Goal: Task Accomplishment & Management: Manage account settings

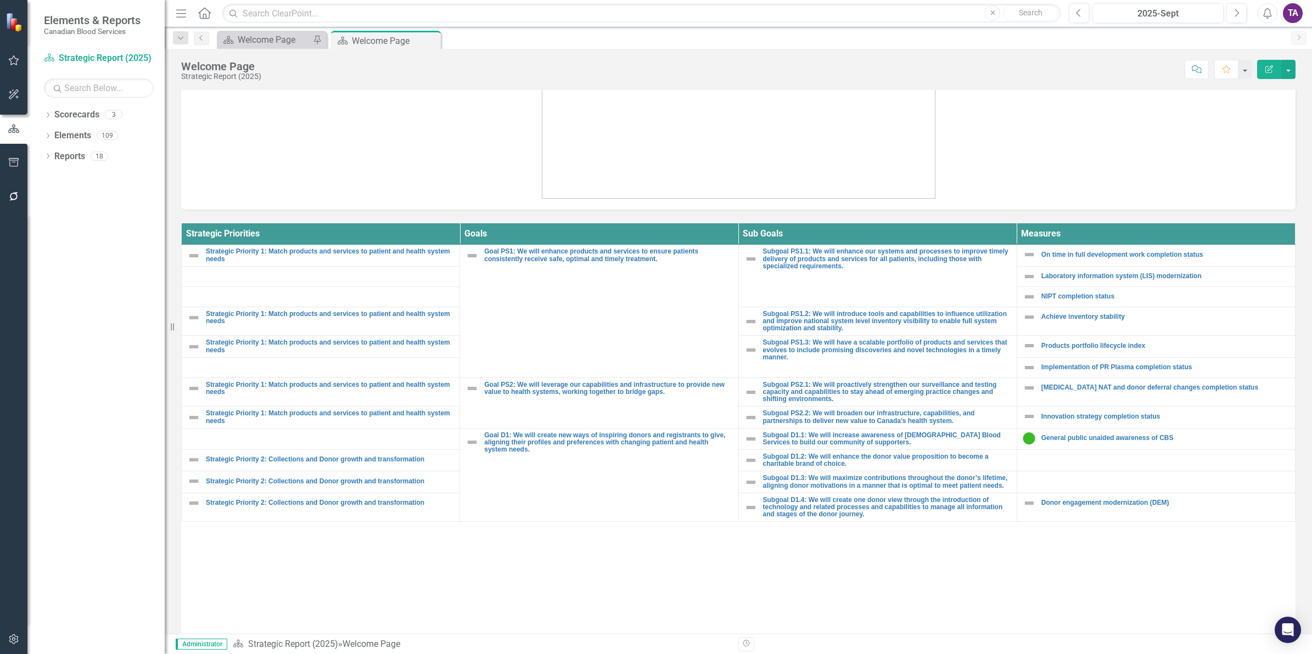
scroll to position [402, 0]
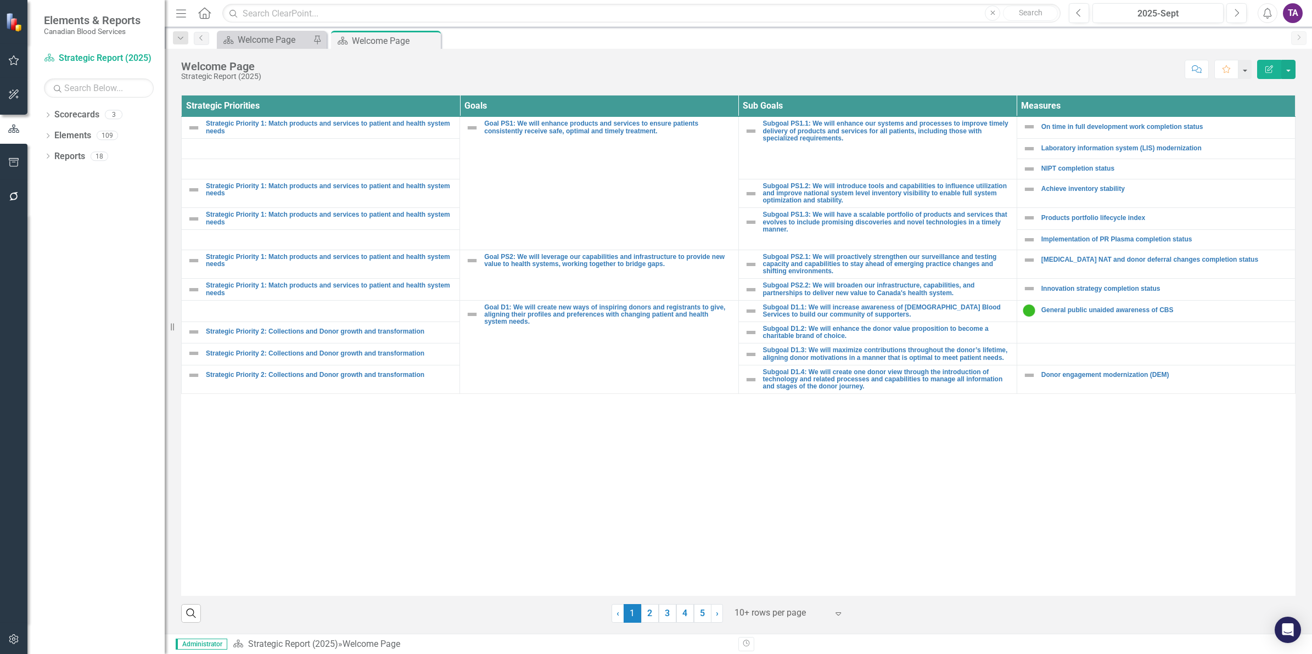
click at [789, 616] on div at bounding box center [781, 613] width 93 height 15
click at [763, 587] on div "Display All Rows" at bounding box center [785, 595] width 121 height 18
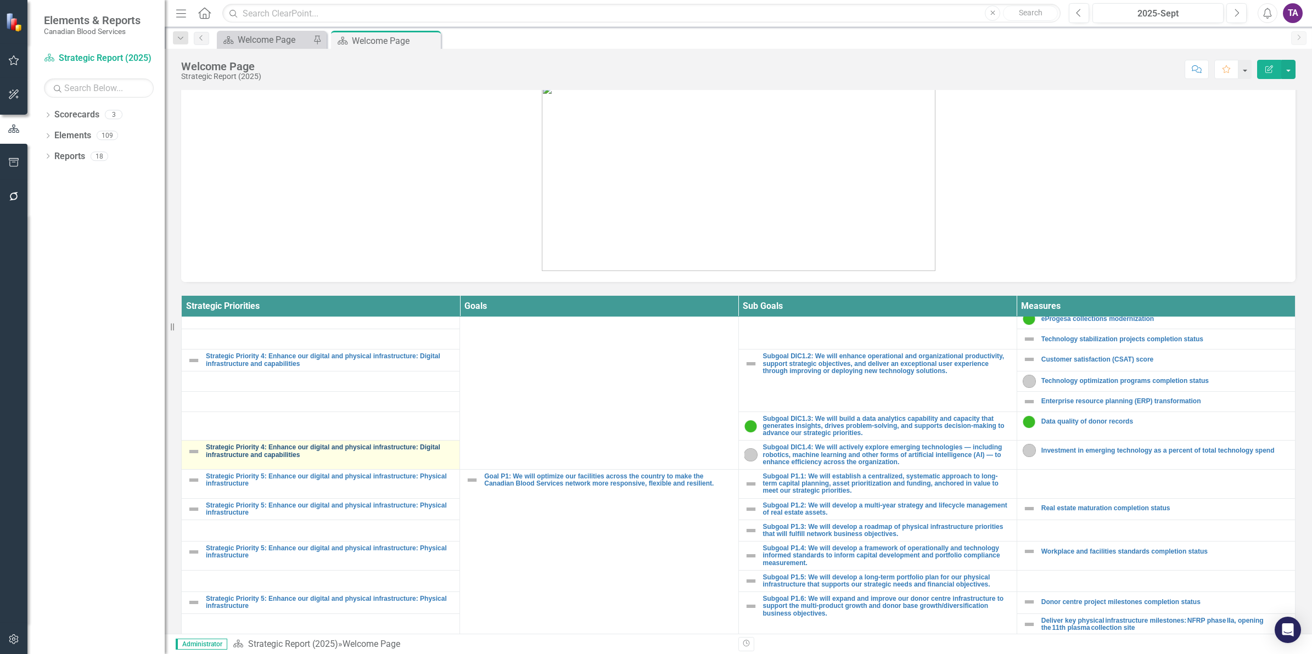
scroll to position [877, 0]
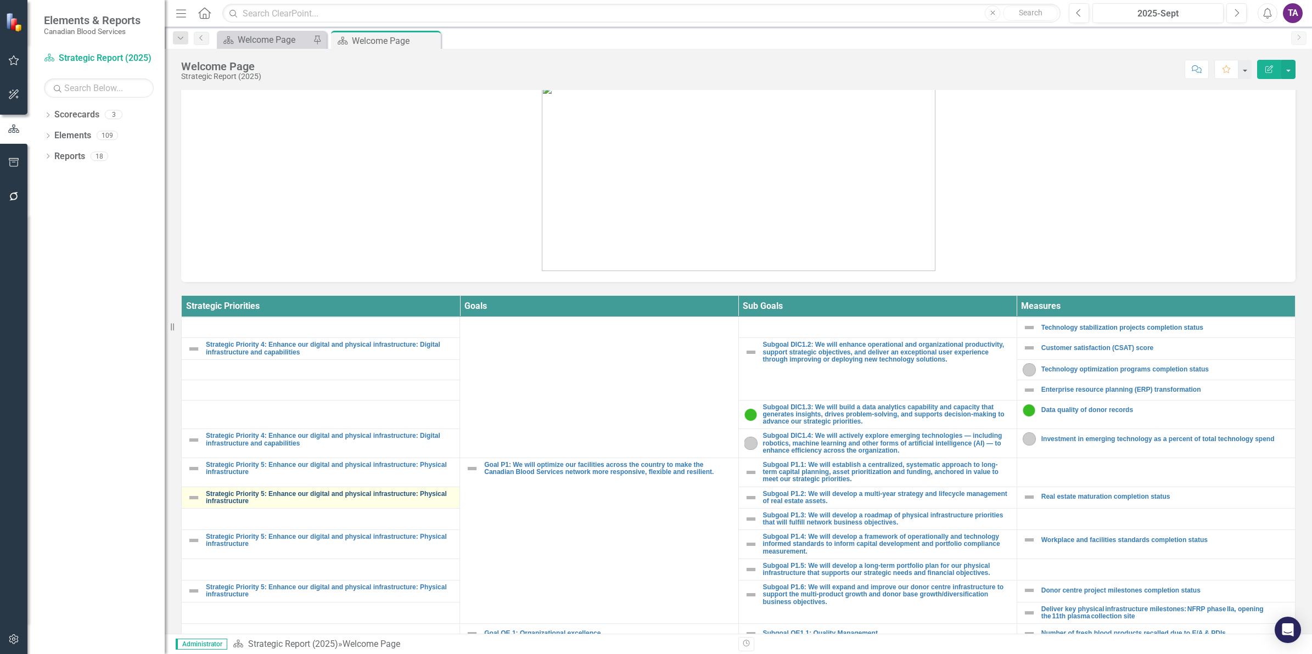
click at [308, 493] on link "Strategic Priority 5: Enhance our digital and physical infrastructure: Physical…" at bounding box center [330, 498] width 248 height 14
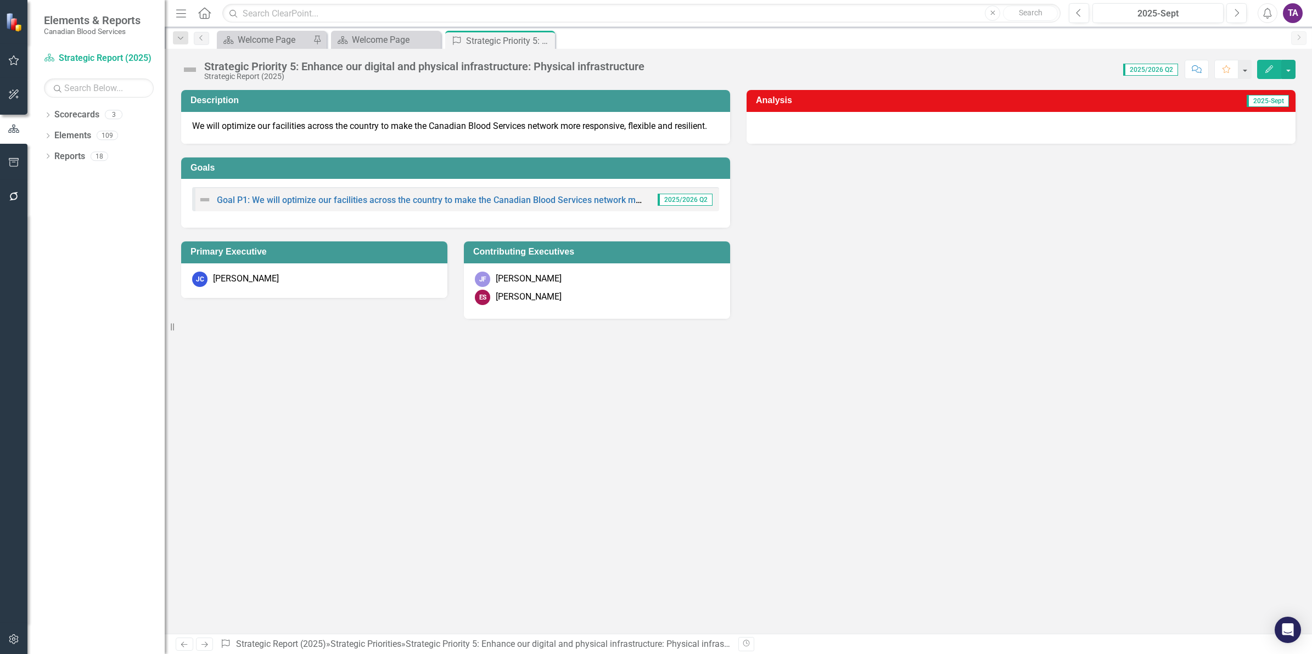
click at [195, 69] on img at bounding box center [190, 70] width 18 height 18
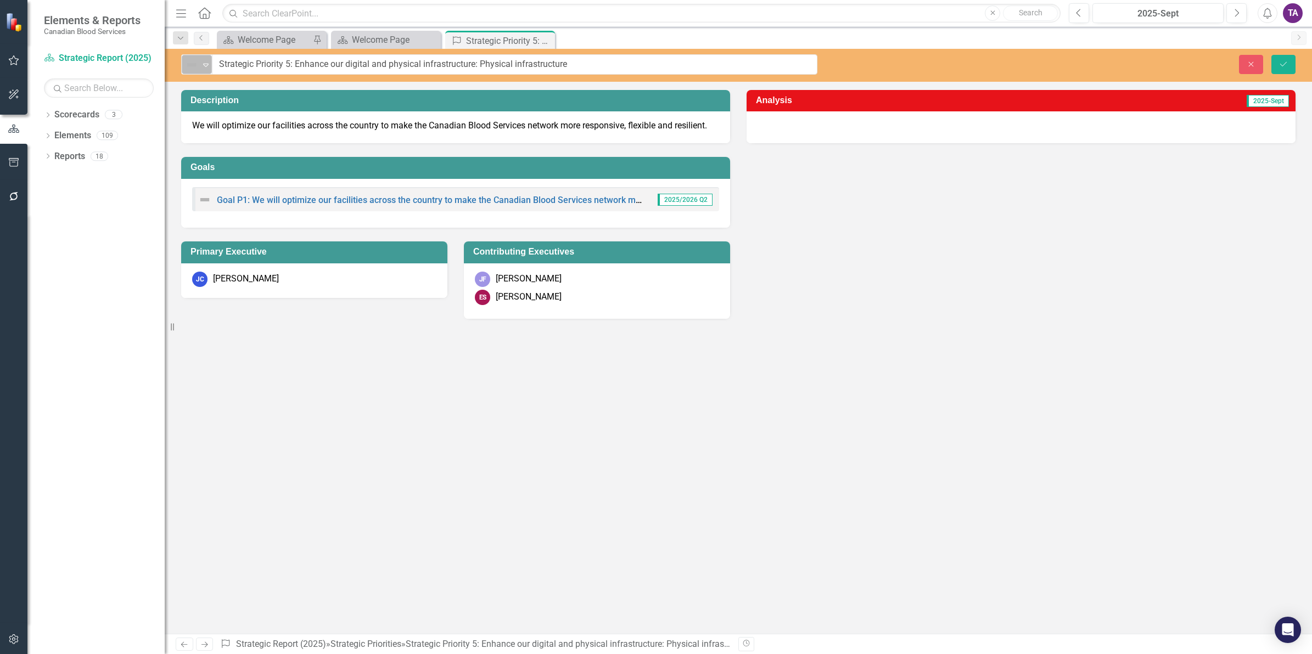
click at [204, 66] on icon "Expand" at bounding box center [205, 64] width 11 height 9
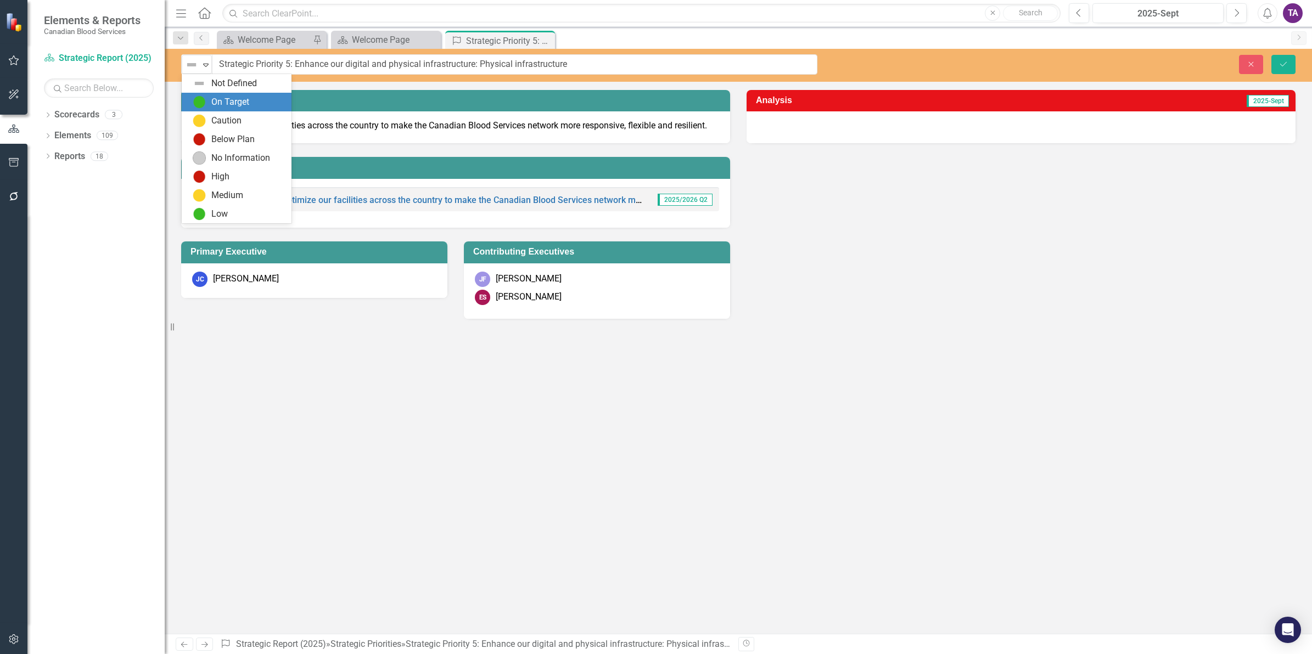
click at [206, 102] on div "On Target" at bounding box center [239, 102] width 92 height 13
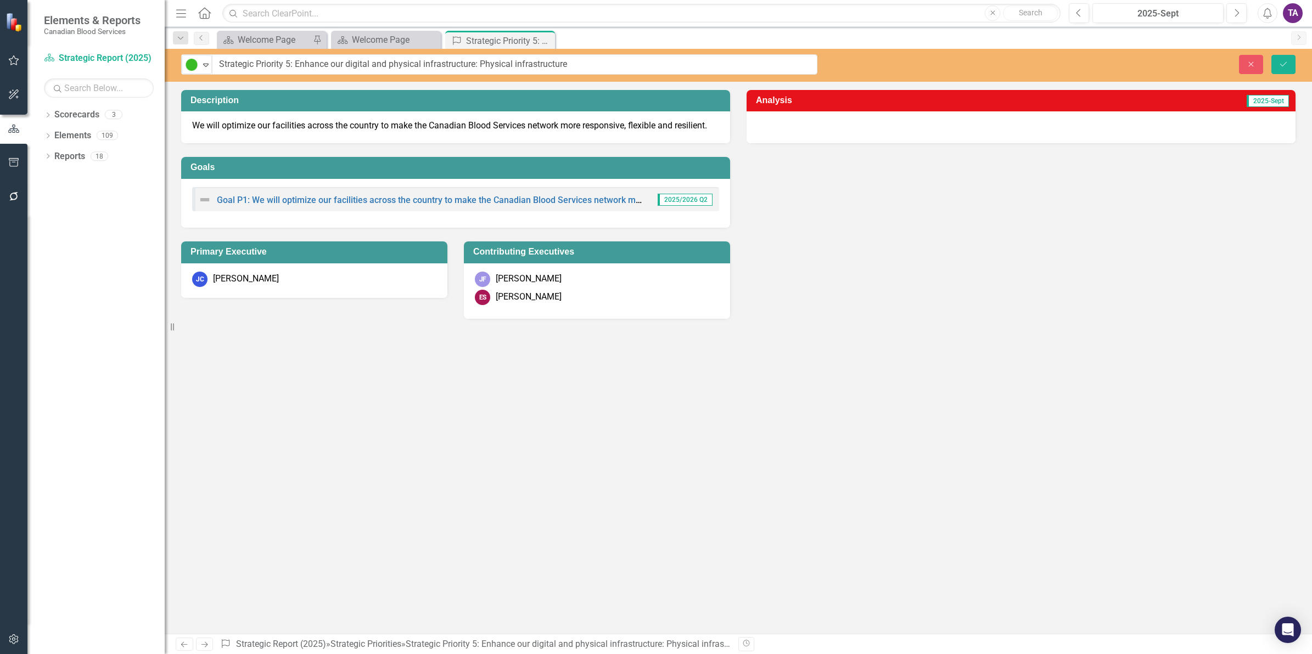
click at [811, 100] on h3 "Analysis" at bounding box center [877, 101] width 243 height 10
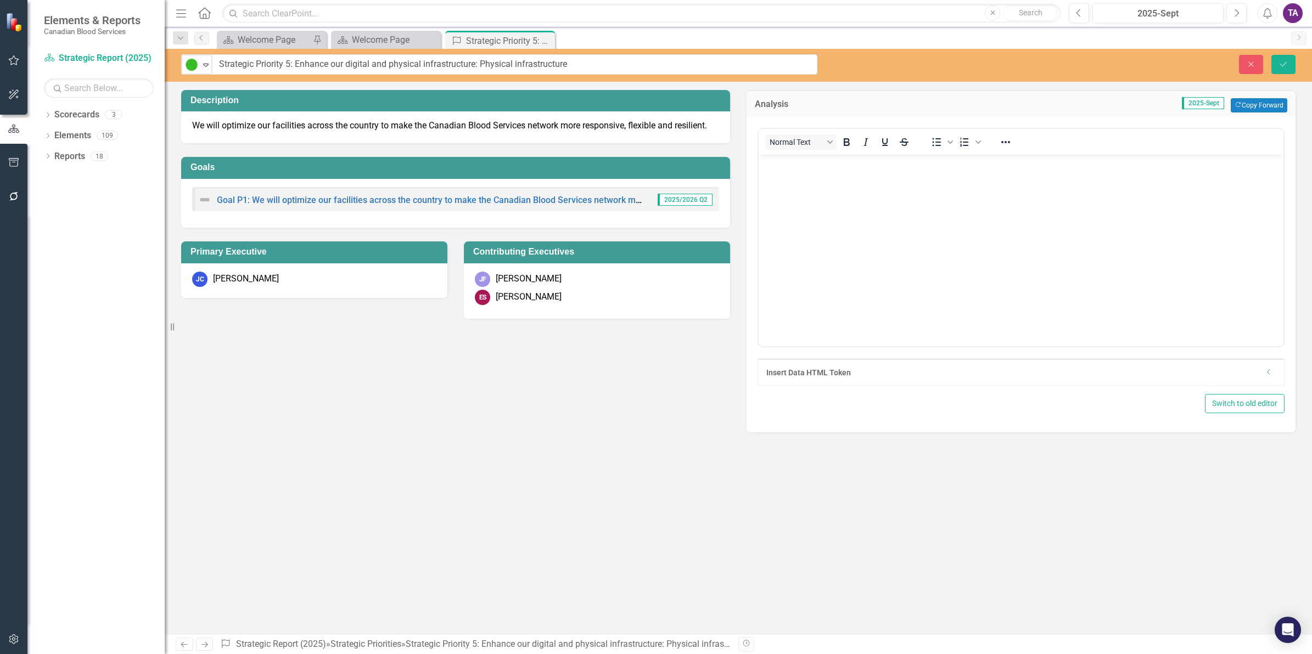
click at [838, 183] on body "Rich Text Area. Press ALT-0 for help." at bounding box center [1021, 236] width 525 height 165
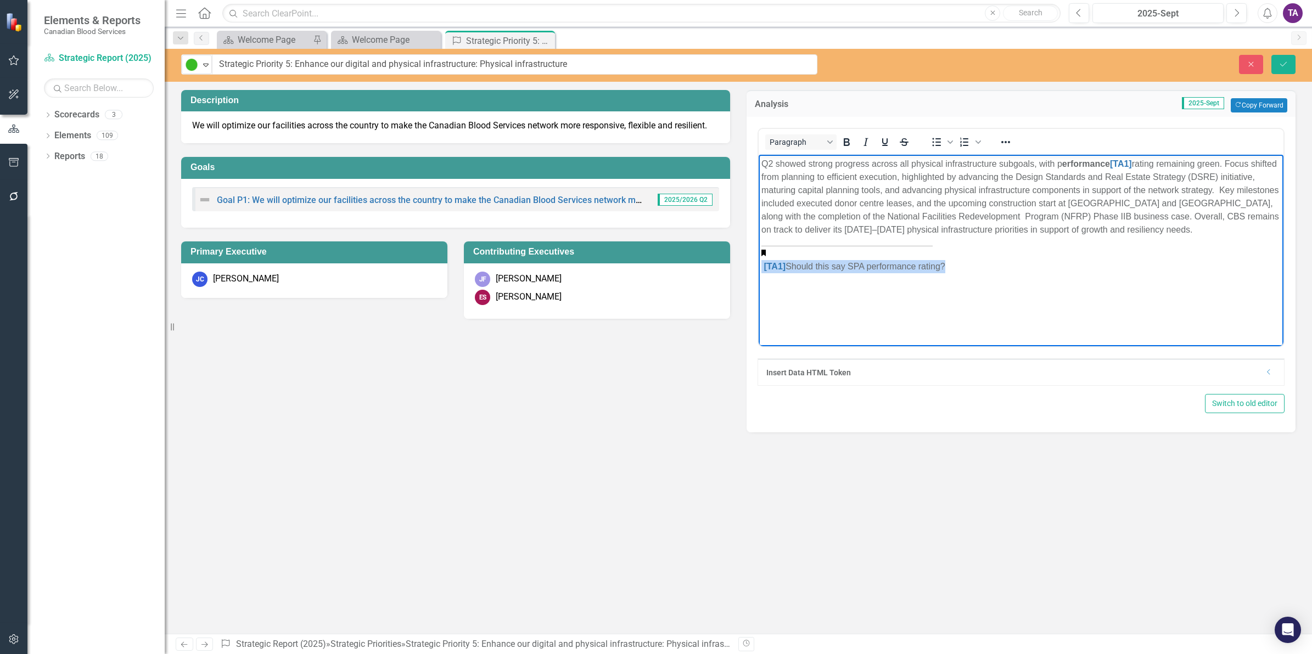
drag, startPoint x: 952, startPoint y: 277, endPoint x: 753, endPoint y: 256, distance: 199.8
click at [759, 256] on html "Q2 showed strong progress across all physical infrastructure subgoals, with p e…" at bounding box center [1021, 236] width 525 height 165
click at [1129, 165] on link "[TA1]" at bounding box center [1121, 163] width 22 height 9
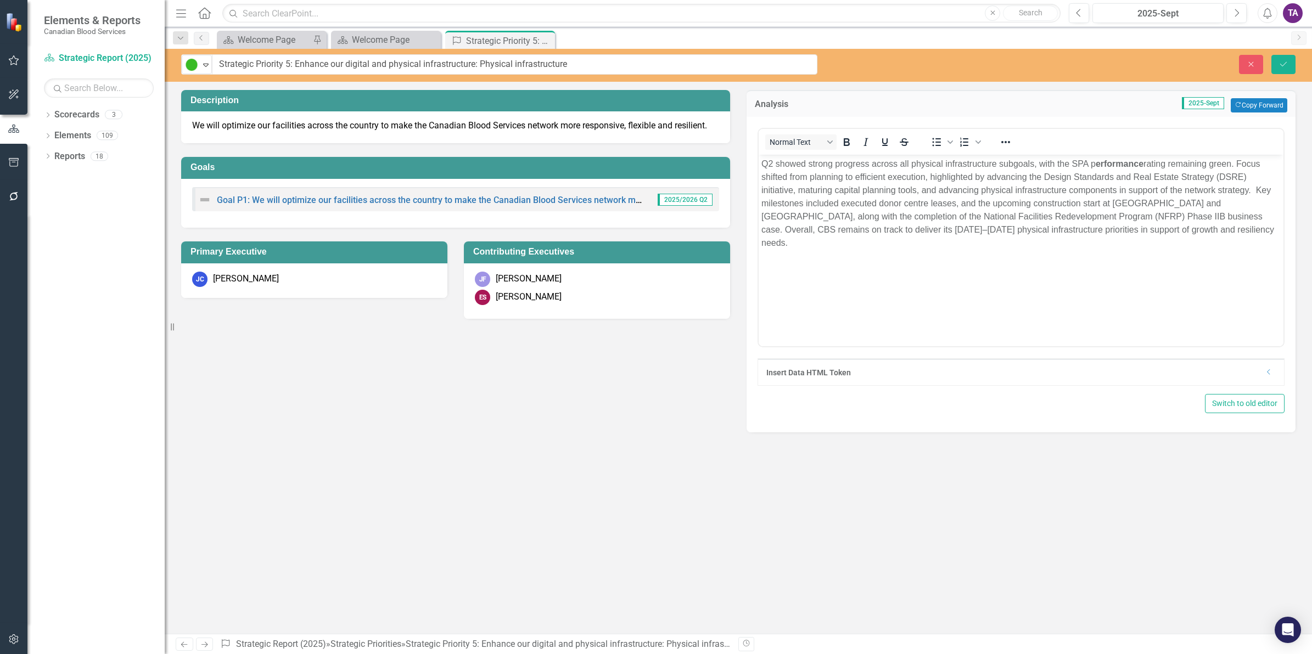
click at [1278, 52] on div "On Target Expand Strategic Priority 5: Enhance our digital and physical infrast…" at bounding box center [738, 65] width 1147 height 33
click at [1282, 66] on icon "Save" at bounding box center [1284, 64] width 10 height 8
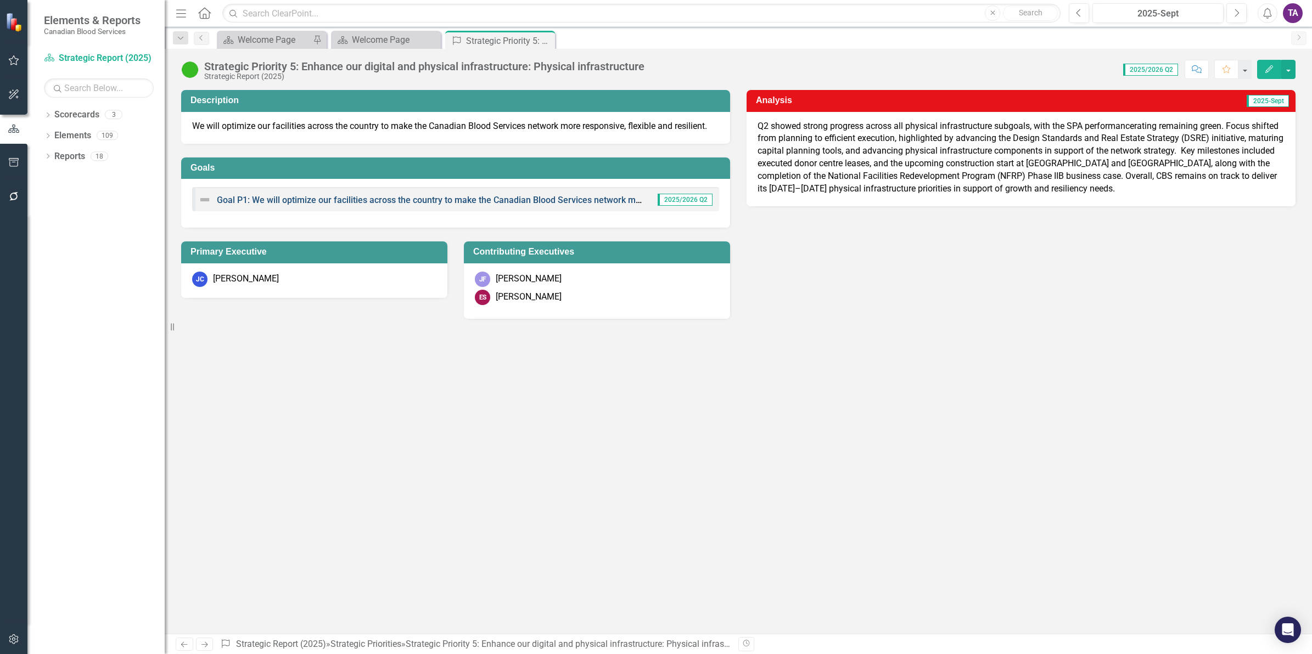
click at [494, 199] on link "Goal P1: We will optimize our facilities across the country to make the Canadia…" at bounding box center [499, 200] width 564 height 10
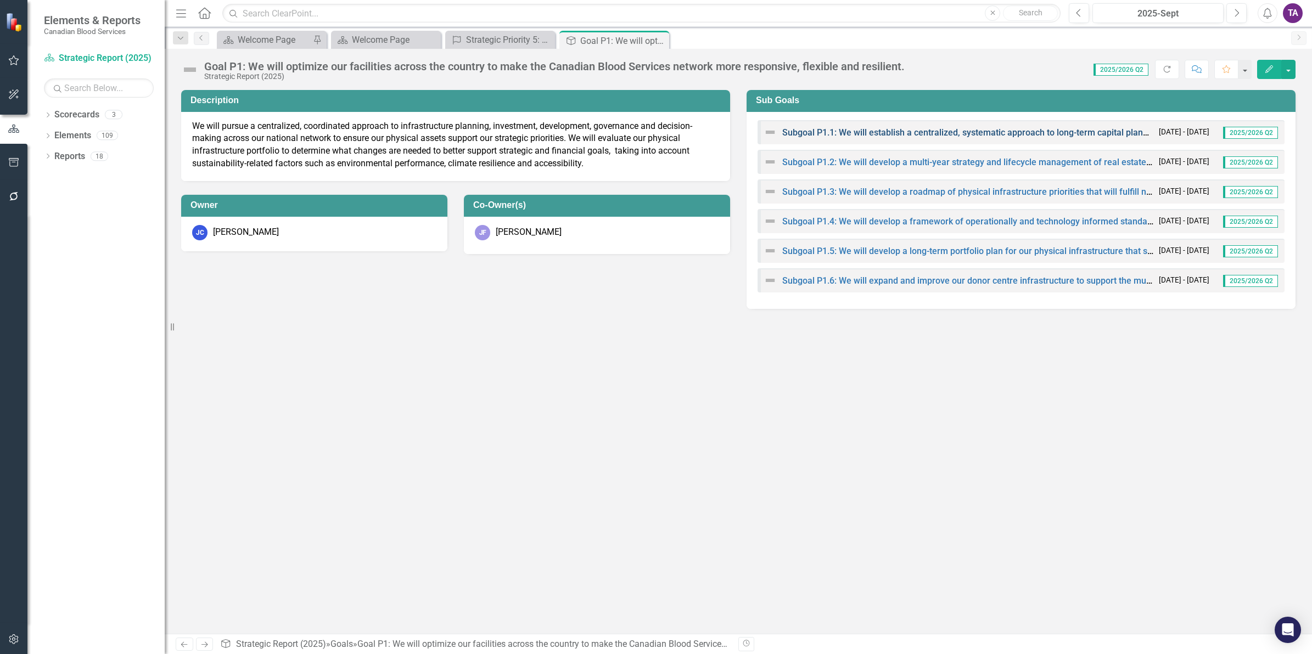
click at [863, 129] on link "Subgoal P1.1: We will establish a centralized, systematic approach to long-term…" at bounding box center [1134, 132] width 704 height 10
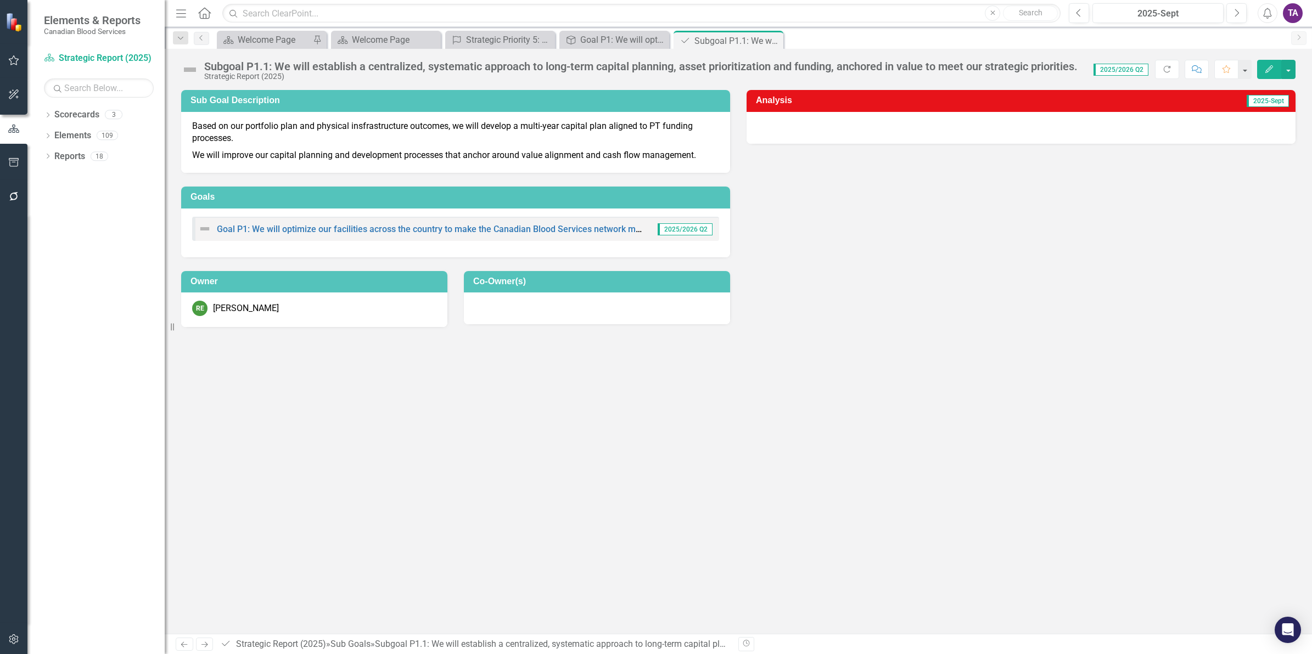
click at [190, 67] on img at bounding box center [190, 70] width 18 height 18
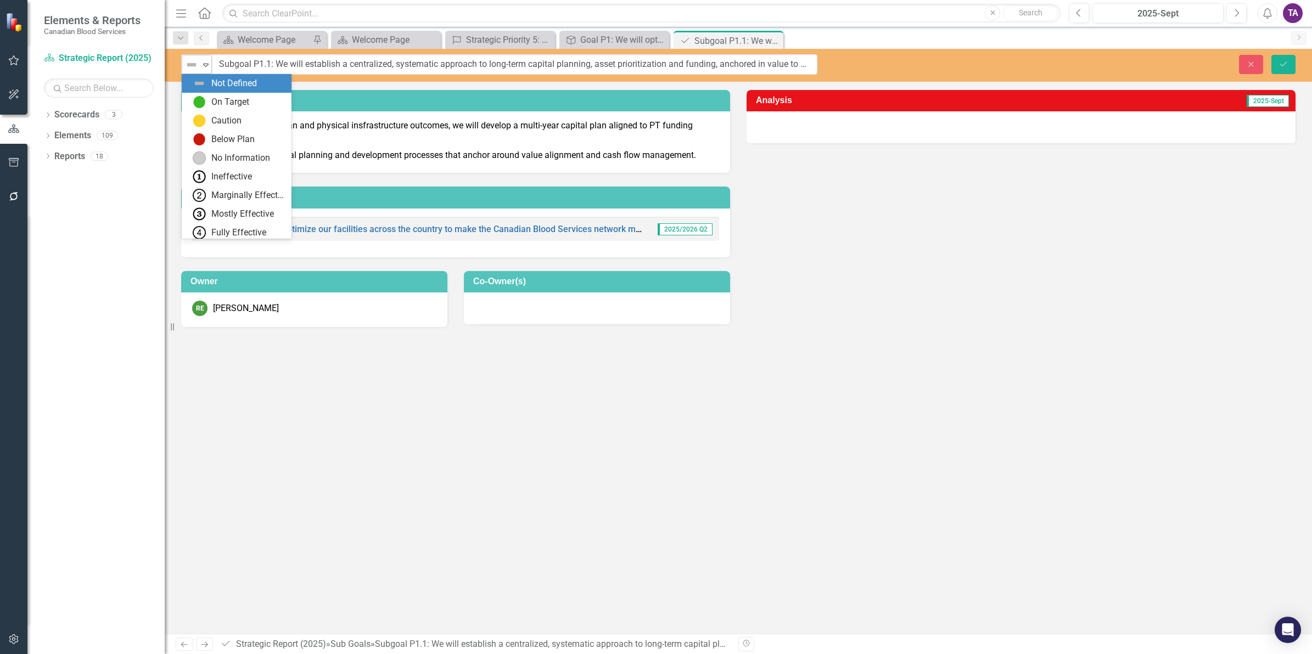
click at [204, 65] on icon at bounding box center [205, 65] width 5 height 3
click at [204, 97] on img at bounding box center [199, 102] width 13 height 13
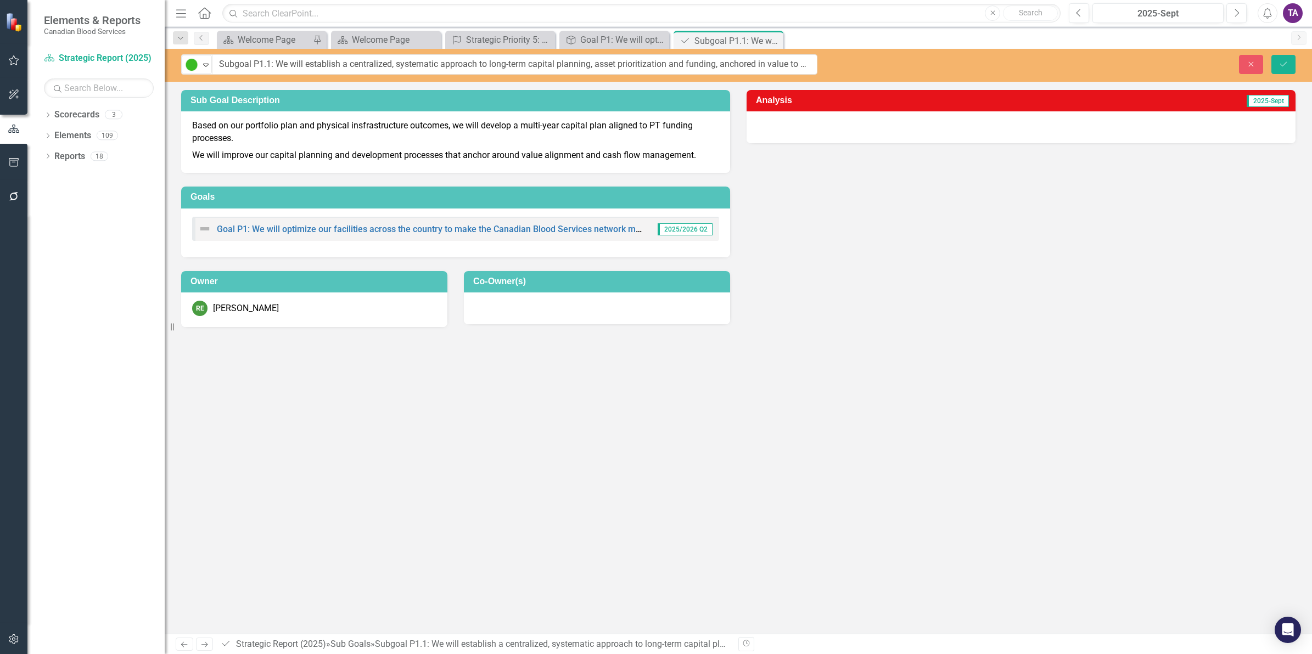
click at [814, 122] on div at bounding box center [1021, 127] width 549 height 32
click at [811, 125] on div at bounding box center [1021, 127] width 549 height 32
click at [810, 125] on div at bounding box center [1021, 127] width 549 height 32
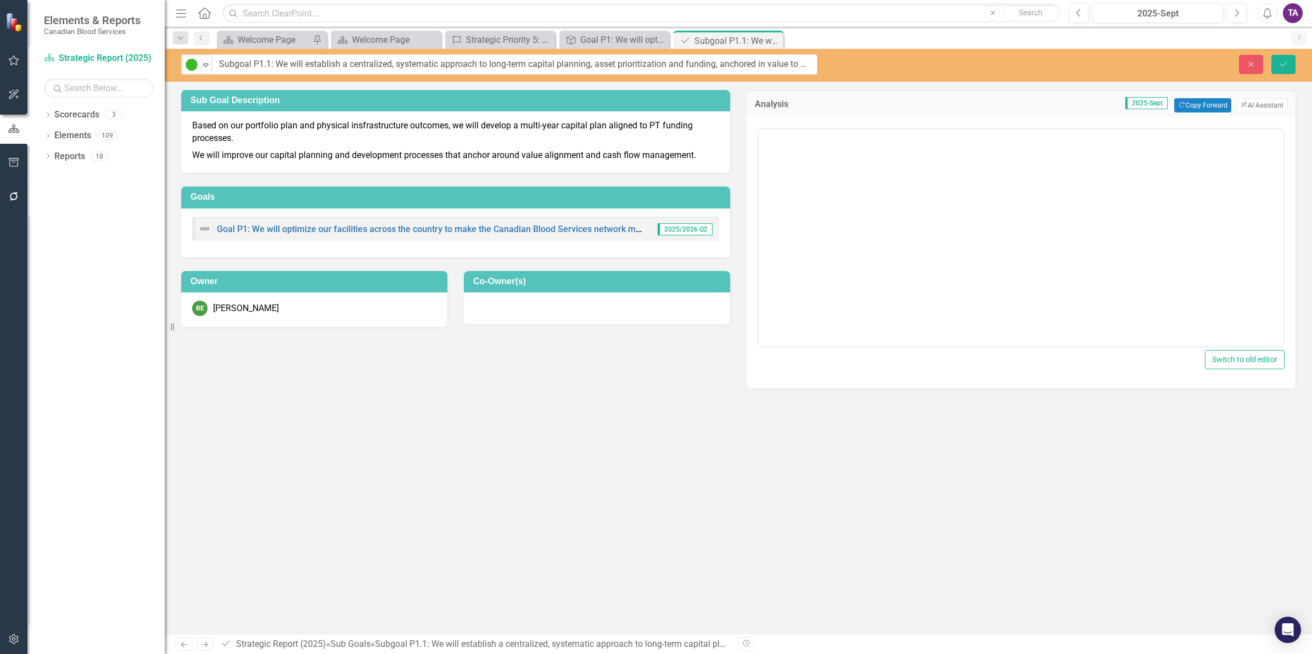
click at [810, 125] on div at bounding box center [1021, 236] width 527 height 222
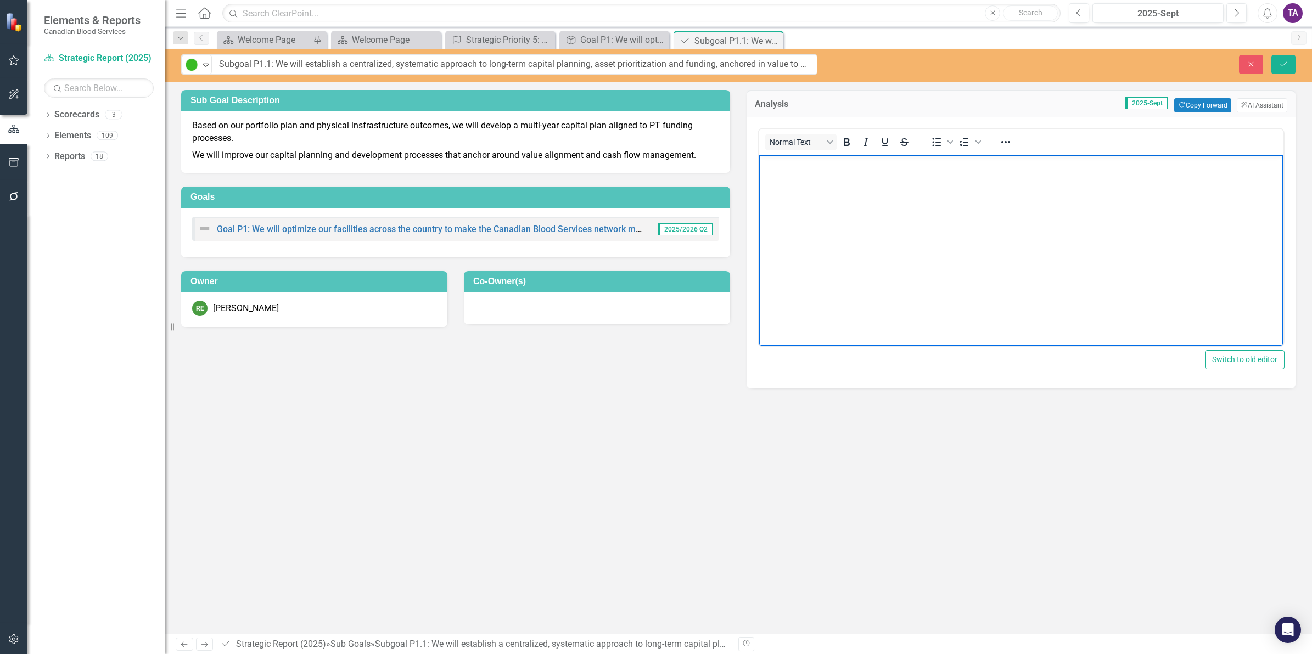
click at [803, 192] on body "Rich Text Area. Press ALT-0 for help." at bounding box center [1021, 236] width 525 height 165
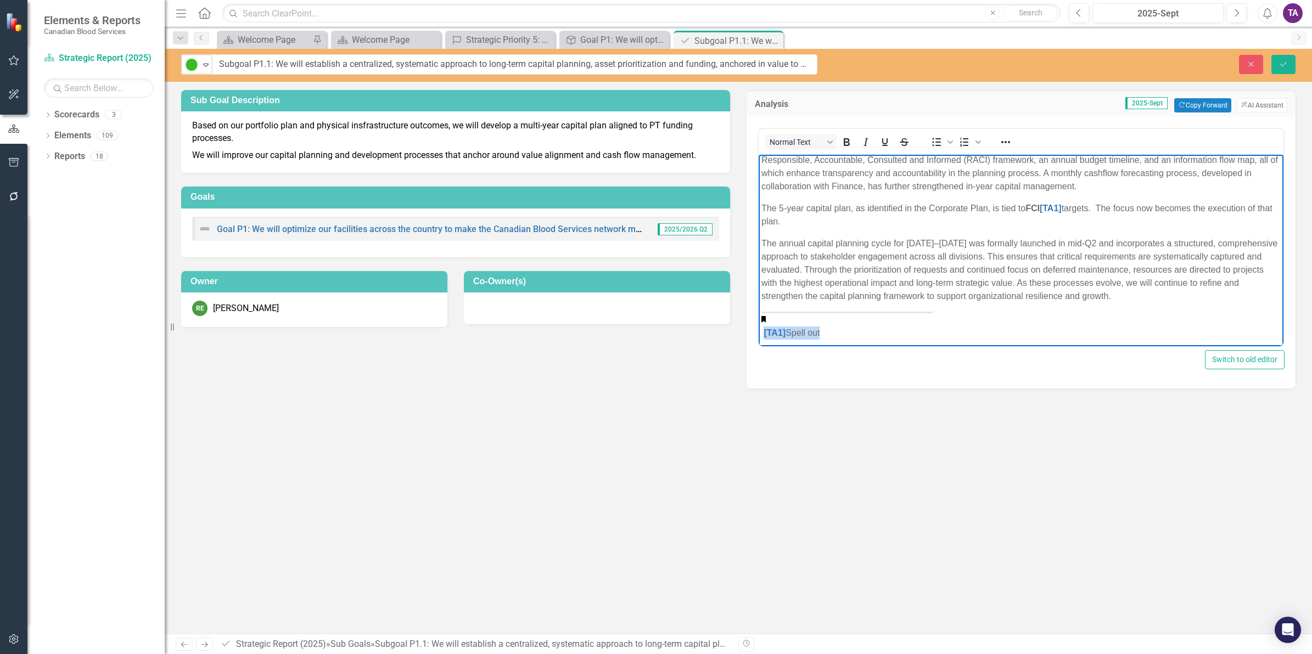
scroll to position [21, 0]
drag, startPoint x: 858, startPoint y: 342, endPoint x: 746, endPoint y: 301, distance: 119.7
click at [759, 301] on html "Capital planning processes continue to mature, supported by the development of …" at bounding box center [1021, 240] width 525 height 214
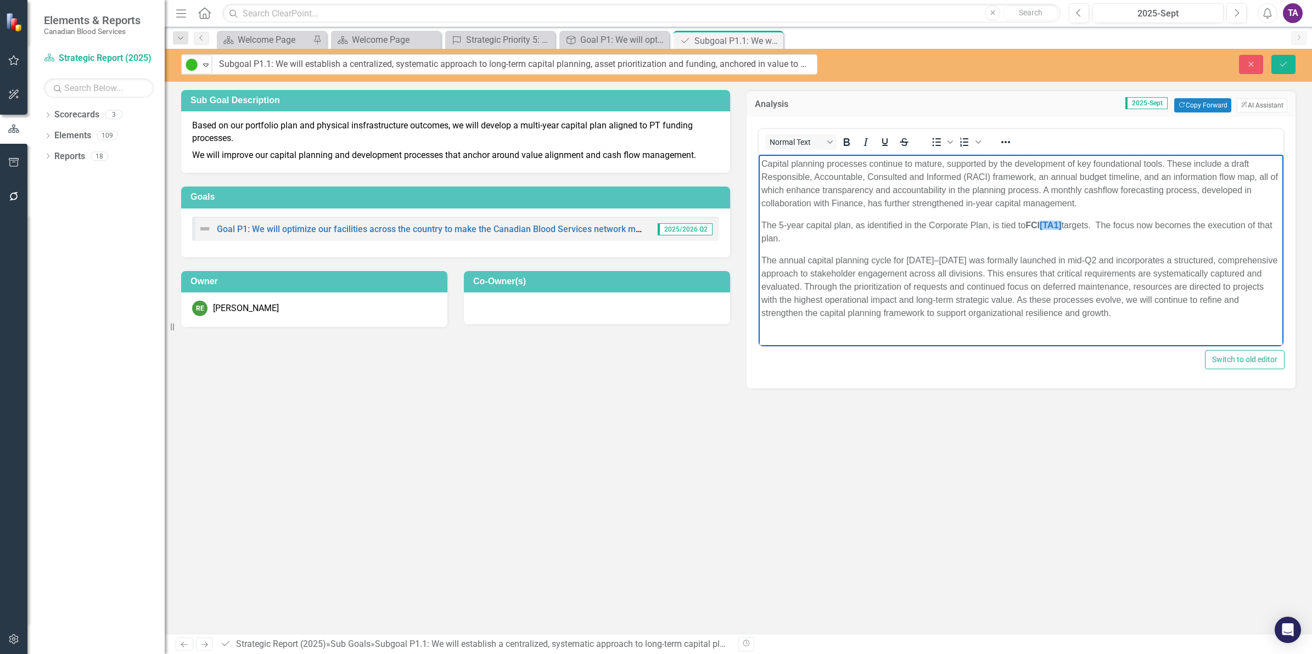
click at [1062, 225] on link "[TA1]" at bounding box center [1051, 224] width 22 height 9
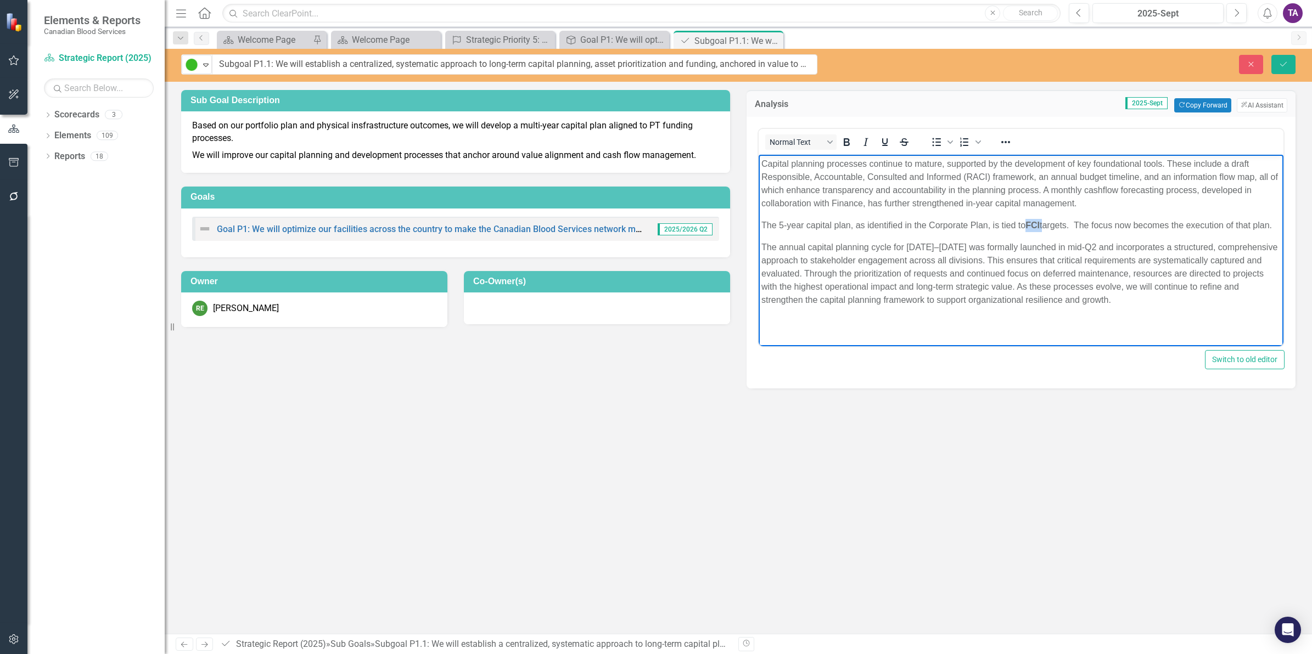
drag, startPoint x: 1029, startPoint y: 227, endPoint x: 1045, endPoint y: 224, distance: 16.2
click at [1045, 224] on p "The 5-year capital plan, as identified in the Corporate Plan, is tied to FCI ta…" at bounding box center [1020, 224] width 519 height 13
click at [974, 141] on span "Numbered list" at bounding box center [978, 142] width 9 height 15
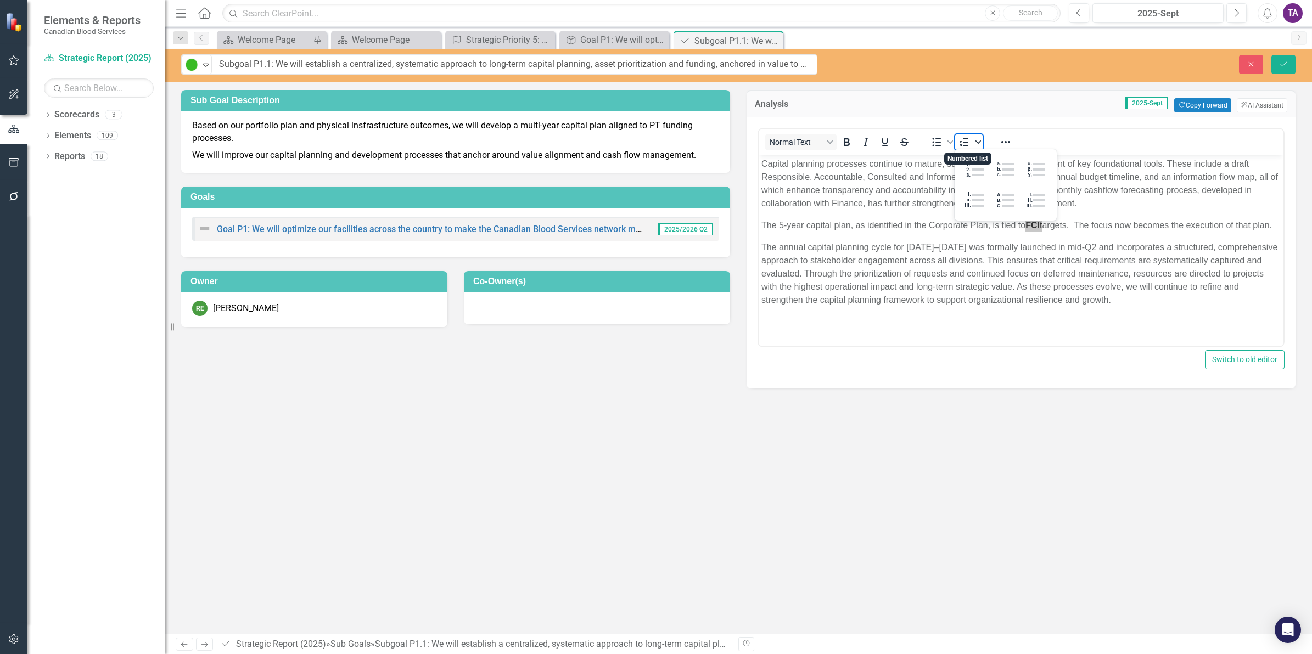
click at [974, 141] on span "Numbered list" at bounding box center [978, 142] width 9 height 15
click at [1013, 144] on button "Reveal or hide additional toolbar items" at bounding box center [1005, 142] width 19 height 15
click at [825, 141] on button "Normal Text" at bounding box center [800, 142] width 71 height 15
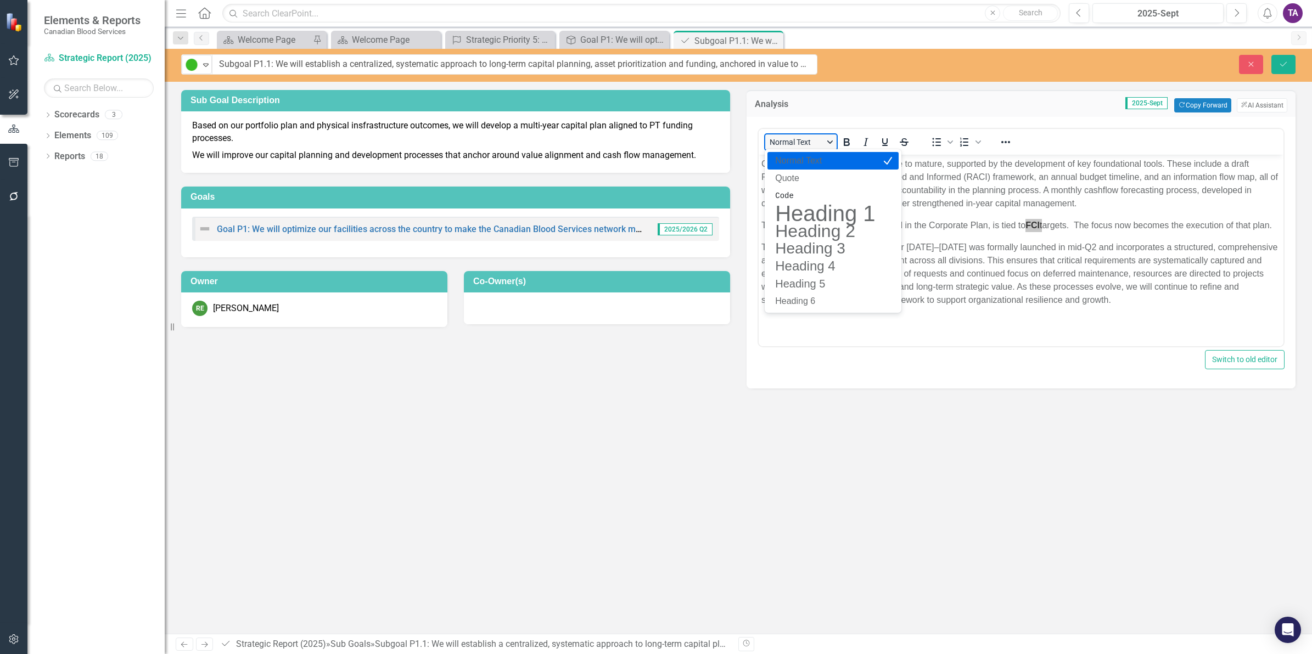
click at [825, 141] on button "Normal Text" at bounding box center [800, 142] width 71 height 15
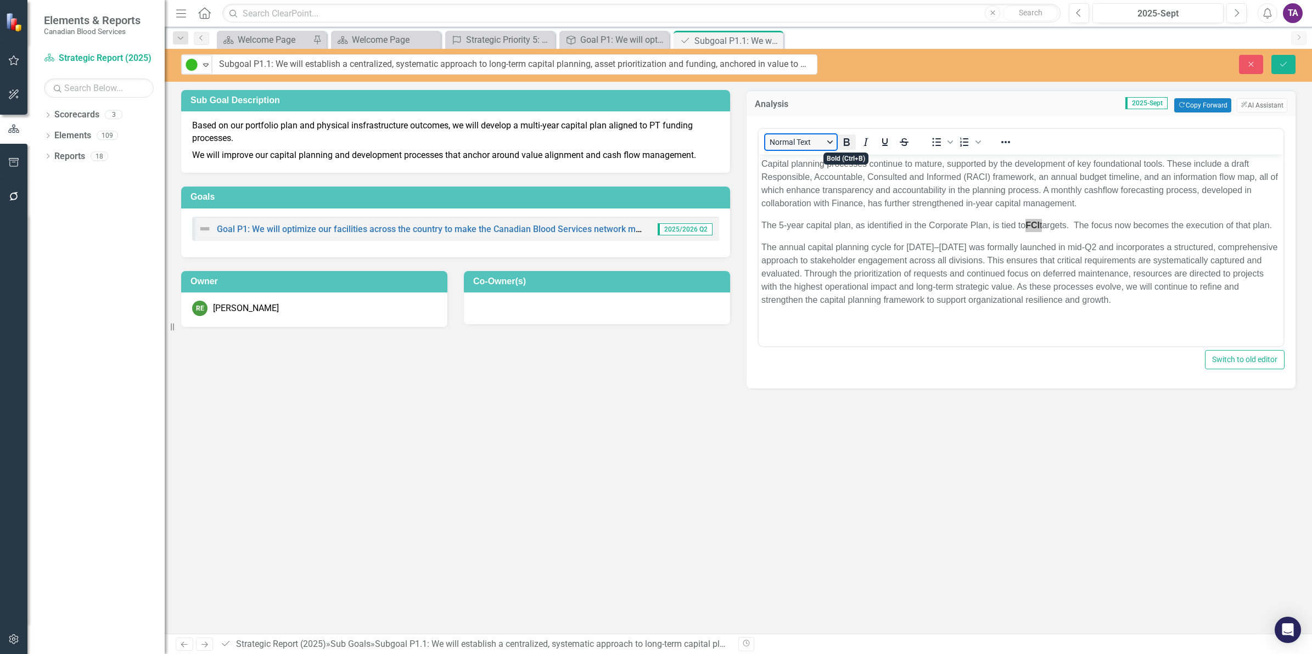
click at [850, 147] on icon "Bold" at bounding box center [846, 142] width 13 height 13
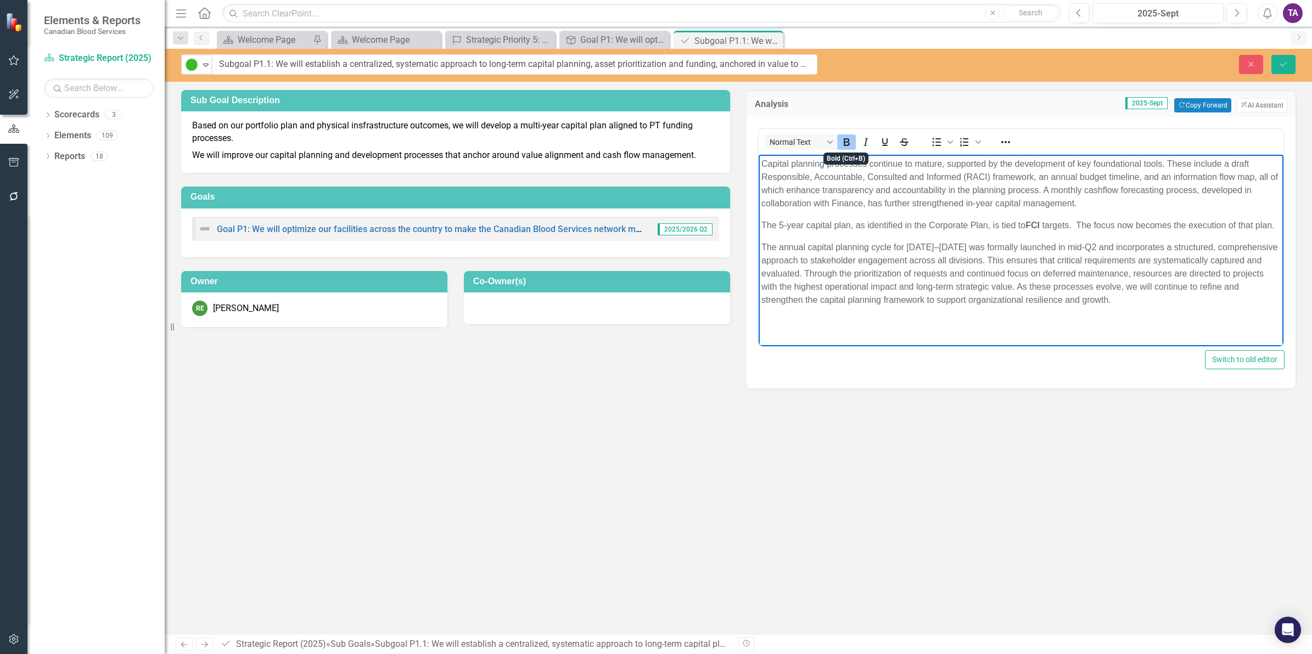
click at [1005, 470] on div "Sub Goal Description Based on our portfolio plan and physical insfrastructure o…" at bounding box center [738, 362] width 1147 height 544
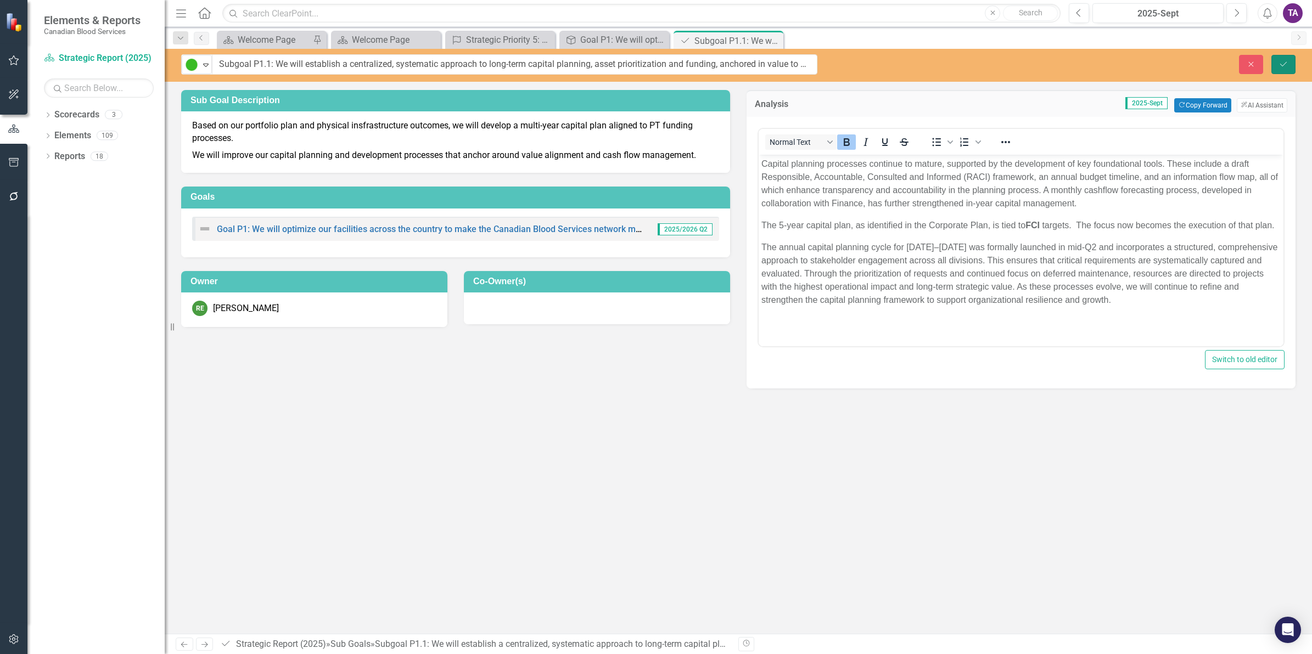
click at [1286, 60] on icon "Save" at bounding box center [1284, 64] width 10 height 8
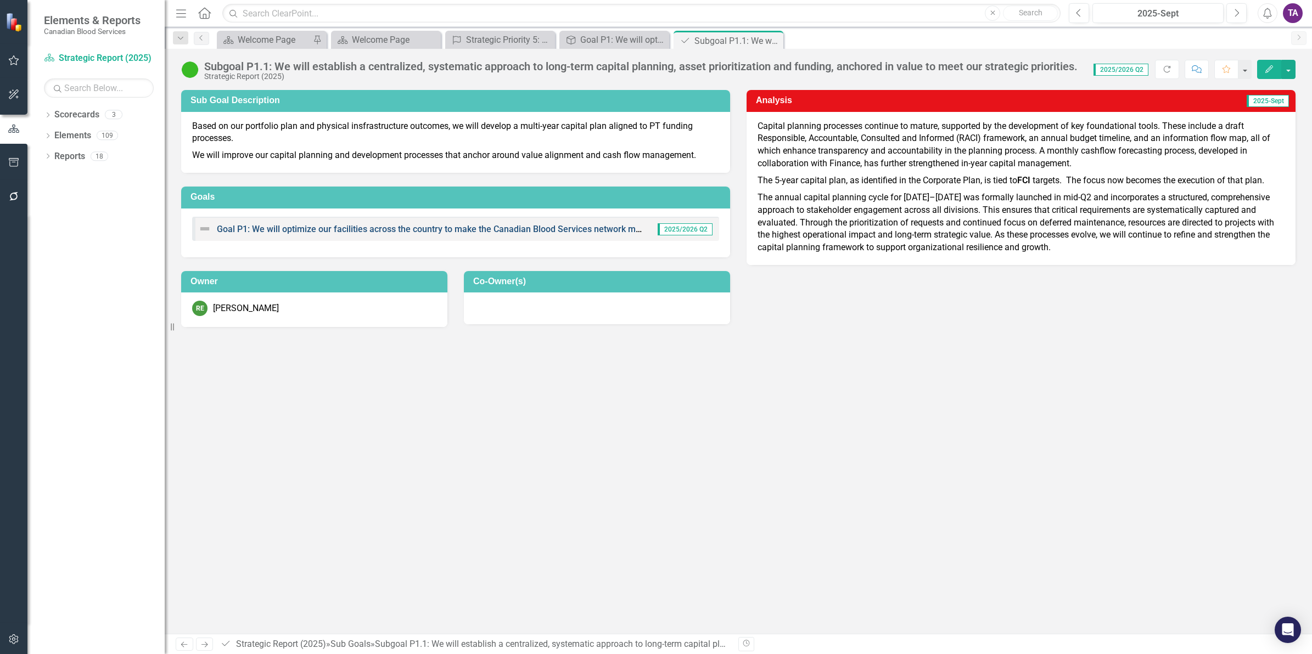
click at [307, 227] on link "Goal P1: We will optimize our facilities across the country to make the Canadia…" at bounding box center [499, 229] width 564 height 10
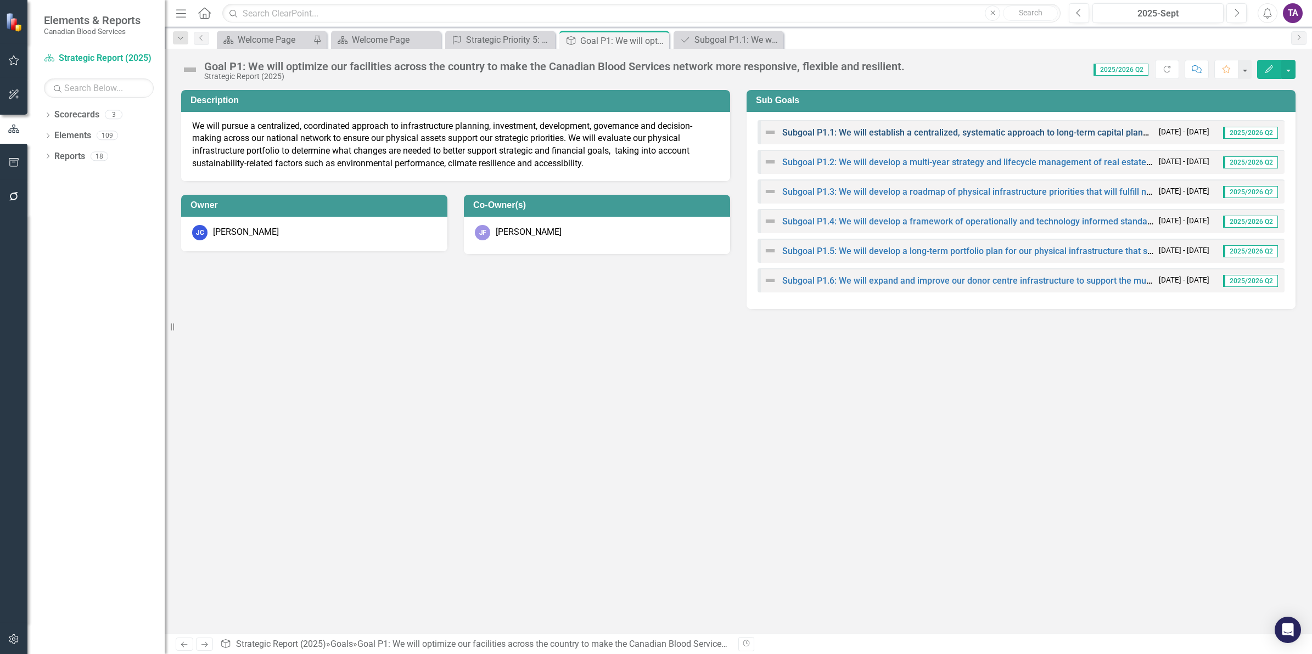
click at [792, 136] on link "Subgoal P1.1: We will establish a centralized, systematic approach to long-term…" at bounding box center [1134, 132] width 704 height 10
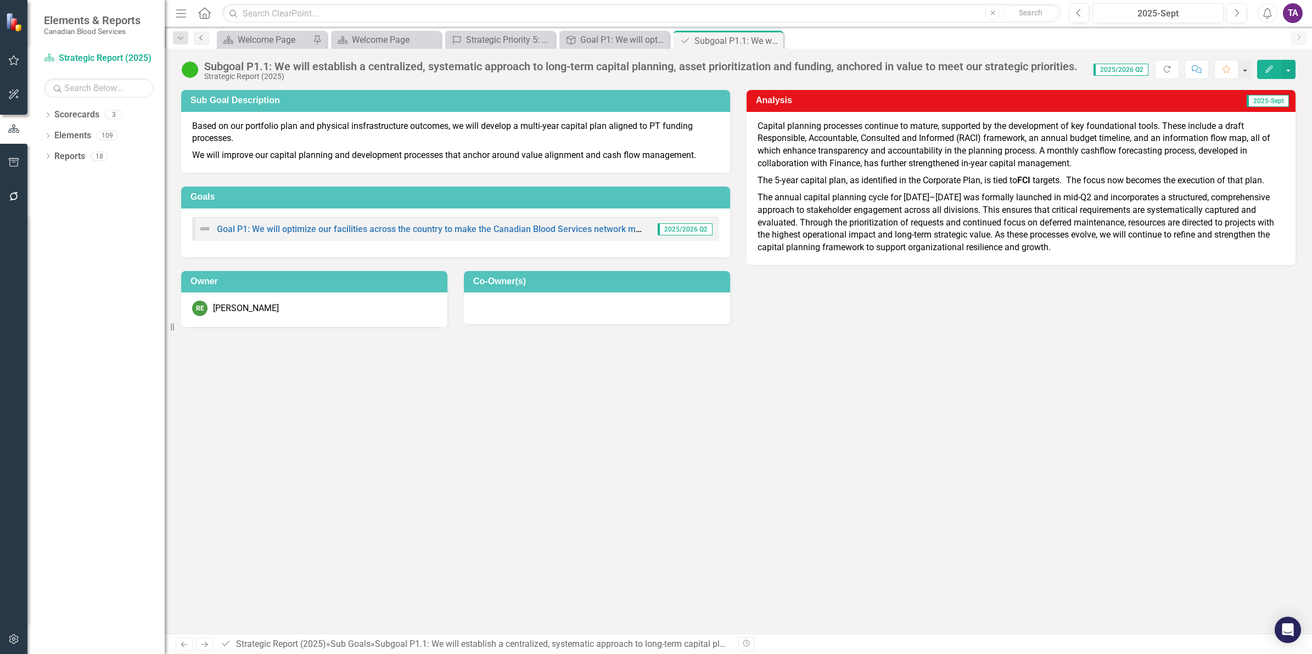
click at [204, 37] on icon "Previous" at bounding box center [201, 38] width 9 height 7
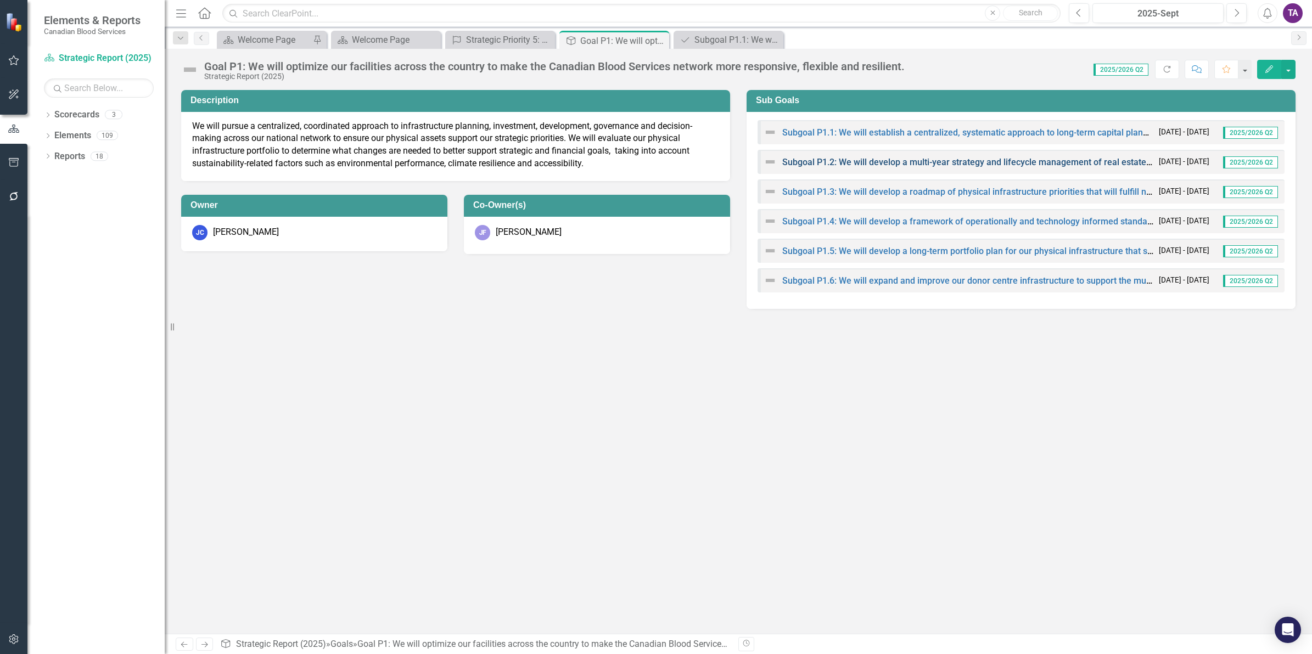
click at [889, 158] on link "Subgoal P1.2: We will develop a multi-year strategy and lifecycle management of…" at bounding box center [979, 162] width 394 height 10
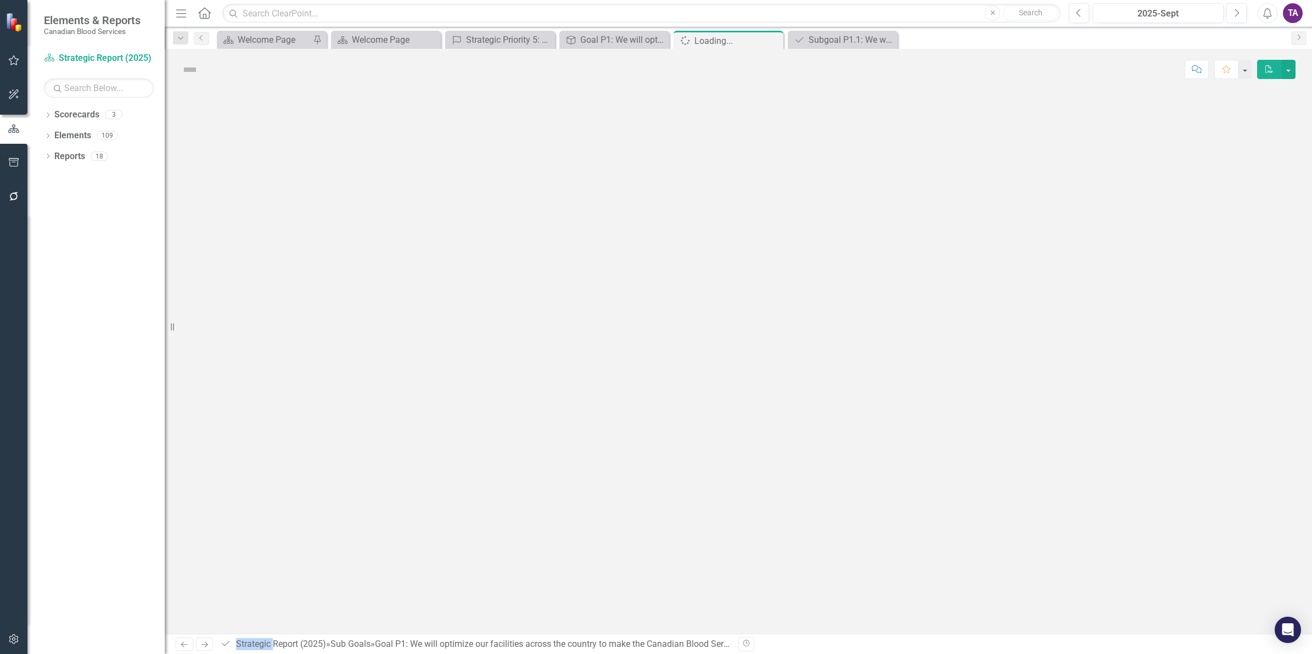
click at [889, 158] on div at bounding box center [738, 362] width 1147 height 544
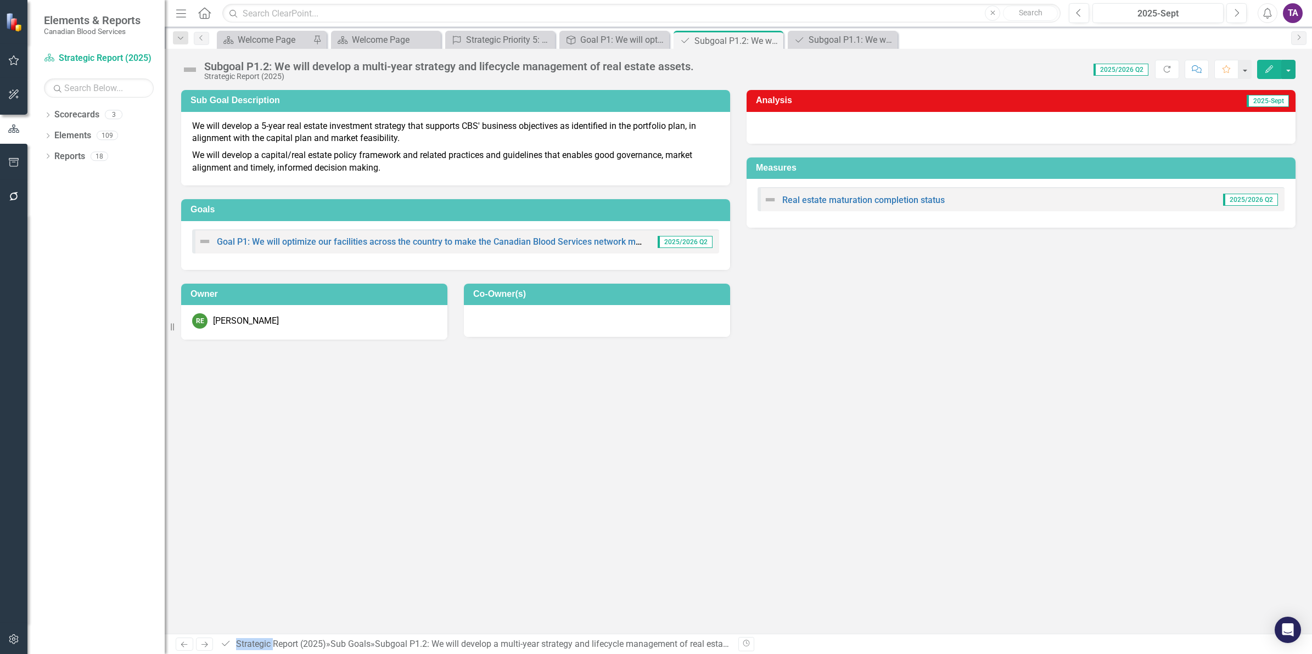
click at [195, 70] on img at bounding box center [190, 70] width 18 height 18
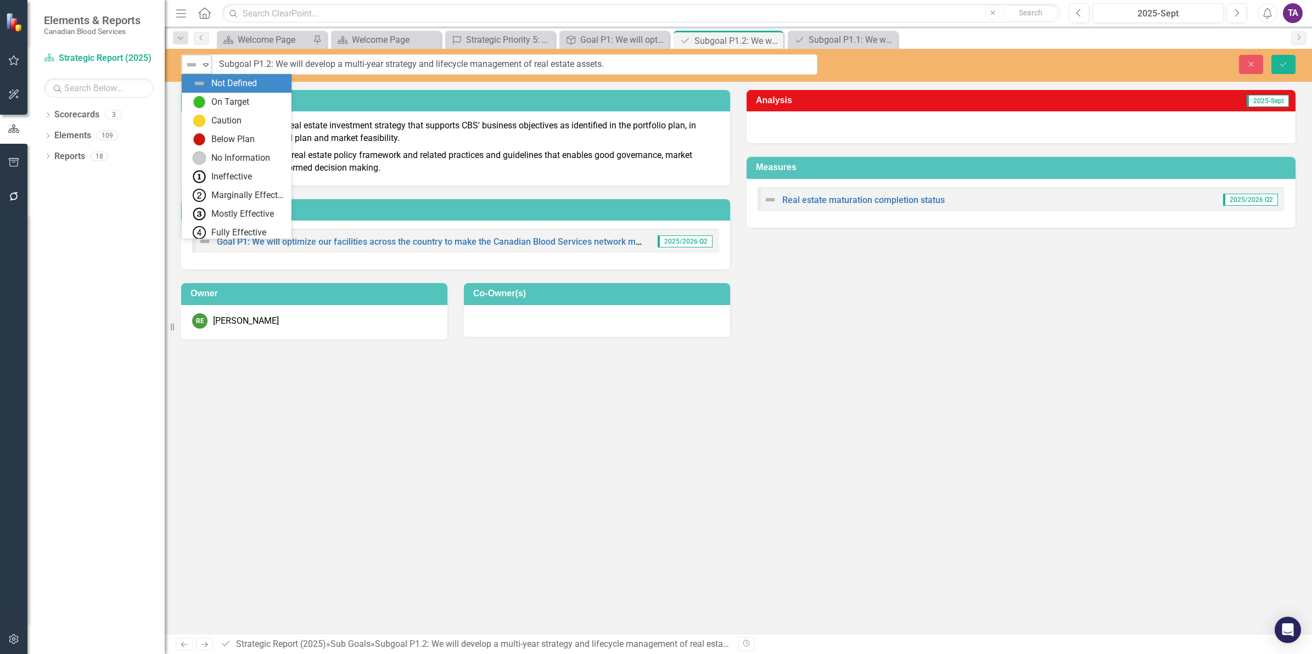
click at [197, 65] on img at bounding box center [191, 64] width 13 height 13
click at [204, 64] on icon at bounding box center [205, 65] width 5 height 3
click at [206, 68] on icon "Expand" at bounding box center [205, 64] width 11 height 9
click at [211, 98] on div "On Target" at bounding box center [239, 102] width 92 height 13
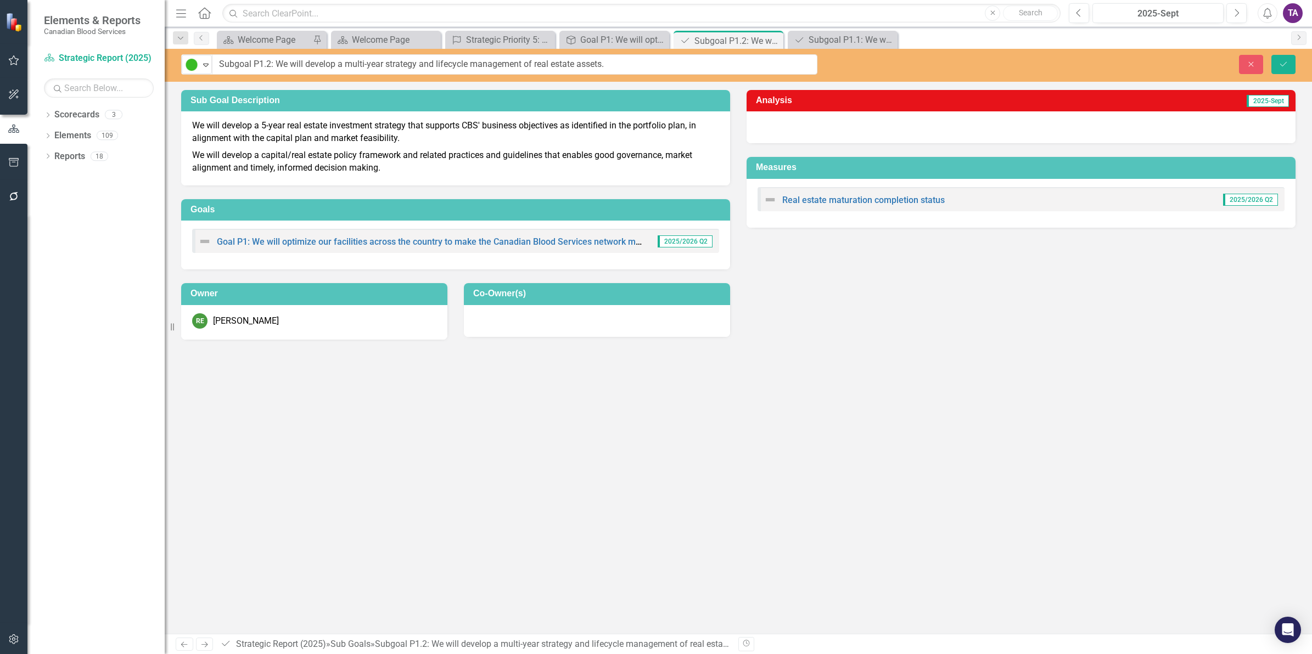
click at [848, 326] on div "Sub Goal Description We will develop a 5-year real estate investment strategy t…" at bounding box center [738, 208] width 1131 height 264
click at [817, 127] on div at bounding box center [1021, 127] width 549 height 32
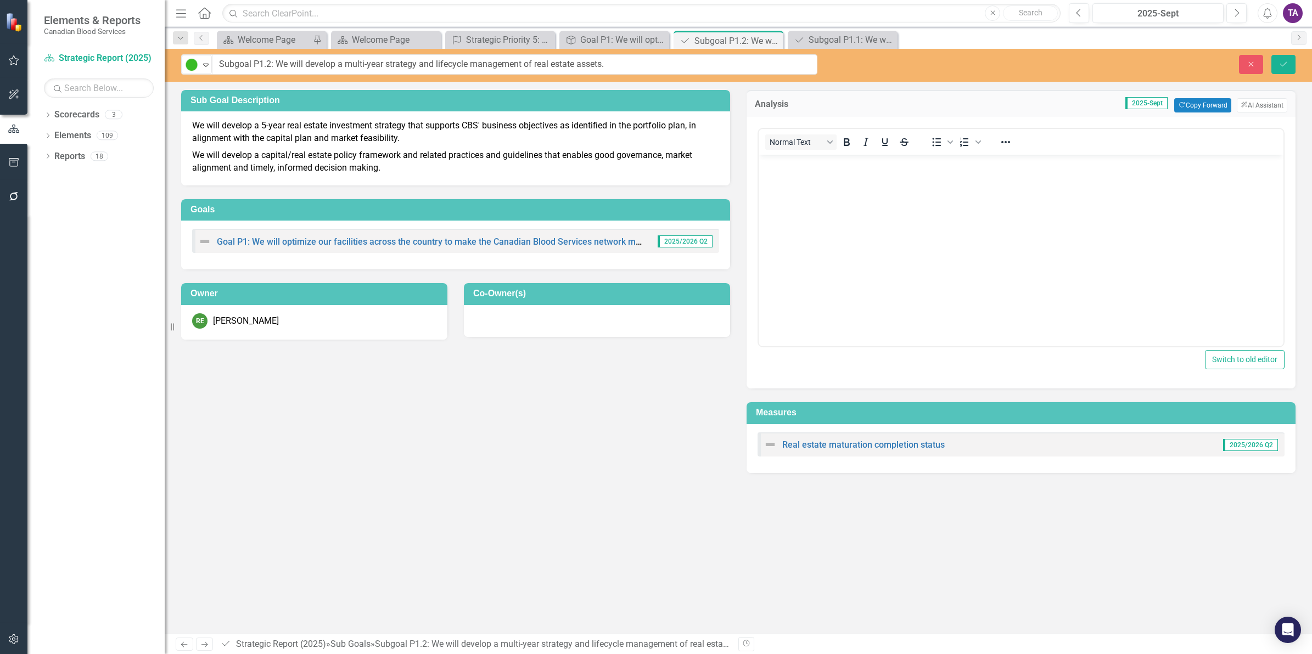
click at [853, 211] on body "Rich Text Area. Press ALT-0 for help." at bounding box center [1021, 236] width 525 height 165
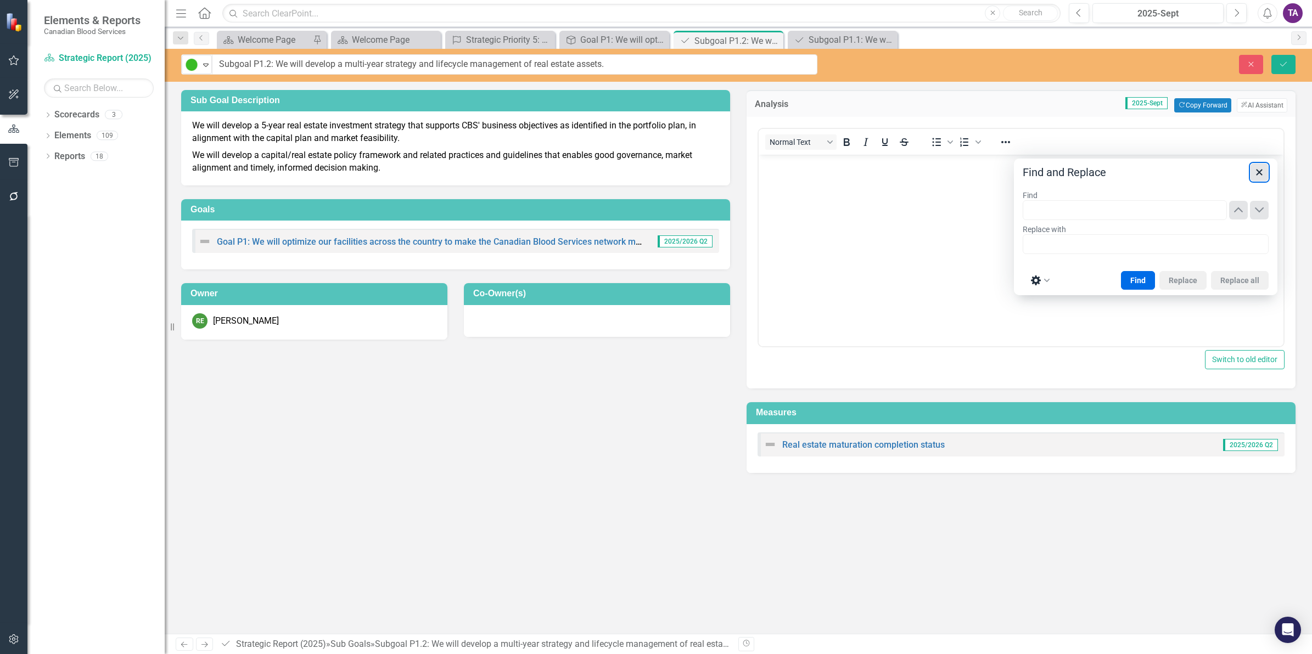
click at [1256, 176] on icon "Close" at bounding box center [1259, 172] width 13 height 13
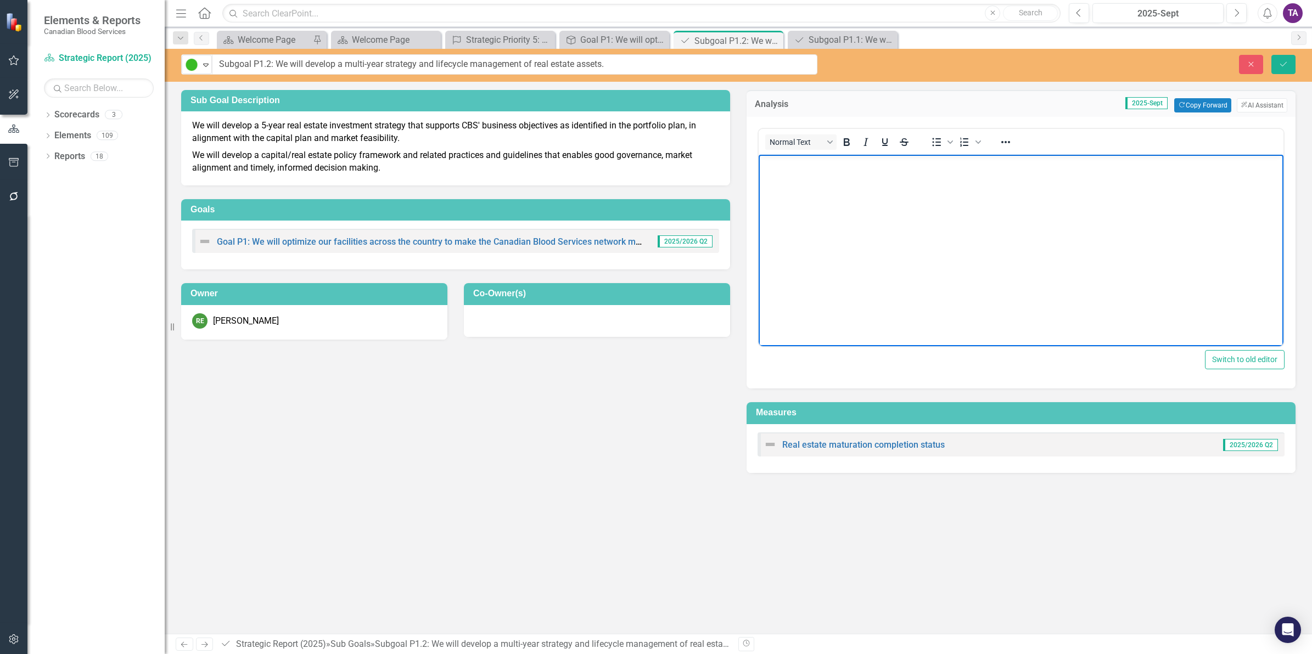
click at [883, 211] on body "Rich Text Area. Press ALT-0 for help." at bounding box center [1021, 236] width 525 height 165
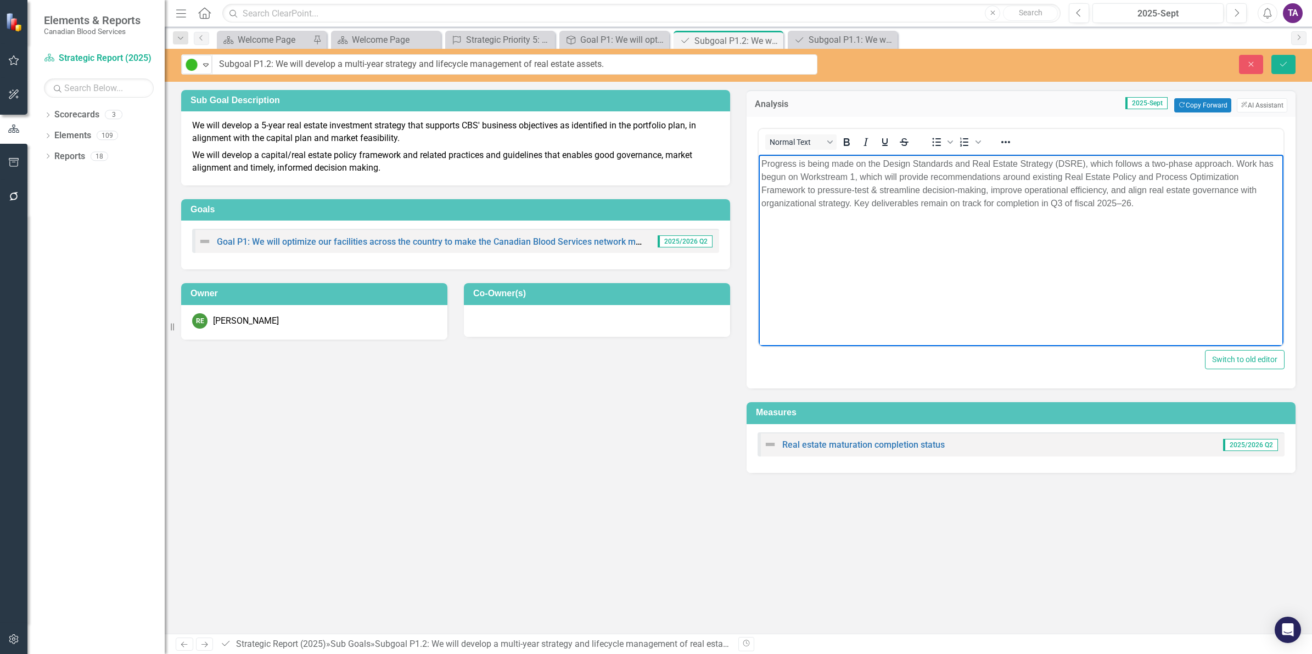
click at [902, 293] on body "Progress is being made on the Design Standards and Real Estate Strategy (DSRE),…" at bounding box center [1021, 236] width 525 height 165
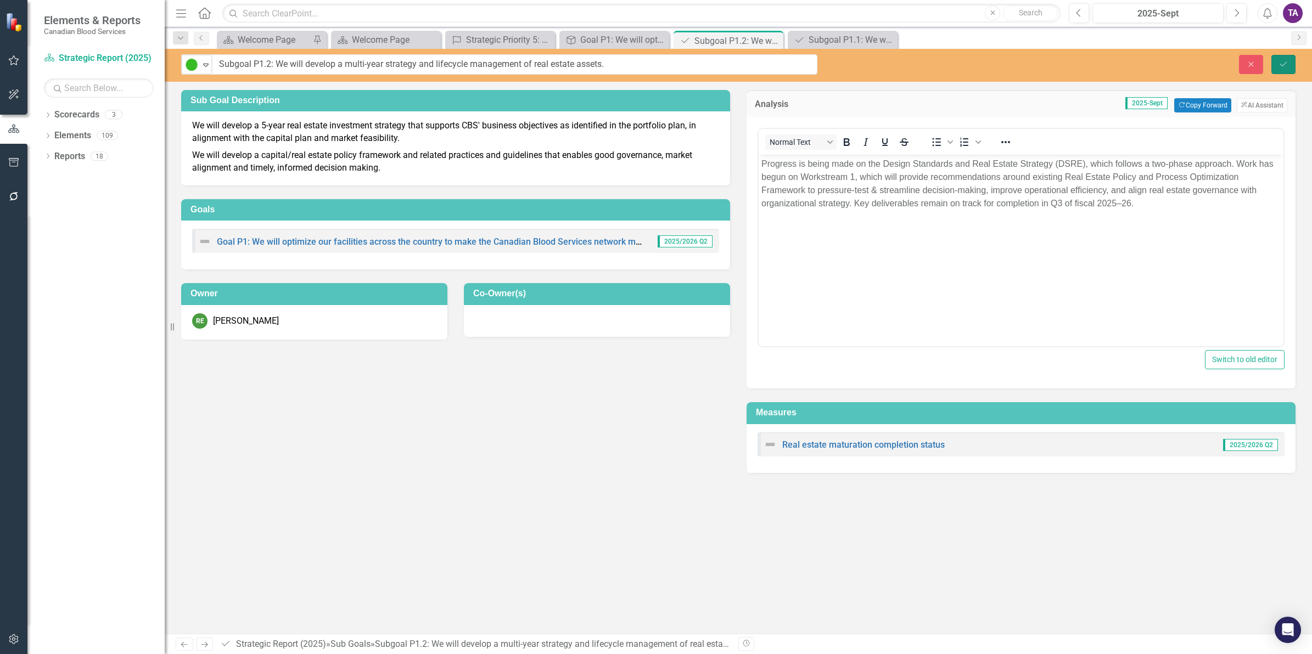
click at [1284, 64] on icon "submit" at bounding box center [1283, 63] width 7 height 4
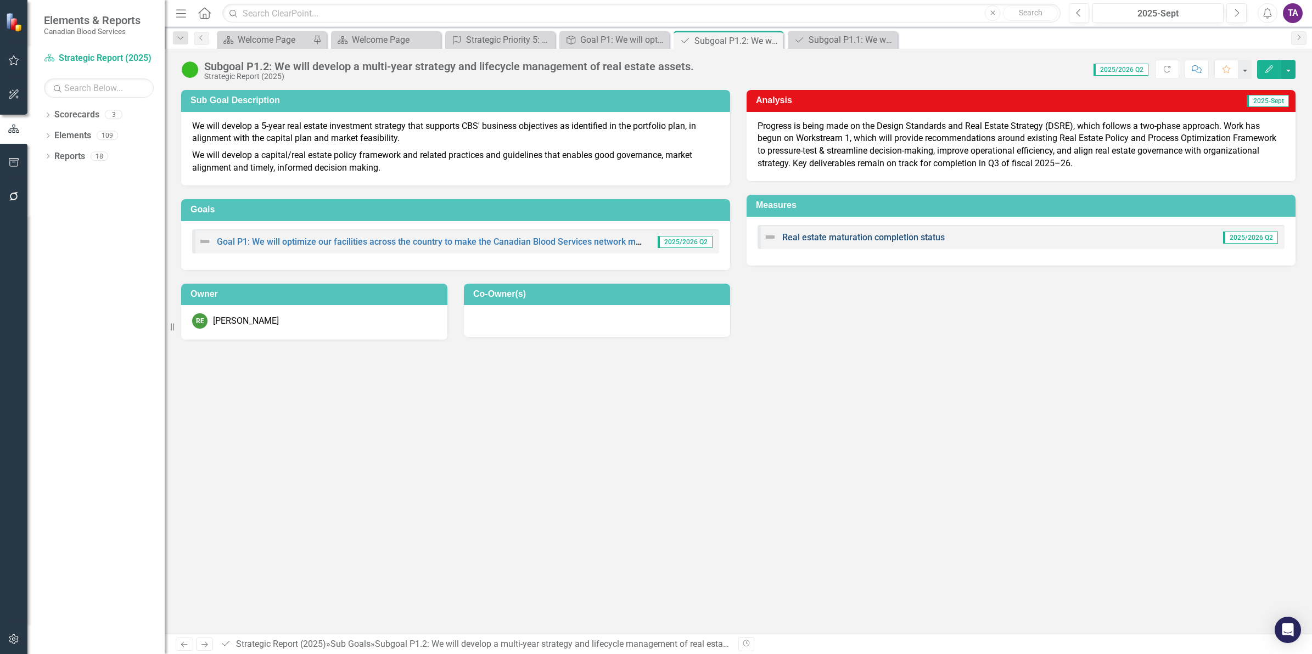
click at [855, 239] on link "Real estate maturation completion status" at bounding box center [863, 237] width 162 height 10
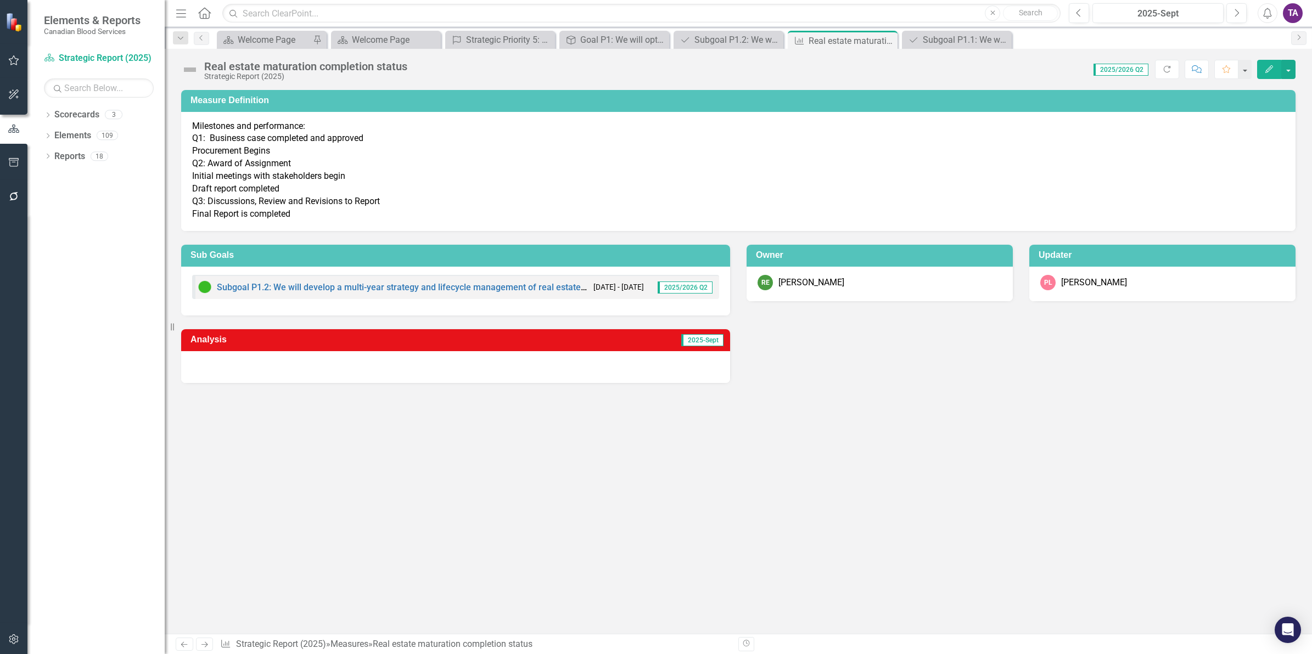
click at [195, 72] on img at bounding box center [190, 70] width 18 height 18
click at [217, 69] on div "Real estate maturation completion status" at bounding box center [305, 66] width 203 height 12
click at [192, 70] on img at bounding box center [190, 70] width 18 height 18
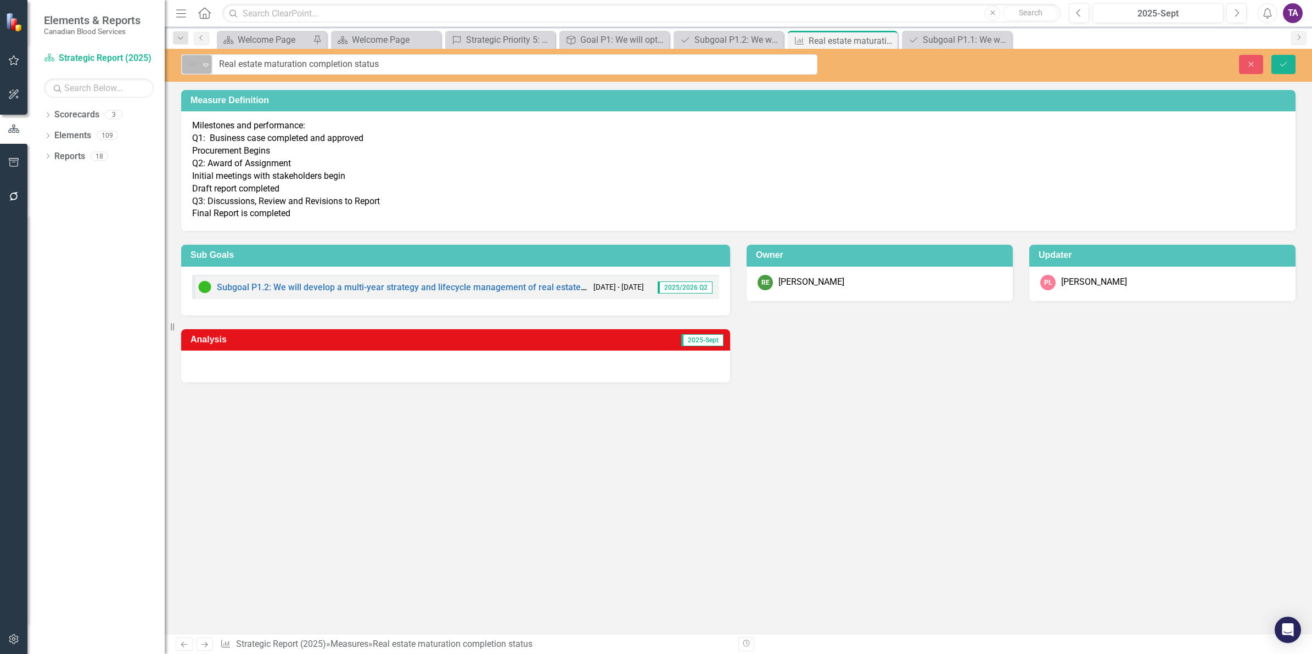
click at [210, 65] on icon "Expand" at bounding box center [205, 64] width 11 height 9
click at [212, 97] on div "On Target" at bounding box center [230, 102] width 38 height 13
click at [199, 35] on icon "Previous" at bounding box center [201, 38] width 9 height 7
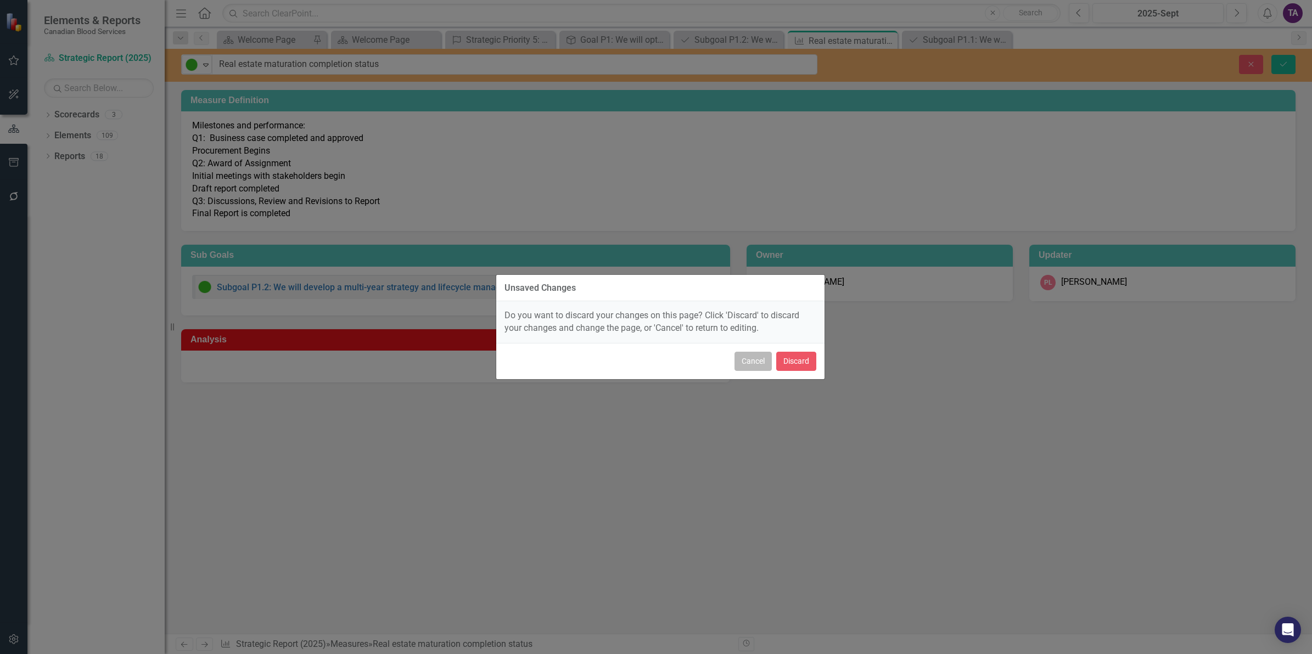
click at [743, 361] on button "Cancel" at bounding box center [753, 361] width 37 height 19
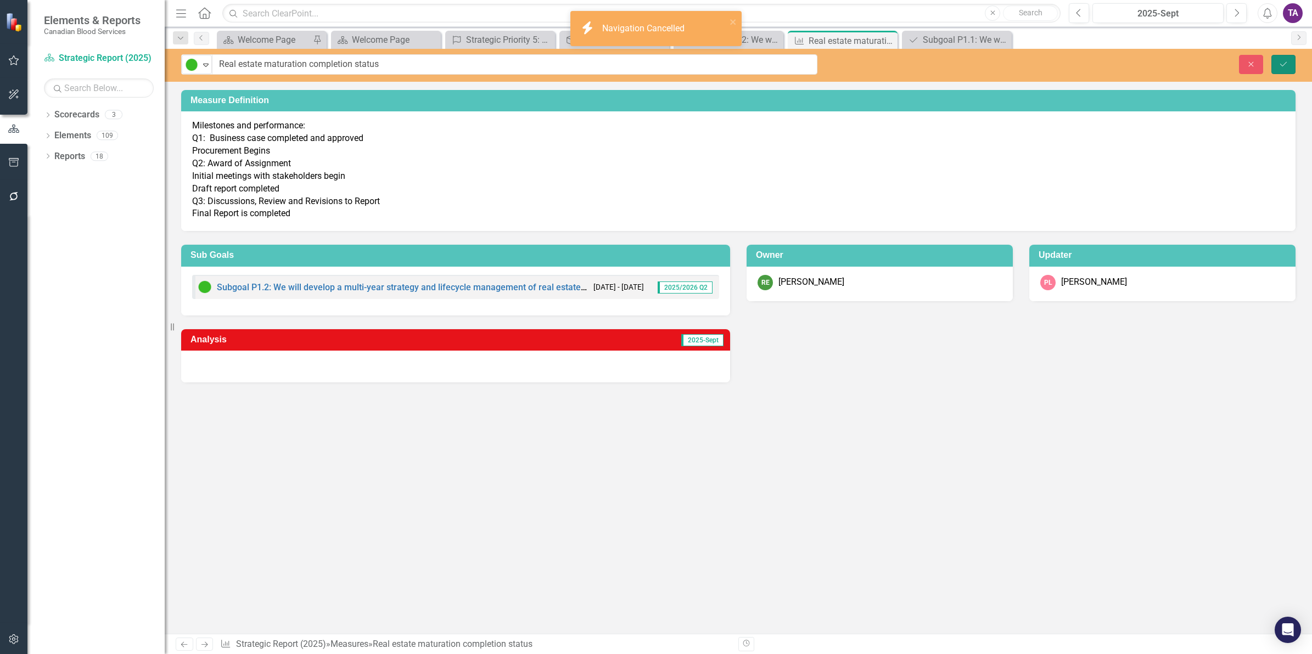
click at [1279, 65] on icon "Save" at bounding box center [1284, 64] width 10 height 8
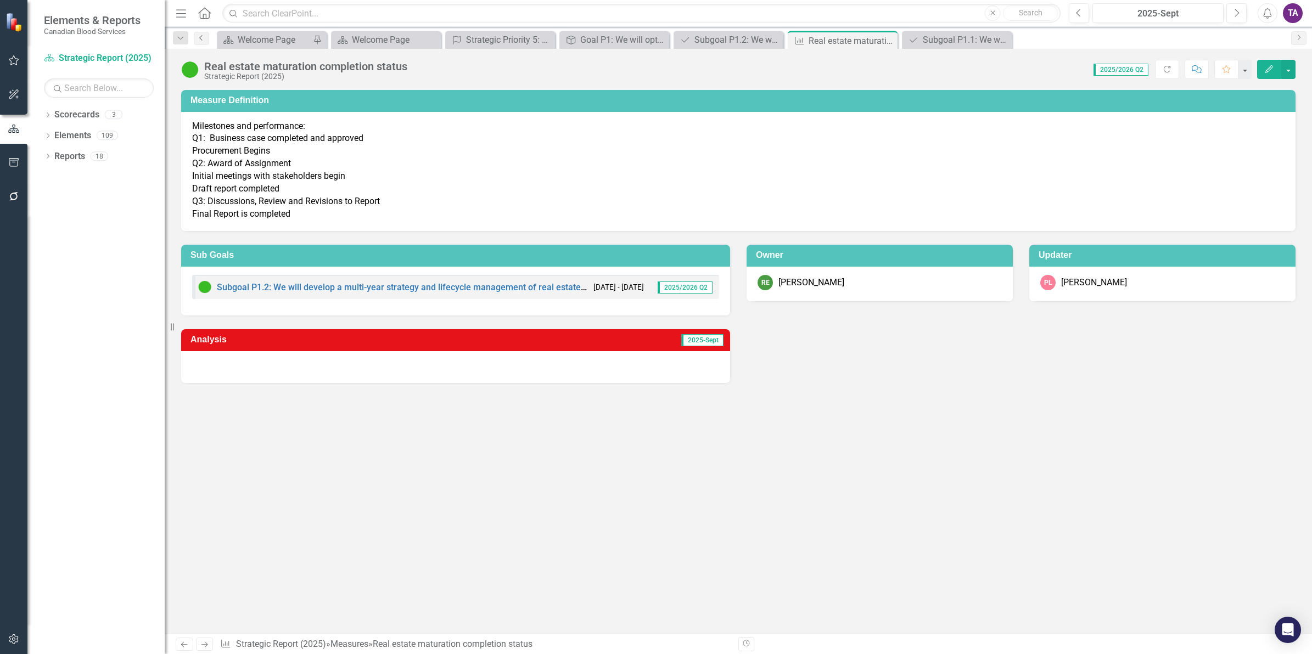
click at [203, 38] on icon "Previous" at bounding box center [201, 38] width 9 height 7
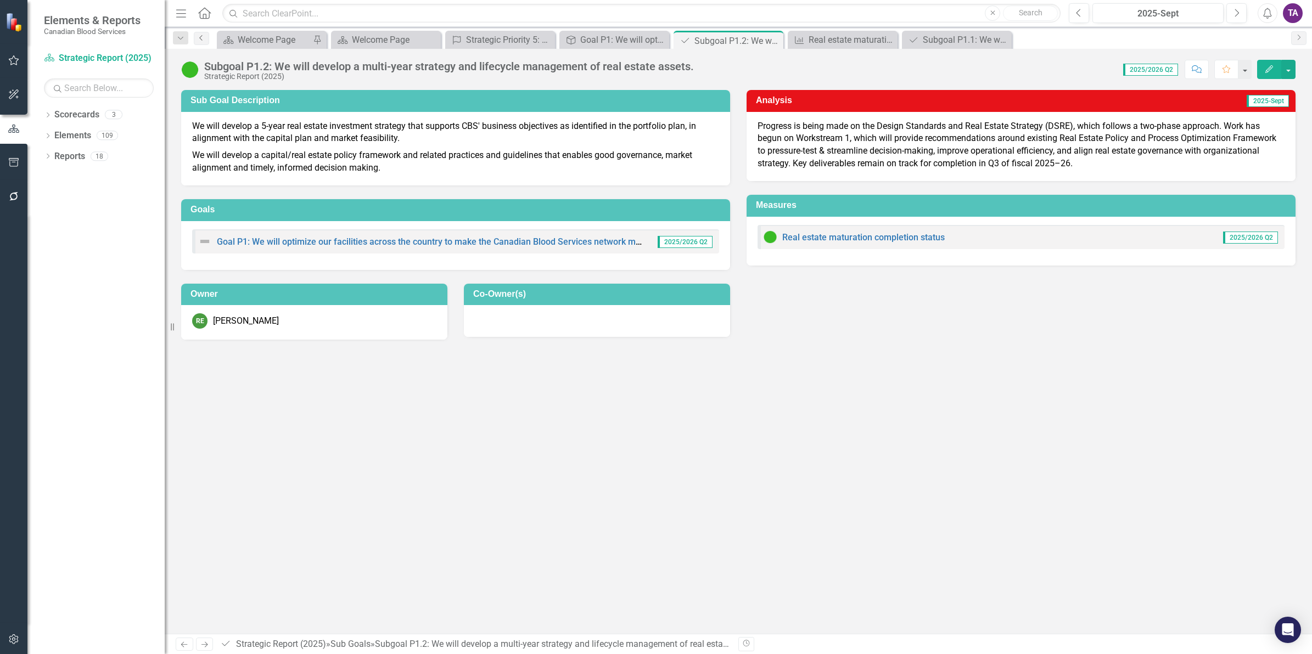
click at [201, 36] on icon at bounding box center [200, 37] width 3 height 5
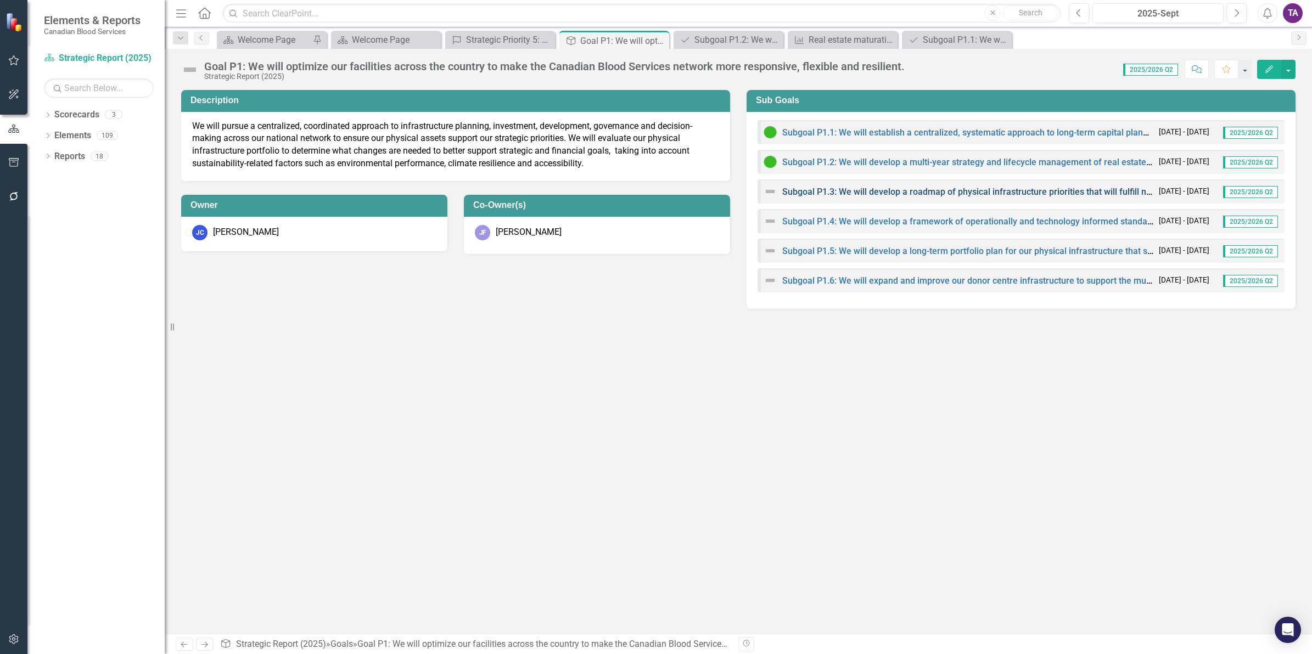
click at [896, 194] on link "Subgoal P1.3: We will develop a roadmap of physical infrastructure priorities t…" at bounding box center [1018, 192] width 473 height 10
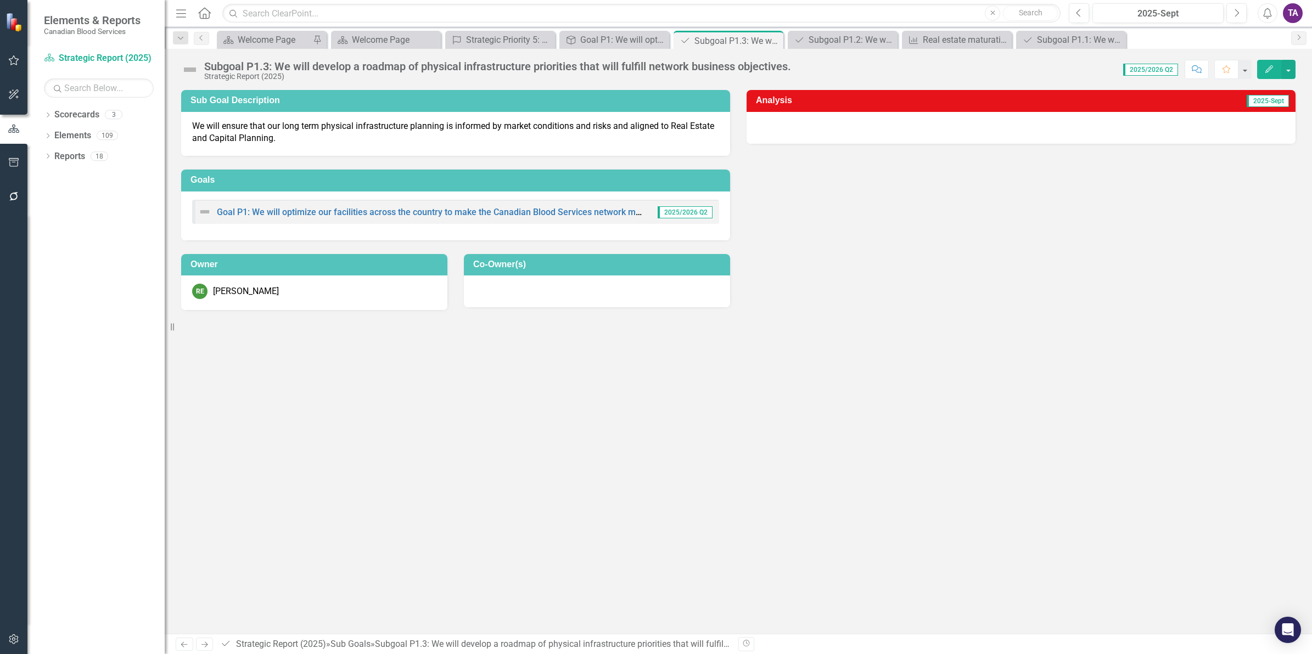
click at [190, 65] on img at bounding box center [190, 70] width 18 height 18
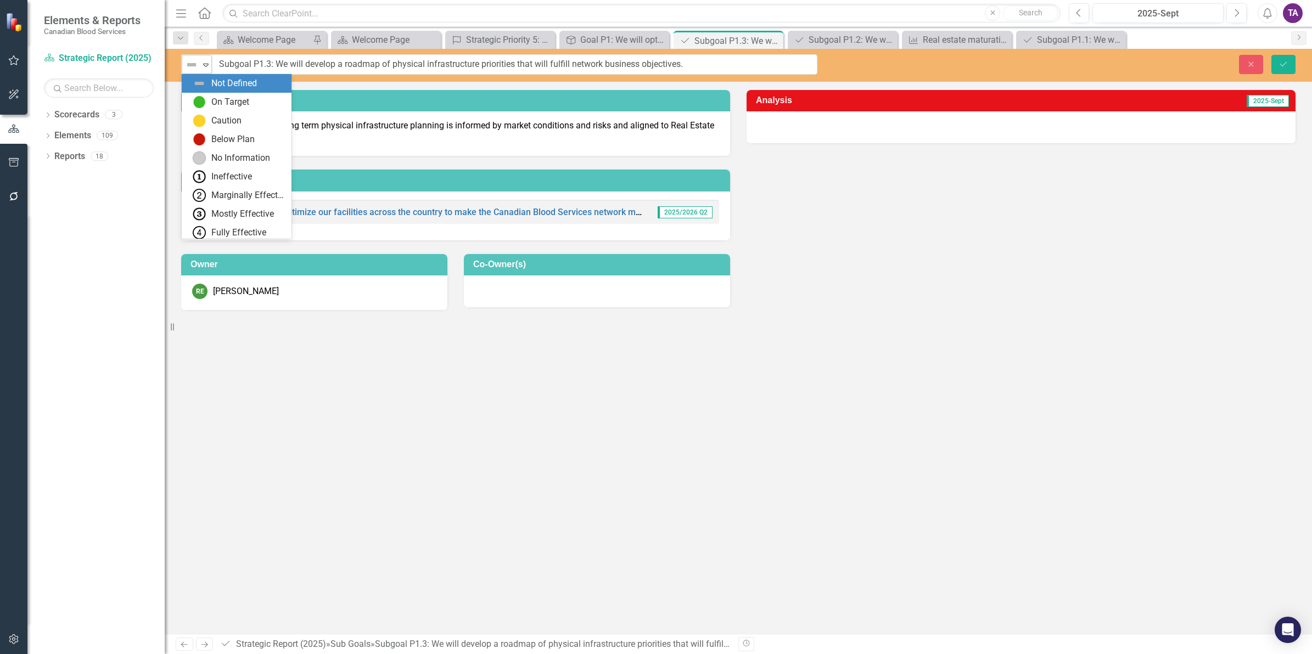
click at [202, 67] on icon "Expand" at bounding box center [205, 64] width 11 height 9
click at [203, 99] on img at bounding box center [199, 102] width 13 height 13
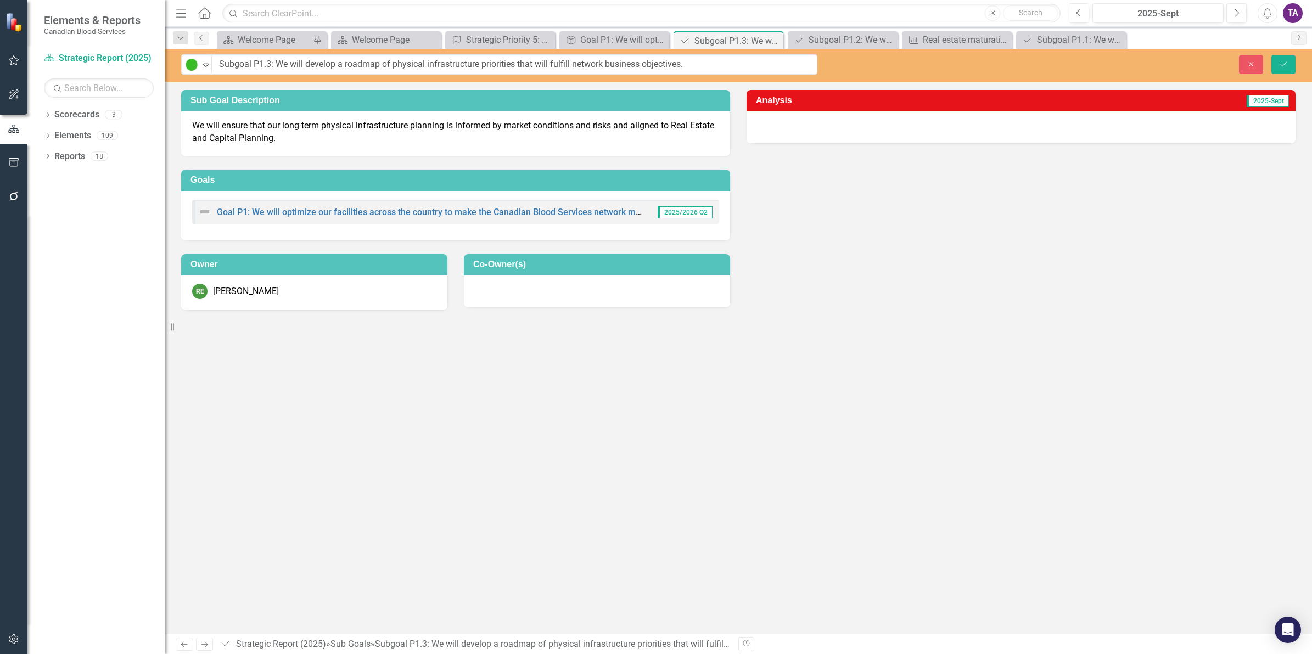
click at [199, 40] on icon "Previous" at bounding box center [201, 38] width 9 height 7
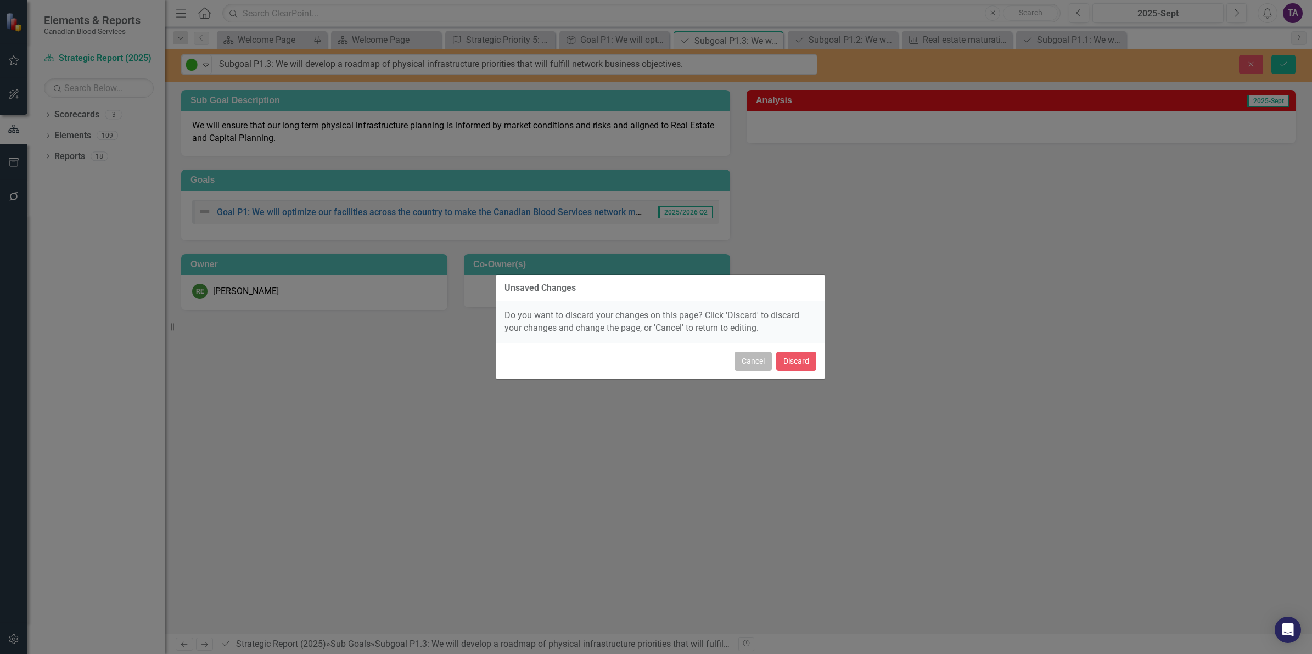
click at [757, 358] on button "Cancel" at bounding box center [753, 361] width 37 height 19
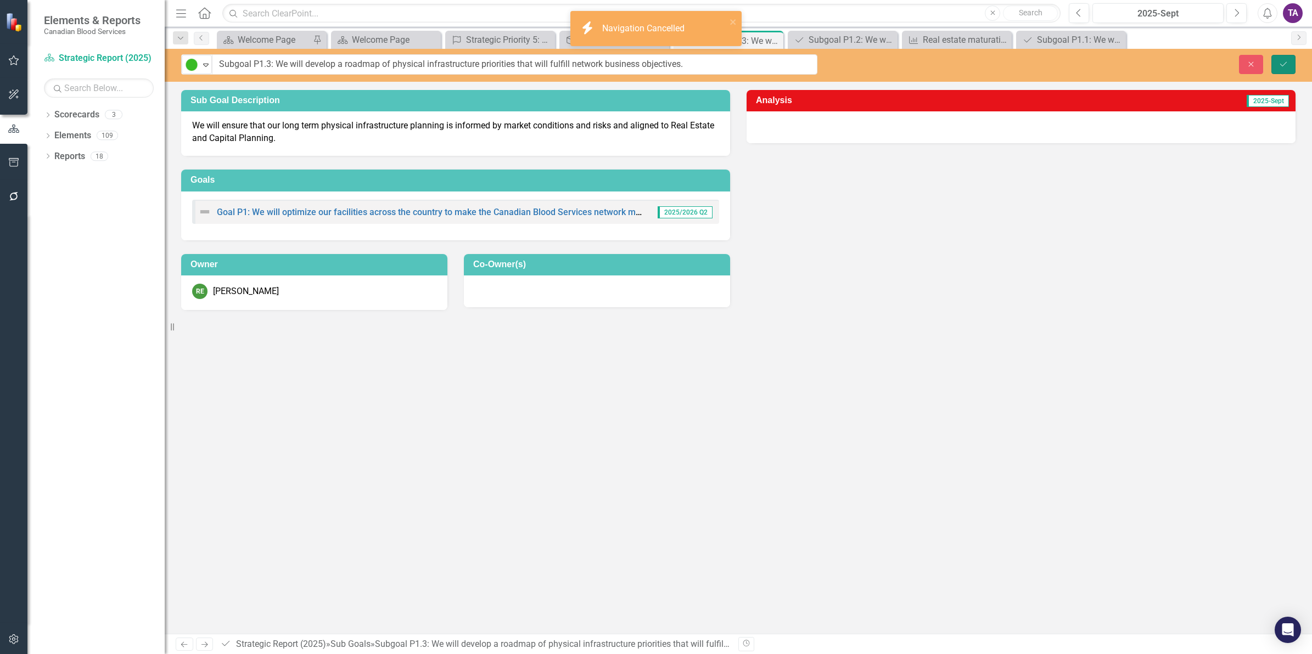
click at [1277, 60] on button "Save" at bounding box center [1283, 64] width 24 height 19
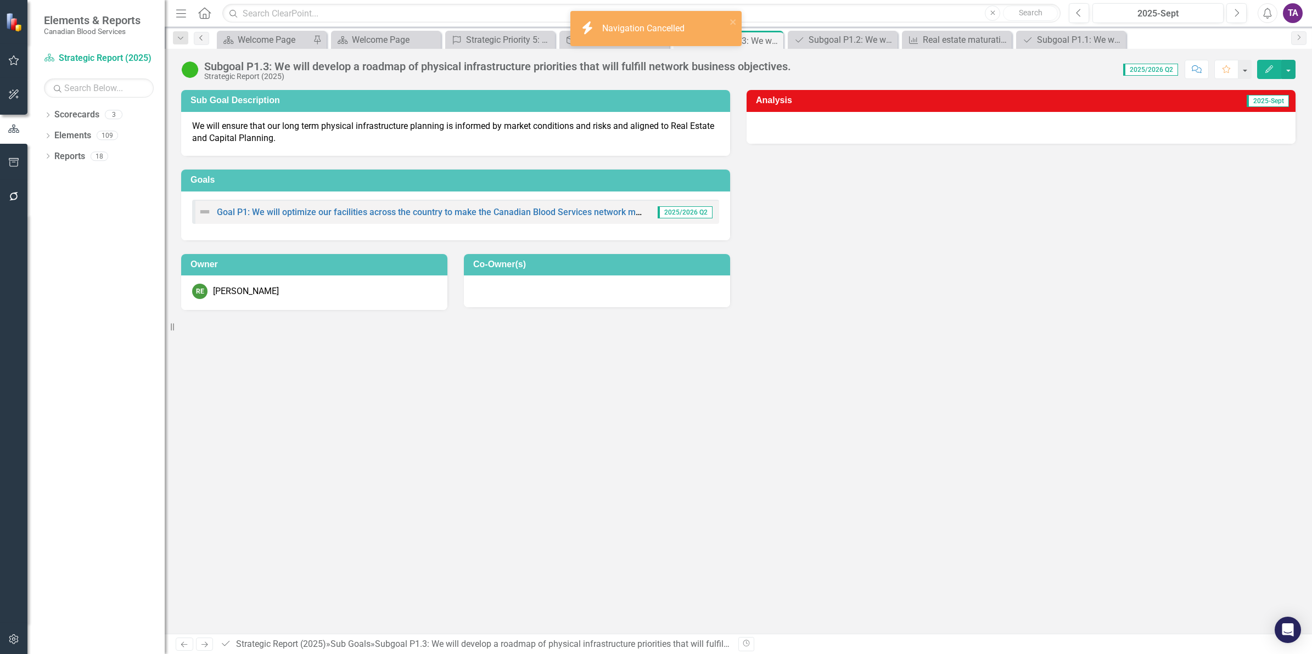
click at [202, 35] on icon "Previous" at bounding box center [201, 38] width 9 height 7
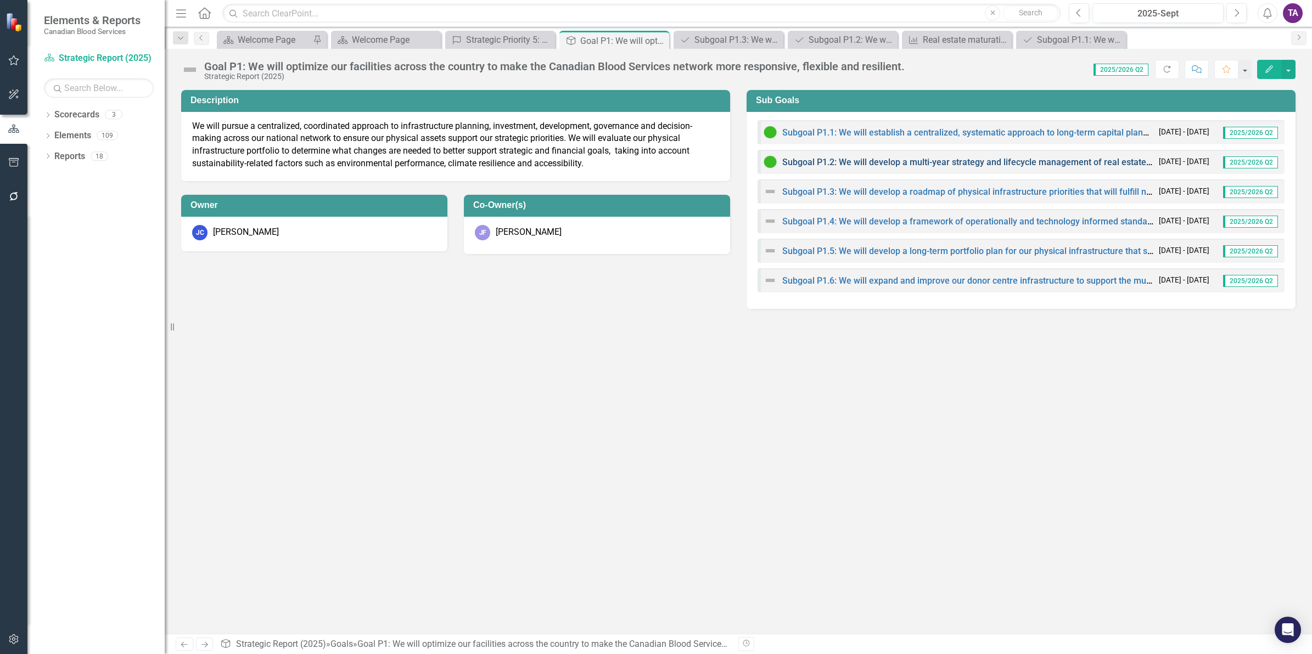
click at [926, 162] on link "Subgoal P1.2: We will develop a multi-year strategy and lifecycle management of…" at bounding box center [979, 162] width 394 height 10
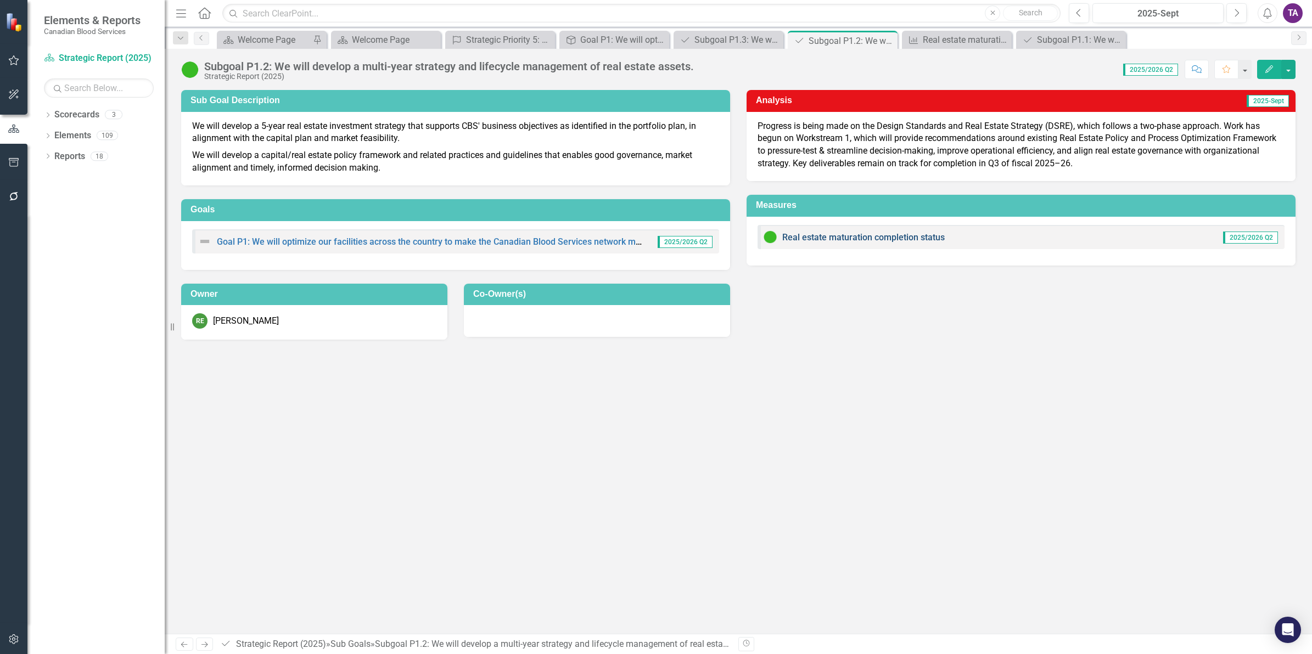
click at [903, 234] on link "Real estate maturation completion status" at bounding box center [863, 237] width 162 height 10
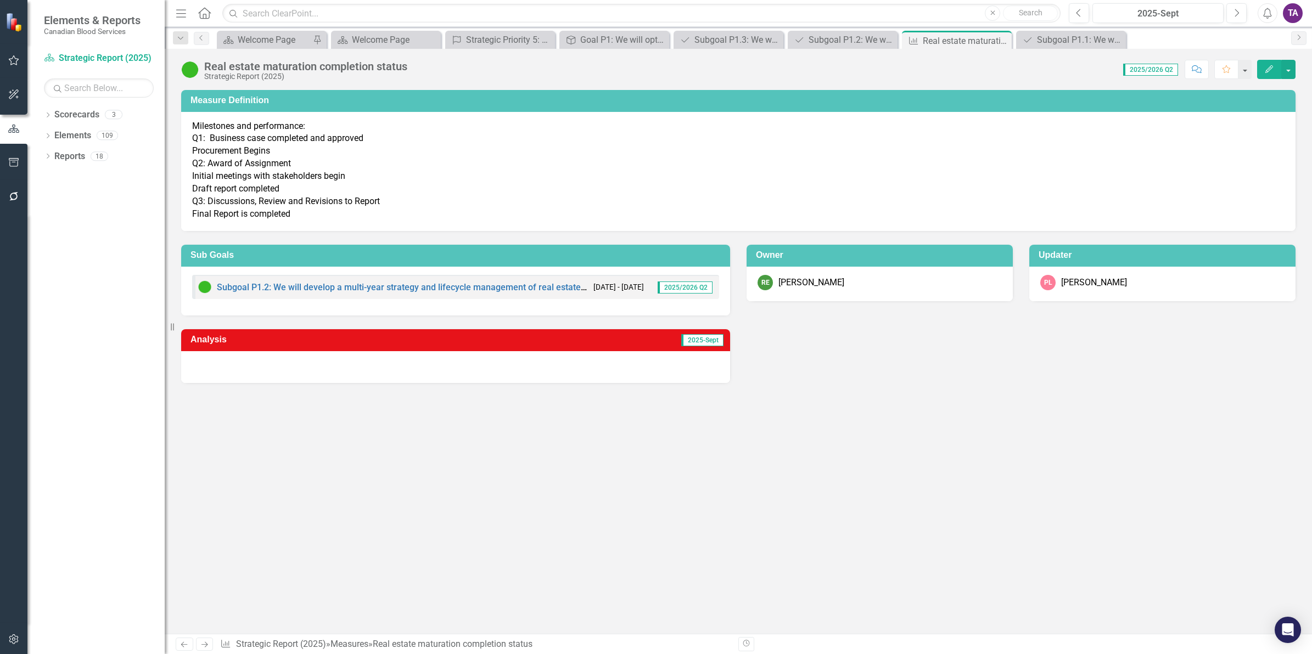
click at [358, 351] on div at bounding box center [455, 367] width 549 height 32
click at [358, 352] on div at bounding box center [455, 367] width 549 height 32
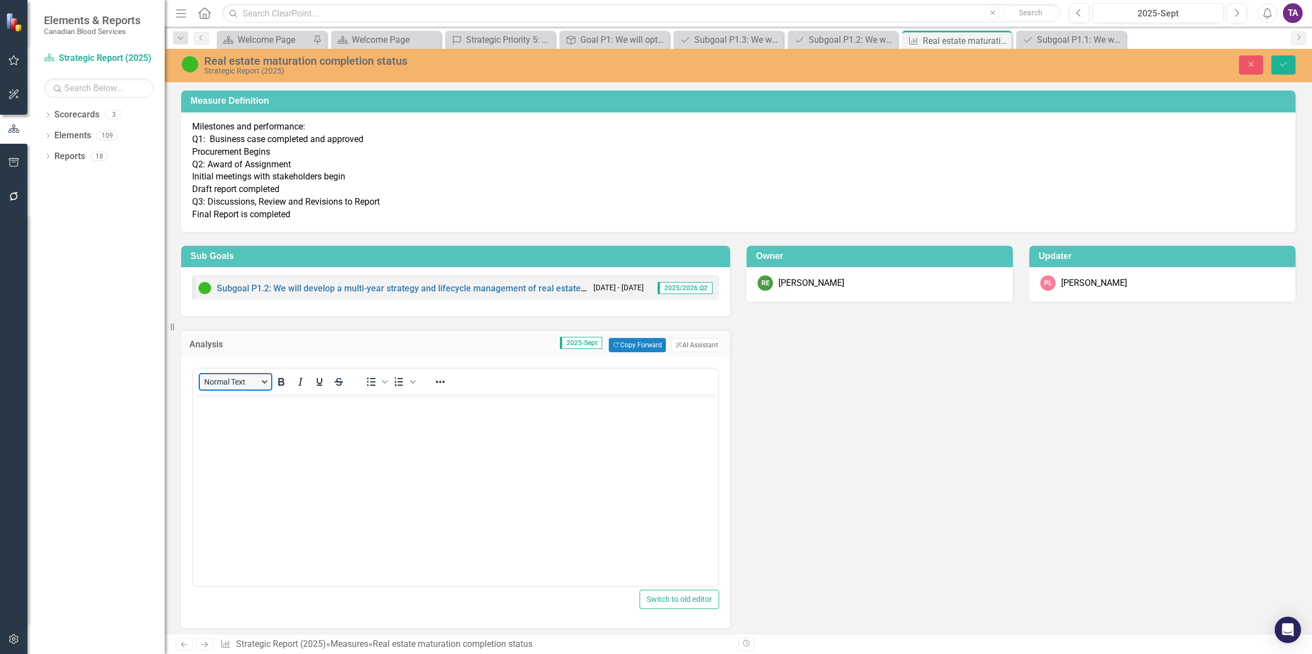
click at [256, 377] on button "Normal Text" at bounding box center [235, 381] width 71 height 15
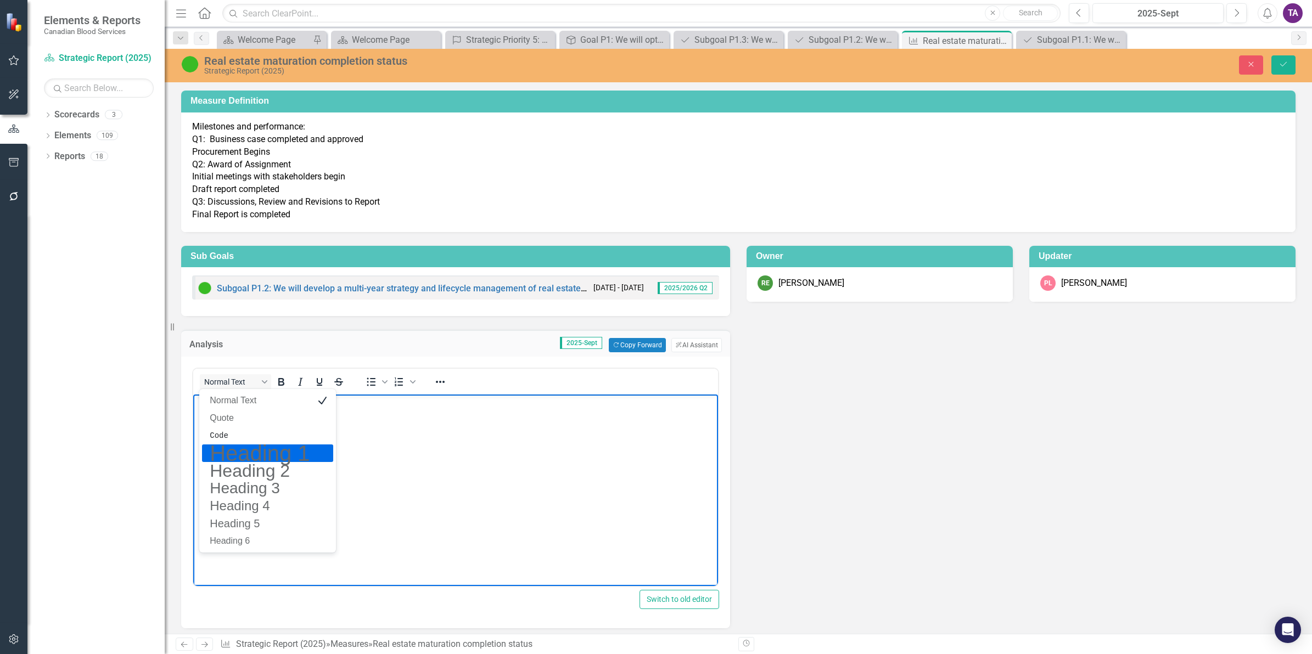
click at [494, 518] on body "Rich Text Area. Press ALT-0 for help." at bounding box center [455, 477] width 525 height 165
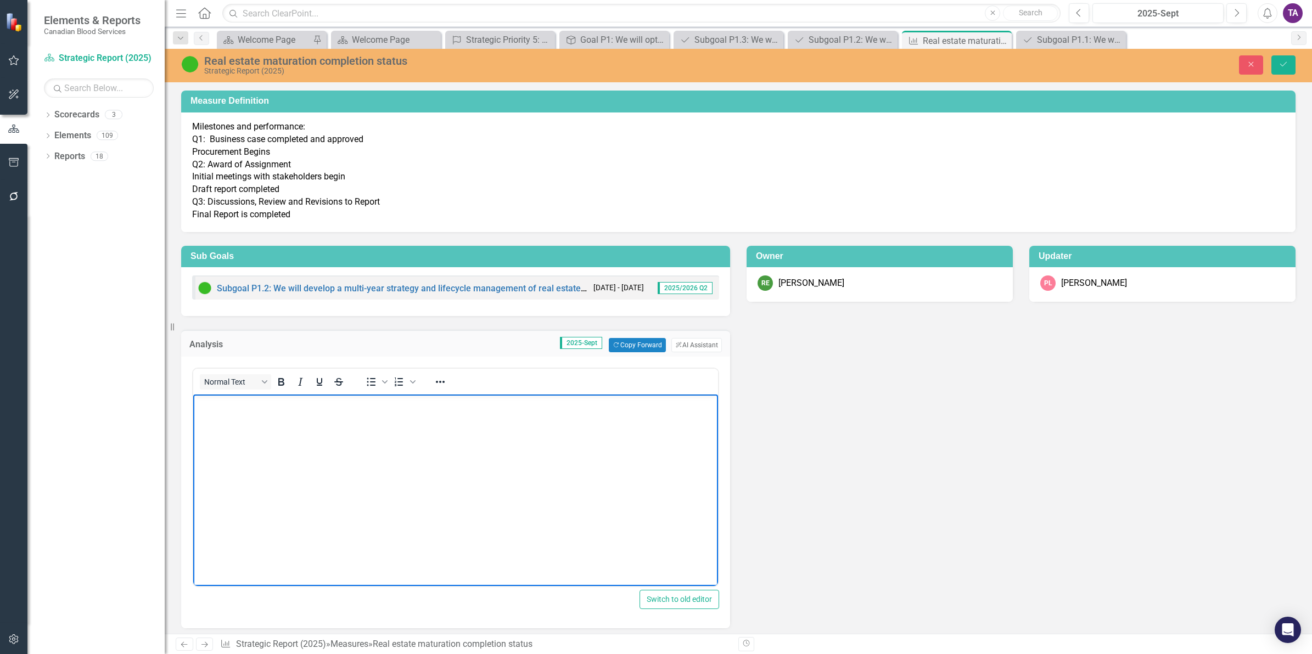
click at [373, 444] on body "Rich Text Area. Press ALT-0 for help." at bounding box center [455, 477] width 525 height 165
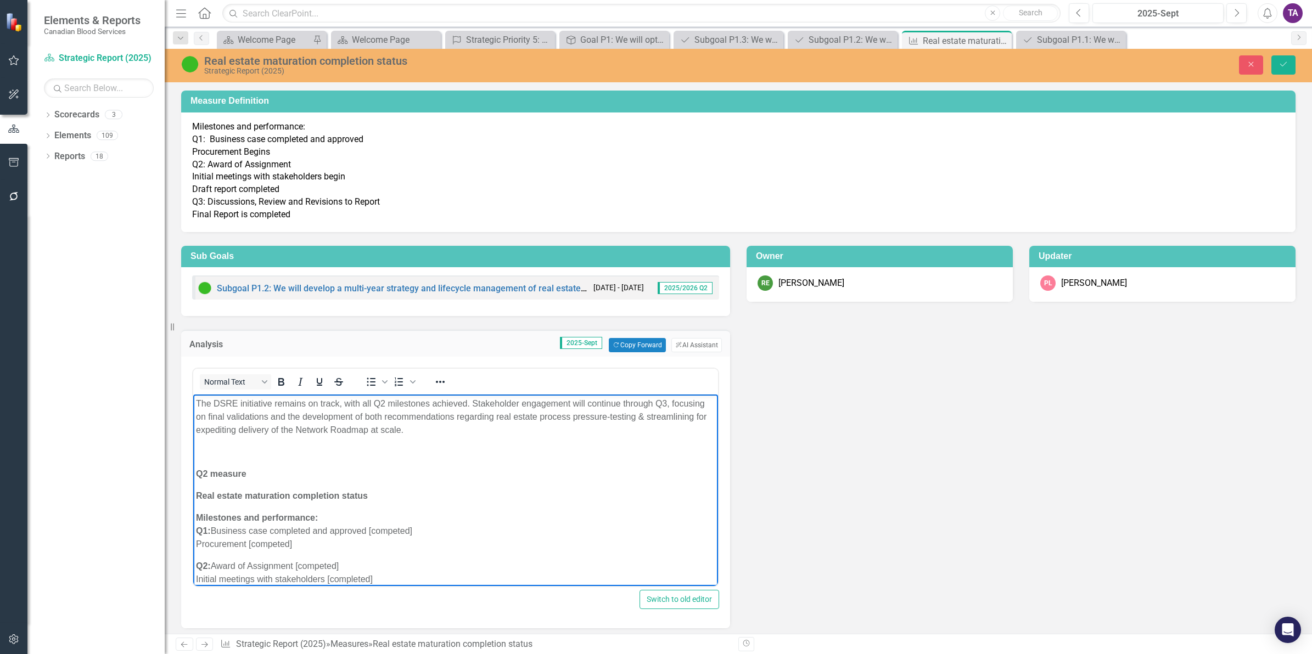
click at [211, 409] on p "The DSRE initiative remains on track, with all Q2 milestones achieved. Stakehol…" at bounding box center [455, 417] width 519 height 40
drag, startPoint x: 374, startPoint y: 494, endPoint x: 380, endPoint y: 848, distance: 354.1
click at [193, 453] on html "The Design Standards and Real Estate Strategy (DSRE) initiative remains on trac…" at bounding box center [455, 516] width 525 height 243
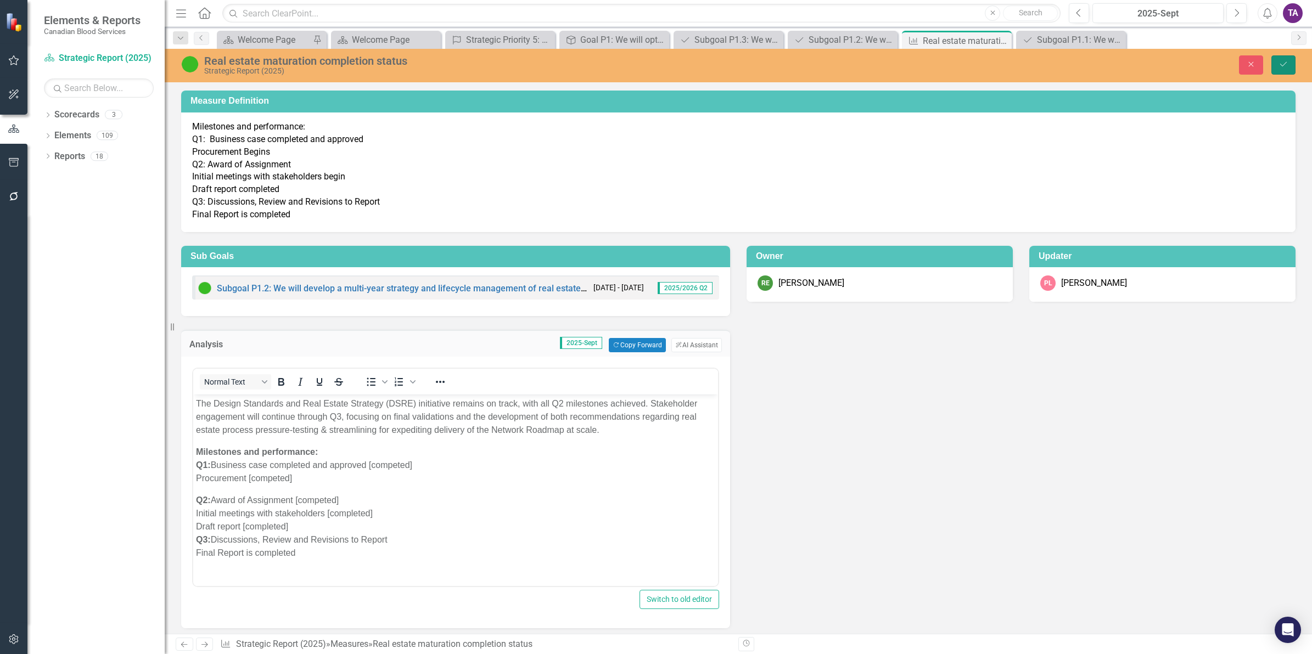
click at [1279, 63] on icon "Save" at bounding box center [1284, 64] width 10 height 8
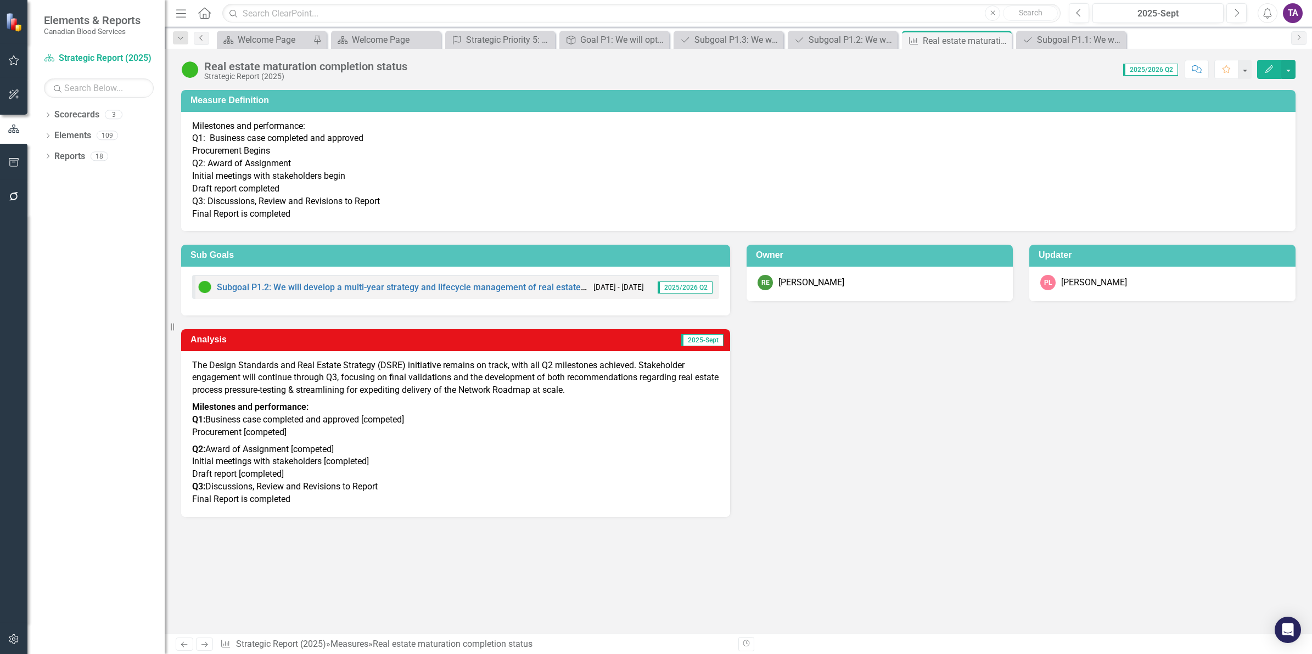
click at [199, 36] on icon "Previous" at bounding box center [201, 38] width 9 height 7
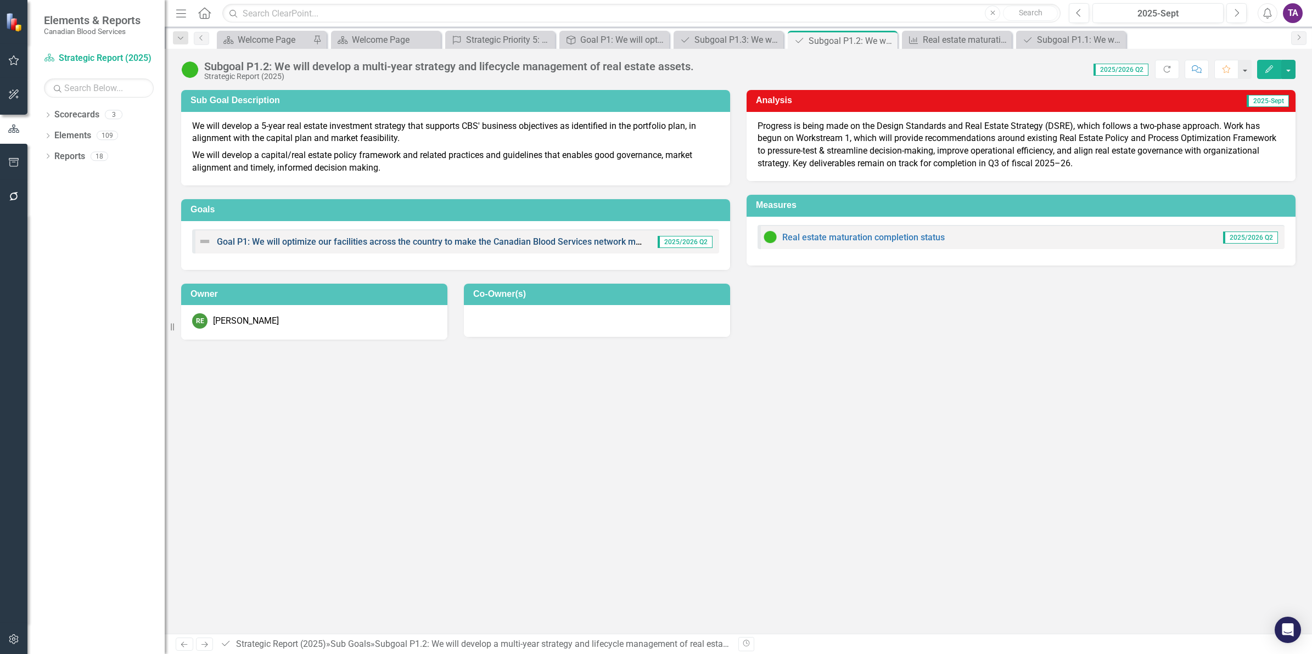
click at [367, 243] on link "Goal P1: We will optimize our facilities across the country to make the Canadia…" at bounding box center [499, 242] width 564 height 10
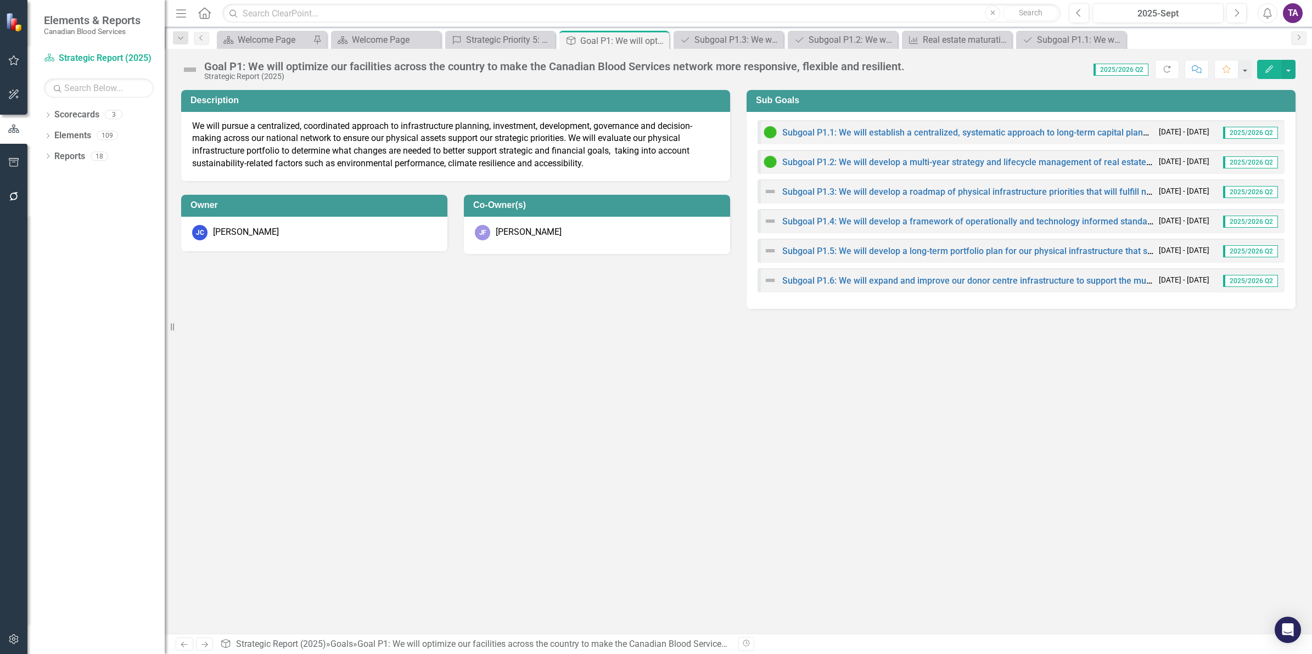
click at [888, 198] on div "Subgoal P1.3: We will develop a roadmap of physical infrastructure priorities t…" at bounding box center [959, 191] width 390 height 13
click at [880, 188] on link "Subgoal P1.3: We will develop a roadmap of physical infrastructure priorities t…" at bounding box center [1018, 192] width 473 height 10
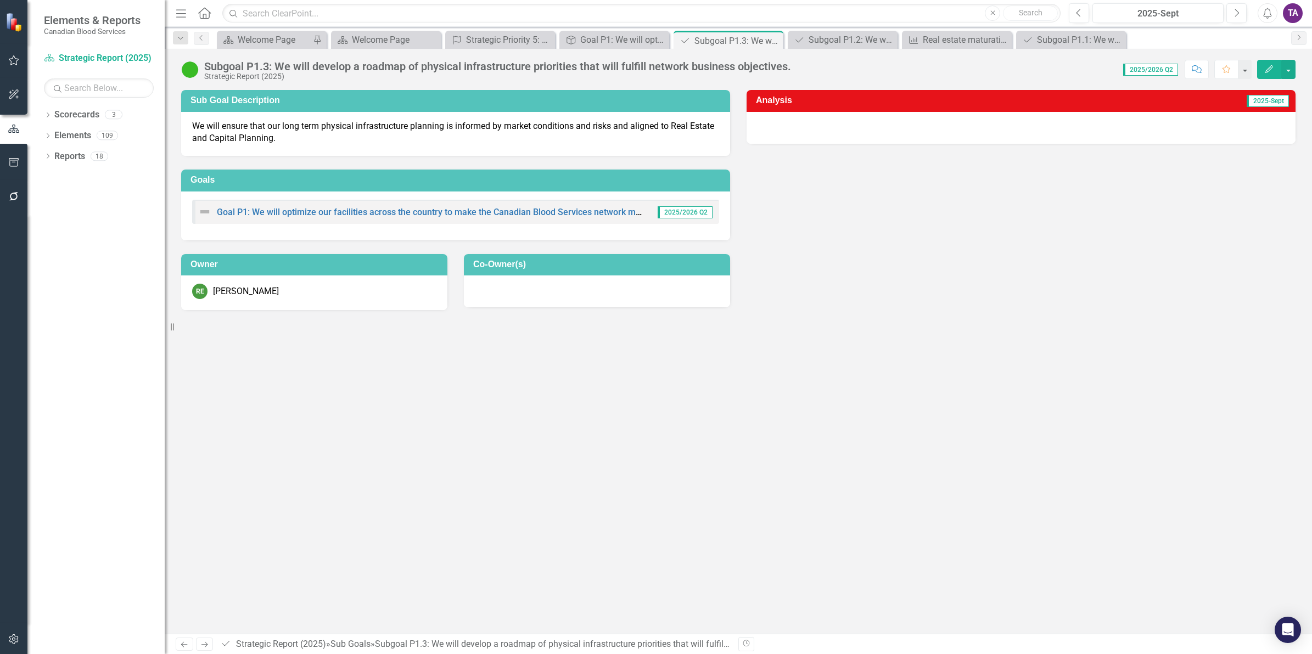
click at [999, 143] on div at bounding box center [1021, 128] width 549 height 32
click at [999, 142] on div at bounding box center [1021, 128] width 549 height 32
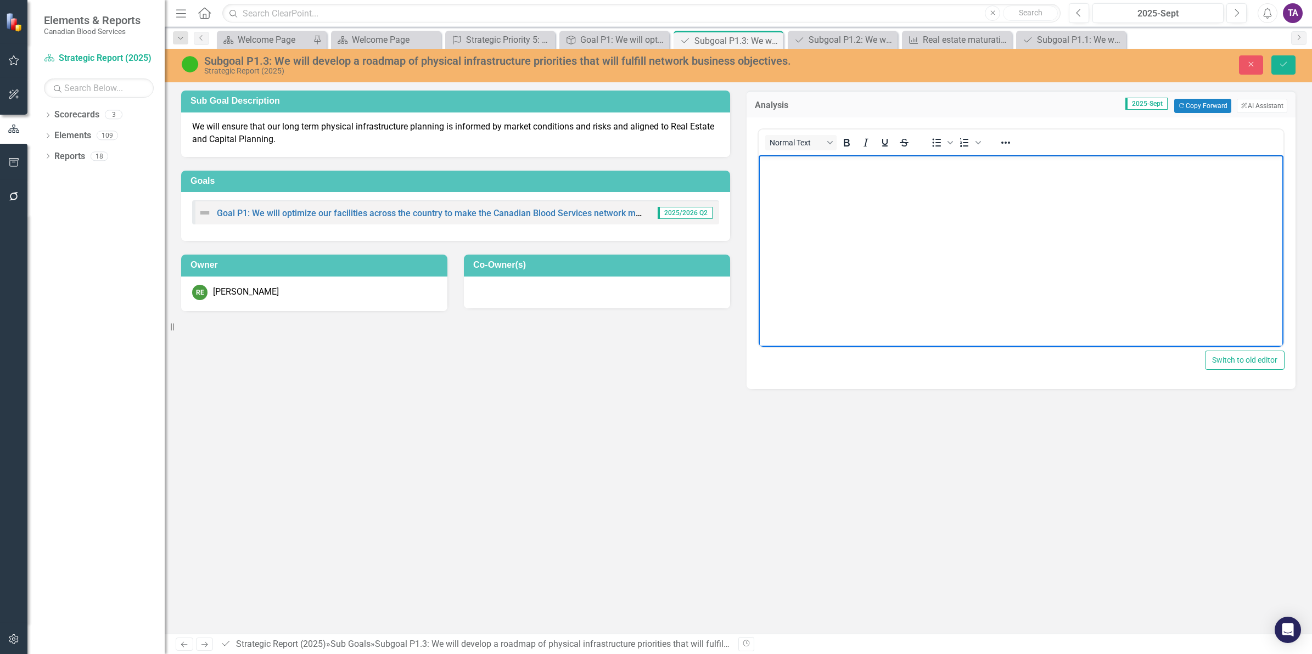
click at [947, 206] on body "Rich Text Area. Press ALT-0 for help." at bounding box center [1021, 237] width 525 height 165
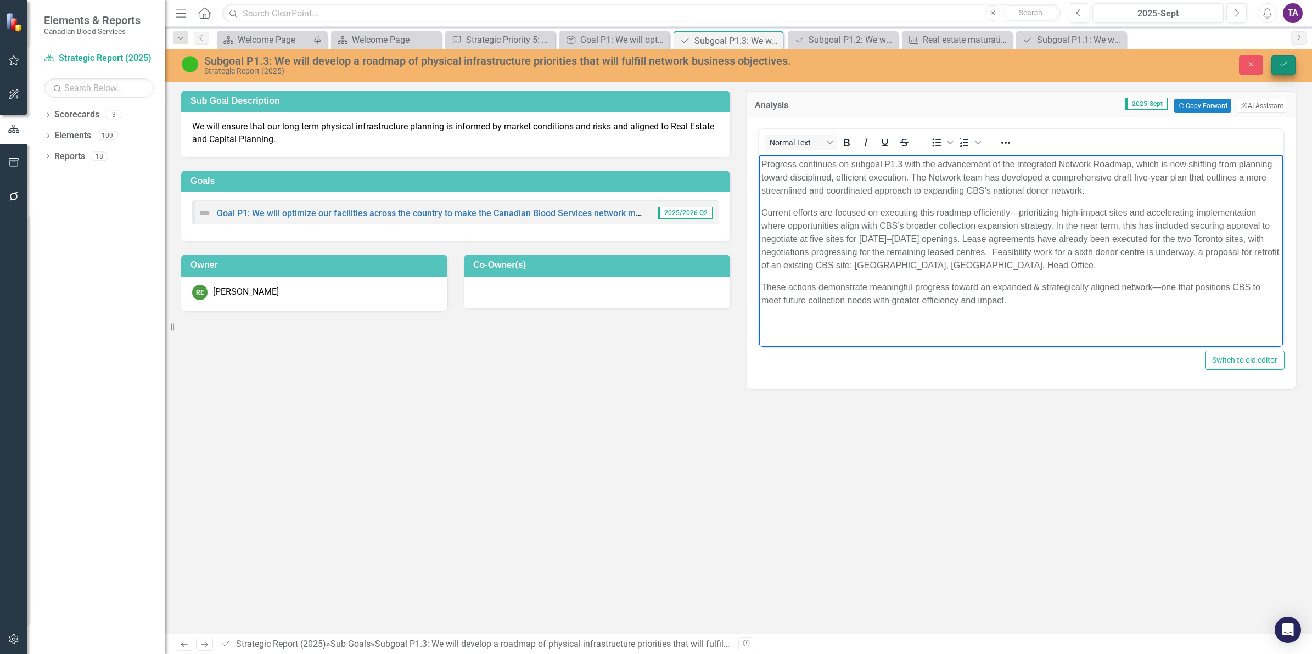
click at [1285, 59] on button "Save" at bounding box center [1283, 64] width 24 height 19
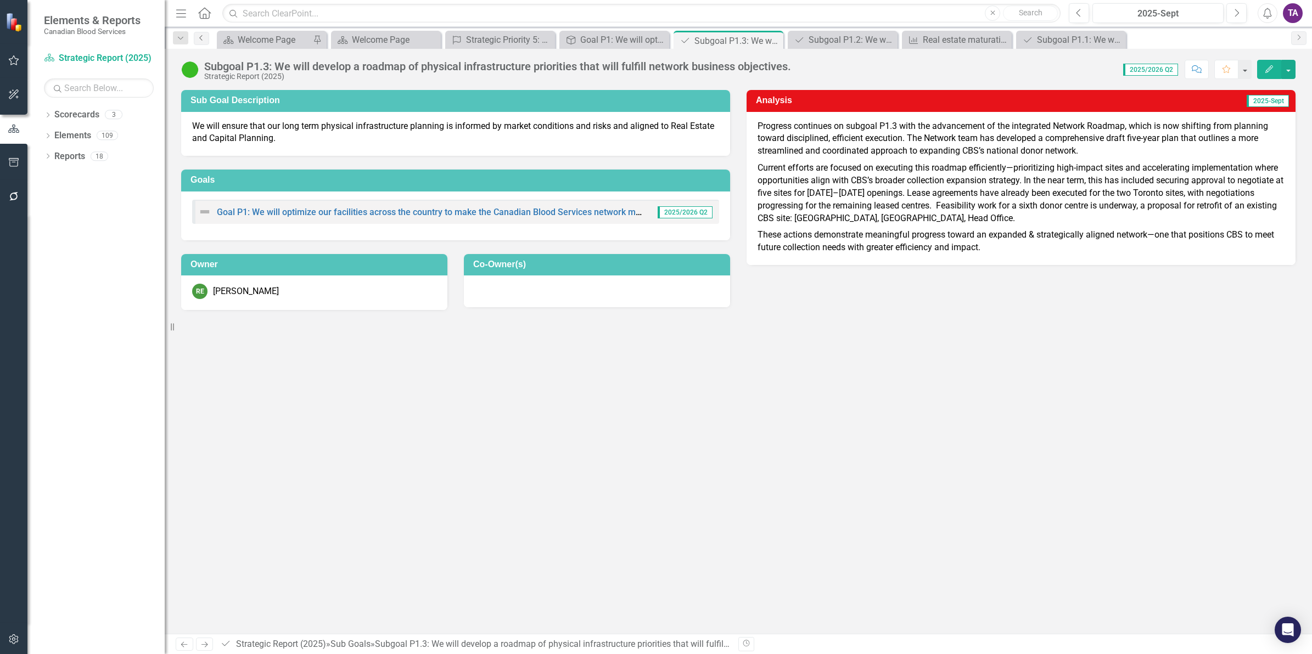
click at [204, 36] on icon "Previous" at bounding box center [201, 38] width 9 height 7
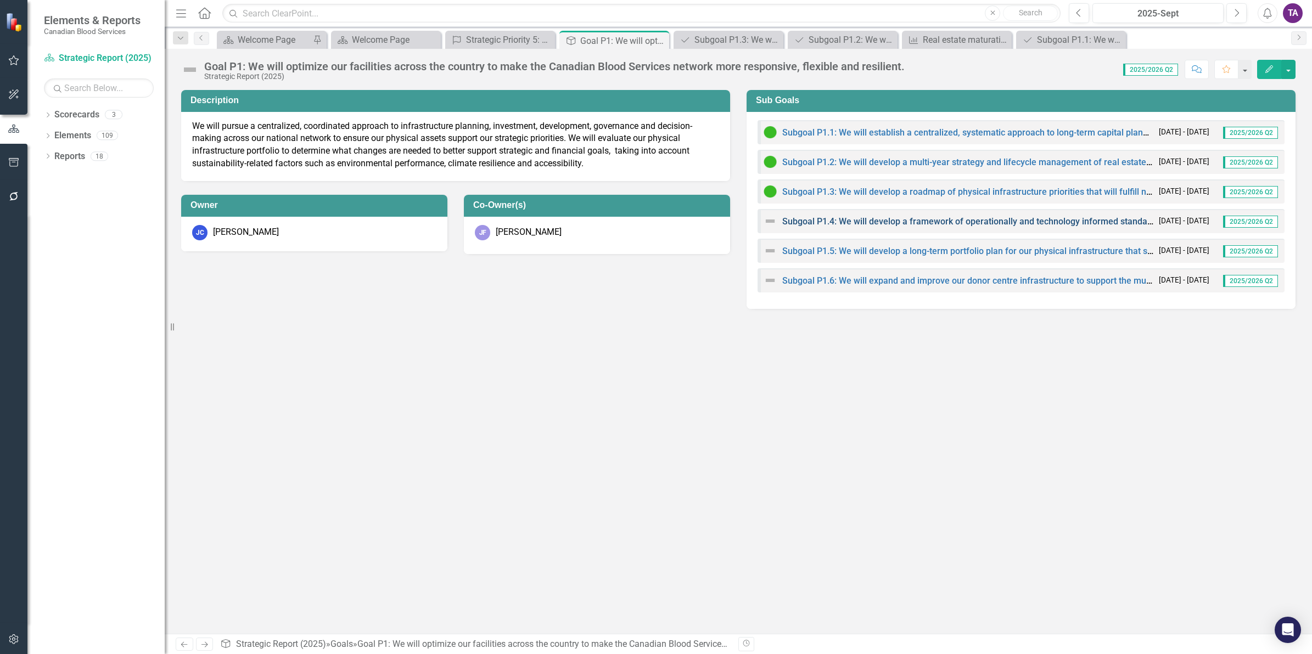
click at [821, 220] on link "Subgoal P1.4: We will develop a framework of operationally and technology infor…" at bounding box center [1111, 221] width 659 height 10
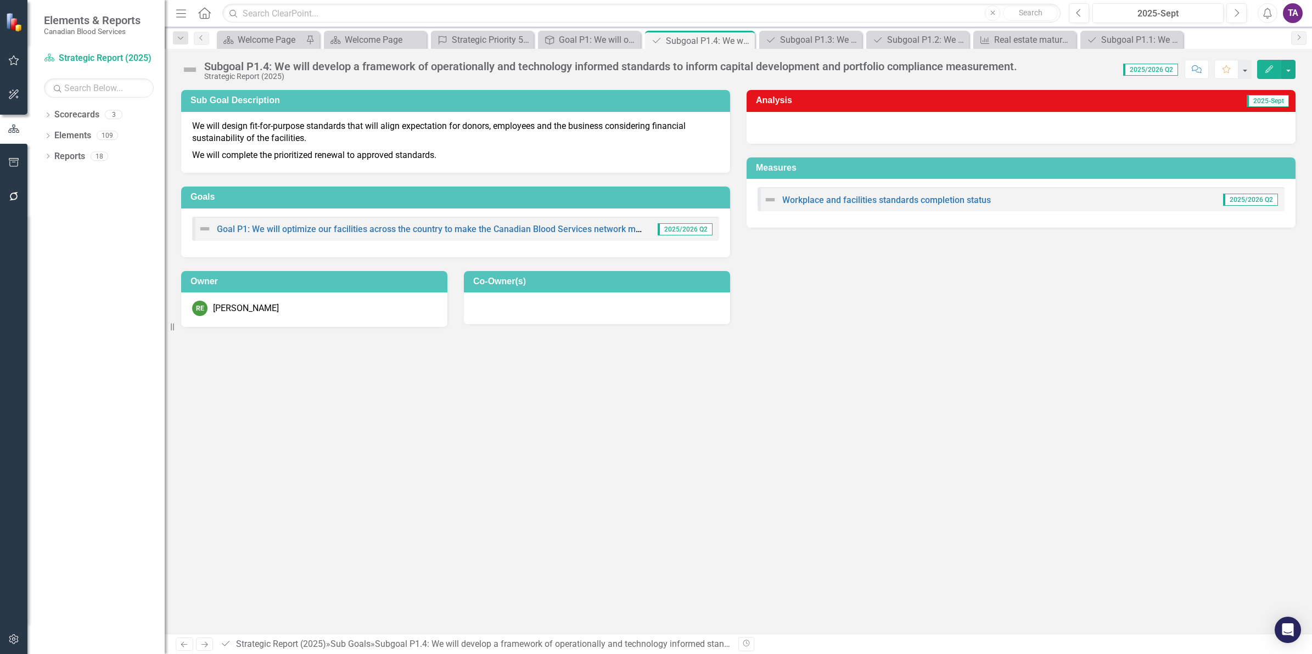
click at [187, 66] on img at bounding box center [190, 70] width 18 height 18
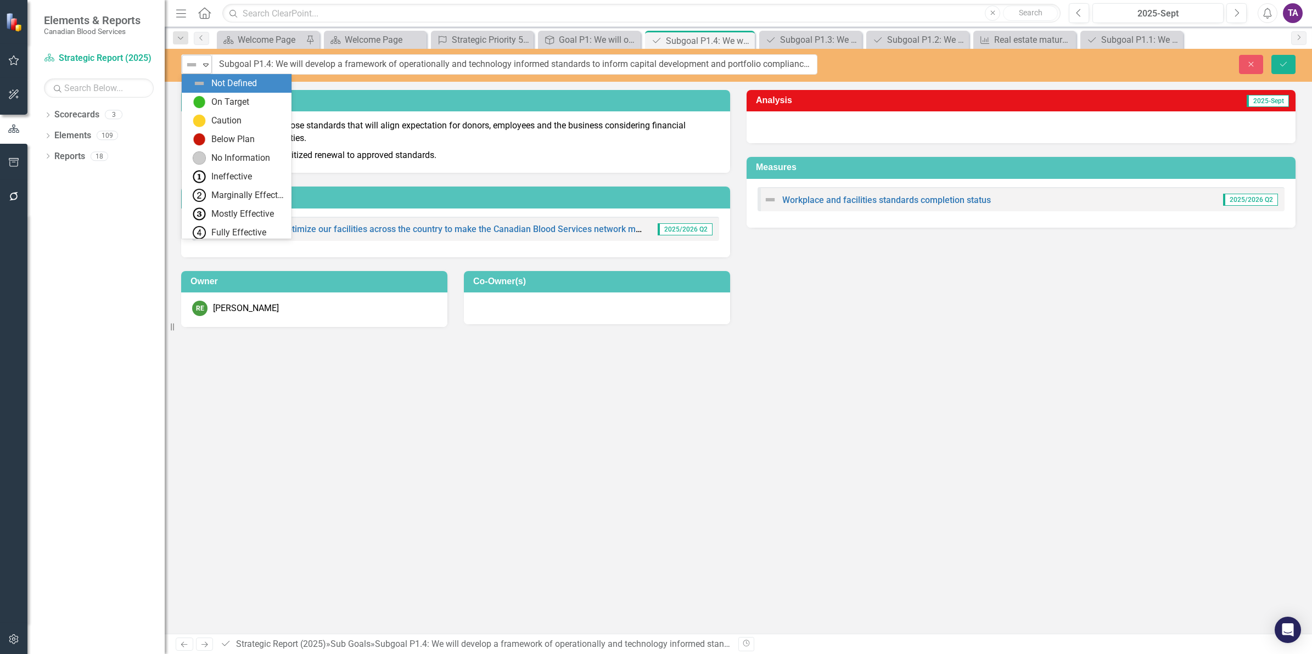
click at [197, 64] on img at bounding box center [191, 64] width 13 height 13
click at [200, 100] on img at bounding box center [199, 102] width 13 height 13
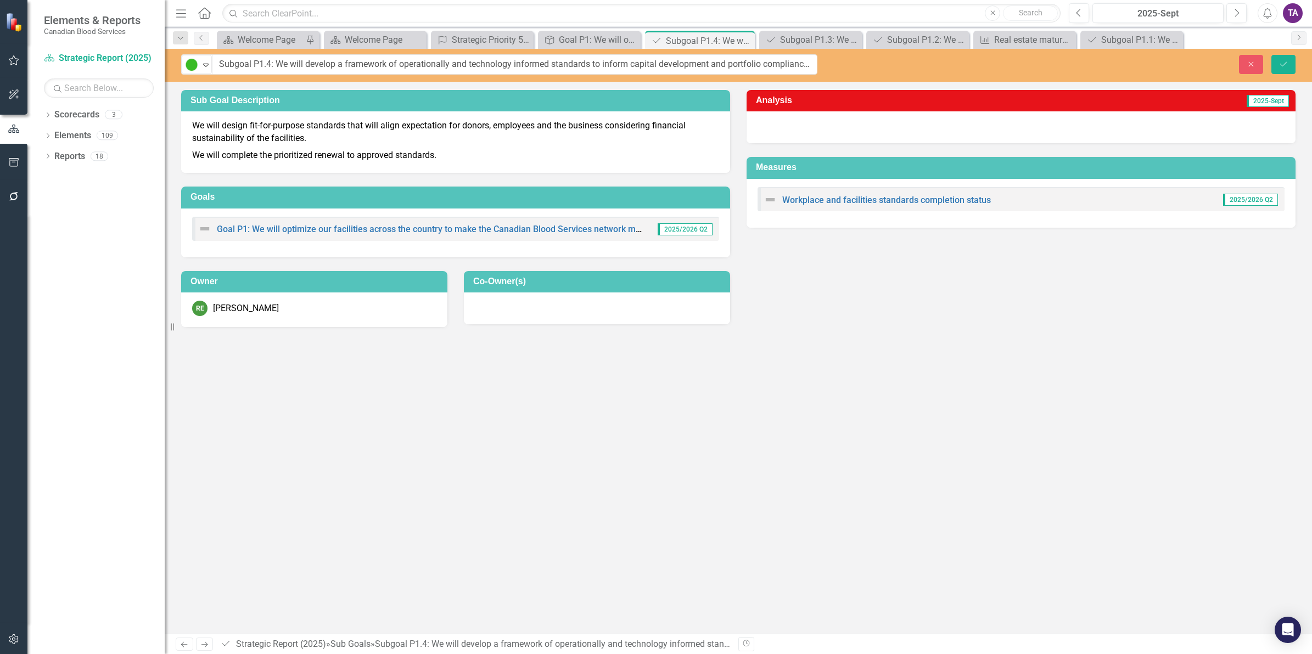
click at [769, 130] on div at bounding box center [1021, 127] width 549 height 32
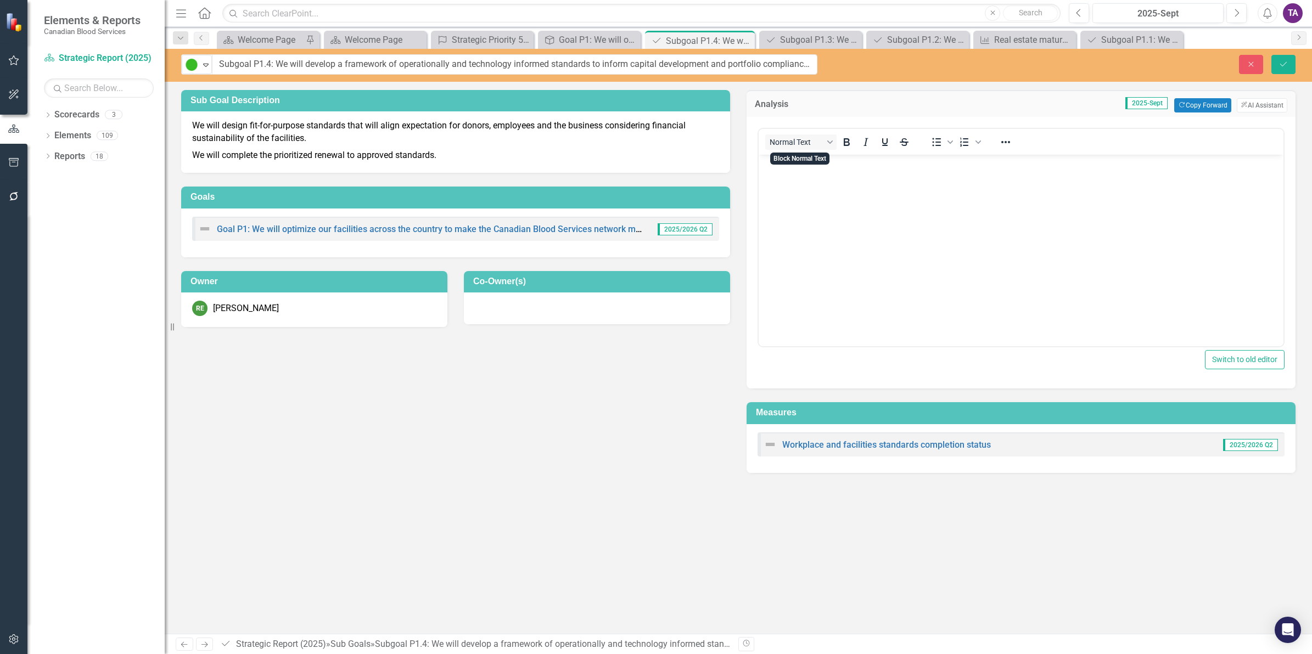
drag, startPoint x: 1545, startPoint y: 295, endPoint x: 767, endPoint y: 223, distance: 781.2
click at [767, 224] on body "Rich Text Area. Press ALT-0 for help." at bounding box center [1021, 236] width 525 height 165
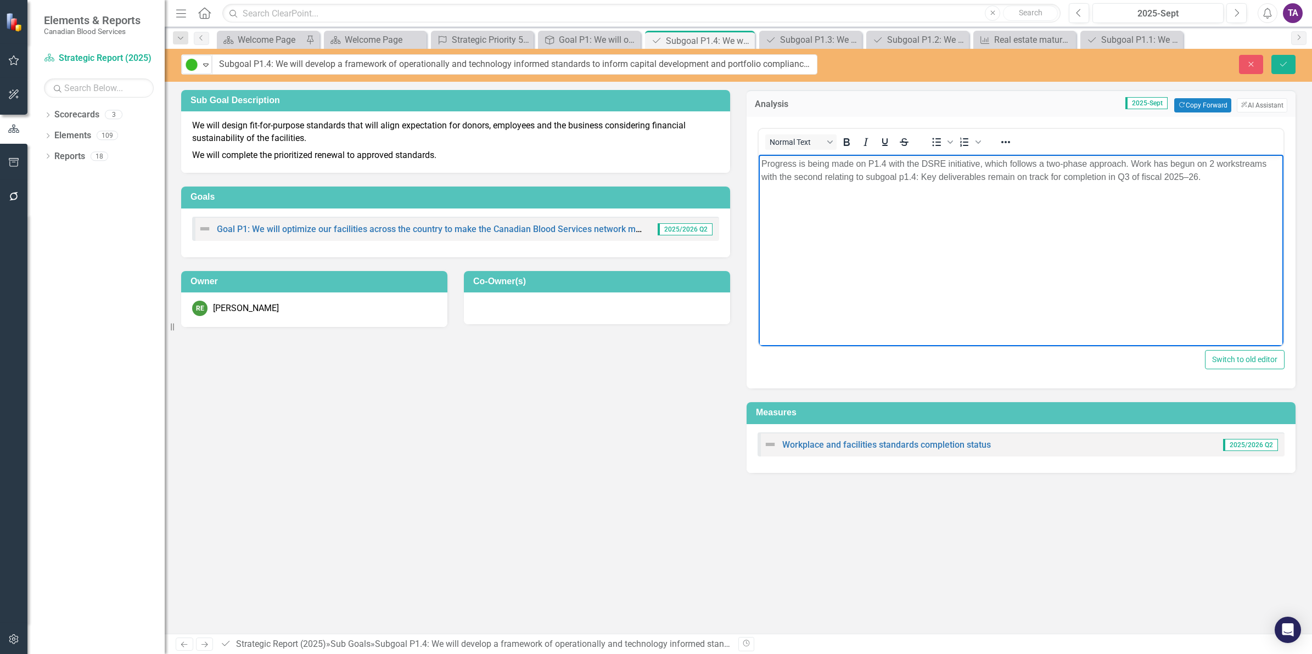
click at [924, 164] on p "Progress is being made on P1.4 with the DSRE initiative, which follows a two-ph…" at bounding box center [1020, 170] width 519 height 26
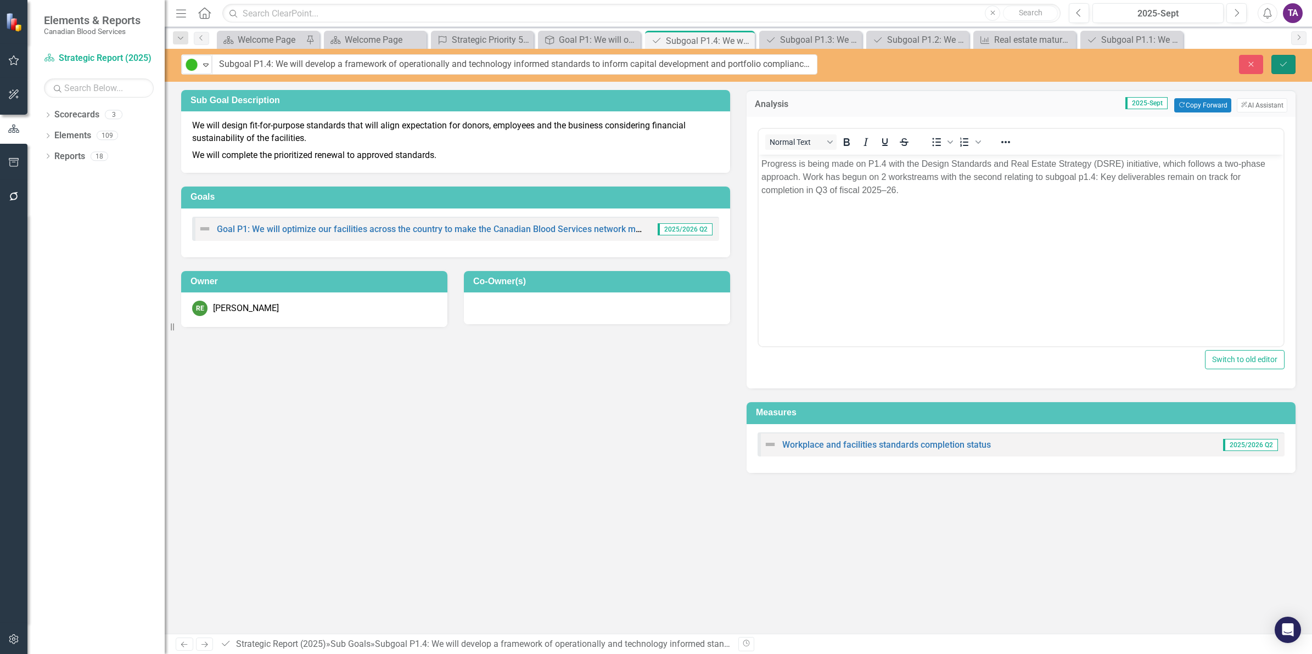
click at [1285, 62] on icon "Save" at bounding box center [1284, 64] width 10 height 8
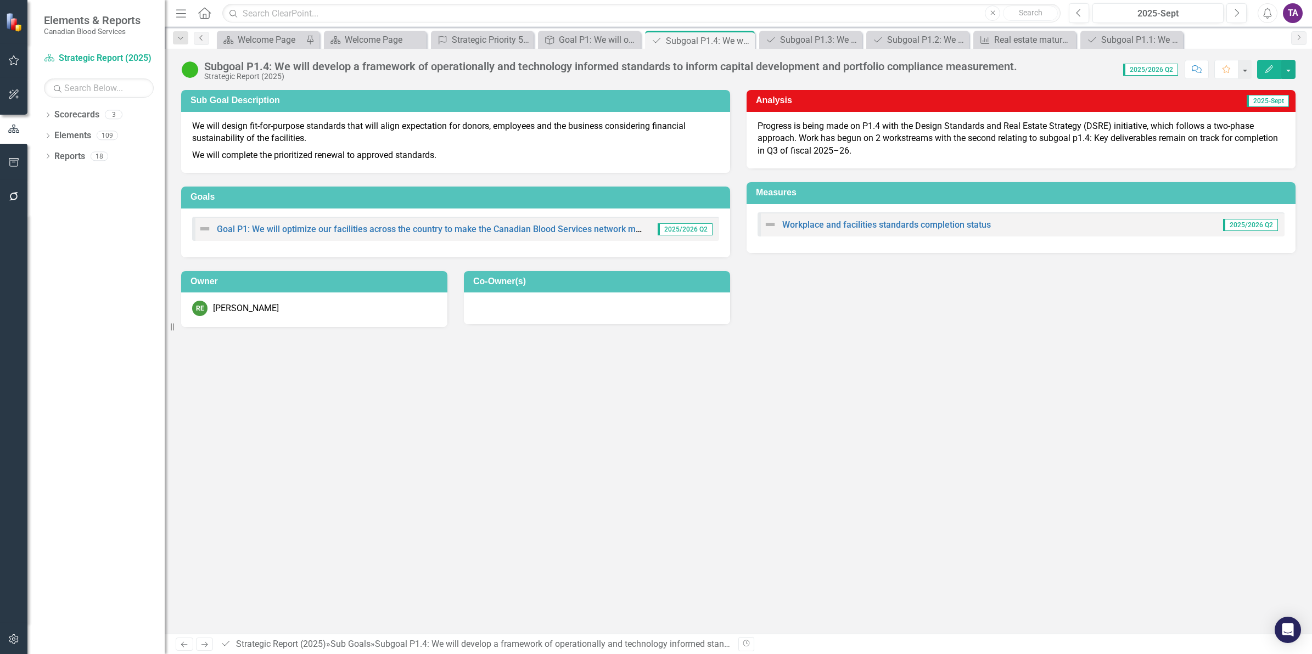
click at [202, 38] on icon "Previous" at bounding box center [201, 38] width 9 height 7
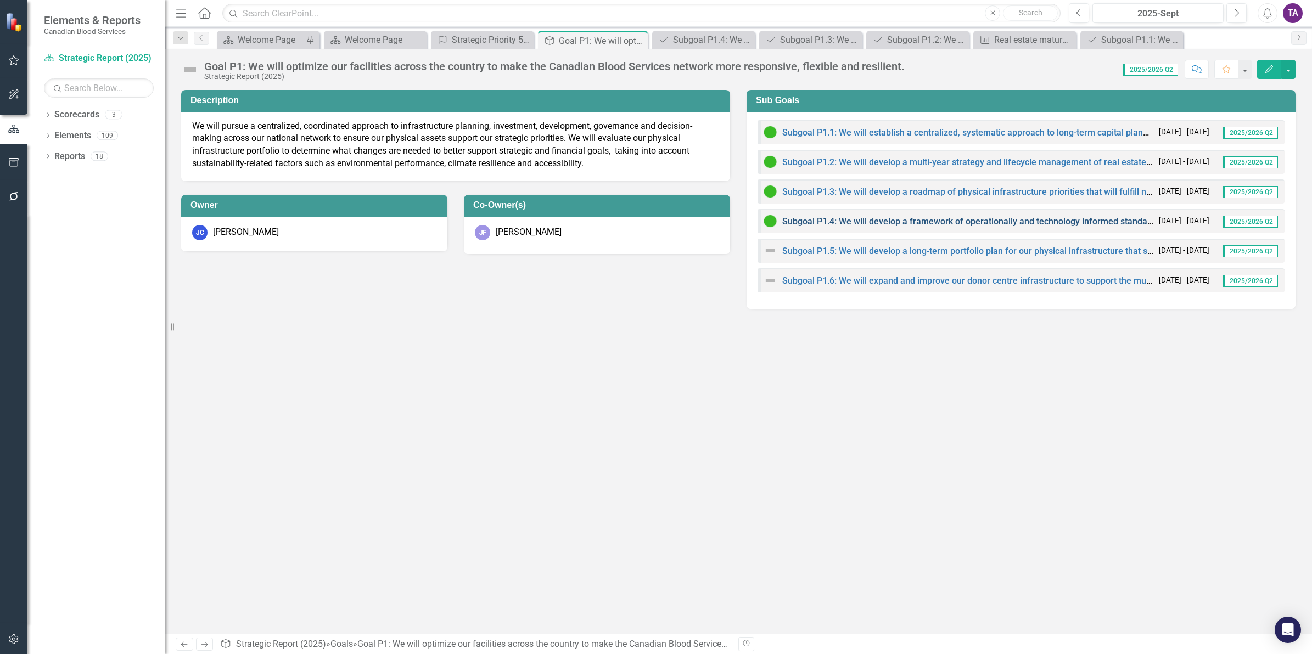
click at [890, 218] on link "Subgoal P1.4: We will develop a framework of operationally and technology infor…" at bounding box center [1111, 221] width 659 height 10
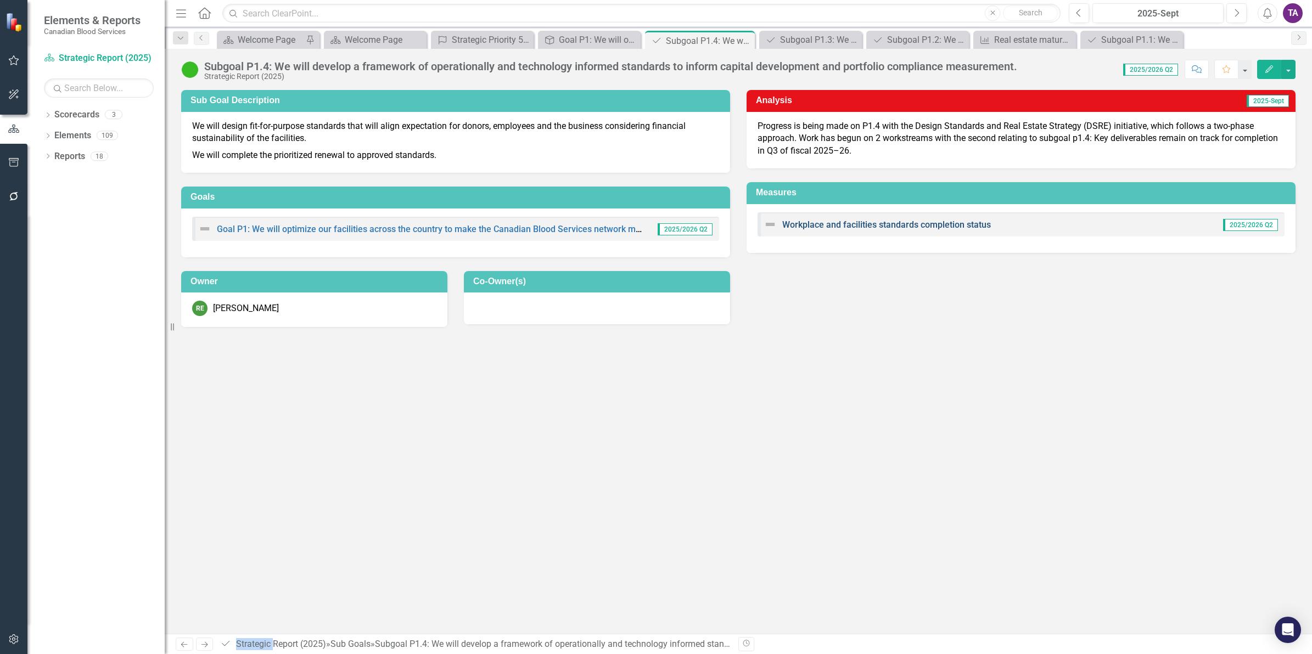
click at [837, 221] on link "Workplace and facilities standards completion status" at bounding box center [886, 225] width 209 height 10
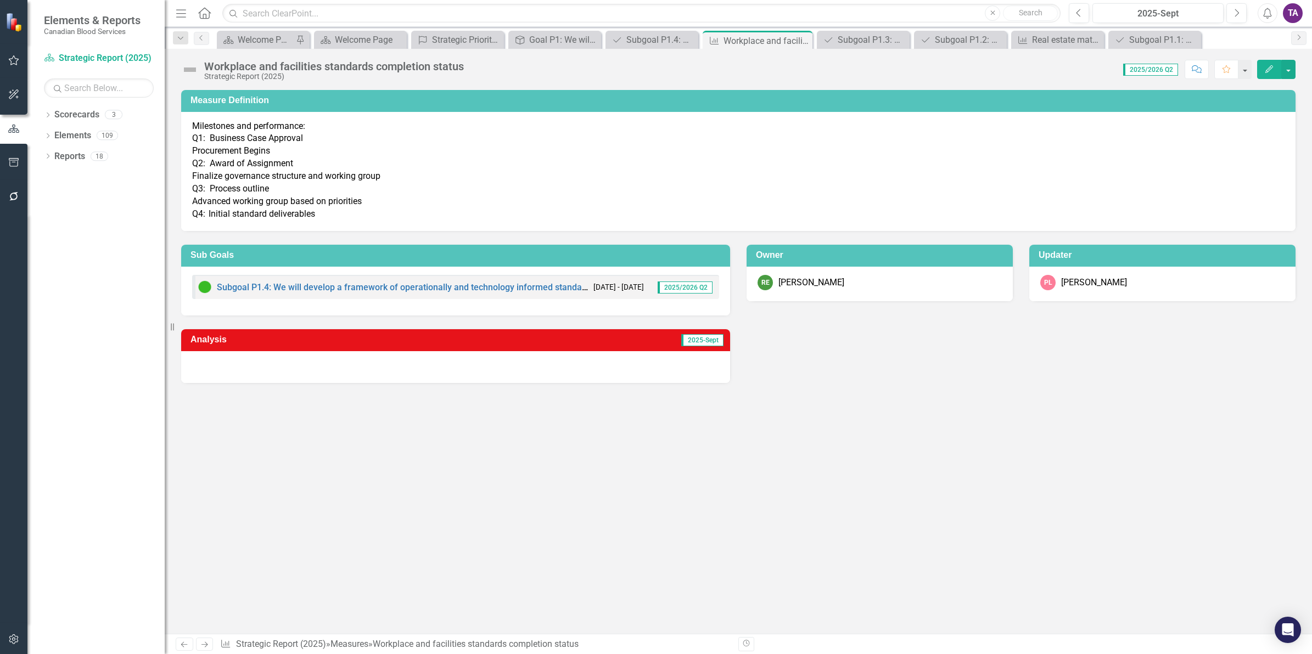
click at [220, 66] on div "Workplace and facilities standards completion status" at bounding box center [334, 66] width 260 height 12
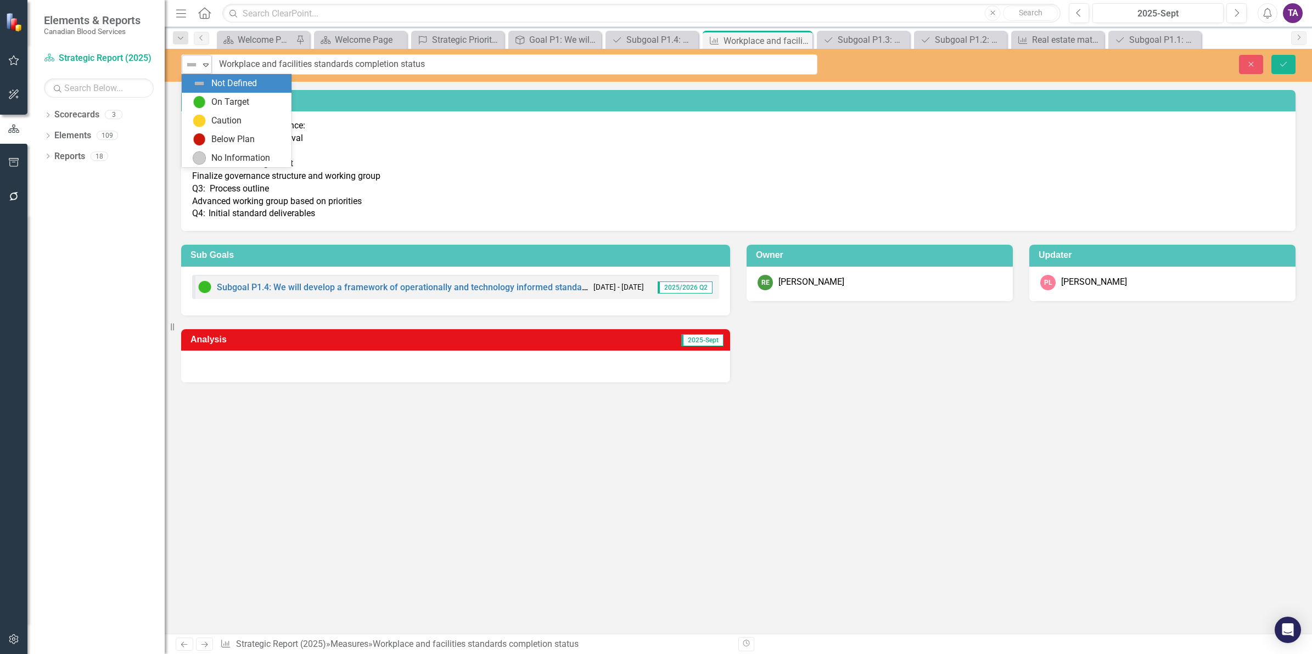
click at [189, 66] on img at bounding box center [191, 64] width 13 height 13
click at [209, 100] on div "On Target" at bounding box center [239, 102] width 92 height 13
click at [1285, 58] on button "Save" at bounding box center [1283, 64] width 24 height 19
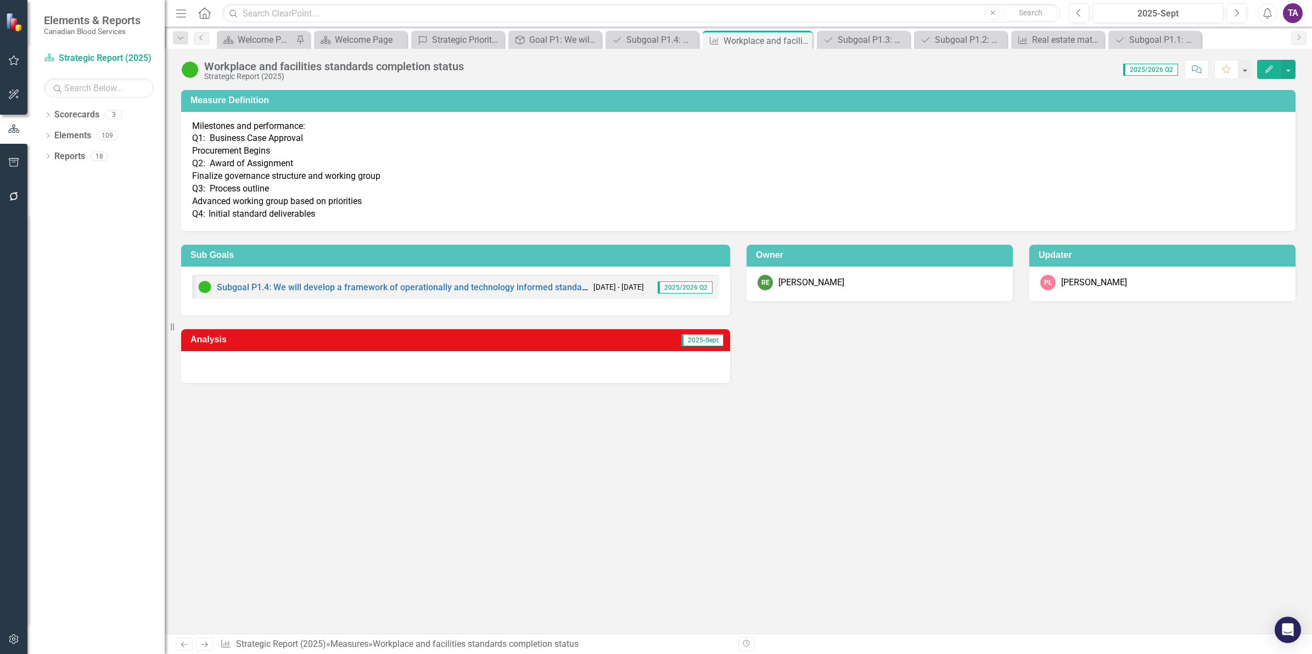
click at [341, 368] on div at bounding box center [455, 367] width 549 height 32
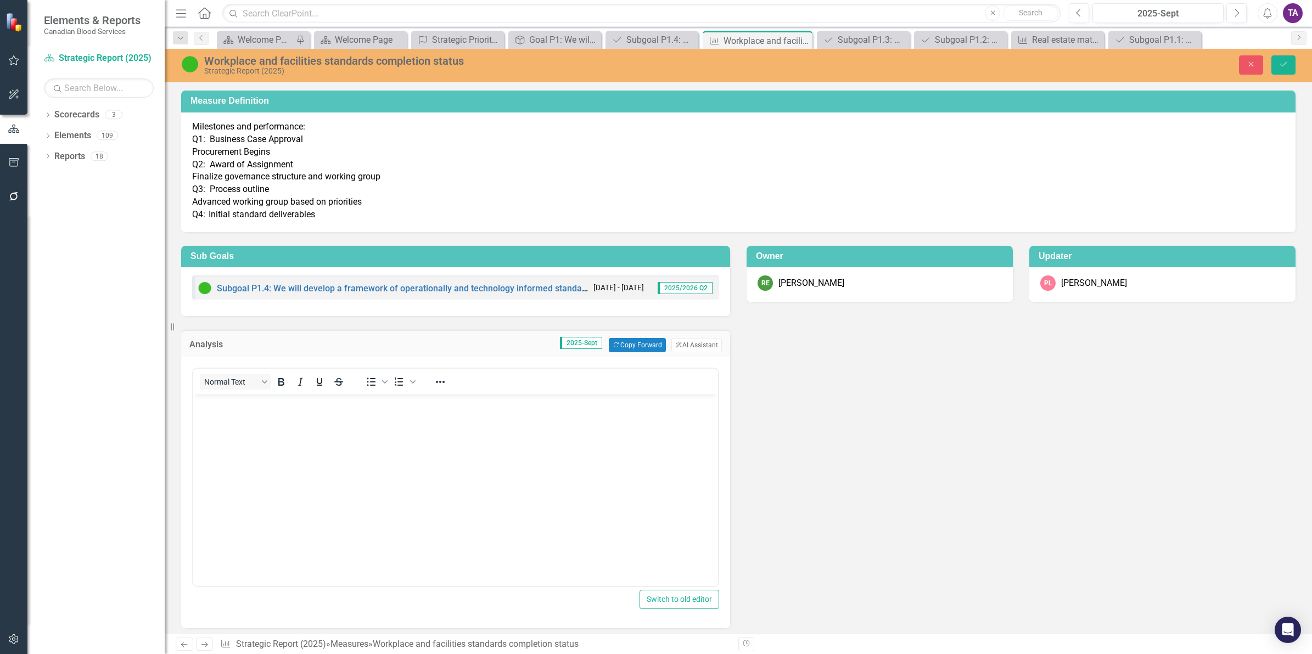
click at [264, 369] on div "Normal Text To open the popup, press Shift+Enter To open the popup, press Shift…" at bounding box center [455, 382] width 525 height 26
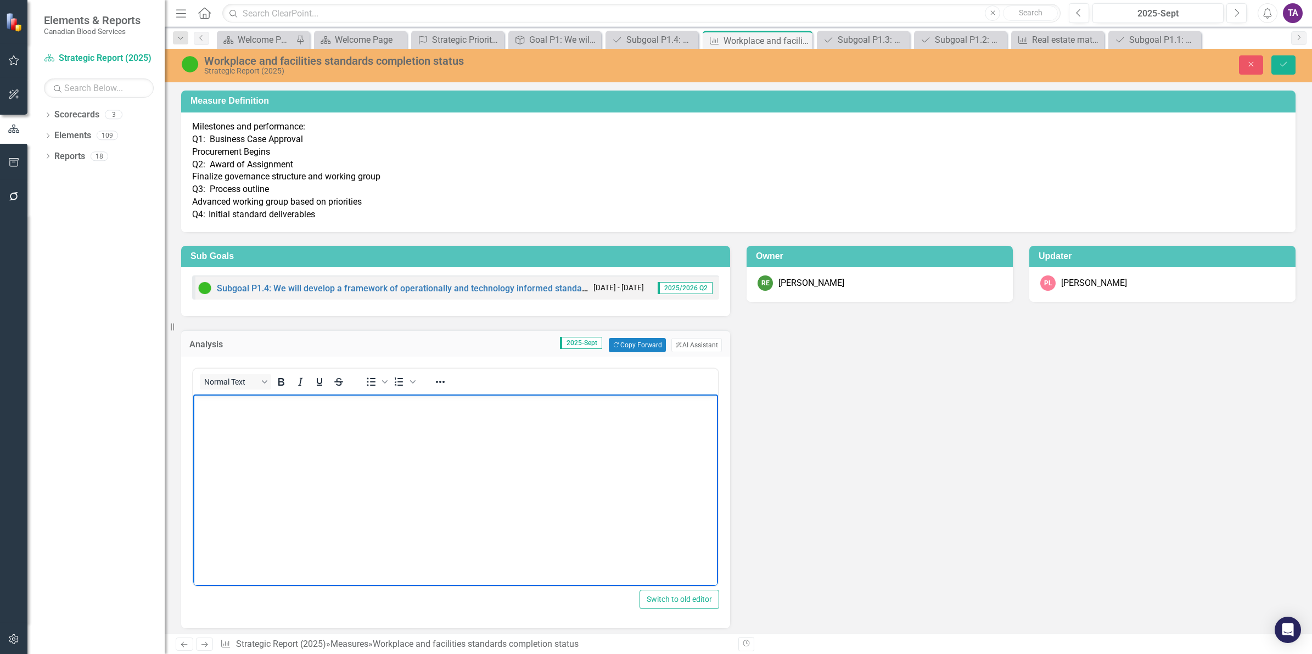
click at [264, 469] on body "Rich Text Area. Press ALT-0 for help." at bounding box center [455, 477] width 525 height 165
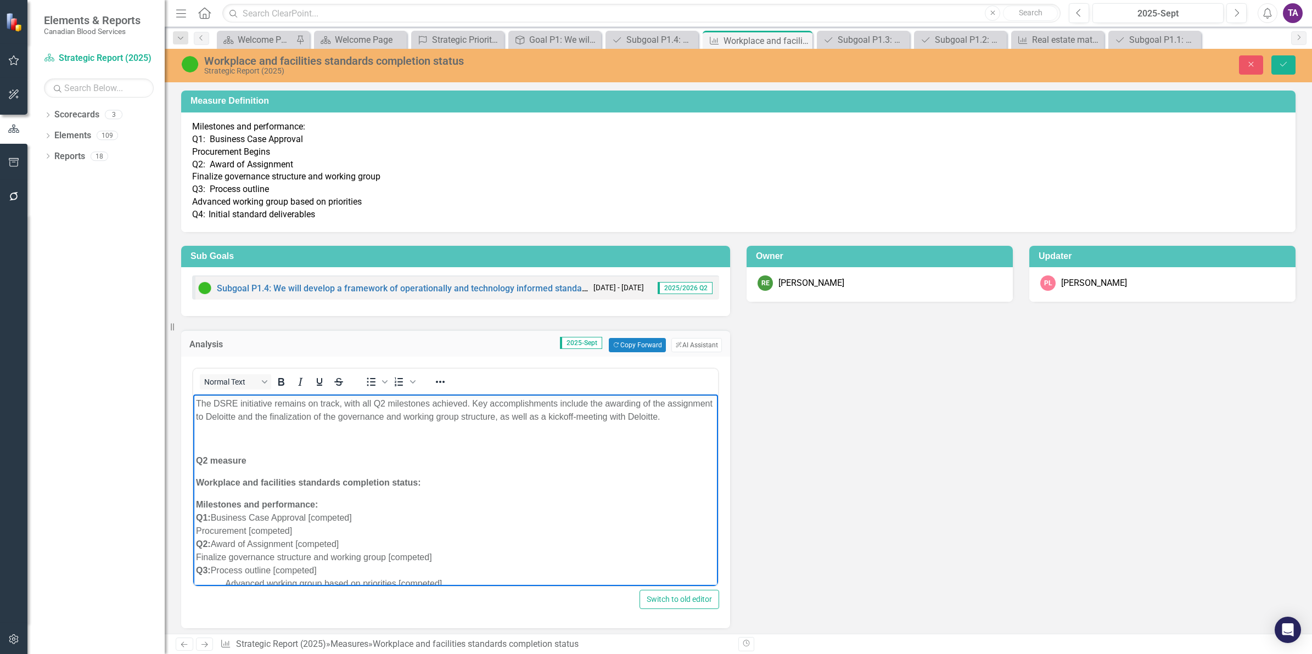
click at [265, 461] on body "The DSRE initiative remains on track, with all Q2 milestones achieved. Key acco…" at bounding box center [455, 505] width 525 height 221
drag, startPoint x: 332, startPoint y: 494, endPoint x: 350, endPoint y: 820, distance: 327.1
click at [193, 447] on html "The DSRE initiative remains on track, with all Q2 milestones achieved. Key acco…" at bounding box center [455, 505] width 525 height 221
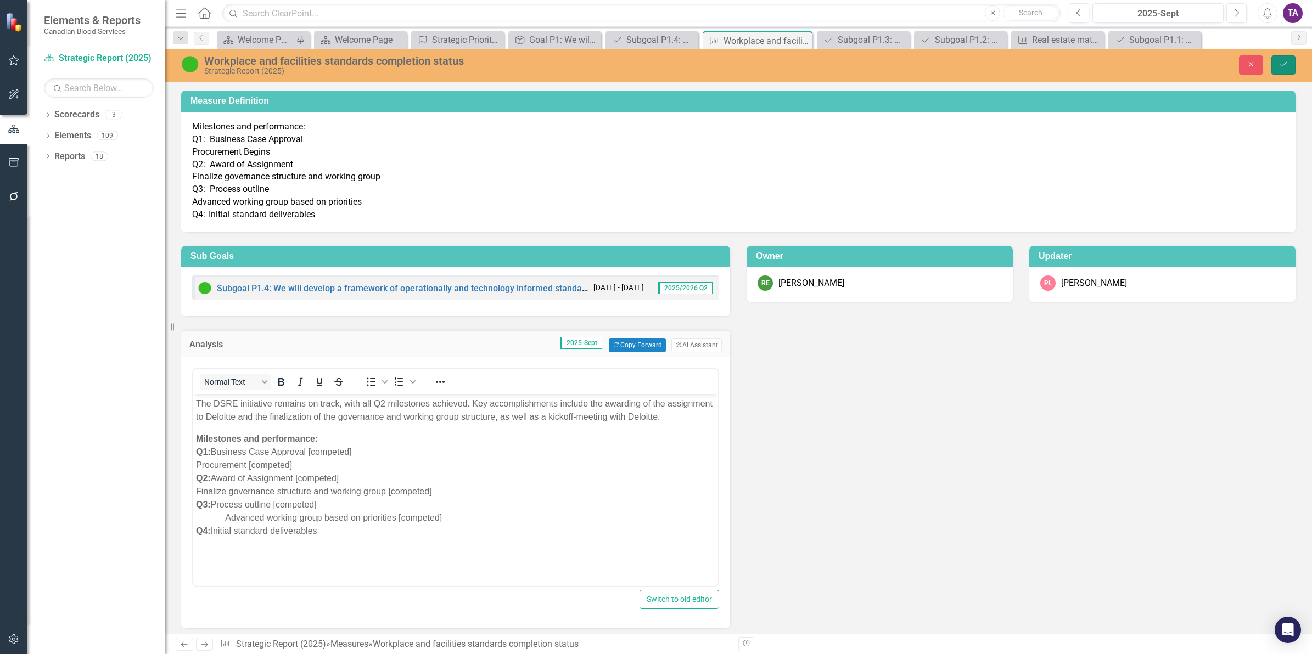
click at [1288, 66] on icon "Save" at bounding box center [1284, 64] width 10 height 8
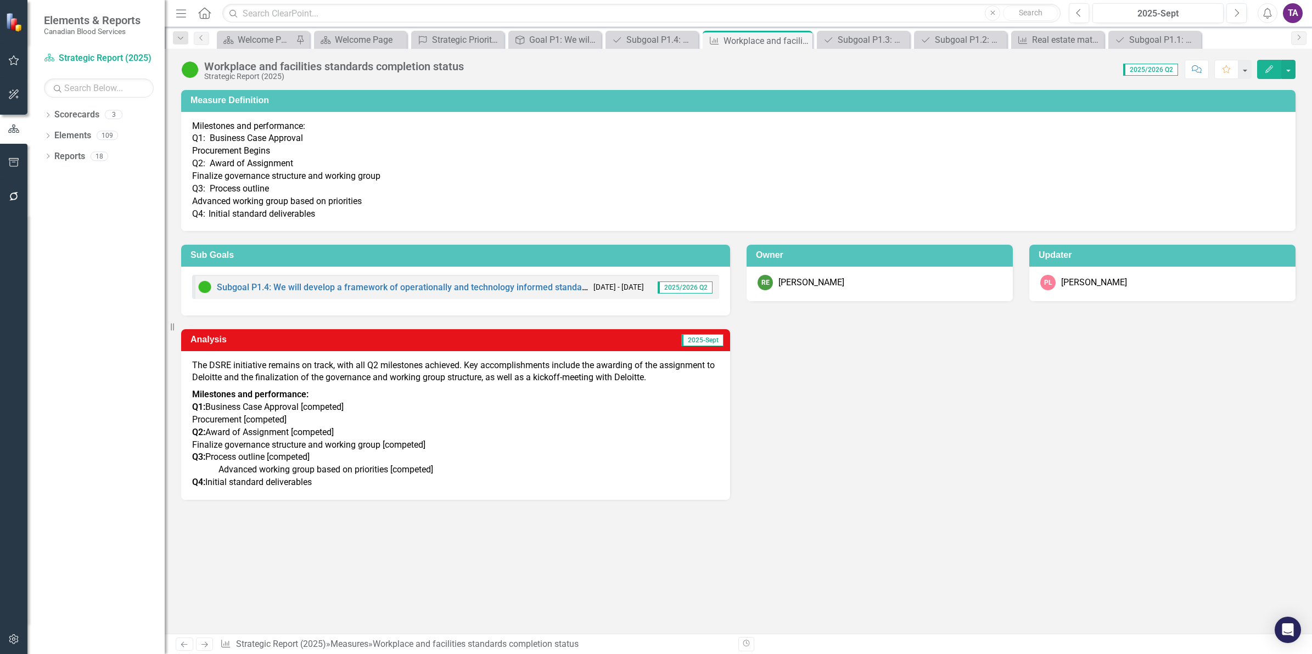
click at [204, 374] on p "The DSRE initiative remains on track, with all Q2 milestones achieved. Key acco…" at bounding box center [455, 373] width 527 height 27
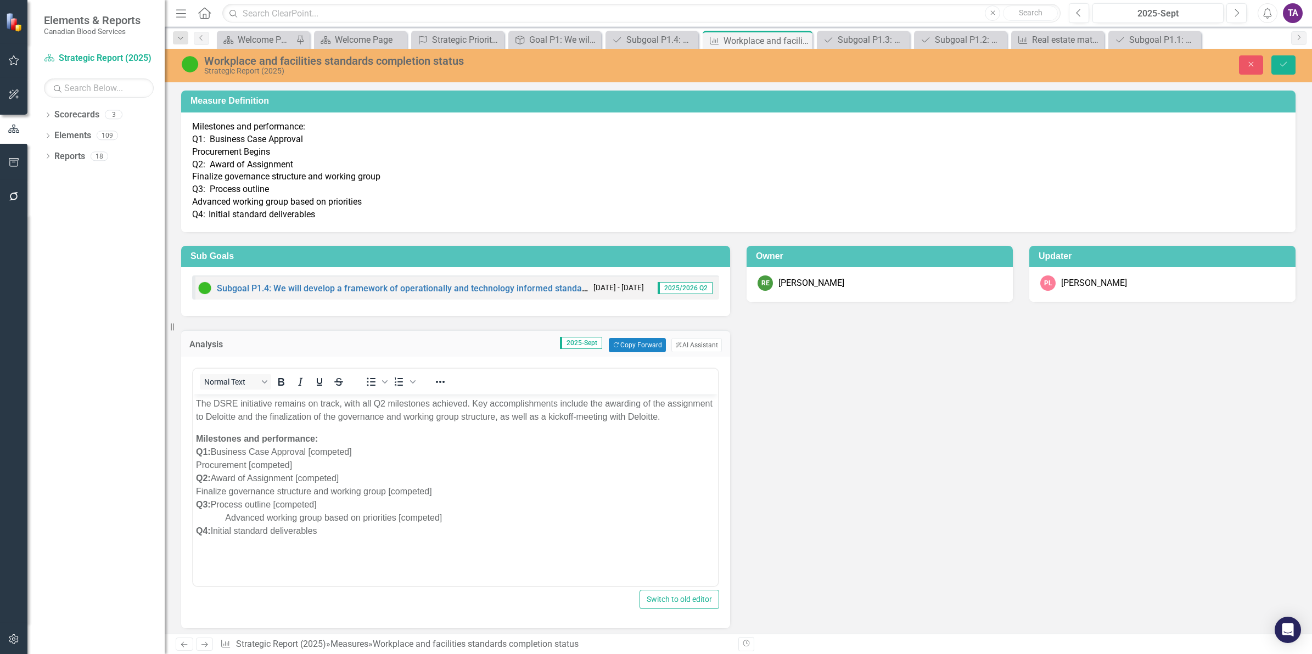
click at [214, 406] on p "The DSRE initiative remains on track, with all Q2 milestones achieved. Key acco…" at bounding box center [455, 410] width 519 height 26
click at [1285, 64] on icon "Save" at bounding box center [1284, 64] width 10 height 8
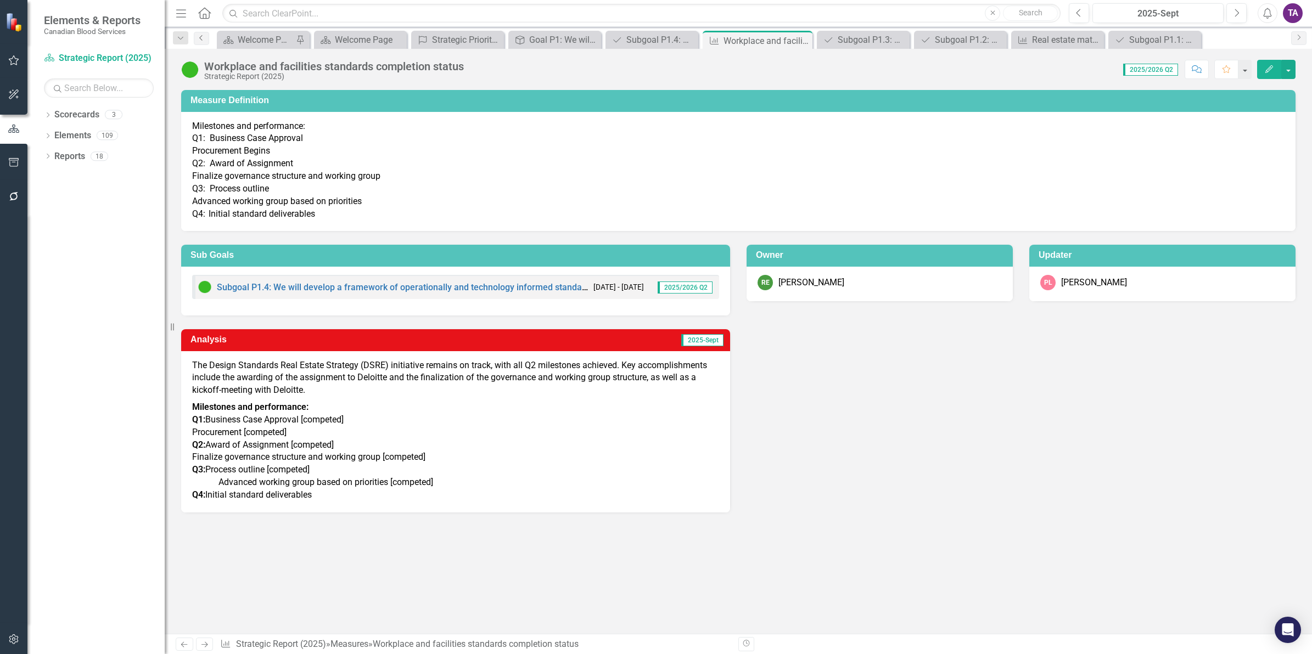
click at [201, 37] on icon "Previous" at bounding box center [201, 38] width 9 height 7
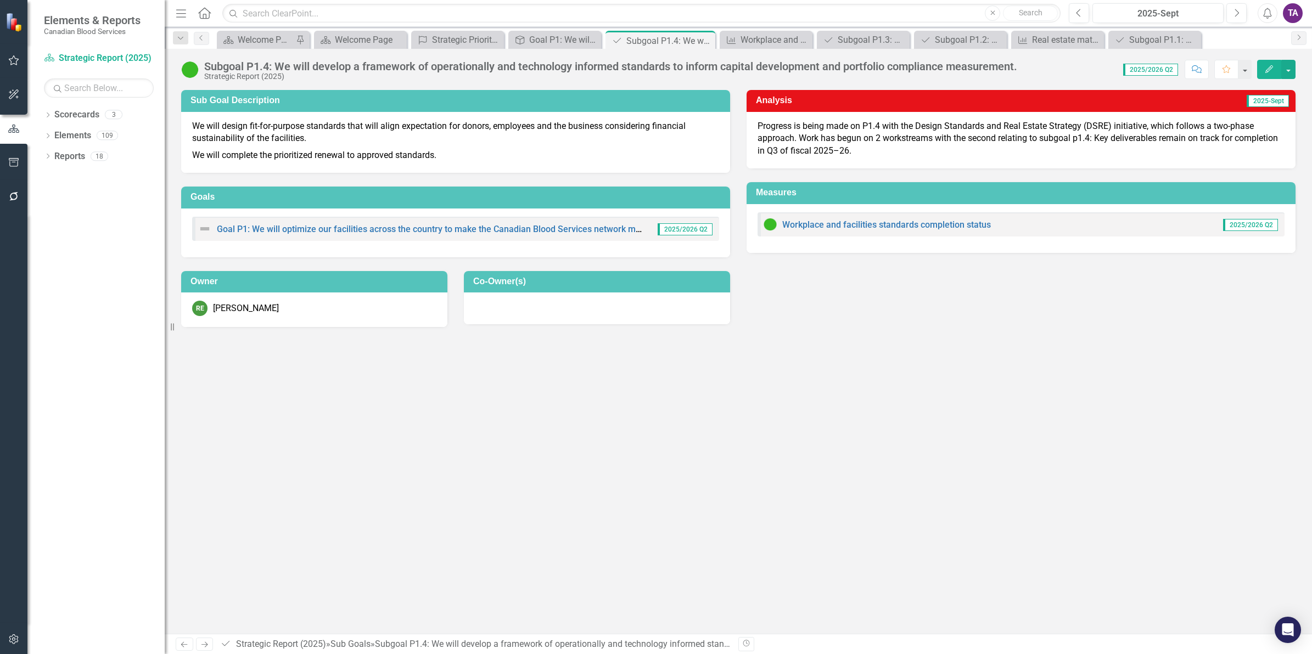
drag, startPoint x: 202, startPoint y: 48, endPoint x: 210, endPoint y: 51, distance: 8.7
click at [204, 47] on div "Dropdown Search Scorecard Welcome Page Pin Scorecard Welcome Page Close Strateg…" at bounding box center [738, 38] width 1147 height 22
click at [201, 37] on icon "Previous" at bounding box center [201, 38] width 9 height 7
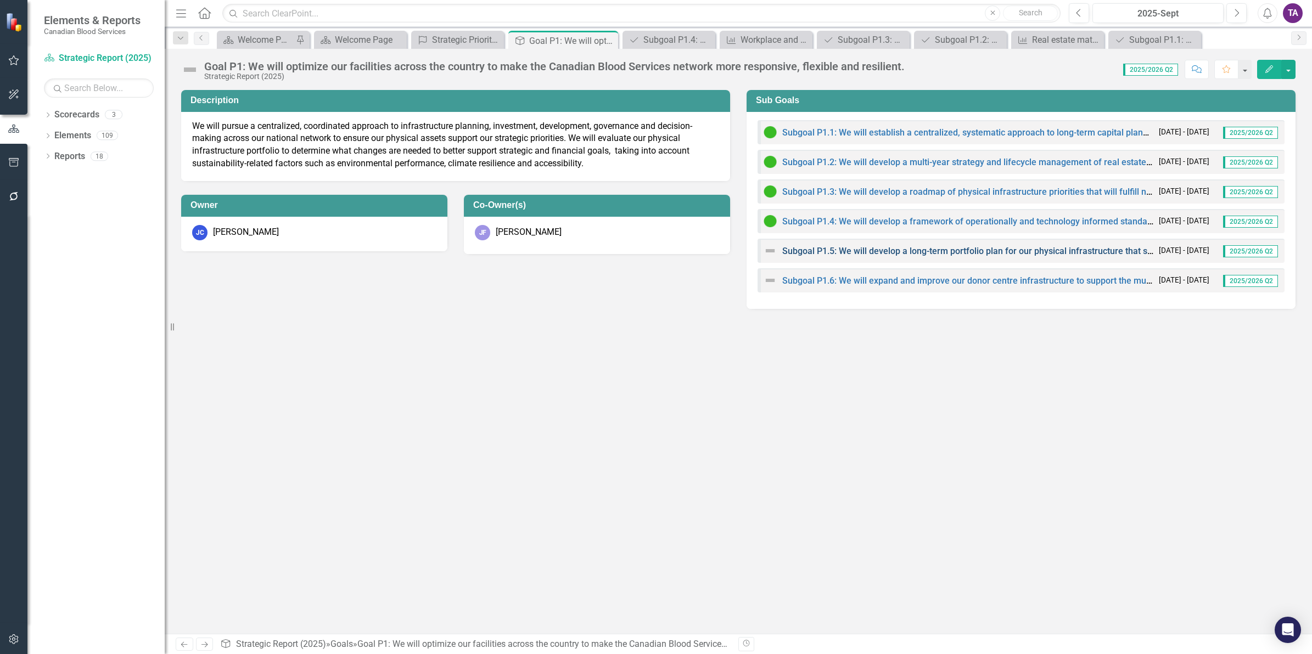
click at [880, 250] on link "Subgoal P1.5: We will develop a long-term portfolio plan for our physical infra…" at bounding box center [1067, 251] width 571 height 10
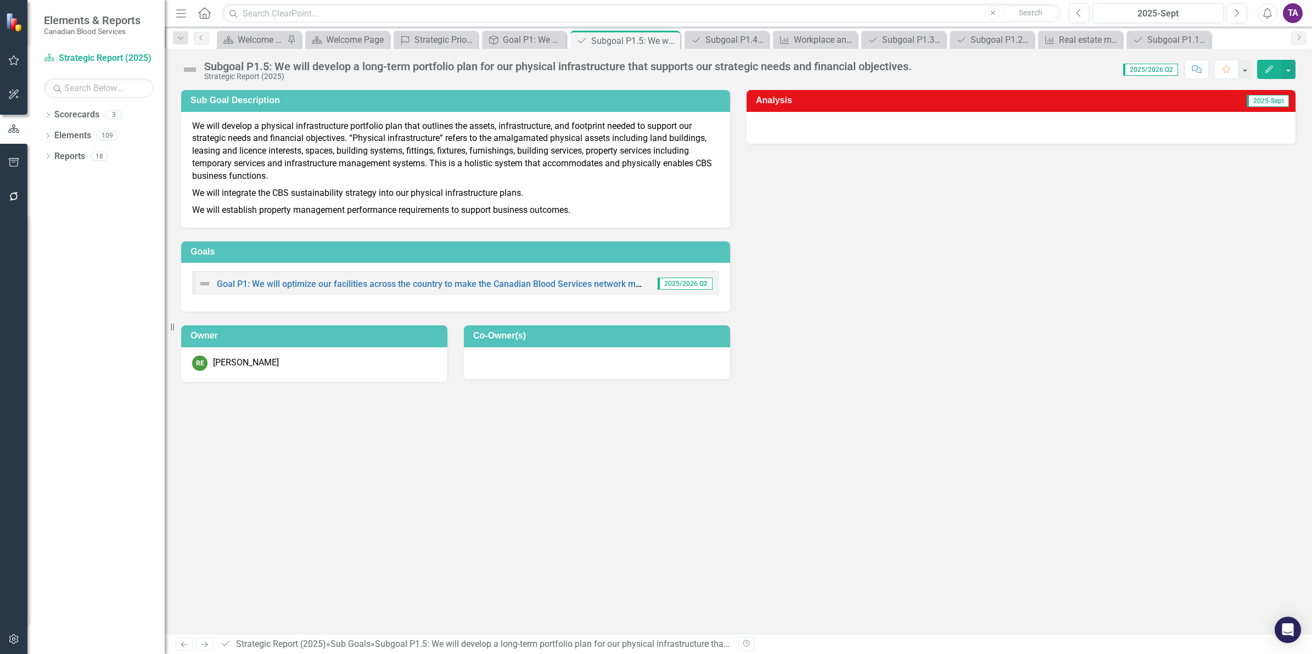
click at [192, 68] on img at bounding box center [190, 70] width 18 height 18
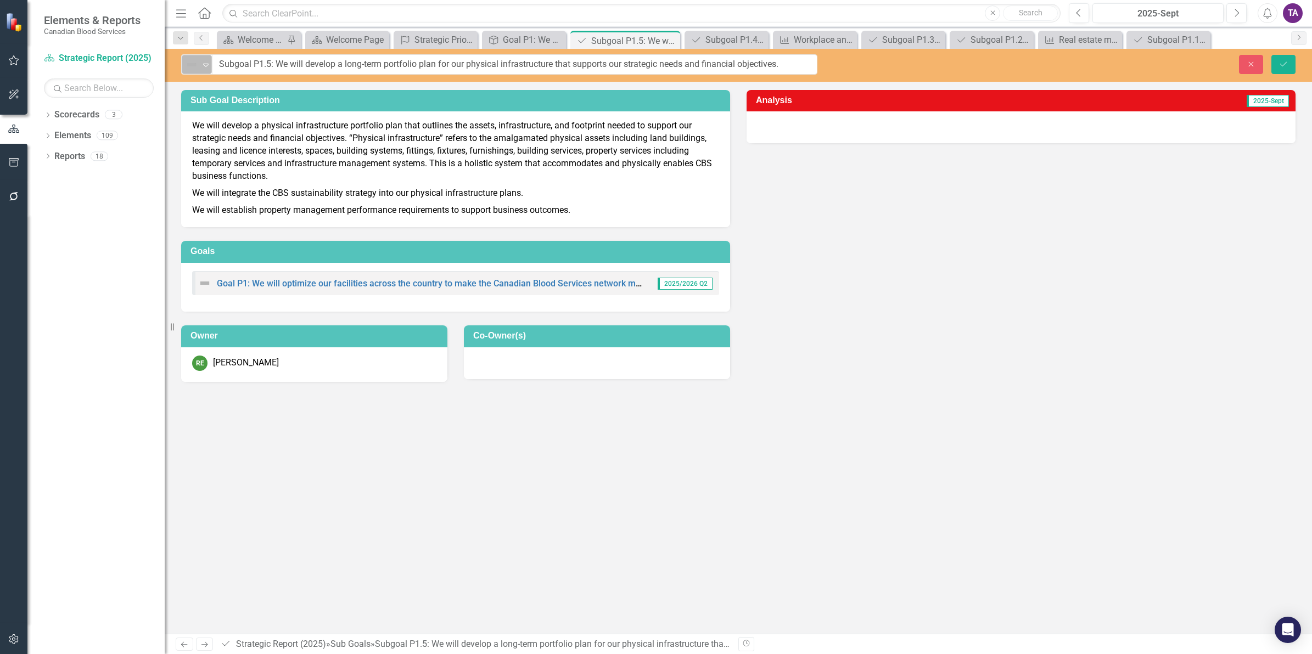
click at [201, 68] on icon "Expand" at bounding box center [205, 64] width 11 height 9
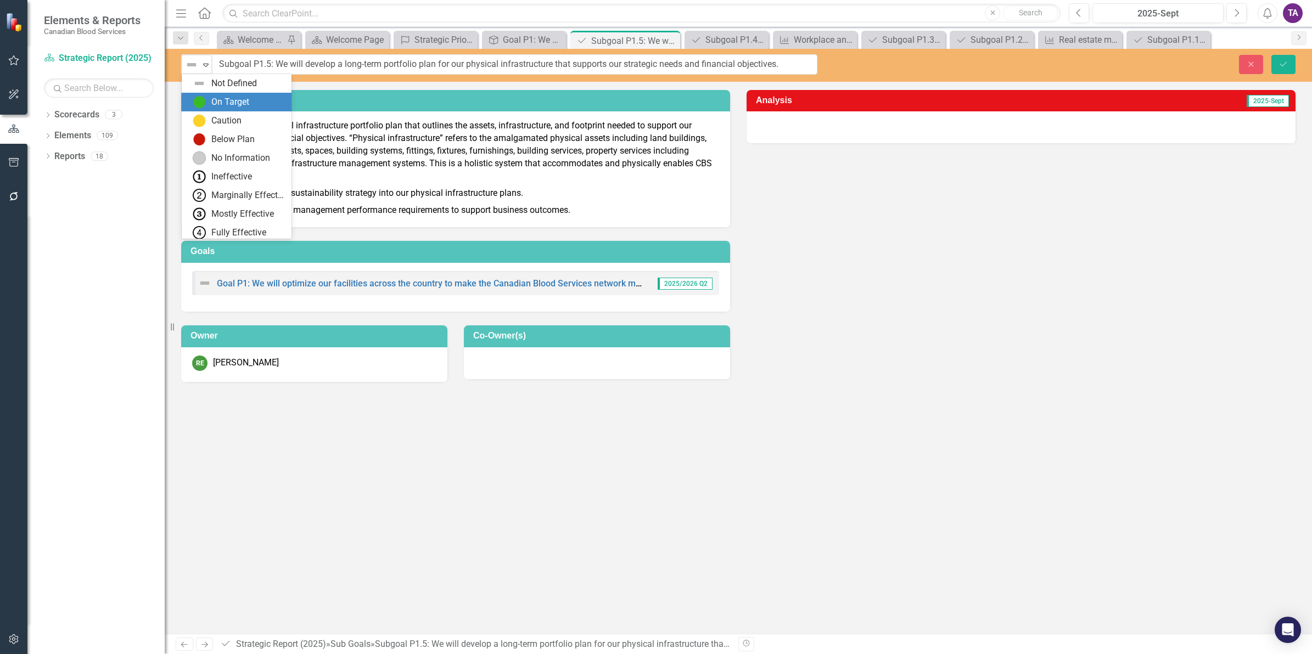
click at [210, 103] on div "On Target" at bounding box center [239, 102] width 92 height 13
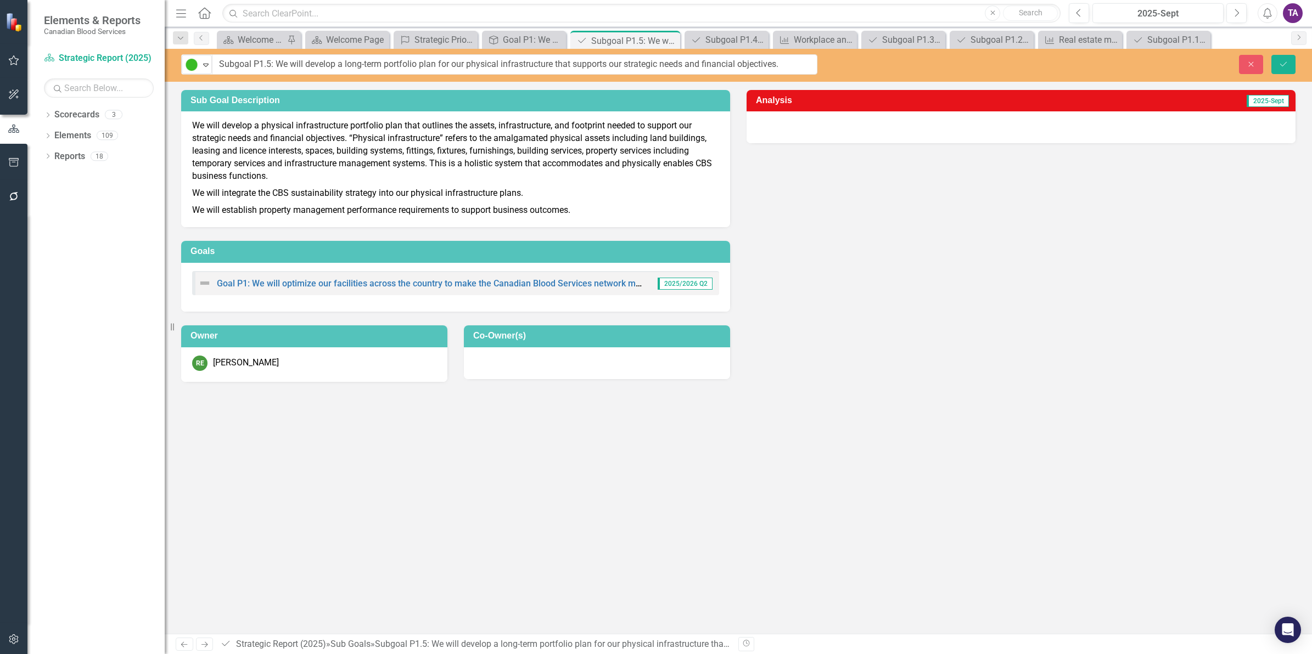
drag, startPoint x: 825, startPoint y: 94, endPoint x: 813, endPoint y: 121, distance: 28.8
click at [823, 113] on div "Analysis 2025-Sept" at bounding box center [1021, 117] width 549 height 54
click at [813, 122] on div at bounding box center [1021, 127] width 549 height 32
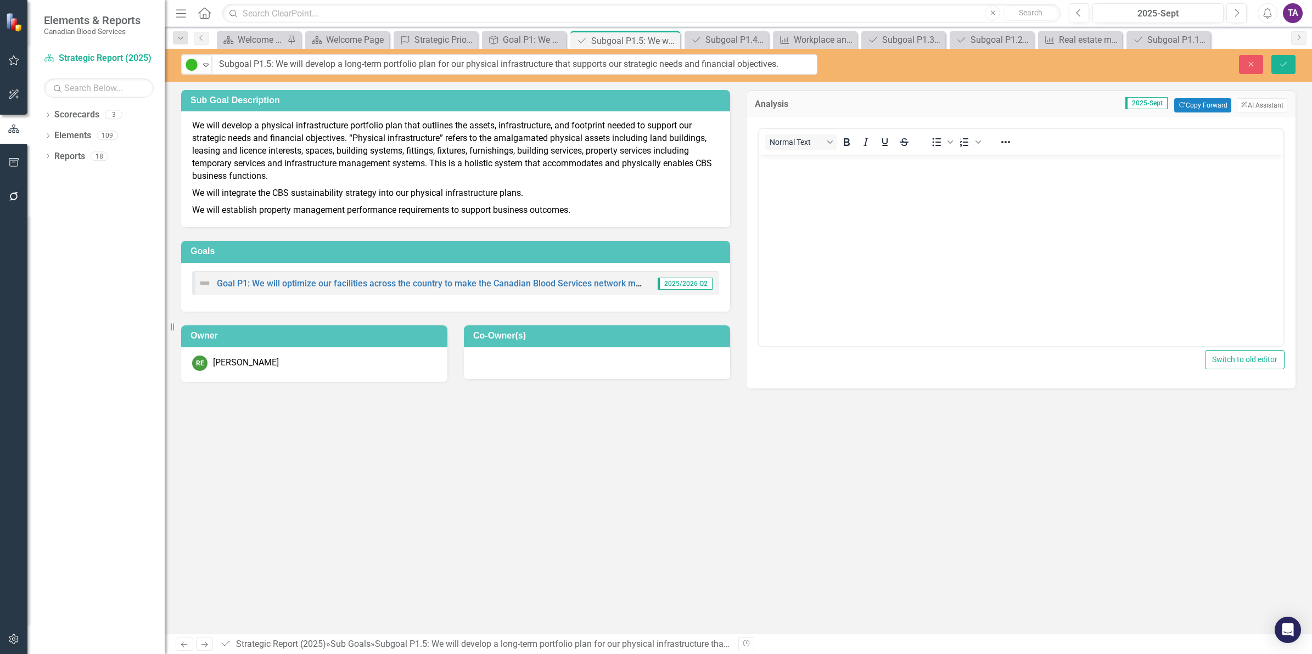
click at [797, 158] on p "Rich Text Area. Press ALT-0 for help." at bounding box center [1020, 163] width 519 height 13
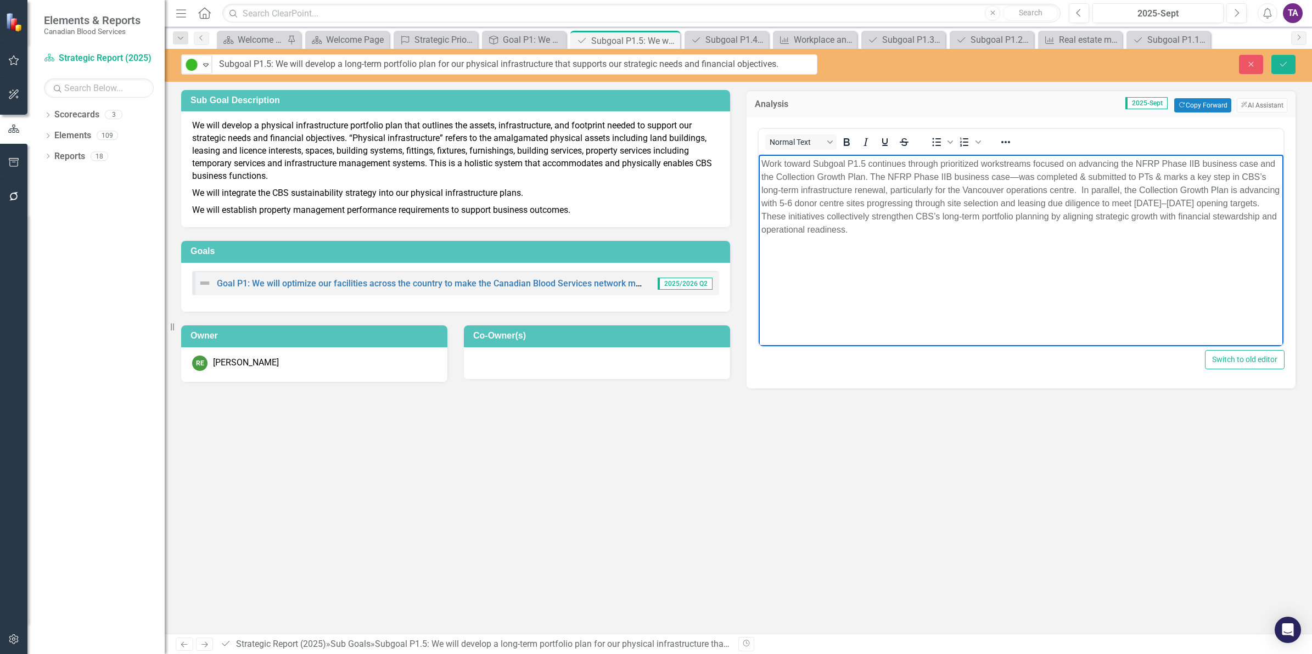
click at [1135, 165] on p "Work toward Subgoal P1.5 continues through prioritized workstreams focused on a…" at bounding box center [1020, 196] width 519 height 79
click at [1136, 164] on p "Work toward Subgoal P1.5 continues through prioritized workstreams focused on a…" at bounding box center [1020, 196] width 519 height 79
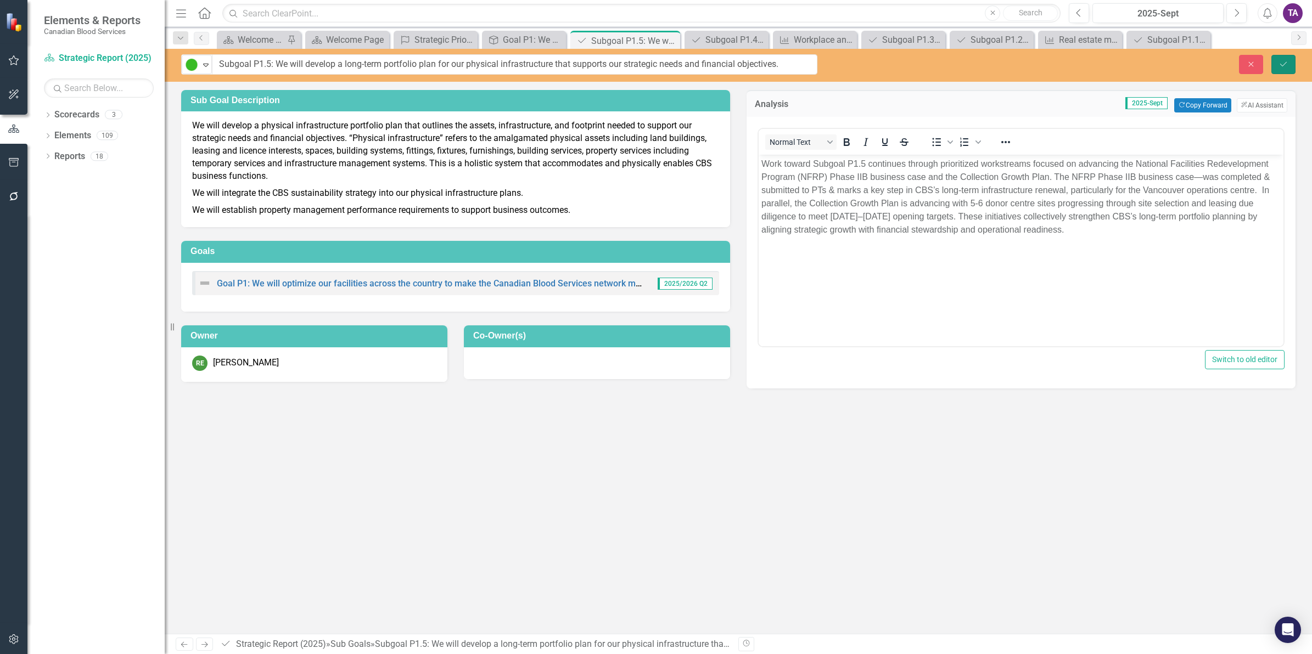
click at [1279, 68] on icon "Save" at bounding box center [1284, 64] width 10 height 8
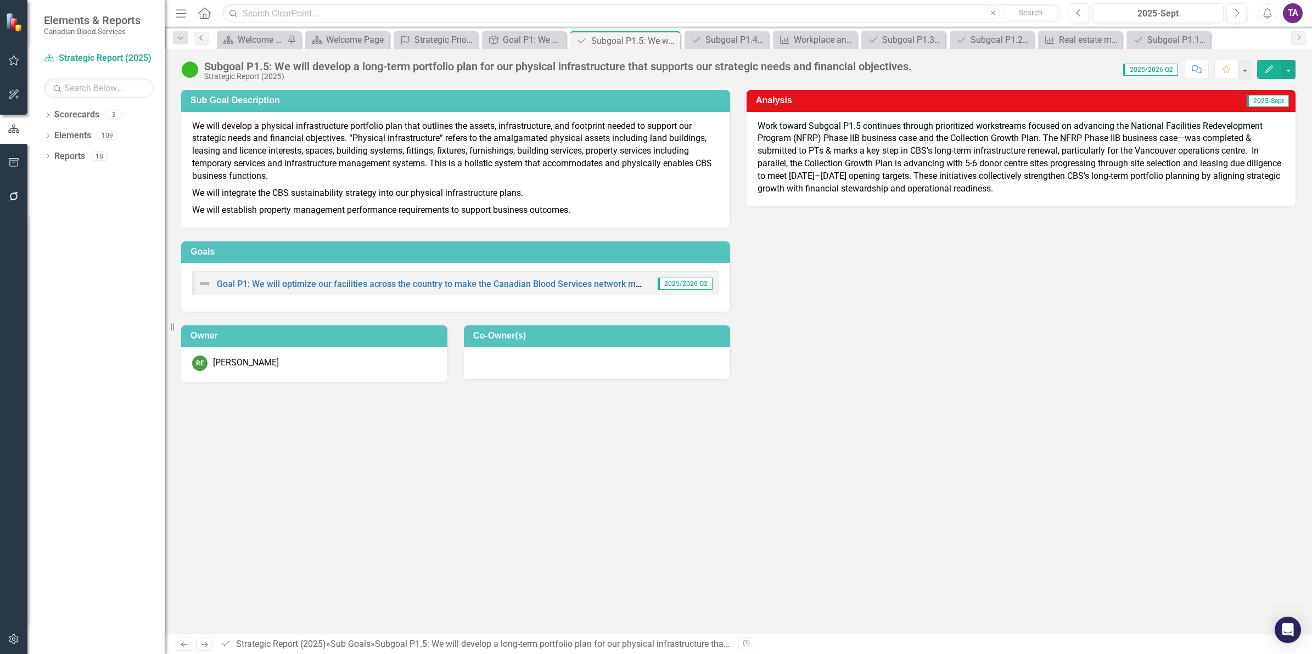
click at [206, 37] on link "Previous" at bounding box center [201, 38] width 15 height 13
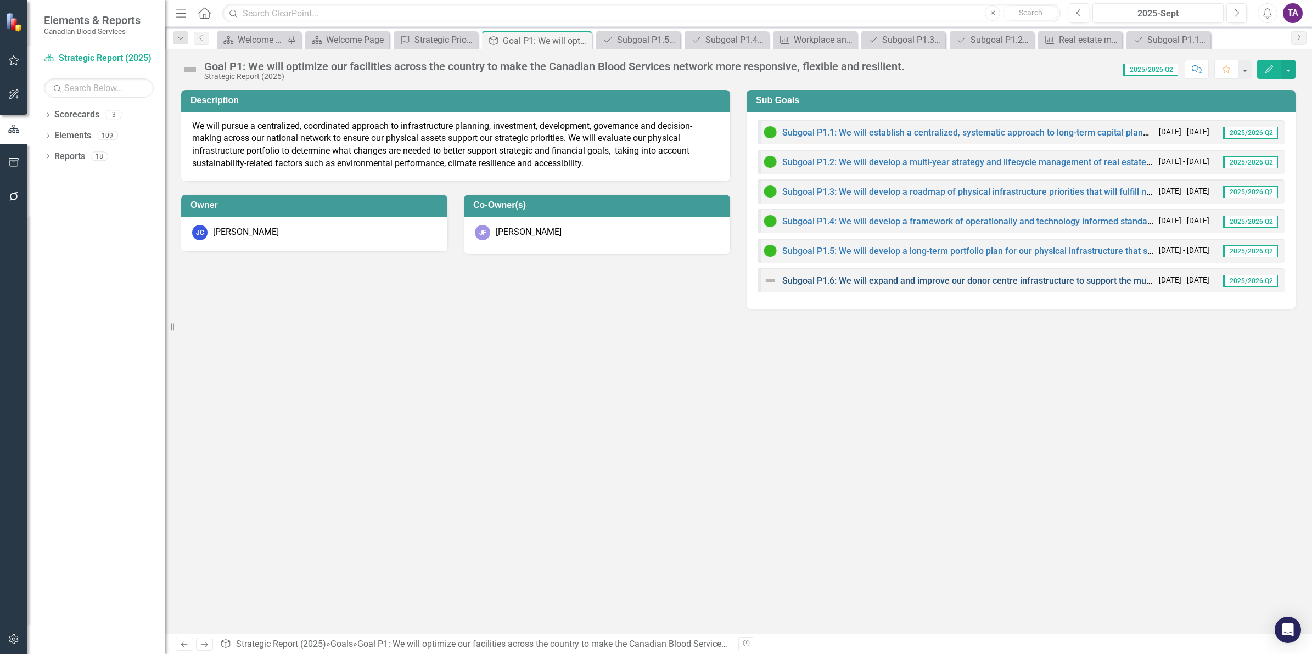
click at [813, 282] on link "Subgoal P1.6: We will expand and improve our donor centre infrastructure to sup…" at bounding box center [1116, 281] width 668 height 10
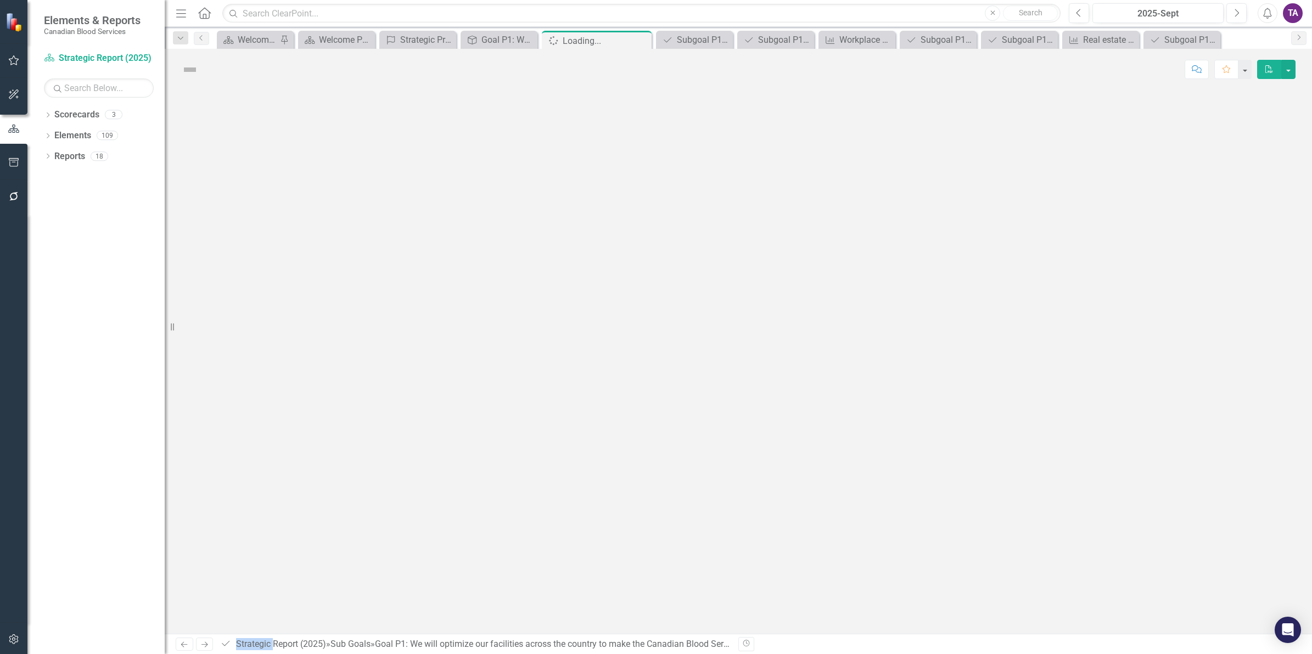
click at [813, 282] on div at bounding box center [738, 362] width 1147 height 544
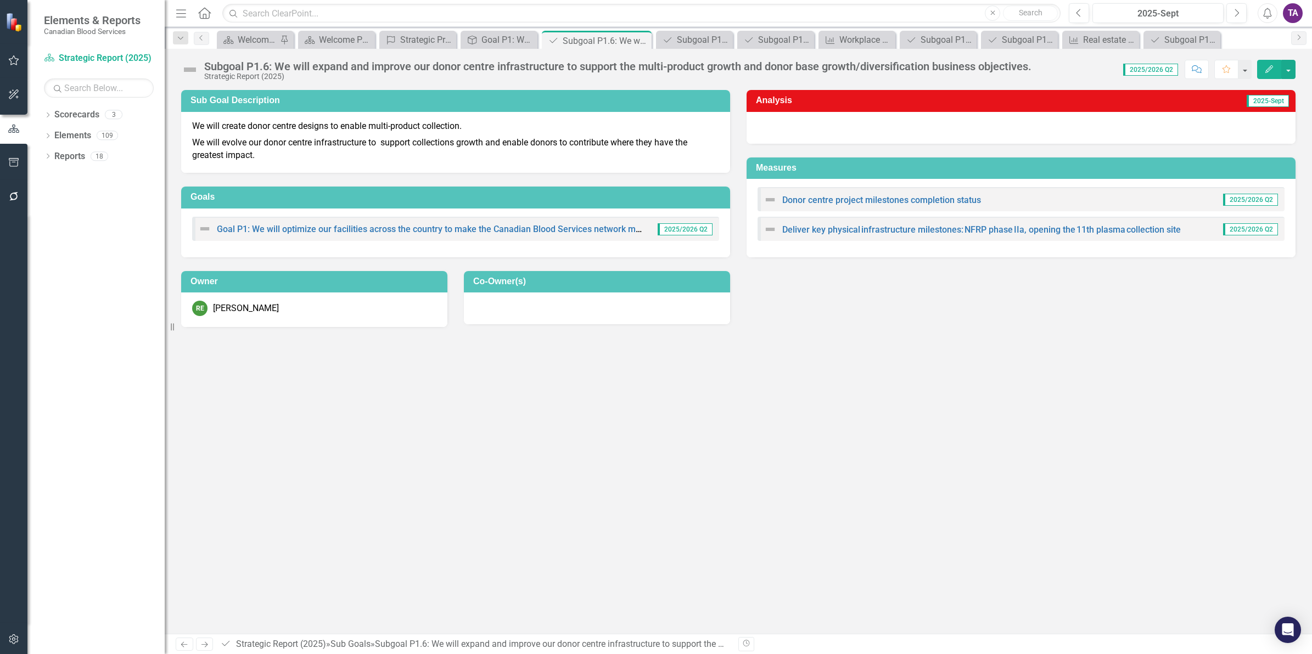
click at [196, 69] on img at bounding box center [190, 70] width 18 height 18
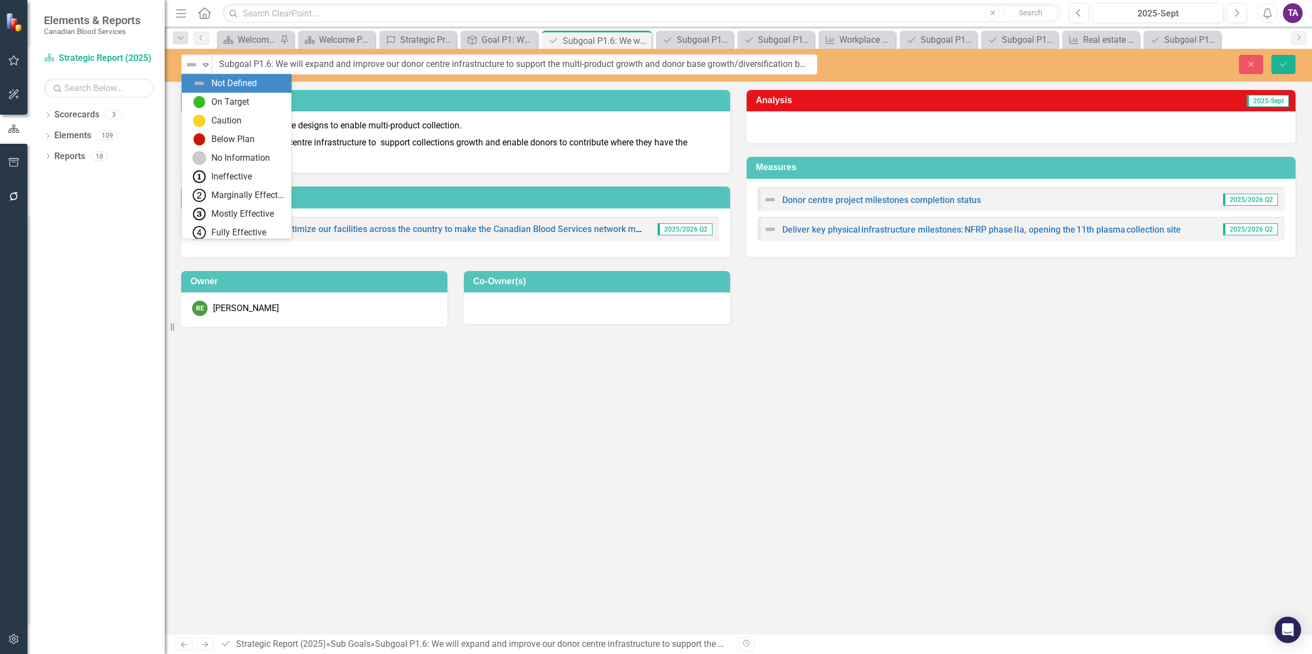
click at [196, 69] on img at bounding box center [191, 64] width 13 height 13
click at [195, 98] on img at bounding box center [199, 102] width 13 height 13
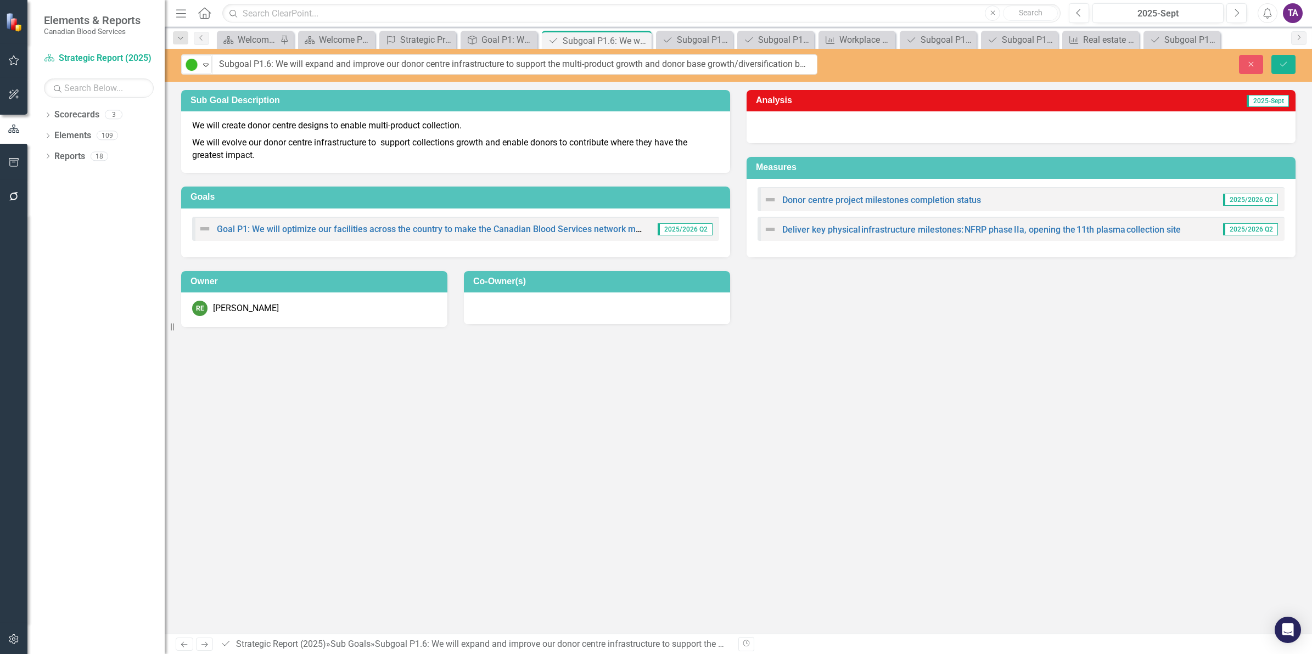
click at [809, 295] on div "Sub Goal Description We will create donor centre designs to enable multi-produc…" at bounding box center [738, 201] width 1131 height 251
click at [816, 132] on div at bounding box center [1021, 127] width 549 height 32
click at [816, 131] on div at bounding box center [1021, 127] width 549 height 32
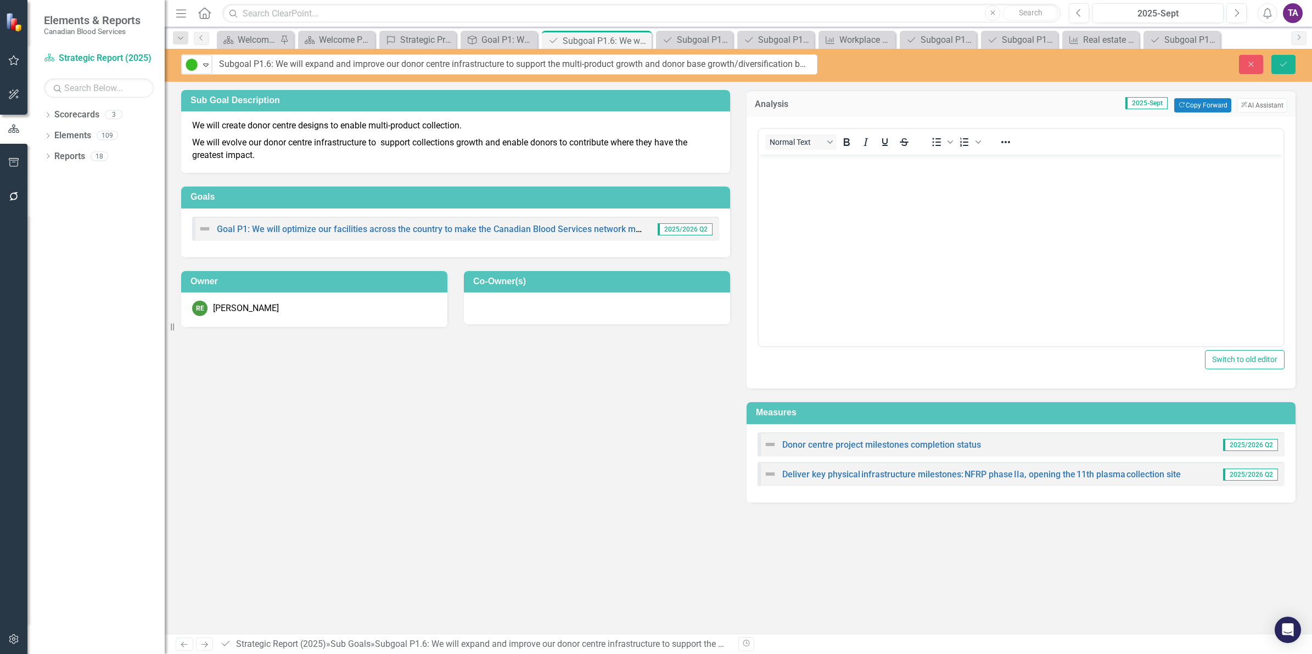
click at [815, 135] on button "Normal Text" at bounding box center [800, 142] width 71 height 15
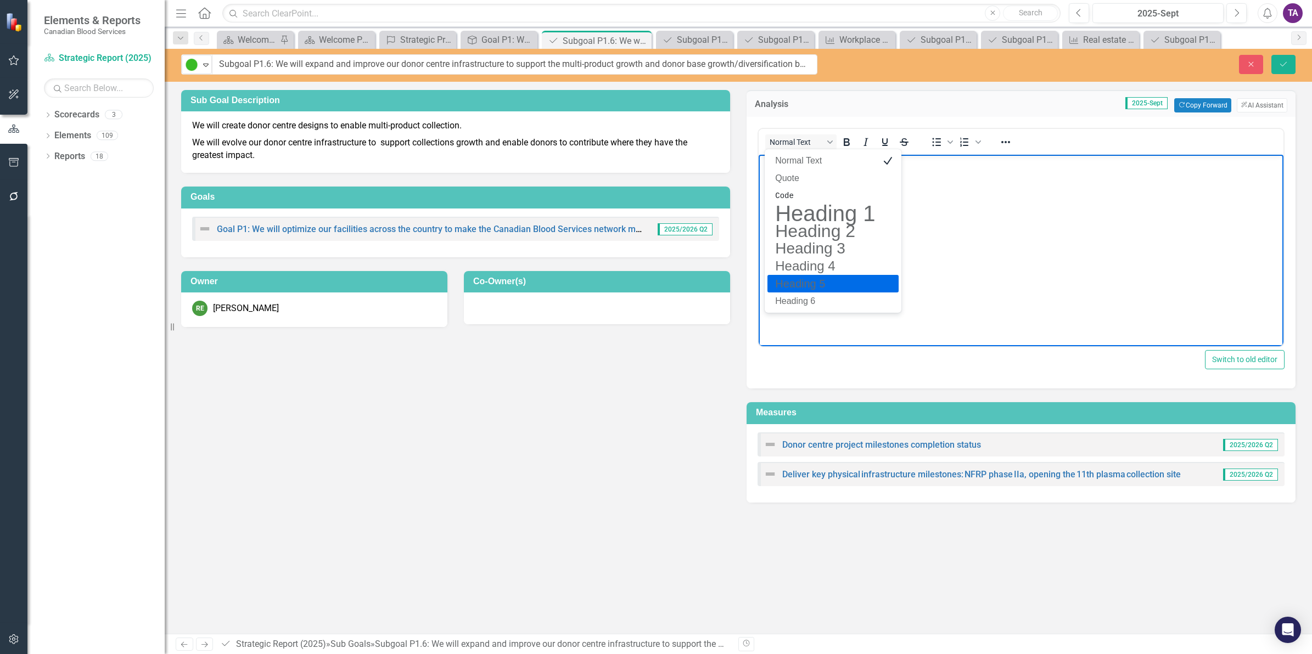
click at [1000, 290] on body "Rich Text Area. Press ALT-0 for help." at bounding box center [1021, 236] width 525 height 165
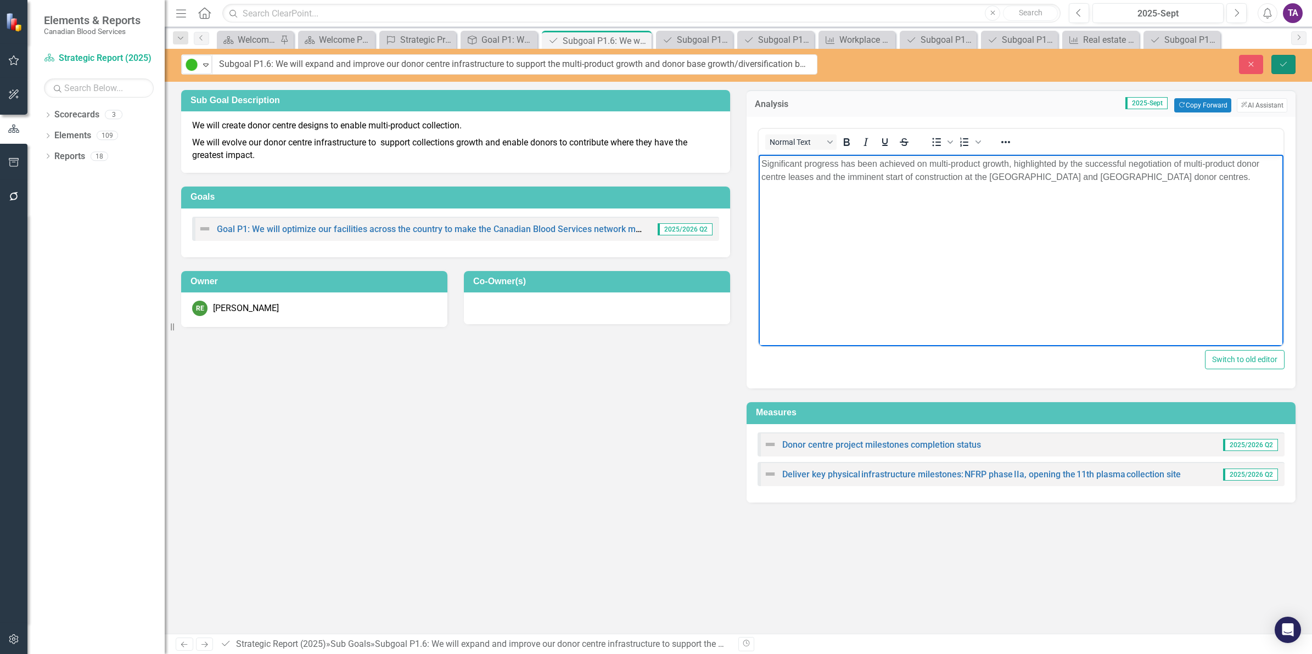
click at [1288, 59] on button "Save" at bounding box center [1283, 64] width 24 height 19
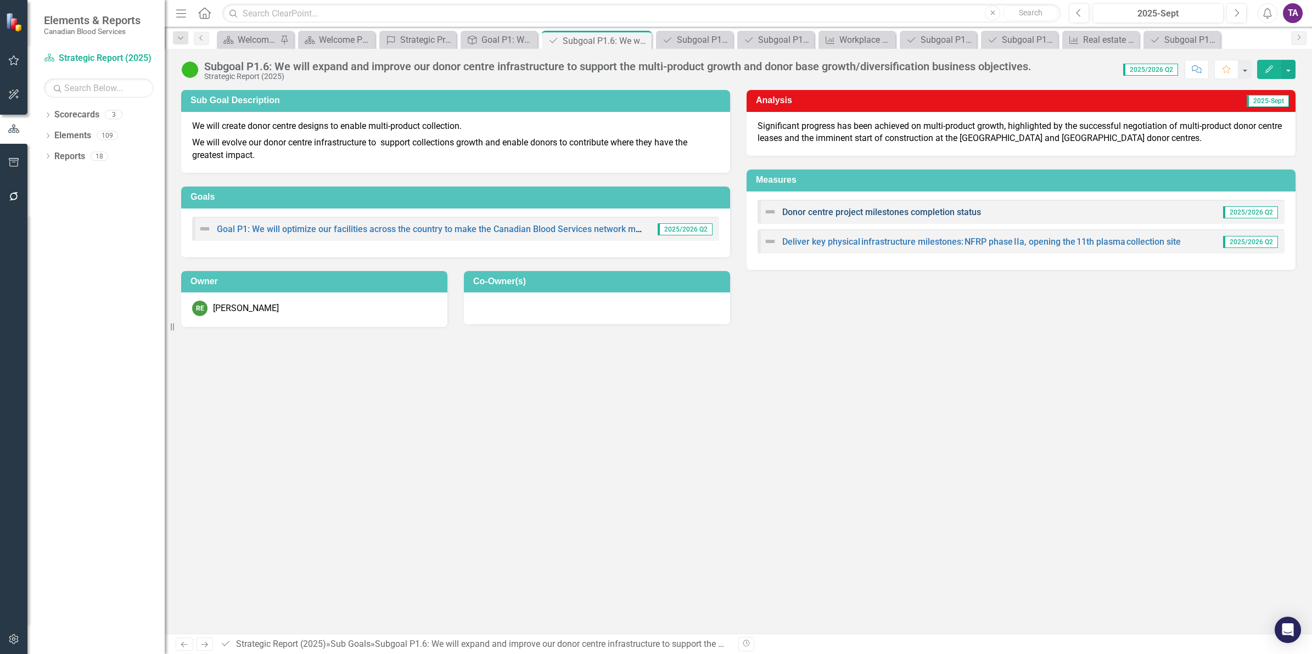
click at [916, 211] on link "Donor centre project milestones completion status" at bounding box center [881, 212] width 199 height 10
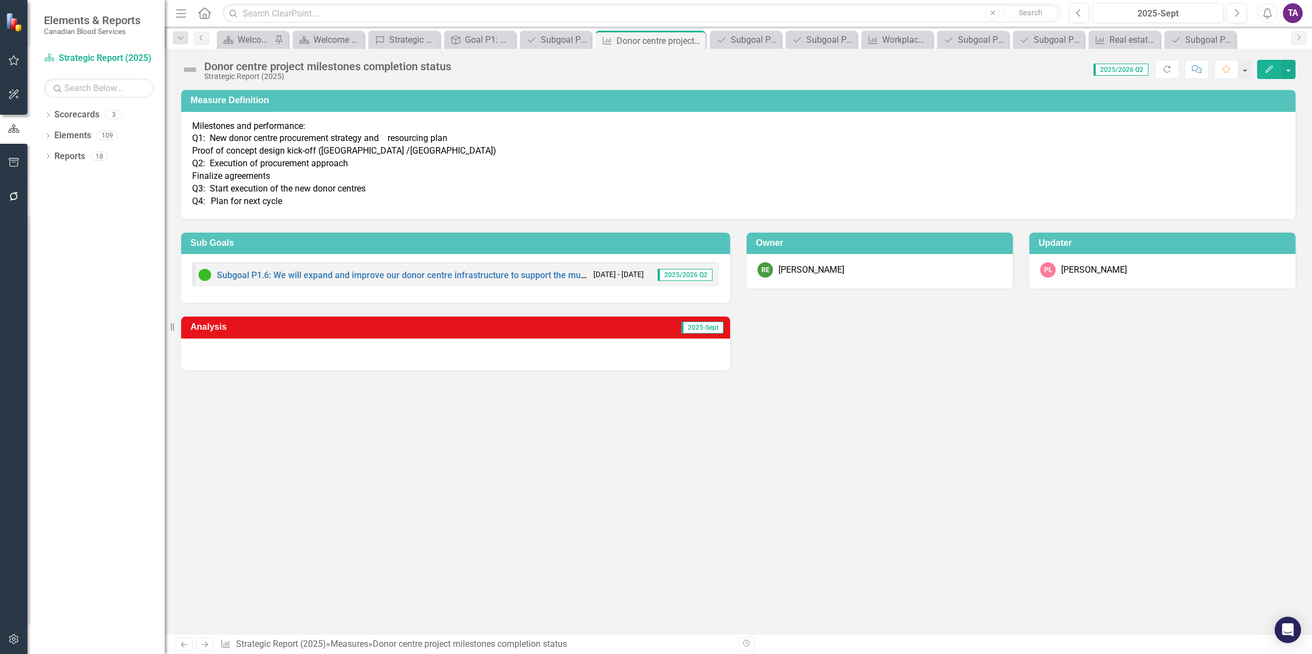
click at [182, 75] on img at bounding box center [190, 70] width 18 height 18
click at [191, 71] on img at bounding box center [190, 70] width 18 height 18
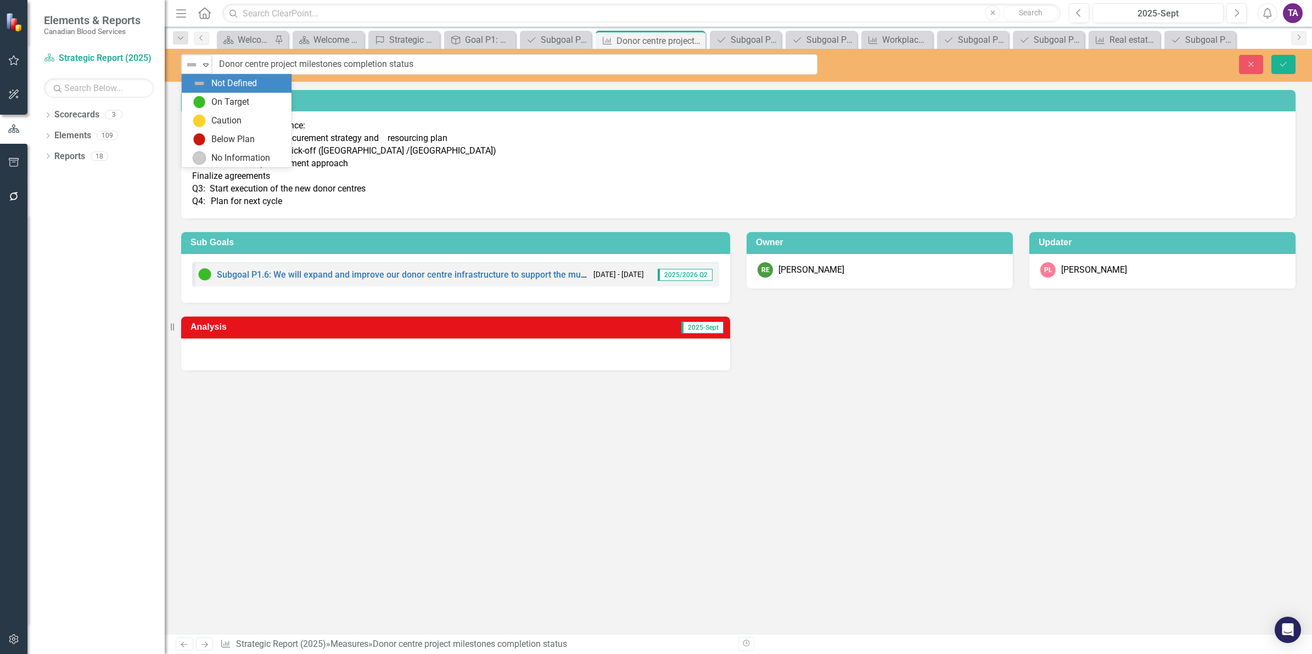
click at [191, 71] on div "Not Defined" at bounding box center [192, 64] width 16 height 15
click at [199, 97] on img at bounding box center [199, 102] width 13 height 13
drag, startPoint x: 461, startPoint y: 330, endPoint x: 456, endPoint y: 344, distance: 14.8
click at [460, 332] on td "2025-Sept" at bounding box center [579, 329] width 292 height 18
click at [455, 355] on div at bounding box center [455, 355] width 549 height 32
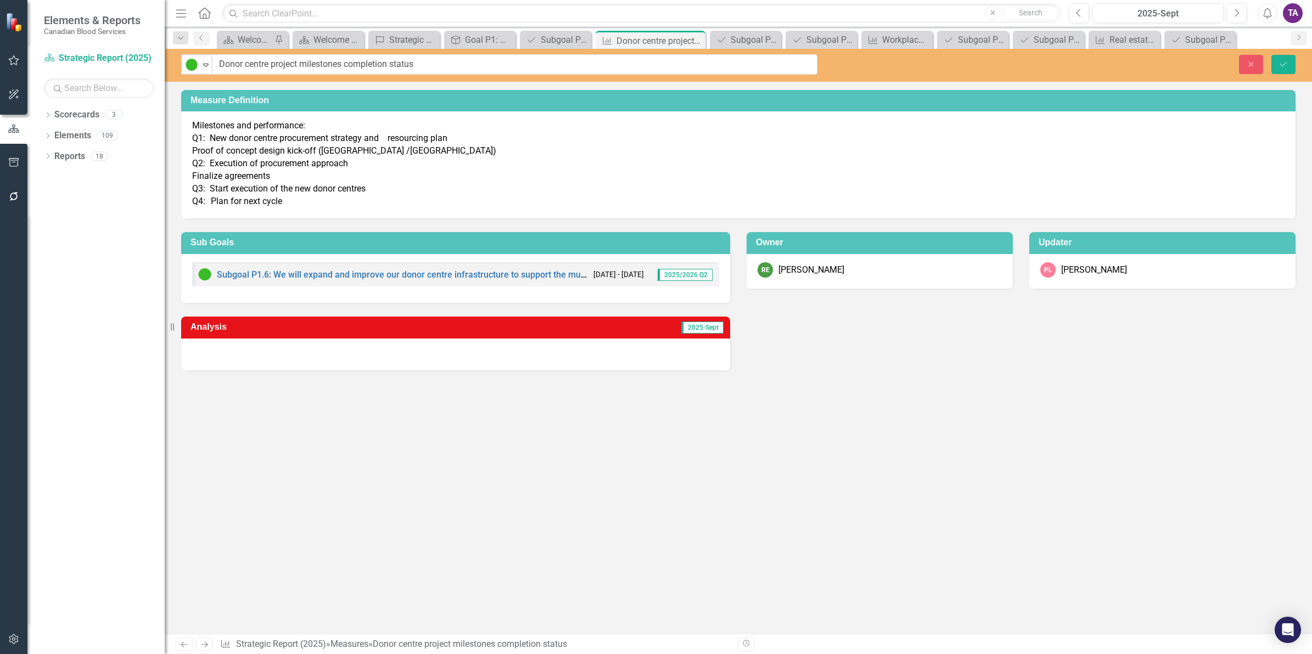
click at [455, 355] on div at bounding box center [455, 355] width 549 height 32
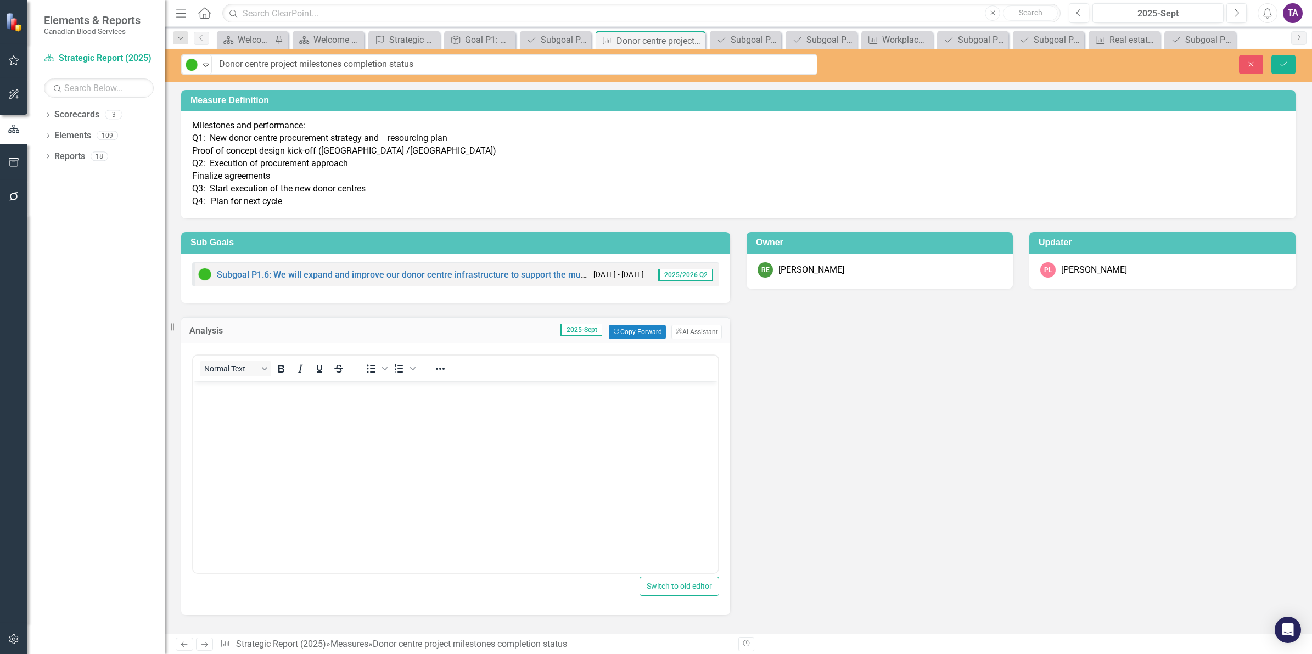
drag, startPoint x: 351, startPoint y: 408, endPoint x: 351, endPoint y: 417, distance: 8.3
click at [351, 410] on body "Rich Text Area. Press ALT-0 for help." at bounding box center [455, 464] width 525 height 165
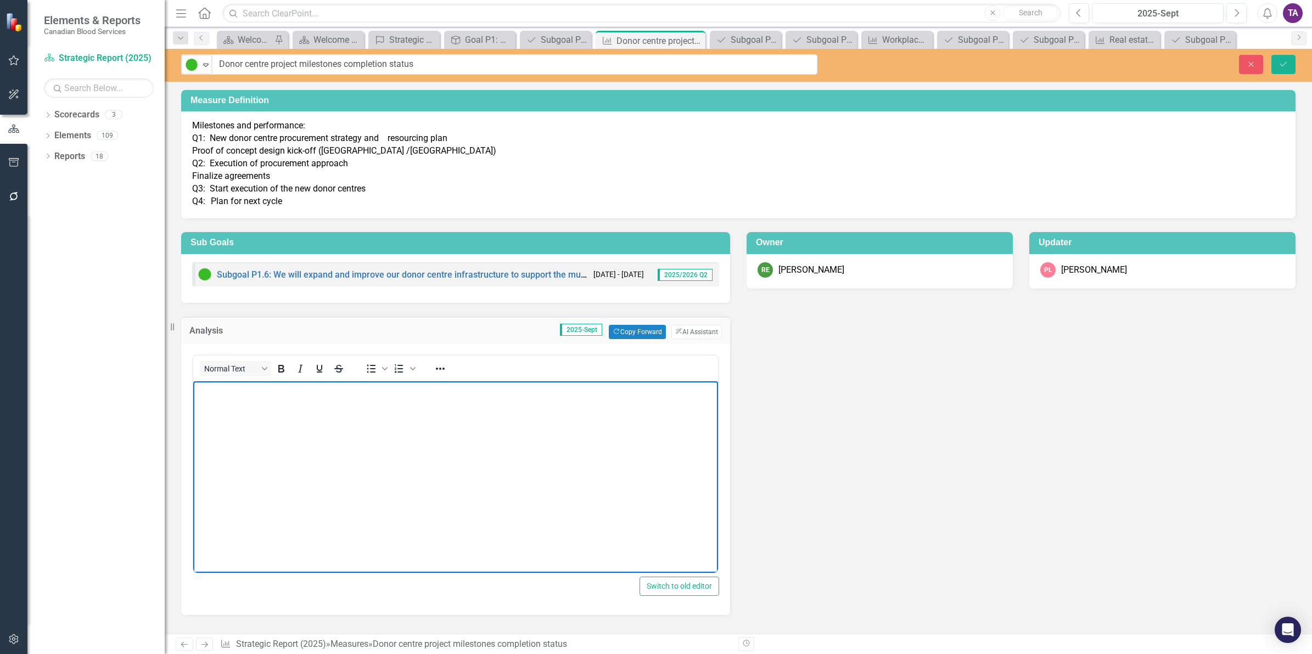
scroll to position [2, 0]
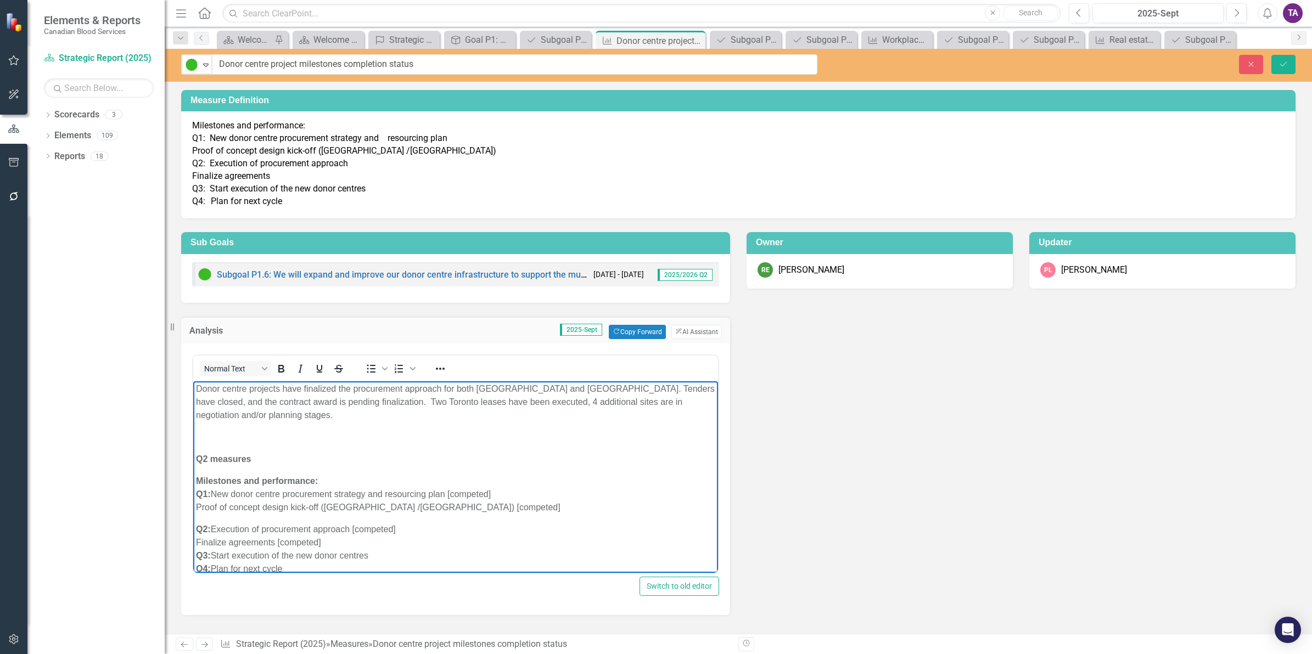
click at [245, 467] on body "Donor centre projects have finalized the procurement approach for both Peterbor…" at bounding box center [455, 484] width 525 height 208
drag, startPoint x: 273, startPoint y: 464, endPoint x: 372, endPoint y: 833, distance: 381.3
click at [193, 428] on html "Donor centre projects have finalized the procurement approach for both Peterbor…" at bounding box center [455, 484] width 525 height 208
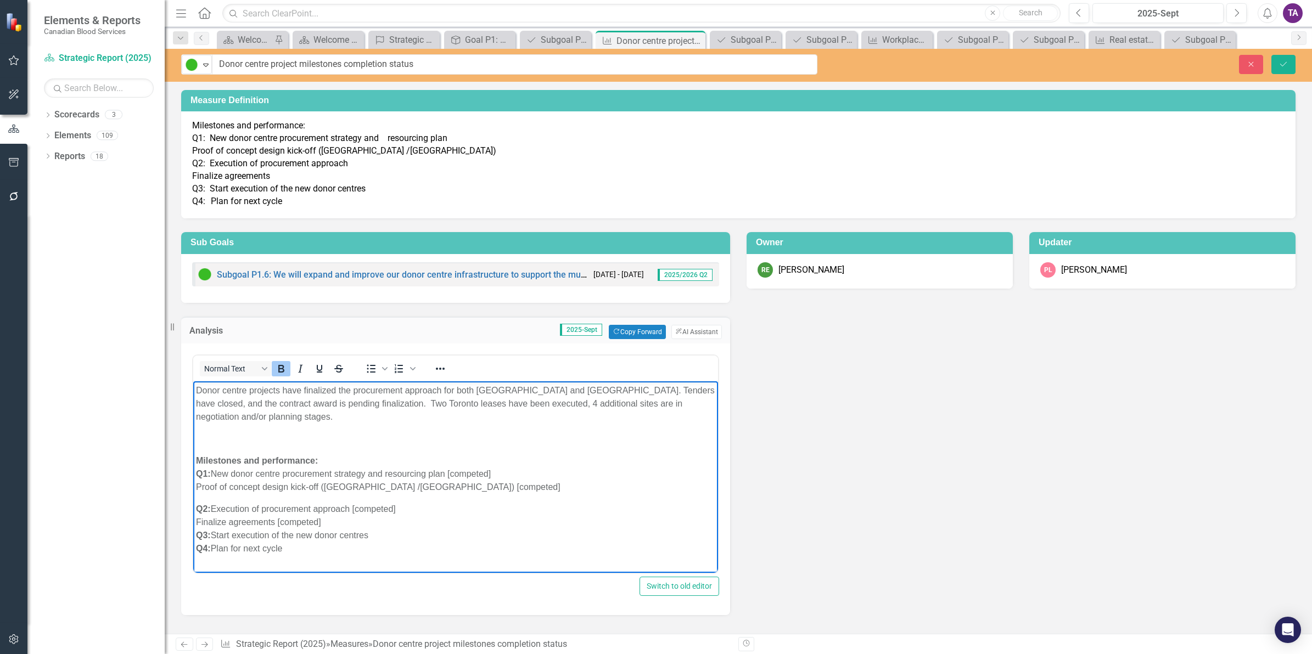
scroll to position [0, 0]
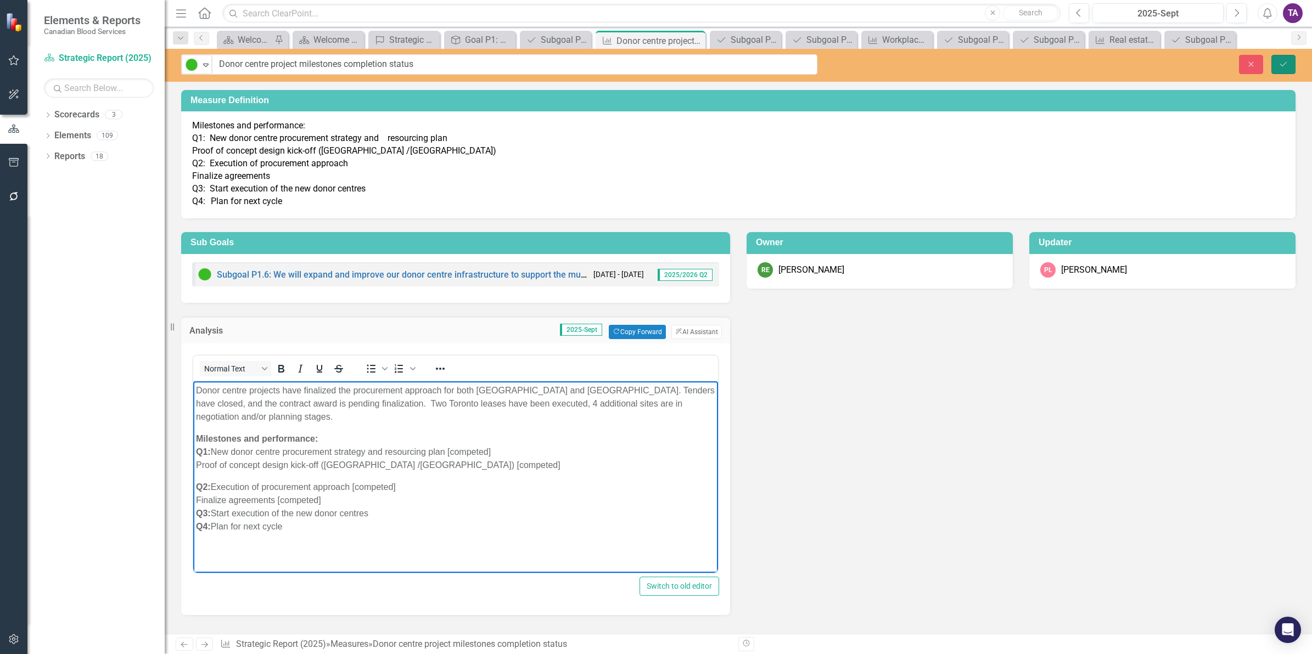
click at [1290, 66] on button "Save" at bounding box center [1283, 64] width 24 height 19
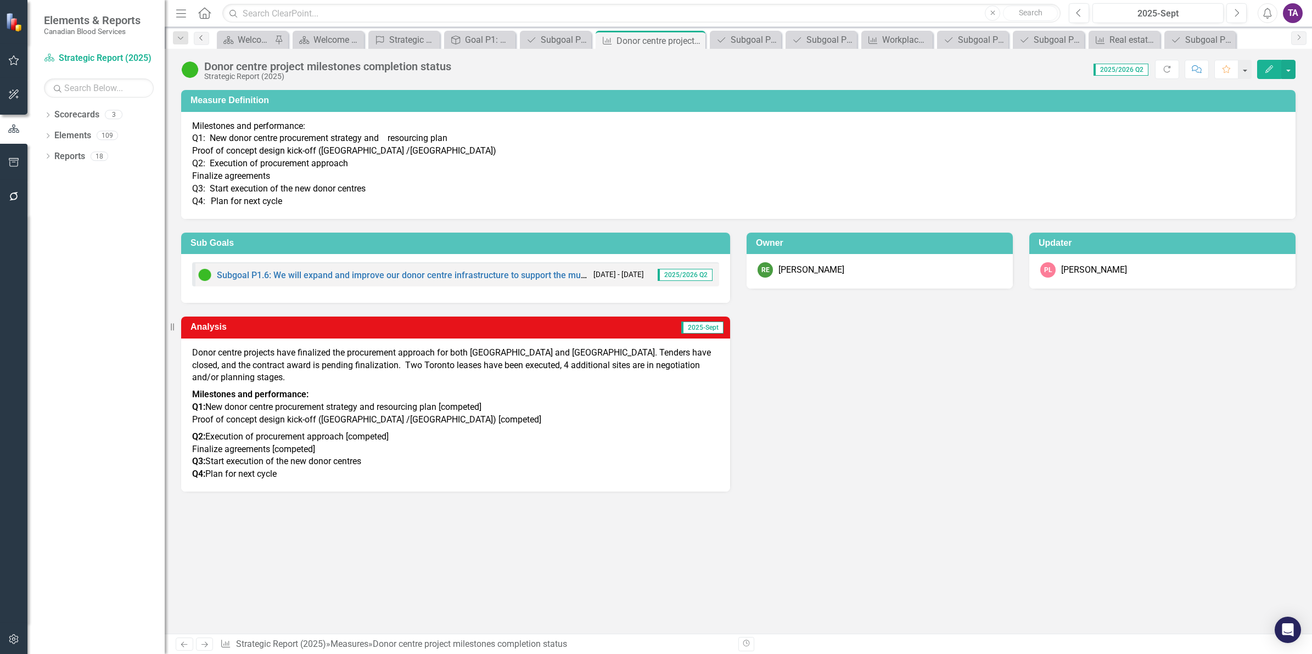
click at [201, 37] on icon "Previous" at bounding box center [201, 38] width 9 height 7
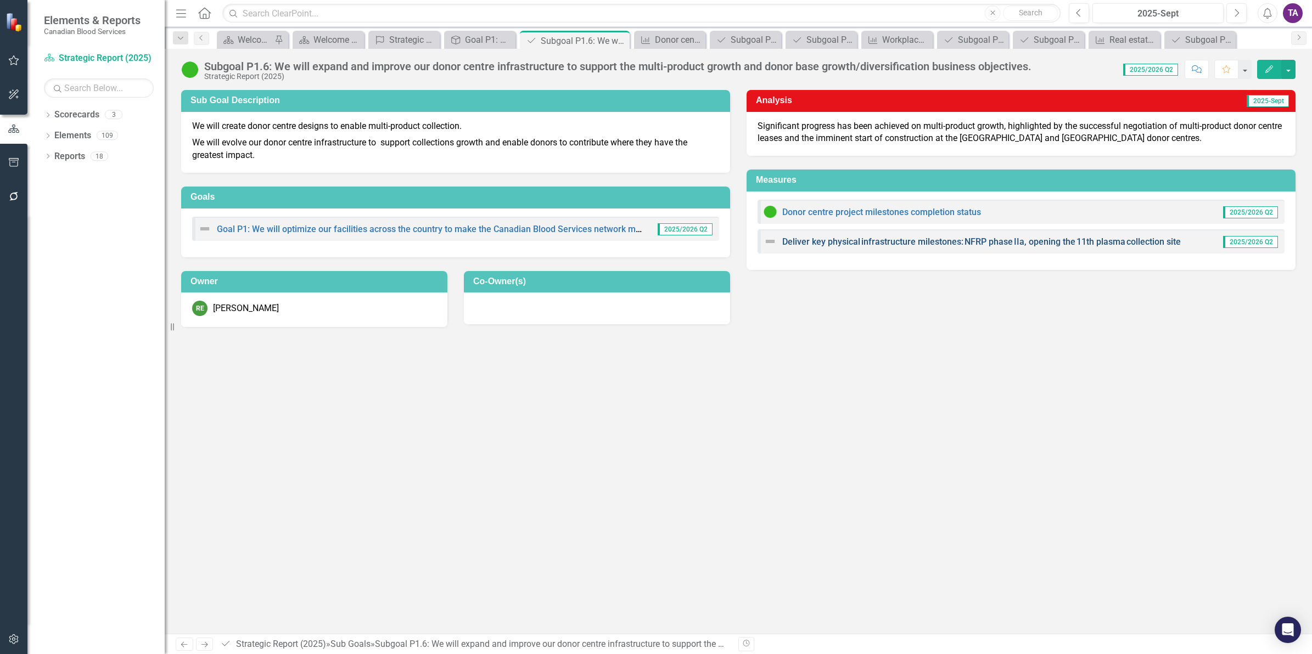
click at [942, 239] on link "Deliver key physical infrastructure milestones: NFRP phase IIa, opening the 11t…" at bounding box center [981, 242] width 399 height 10
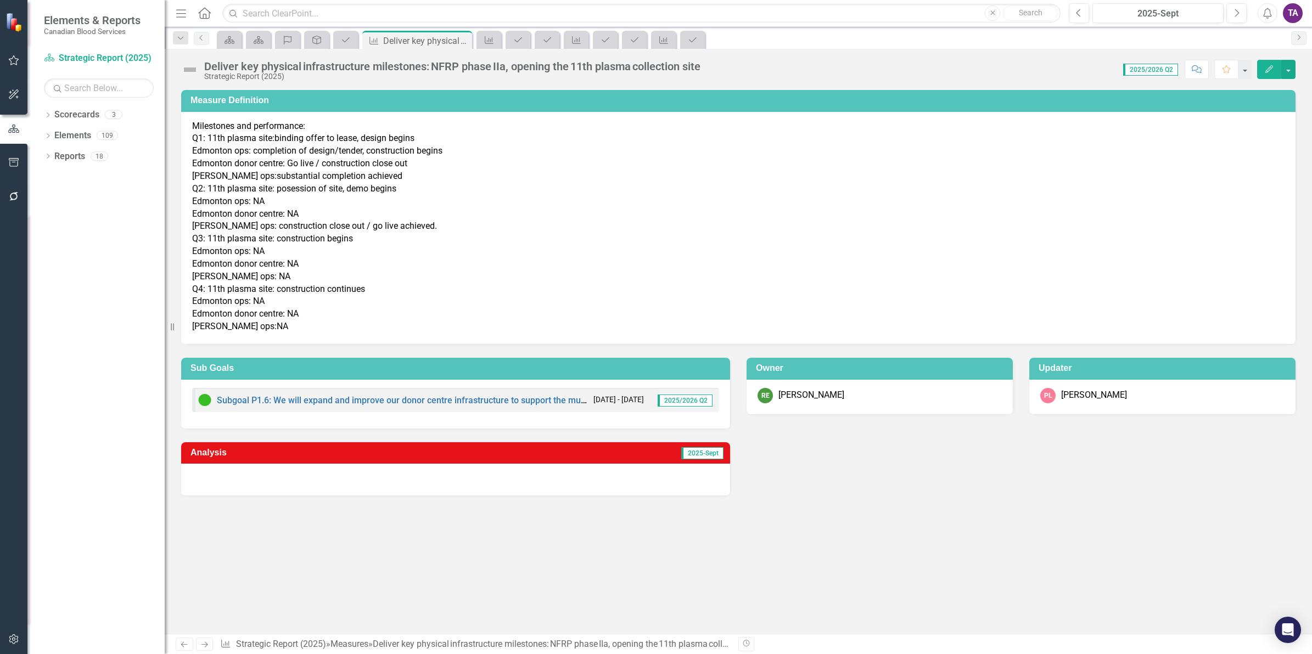
click at [195, 64] on img at bounding box center [190, 70] width 18 height 18
click at [193, 66] on img at bounding box center [190, 70] width 18 height 18
click at [193, 67] on img at bounding box center [190, 70] width 18 height 18
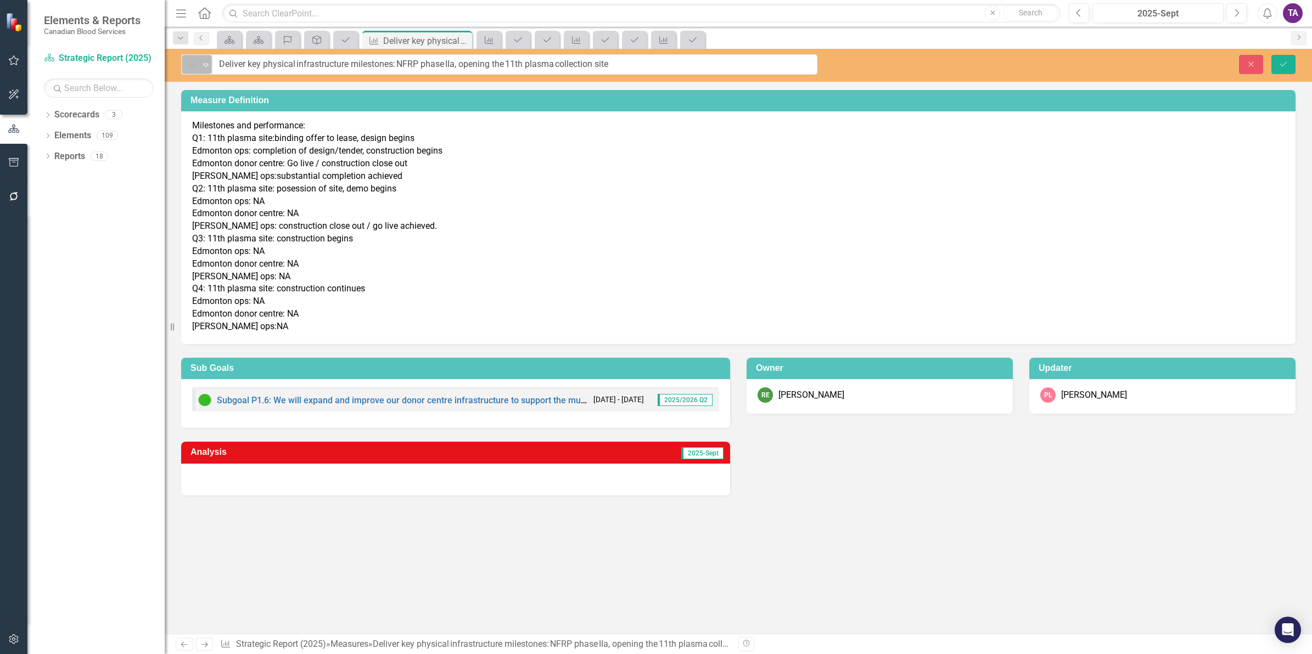
click at [204, 67] on icon "Expand" at bounding box center [205, 64] width 11 height 9
click at [208, 102] on div "On Target" at bounding box center [239, 102] width 92 height 13
click at [567, 471] on div at bounding box center [455, 480] width 549 height 32
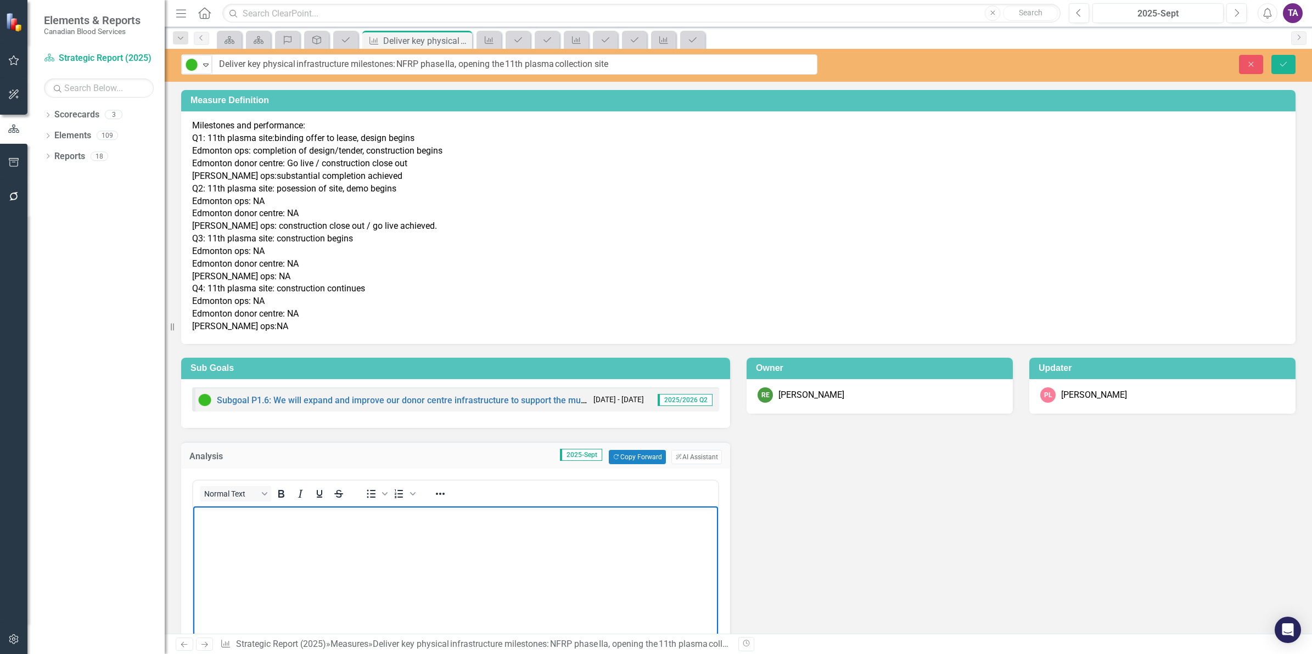
click at [271, 575] on body "Rich Text Area. Press ALT-0 for help." at bounding box center [455, 589] width 525 height 165
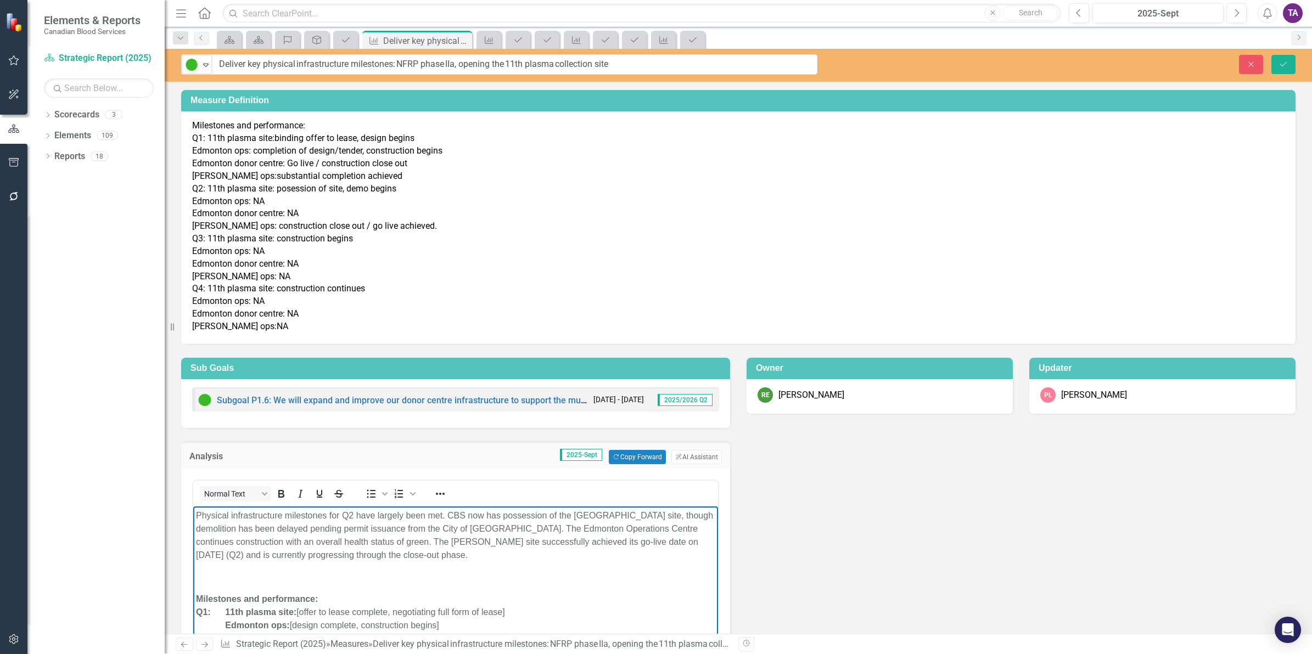
click at [285, 582] on p "Rich Text Area. Press ALT-0 for help." at bounding box center [455, 577] width 519 height 13
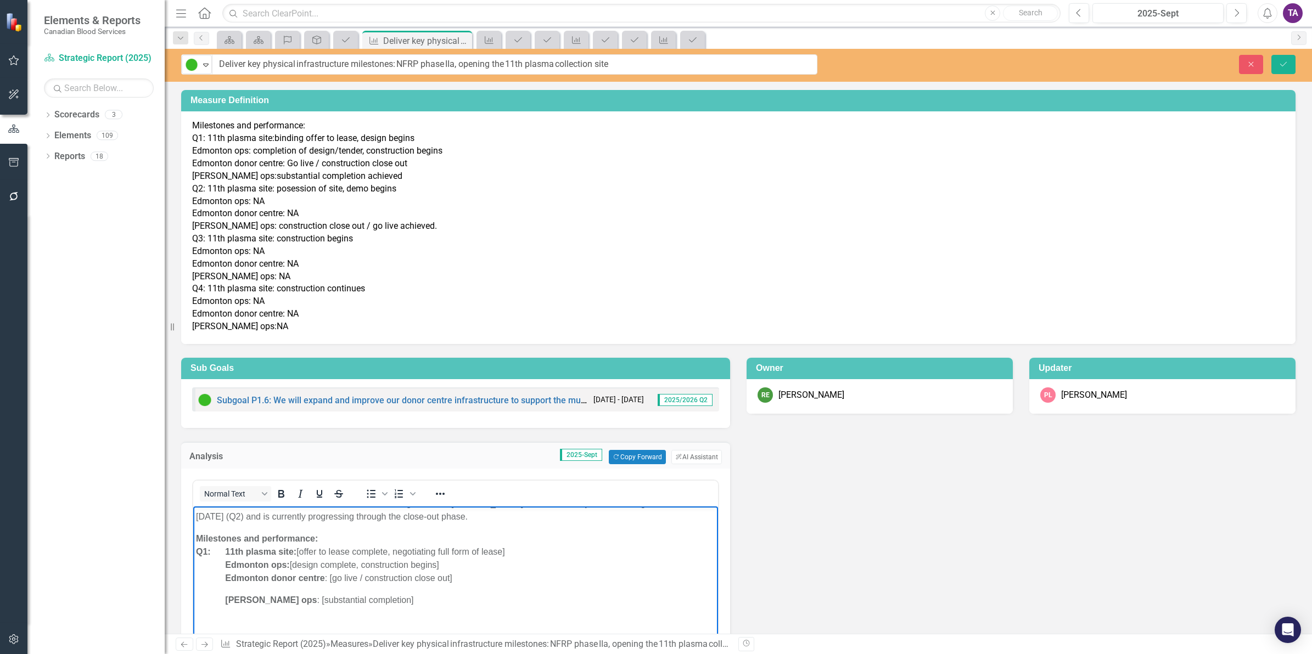
scroll to position [69, 0]
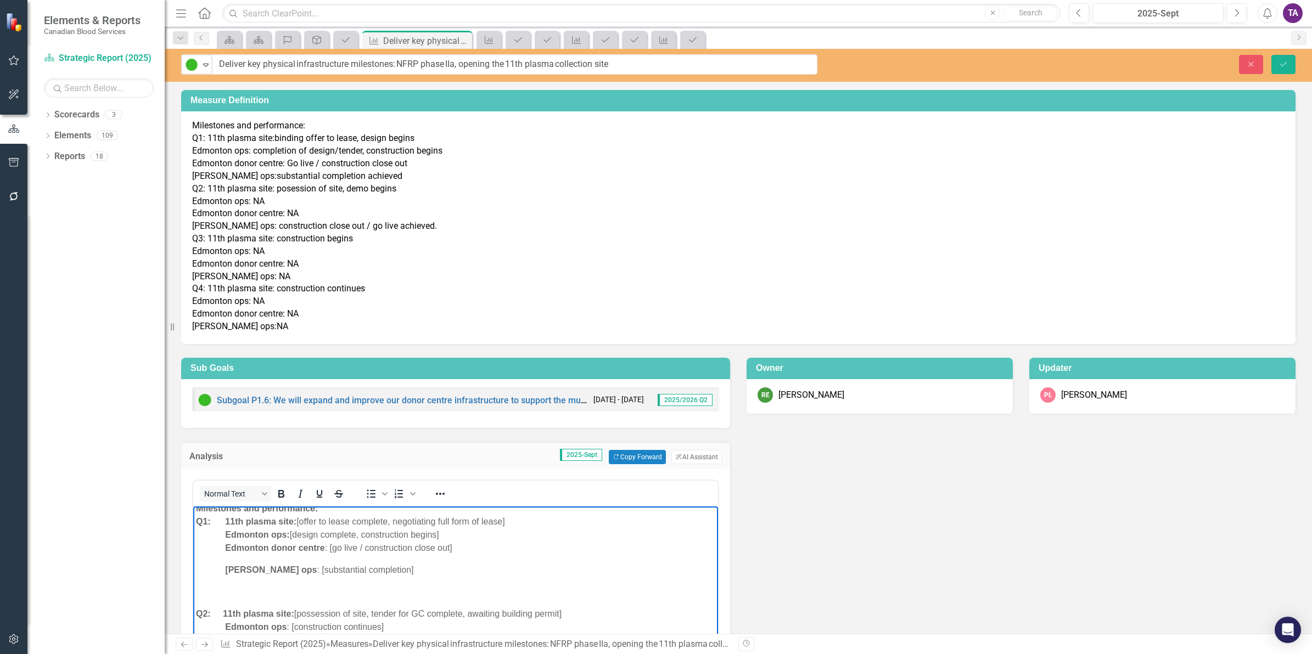
click at [260, 561] on body "Physical infrastructure milestones for Q2 have largely been met. CBS now has po…" at bounding box center [455, 603] width 525 height 330
click at [238, 556] on body "Physical infrastructure milestones for Q2 have largely been met. CBS now has po…" at bounding box center [455, 603] width 525 height 330
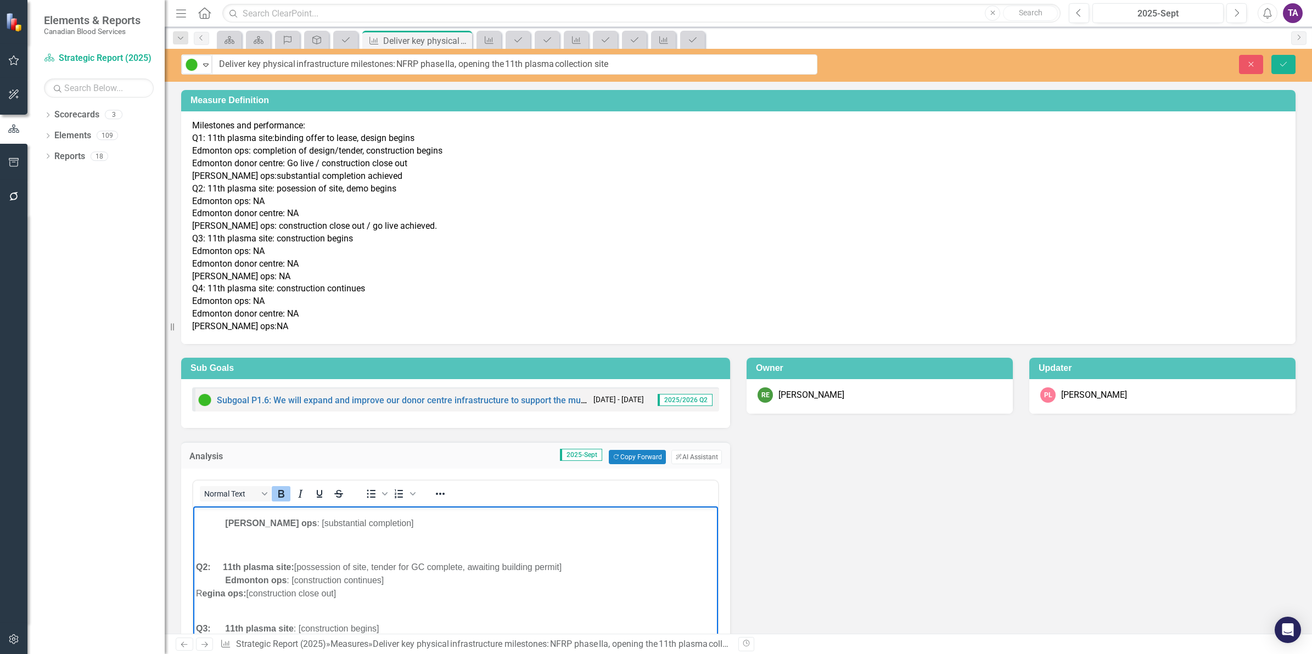
scroll to position [138, 0]
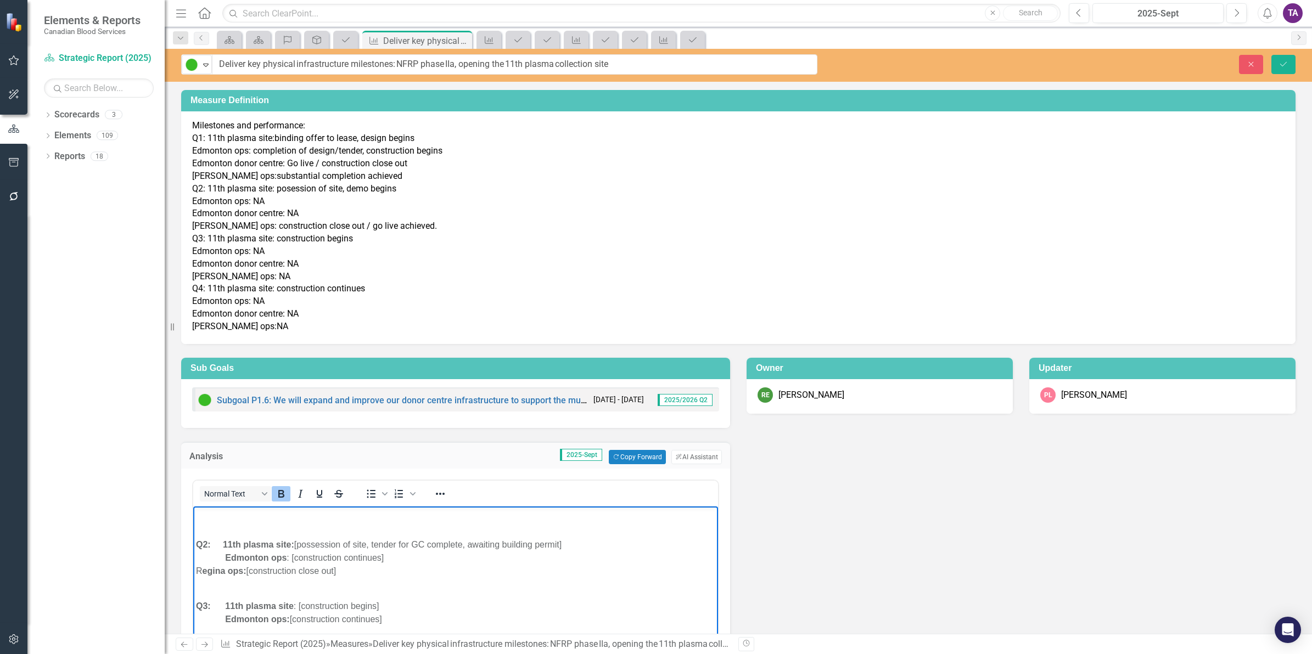
click at [261, 520] on p "Rich Text Area. Press ALT-0 for help." at bounding box center [455, 523] width 519 height 13
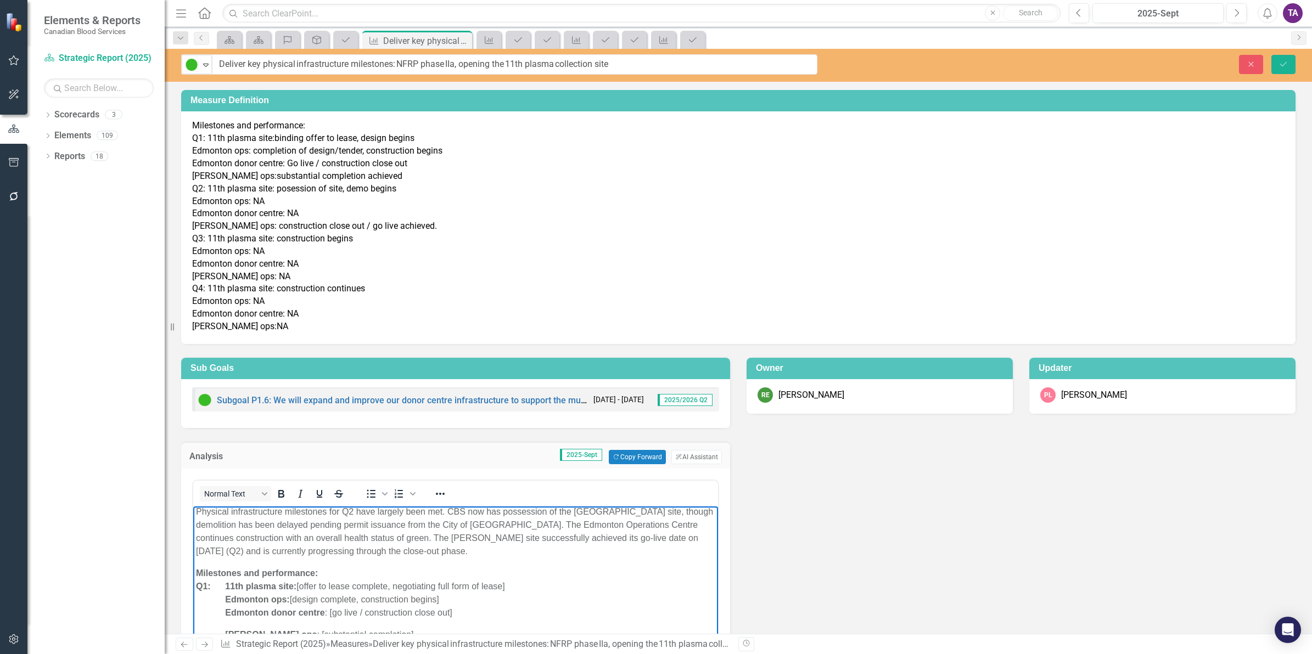
scroll to position [116, 0]
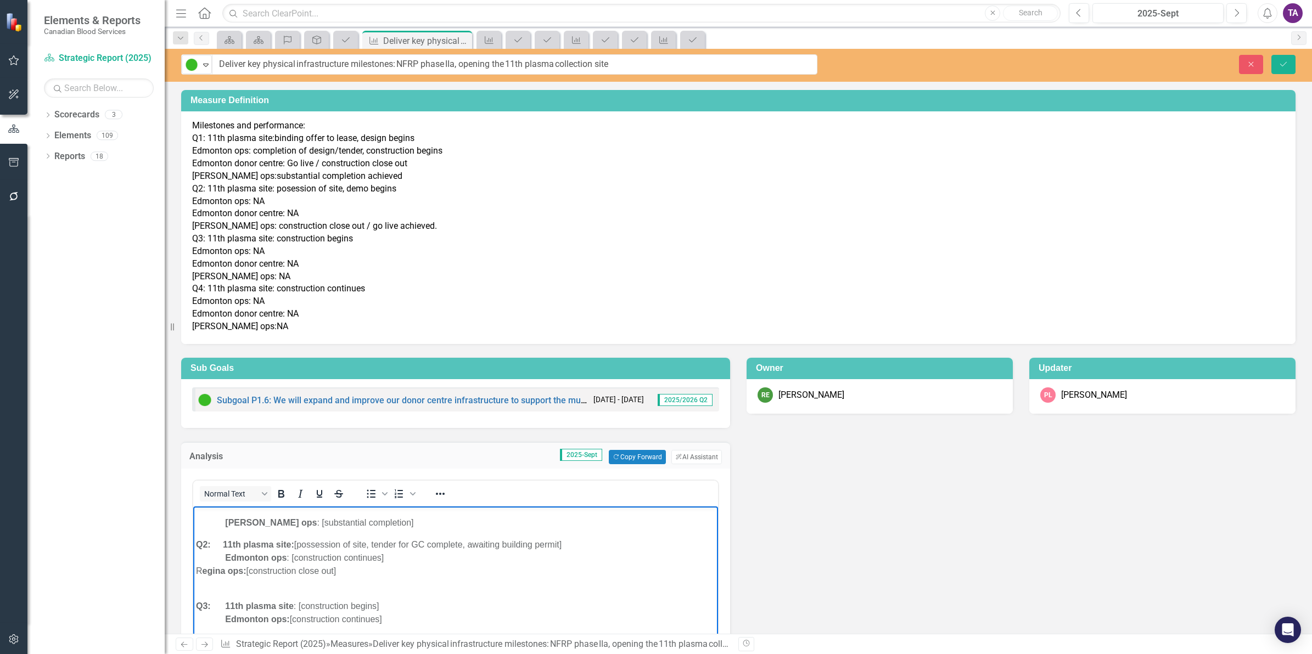
click at [219, 524] on p "Regina ops : [substantial completion]" at bounding box center [455, 523] width 519 height 13
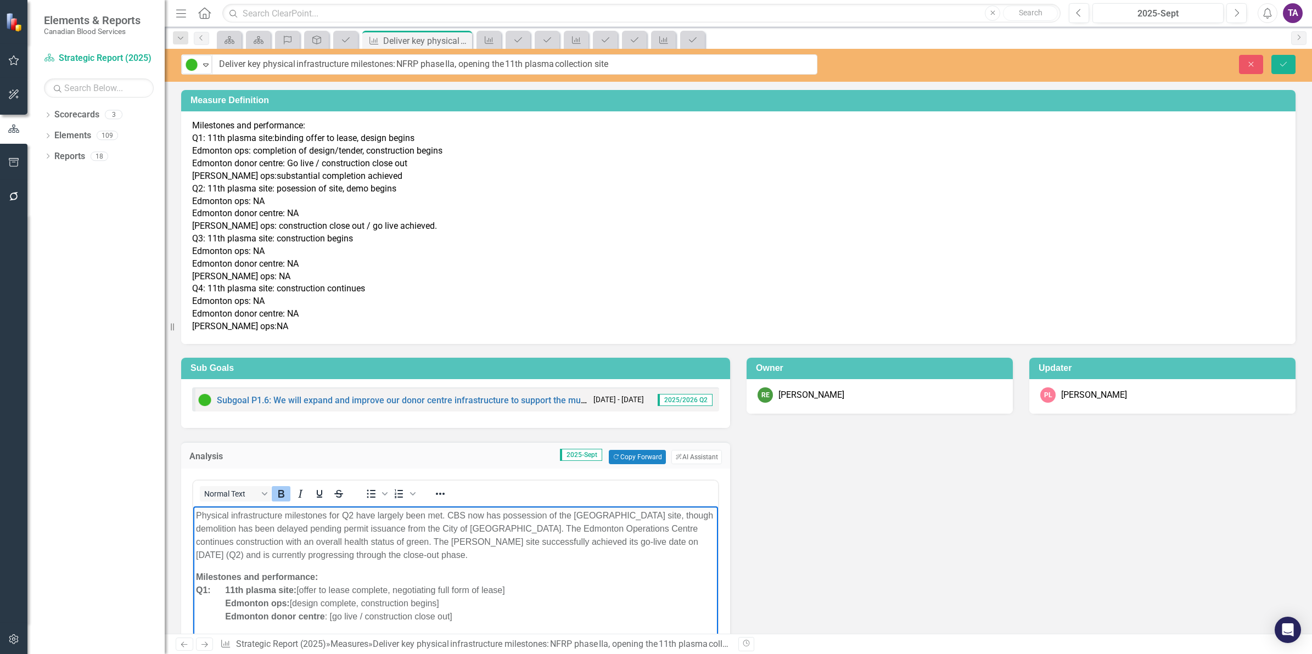
scroll to position [69, 0]
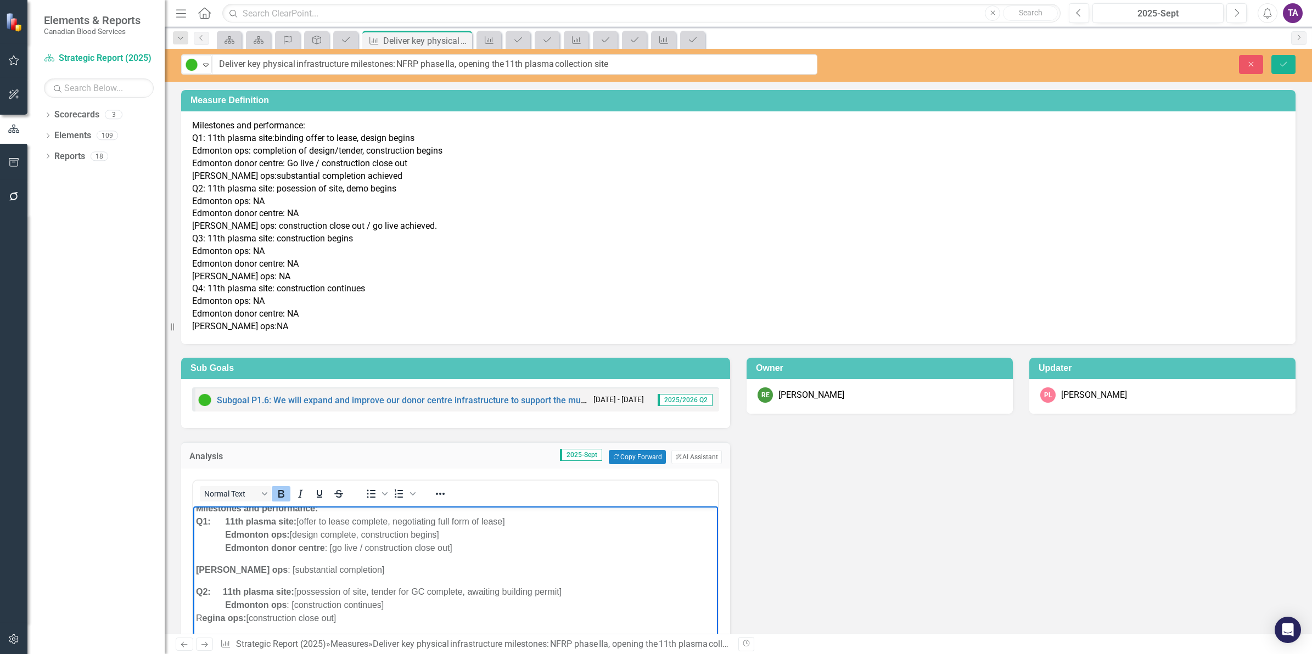
click at [220, 562] on body "Physical infrastructure milestones for Q2 have largely been met. CBS now has po…" at bounding box center [455, 592] width 525 height 309
drag, startPoint x: 249, startPoint y: 575, endPoint x: 189, endPoint y: 573, distance: 59.9
click at [193, 573] on html "Physical infrastructure milestones for Q2 have largely been met. CBS now has po…" at bounding box center [455, 592] width 525 height 309
click at [441, 492] on icon "Reveal or hide additional toolbar items" at bounding box center [440, 493] width 13 height 13
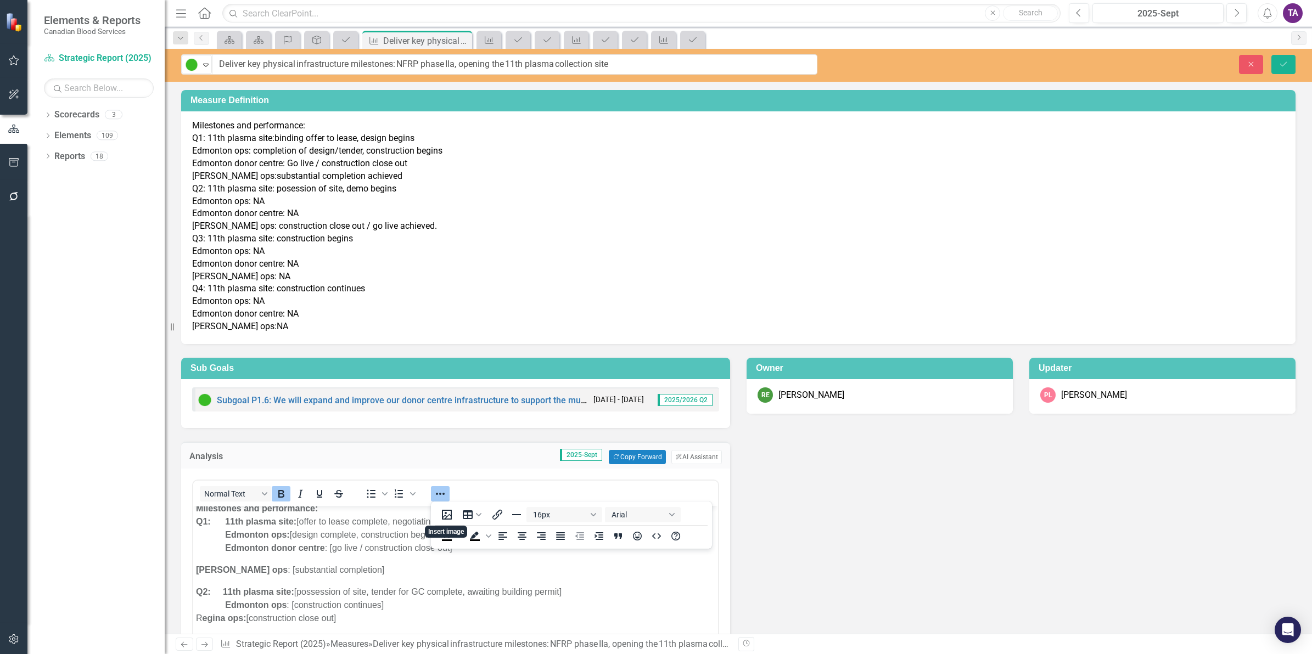
click at [263, 589] on strong "11th plasma site:" at bounding box center [258, 591] width 71 height 9
drag, startPoint x: 337, startPoint y: 625, endPoint x: 227, endPoint y: 594, distance: 114.0
click at [227, 594] on p "Q2: 11th plasma site: [possession of site, tender for GC complete, awaiting bui…" at bounding box center [455, 612] width 519 height 53
click at [306, 603] on p "Q2: 11th plasma site: [possession of site, tender for GC complete, awaiting bui…" at bounding box center [455, 612] width 519 height 53
click at [213, 567] on strong "[PERSON_NAME] ops" at bounding box center [242, 569] width 92 height 9
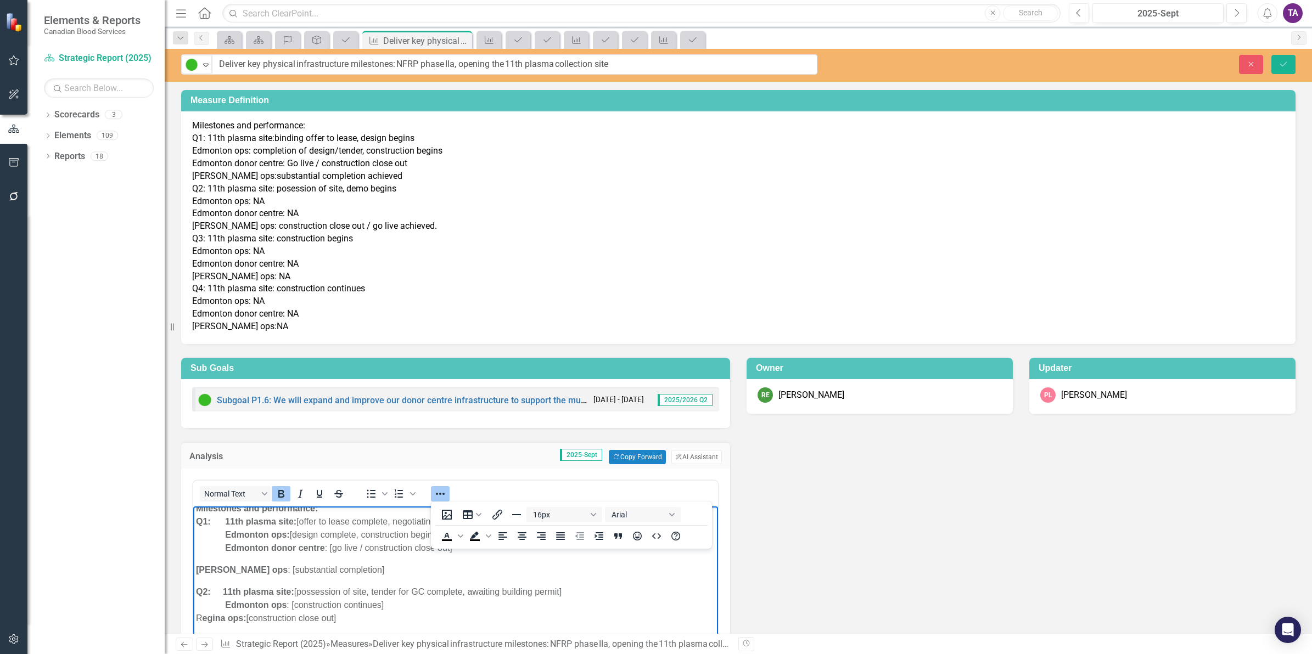
click at [194, 570] on body "Physical infrastructure milestones for Q2 have largely been met. CBS now has po…" at bounding box center [455, 592] width 525 height 309
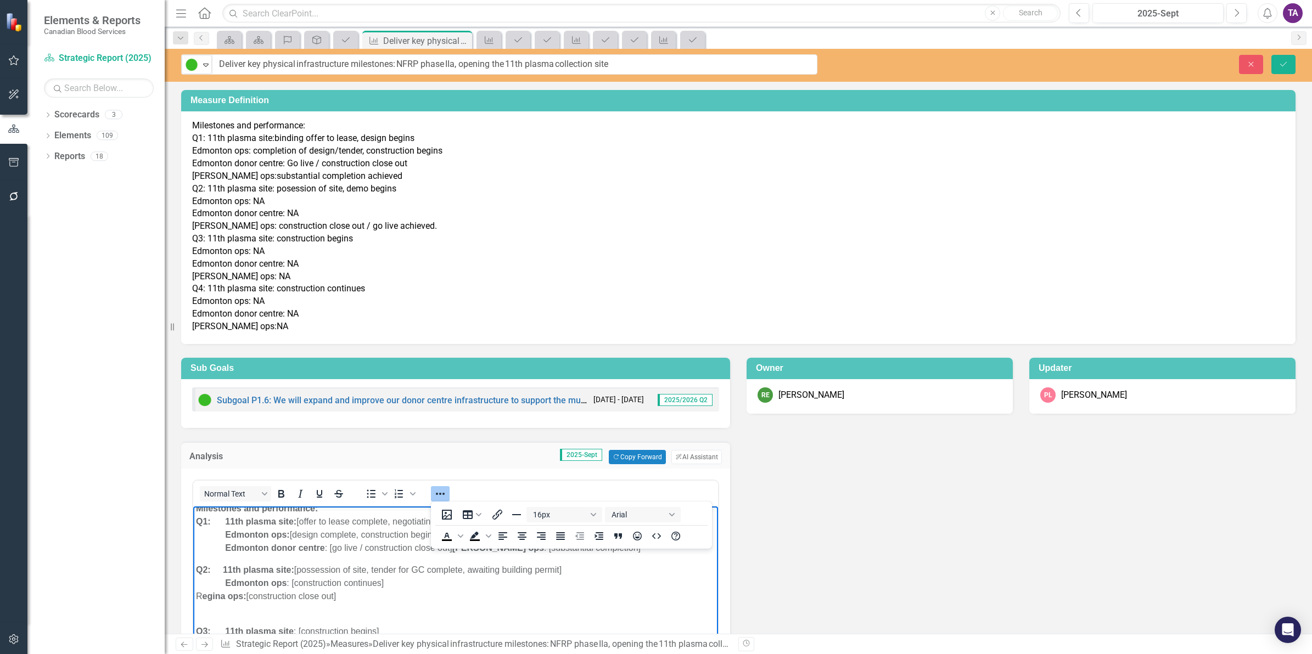
drag, startPoint x: 310, startPoint y: 578, endPoint x: 556, endPoint y: 580, distance: 245.4
click at [553, 565] on body "Physical infrastructure milestones for Q2 have largely been met. CBS now has po…" at bounding box center [455, 581] width 525 height 287
drag, startPoint x: 274, startPoint y: 542, endPoint x: 285, endPoint y: 537, distance: 12.0
click at [274, 542] on p "Milestones and performance: Q1: 11th plasma site: [offer to lease complete, neg…" at bounding box center [455, 528] width 519 height 53
click at [329, 536] on p "Milestones and performance: Q1: 11th plasma site: [offer to lease complete, neg…" at bounding box center [455, 528] width 519 height 53
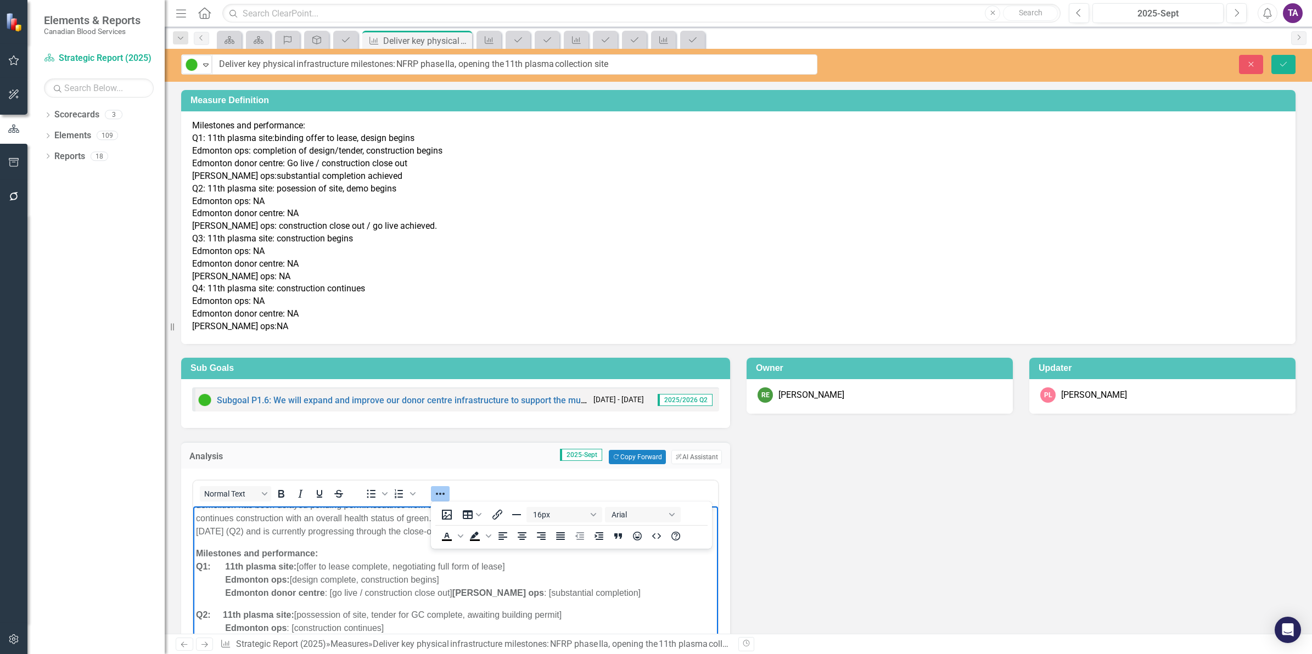
scroll to position [0, 0]
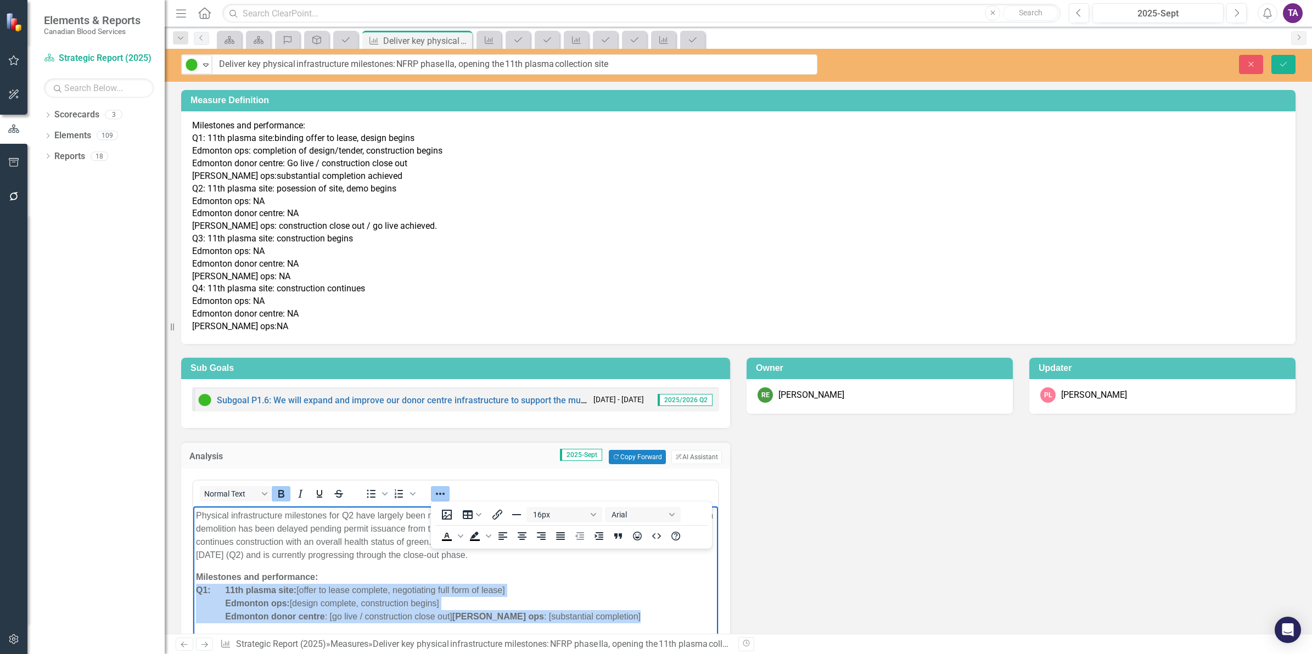
drag, startPoint x: 402, startPoint y: 617, endPoint x: 188, endPoint y: 589, distance: 216.5
click at [193, 589] on html "Physical infrastructure milestones for Q2 have largely been met. CBS now has po…" at bounding box center [455, 650] width 525 height 287
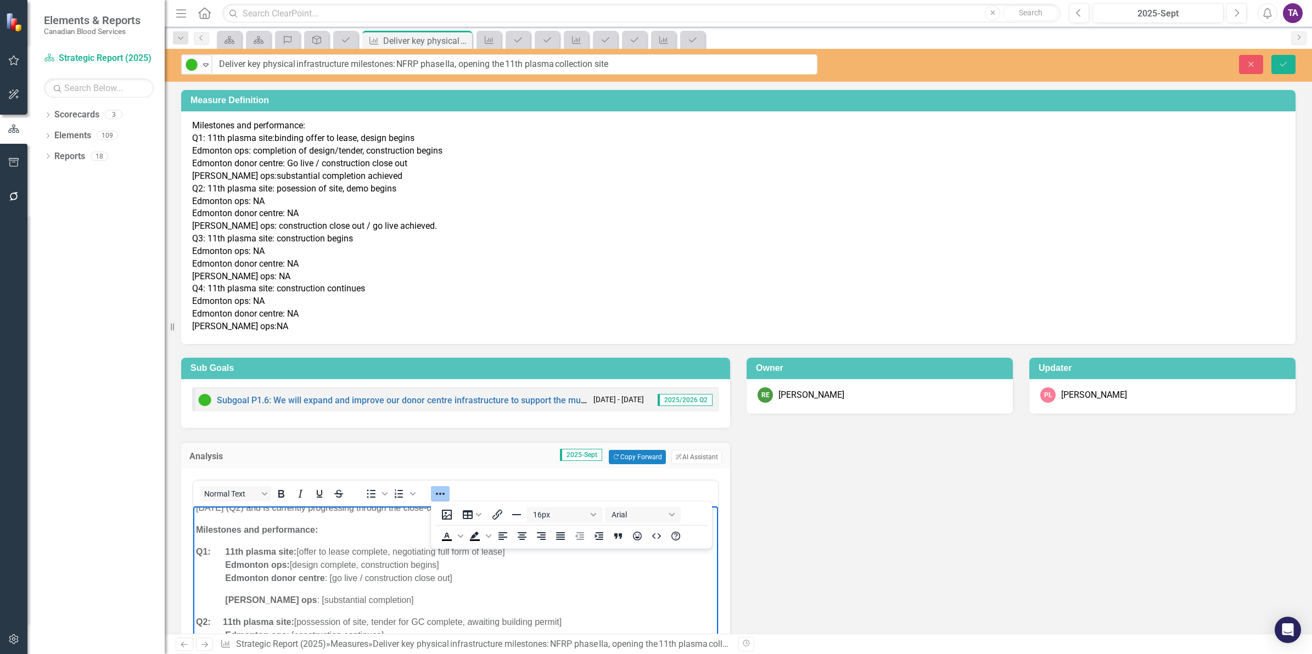
scroll to position [69, 0]
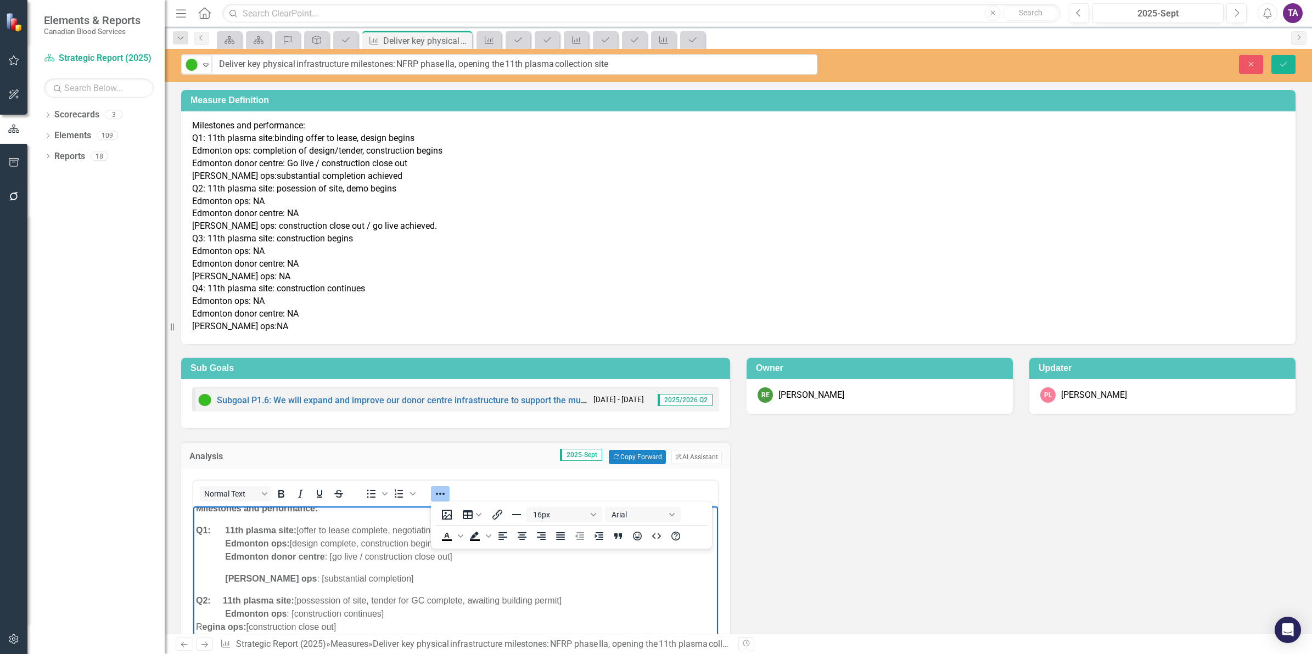
click at [240, 570] on body "Physical infrastructure milestones for Q2 have largely been met. CBS now has po…" at bounding box center [455, 596] width 525 height 317
click at [227, 565] on body "Physical infrastructure milestones for Q2 have largely been met. CBS now has po…" at bounding box center [455, 596] width 525 height 317
click at [232, 565] on body "Physical infrastructure milestones for Q2 have largely been met. CBS now has po…" at bounding box center [455, 596] width 525 height 317
click at [236, 558] on strong "Edmonton donor centre" at bounding box center [274, 556] width 99 height 9
click at [241, 569] on body "Physical infrastructure milestones for Q2 have largely been met. CBS now has po…" at bounding box center [455, 596] width 525 height 317
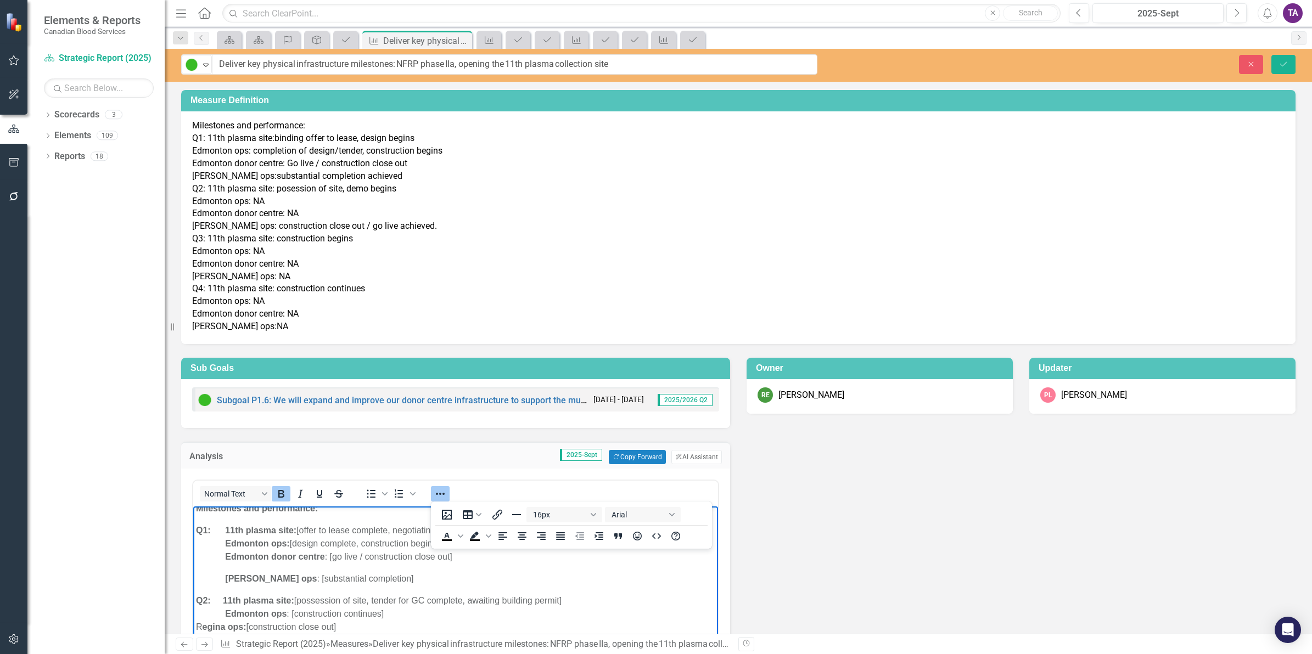
click at [237, 566] on body "Physical infrastructure milestones for Q2 have largely been met. CBS now has po…" at bounding box center [455, 596] width 525 height 317
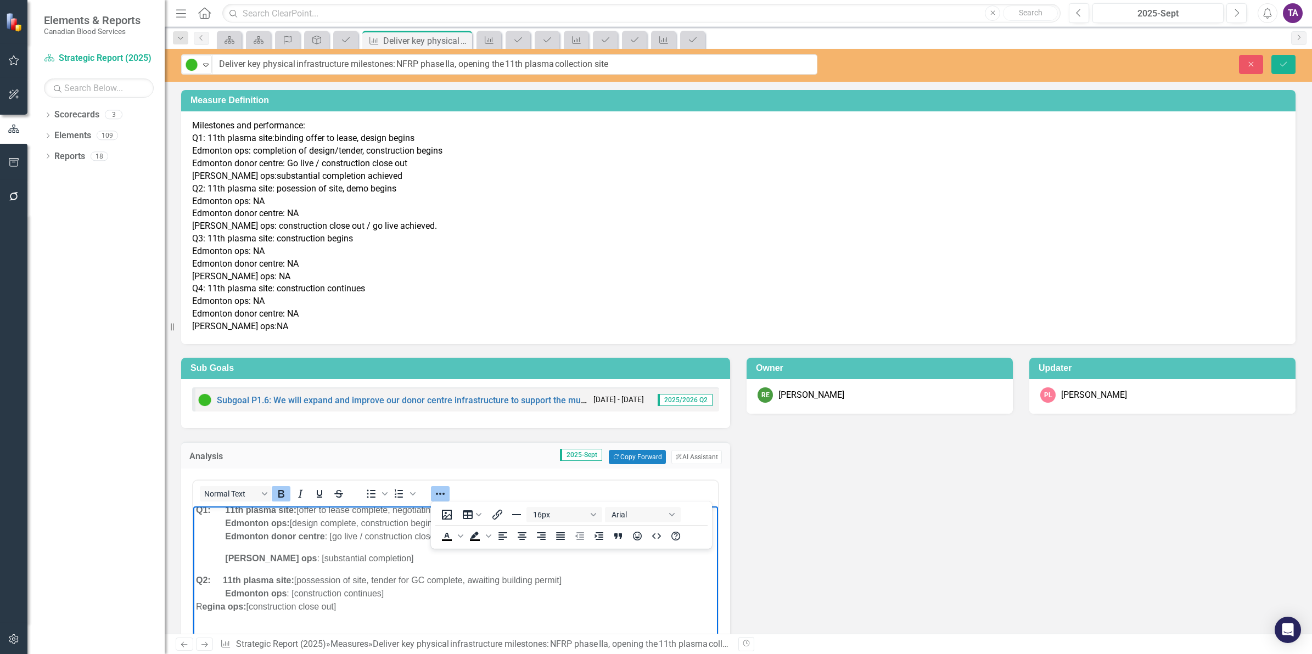
scroll to position [125, 0]
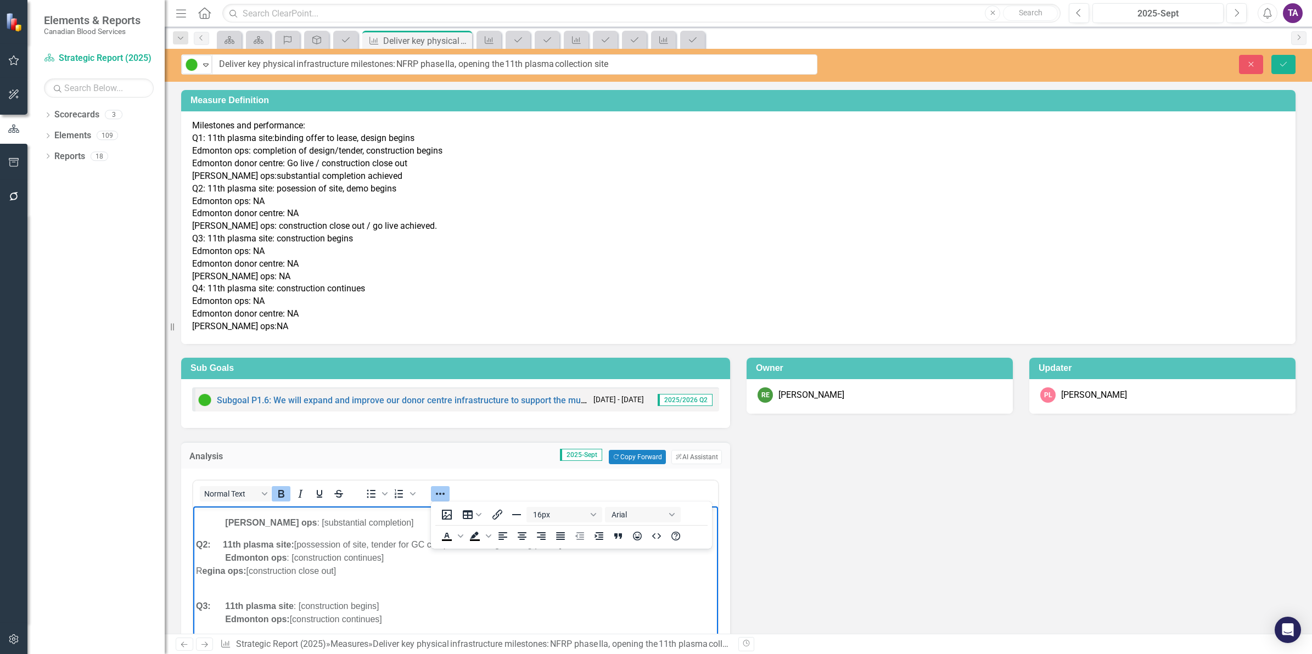
click at [236, 581] on p "Q2: 11th plasma site: [possession of site, tender for GC complete, awaiting bui…" at bounding box center [455, 565] width 519 height 53
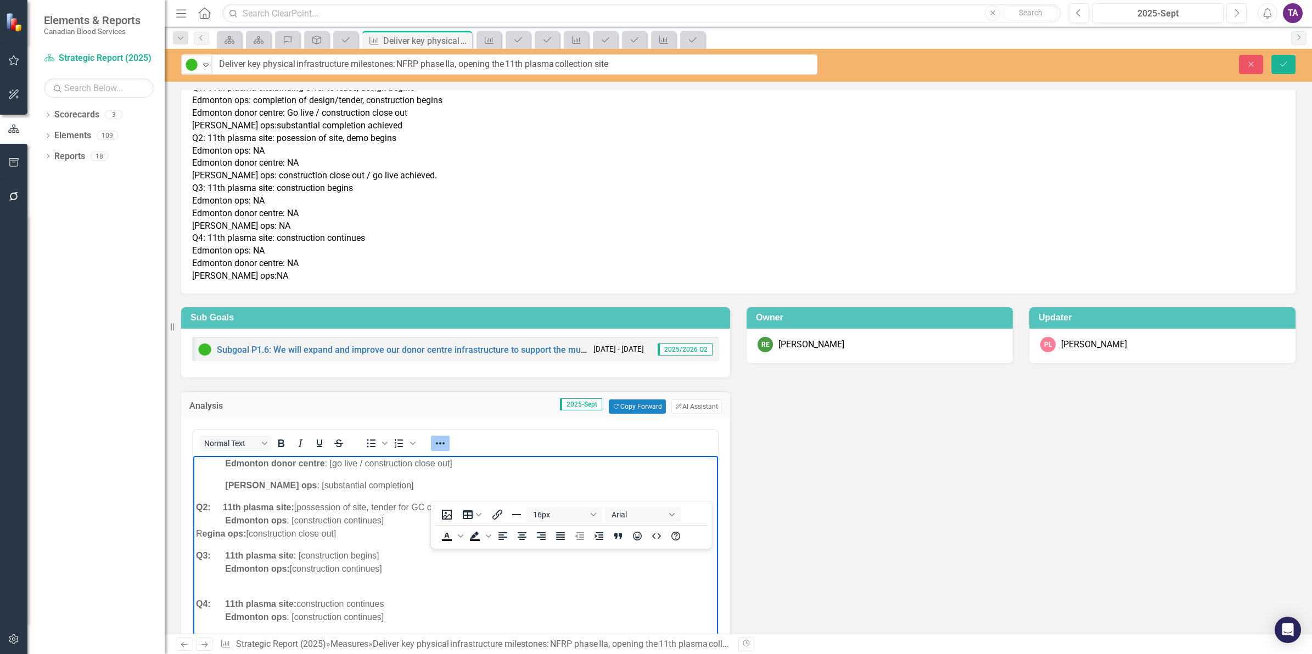
scroll to position [118, 0]
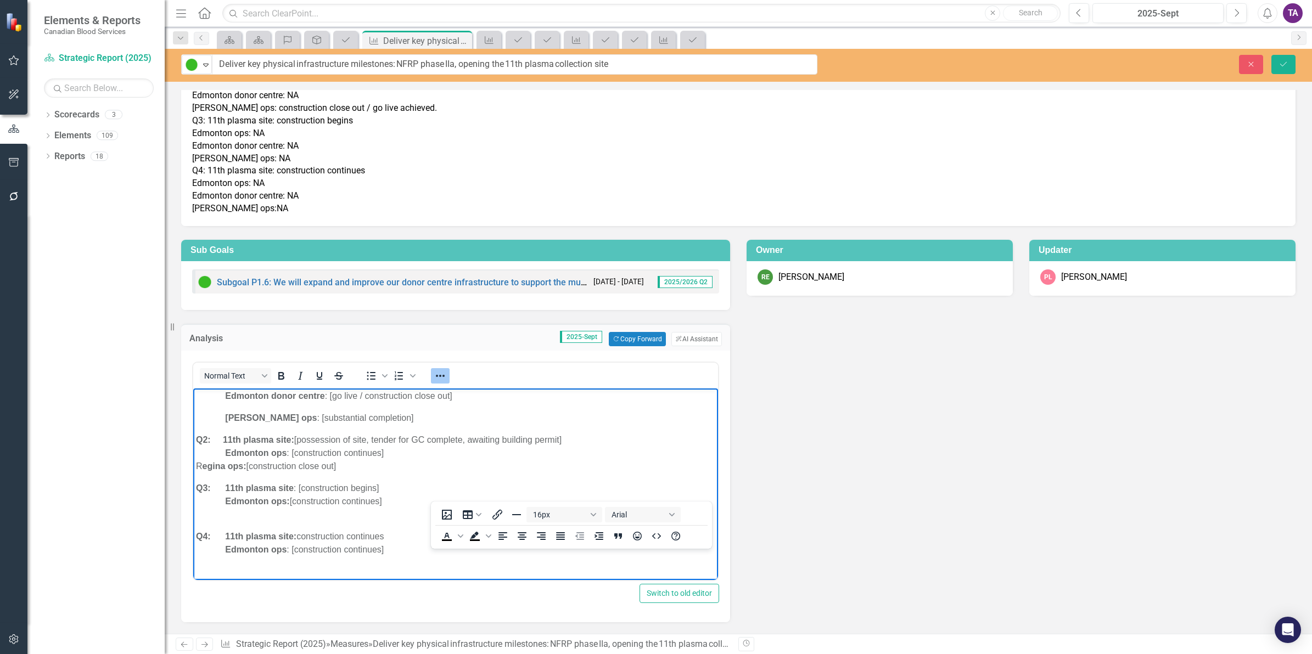
click at [277, 528] on body "Physical infrastructure milestones for Q2 have largely been met. CBS now has po…" at bounding box center [455, 429] width 525 height 304
click at [252, 513] on p "Q3: 11th plasma site : [construction begins] Edmonton ops: [construction contin…" at bounding box center [455, 502] width 519 height 40
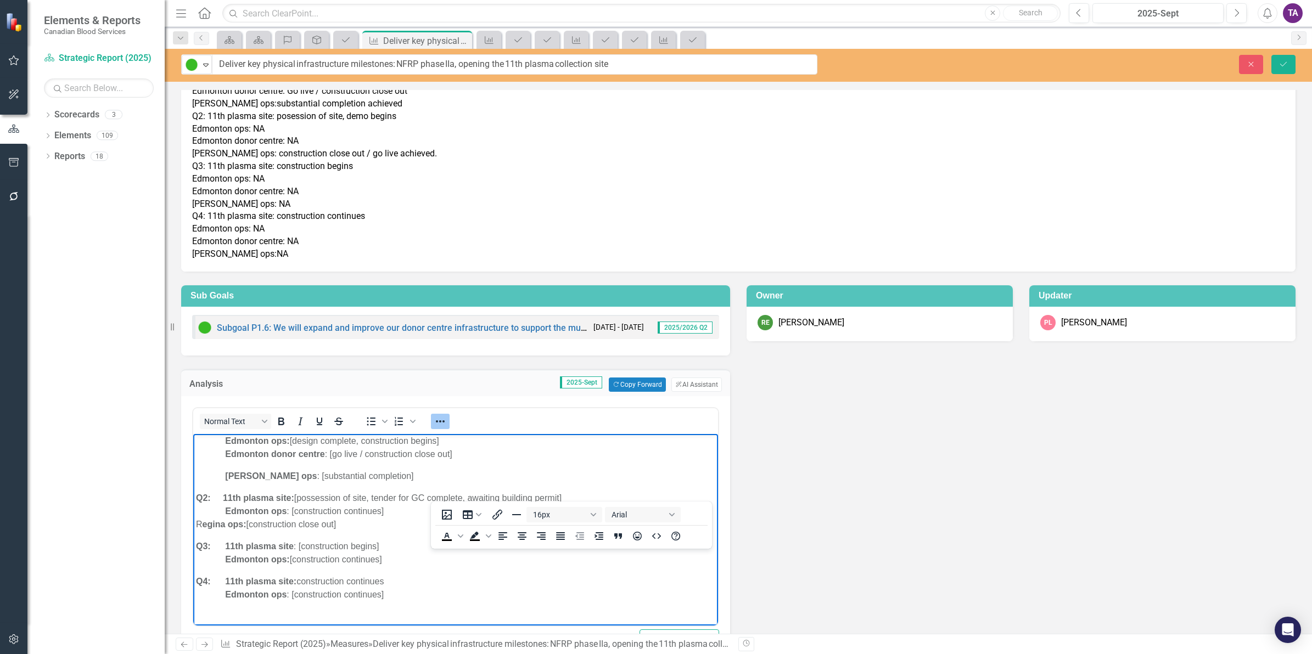
scroll to position [49, 0]
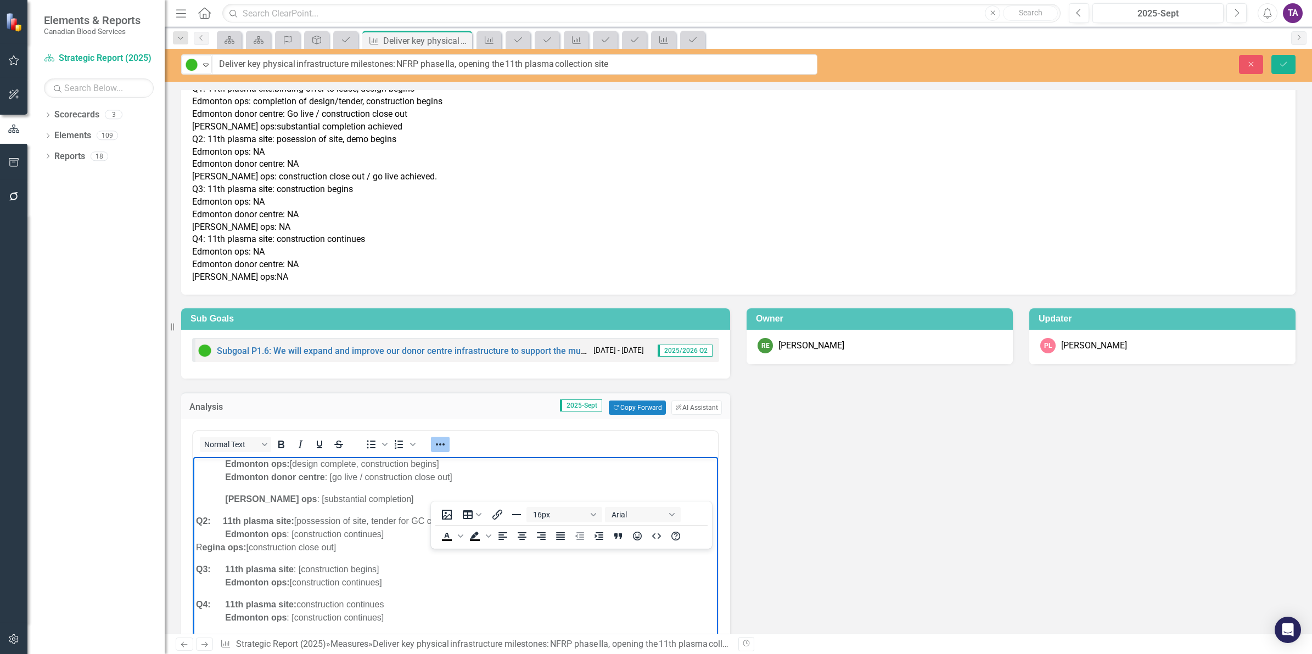
click at [239, 485] on body "Physical infrastructure milestones for Q2 have largely been met. CBS now has po…" at bounding box center [455, 503] width 525 height 291
drag, startPoint x: 233, startPoint y: 473, endPoint x: 472, endPoint y: 479, distance: 238.9
click at [476, 479] on p "Q1: 11th plasma site: [offer to lease complete, negotiating full form of lease]…" at bounding box center [455, 465] width 519 height 40
click at [237, 492] on body "Physical infrastructure milestones for Q2 have largely been met. CBS now has po…" at bounding box center [455, 503] width 525 height 291
click at [225, 491] on body "Physical infrastructure milestones for Q2 have largely been met. CBS now has po…" at bounding box center [455, 503] width 525 height 291
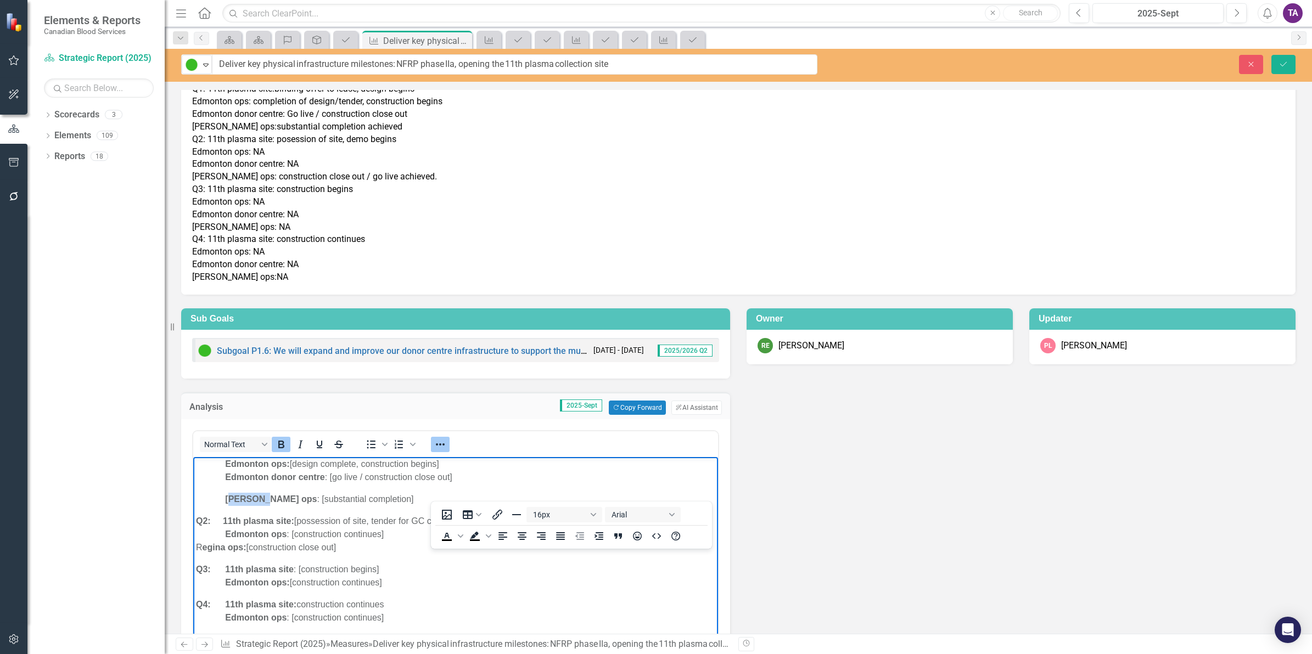
drag, startPoint x: 229, startPoint y: 490, endPoint x: 262, endPoint y: 488, distance: 33.0
click at [262, 488] on body "Physical infrastructure milestones for Q2 have largely been met. CBS now has po…" at bounding box center [455, 503] width 525 height 291
click at [222, 490] on body "Physical infrastructure milestones for Q2 have largely been met. CBS now has po…" at bounding box center [455, 503] width 525 height 291
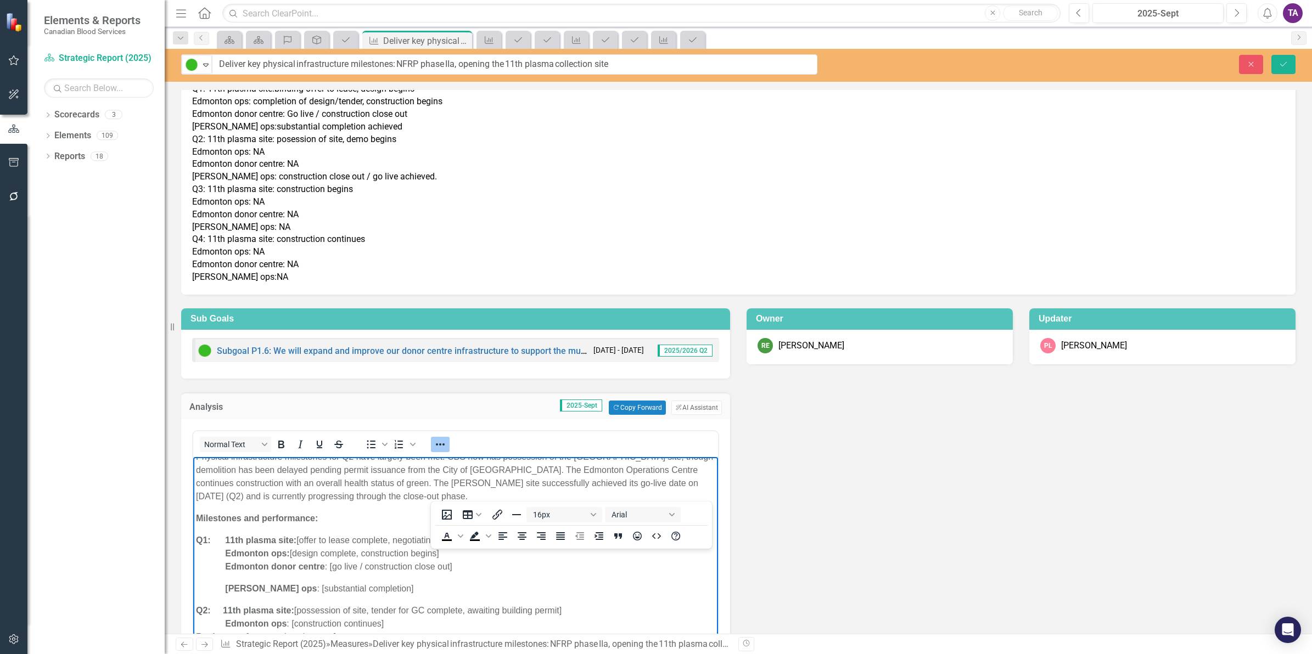
scroll to position [0, 0]
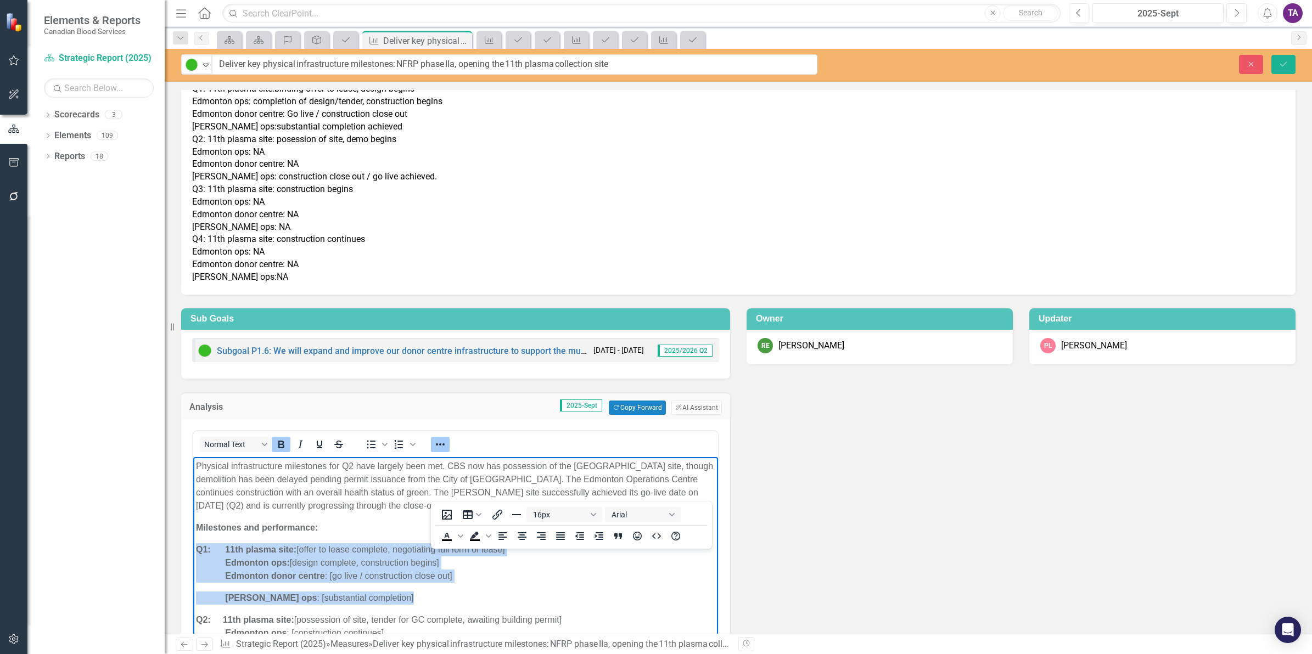
drag, startPoint x: 337, startPoint y: 595, endPoint x: 192, endPoint y: 552, distance: 151.0
click at [193, 552] on html "Physical infrastructure milestones for Q2 have largely been met. CBS now has po…" at bounding box center [455, 602] width 525 height 291
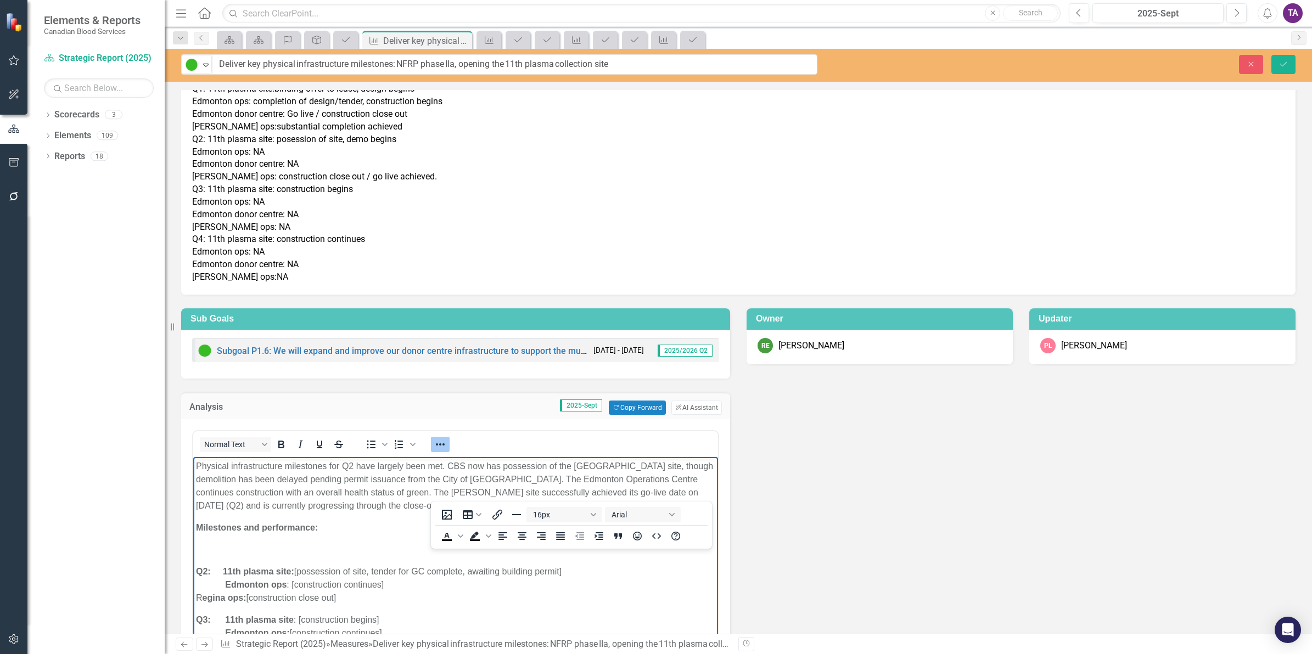
click at [322, 545] on p "Rich Text Area. Press ALT-0 for help." at bounding box center [455, 549] width 519 height 13
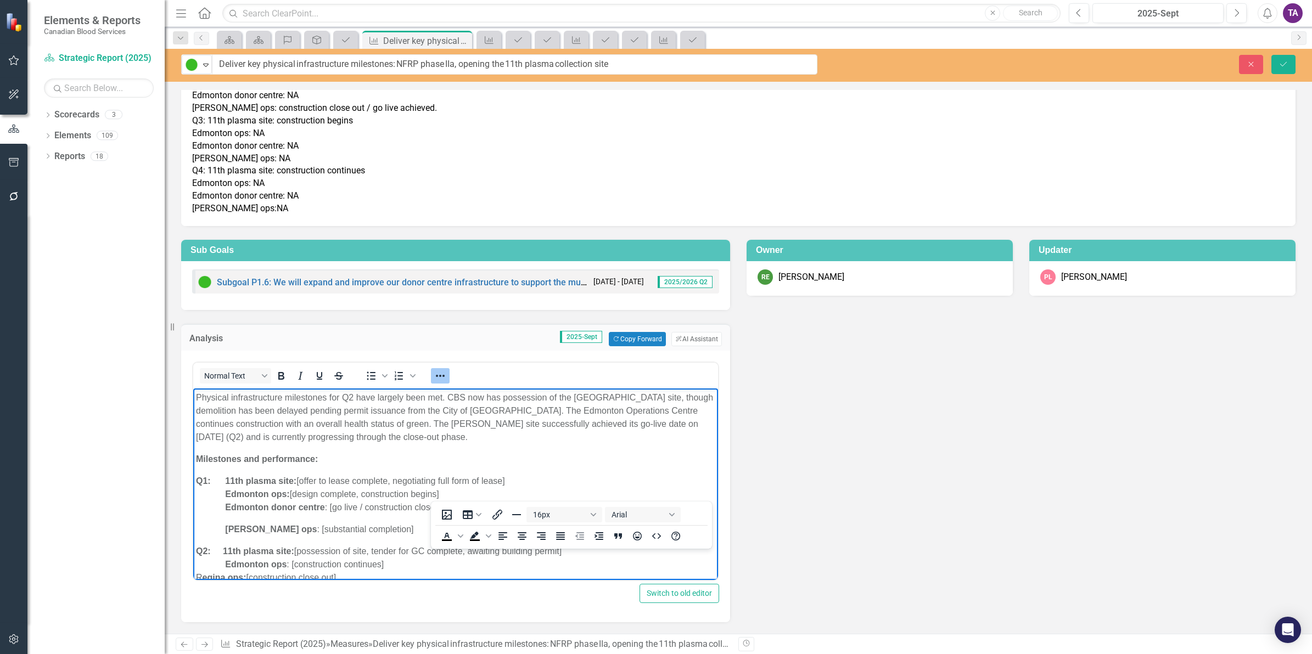
click at [350, 512] on p "Q1: 11th plasma site: [offer to lease complete, negotiating full form of lease]…" at bounding box center [455, 495] width 519 height 40
click at [281, 515] on body "Physical infrastructure milestones for Q2 have largely been met. CBS now has po…" at bounding box center [455, 534] width 525 height 291
click at [279, 517] on body "Physical infrastructure milestones for Q2 have largely been met. CBS now has po…" at bounding box center [455, 534] width 525 height 291
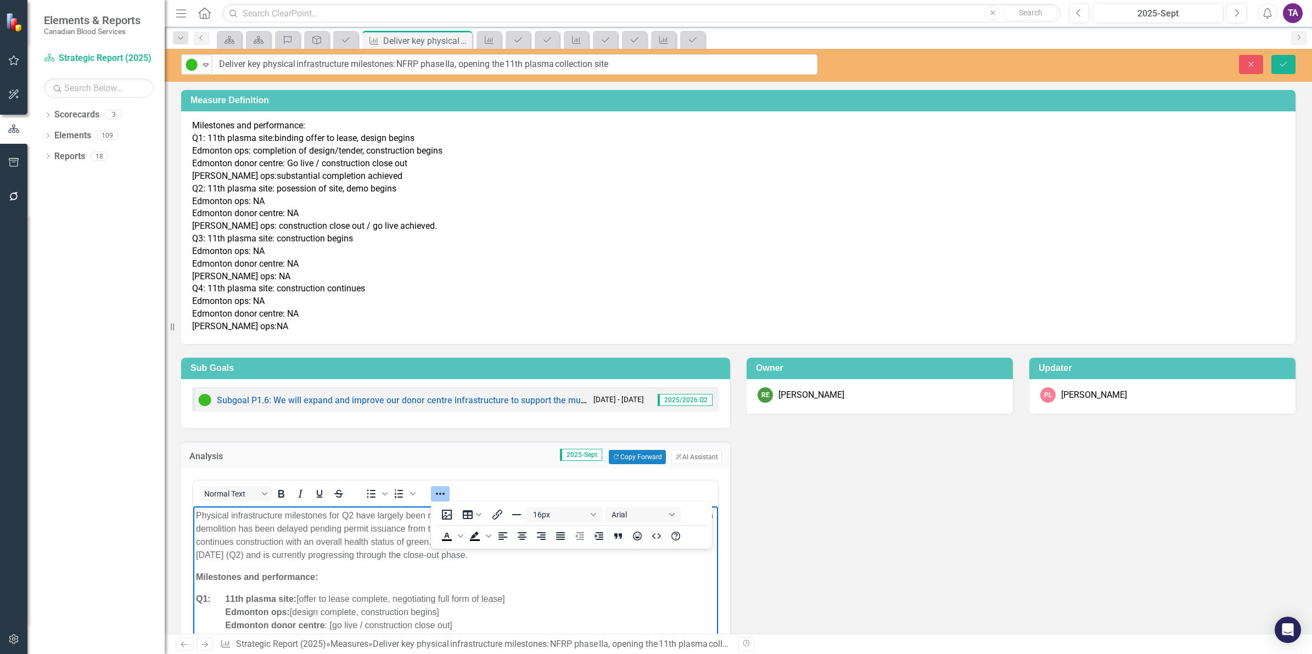
click at [434, 492] on icon "Reveal or hide additional toolbar items" at bounding box center [440, 493] width 13 height 13
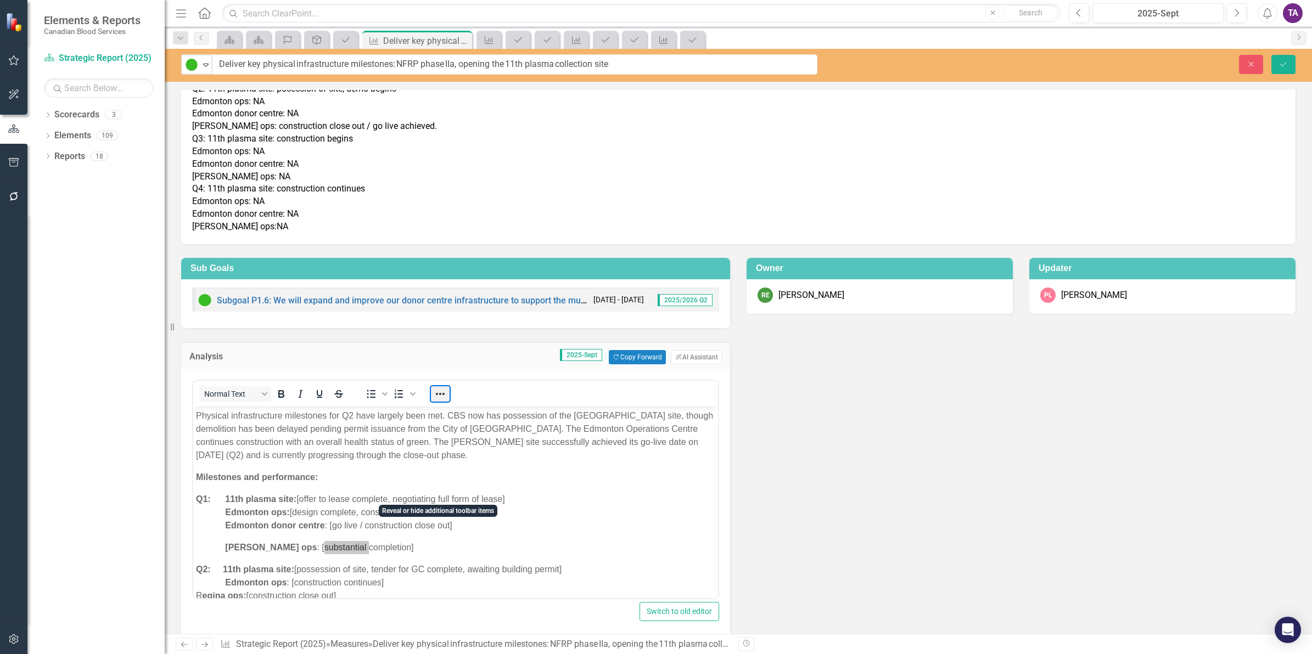
scroll to position [118, 0]
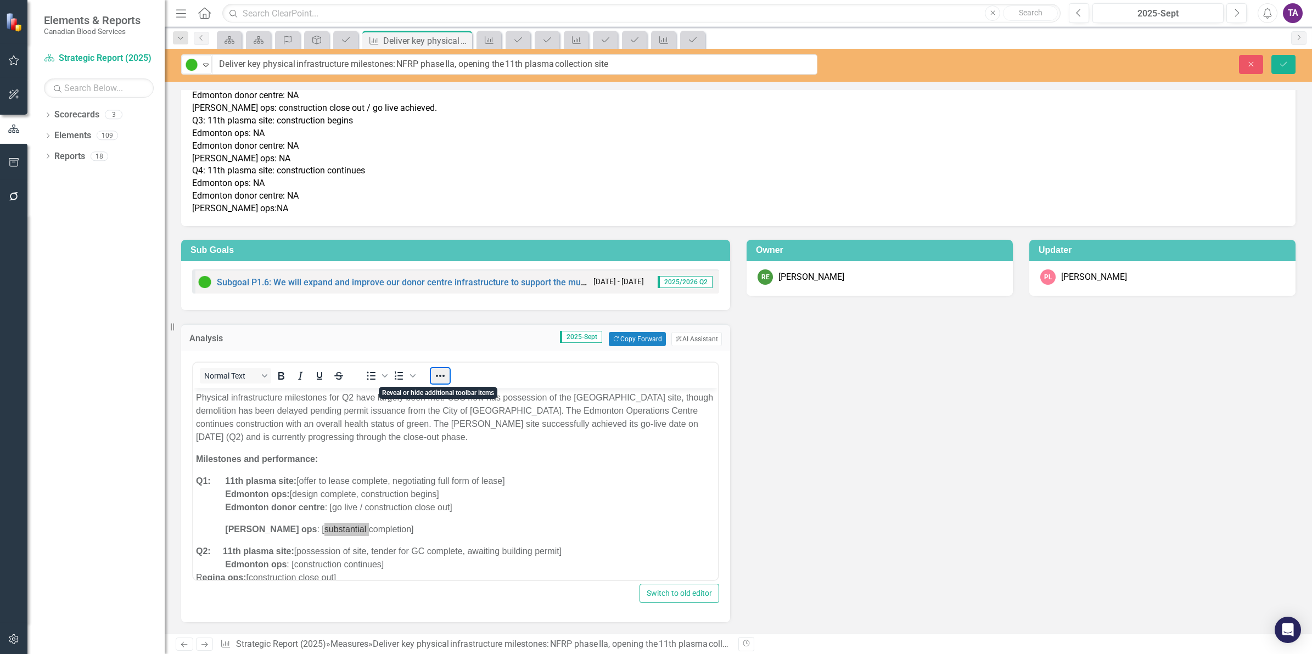
click at [435, 376] on button "Reveal or hide additional toolbar items" at bounding box center [440, 375] width 19 height 15
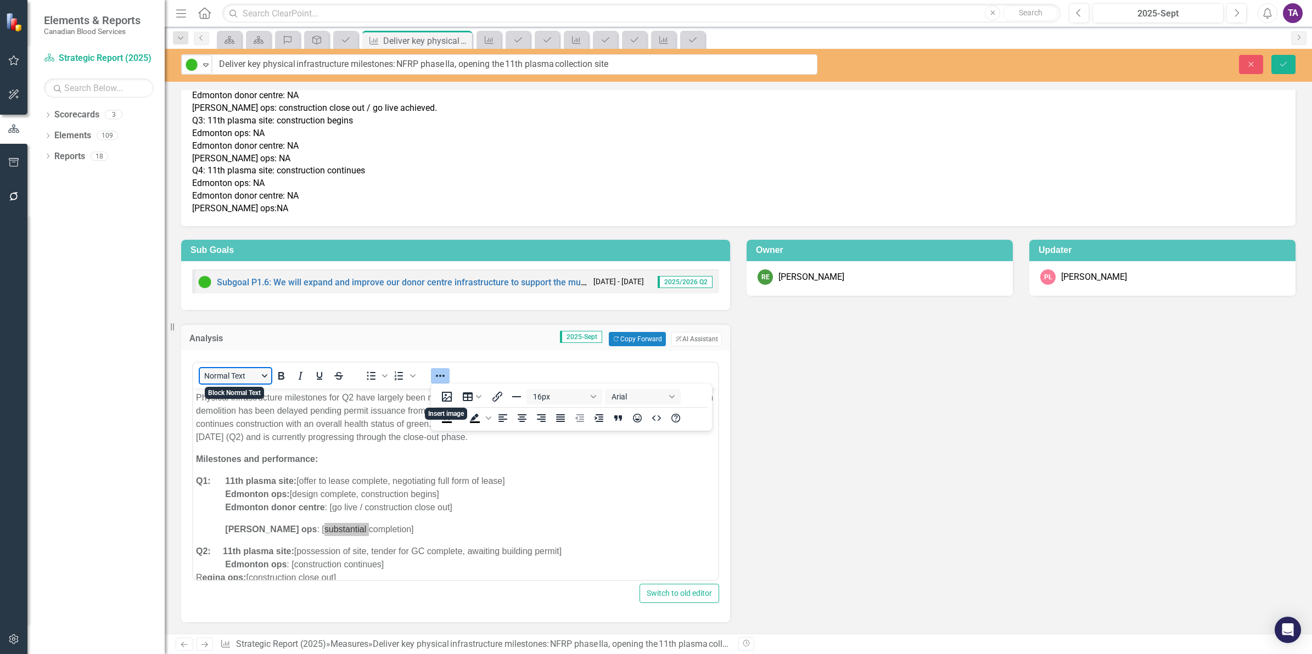
click at [269, 377] on button "Normal Text" at bounding box center [235, 375] width 71 height 15
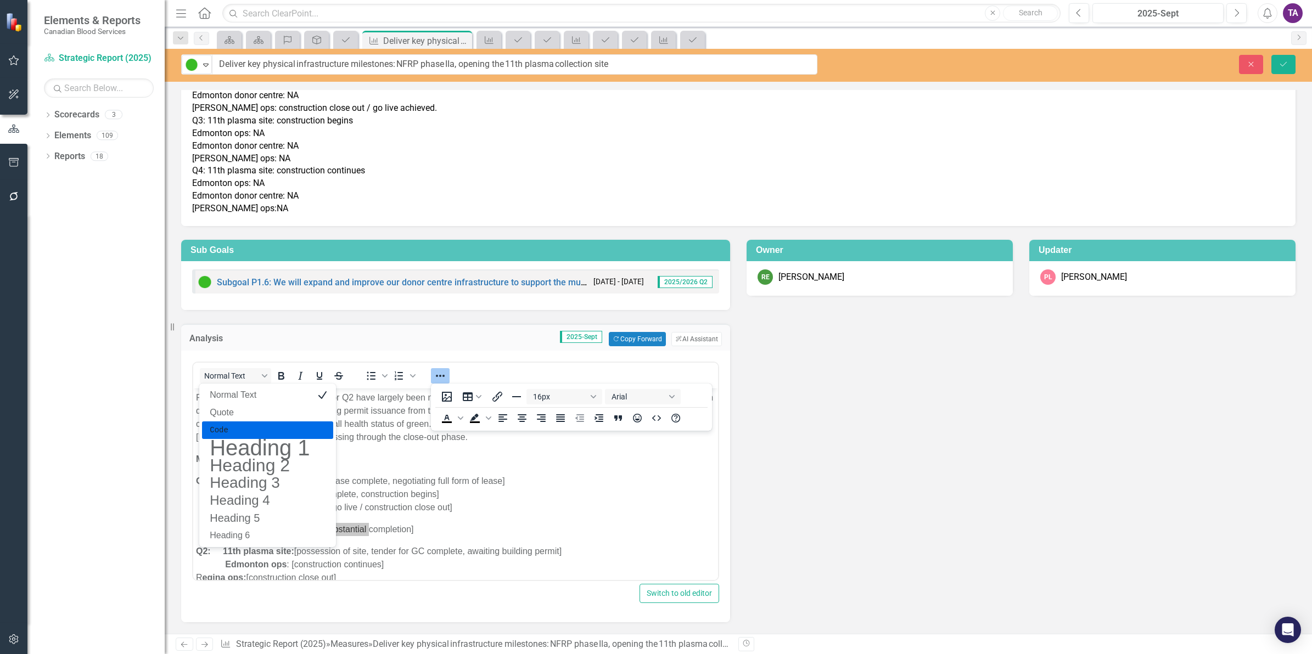
click at [244, 424] on pre "Code" at bounding box center [260, 430] width 102 height 13
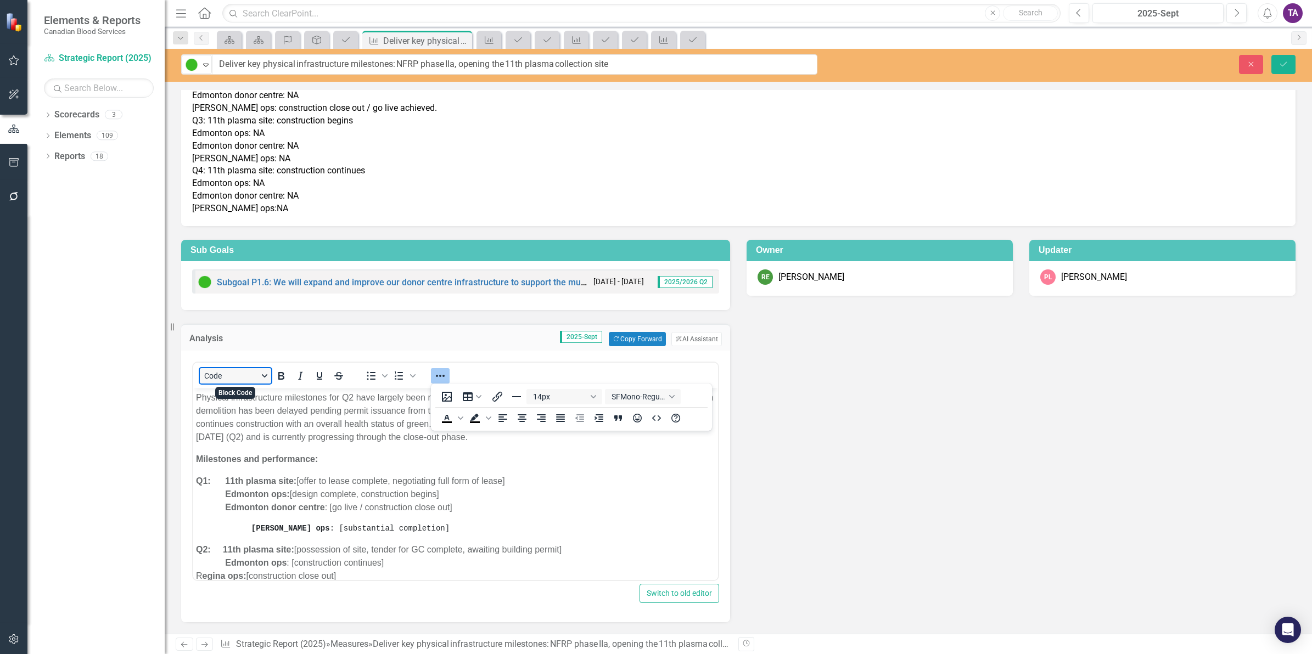
click at [269, 382] on button "Code" at bounding box center [235, 375] width 71 height 15
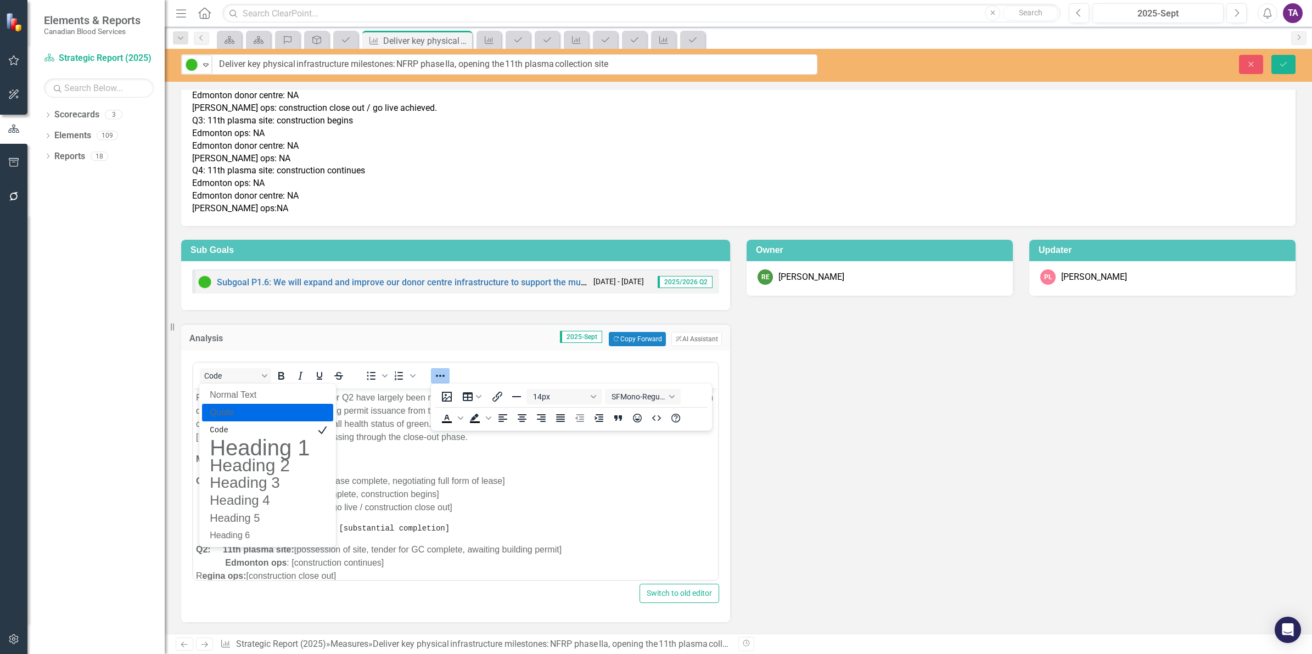
click at [416, 503] on p "Q1: 11th plasma site: [offer to lease complete, negotiating full form of lease]…" at bounding box center [455, 495] width 519 height 40
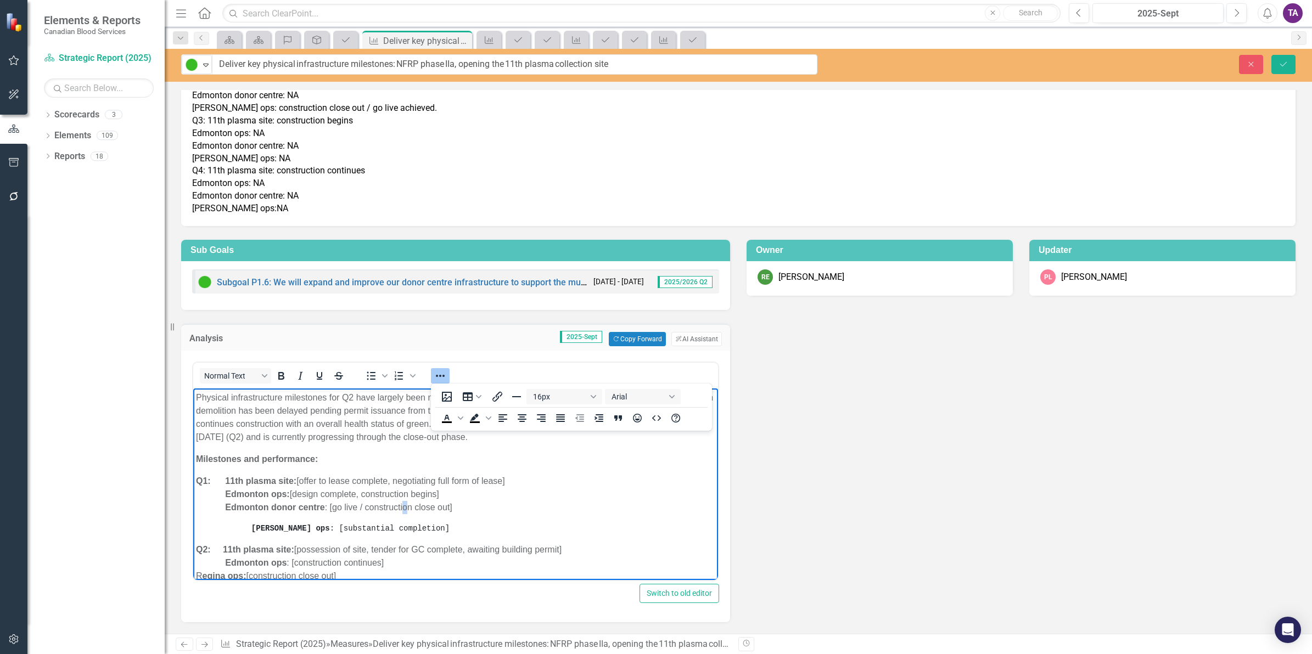
click at [402, 503] on p "Q1: 11th plasma site: [offer to lease complete, negotiating full form of lease]…" at bounding box center [455, 495] width 519 height 40
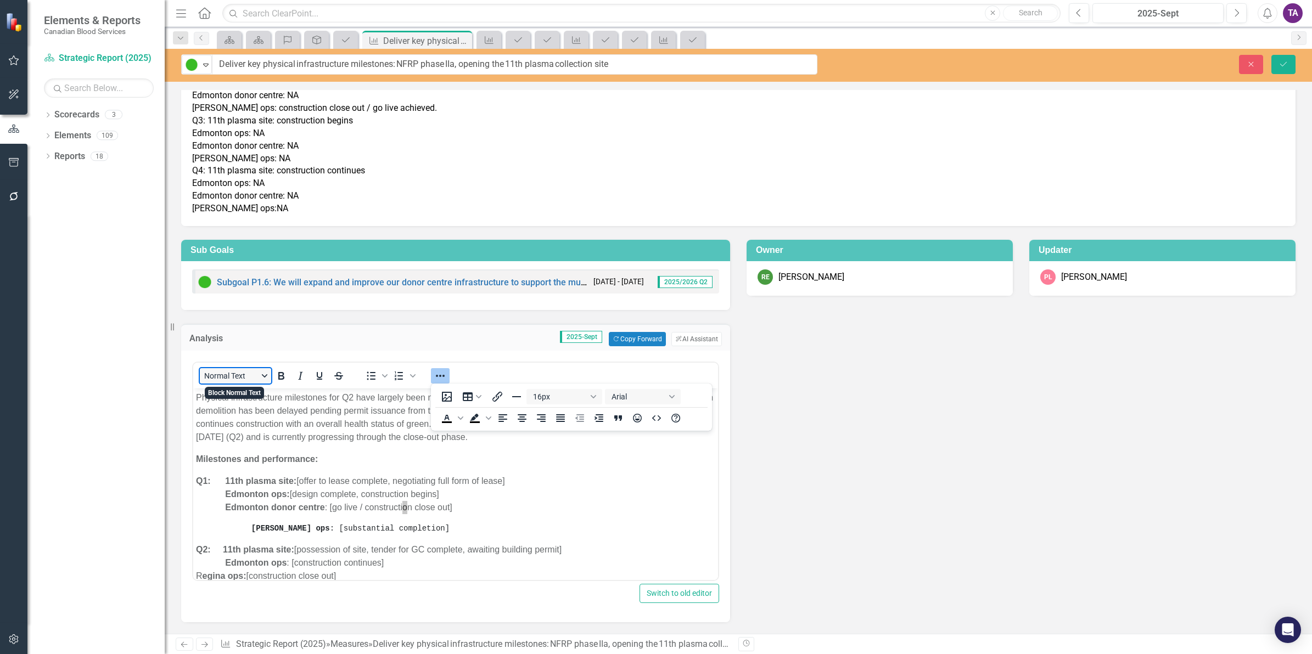
click at [254, 374] on button "Normal Text" at bounding box center [235, 375] width 71 height 15
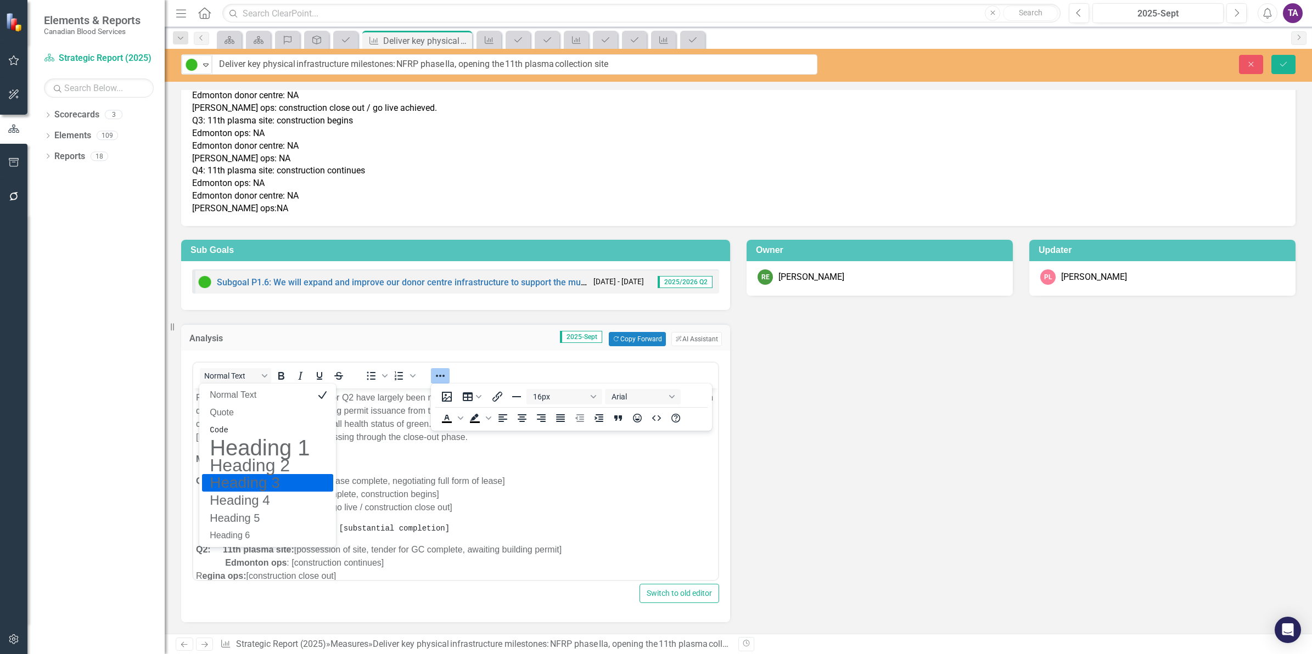
click at [379, 494] on p "Q1: 11th plasma site: [offer to lease complete, negotiating full form of lease]…" at bounding box center [455, 495] width 519 height 40
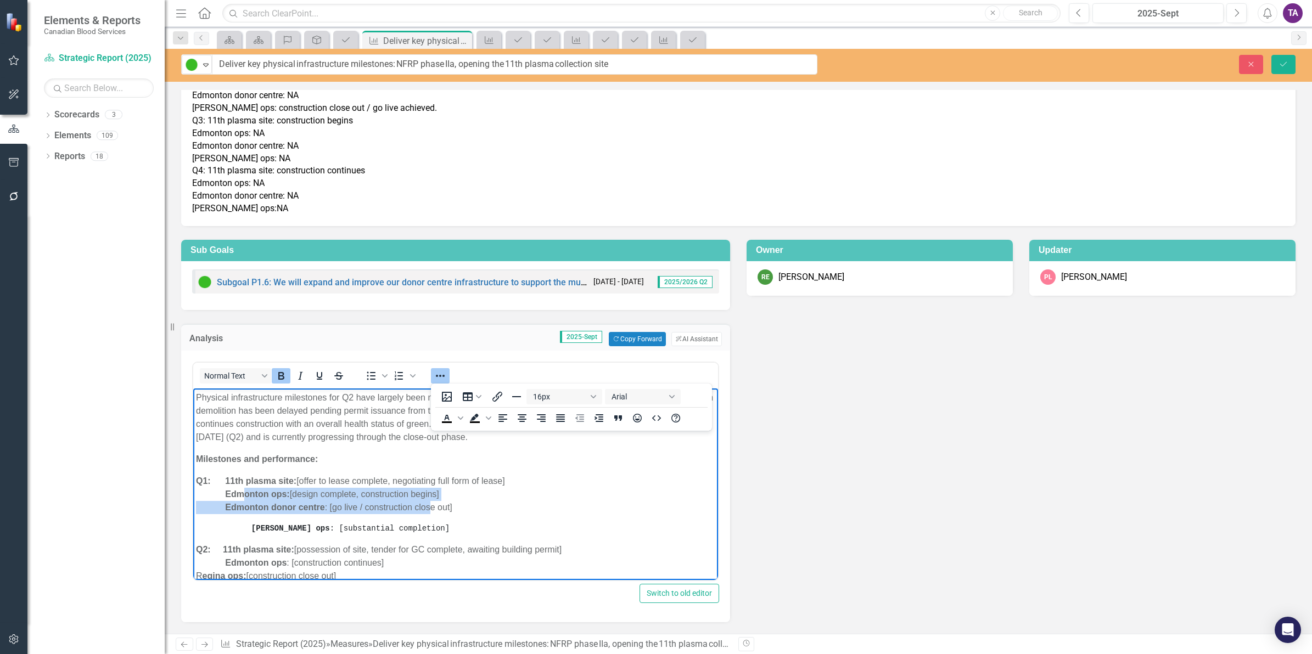
drag, startPoint x: 331, startPoint y: 504, endPoint x: 245, endPoint y: 495, distance: 86.1
click at [245, 495] on p "Q1: 11th plasma site: [offer to lease complete, negotiating full form of lease]…" at bounding box center [455, 495] width 519 height 40
click at [343, 536] on body "Physical infrastructure milestones for Q2 have largely been met. CBS now has po…" at bounding box center [455, 533] width 525 height 289
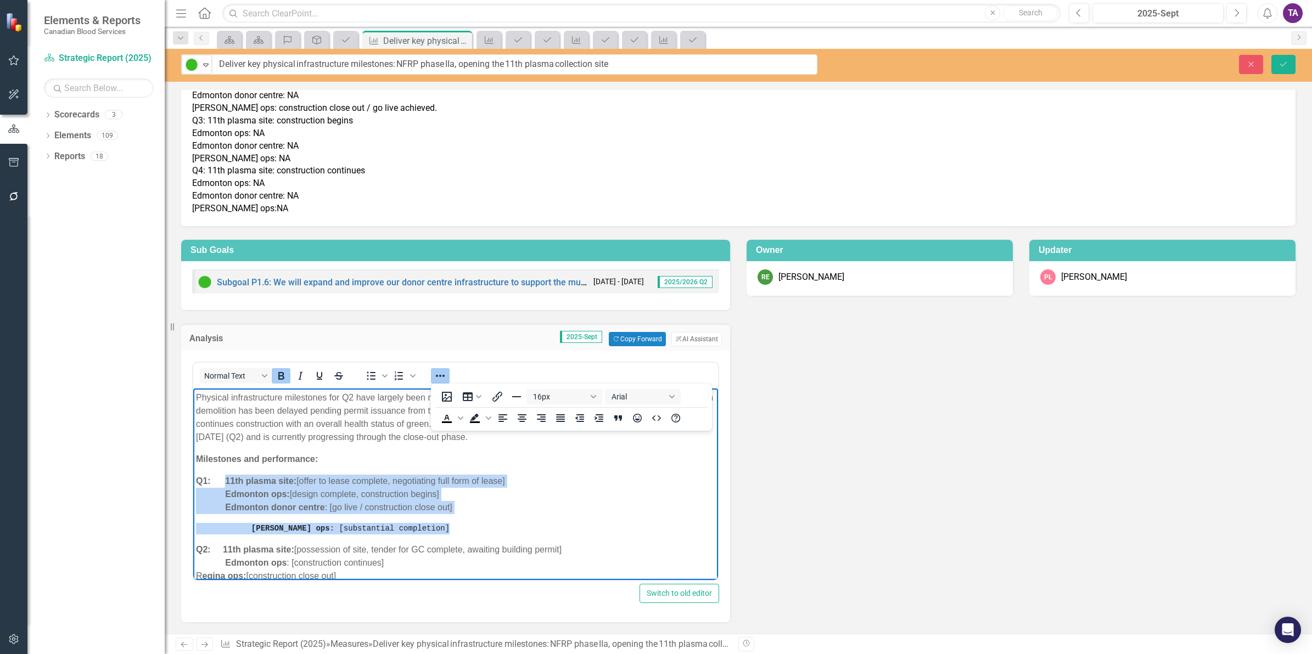
drag, startPoint x: 400, startPoint y: 523, endPoint x: 224, endPoint y: 481, distance: 181.1
click at [224, 481] on body "Physical infrastructure milestones for Q2 have largely been met. CBS now has po…" at bounding box center [455, 533] width 525 height 289
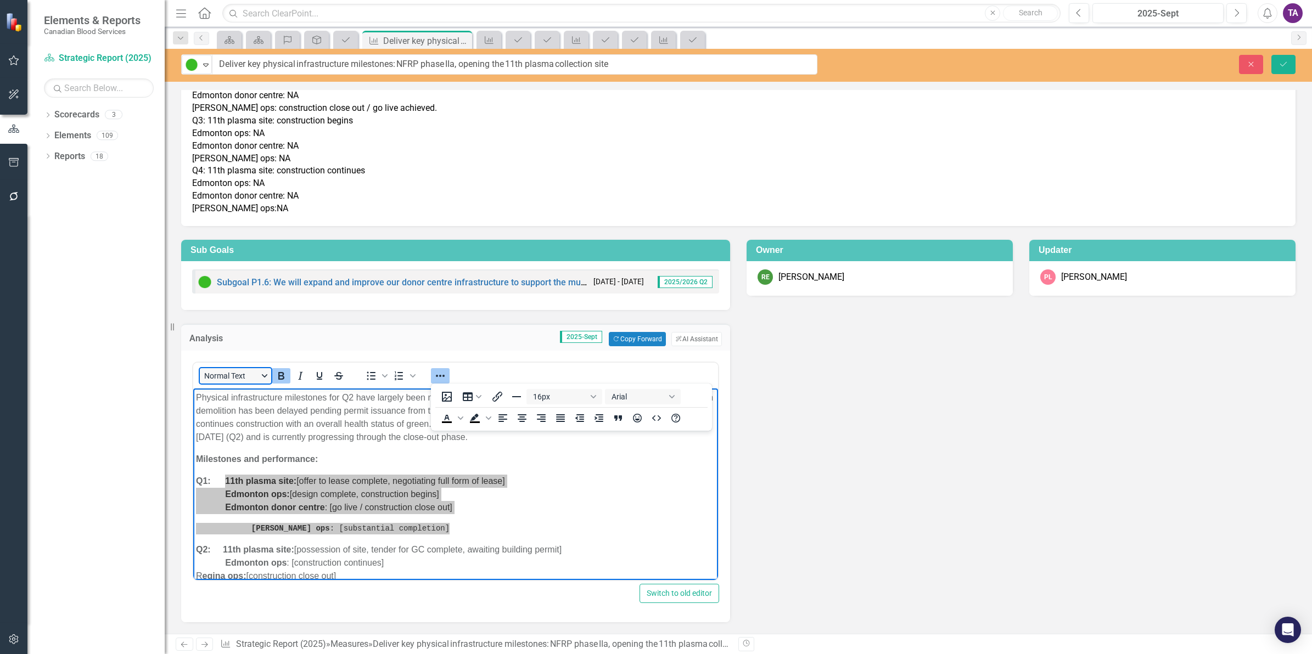
click at [262, 377] on button "Normal Text" at bounding box center [235, 375] width 71 height 15
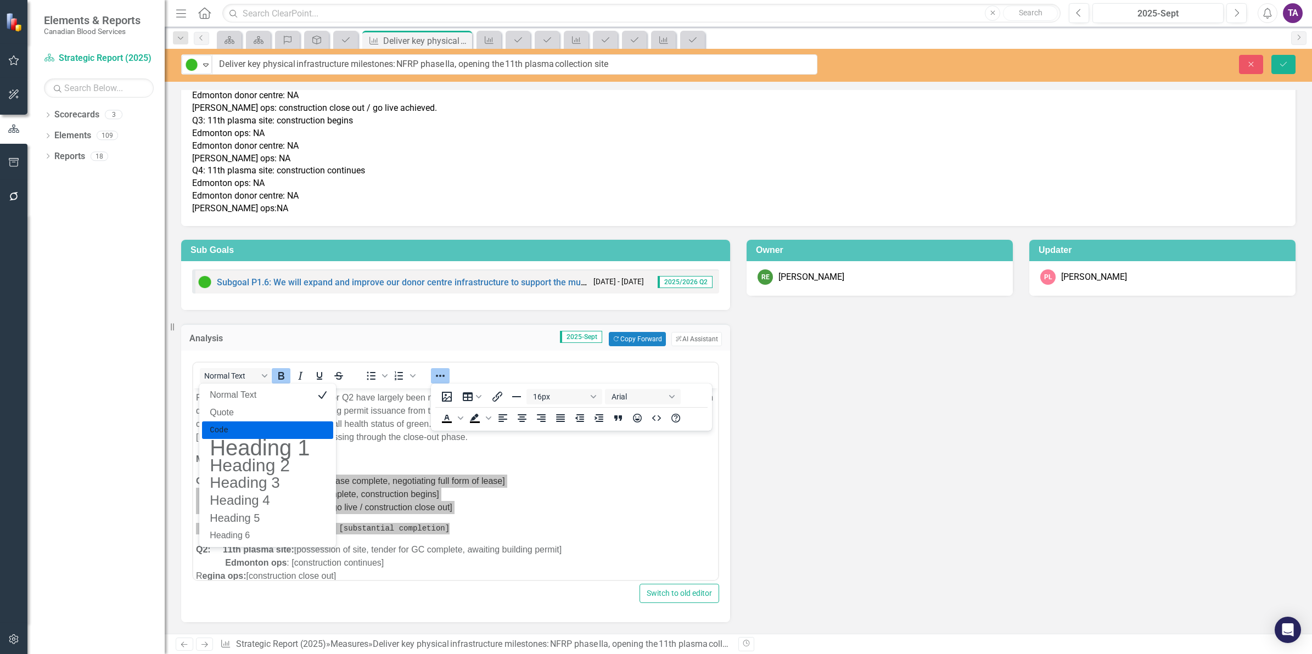
click at [255, 424] on pre "Code" at bounding box center [260, 430] width 102 height 13
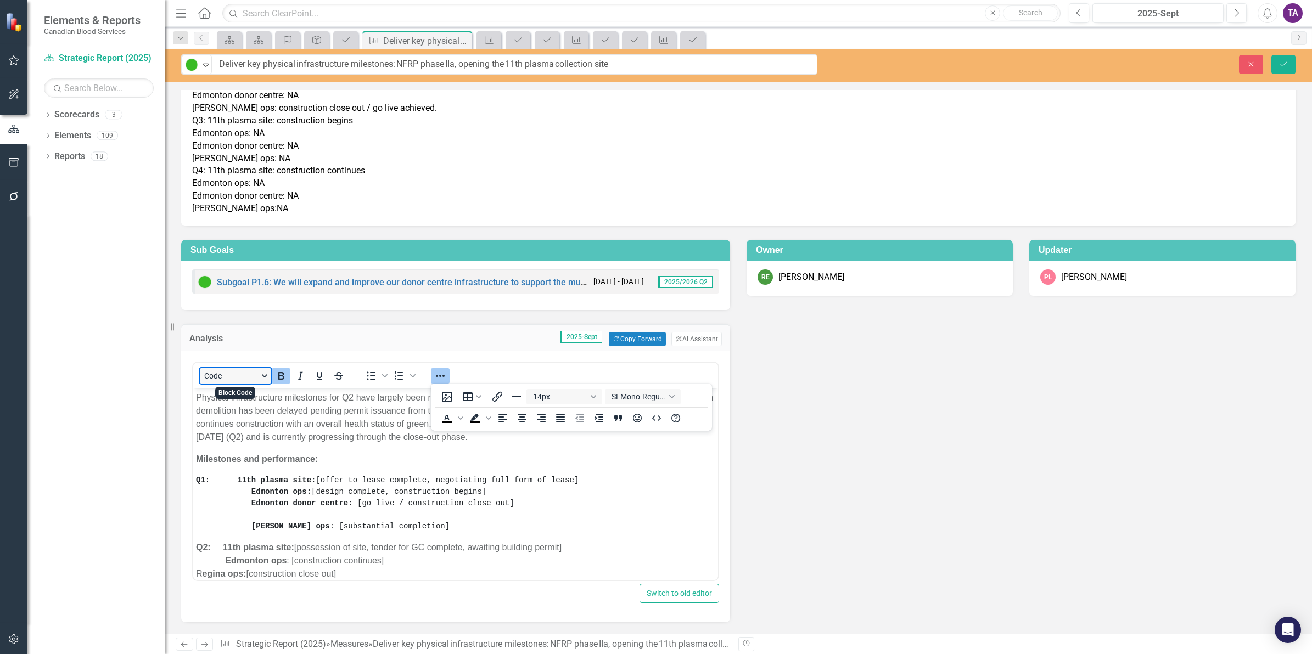
click at [261, 379] on button "Code" at bounding box center [235, 375] width 71 height 15
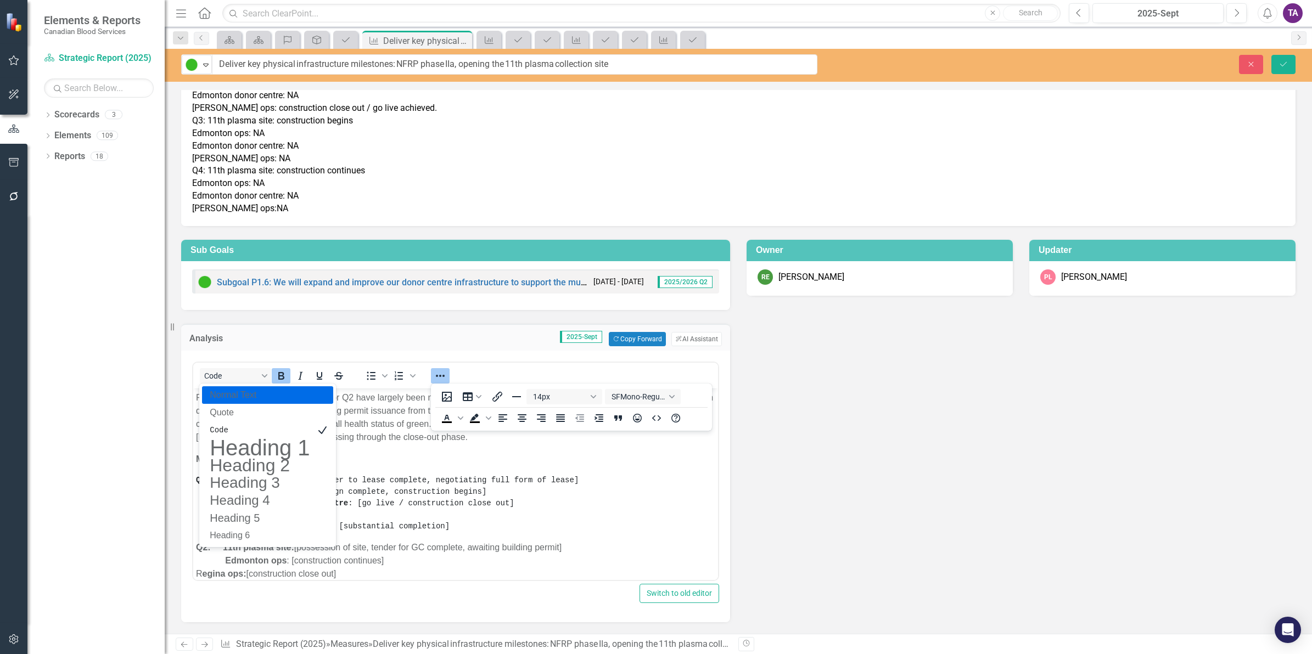
click at [253, 394] on p "Normal Text" at bounding box center [260, 395] width 102 height 13
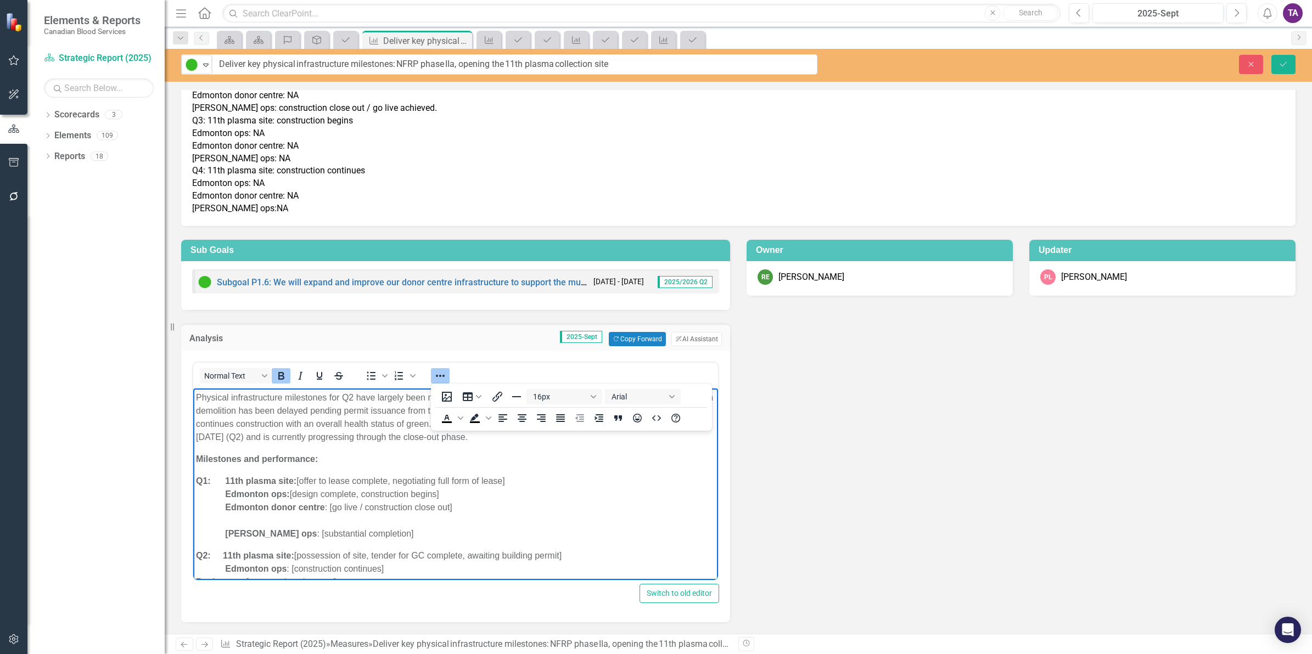
click at [216, 521] on p "Q1: 11th plasma site: [offer to lease complete, negotiating full form of lease]…" at bounding box center [455, 508] width 519 height 66
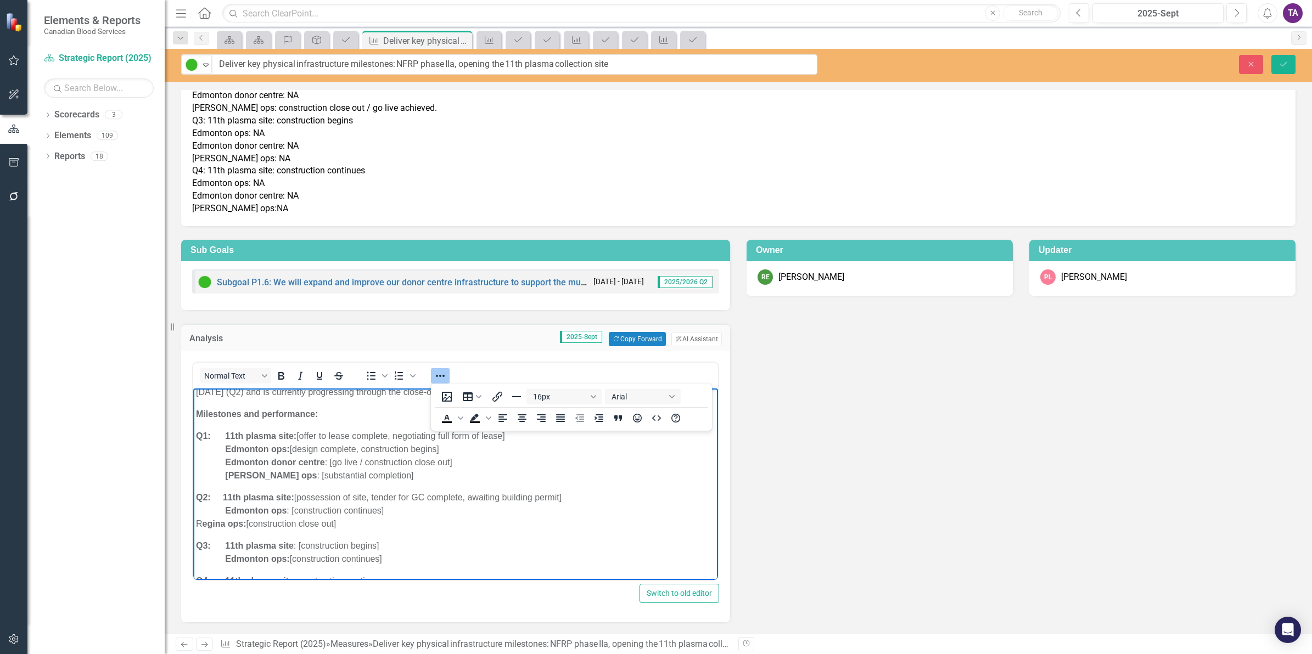
scroll to position [89, 0]
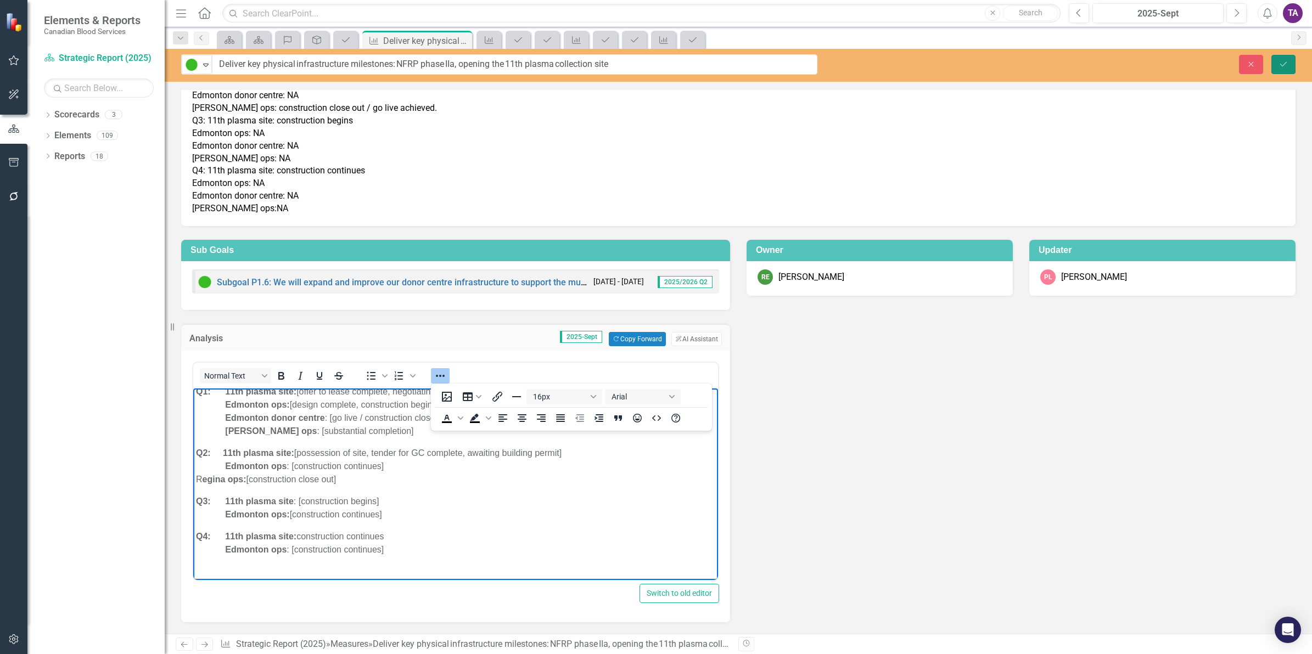
click at [1286, 64] on icon "Save" at bounding box center [1284, 64] width 10 height 8
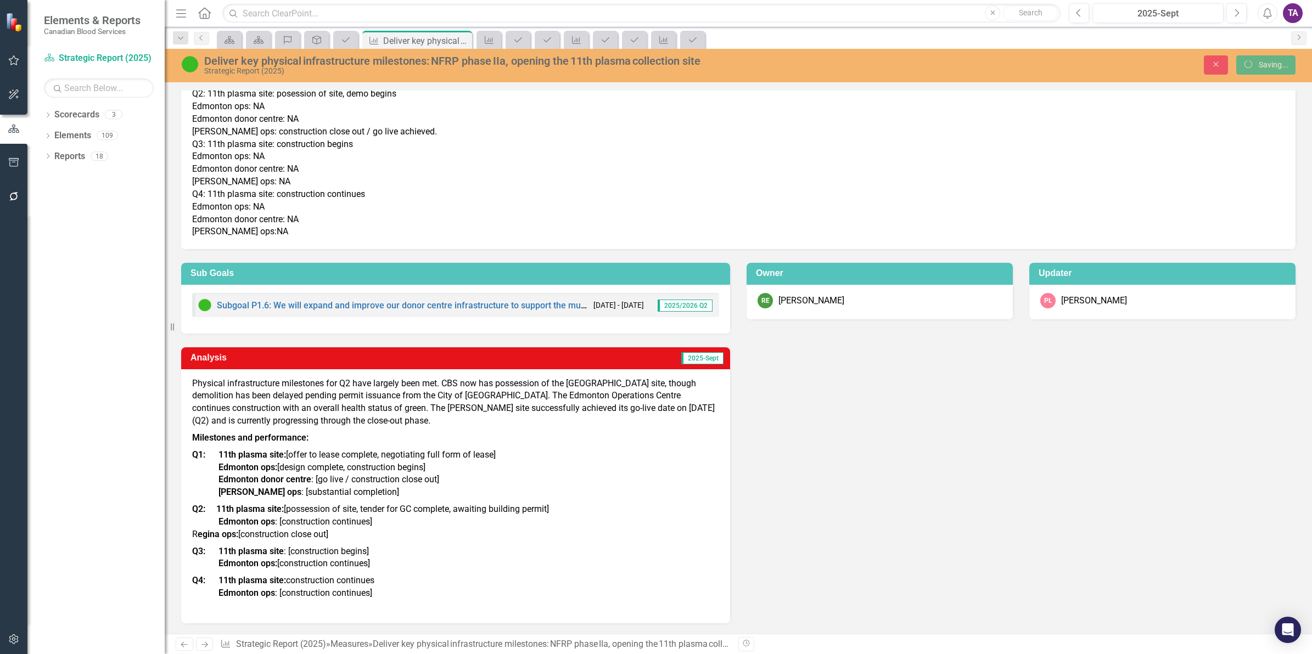
scroll to position [97, 0]
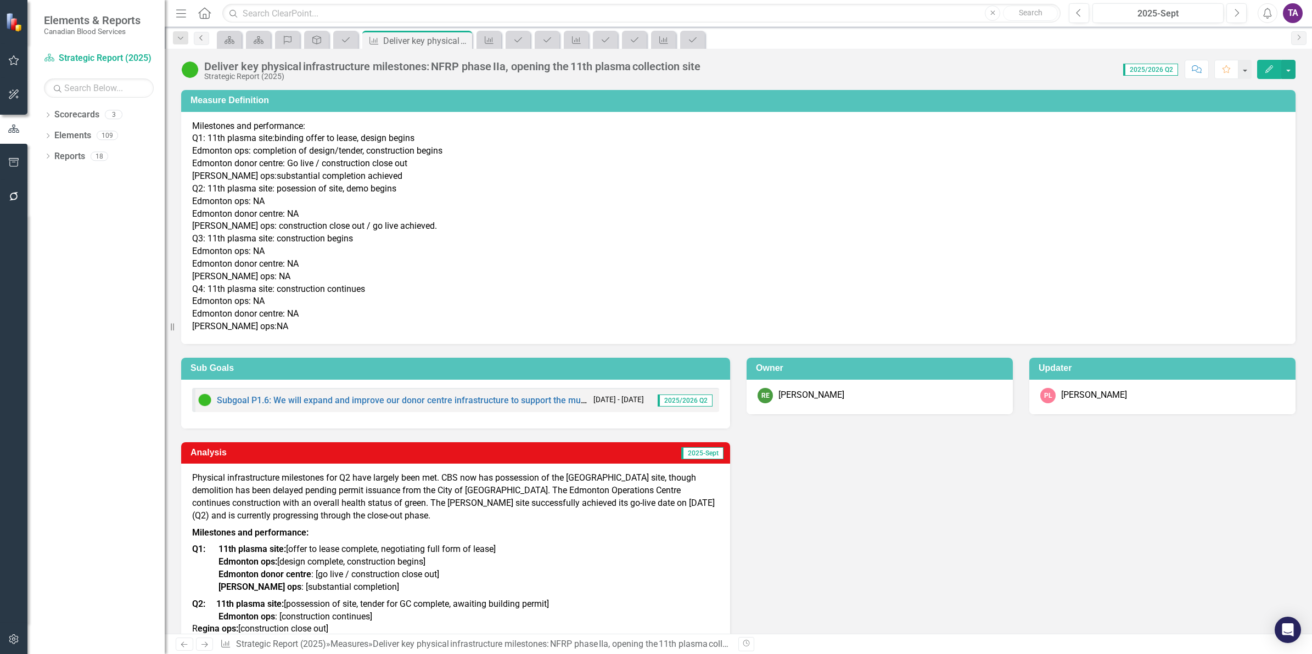
click at [199, 42] on link "Previous" at bounding box center [201, 38] width 15 height 13
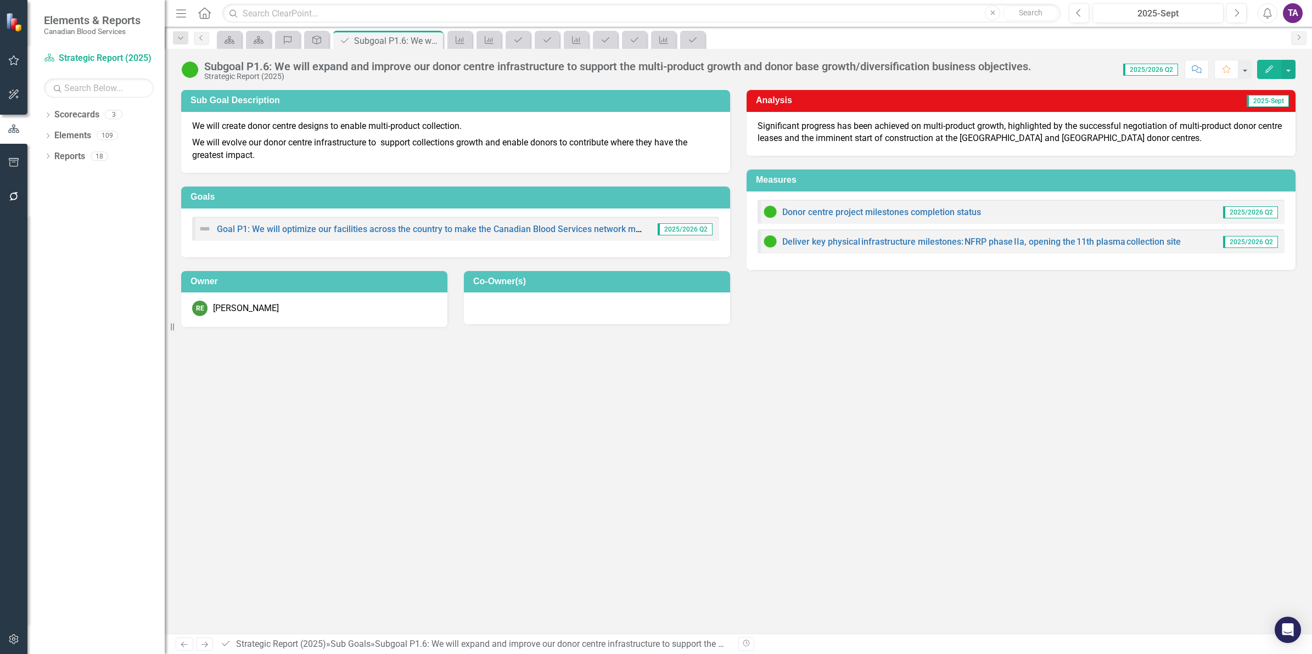
click at [332, 221] on div "Goal P1: We will optimize our facilities across the country to make the Canadia…" at bounding box center [455, 229] width 527 height 24
click at [332, 225] on link "Goal P1: We will optimize our facilities across the country to make the Canadia…" at bounding box center [499, 229] width 564 height 10
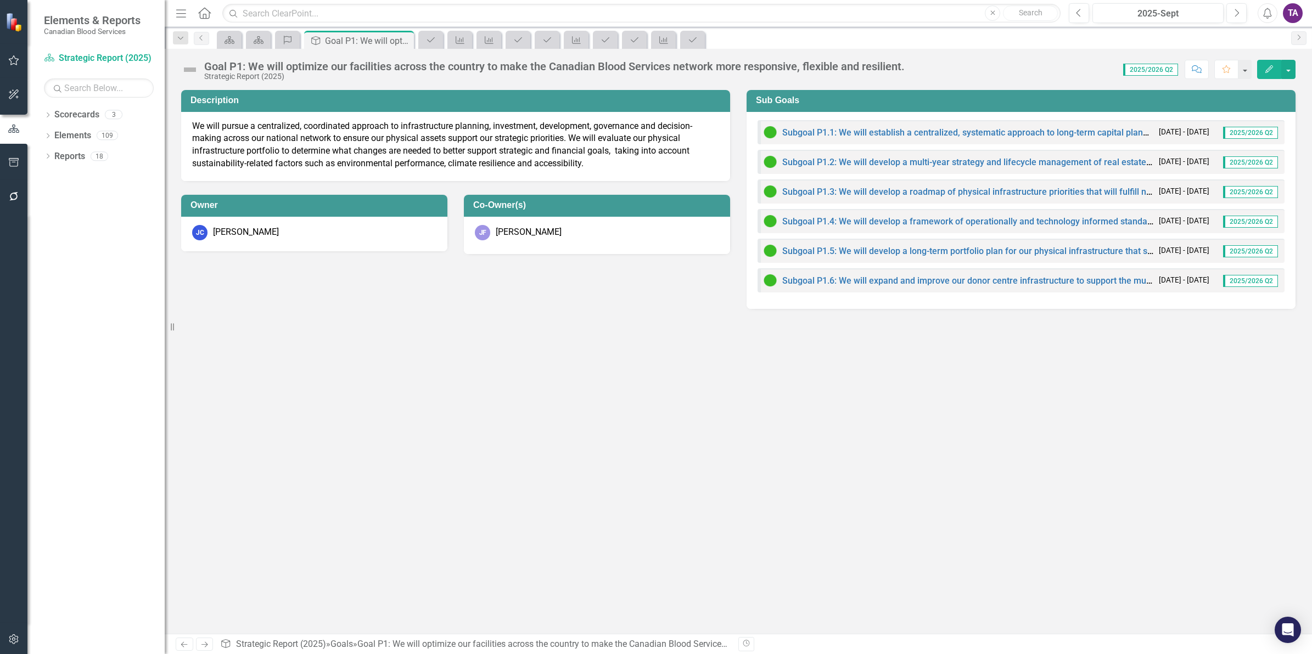
click at [190, 71] on img at bounding box center [190, 70] width 18 height 18
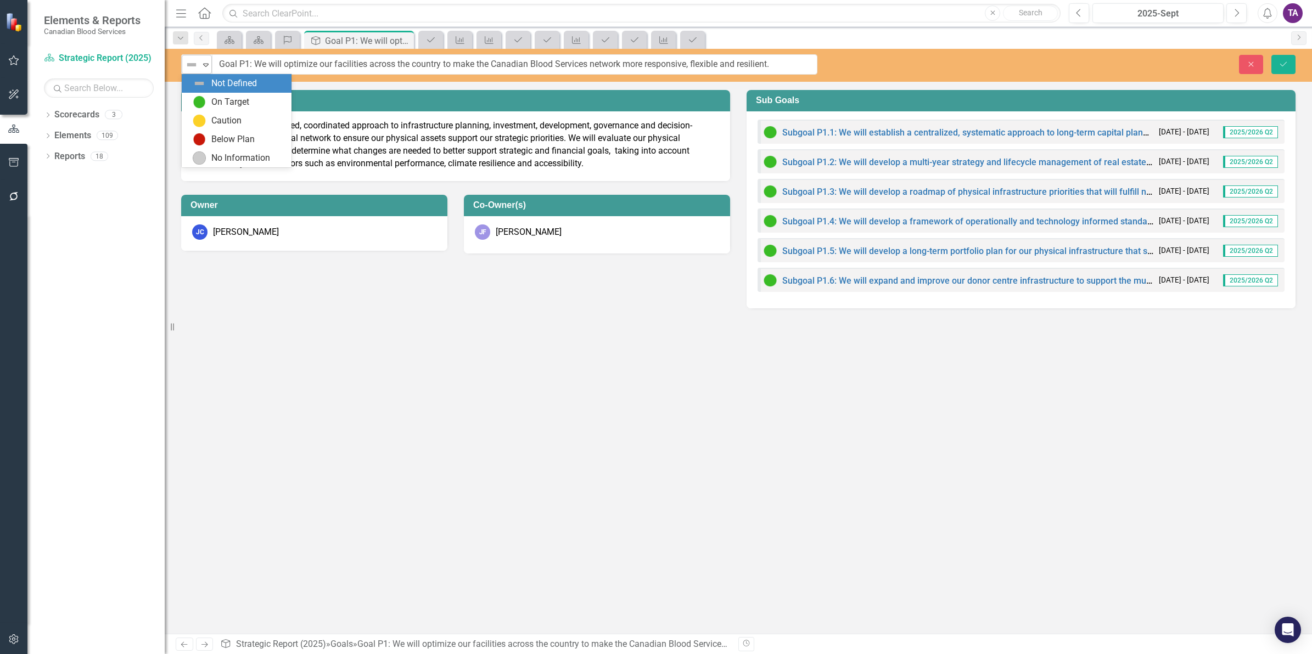
click at [201, 66] on icon "Expand" at bounding box center [205, 64] width 11 height 9
click at [211, 105] on div "On Target" at bounding box center [230, 102] width 38 height 13
drag, startPoint x: 401, startPoint y: 502, endPoint x: 377, endPoint y: 462, distance: 47.3
click at [401, 501] on div "Description We will pursue a centralized, coordinated approach to infrastructur…" at bounding box center [738, 362] width 1147 height 544
click at [195, 14] on div "Menu Home Search Close Search" at bounding box center [615, 13] width 885 height 21
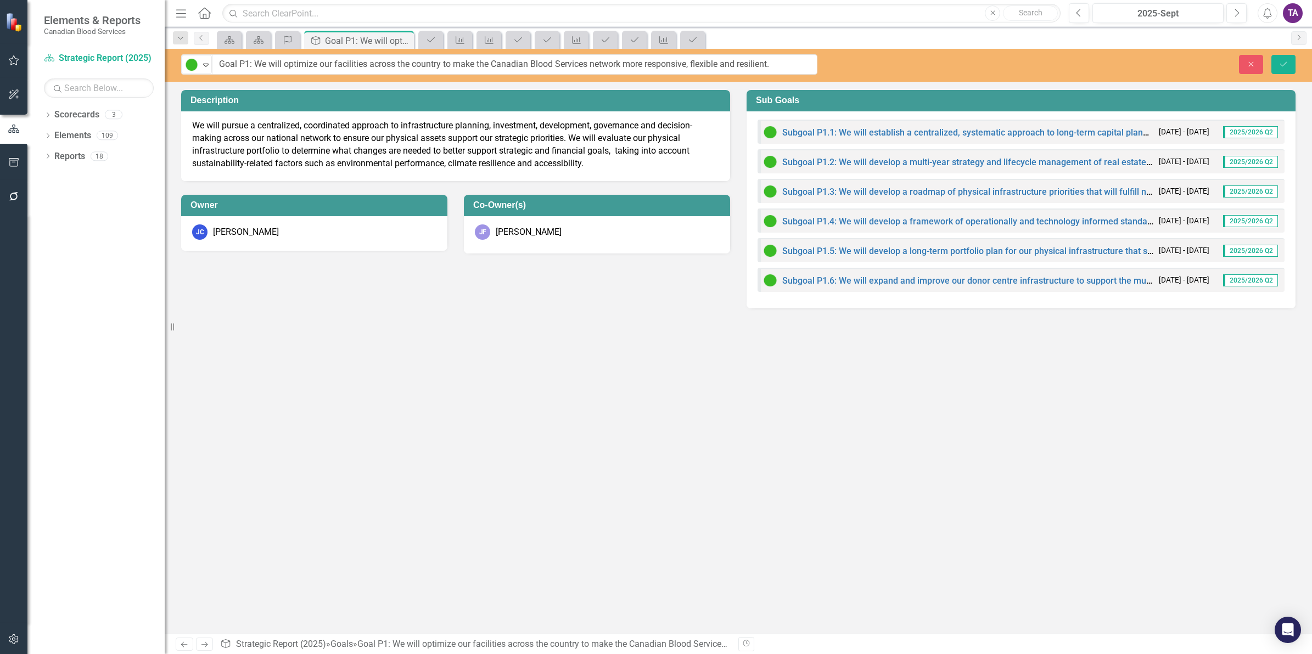
click at [199, 16] on icon "Home" at bounding box center [204, 13] width 14 height 12
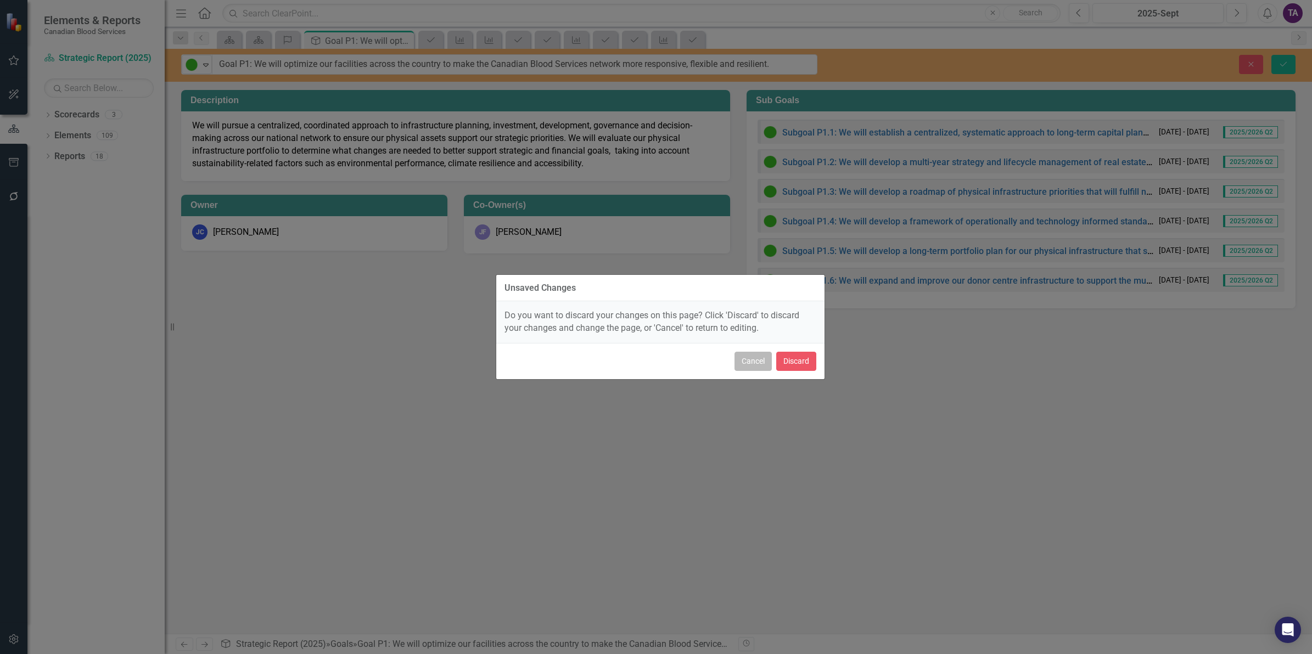
click at [750, 355] on button "Cancel" at bounding box center [753, 361] width 37 height 19
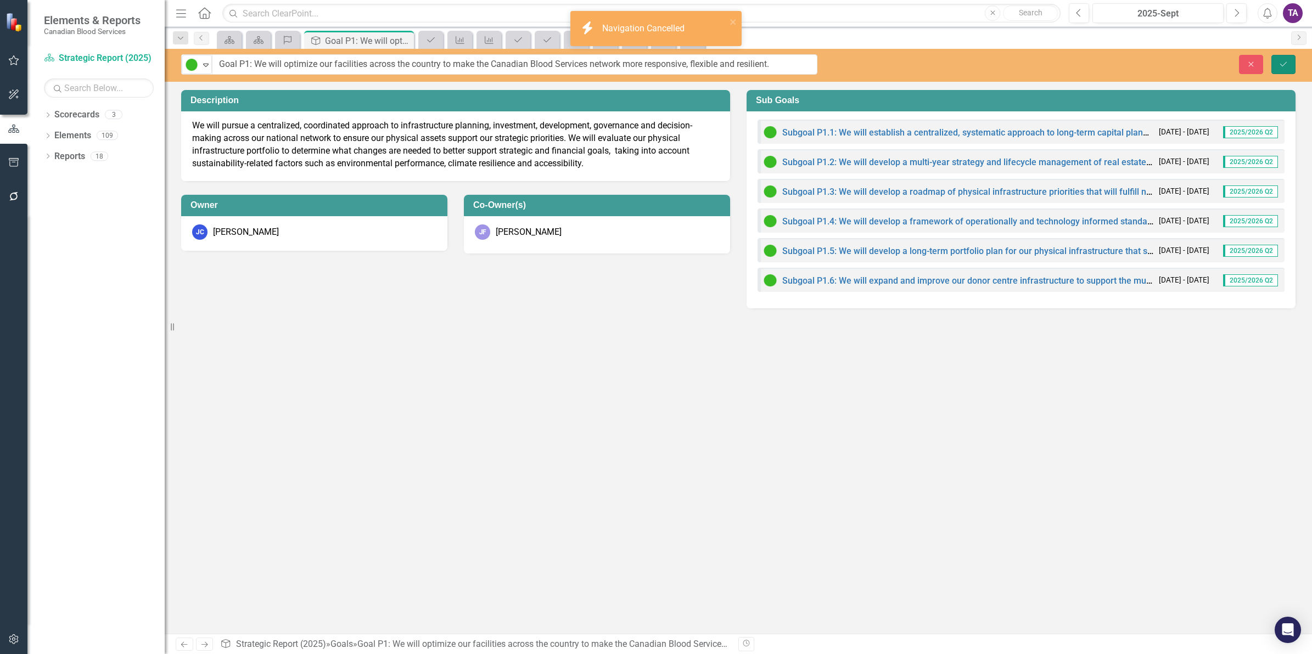
click at [1287, 59] on button "Save" at bounding box center [1283, 64] width 24 height 19
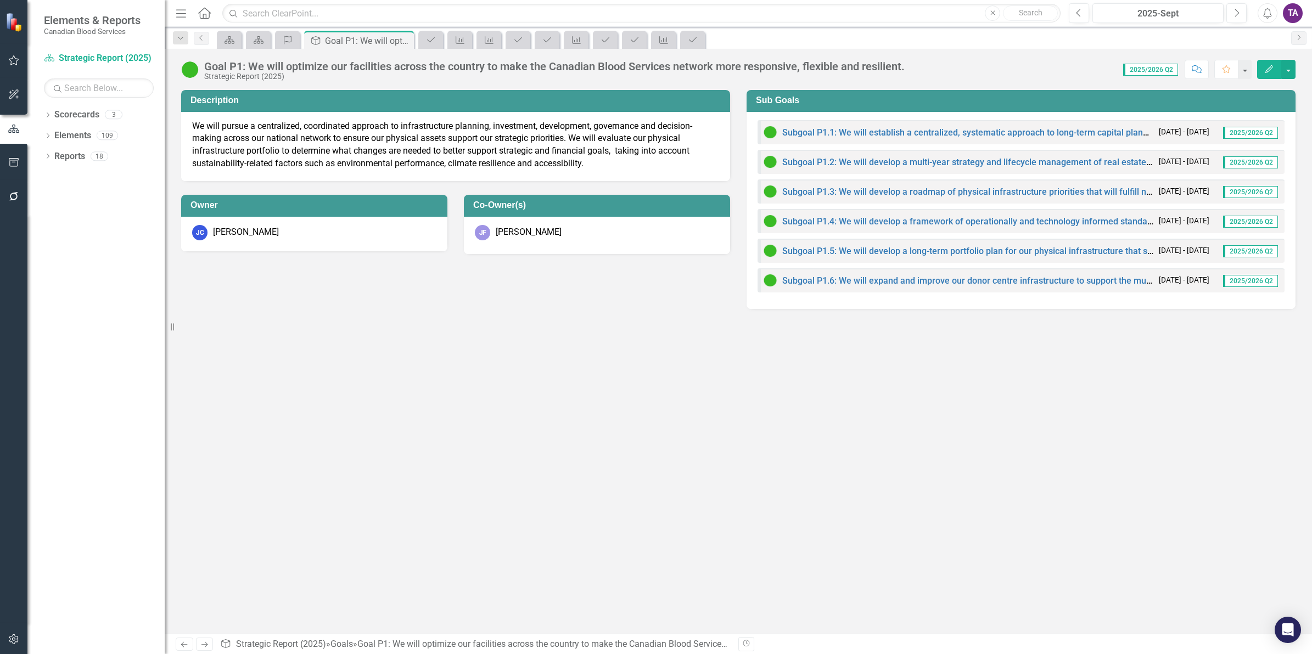
click at [203, 12] on icon "Home" at bounding box center [204, 13] width 14 height 12
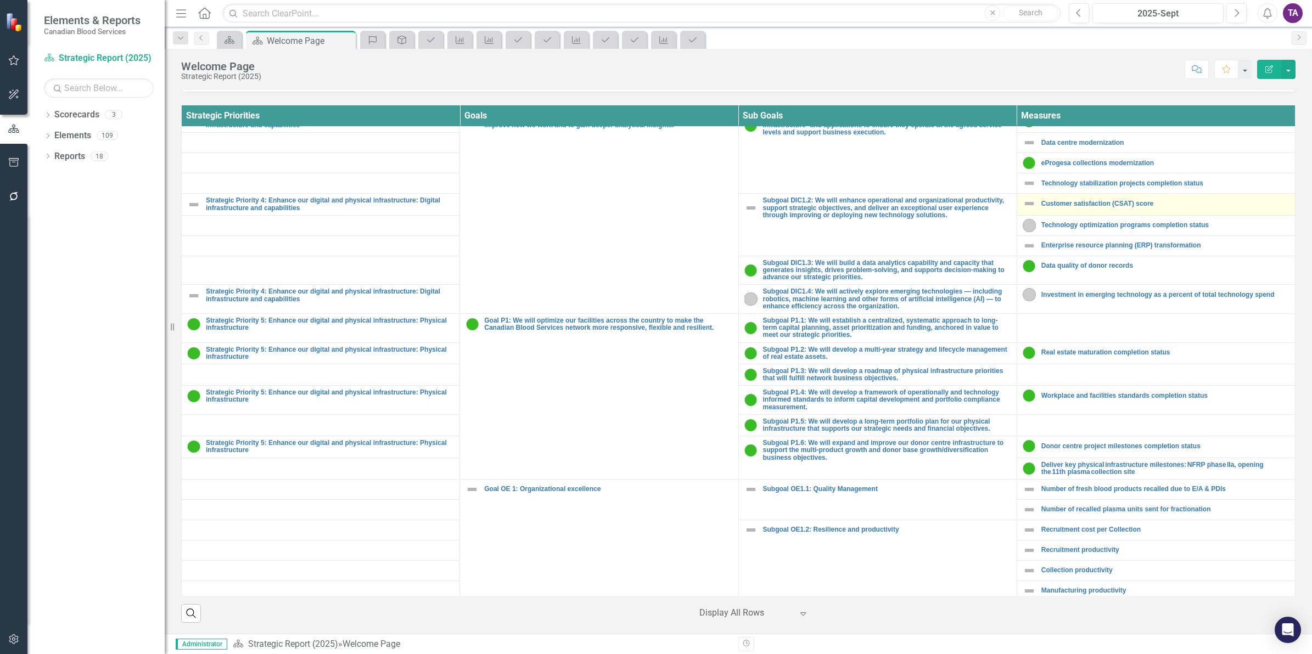
scroll to position [894, 0]
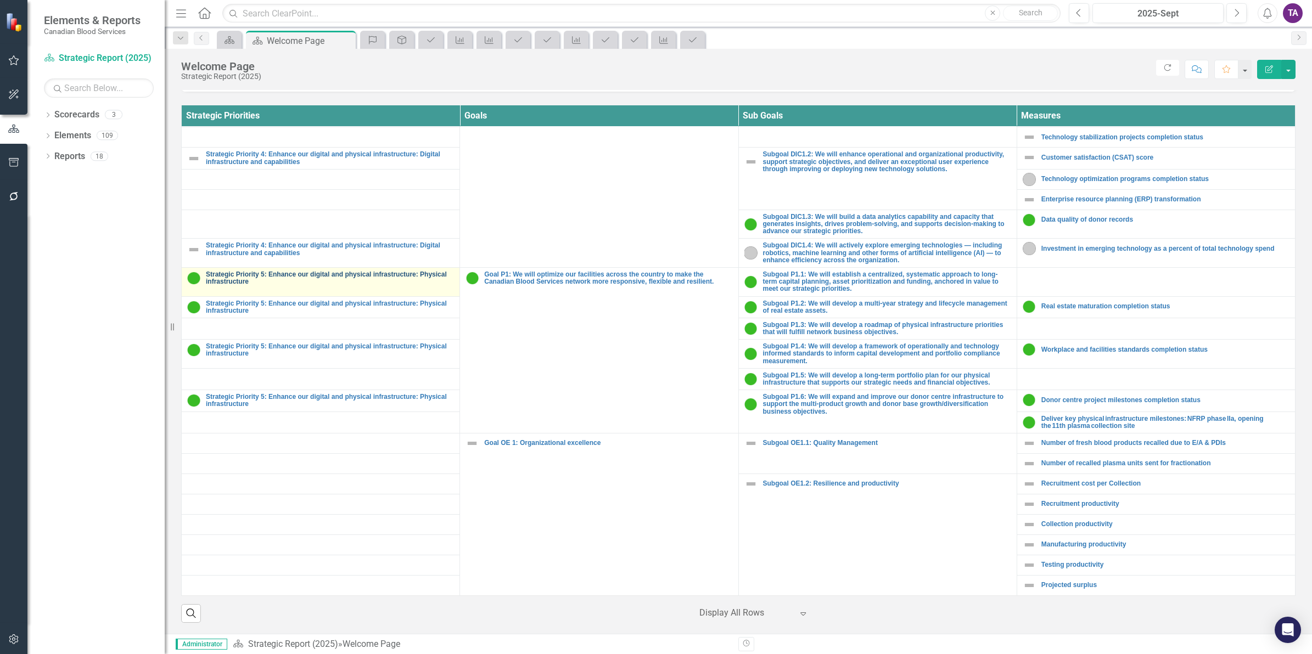
click at [247, 271] on link "Strategic Priority 5: Enhance our digital and physical infrastructure: Physical…" at bounding box center [330, 278] width 248 height 14
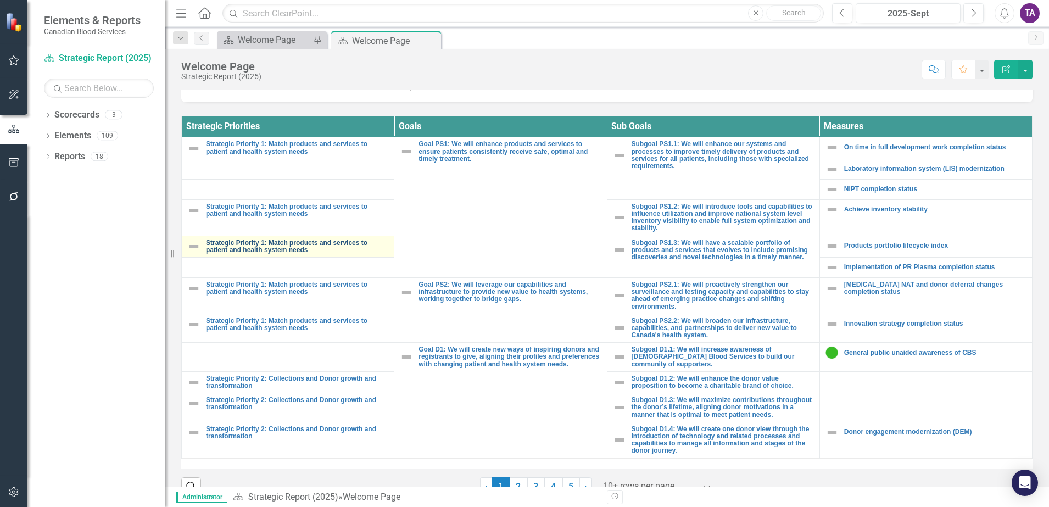
scroll to position [402, 0]
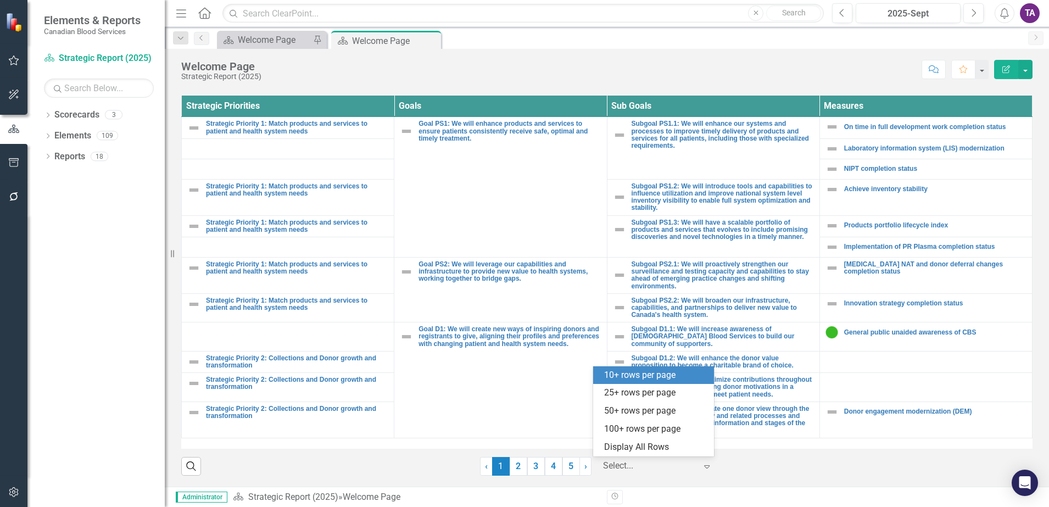
click at [624, 464] on div at bounding box center [649, 465] width 93 height 15
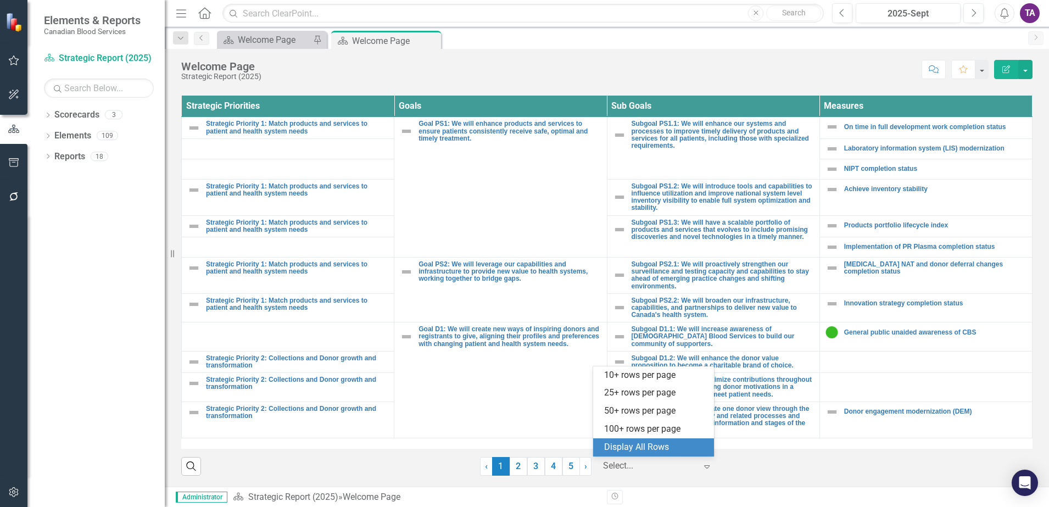
click at [621, 443] on div "Display All Rows" at bounding box center [655, 447] width 103 height 13
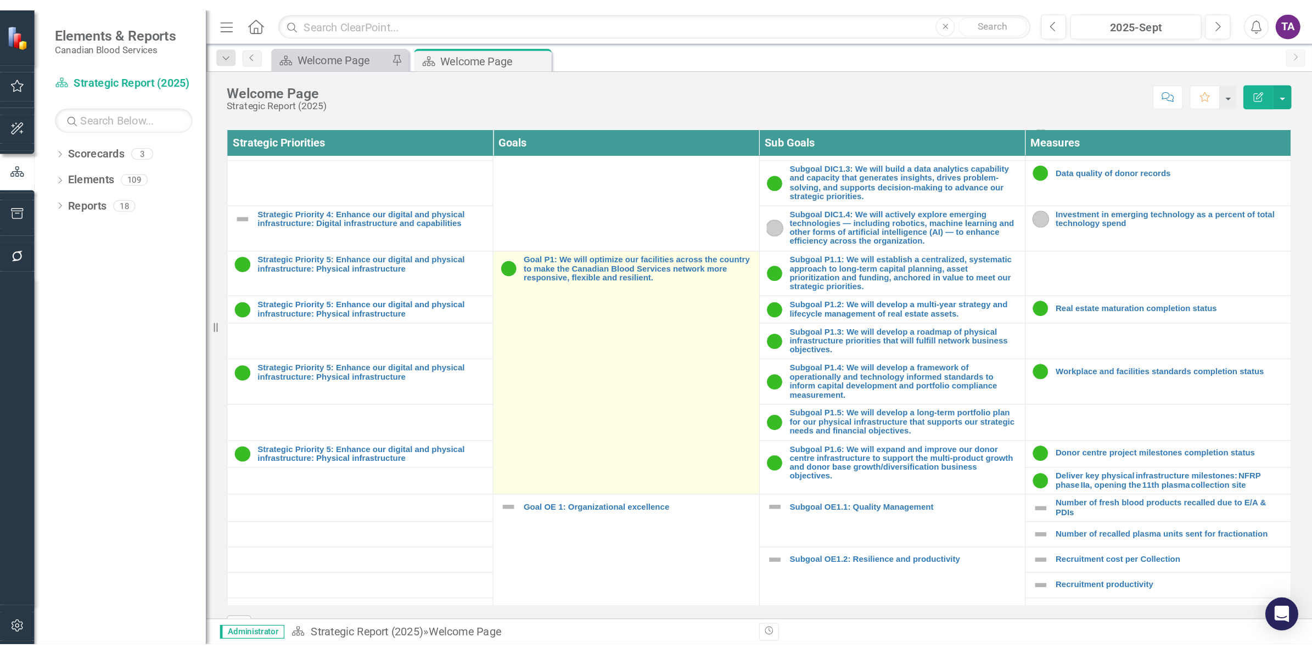
scroll to position [1029, 0]
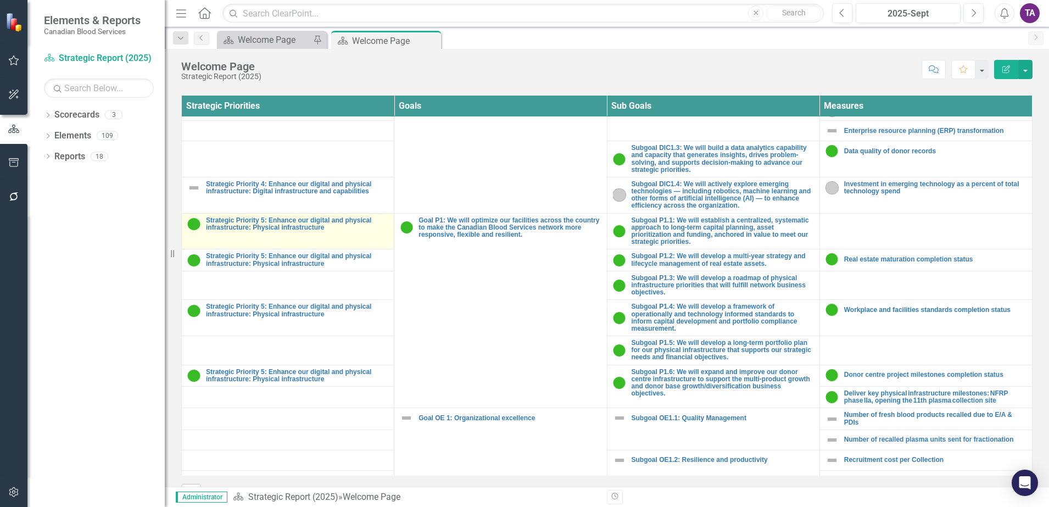
click at [271, 224] on td "Strategic Priority 5: Enhance our digital and physical infrastructure: Physical…" at bounding box center [288, 231] width 212 height 36
click at [271, 221] on link "Strategic Priority 5: Enhance our digital and physical infrastructure: Physical…" at bounding box center [297, 224] width 182 height 14
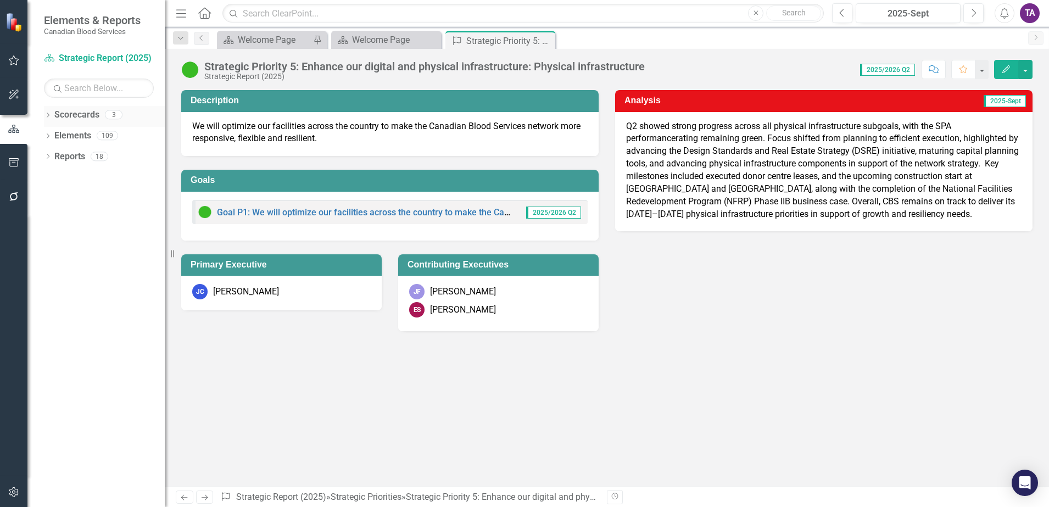
click at [52, 112] on div "Dropdown Scorecards 3" at bounding box center [104, 116] width 121 height 21
click at [50, 117] on icon "Dropdown" at bounding box center [48, 116] width 8 height 6
click at [249, 213] on link "Goal P1: We will optimize our facilities across the country to make the Canadia…" at bounding box center [499, 212] width 564 height 10
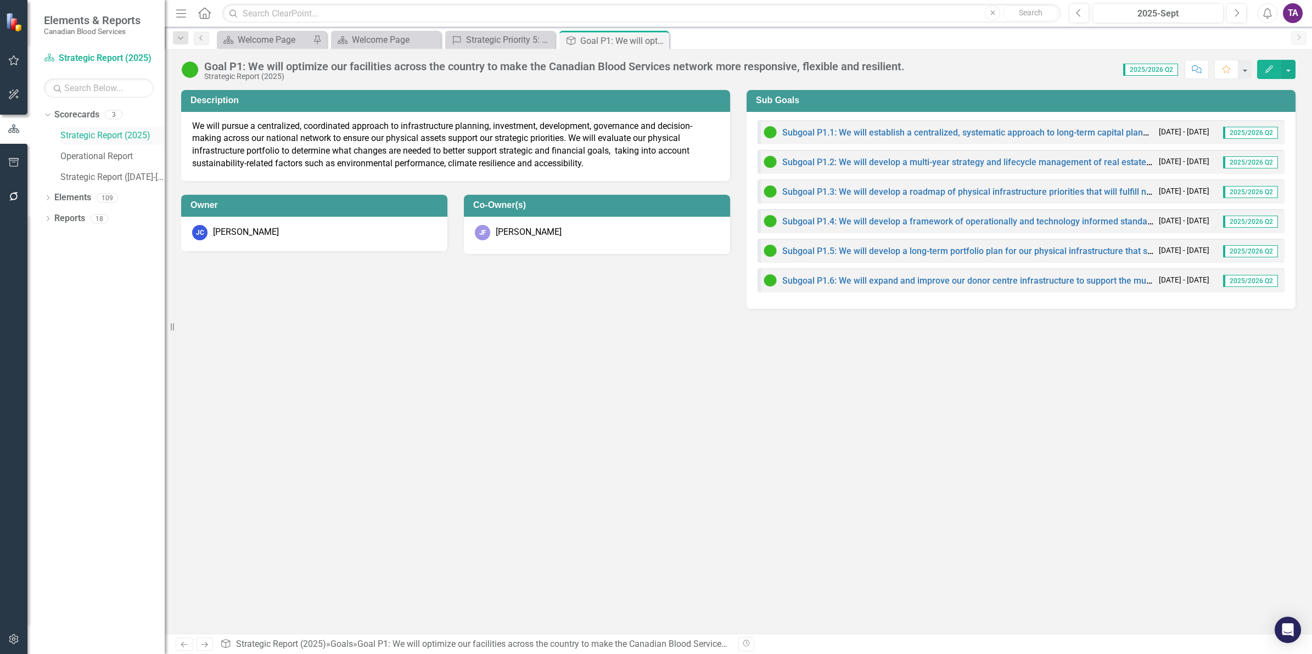
click at [87, 136] on link "Strategic Report (2025)" at bounding box center [112, 136] width 104 height 13
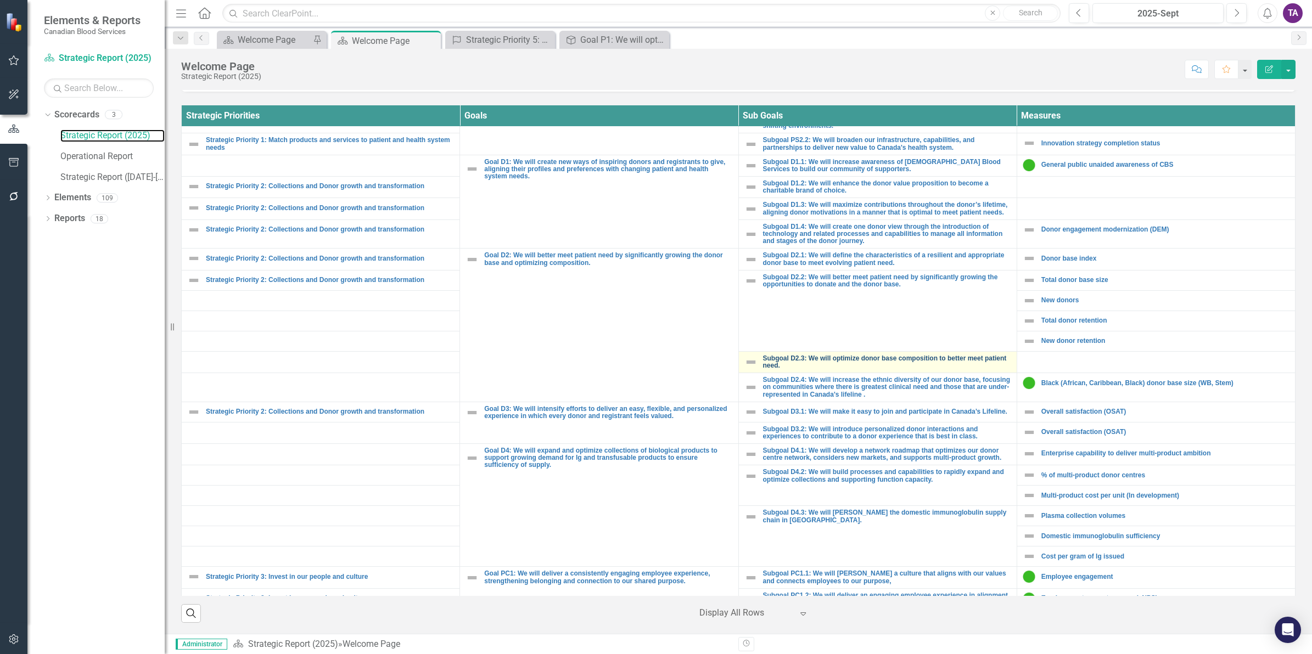
scroll to position [137, 0]
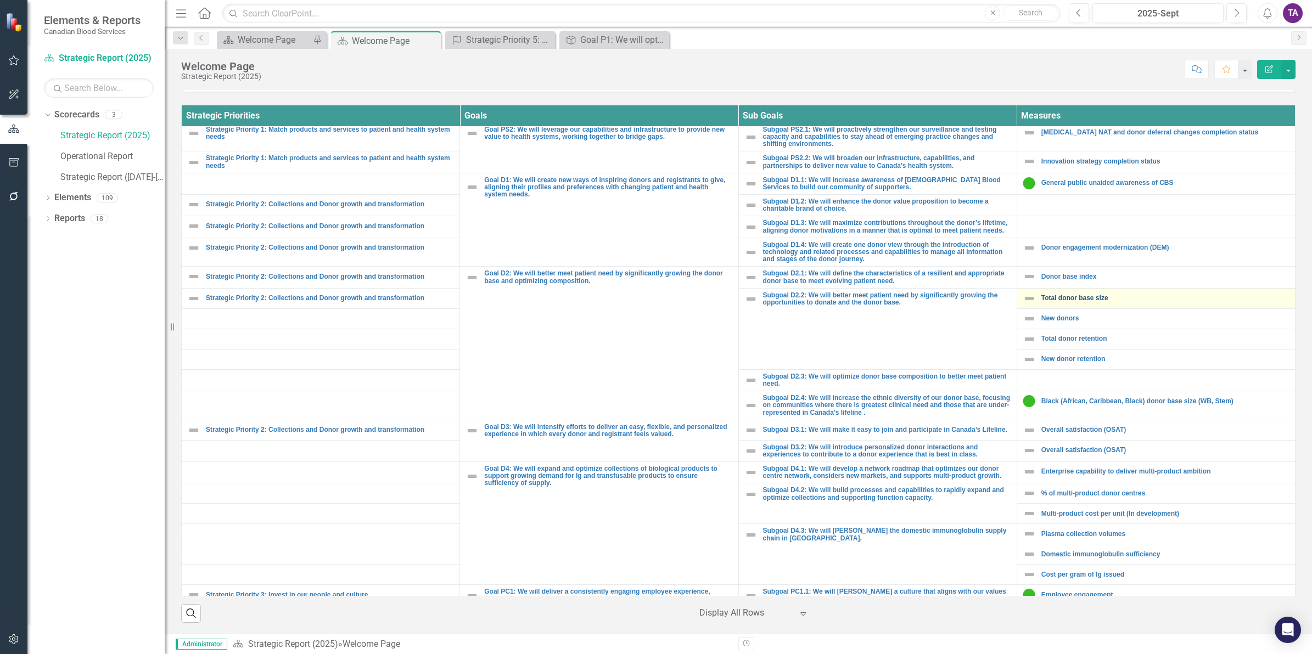
click at [1048, 302] on link "Total donor base size" at bounding box center [1165, 298] width 248 height 7
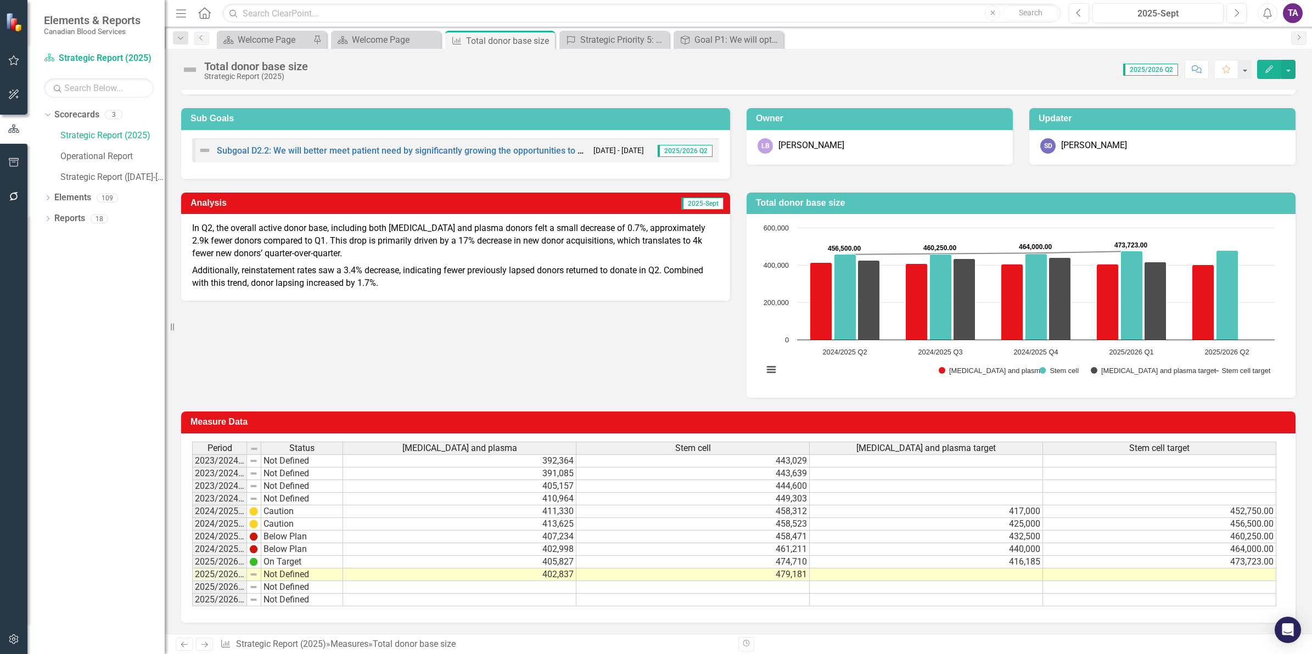
scroll to position [70, 0]
drag, startPoint x: 244, startPoint y: 441, endPoint x: 271, endPoint y: 445, distance: 26.6
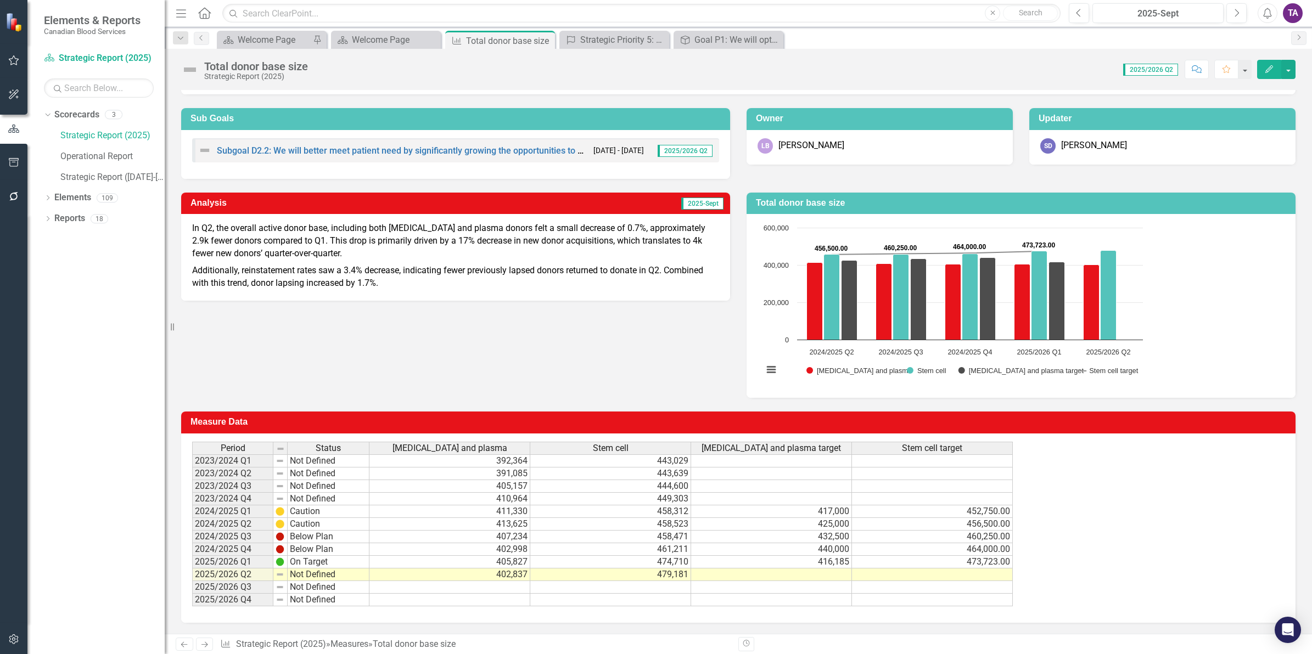
scroll to position [61, 0]
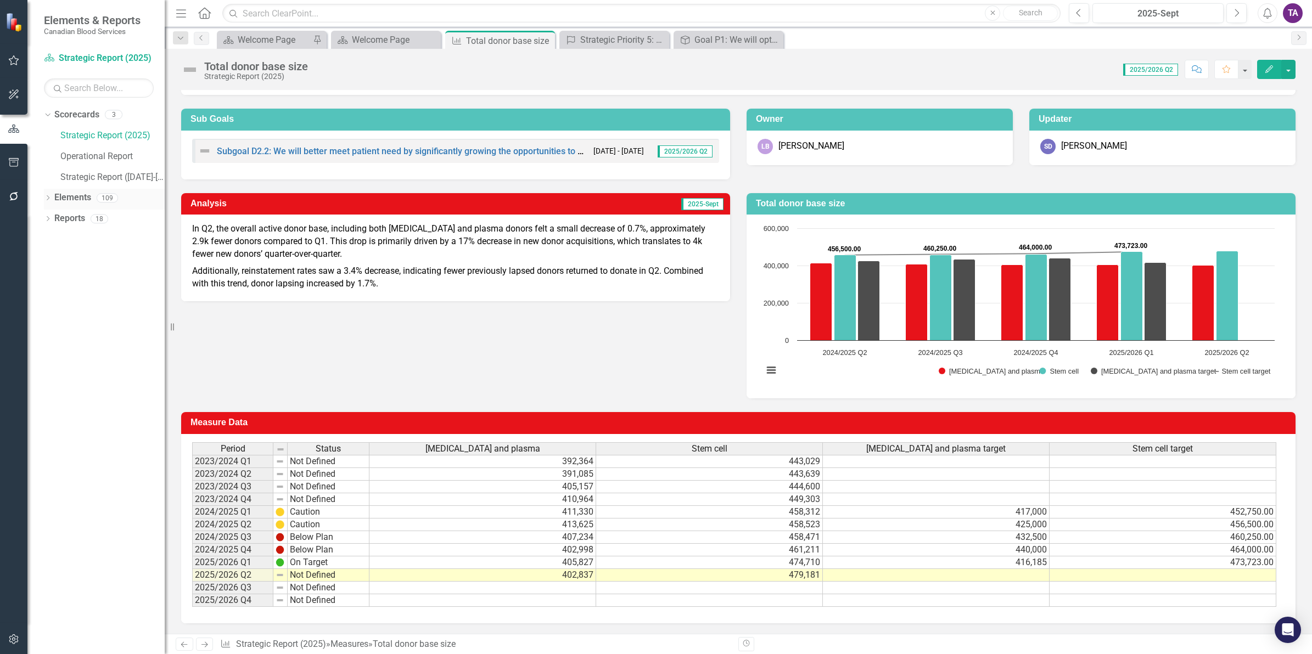
click at [62, 195] on link "Elements" at bounding box center [72, 198] width 37 height 13
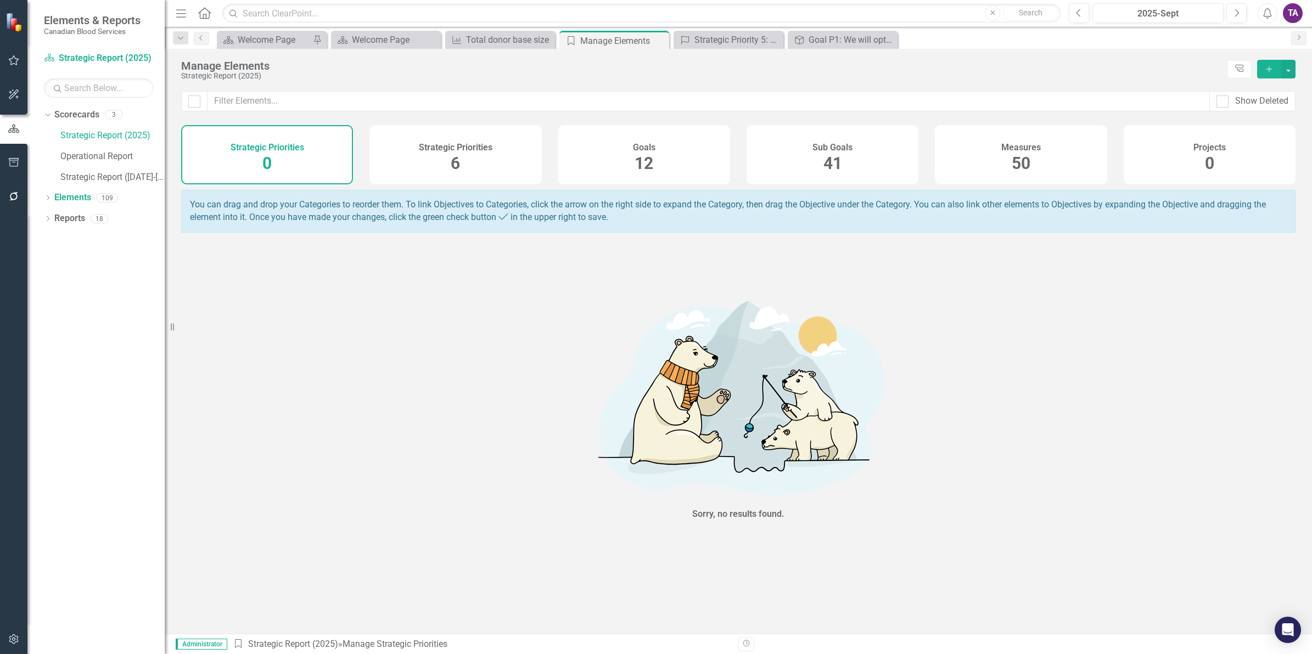
click at [1013, 158] on span "50" at bounding box center [1021, 163] width 19 height 19
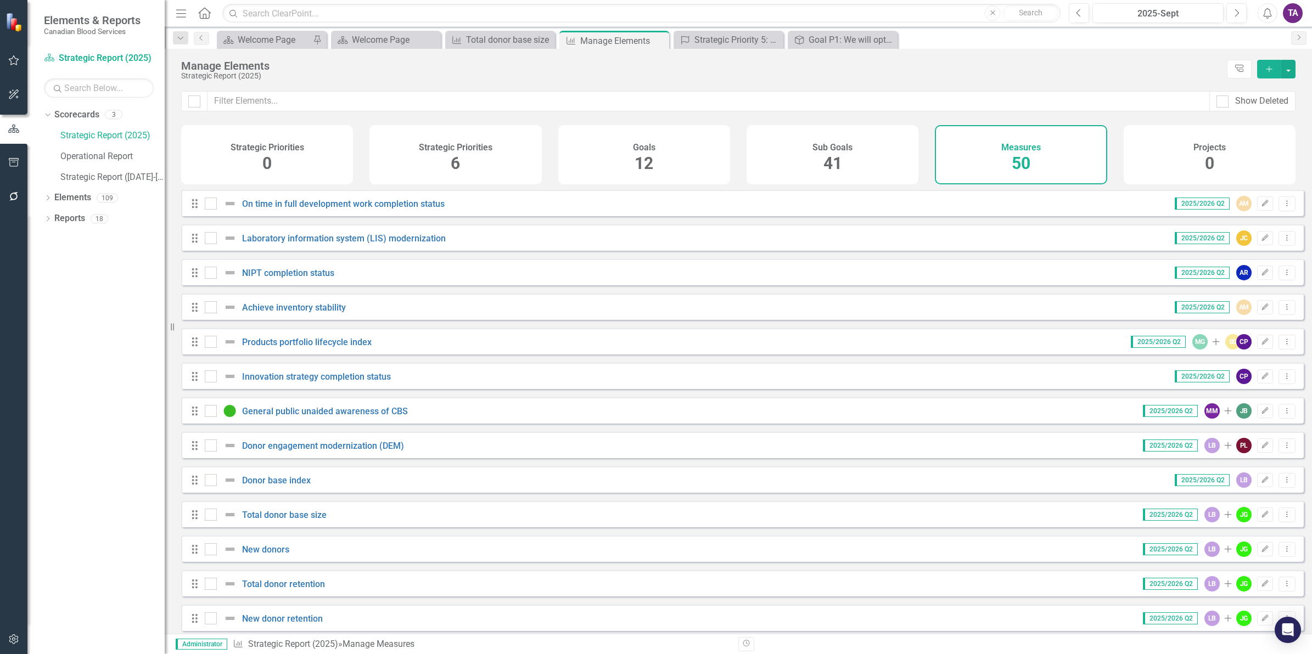
checkbox input "false"
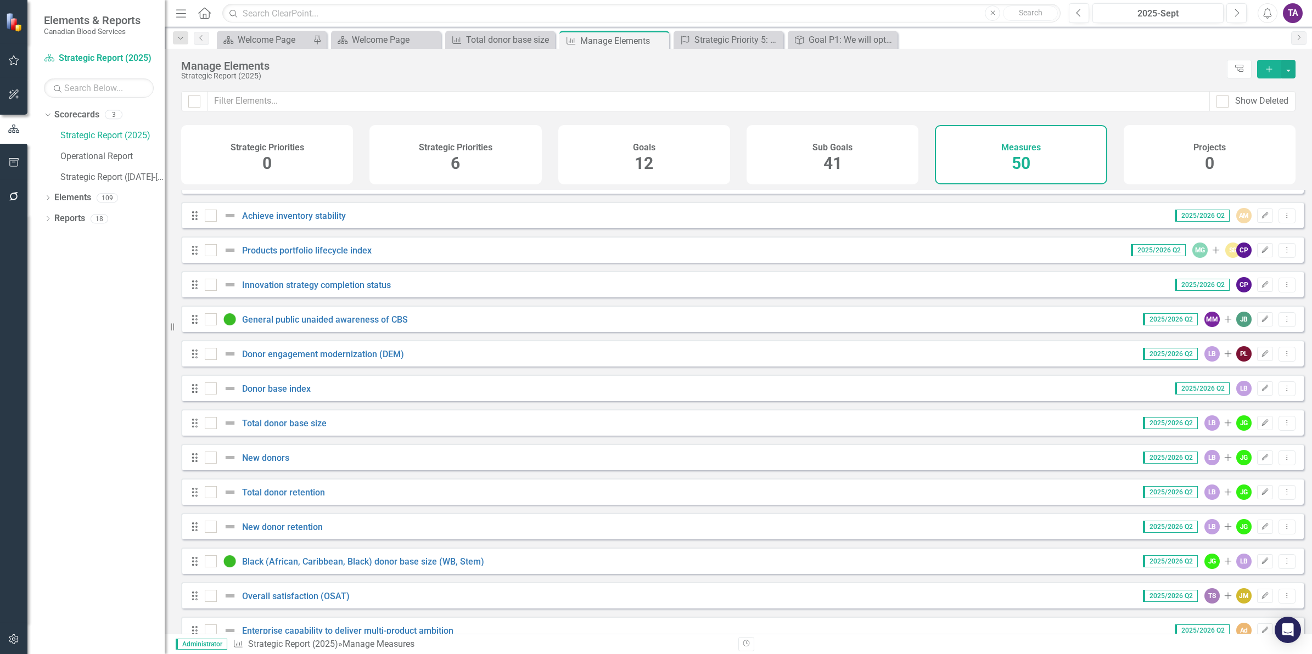
scroll to position [69, 0]
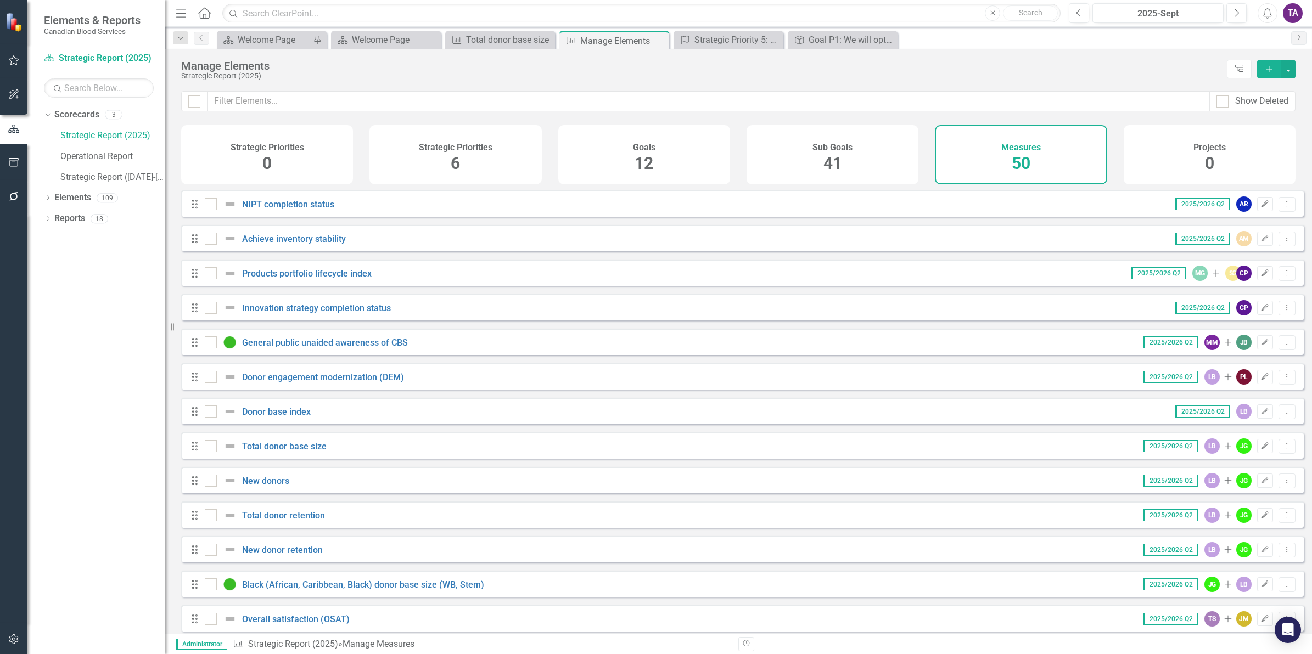
click at [285, 448] on div "Total donor base size" at bounding box center [267, 446] width 125 height 13
click at [284, 451] on link "Total donor base size" at bounding box center [284, 446] width 85 height 10
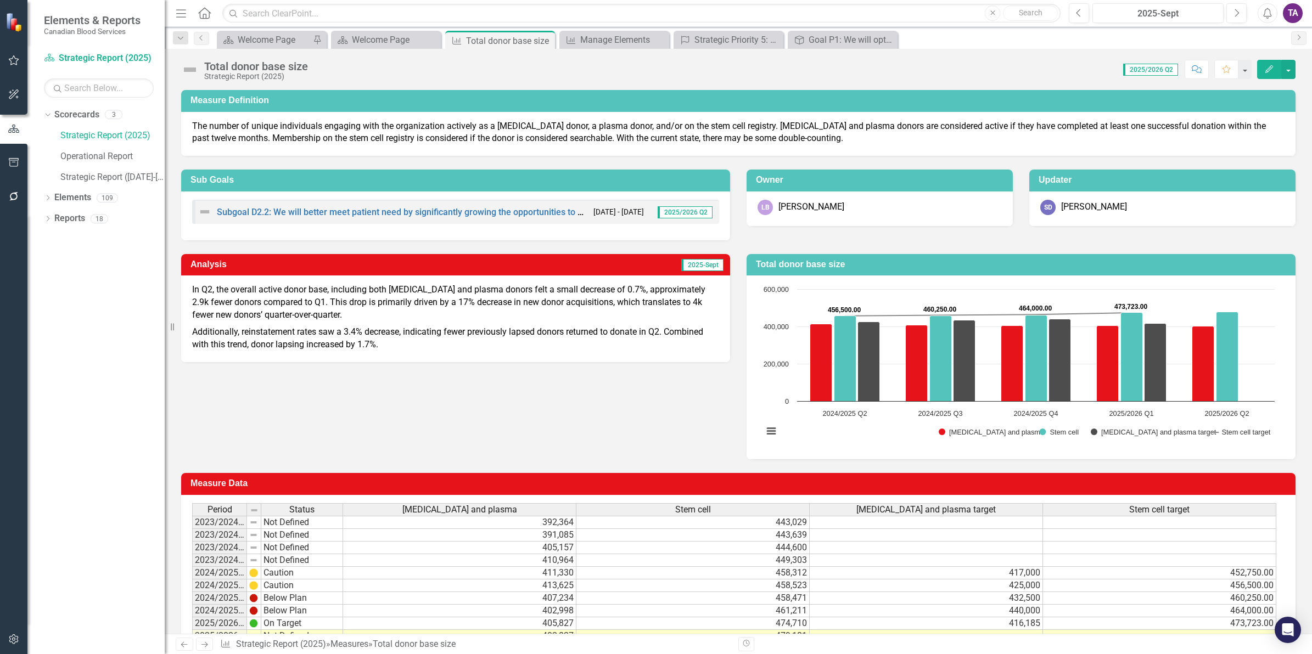
click at [388, 478] on td "Measure Data" at bounding box center [740, 485] width 1100 height 18
click at [1048, 69] on button "button" at bounding box center [1288, 69] width 14 height 19
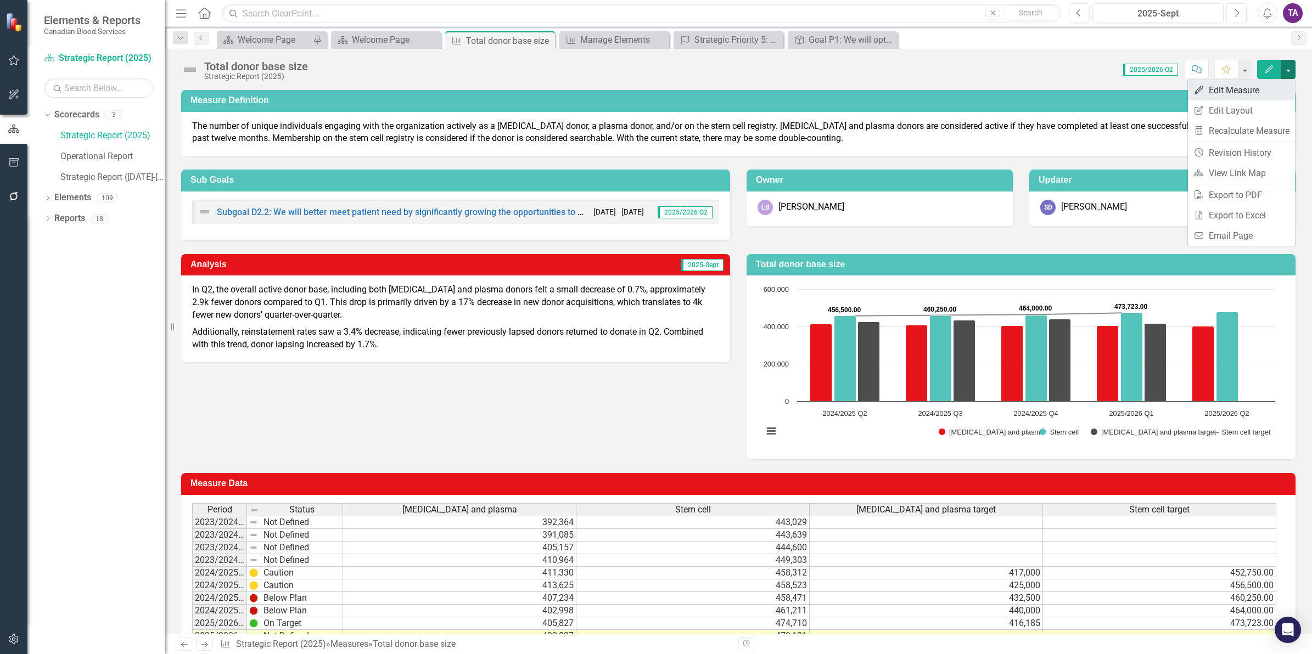
click at [1048, 89] on link "Edit Edit Measure" at bounding box center [1241, 90] width 107 height 20
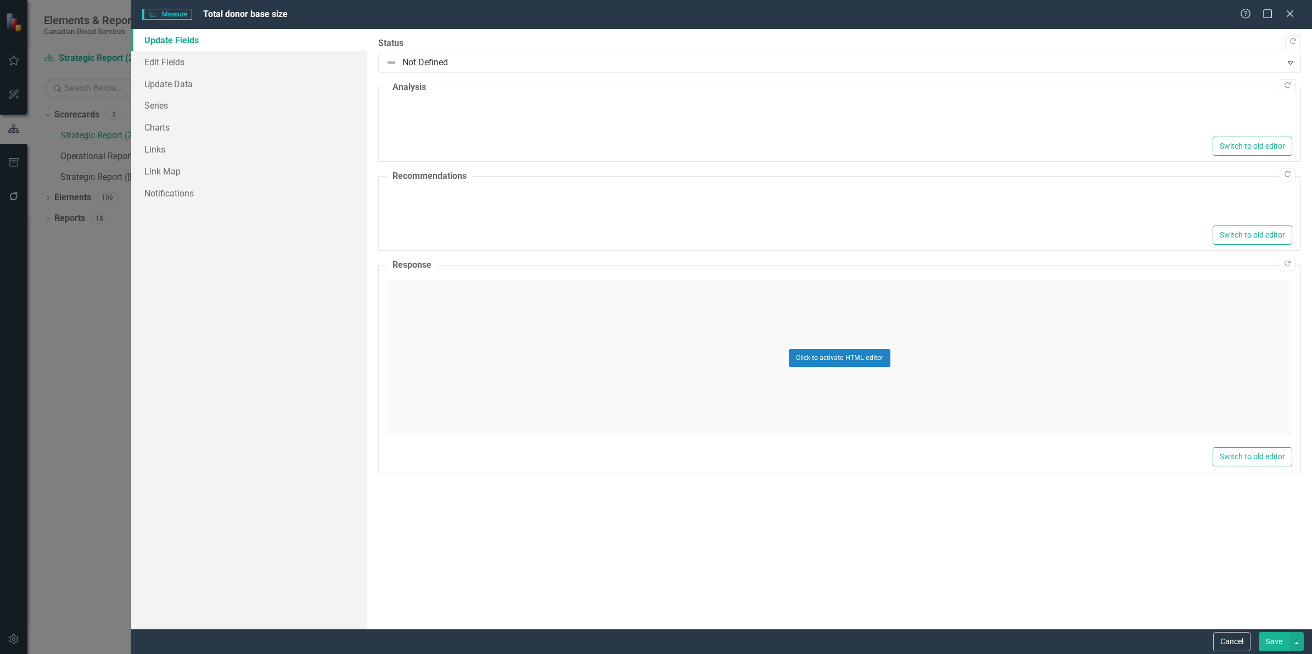
type textarea "<p><span>In Q2, the overall active donor base, including both whole blood and p…"
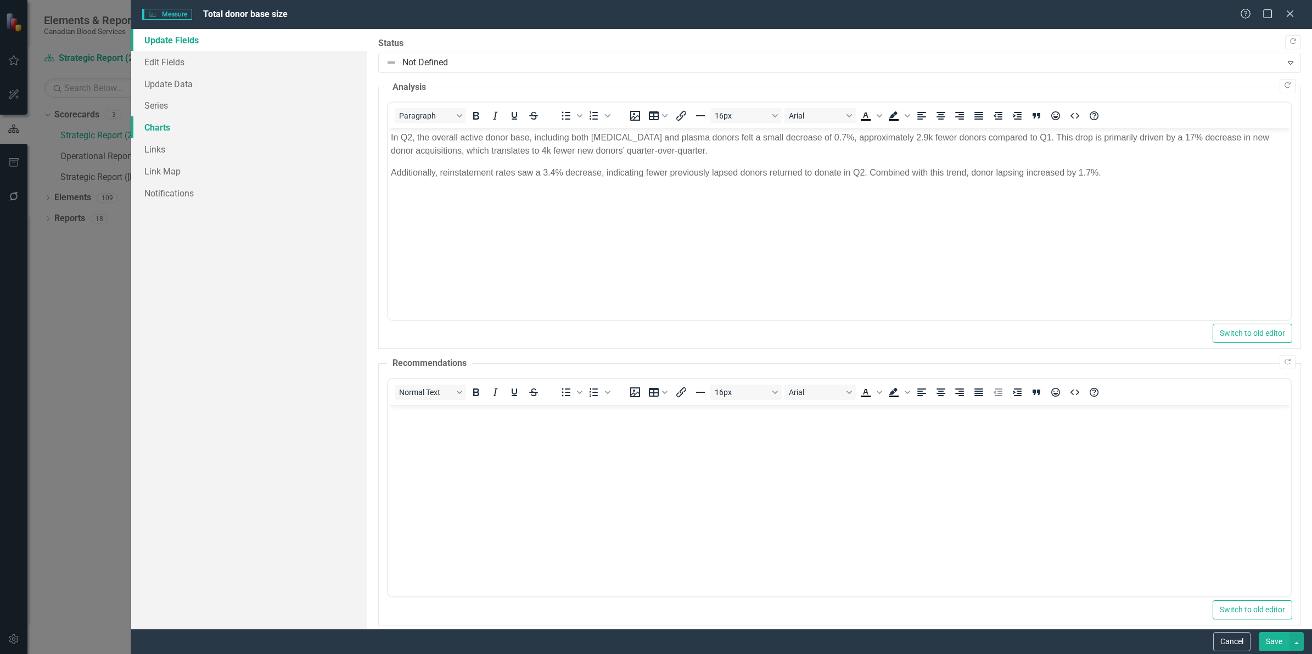
click at [159, 129] on link "Charts" at bounding box center [249, 127] width 236 height 22
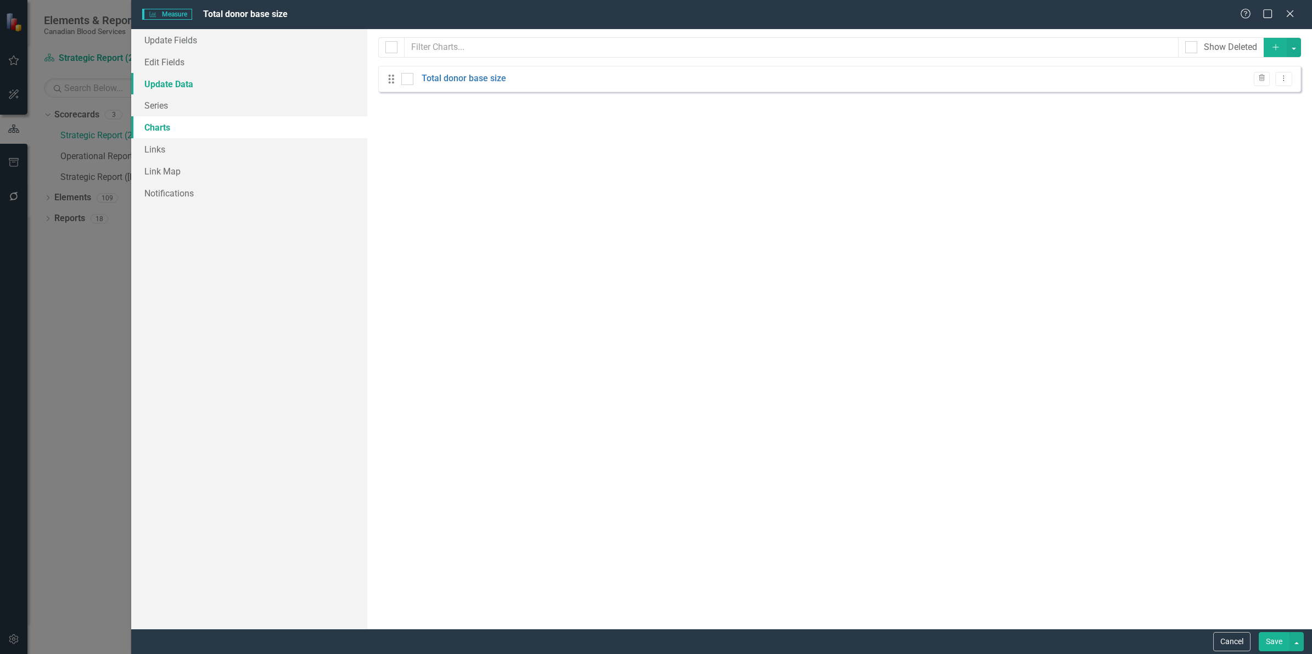
click at [159, 83] on link "Update Data" at bounding box center [249, 84] width 236 height 22
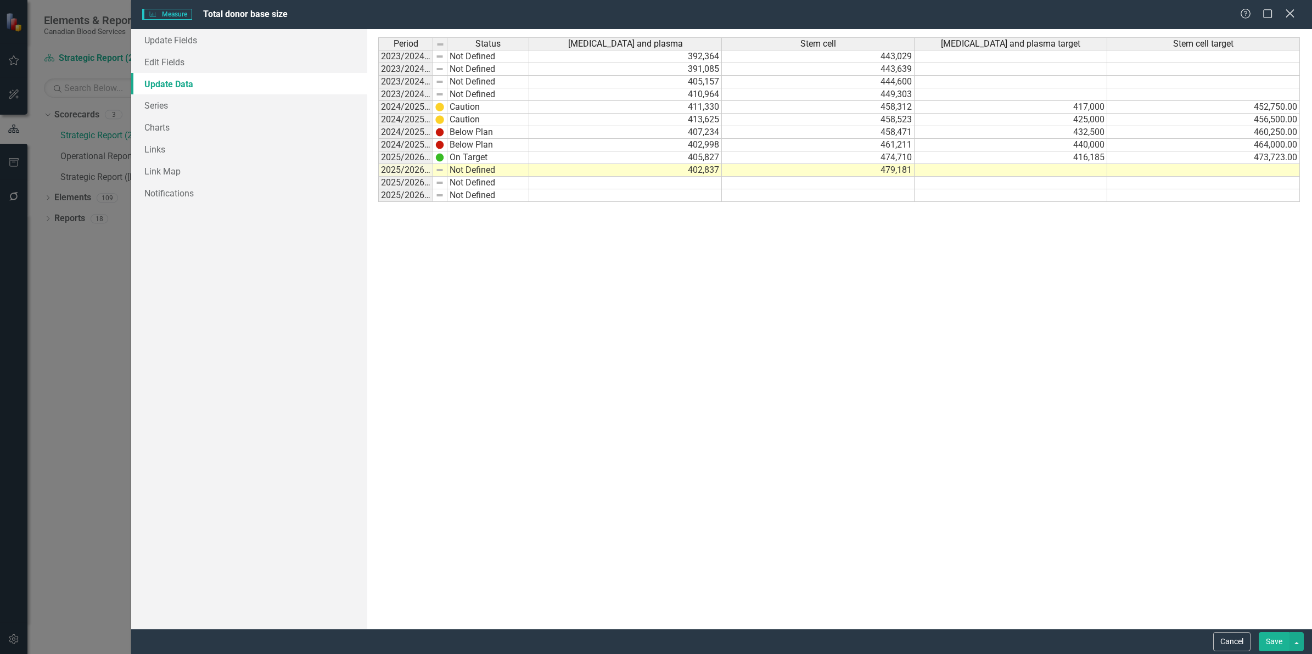
click at [1048, 14] on icon "Close" at bounding box center [1290, 13] width 14 height 10
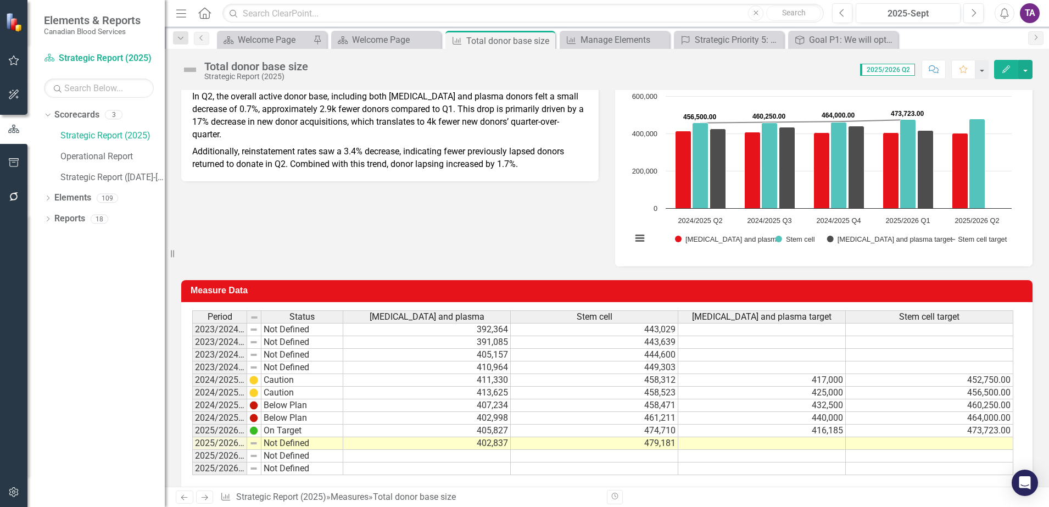
scroll to position [222, 0]
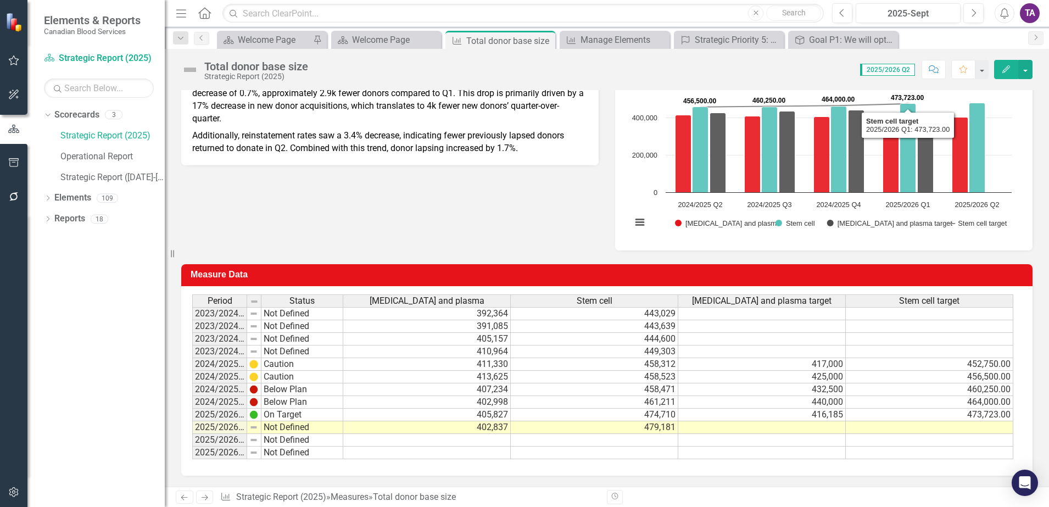
click at [1004, 68] on icon "Edit" at bounding box center [1006, 69] width 10 height 8
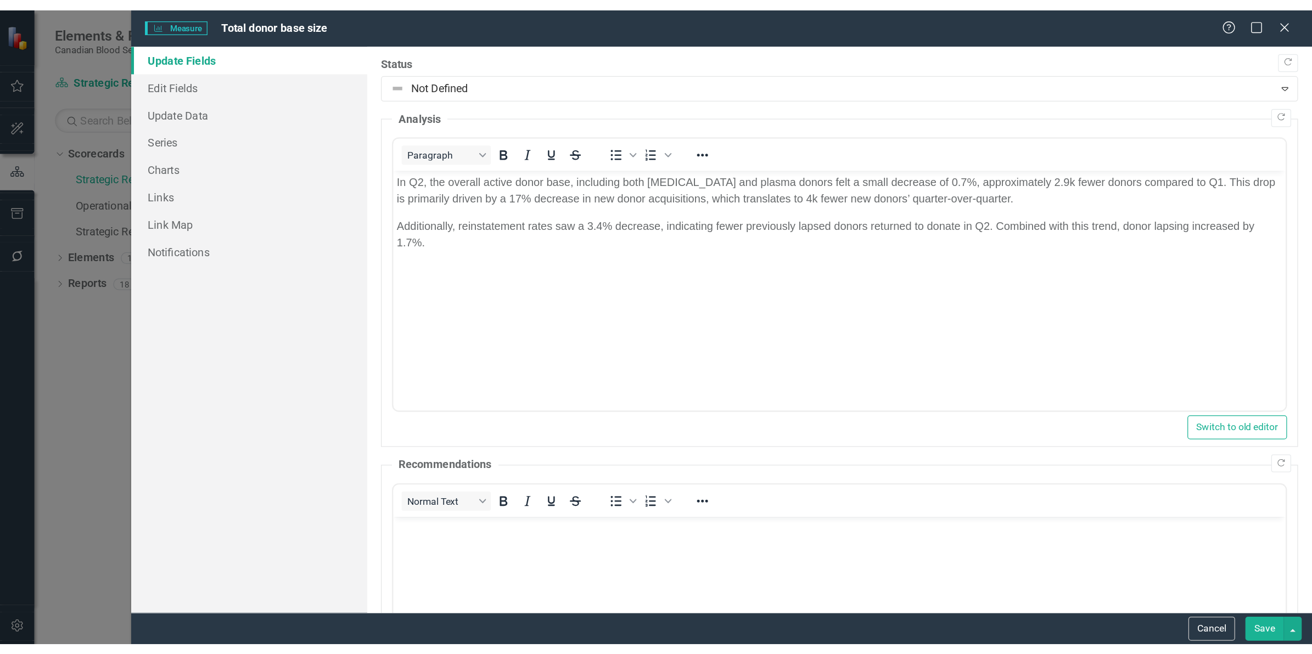
scroll to position [0, 0]
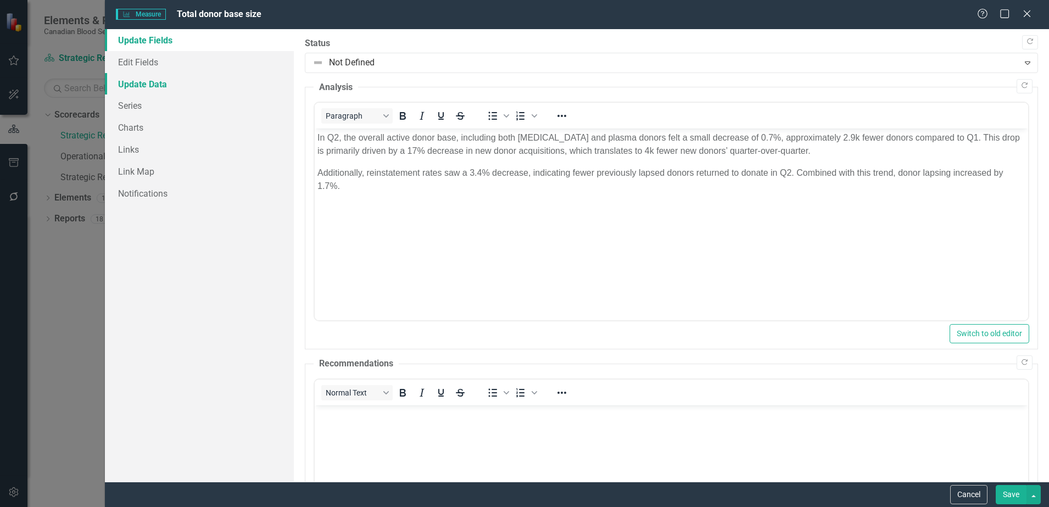
click at [143, 85] on link "Update Data" at bounding box center [199, 84] width 189 height 22
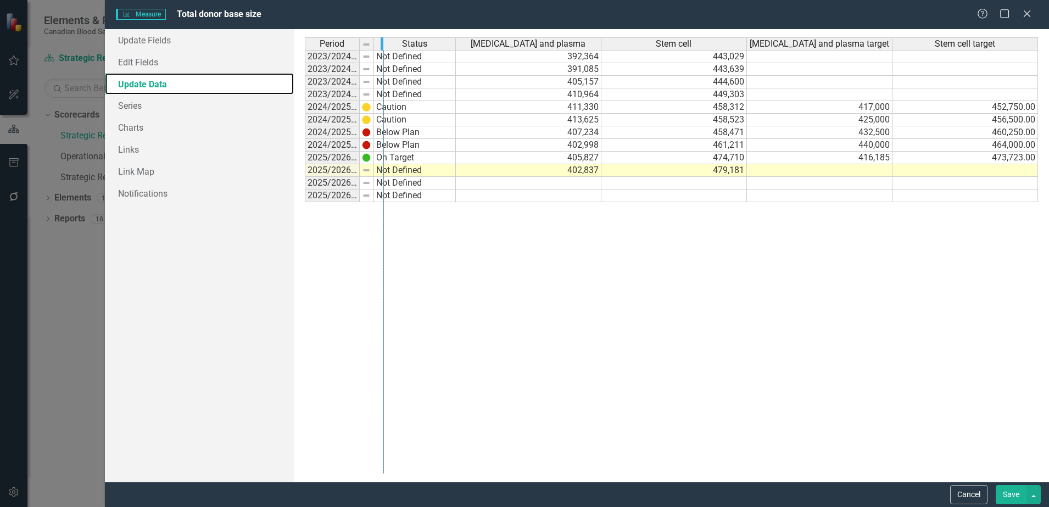
drag, startPoint x: 358, startPoint y: 47, endPoint x: 382, endPoint y: 46, distance: 23.7
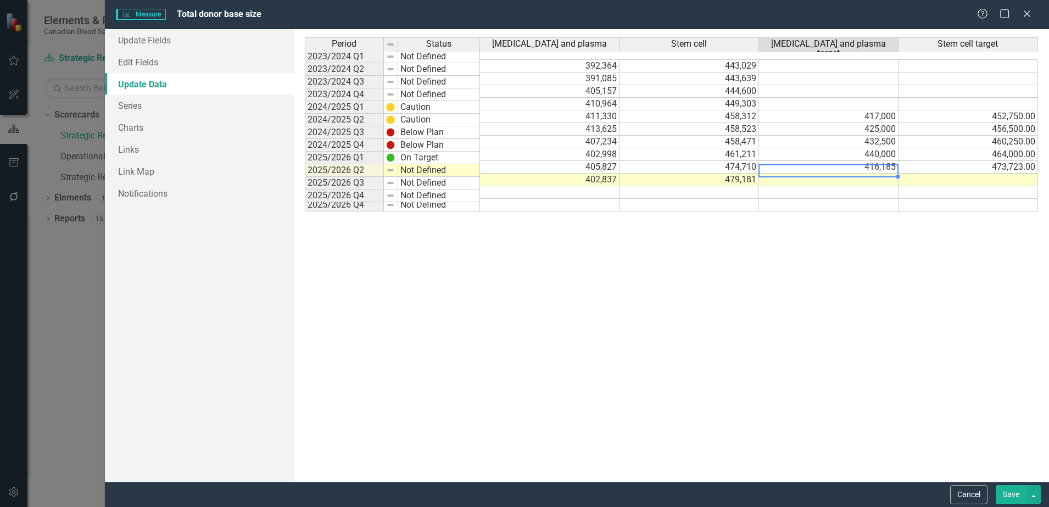
click at [837, 173] on td at bounding box center [828, 179] width 139 height 13
click at [835, 173] on td at bounding box center [828, 179] width 139 height 13
type textarea "423,442"
click at [804, 317] on div "Period Status Whole blood and plasma Stem cell Whole blood and plasma target St…" at bounding box center [671, 255] width 733 height 436
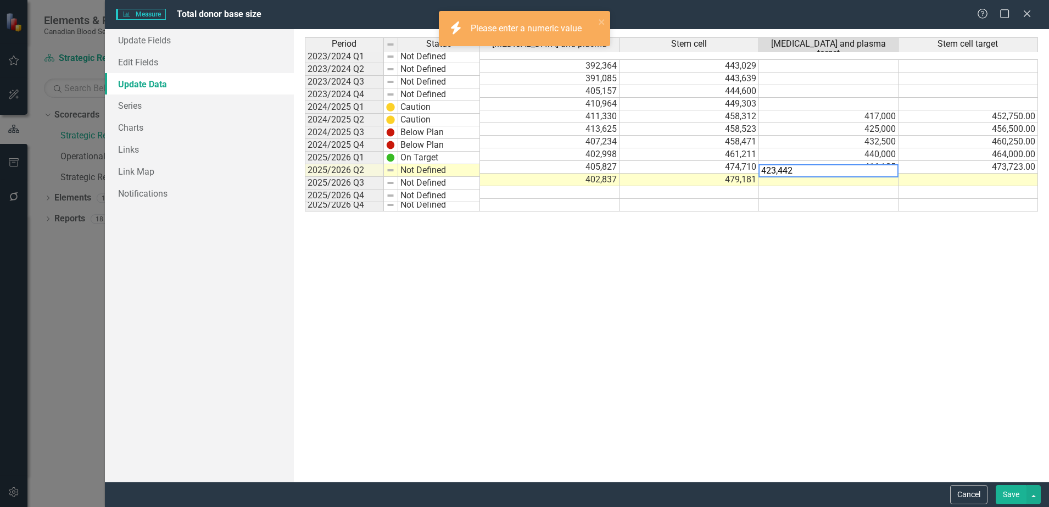
click at [683, 227] on div "Period Status Whole blood and plasma Stem cell Whole blood and plasma target St…" at bounding box center [671, 255] width 733 height 436
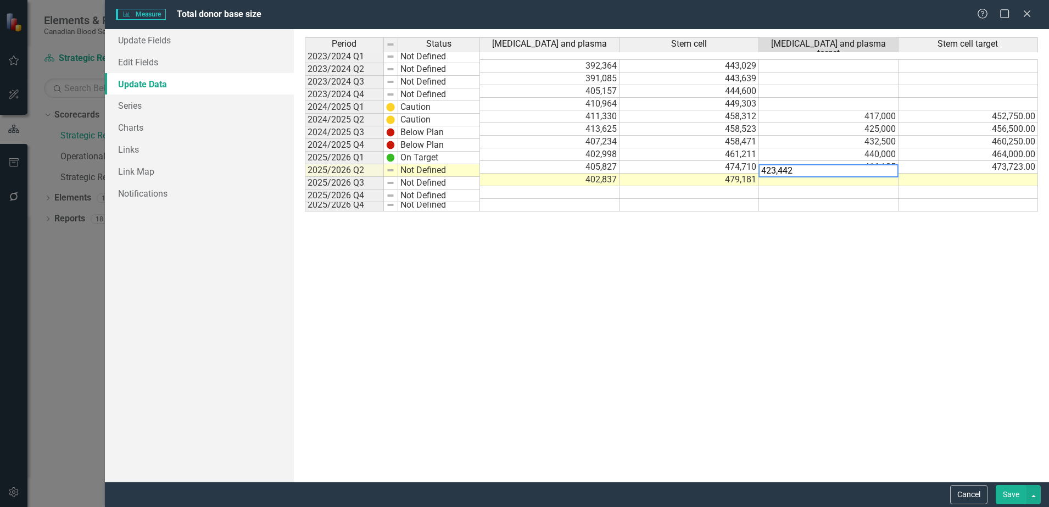
click at [809, 170] on textarea "423,442" at bounding box center [828, 170] width 140 height 13
drag, startPoint x: 792, startPoint y: 274, endPoint x: 793, endPoint y: 268, distance: 5.7
click at [793, 273] on div "Period Status Whole blood and plasma Stem cell Whole blood and plasma target St…" at bounding box center [671, 255] width 733 height 436
click at [924, 173] on td at bounding box center [967, 179] width 139 height 13
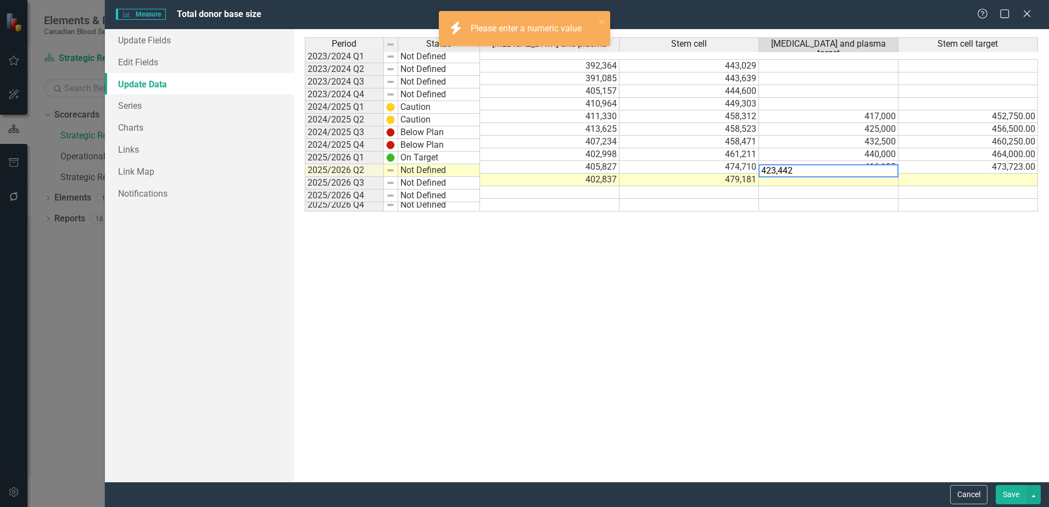
drag, startPoint x: 813, startPoint y: 168, endPoint x: 725, endPoint y: 167, distance: 87.8
click at [725, 167] on div "Period Status Whole blood and plasma Stem cell Whole blood and plasma target St…" at bounding box center [671, 255] width 733 height 436
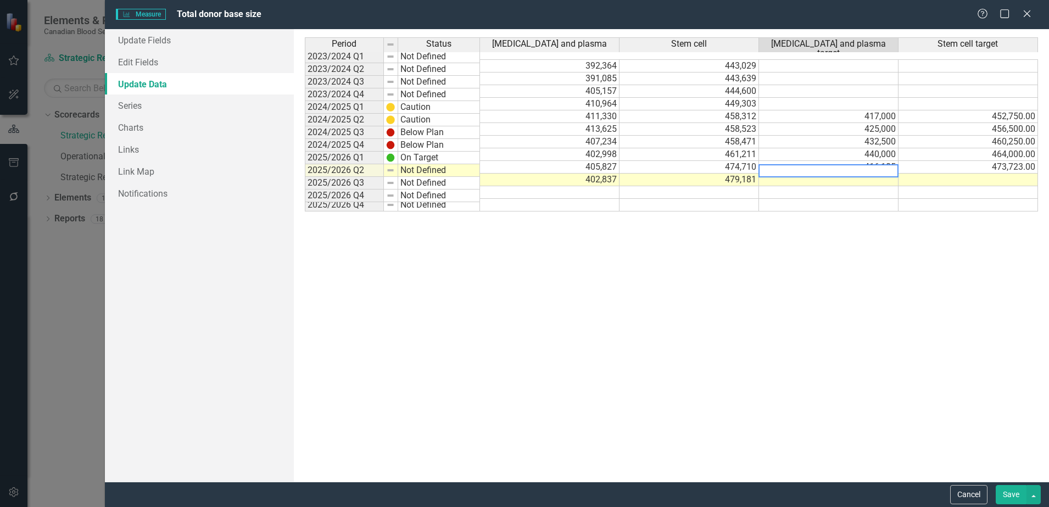
click at [755, 239] on div "Period Status Whole blood and plasma Stem cell Whole blood and plasma target St…" at bounding box center [671, 255] width 733 height 436
click at [810, 173] on td at bounding box center [828, 179] width 139 height 13
click at [867, 161] on td "416,185" at bounding box center [828, 167] width 139 height 13
click at [864, 174] on td at bounding box center [828, 179] width 139 height 13
click at [875, 173] on td "416,185" at bounding box center [828, 179] width 139 height 13
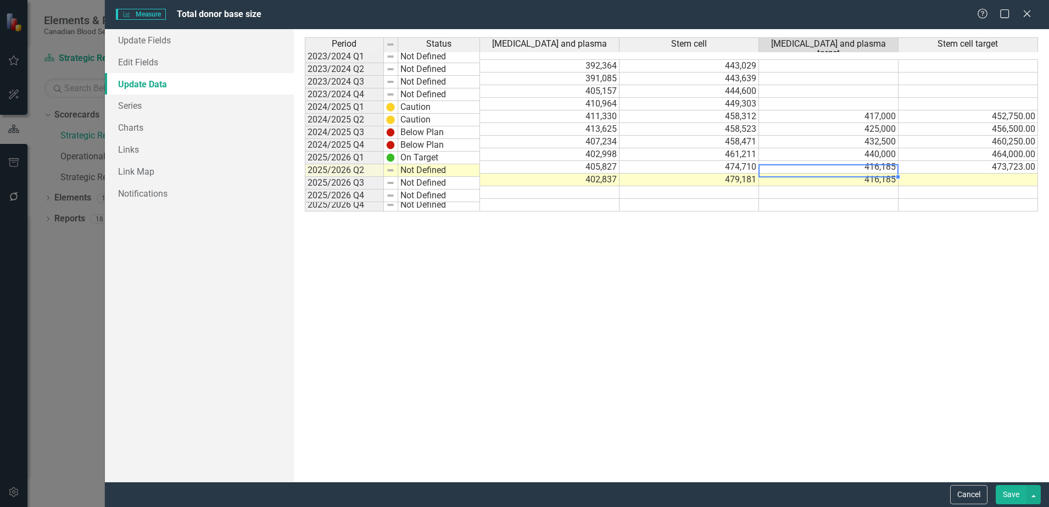
click at [876, 173] on td "416,185" at bounding box center [828, 179] width 139 height 13
click at [876, 169] on textarea "416185" at bounding box center [828, 170] width 140 height 13
click at [787, 169] on textarea "416185" at bounding box center [828, 170] width 140 height 13
type textarea "423442"
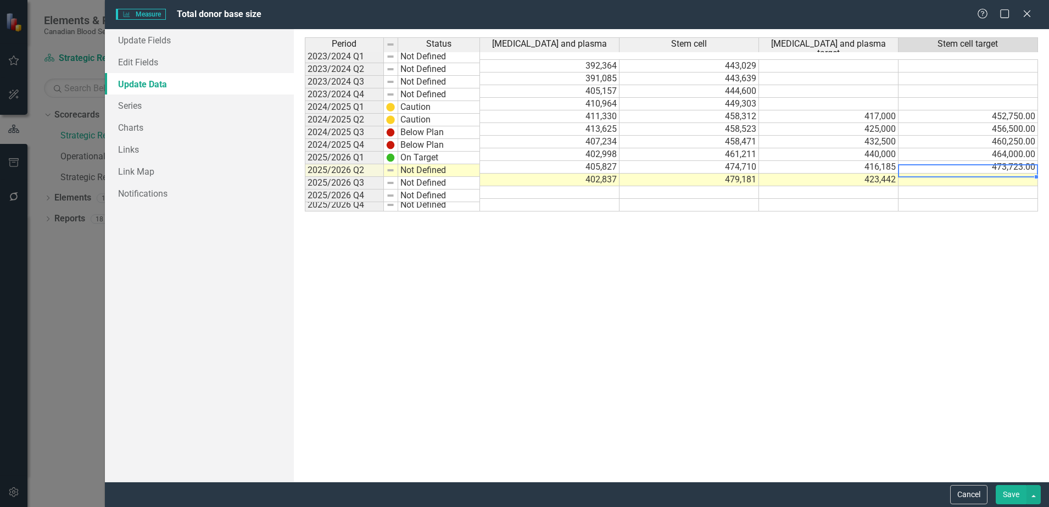
click at [988, 175] on td at bounding box center [967, 179] width 139 height 13
type textarea "476005"
click at [1004, 492] on button "Save" at bounding box center [1010, 494] width 31 height 19
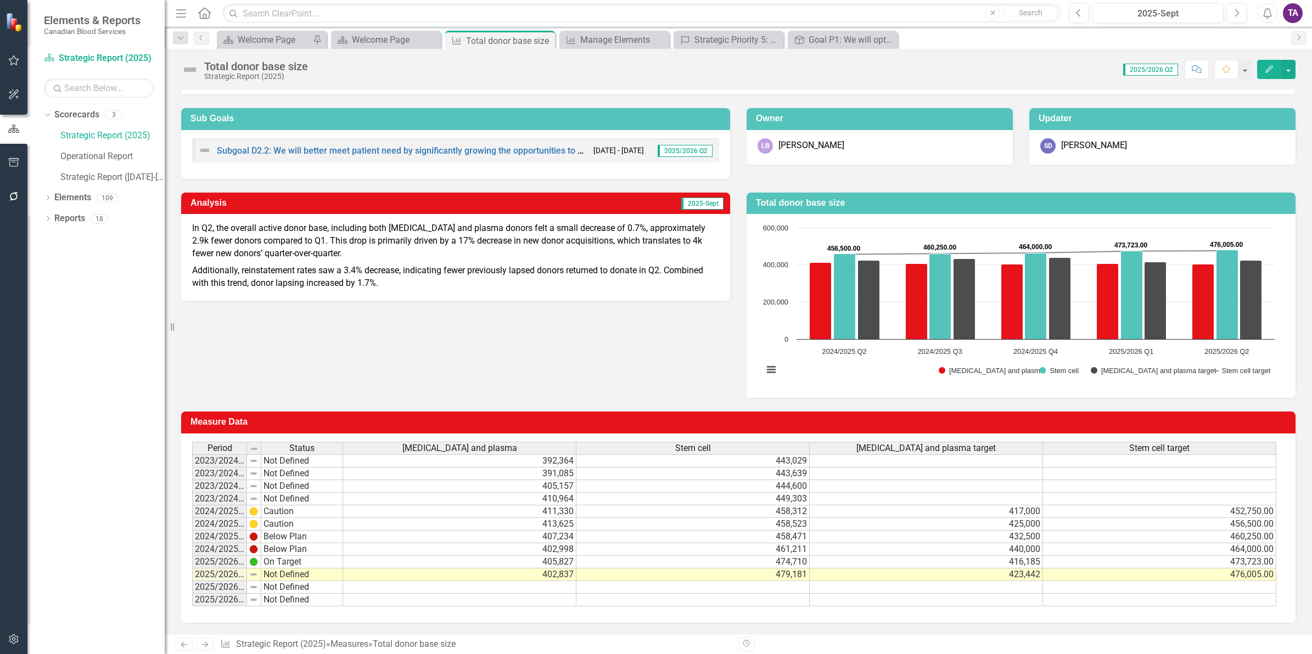
scroll to position [70, 0]
click at [204, 13] on icon "Home" at bounding box center [204, 13] width 14 height 12
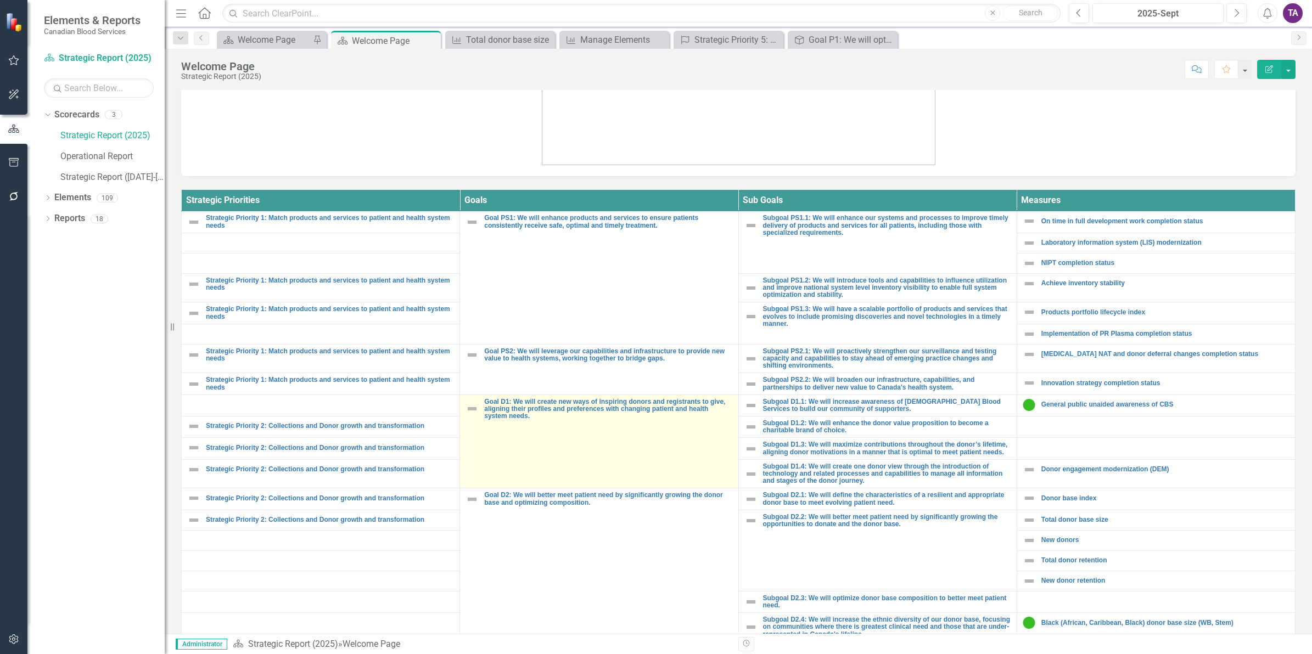
scroll to position [393, 0]
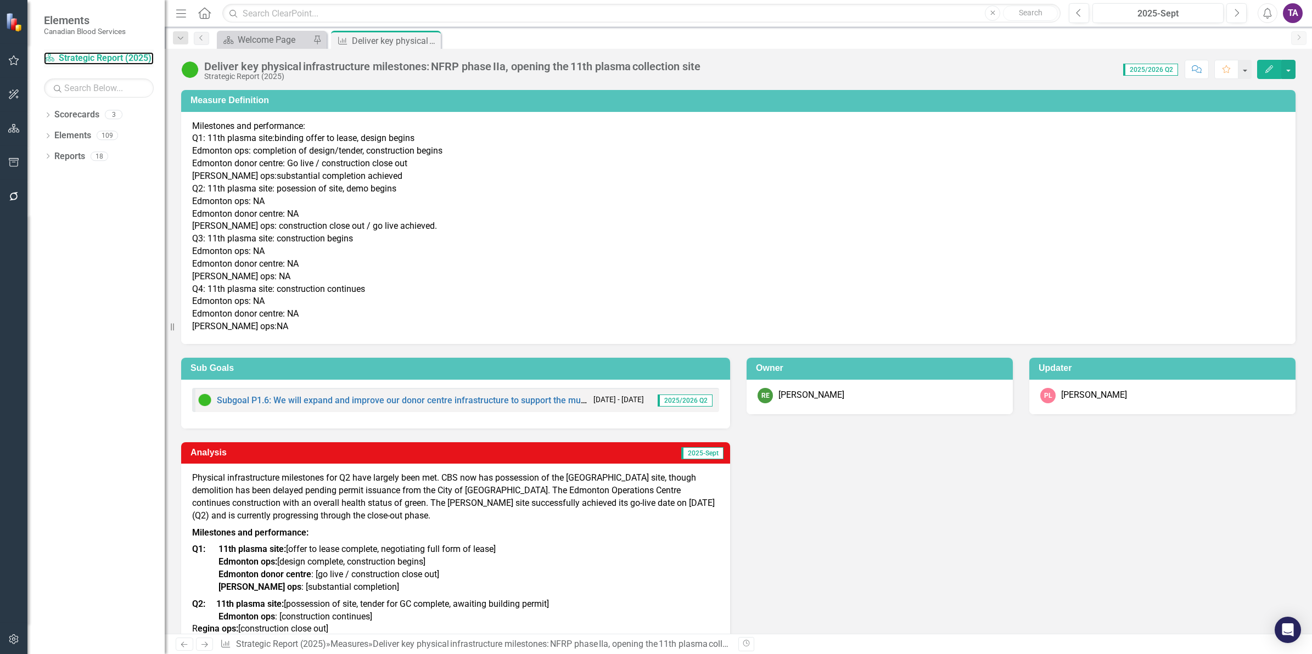
click at [118, 64] on link "Scorecard Strategic Report (2025)" at bounding box center [99, 58] width 110 height 13
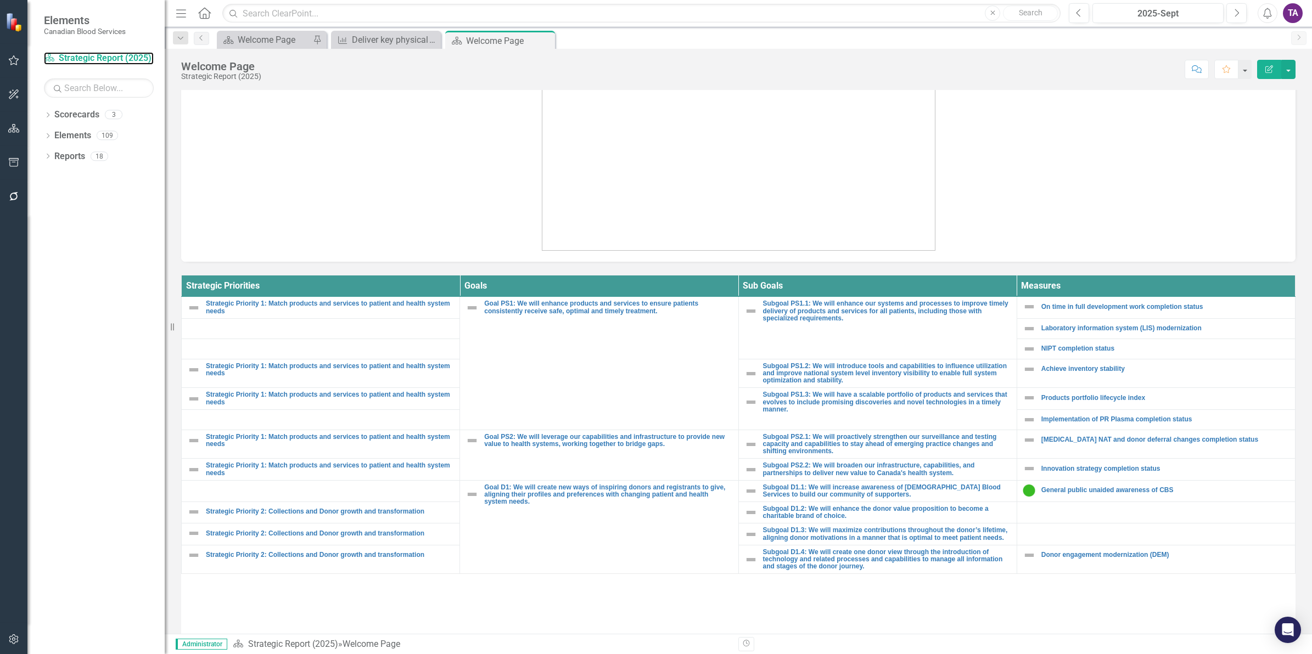
scroll to position [274, 0]
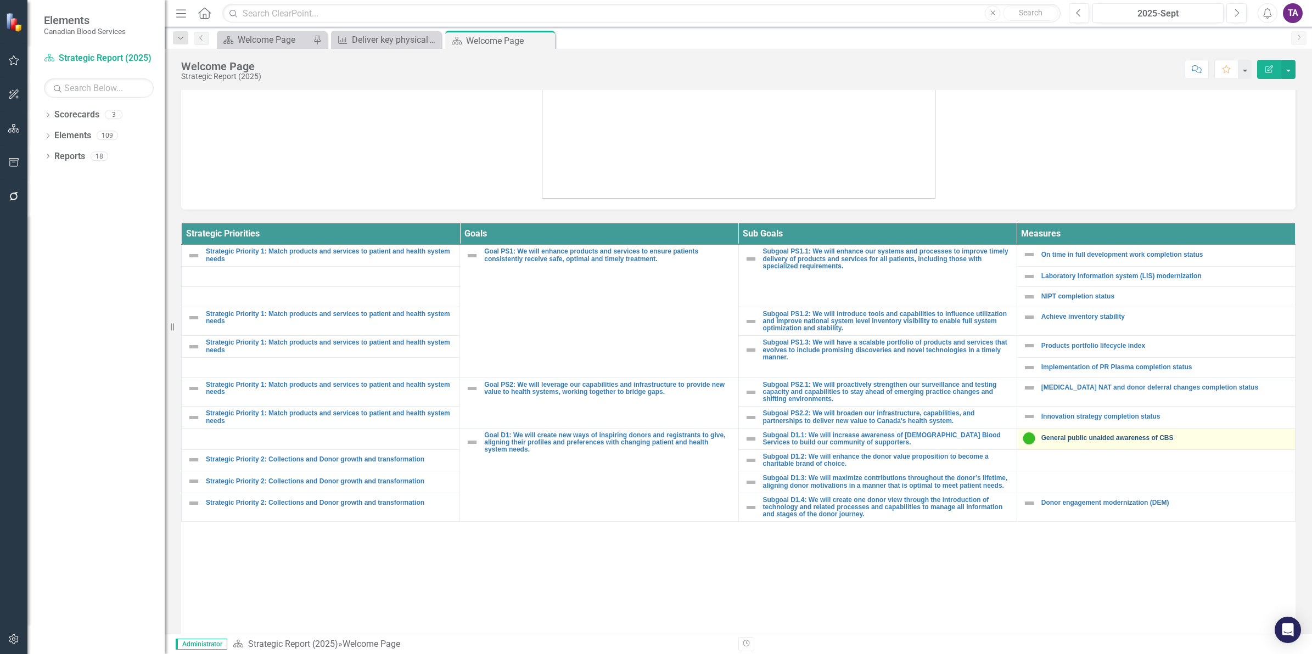
click at [1090, 442] on link "General public unaided awareness of CBS" at bounding box center [1165, 438] width 248 height 7
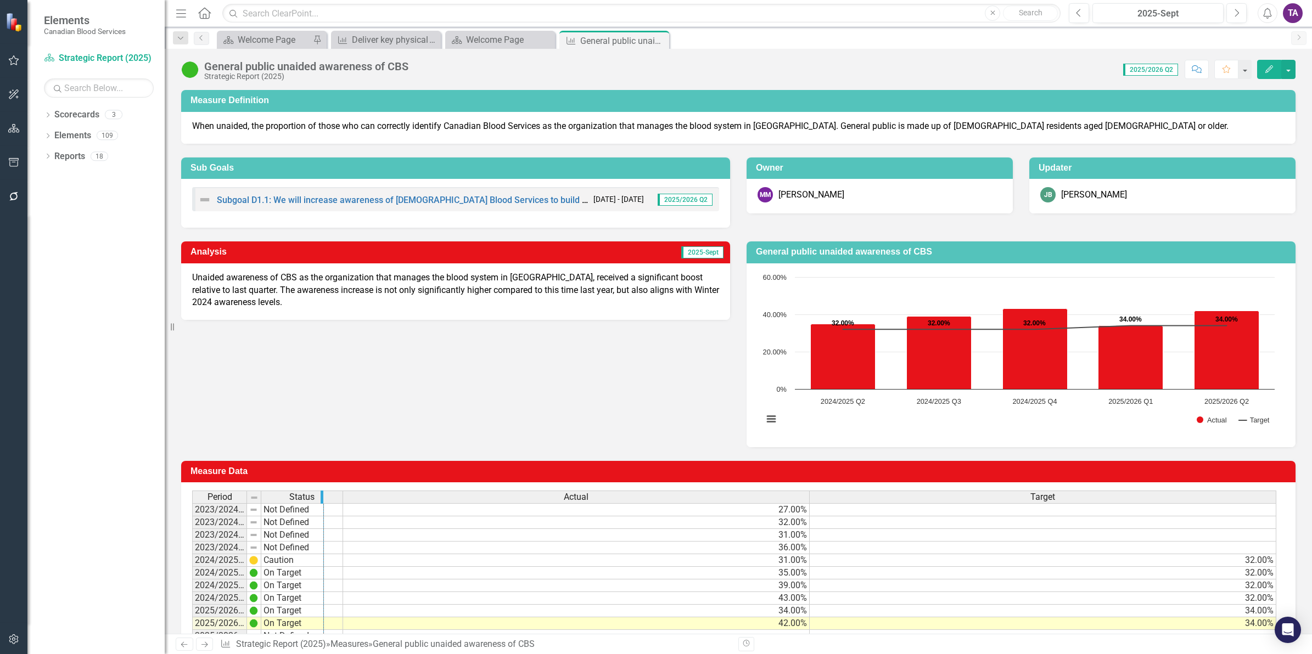
drag, startPoint x: 244, startPoint y: 500, endPoint x: 321, endPoint y: 508, distance: 77.3
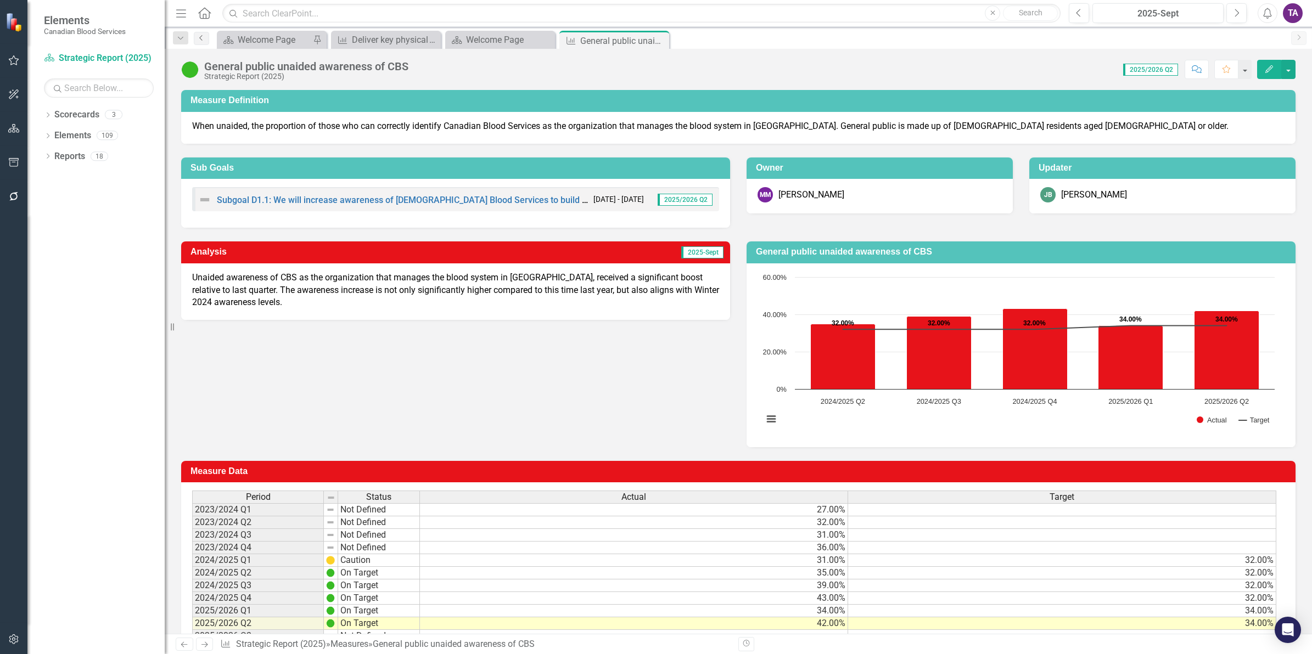
drag, startPoint x: 196, startPoint y: 35, endPoint x: 199, endPoint y: 41, distance: 7.4
click at [196, 35] on link "Previous" at bounding box center [201, 38] width 15 height 13
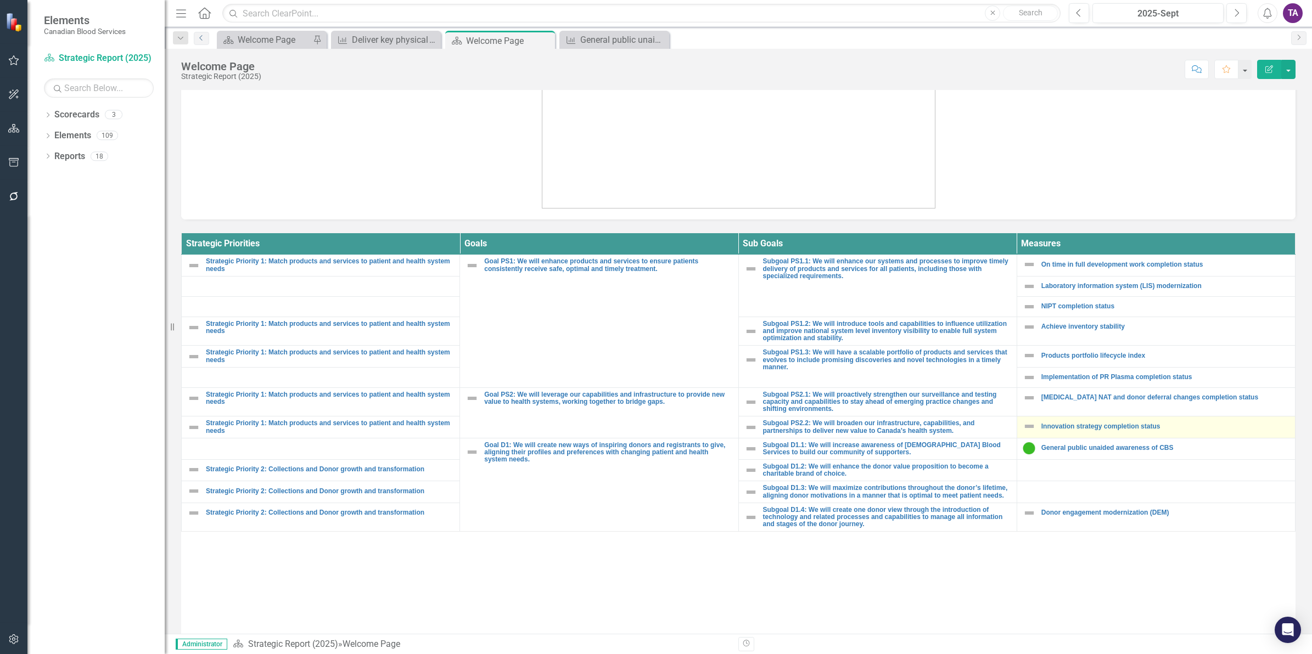
scroll to position [402, 0]
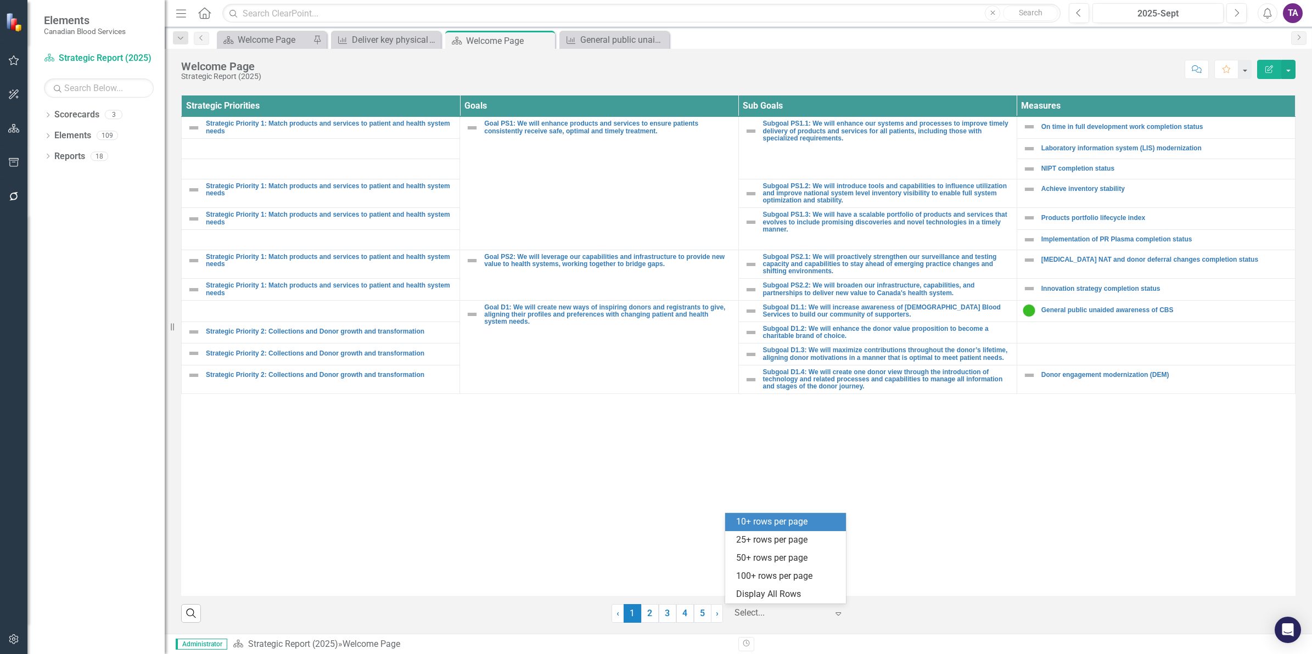
click at [767, 612] on div at bounding box center [781, 613] width 93 height 15
click at [763, 600] on div "Display All Rows" at bounding box center [787, 595] width 103 height 13
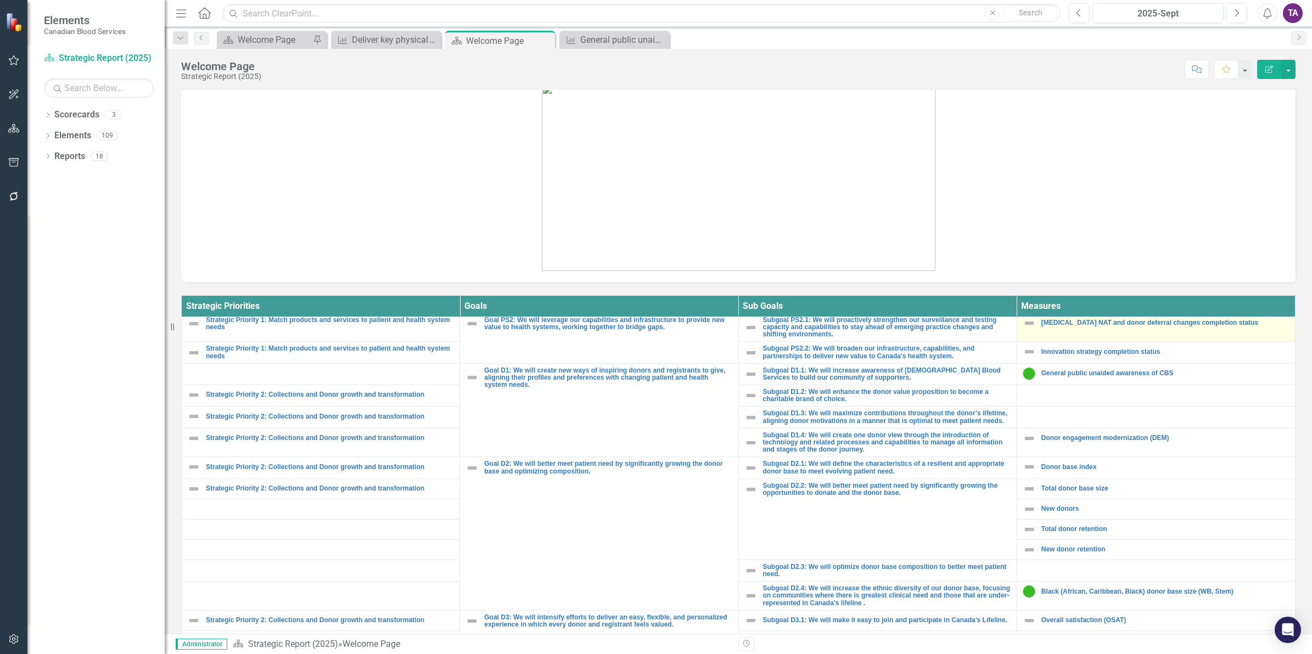
scroll to position [274, 0]
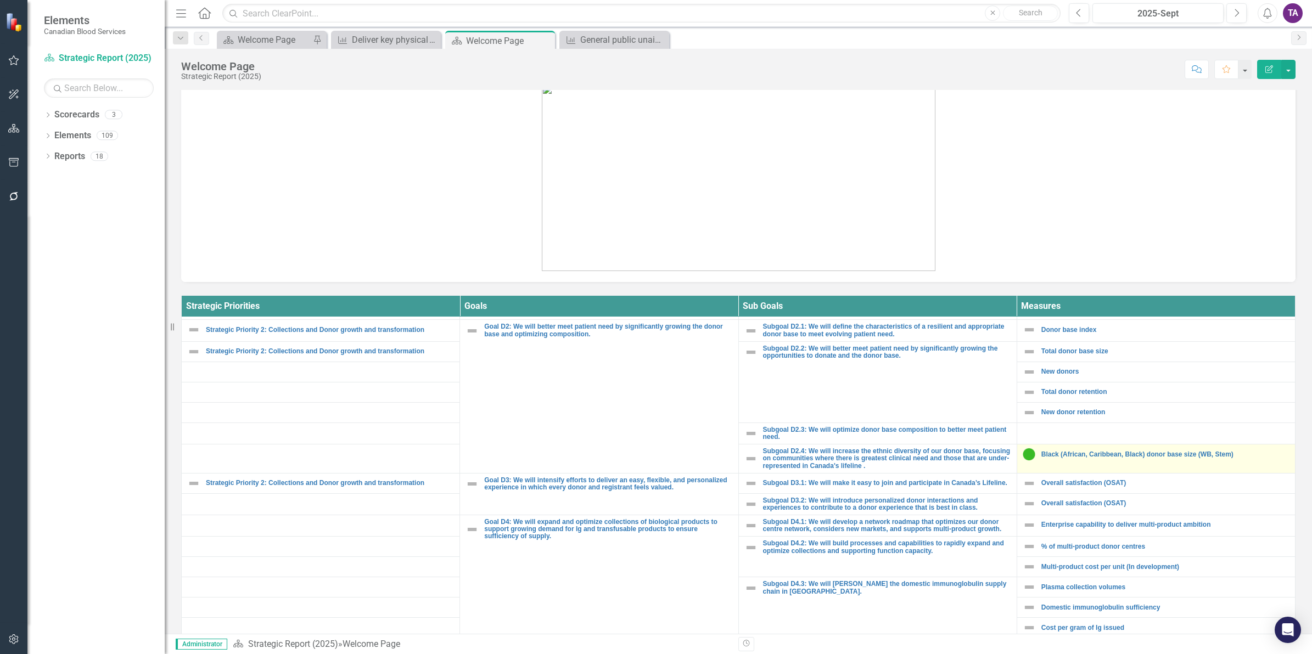
click at [1146, 464] on td "Black (African, [GEOGRAPHIC_DATA], Black) donor base size (WB, Stem) Link Map V…" at bounding box center [1156, 459] width 278 height 29
click at [1132, 457] on link "Black (African, Caribbean, Black) donor base size (WB, Stem)" at bounding box center [1165, 454] width 248 height 7
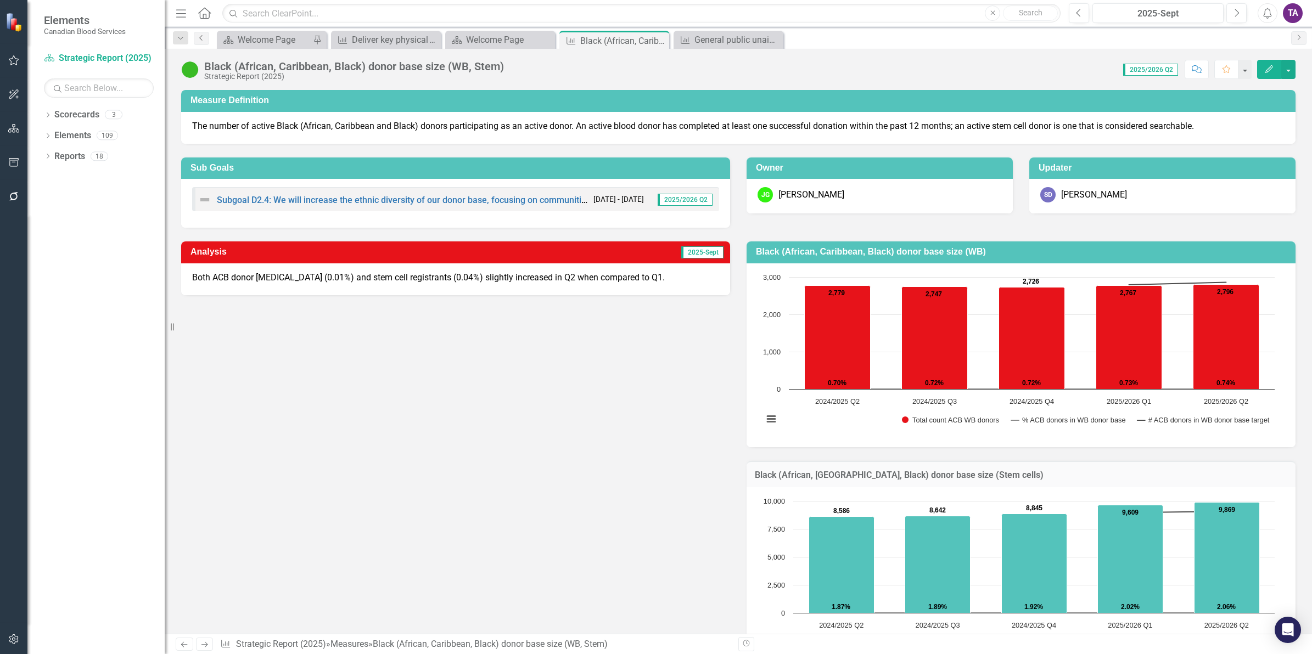
click at [199, 38] on icon "Previous" at bounding box center [201, 38] width 9 height 7
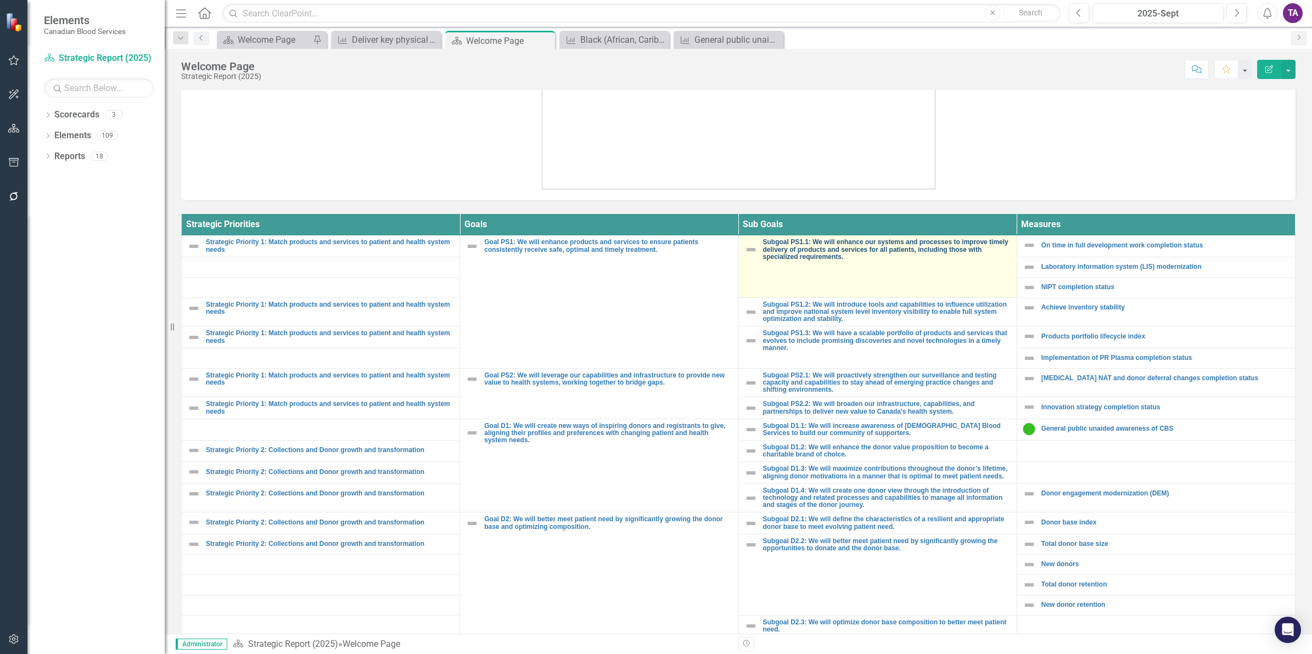
scroll to position [393, 0]
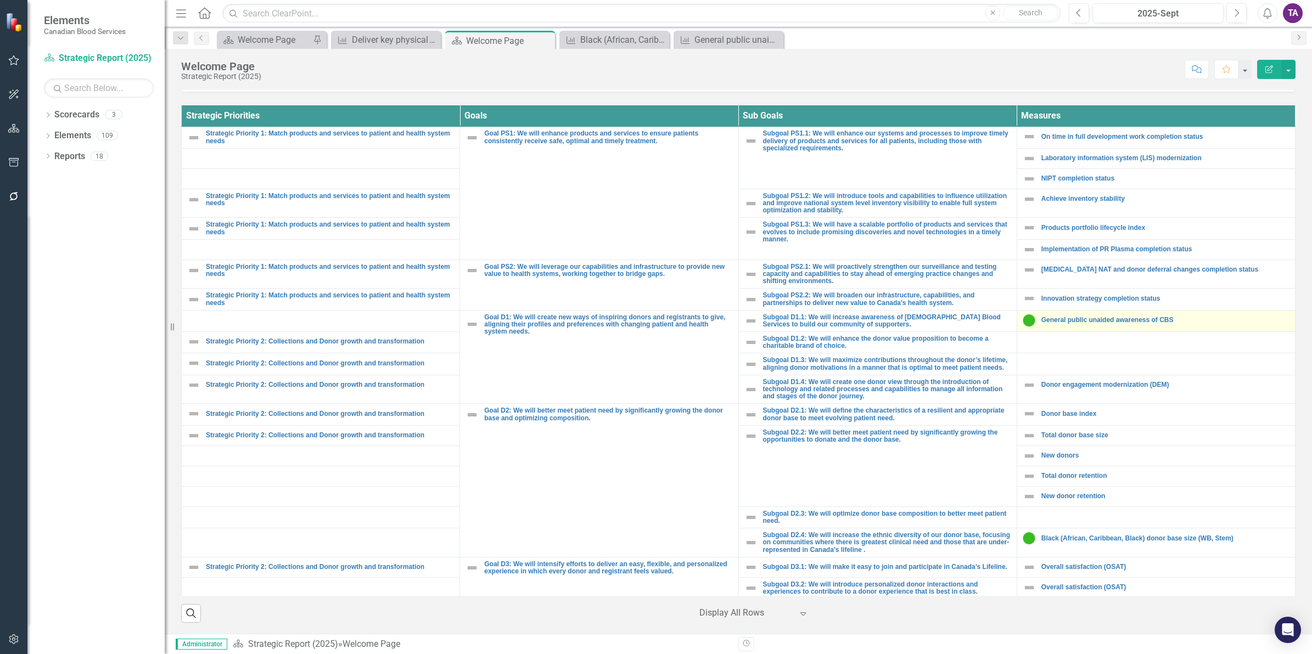
click at [1092, 325] on div "General public unaided awareness of CBS" at bounding box center [1156, 320] width 267 height 13
click at [1089, 321] on link "General public unaided awareness of CBS" at bounding box center [1165, 320] width 248 height 7
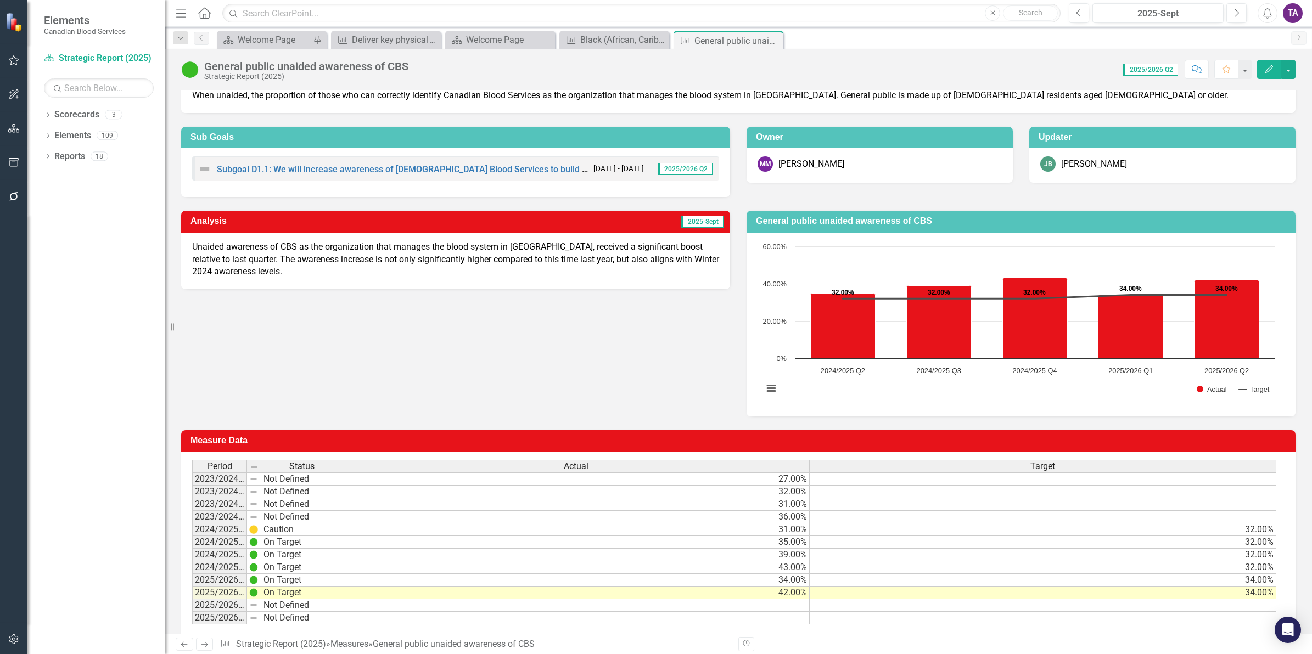
scroll to position [58, 0]
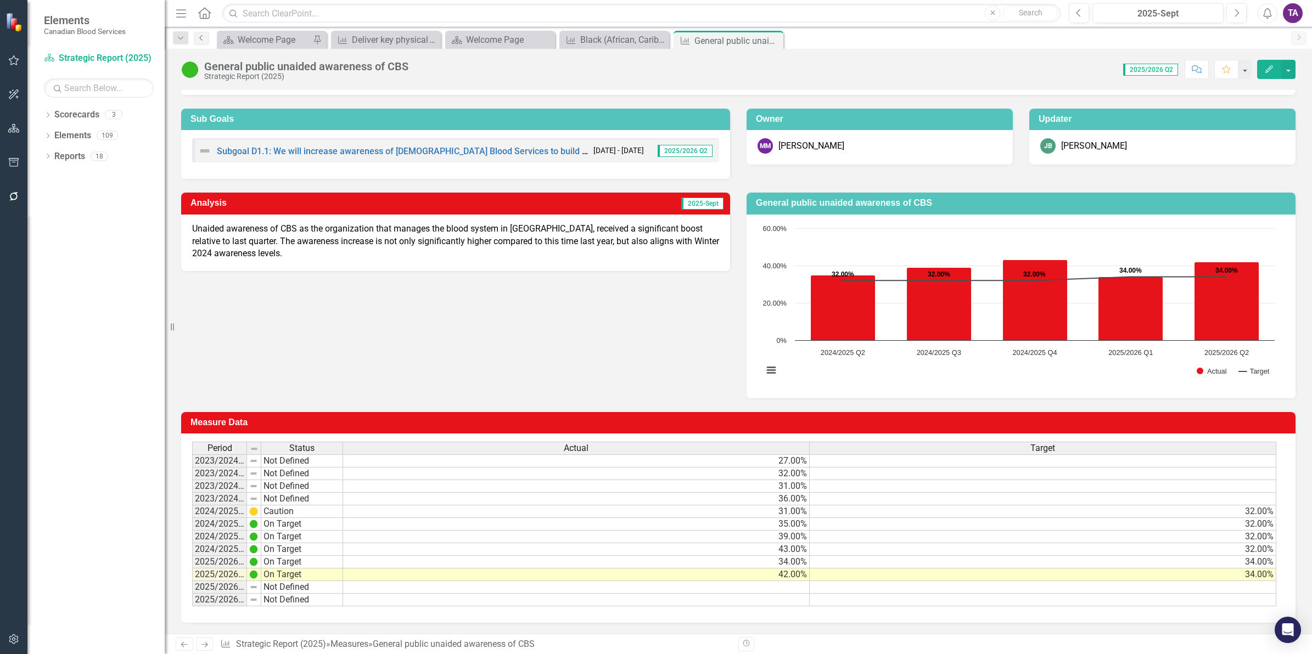
click at [199, 42] on link "Previous" at bounding box center [201, 38] width 15 height 13
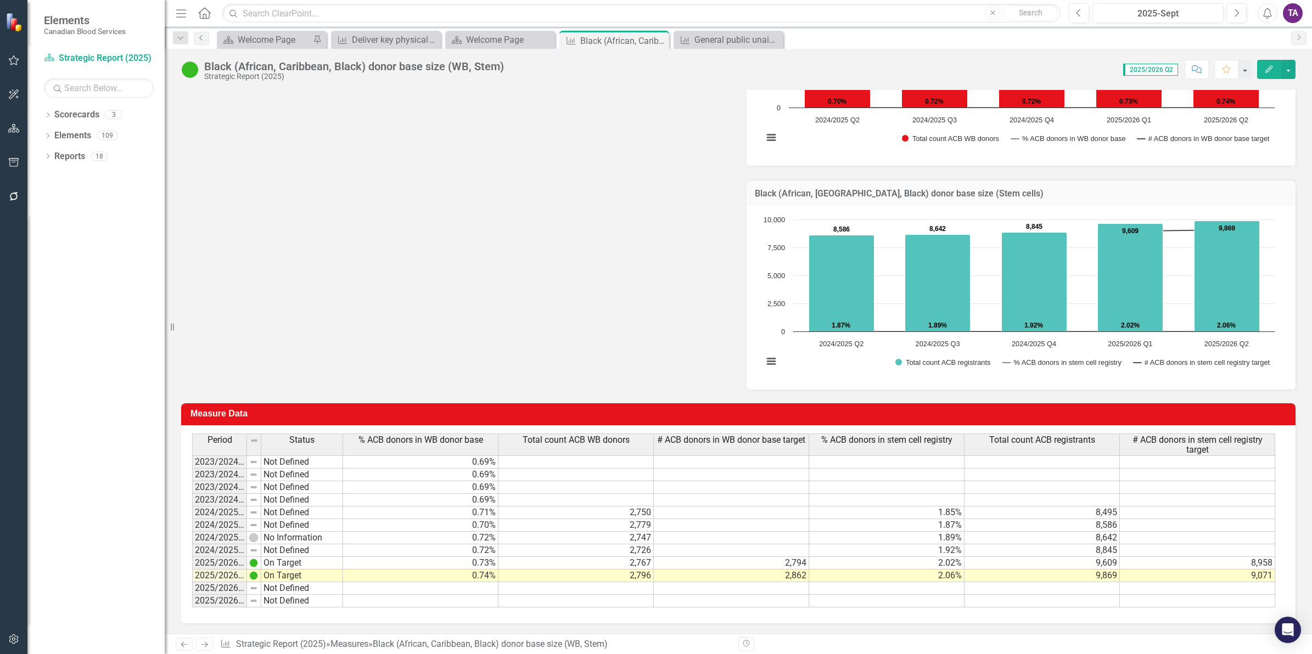
scroll to position [290, 0]
drag, startPoint x: 1252, startPoint y: 439, endPoint x: 1244, endPoint y: 441, distance: 7.9
drag, startPoint x: 1116, startPoint y: 443, endPoint x: 1088, endPoint y: 445, distance: 28.0
drag, startPoint x: 962, startPoint y: 439, endPoint x: 878, endPoint y: 449, distance: 84.0
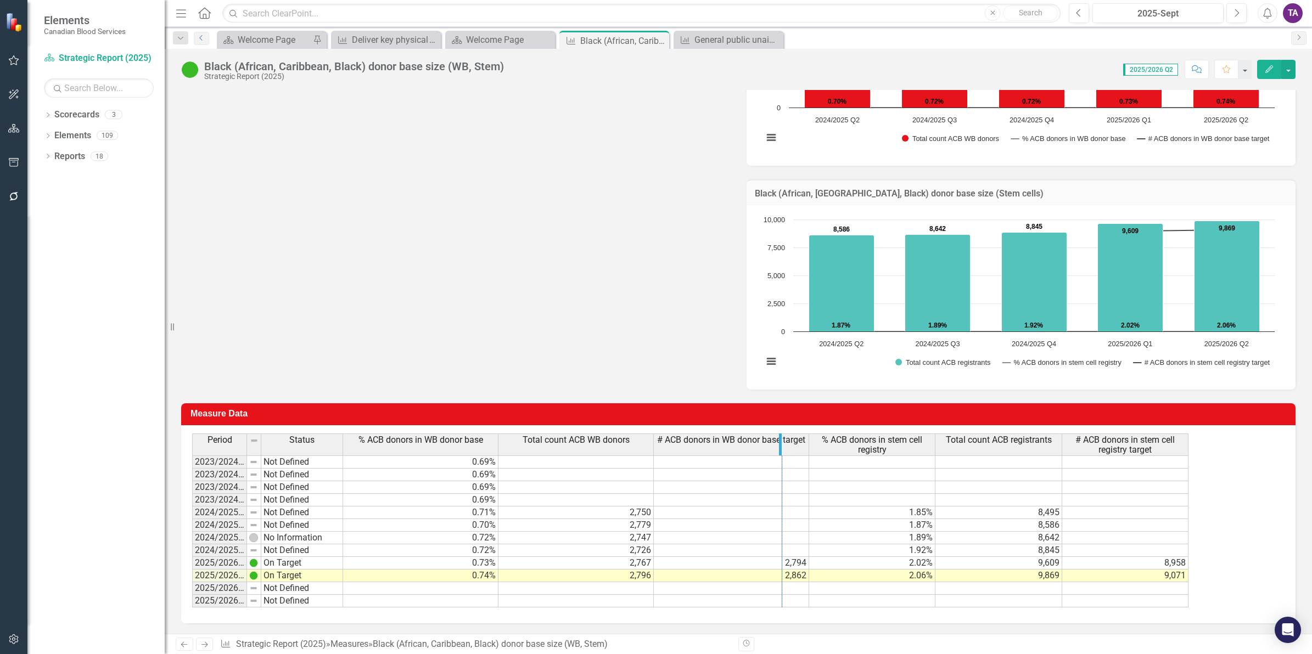
drag, startPoint x: 807, startPoint y: 449, endPoint x: 781, endPoint y: 451, distance: 26.5
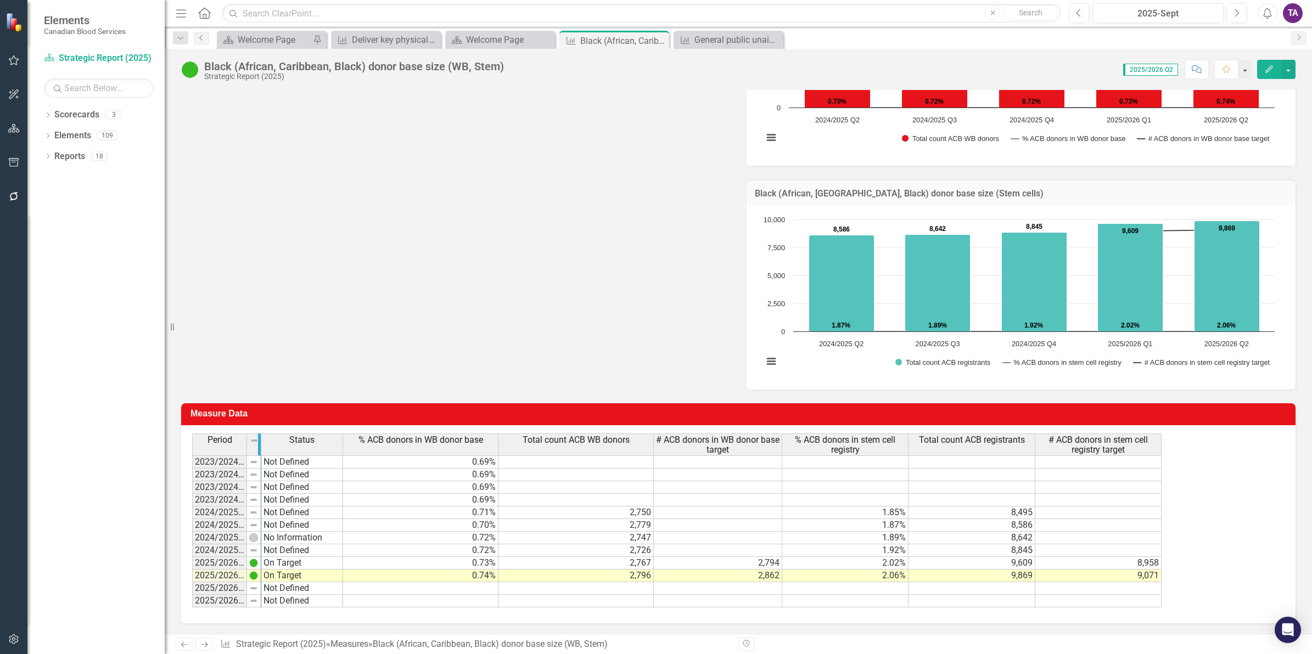
drag, startPoint x: 244, startPoint y: 447, endPoint x: 259, endPoint y: 447, distance: 14.3
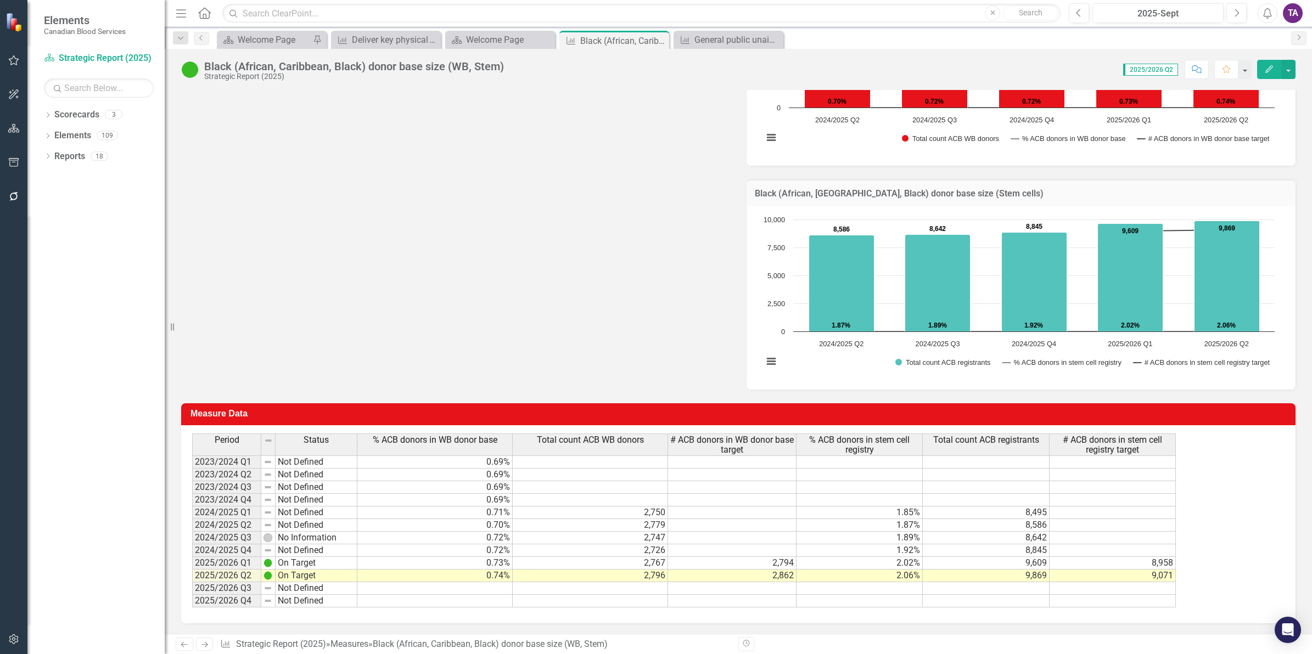
click at [591, 579] on td "2,796" at bounding box center [590, 576] width 155 height 13
click at [698, 577] on td "2,862" at bounding box center [732, 576] width 128 height 13
click at [637, 581] on td "2,796" at bounding box center [590, 576] width 155 height 13
drag, startPoint x: 273, startPoint y: 442, endPoint x: 344, endPoint y: 448, distance: 71.1
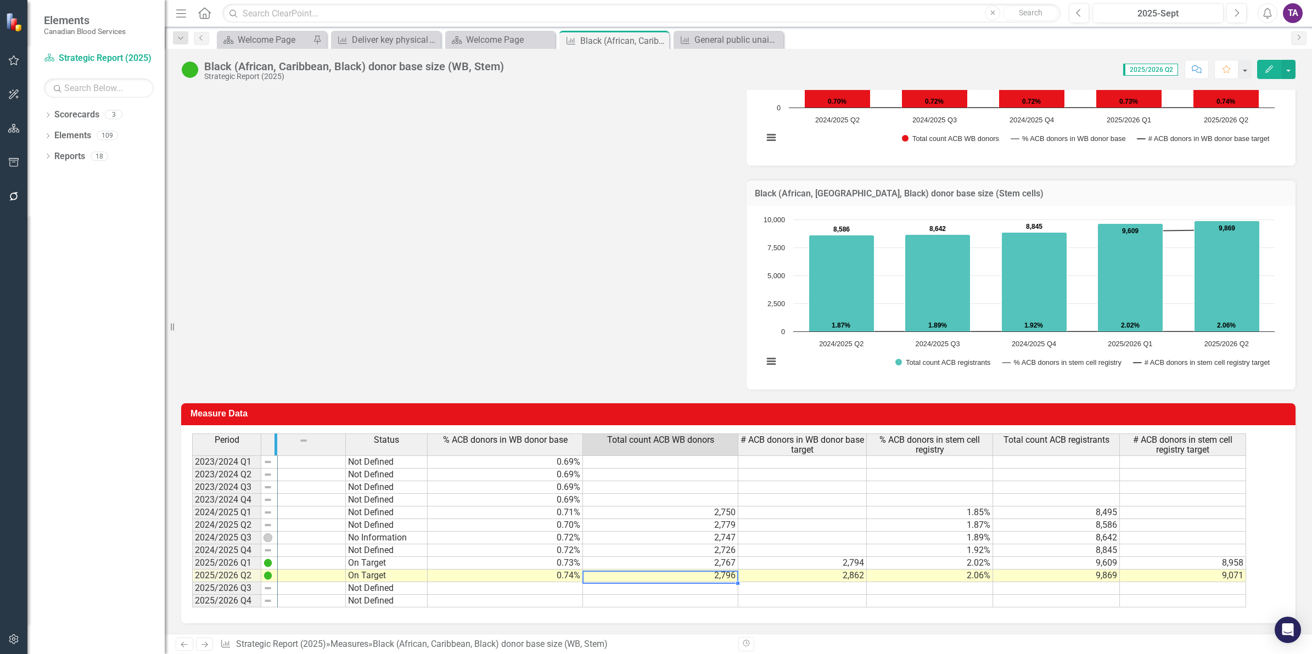
drag, startPoint x: 259, startPoint y: 445, endPoint x: 276, endPoint y: 445, distance: 17.0
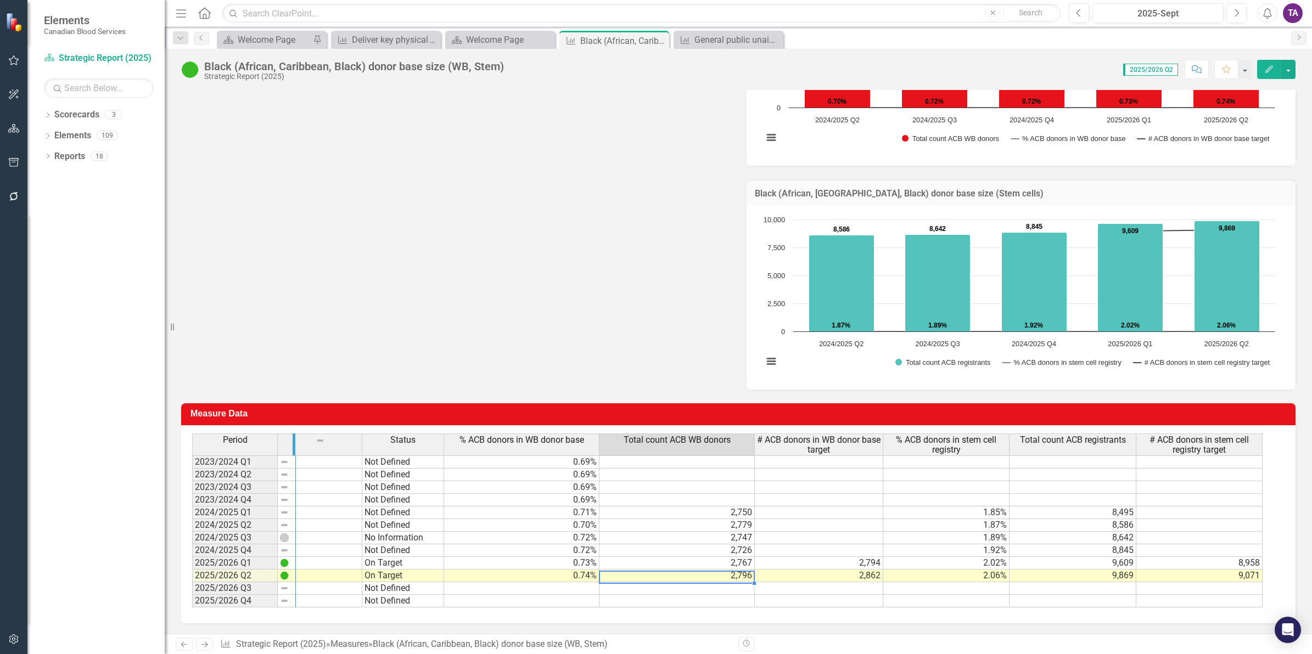
drag, startPoint x: 361, startPoint y: 446, endPoint x: 295, endPoint y: 446, distance: 65.9
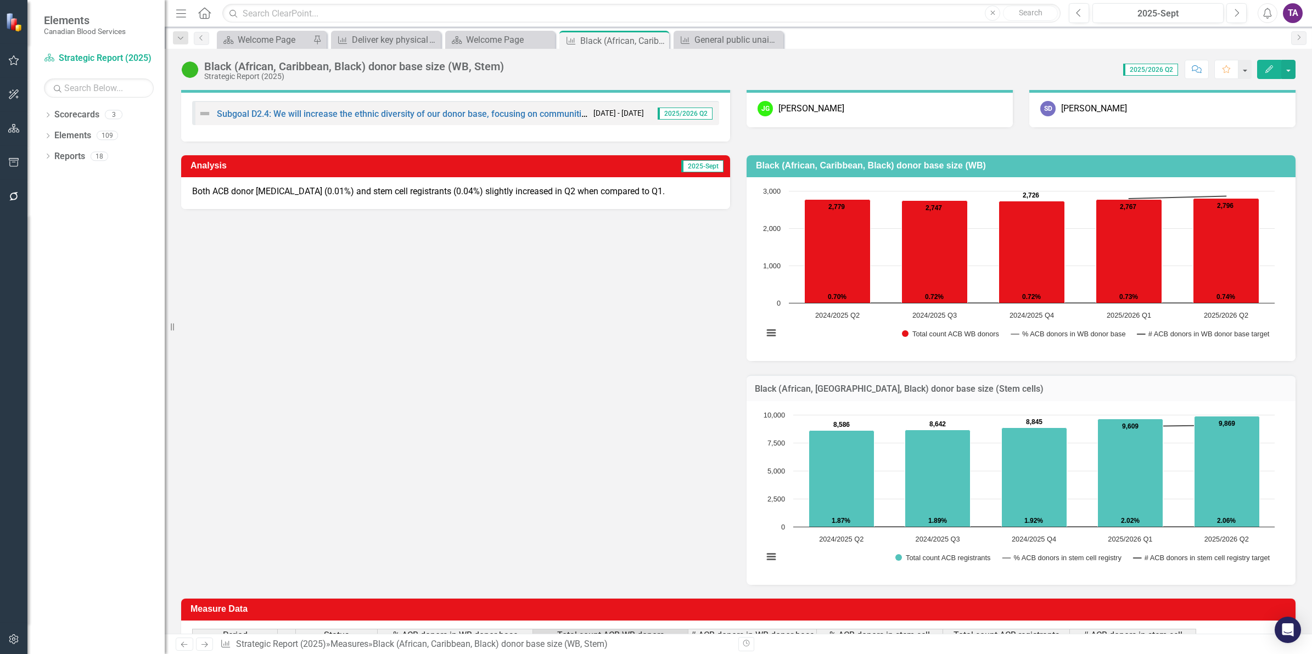
scroll to position [0, 0]
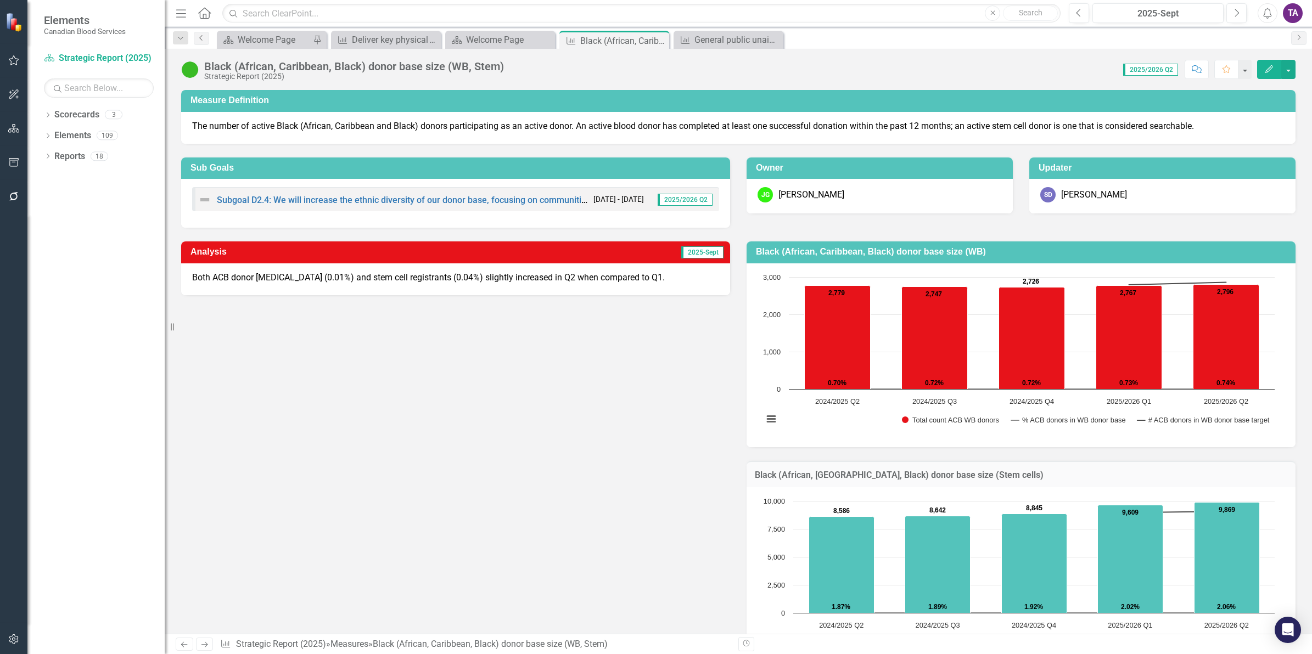
click at [199, 41] on icon "Previous" at bounding box center [201, 38] width 9 height 7
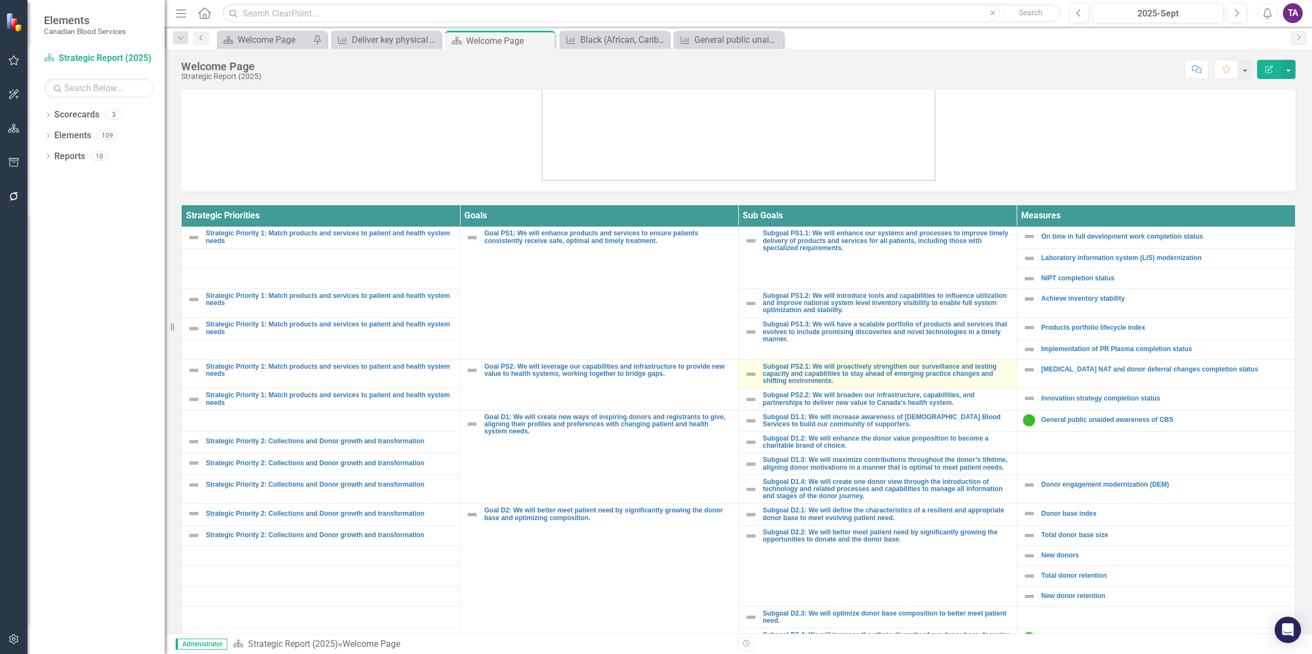
scroll to position [393, 0]
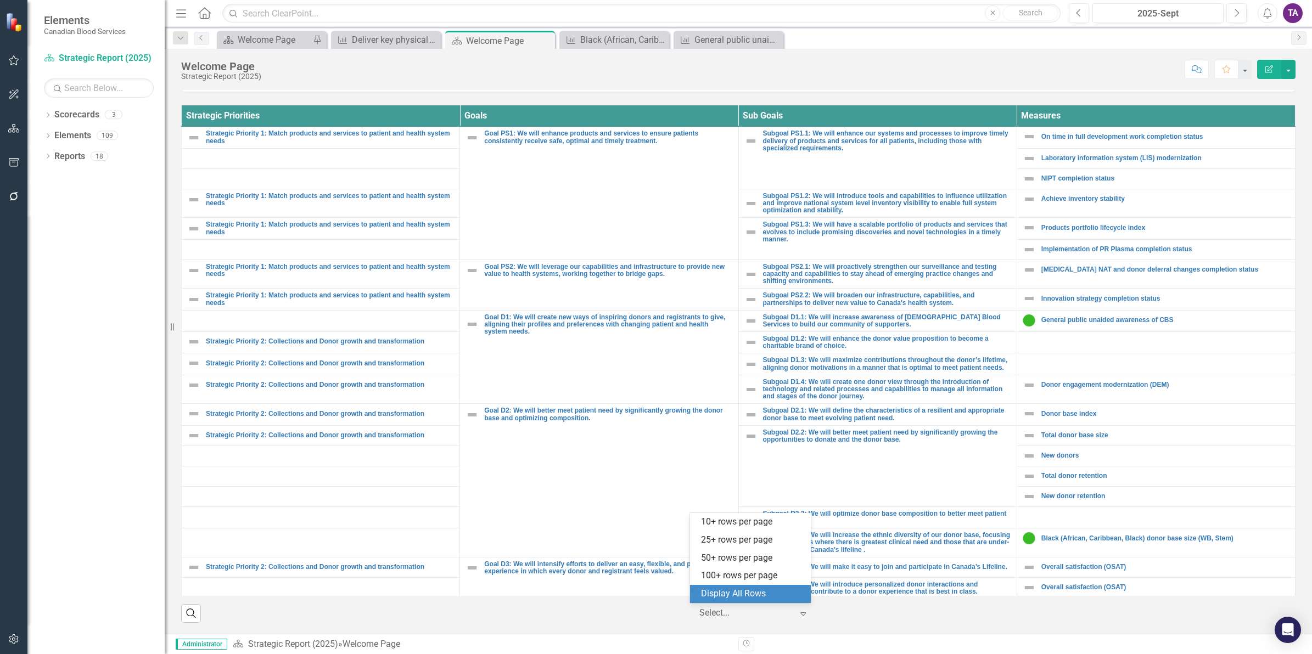
click at [745, 611] on div at bounding box center [745, 613] width 93 height 15
click at [744, 593] on div "Display All Rows" at bounding box center [752, 594] width 103 height 13
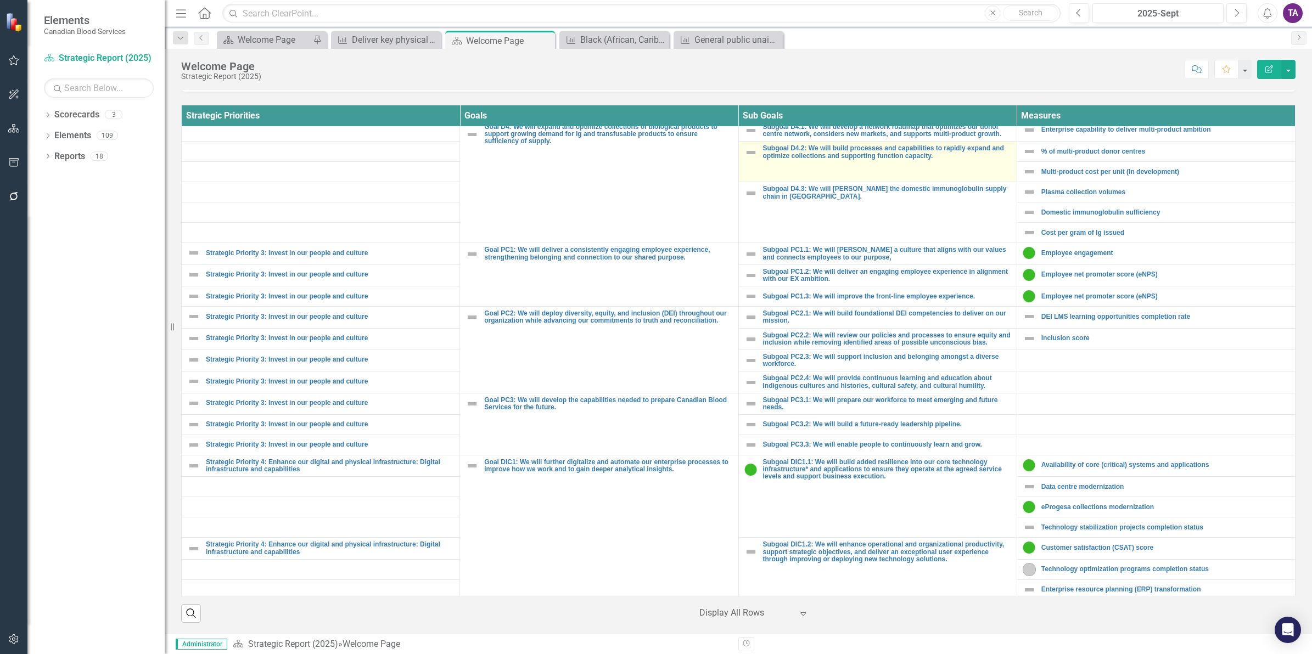
scroll to position [480, 0]
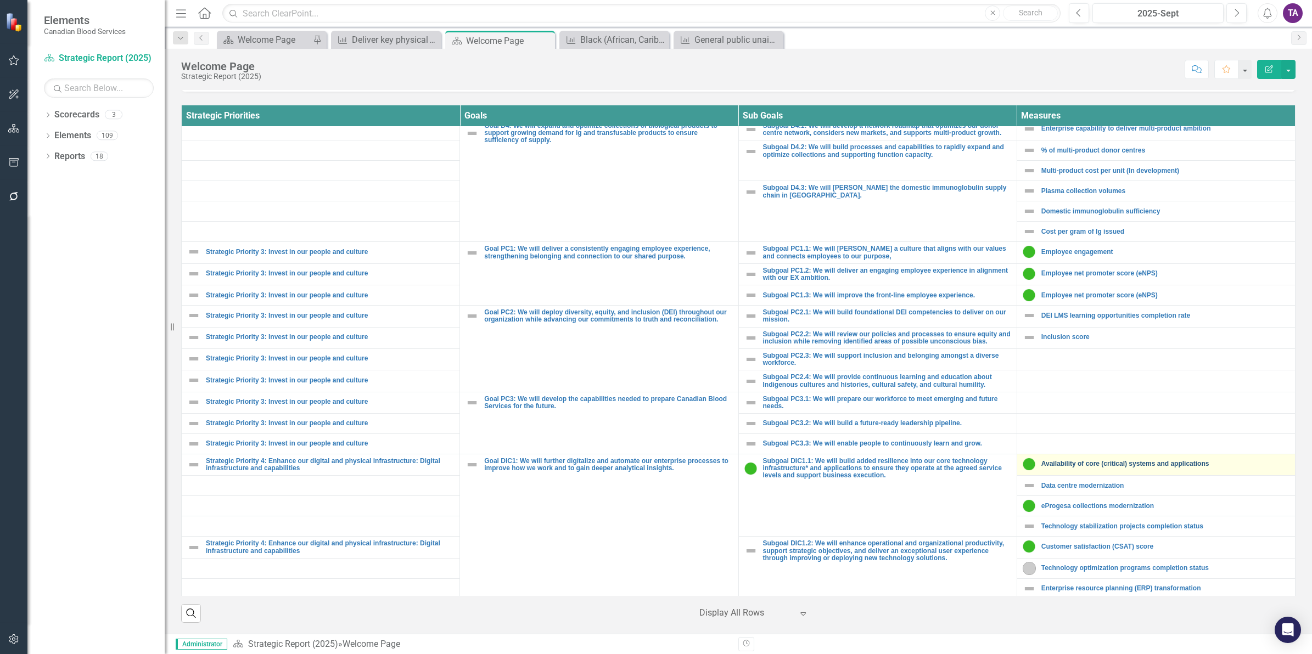
click at [1094, 468] on link "Availability of core (critical) systems and applications" at bounding box center [1165, 464] width 248 height 7
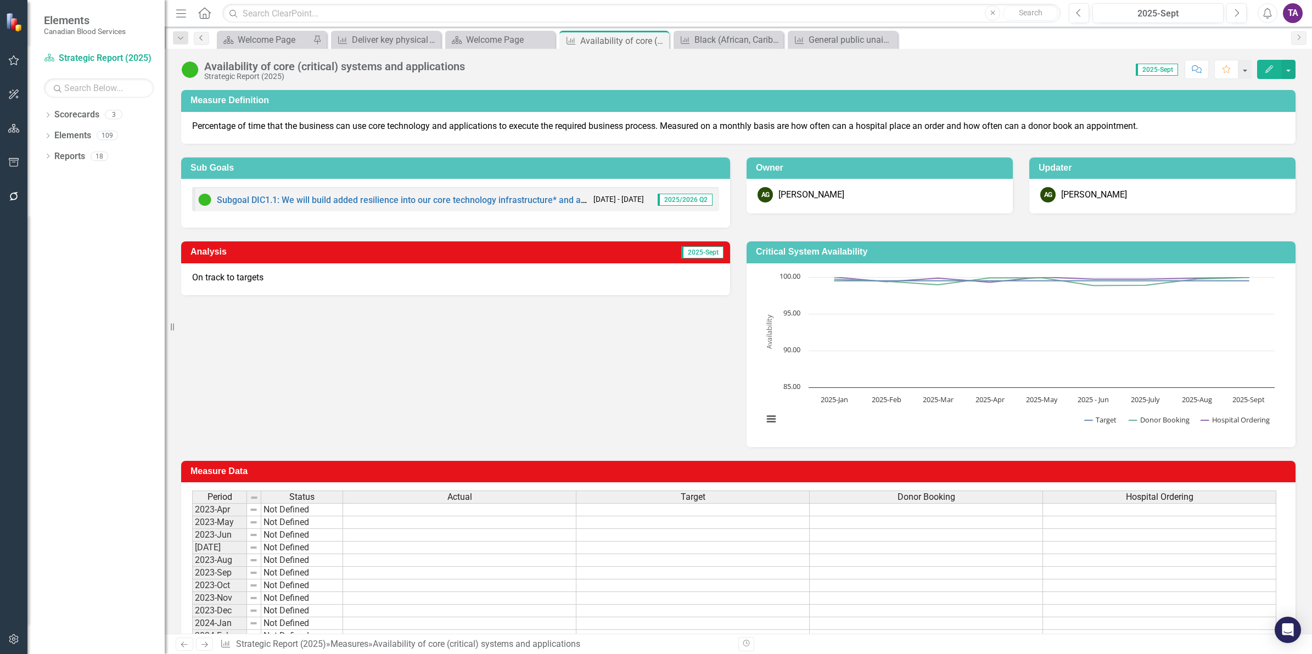
click at [208, 37] on link "Previous" at bounding box center [201, 38] width 15 height 13
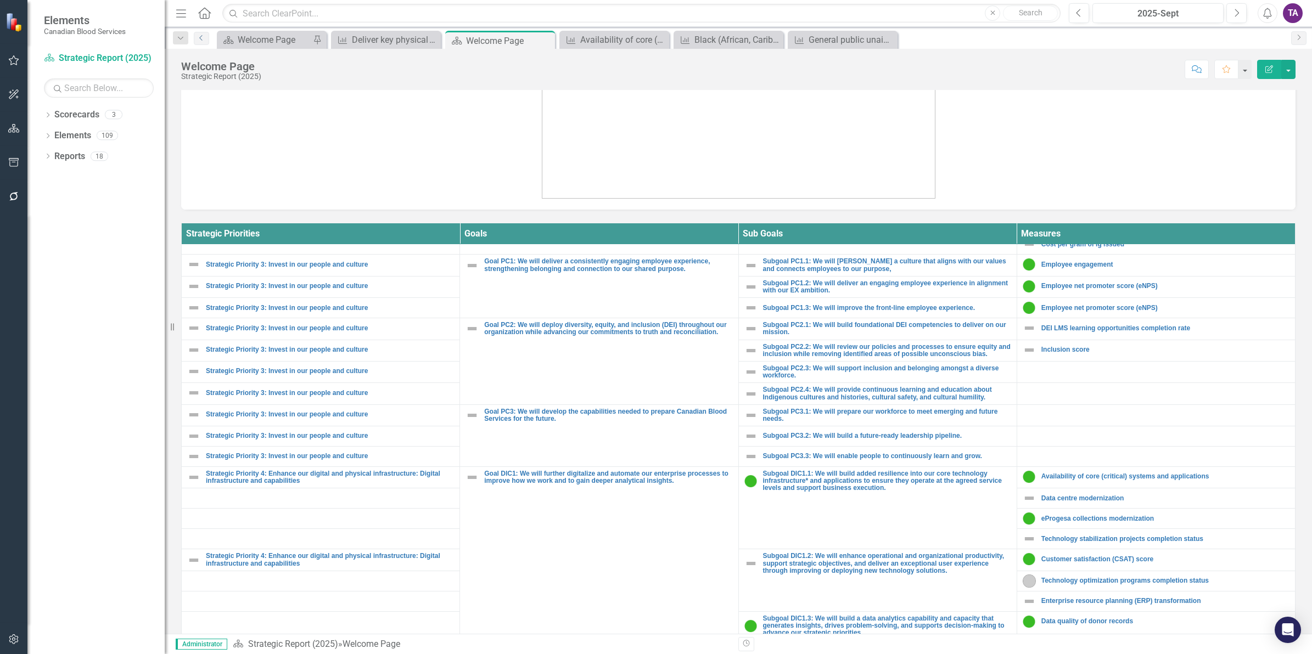
scroll to position [618, 0]
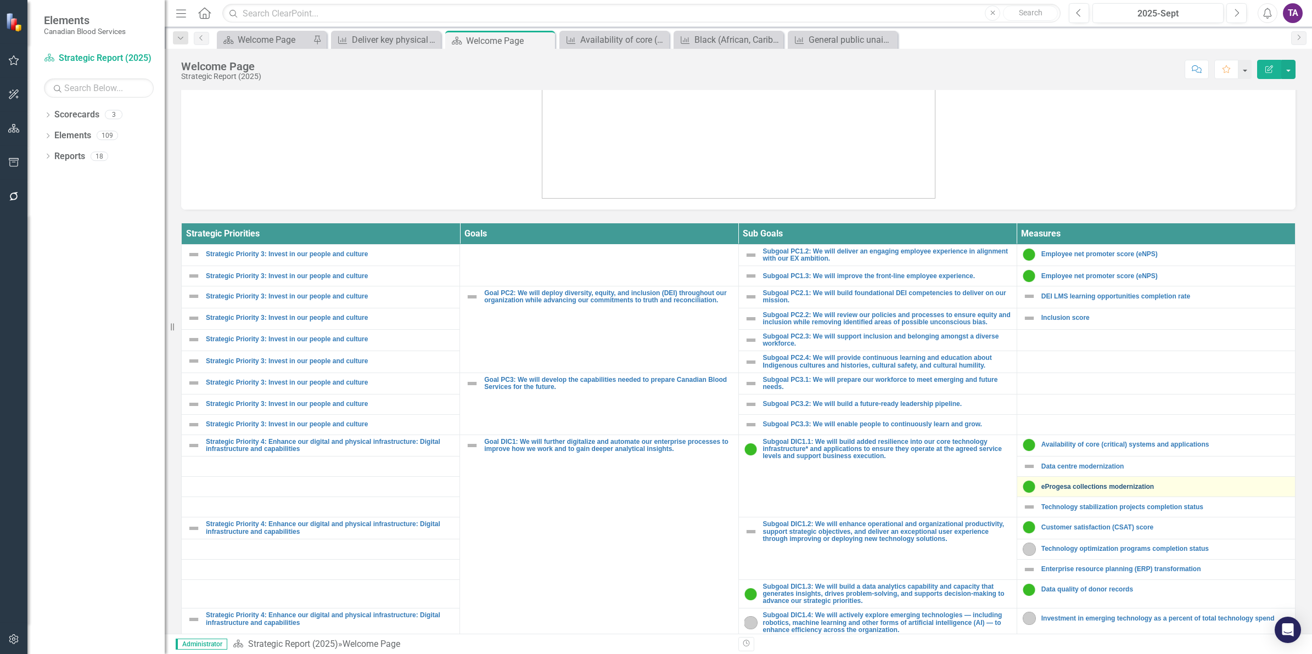
click at [1044, 491] on link "eProgesa collections modernization" at bounding box center [1165, 487] width 248 height 7
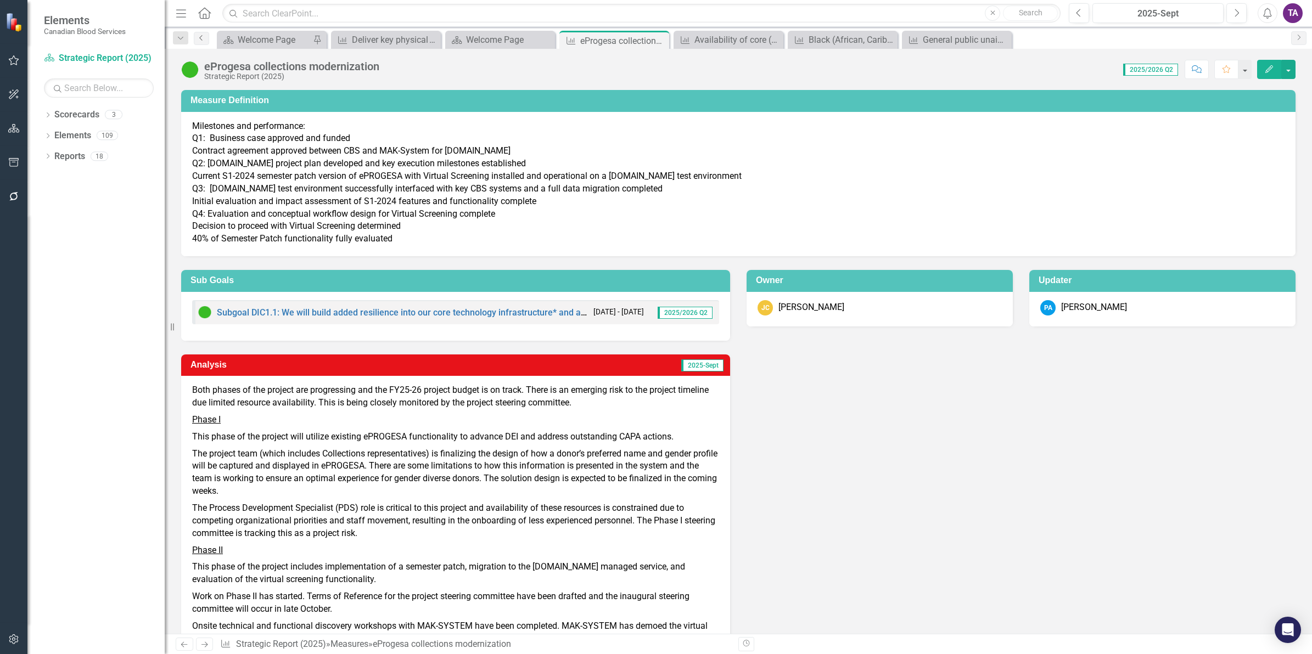
click at [202, 38] on icon "Previous" at bounding box center [201, 38] width 9 height 7
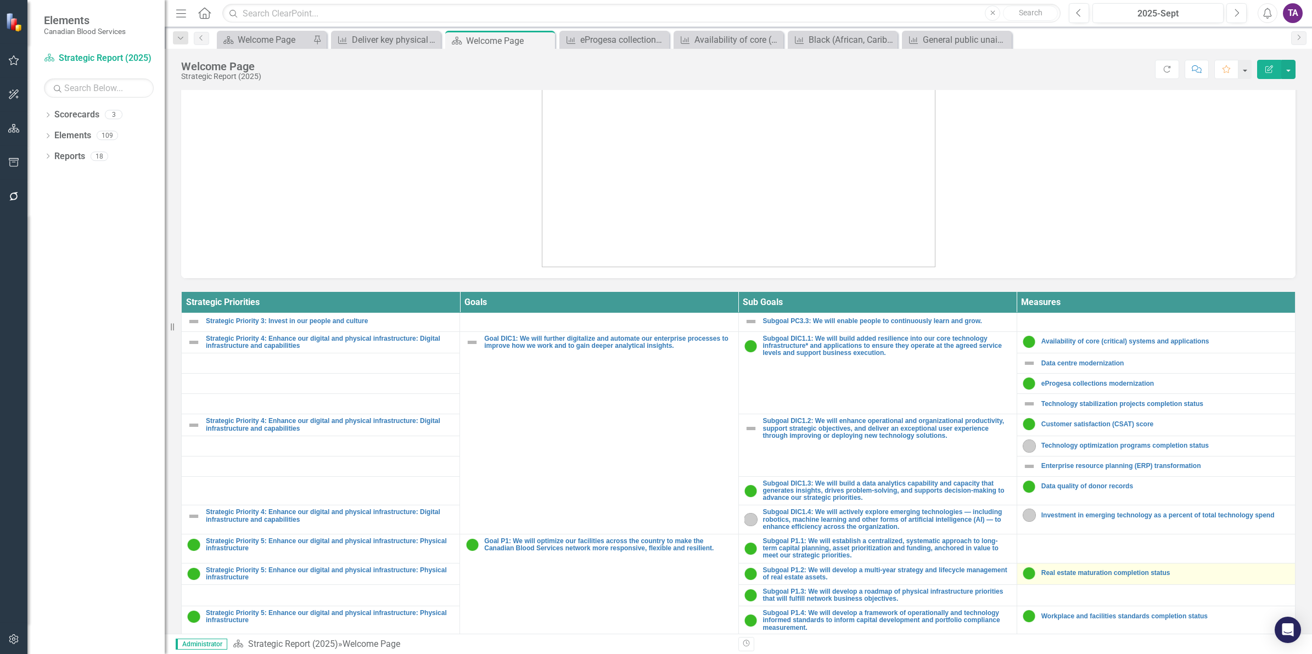
scroll to position [757, 0]
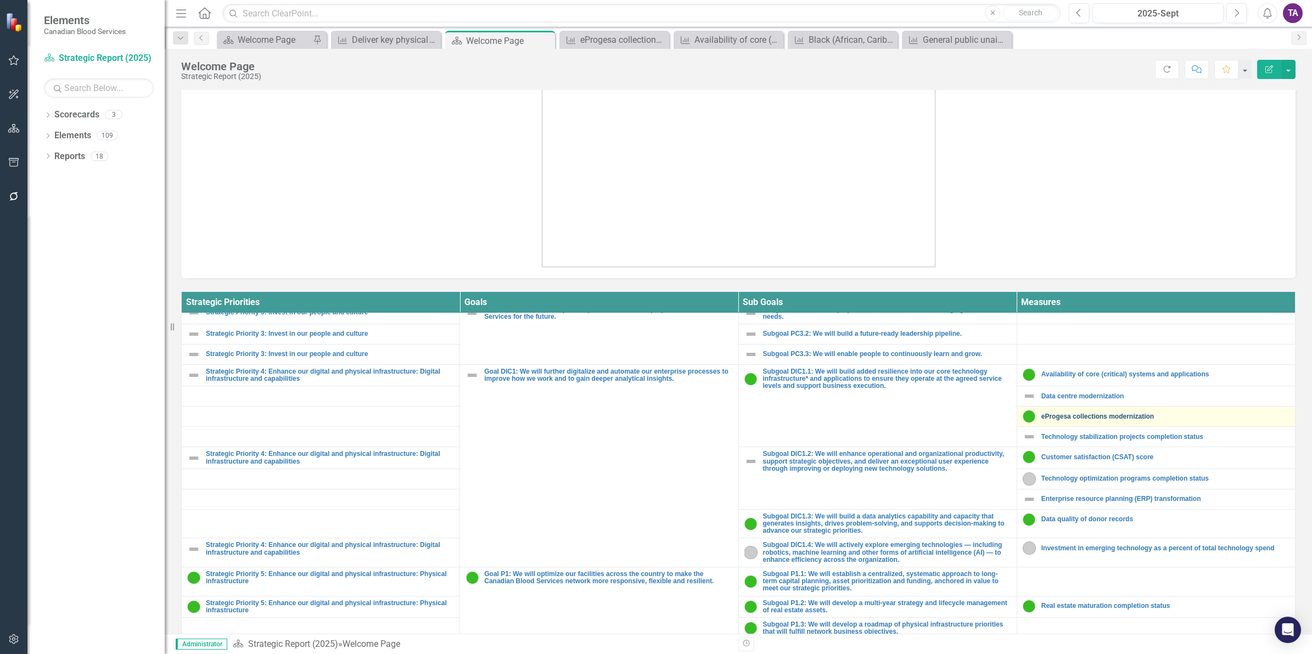
click at [1047, 421] on link "eProgesa collections modernization" at bounding box center [1165, 416] width 248 height 7
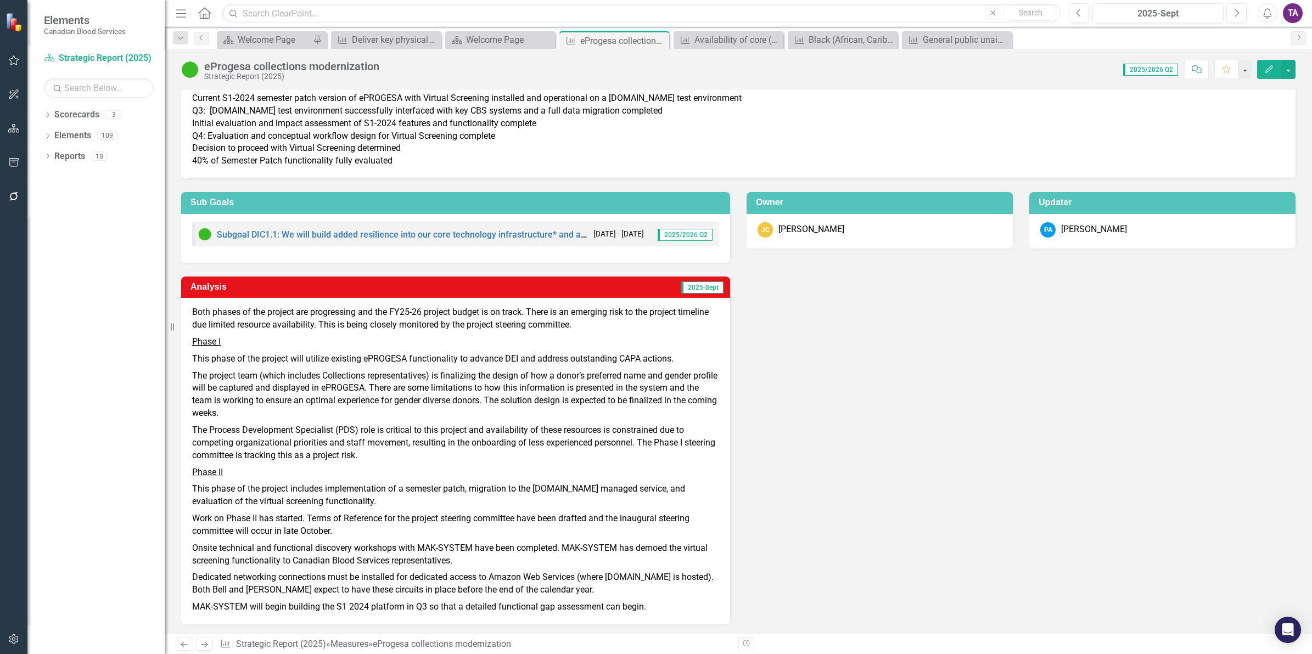
scroll to position [80, 0]
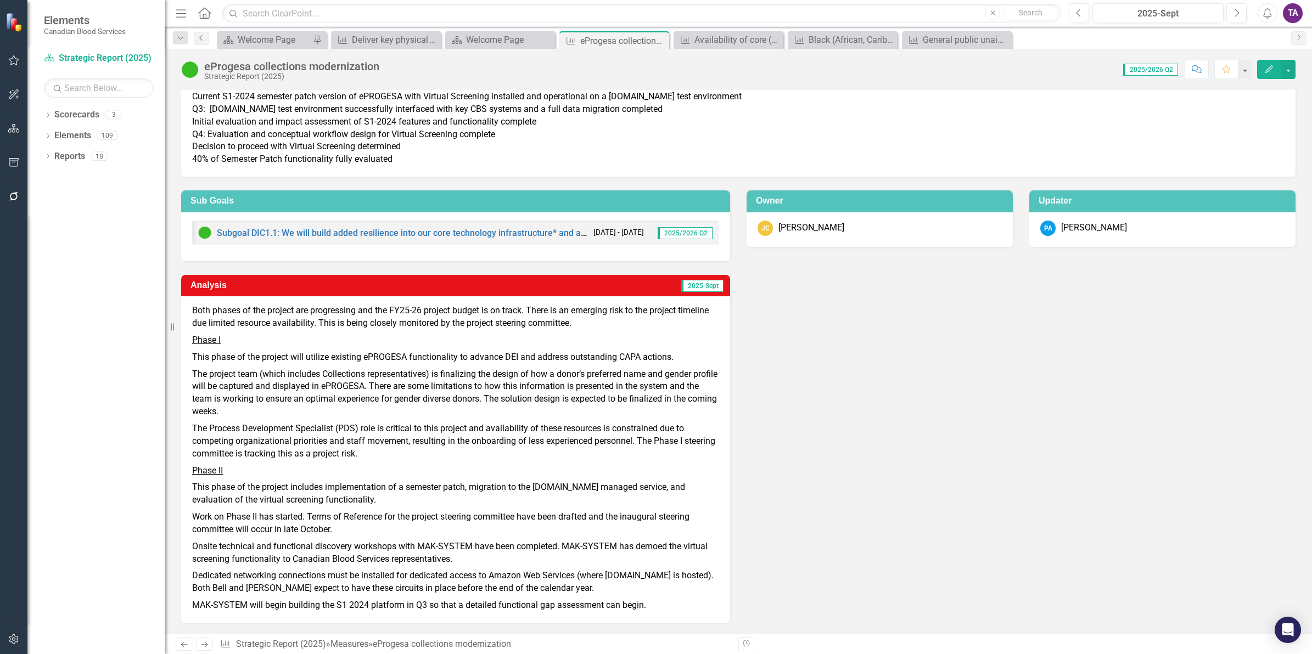
click at [203, 40] on icon "Previous" at bounding box center [201, 38] width 9 height 7
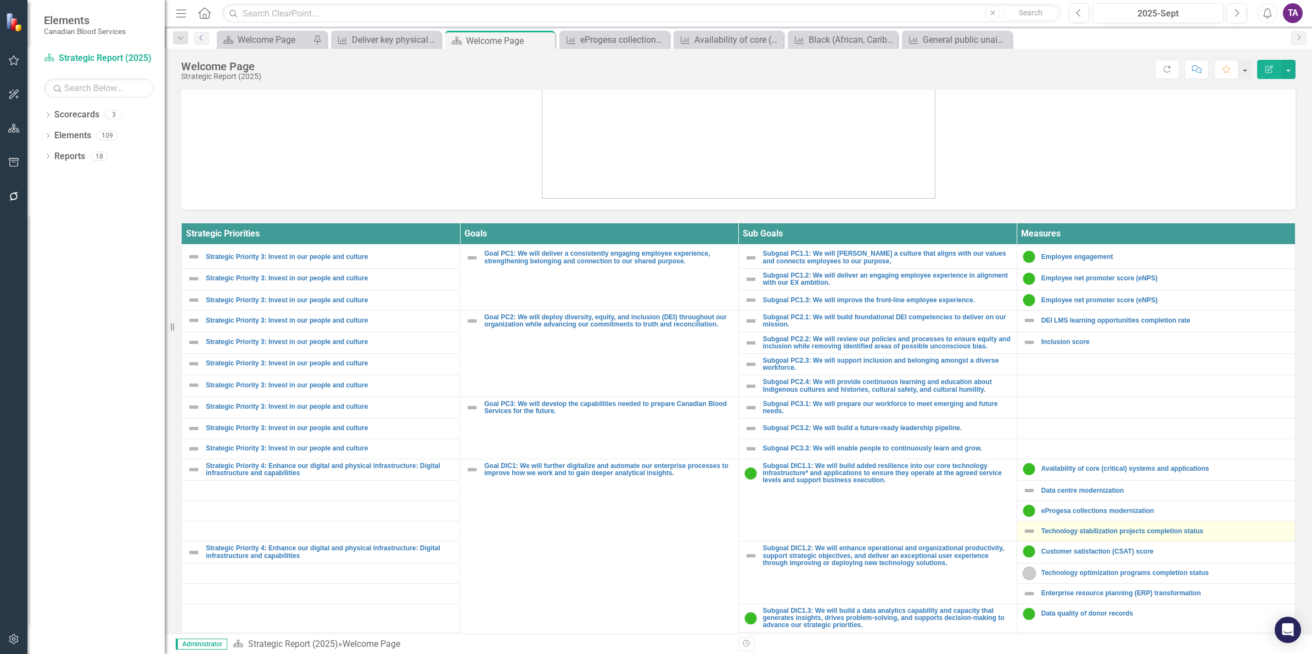
scroll to position [618, 0]
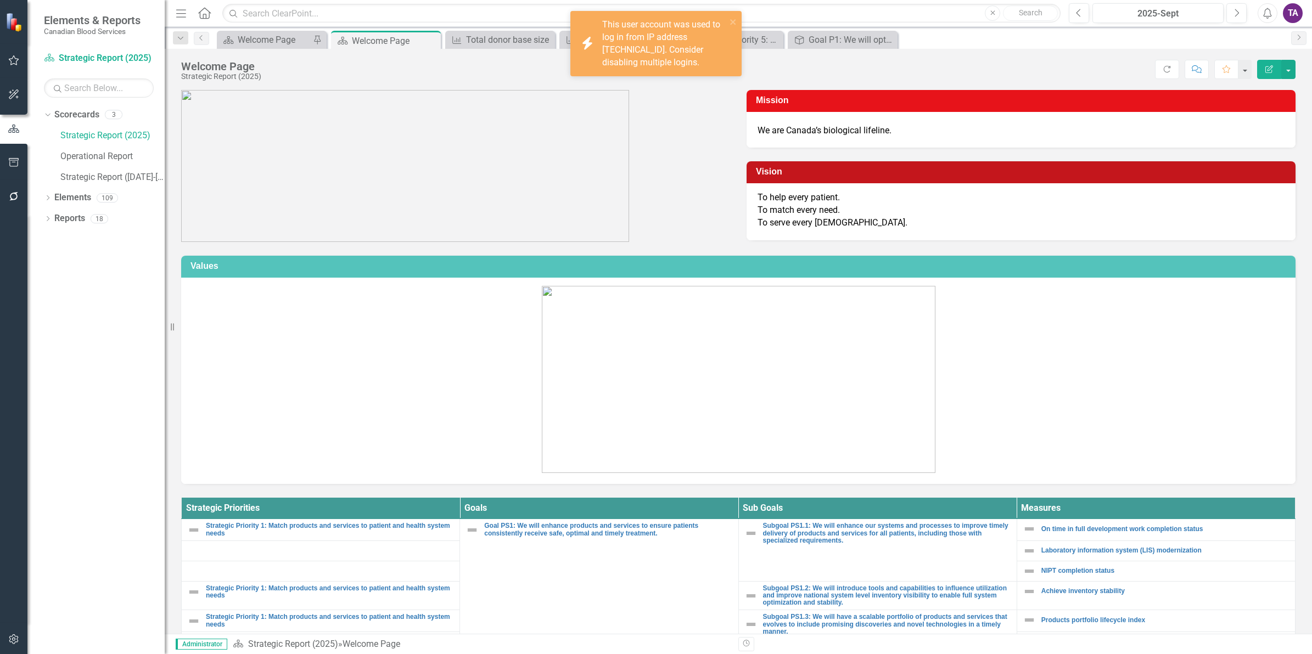
scroll to position [393, 0]
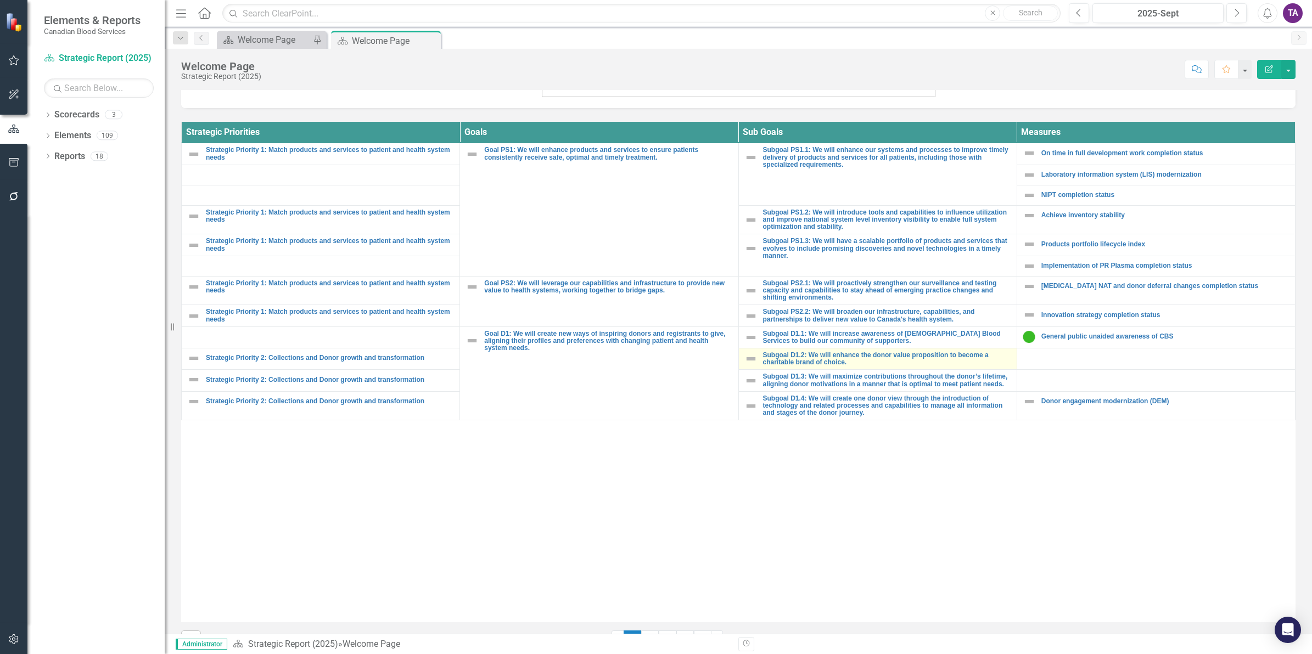
scroll to position [402, 0]
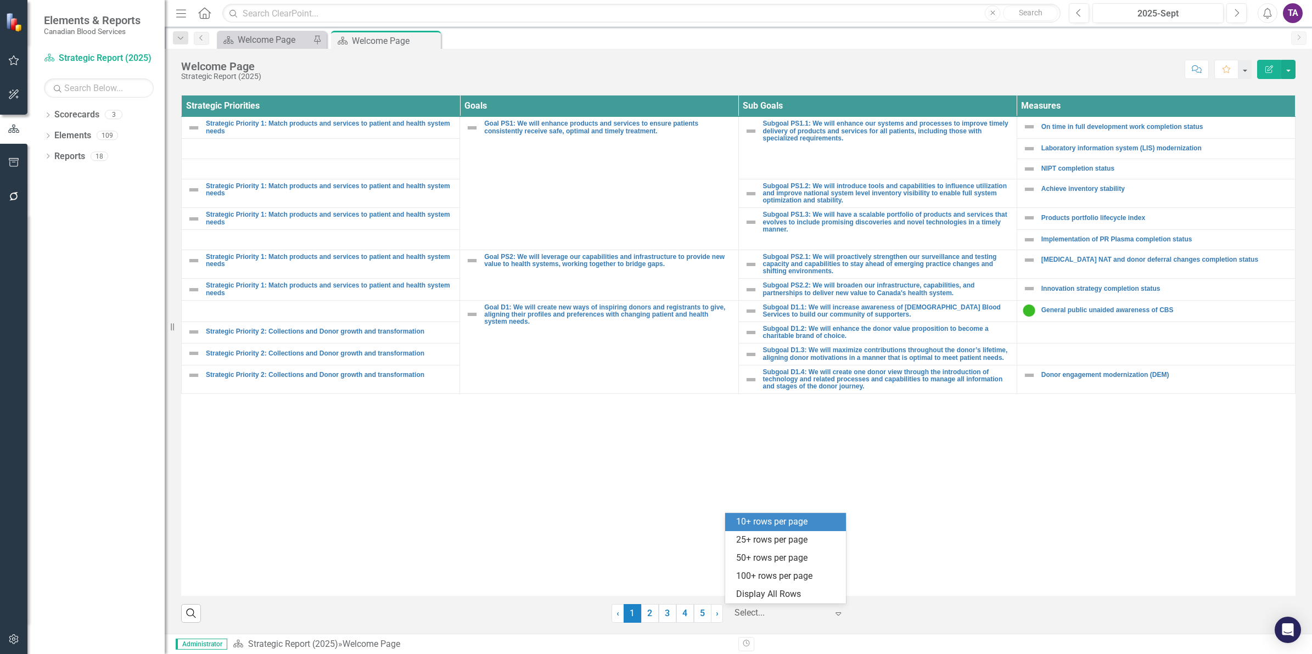
click at [783, 617] on div at bounding box center [781, 613] width 93 height 15
click at [781, 599] on div "Display All Rows" at bounding box center [787, 595] width 103 height 13
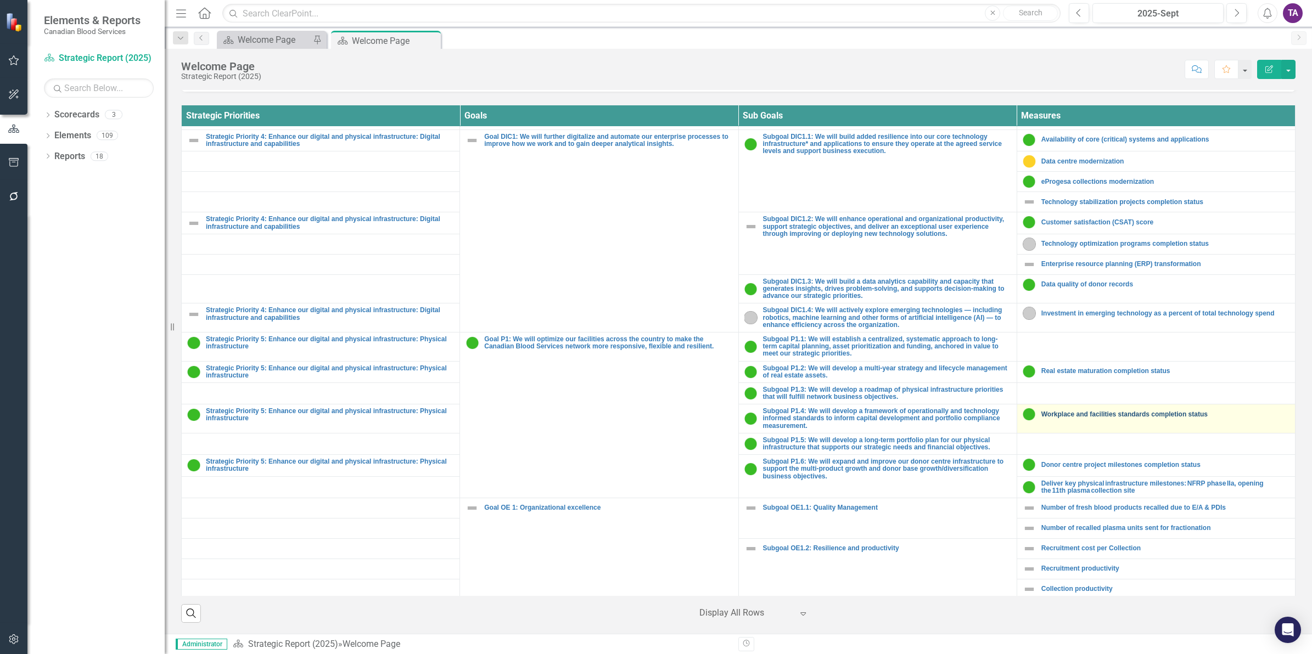
scroll to position [736, 0]
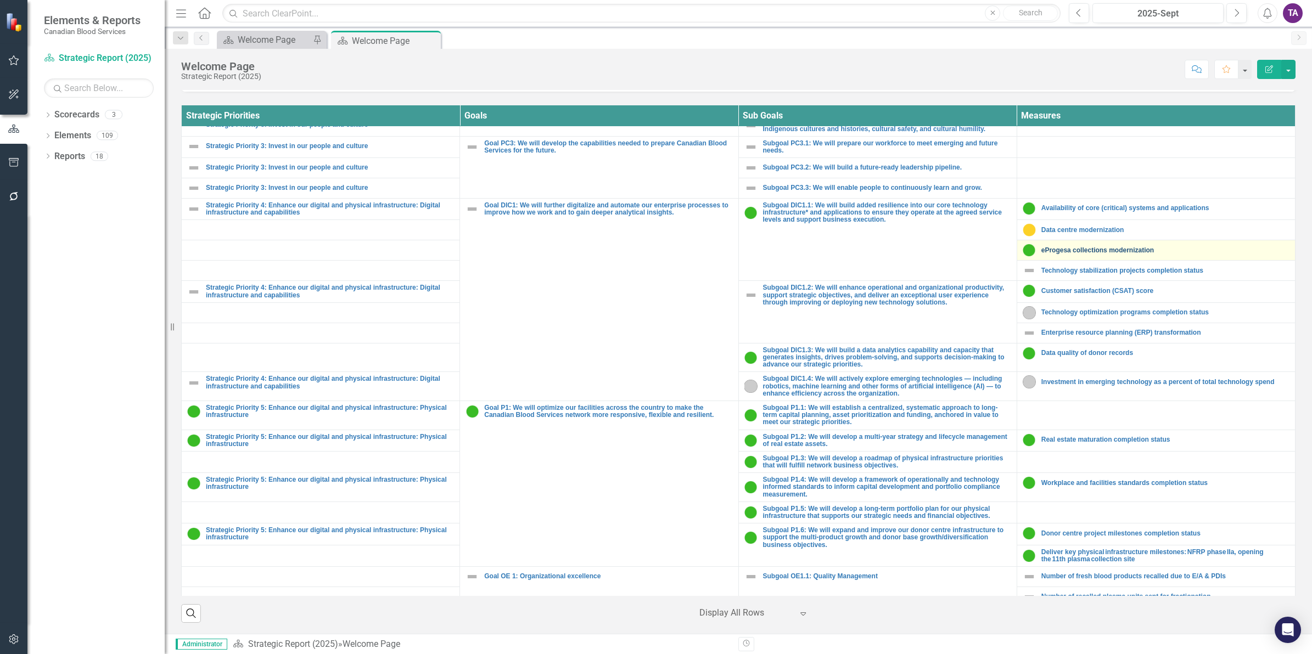
click at [1066, 254] on link "eProgesa collections modernization" at bounding box center [1165, 250] width 248 height 7
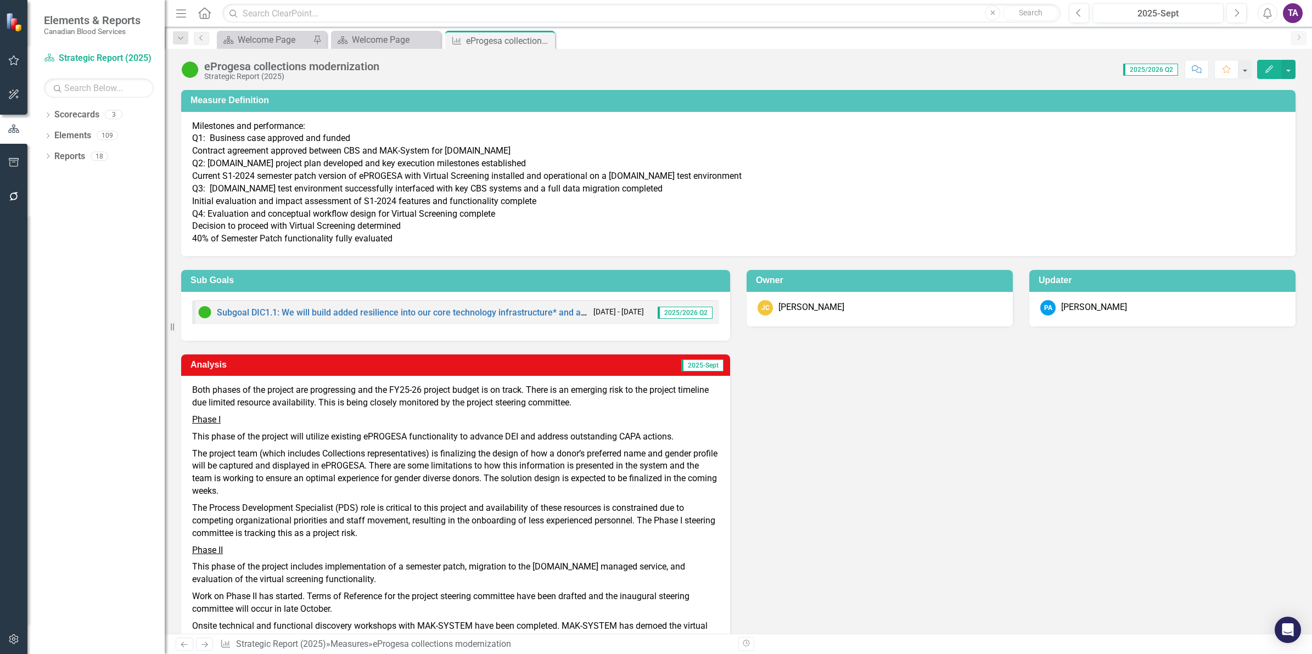
drag, startPoint x: 265, startPoint y: 161, endPoint x: 329, endPoint y: 176, distance: 66.0
click at [329, 176] on p "Milestones and performance: Q1: Business case approved and funded Contract agre…" at bounding box center [738, 182] width 1092 height 125
click at [330, 578] on p "This phase of the project includes implementation of a semester patch, migratio…" at bounding box center [455, 574] width 527 height 30
click at [313, 589] on p "Work on Phase II has started. Terms of Reference for the project steering commi…" at bounding box center [455, 604] width 527 height 30
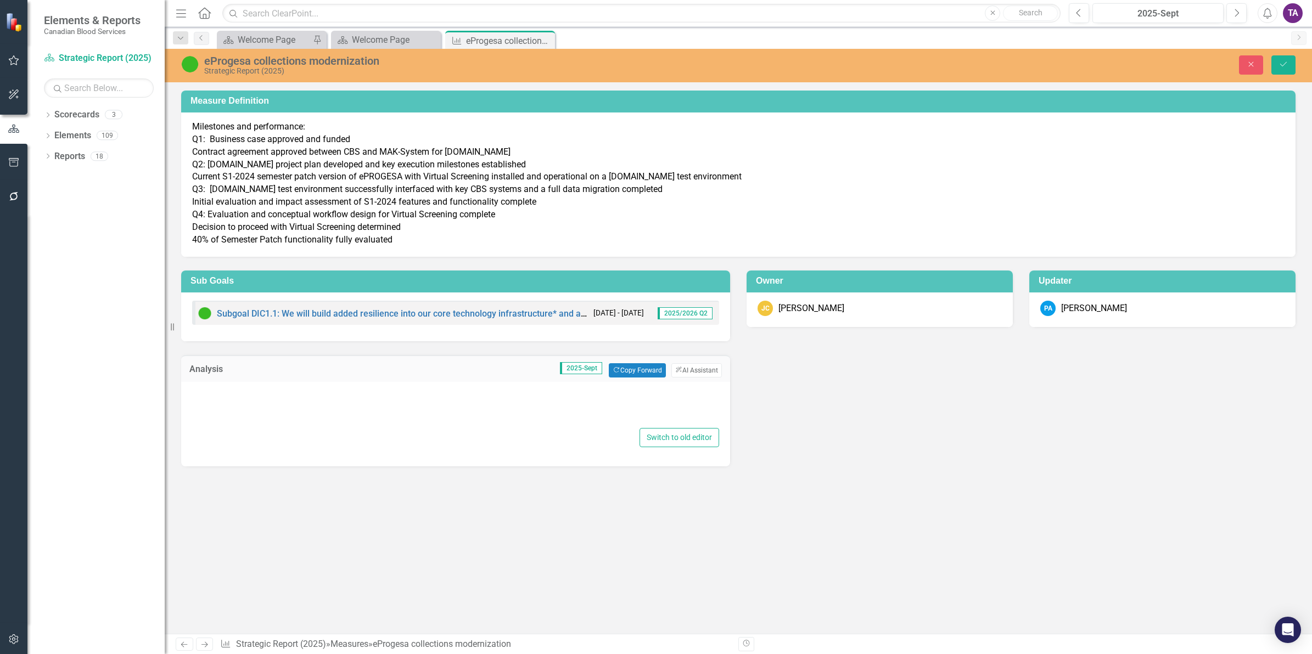
type textarea "<l><ipsu>Dolo sitame co adi elitsed doe temporincid utl etd MA75-69 aliquae adm…"
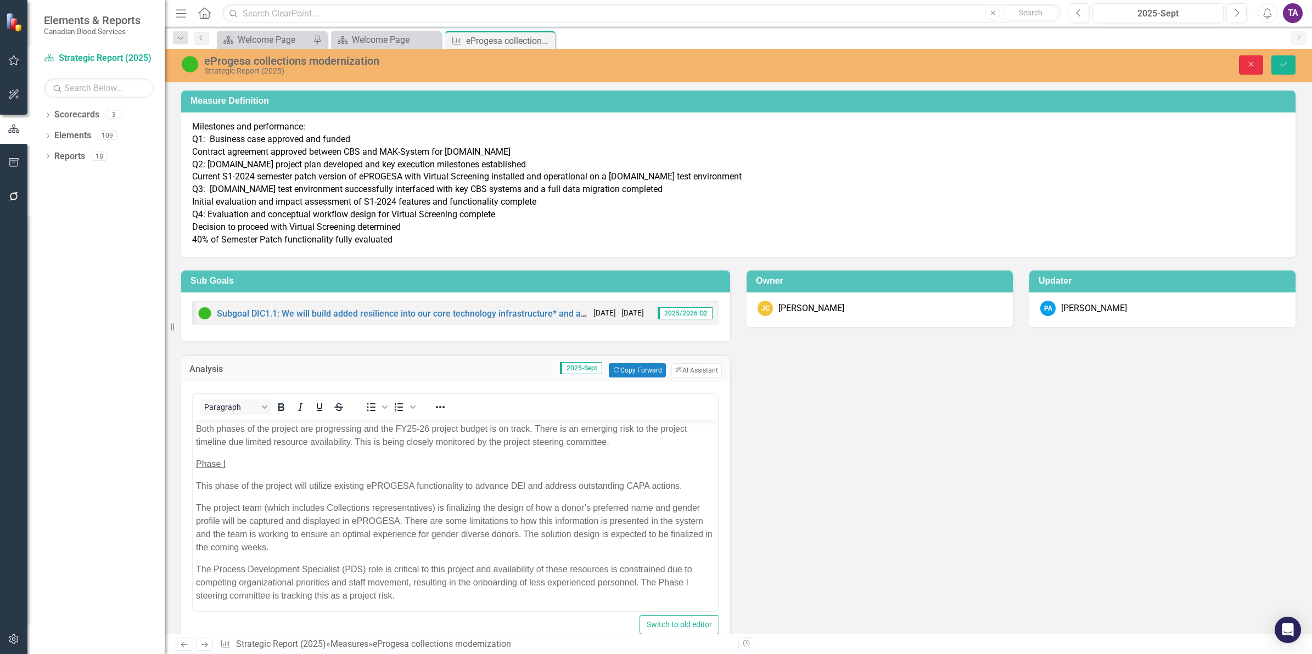
click at [1242, 64] on button "Close" at bounding box center [1251, 64] width 24 height 19
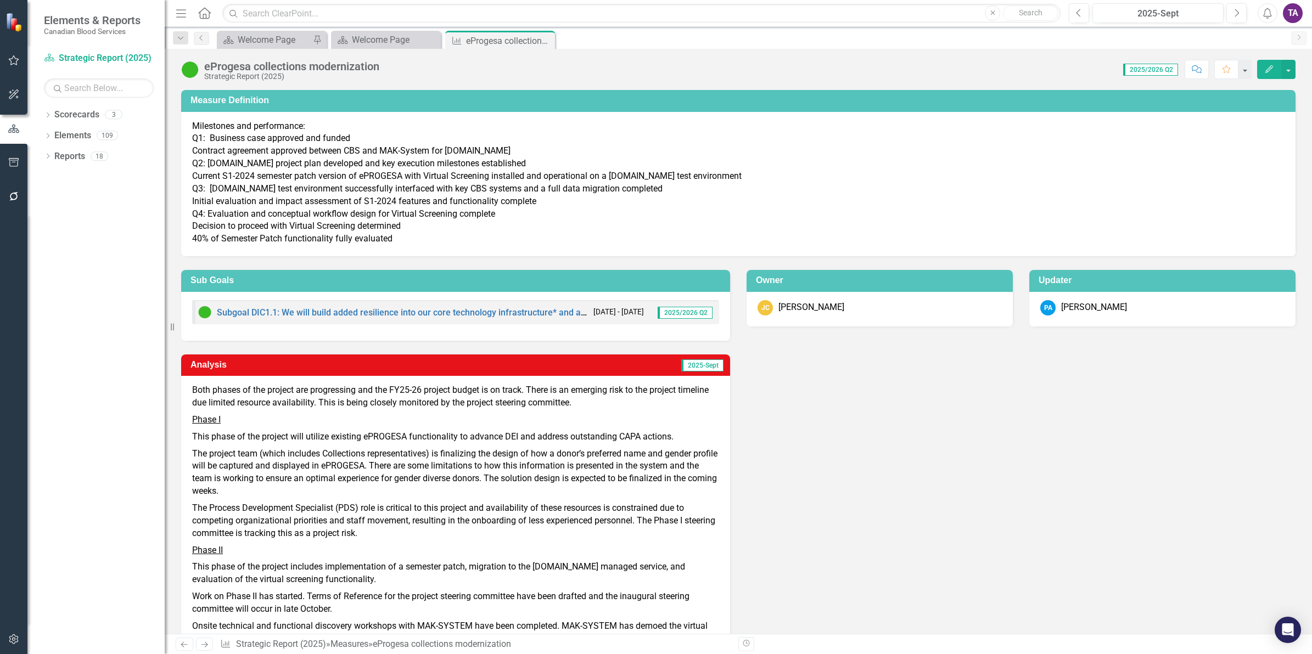
click at [243, 501] on p "The Process Development Specialist (PDS) role is critical to this project and a…" at bounding box center [455, 521] width 527 height 42
drag, startPoint x: 1132, startPoint y: 311, endPoint x: 1046, endPoint y: 310, distance: 86.2
click at [1046, 310] on div "PA [PERSON_NAME]" at bounding box center [1162, 307] width 244 height 15
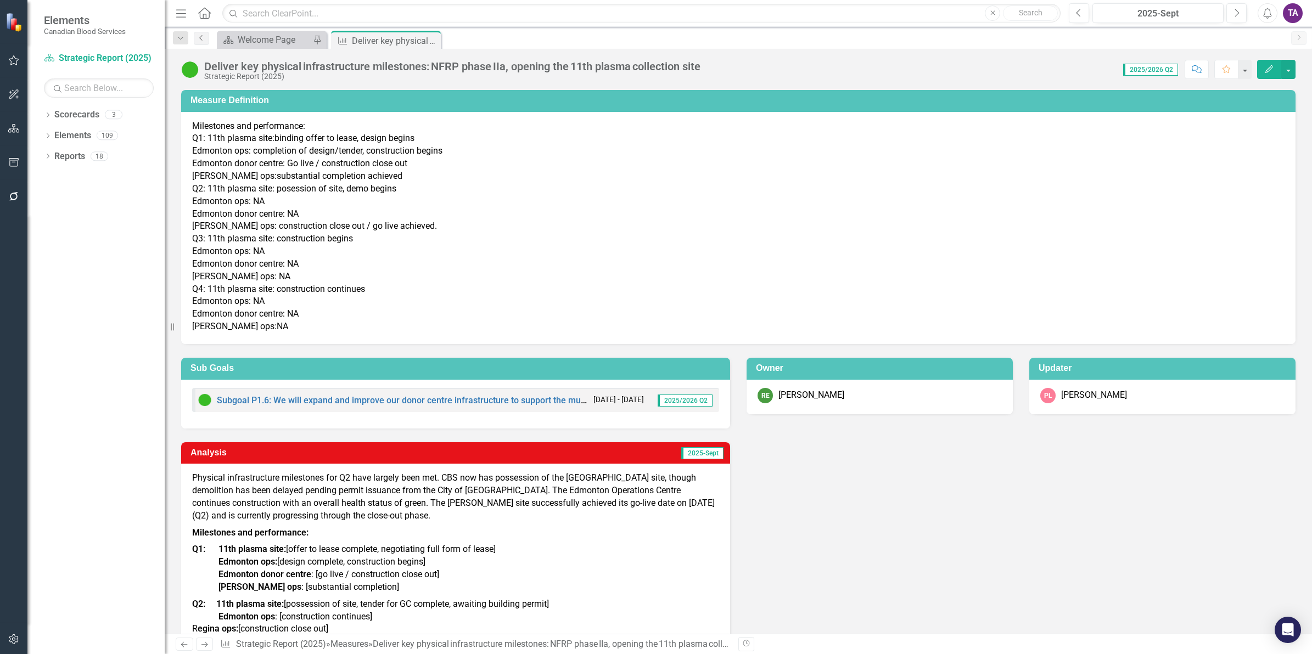
click at [201, 40] on icon "Previous" at bounding box center [201, 38] width 9 height 7
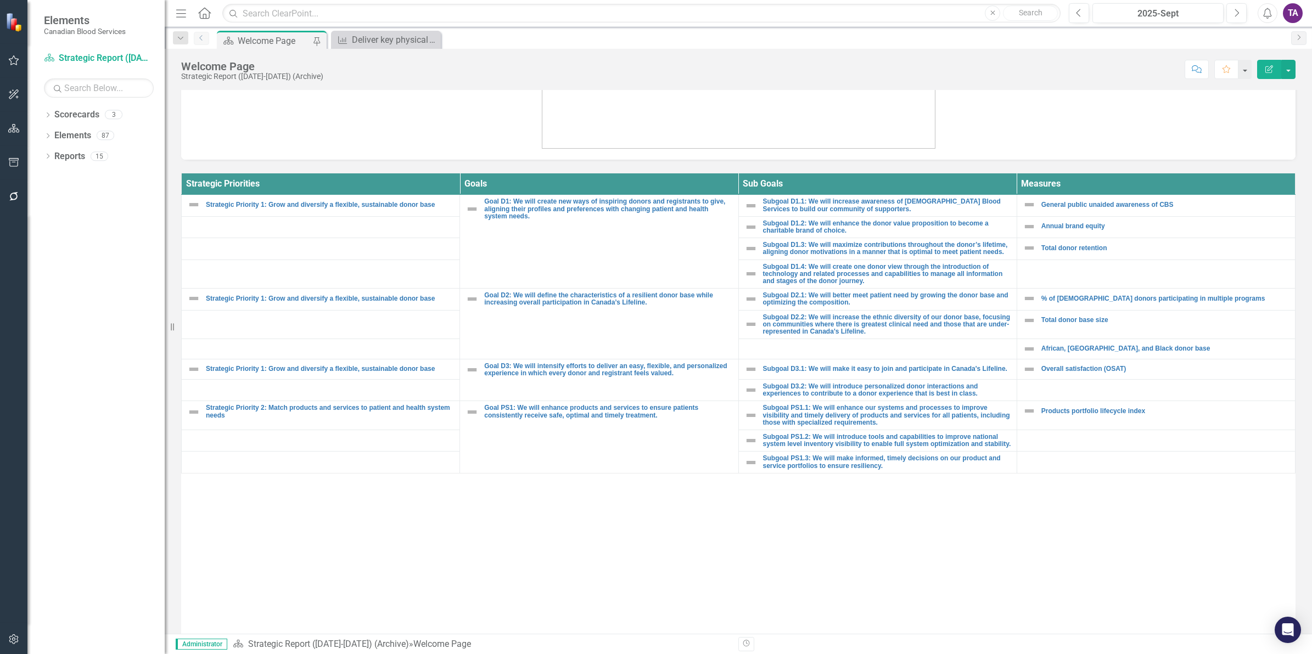
scroll to position [402, 0]
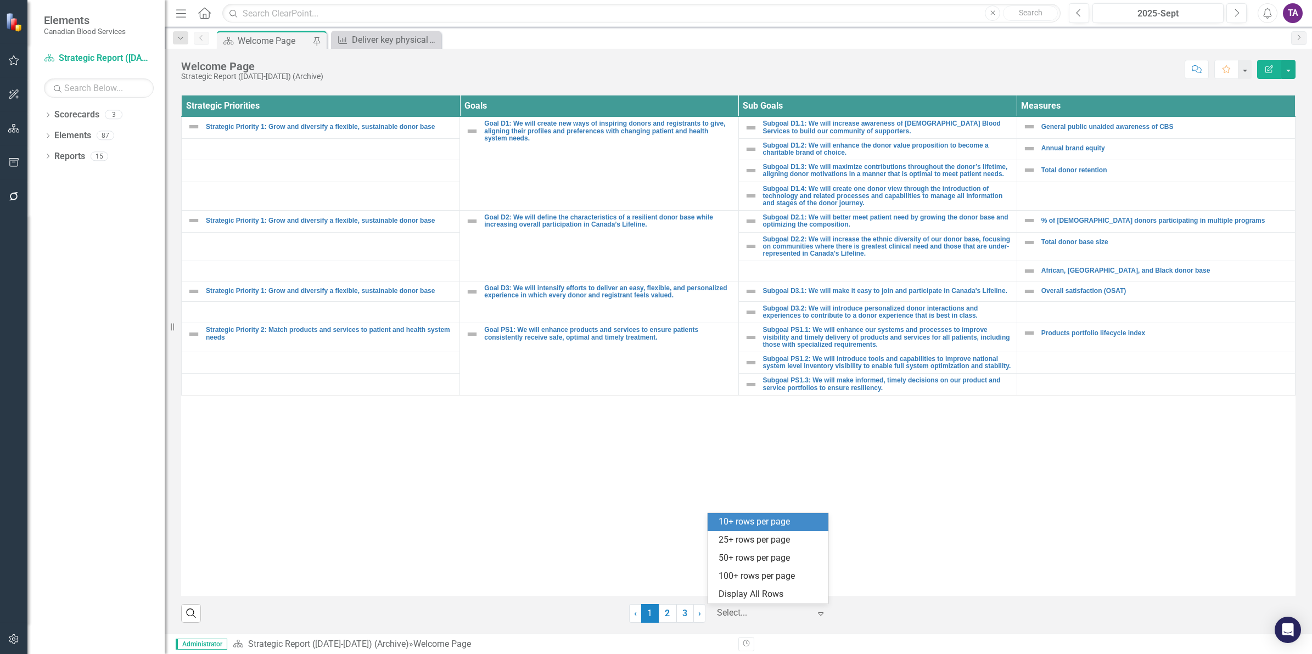
click at [739, 613] on div at bounding box center [763, 613] width 93 height 15
click at [739, 597] on div "Display All Rows" at bounding box center [770, 595] width 103 height 13
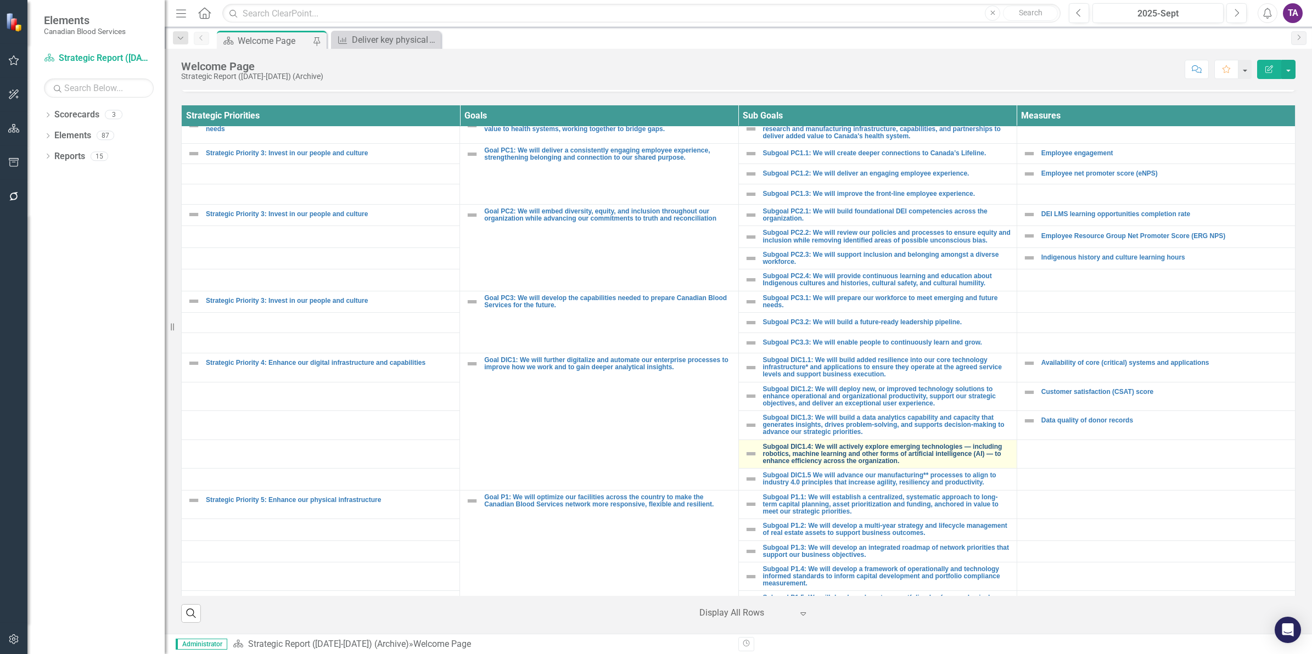
scroll to position [391, 0]
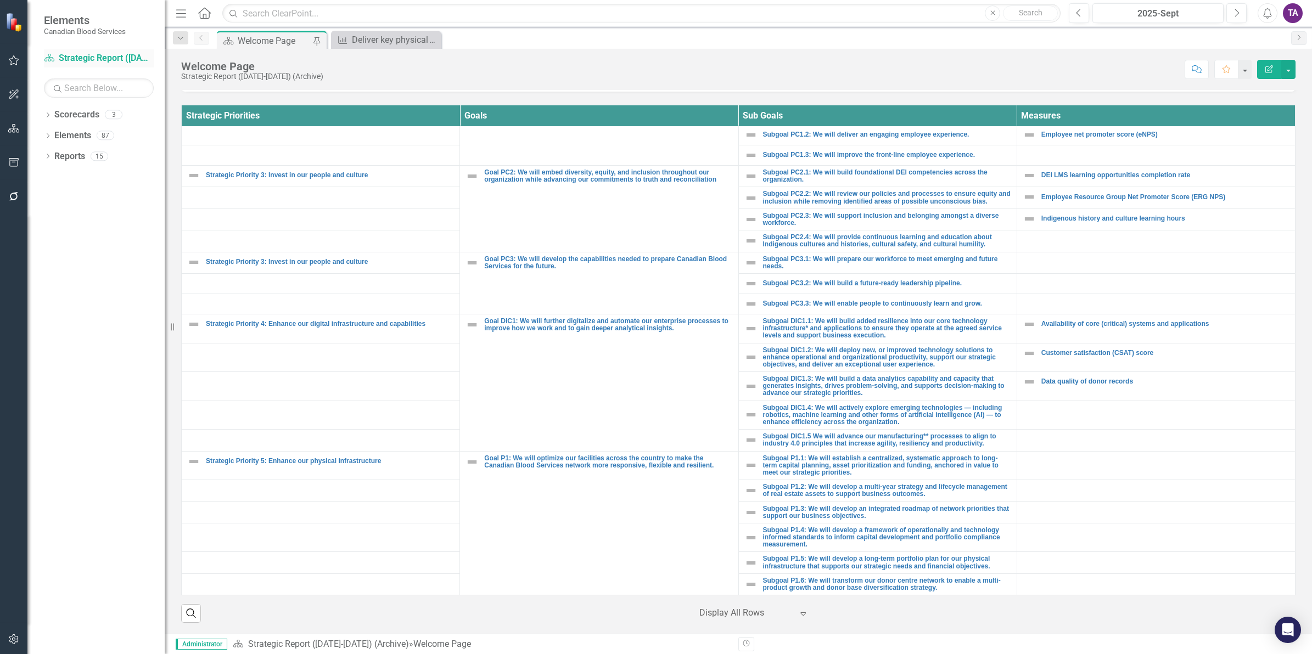
click at [105, 58] on link "Scorecard Strategic Report ([DATE]-[DATE]) (Archive)" at bounding box center [99, 58] width 110 height 13
click at [99, 58] on link "Scorecard Strategic Report ([DATE]-[DATE]) (Archive)" at bounding box center [99, 58] width 110 height 13
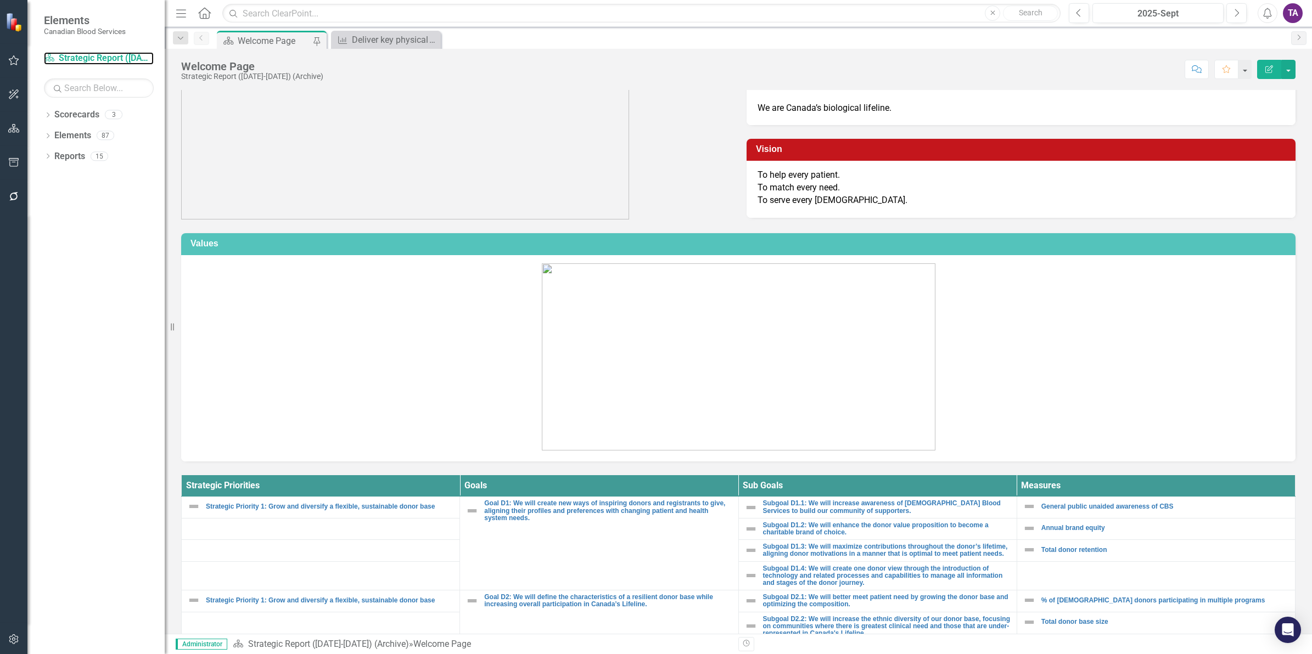
scroll to position [0, 0]
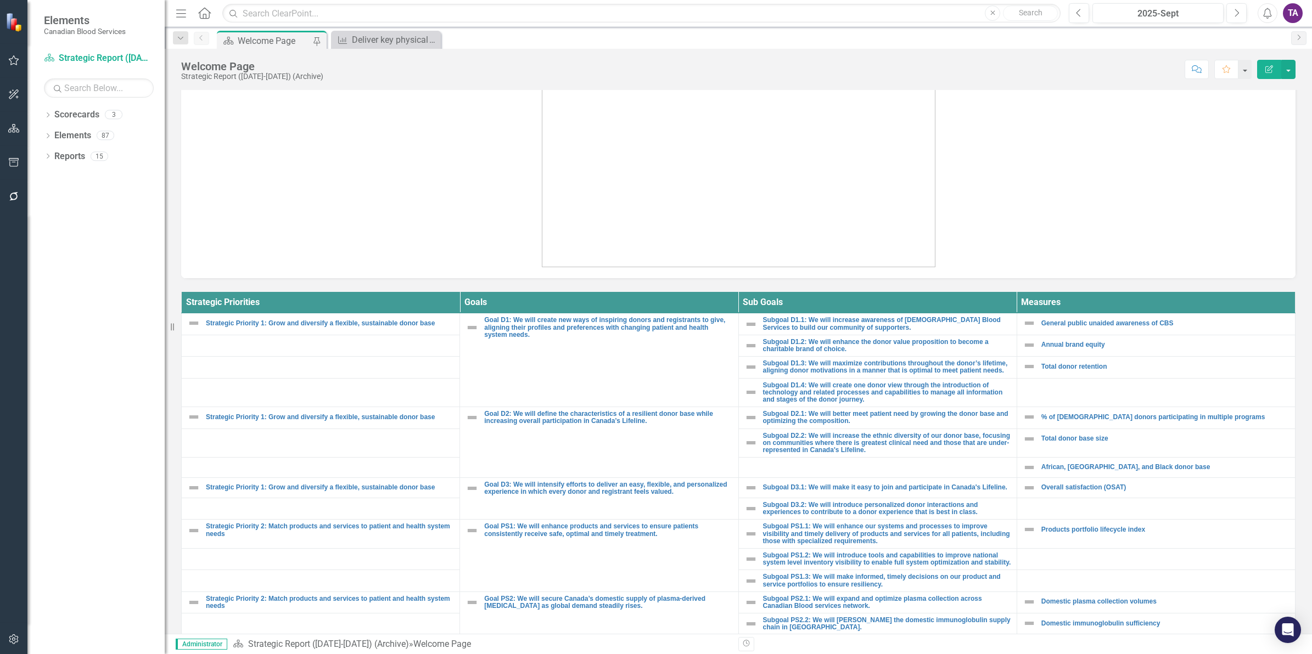
scroll to position [393, 0]
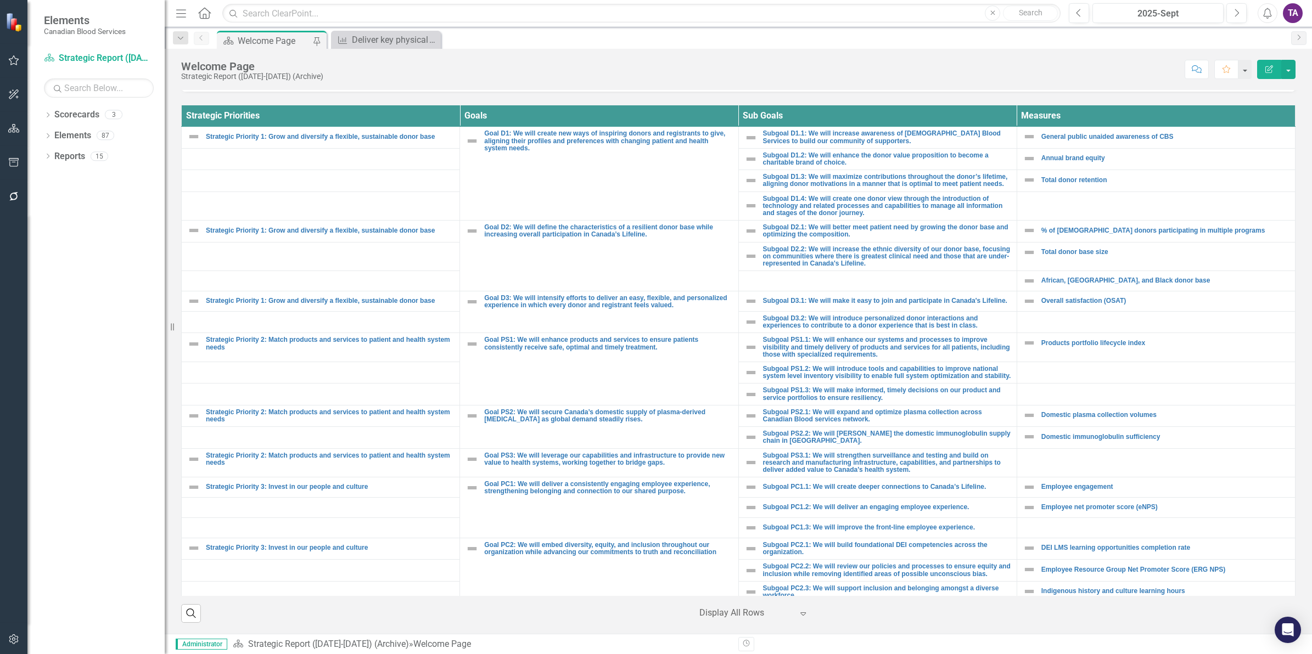
click at [798, 615] on icon "Expand" at bounding box center [803, 613] width 11 height 9
click at [766, 596] on div "Display All Rows" at bounding box center [752, 594] width 103 height 13
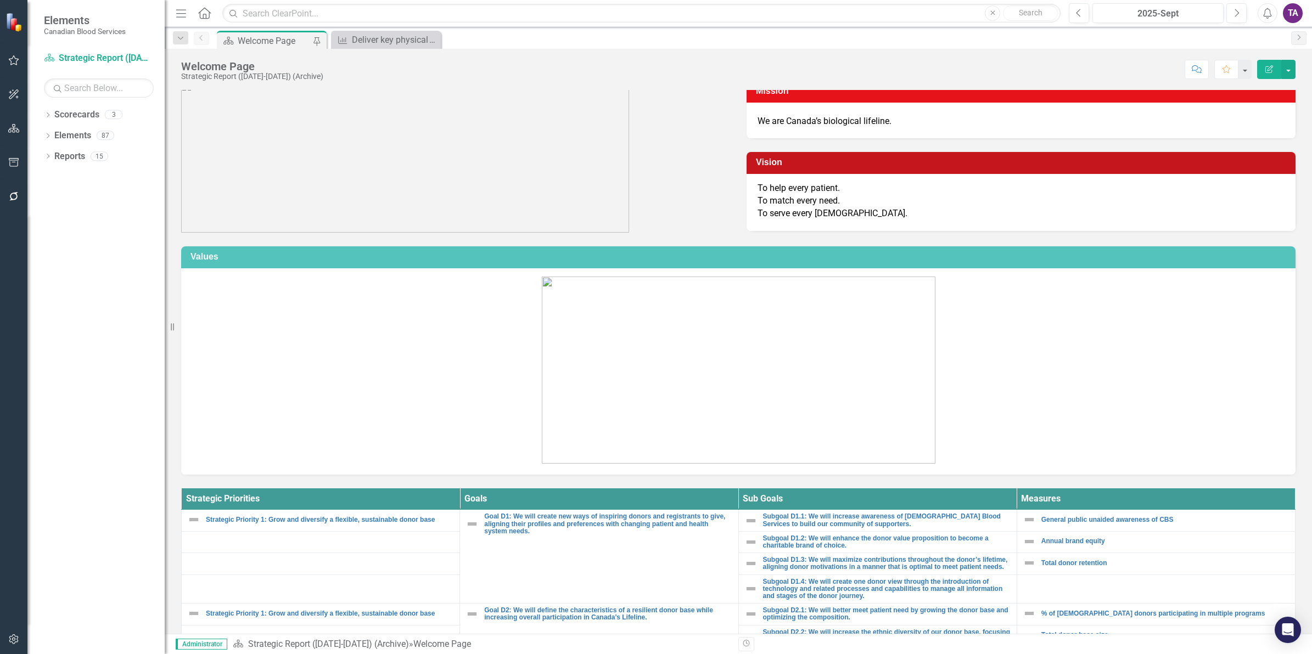
scroll to position [0, 0]
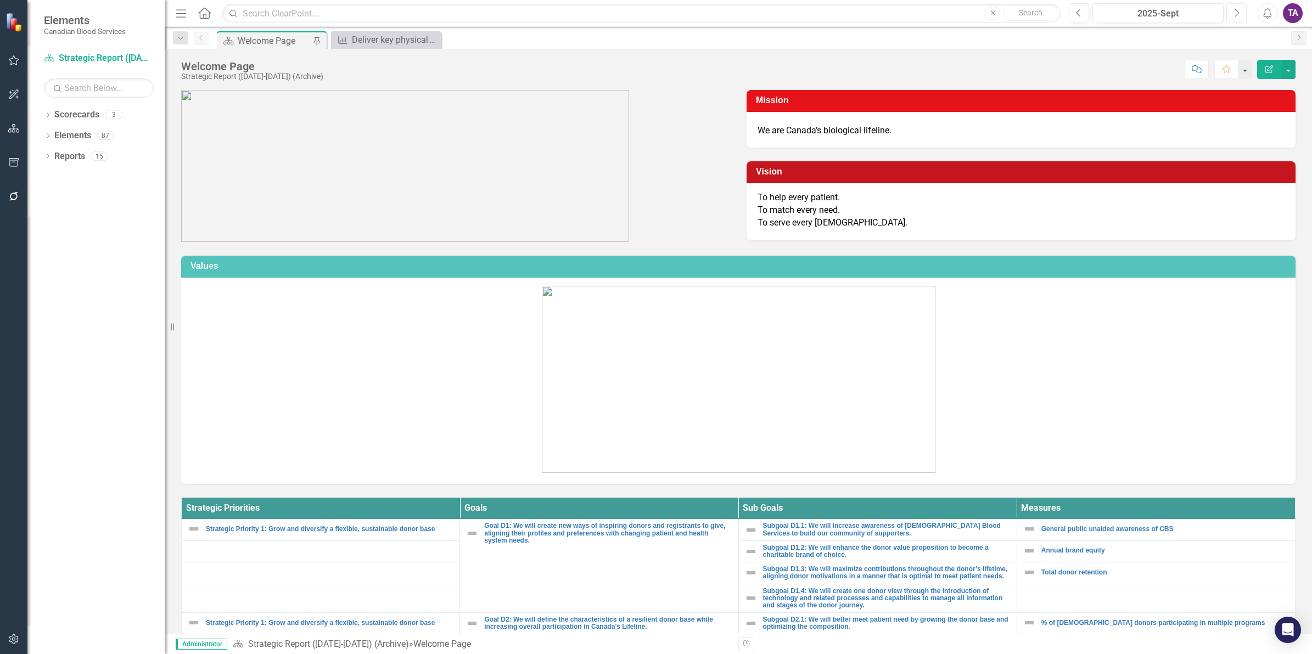
click at [1238, 14] on icon "Next" at bounding box center [1237, 13] width 6 height 10
click at [1076, 9] on icon "Previous" at bounding box center [1079, 13] width 6 height 10
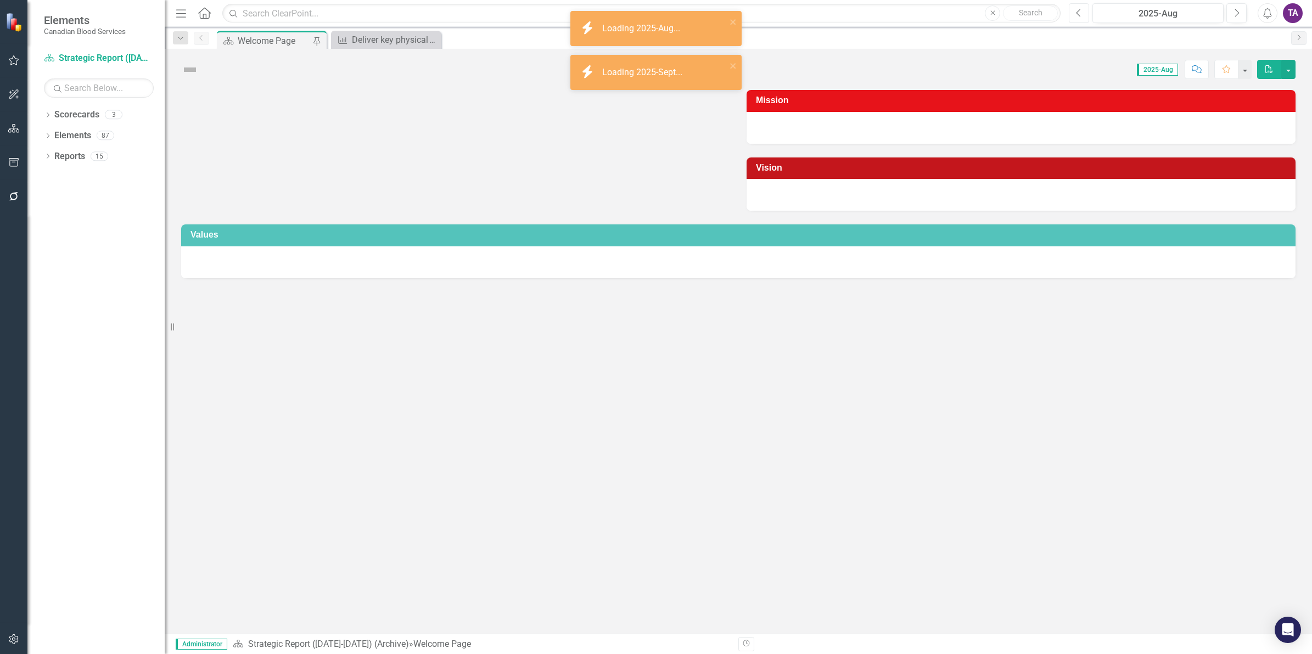
click at [1076, 9] on icon "Previous" at bounding box center [1079, 13] width 6 height 10
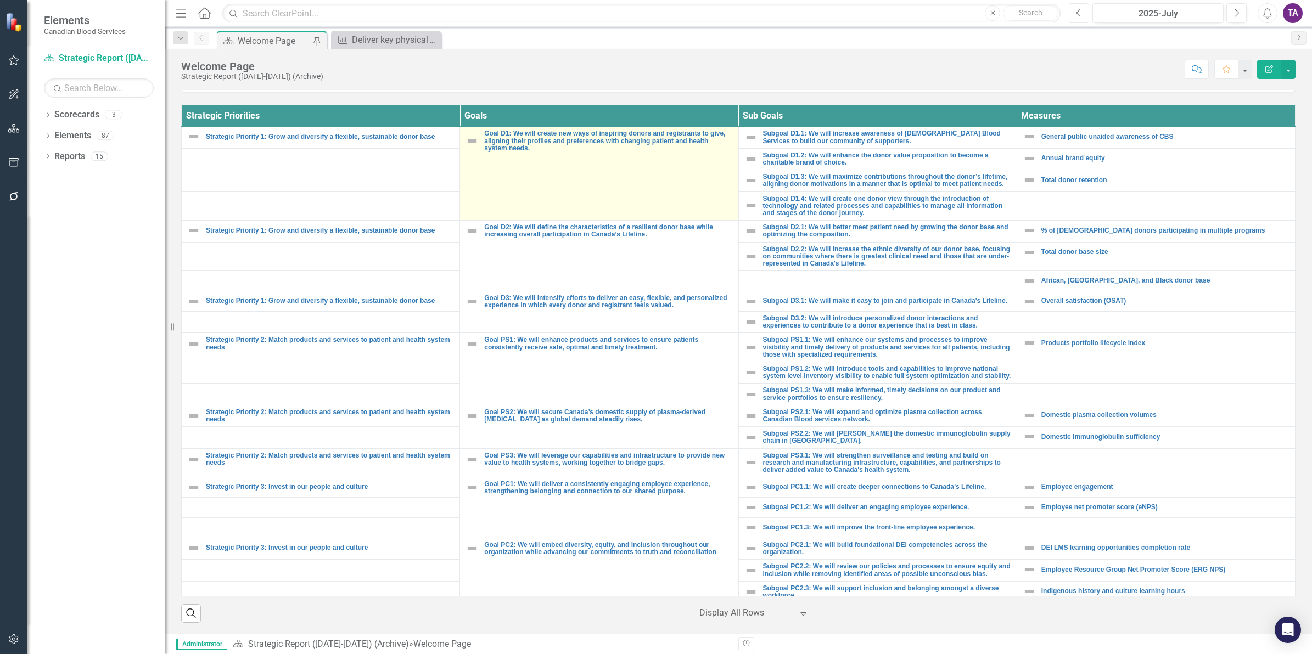
scroll to position [119, 0]
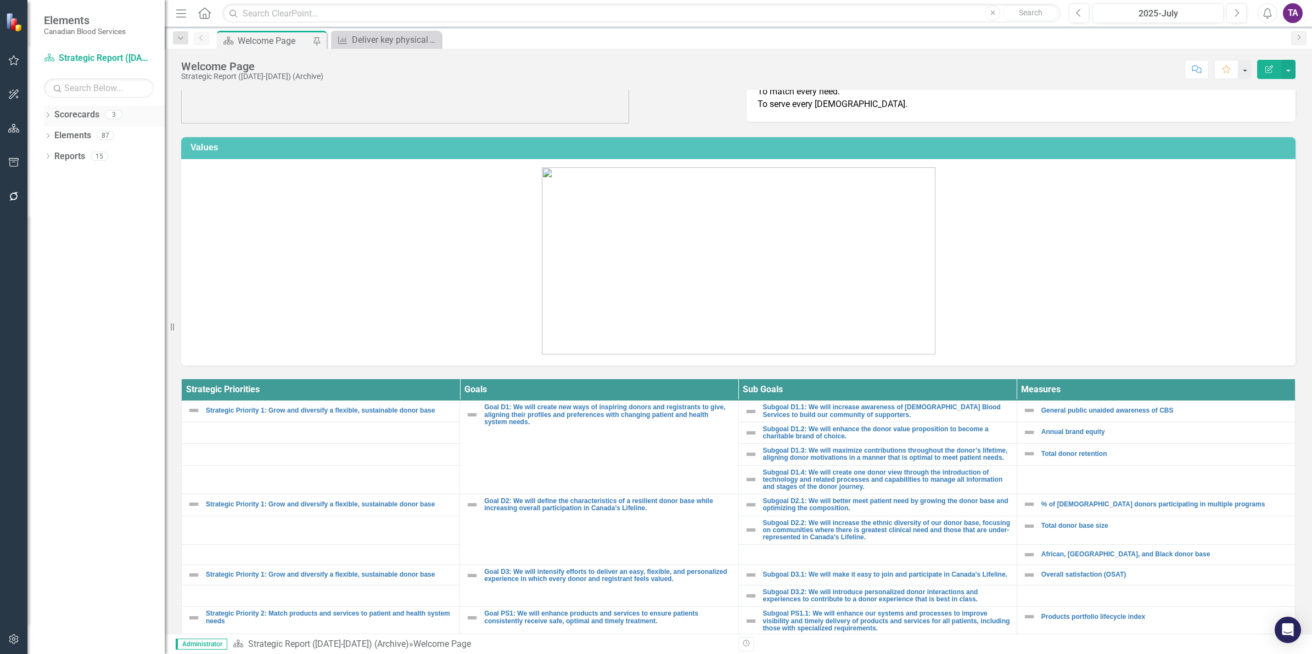
click at [47, 115] on icon "Dropdown" at bounding box center [48, 116] width 8 height 6
click at [117, 135] on link "Strategic Report (2025)" at bounding box center [112, 136] width 104 height 13
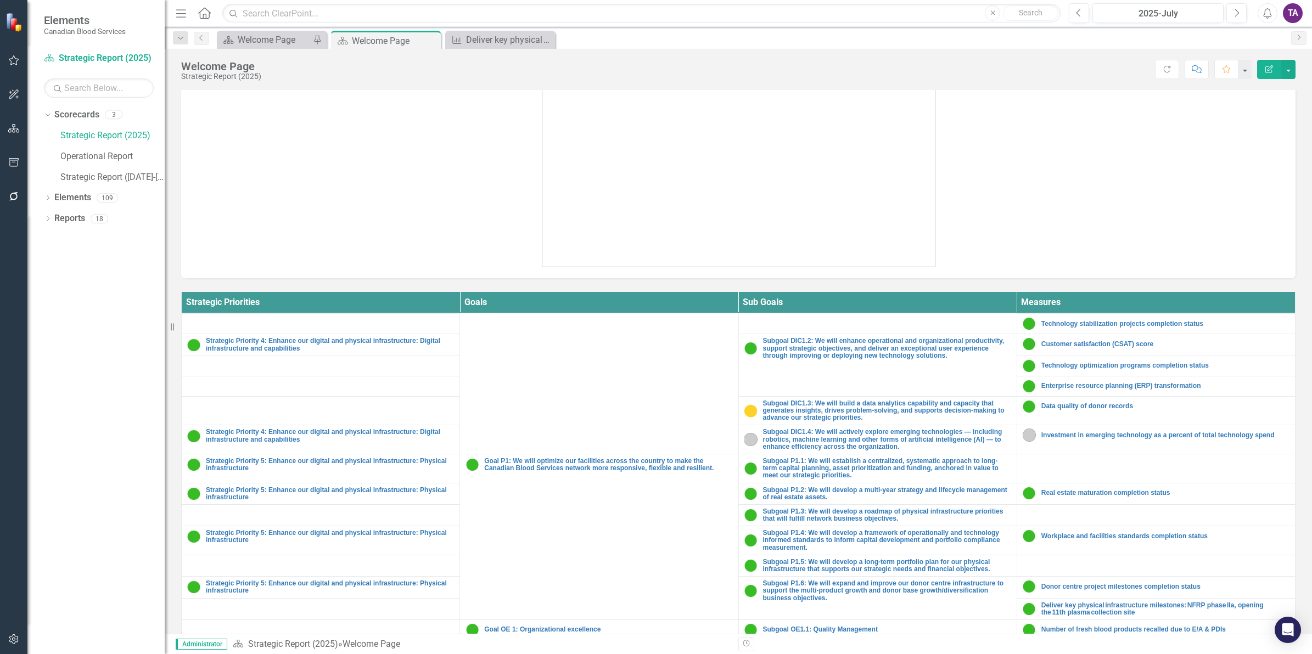
scroll to position [825, 0]
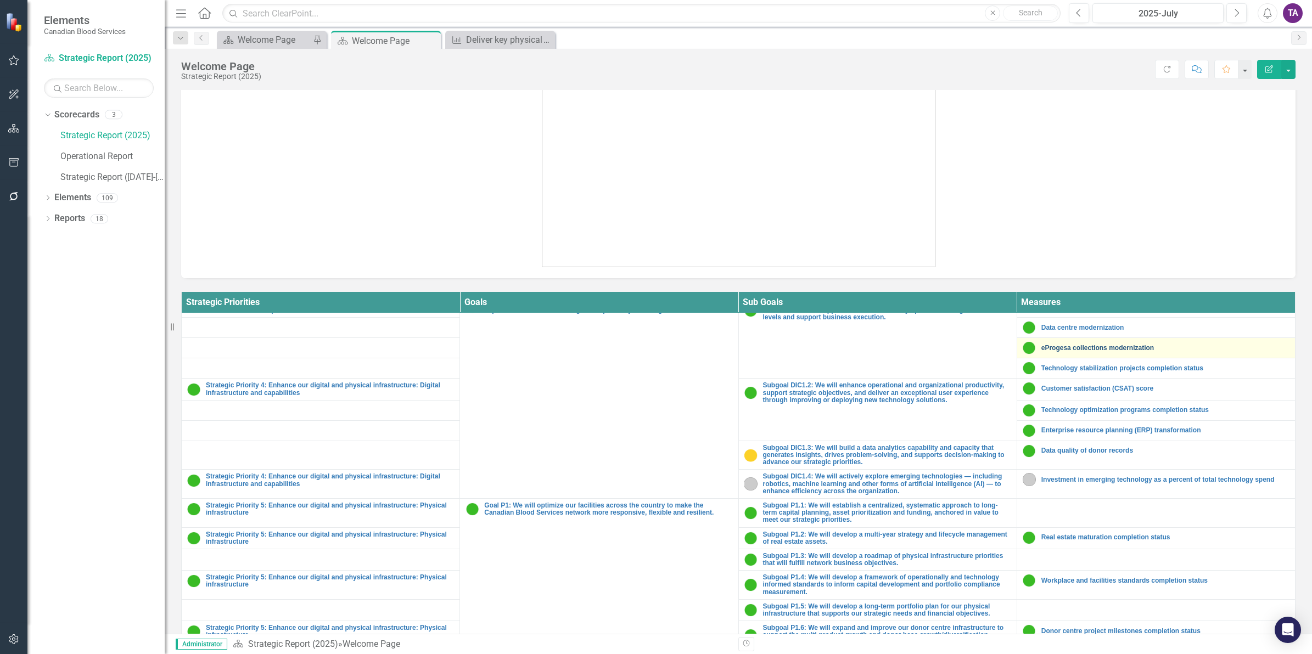
click at [1076, 352] on link "eProgesa collections modernization" at bounding box center [1165, 348] width 248 height 7
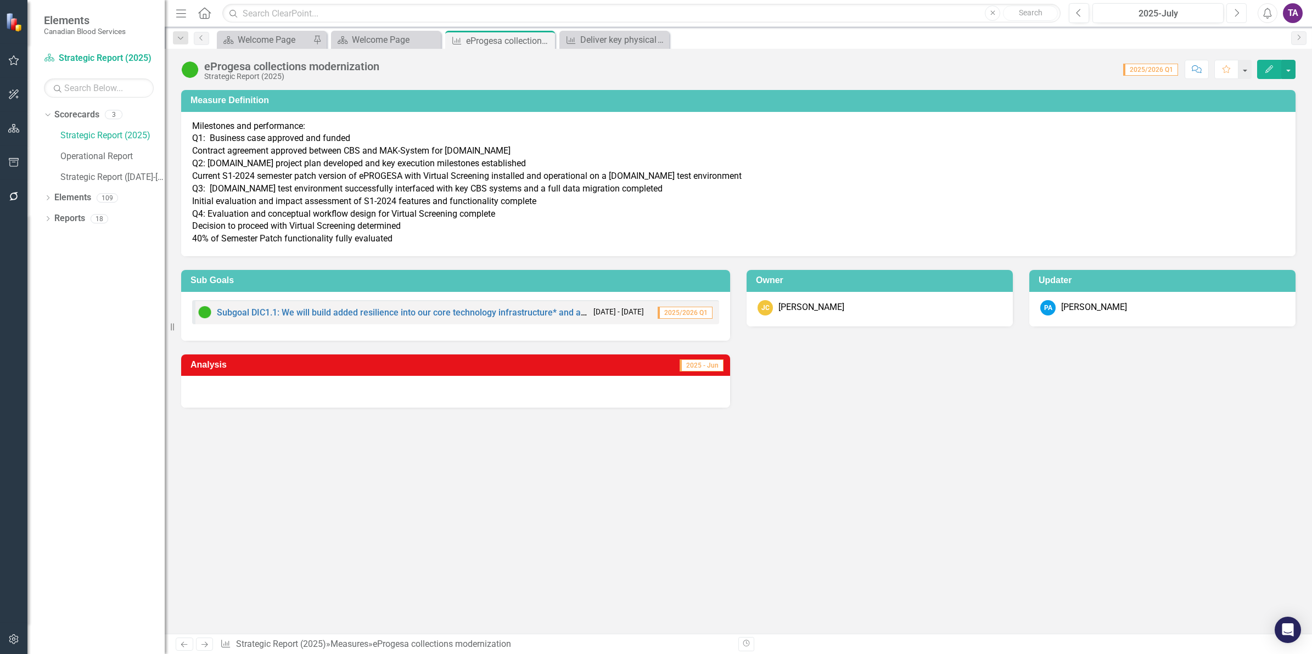
click at [1235, 12] on icon "Next" at bounding box center [1237, 13] width 6 height 10
click at [1235, 11] on icon "Next" at bounding box center [1237, 13] width 6 height 10
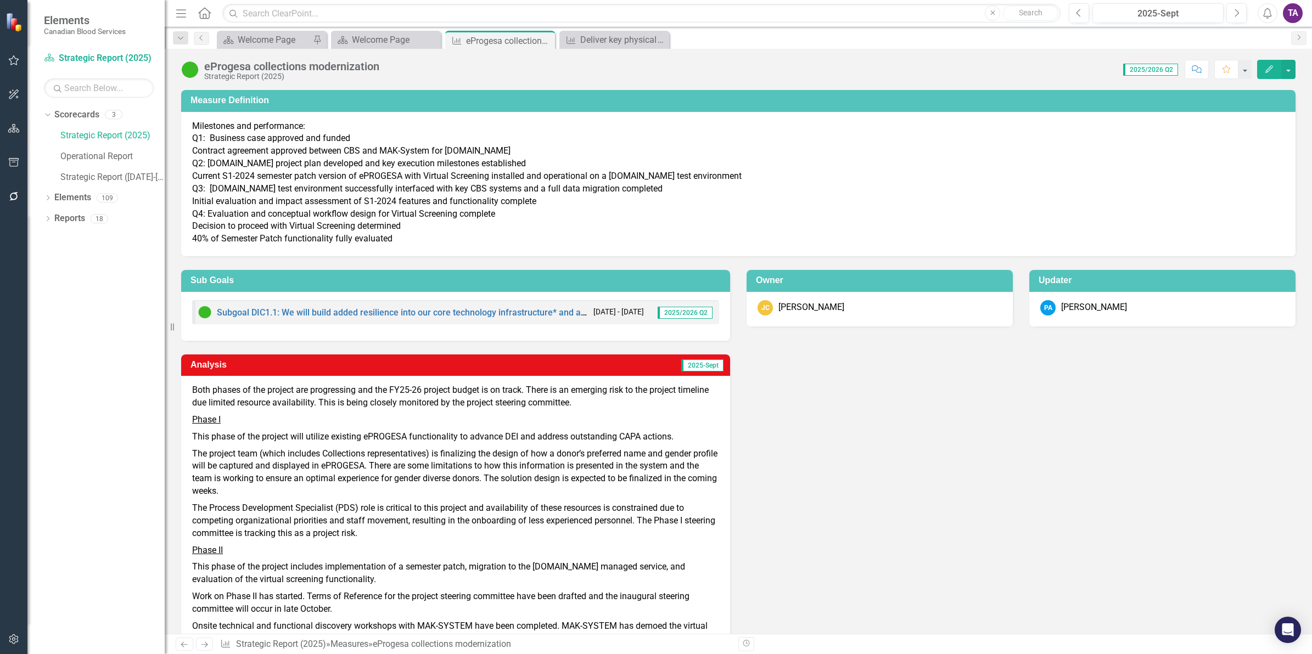
click at [1151, 70] on span "2025/2026 Q2" at bounding box center [1150, 70] width 55 height 12
click at [194, 45] on div "Dropdown Search Scorecard Welcome Page Pin Scorecard Welcome Page Close Measure…" at bounding box center [738, 38] width 1147 height 22
click at [202, 36] on icon "Previous" at bounding box center [201, 38] width 9 height 7
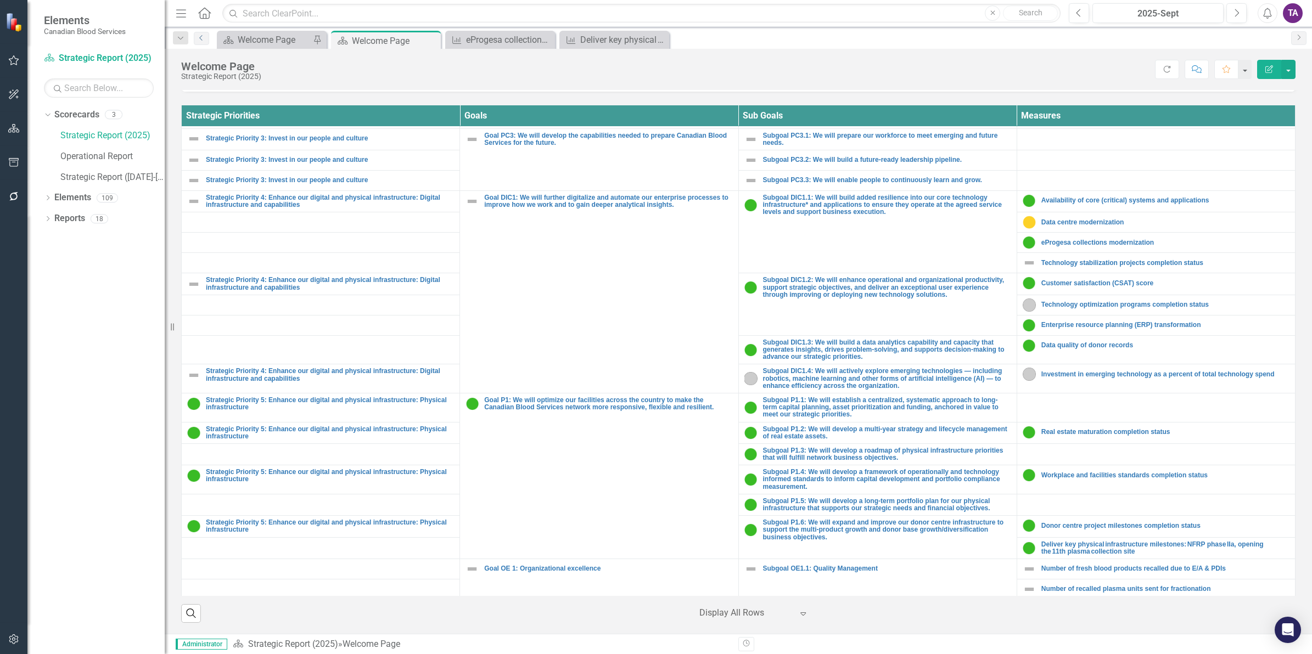
scroll to position [755, 0]
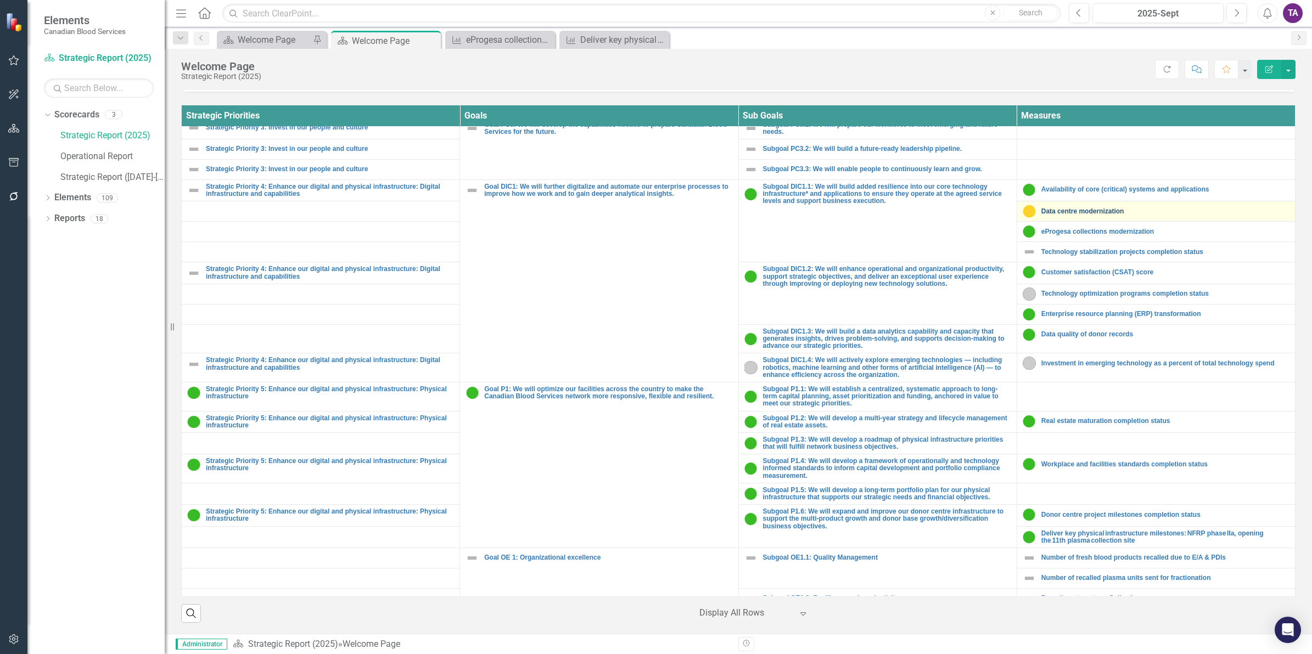
click at [1060, 215] on link "Data centre modernization" at bounding box center [1165, 211] width 248 height 7
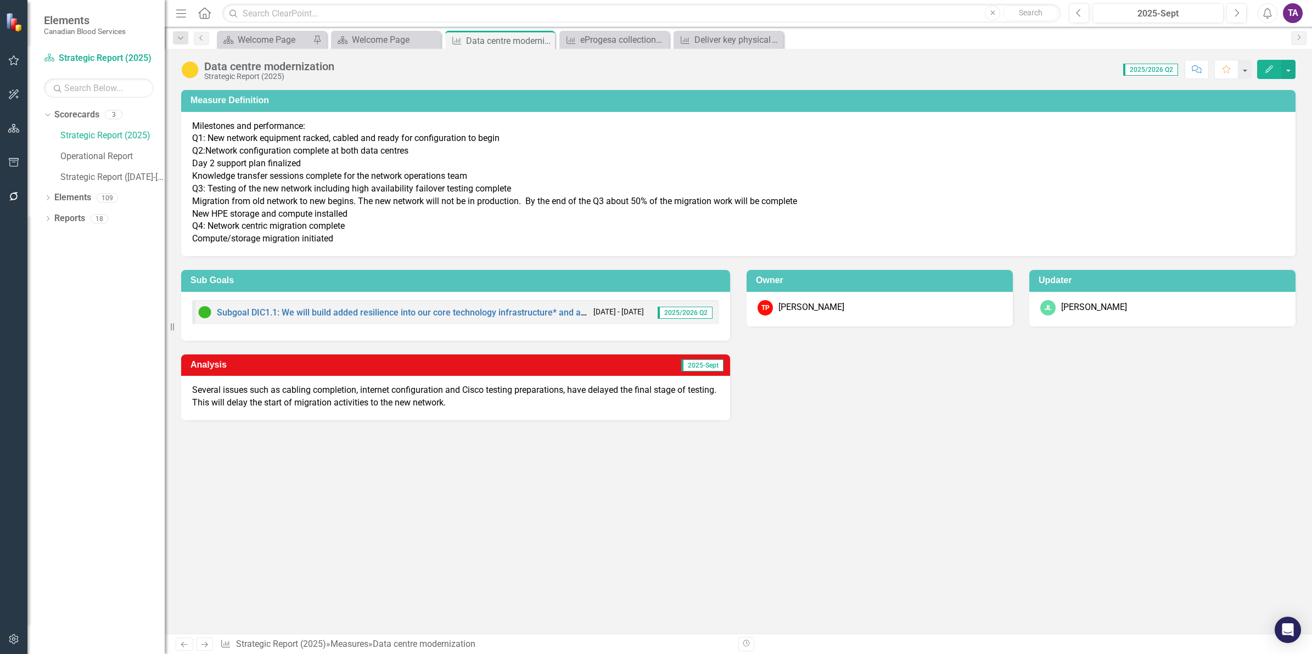
click at [267, 188] on p "Milestones and performance: Q1: New network equipment racked, cabled and ready …" at bounding box center [738, 182] width 1092 height 125
click at [200, 35] on icon "Previous" at bounding box center [201, 38] width 9 height 7
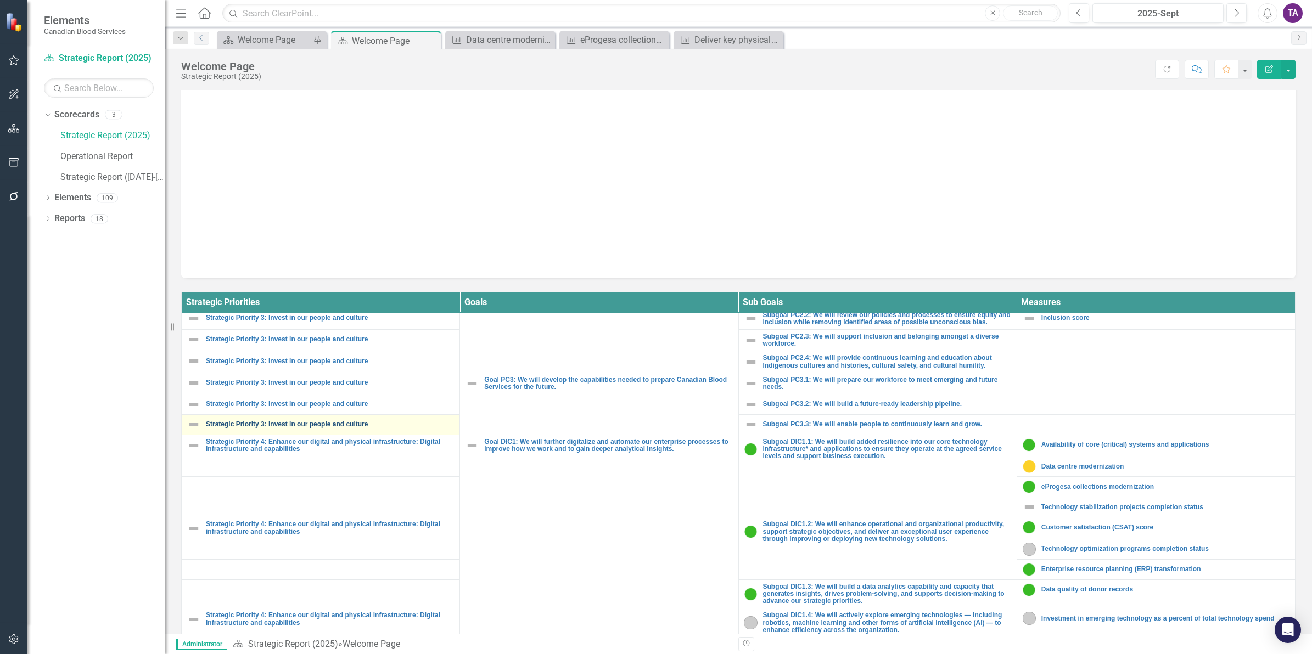
scroll to position [755, 0]
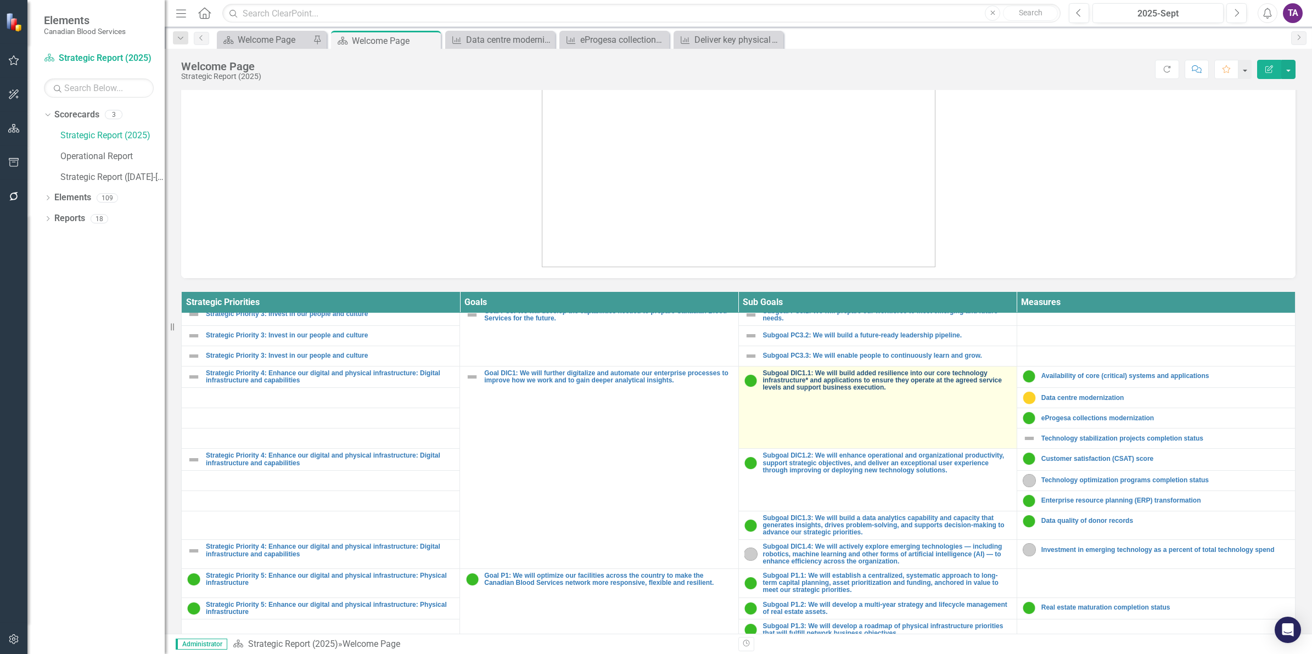
click at [788, 392] on link "Subgoal DIC1.1: We will build added resilience into our core technology infrast…" at bounding box center [887, 381] width 248 height 22
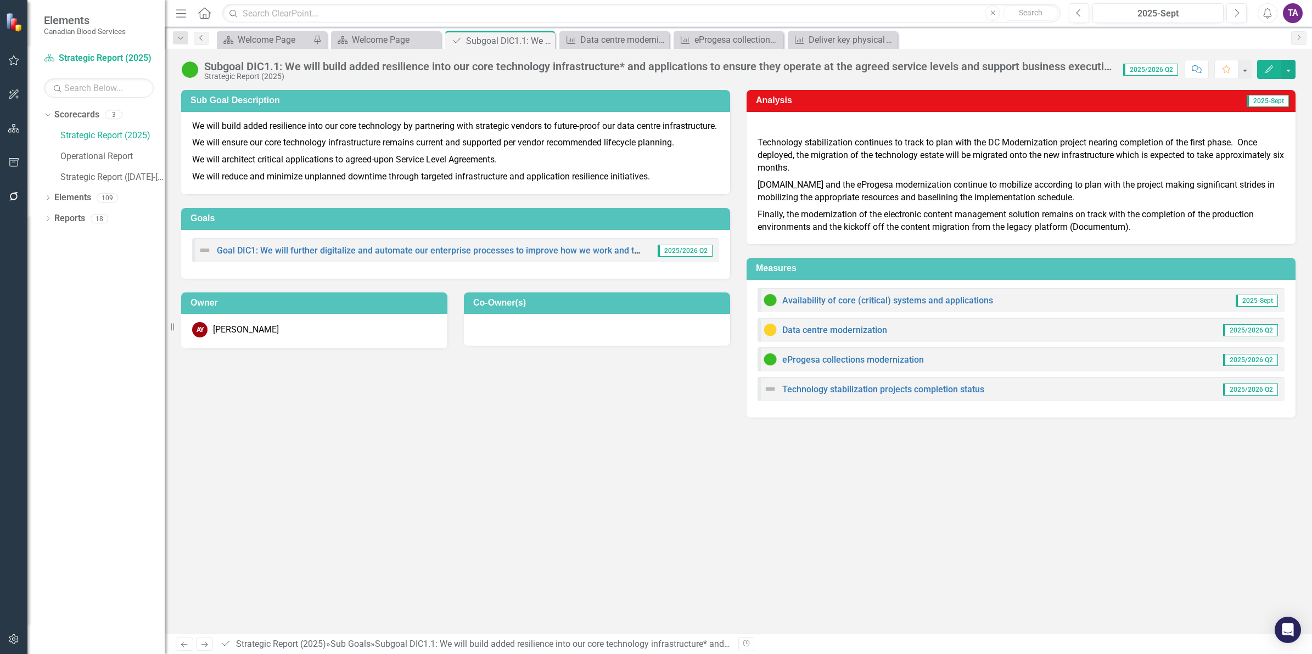
click at [200, 36] on icon "Previous" at bounding box center [201, 38] width 9 height 7
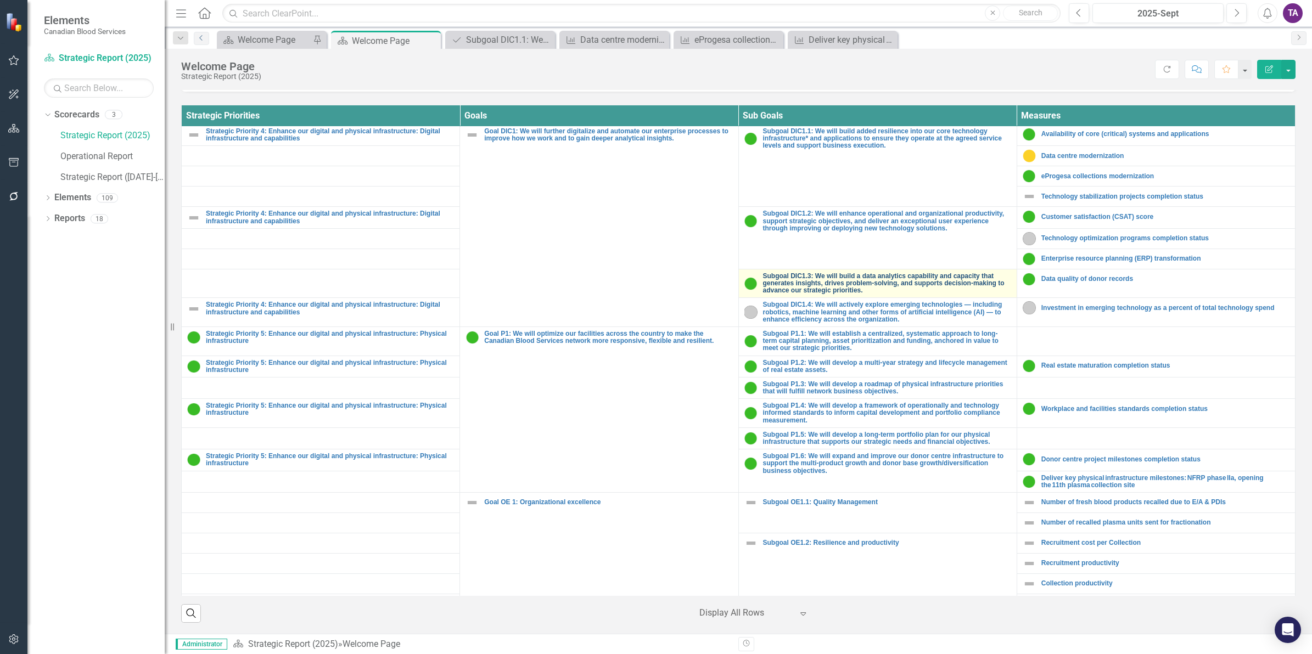
scroll to position [823, 0]
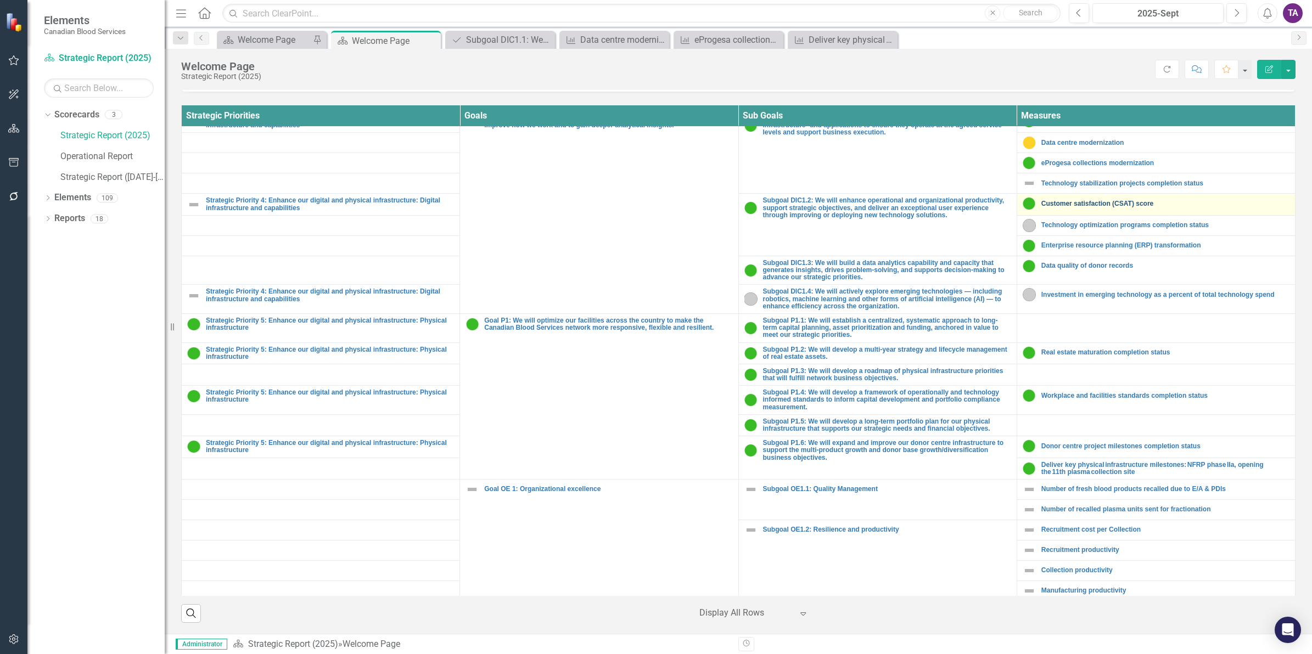
click at [1082, 208] on link "Customer satisfaction (CSAT) score" at bounding box center [1165, 203] width 248 height 7
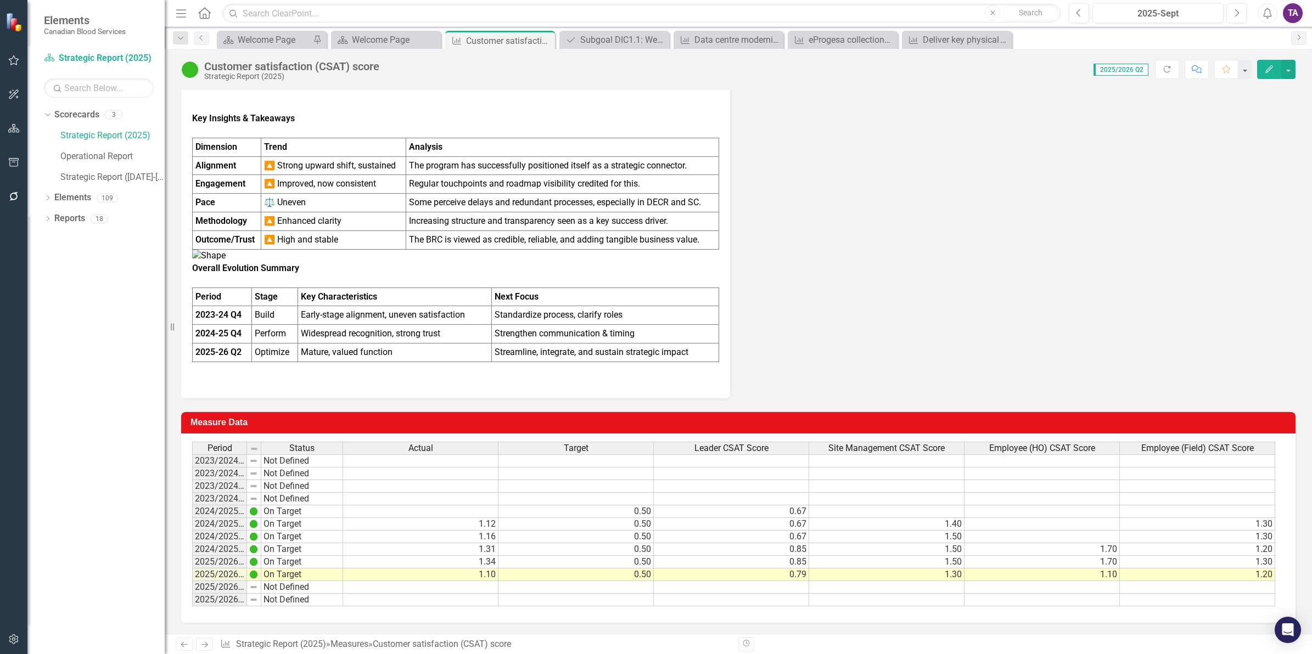
scroll to position [1079, 0]
drag, startPoint x: 244, startPoint y: 442, endPoint x: 306, endPoint y: 449, distance: 62.3
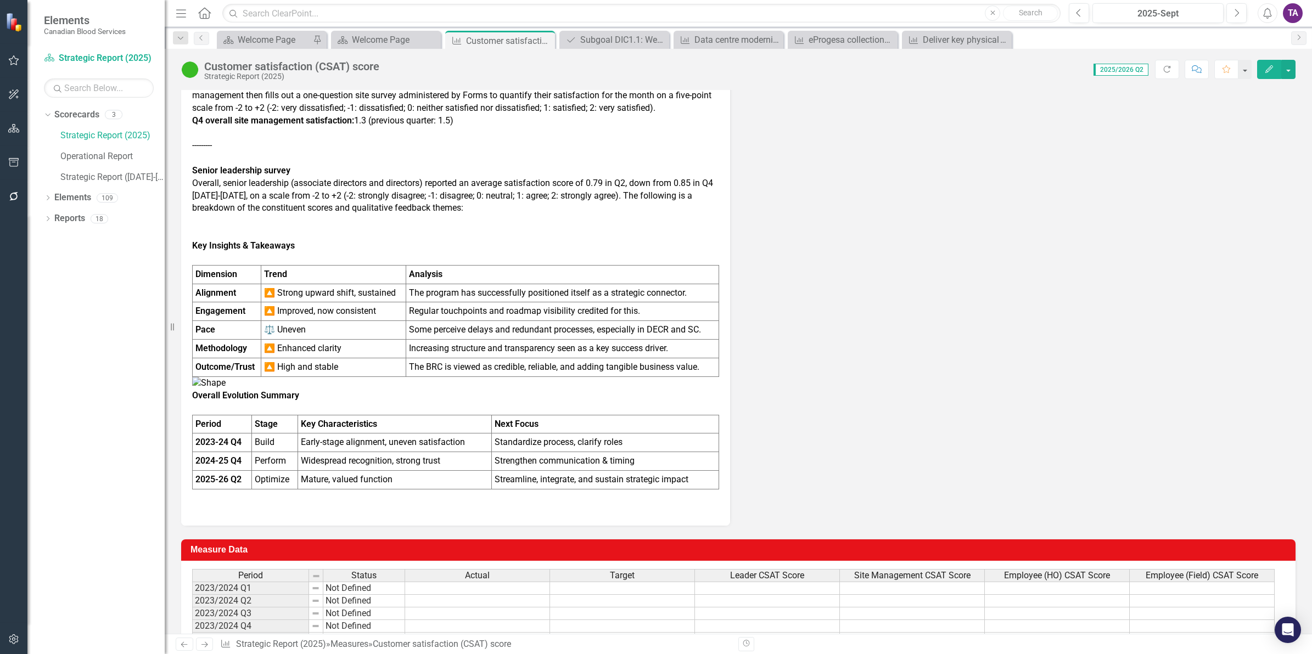
scroll to position [1010, 0]
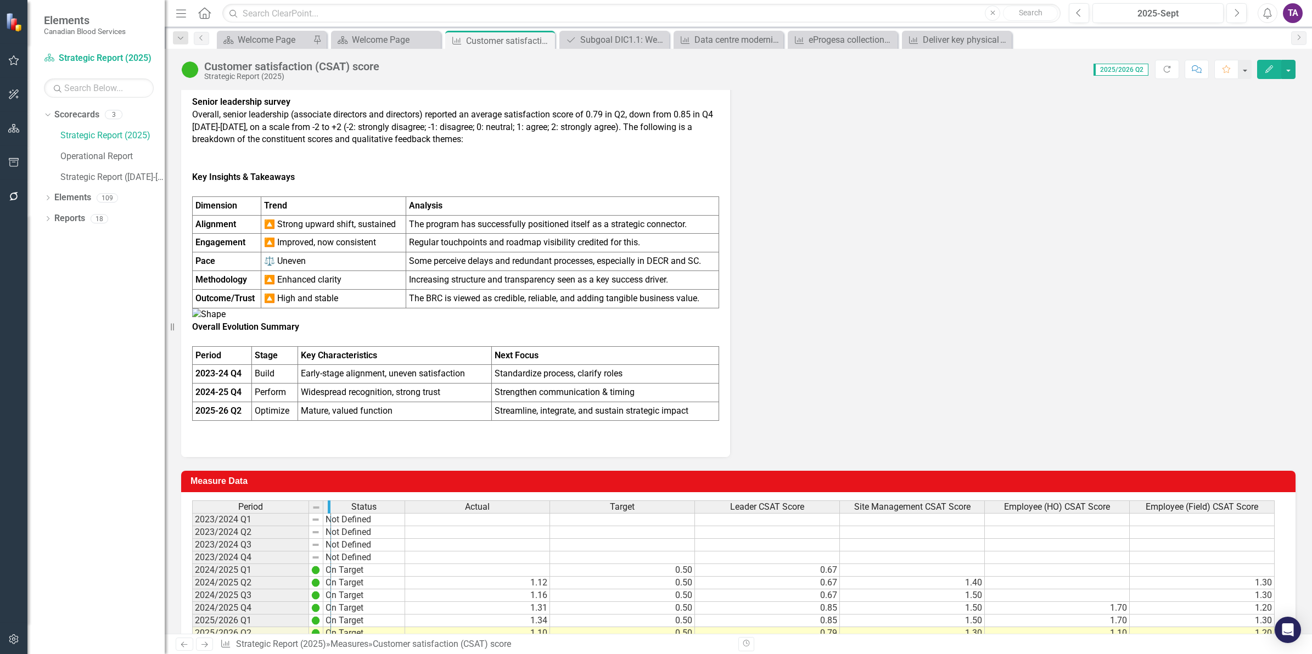
drag, startPoint x: 322, startPoint y: 508, endPoint x: 330, endPoint y: 508, distance: 8.2
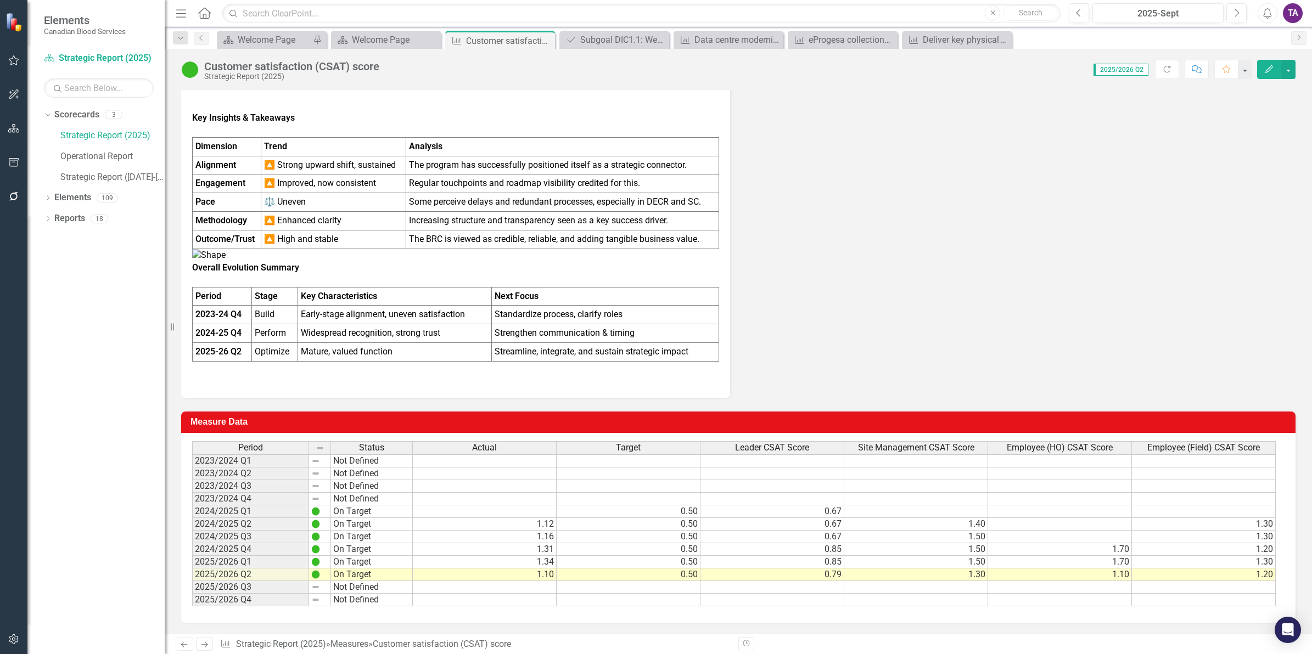
click at [539, 569] on td "1.10" at bounding box center [485, 575] width 144 height 13
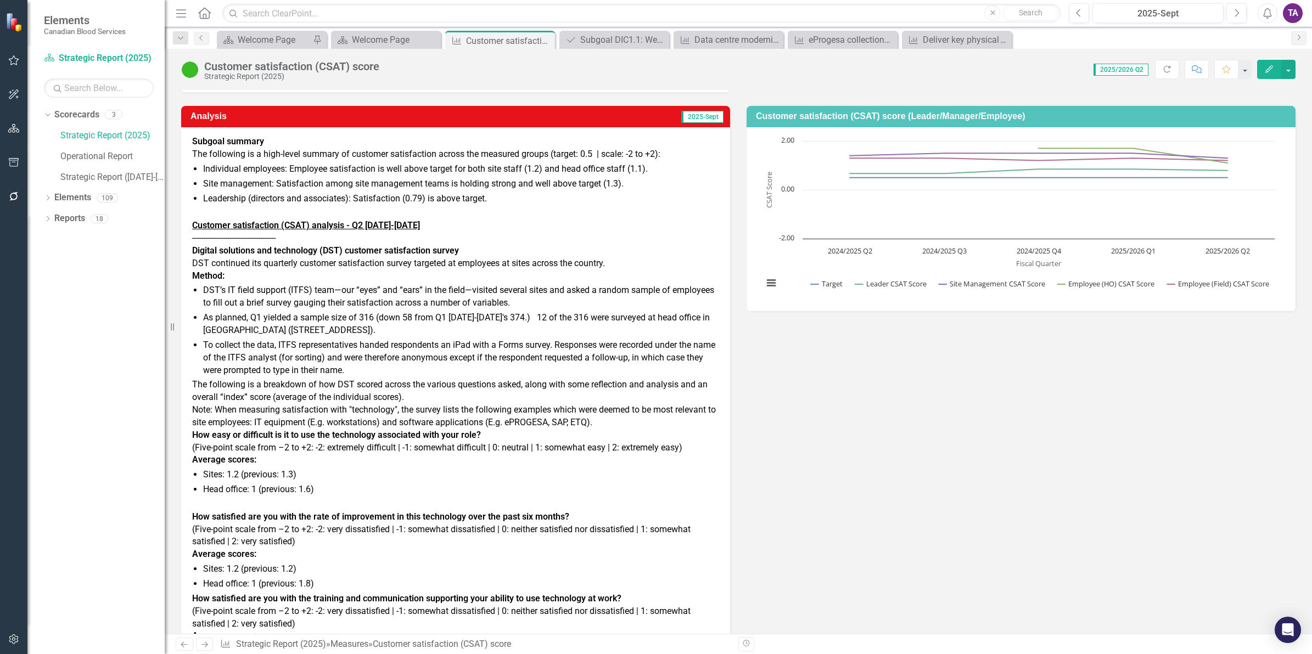
scroll to position [0, 0]
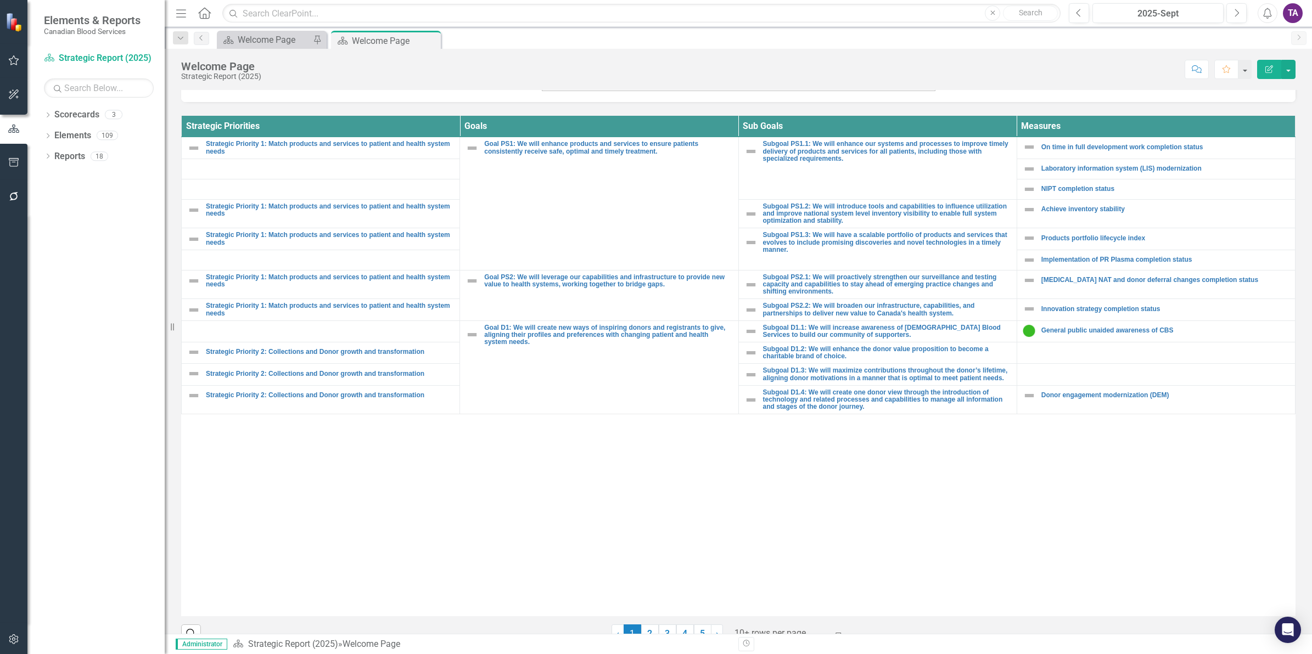
scroll to position [402, 0]
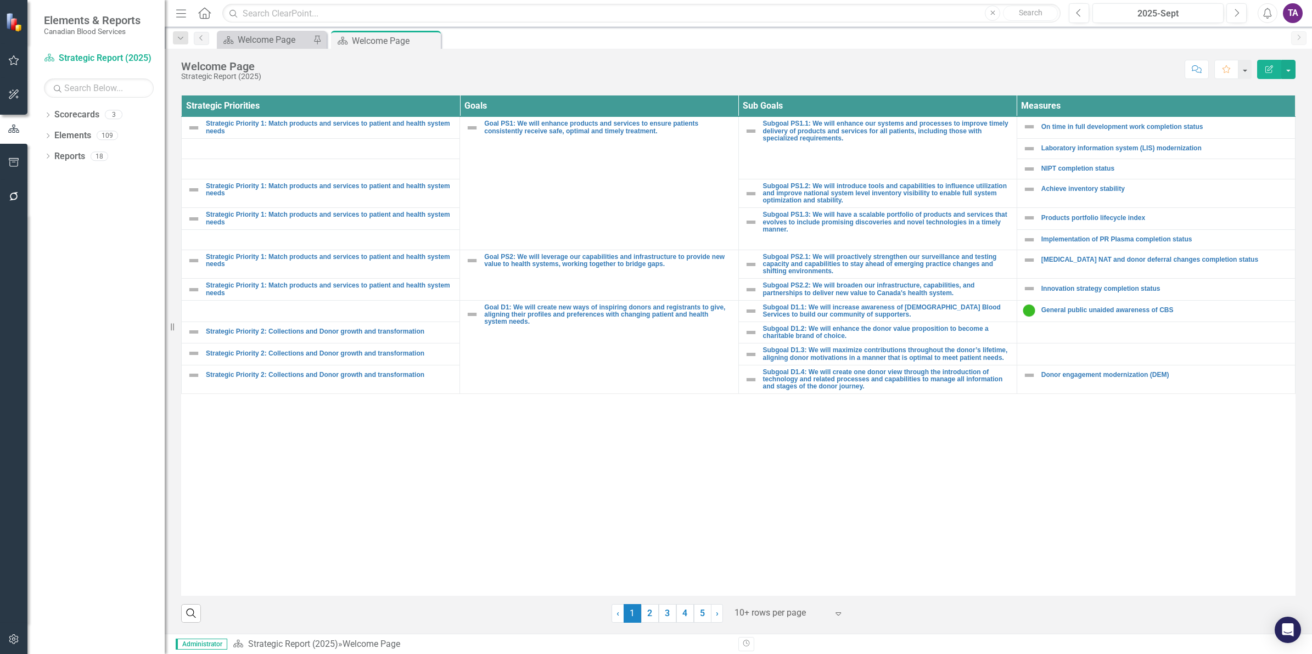
click at [781, 612] on div at bounding box center [781, 613] width 93 height 15
click at [775, 602] on div "Display All Rows" at bounding box center [785, 595] width 121 height 18
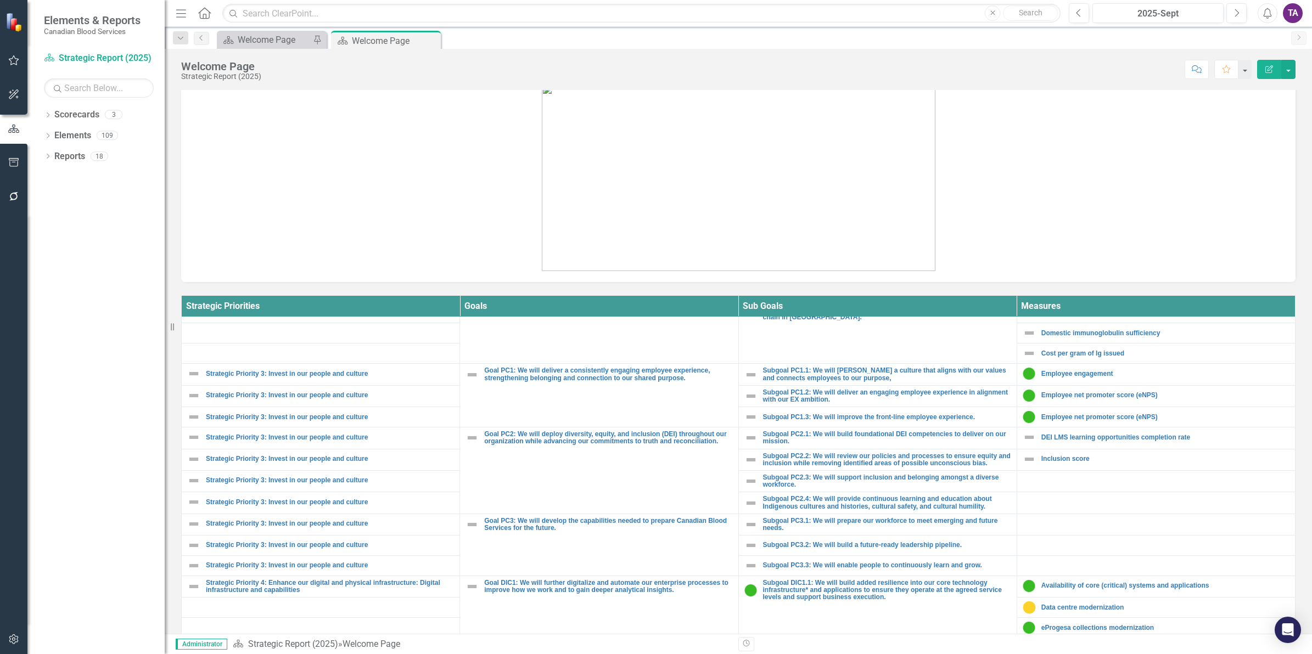
scroll to position [686, 0]
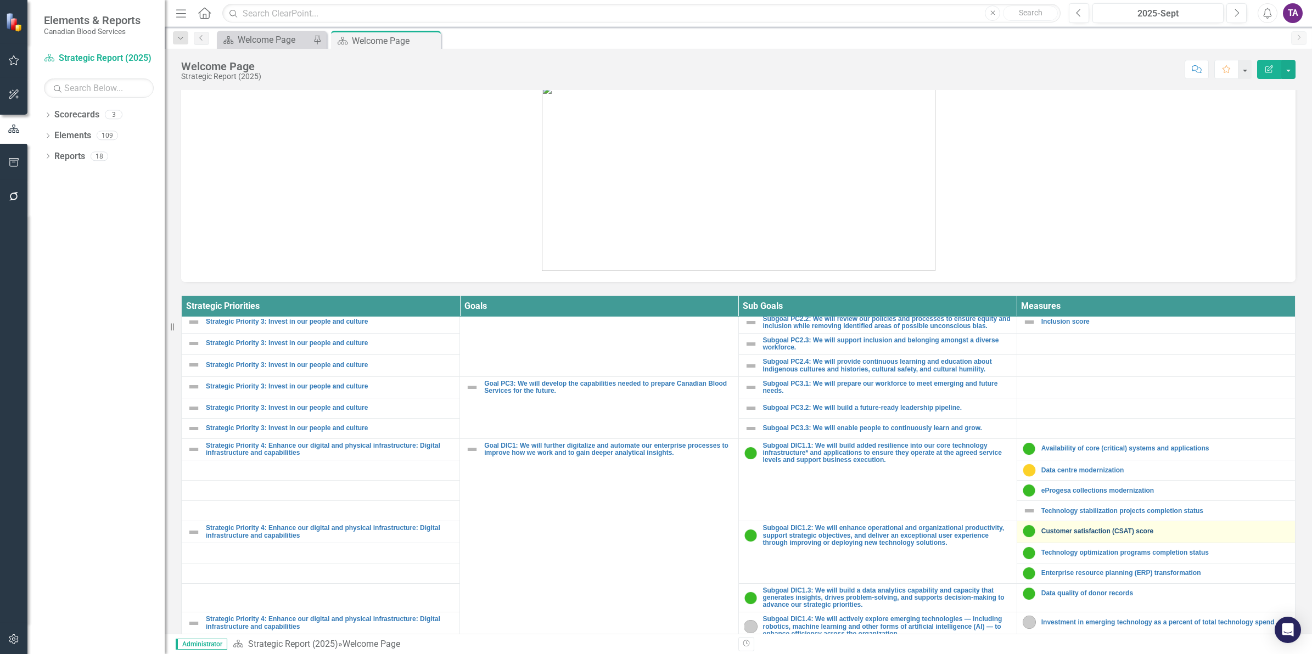
click at [1101, 533] on link "Customer satisfaction (CSAT) score" at bounding box center [1165, 531] width 248 height 7
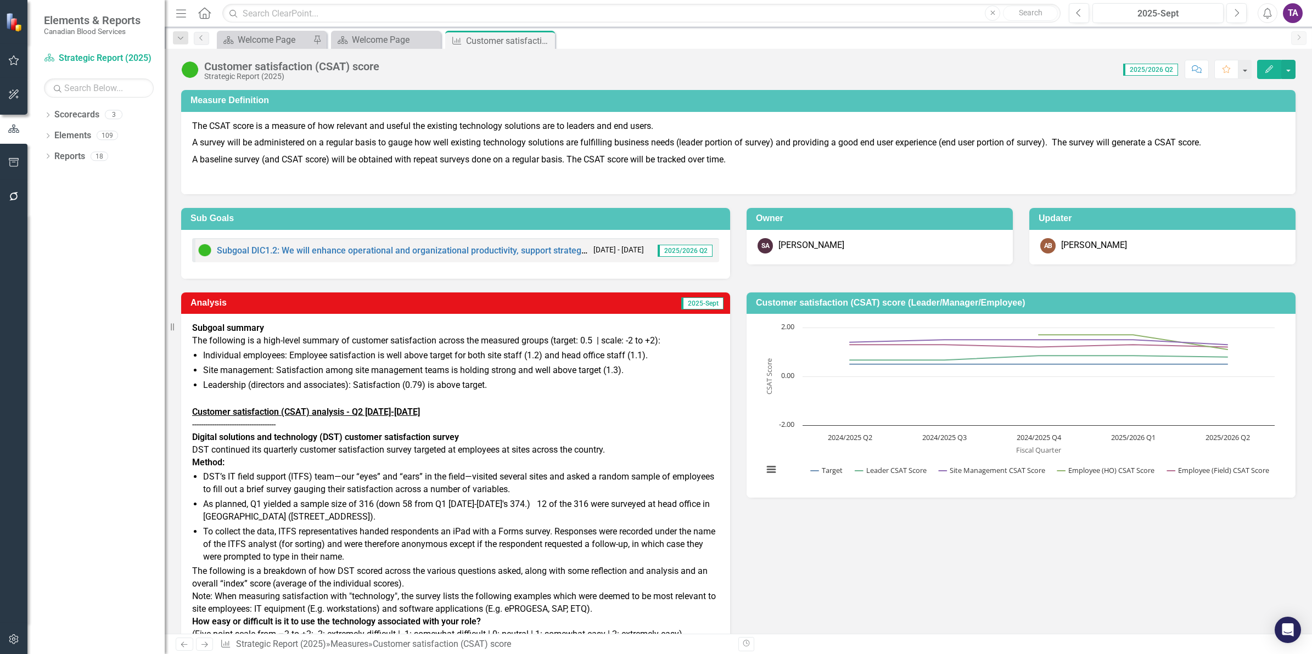
click at [809, 248] on div "[PERSON_NAME]" at bounding box center [811, 245] width 66 height 13
click at [196, 37] on link "Previous" at bounding box center [201, 38] width 15 height 13
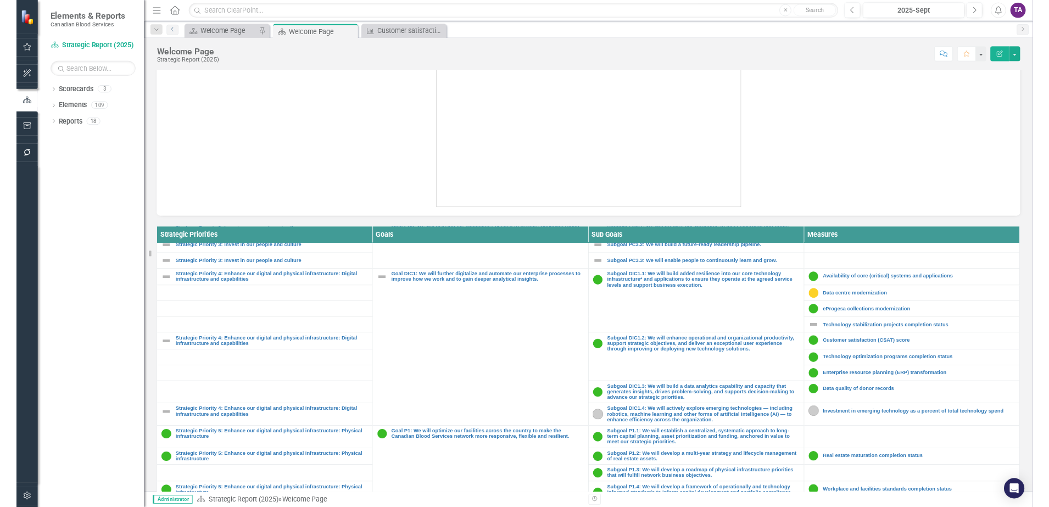
scroll to position [757, 0]
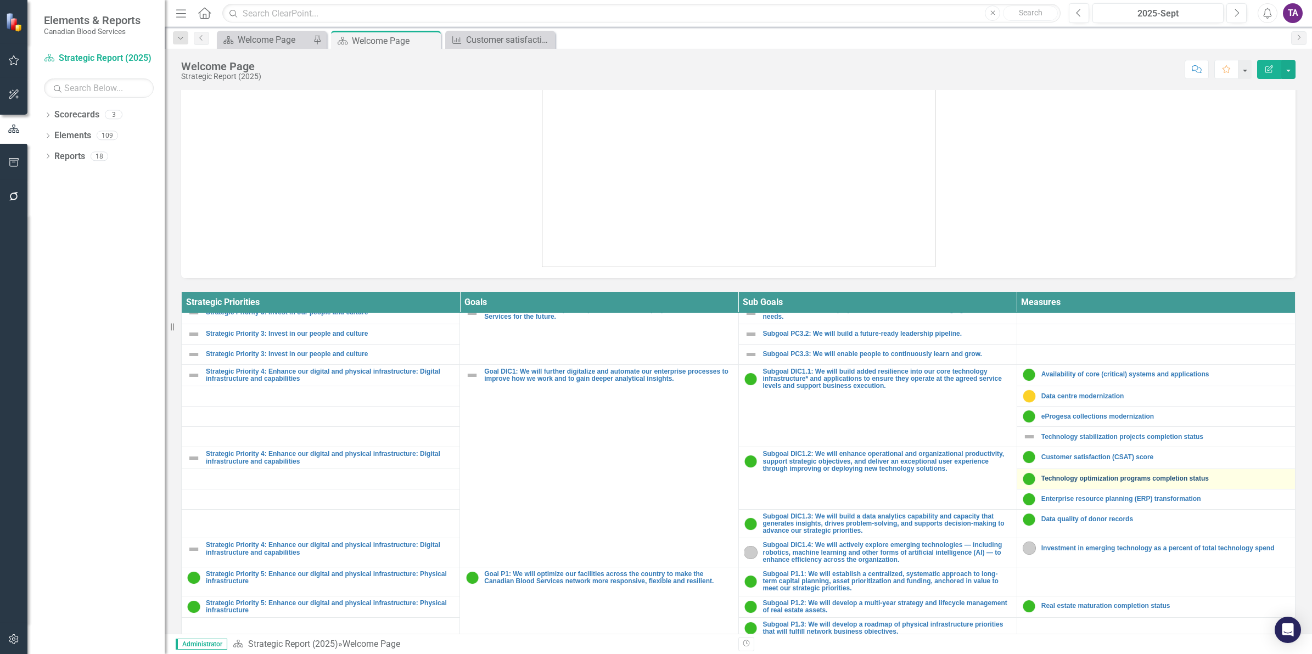
click at [1058, 483] on link "Technology optimization programs completion status" at bounding box center [1165, 478] width 248 height 7
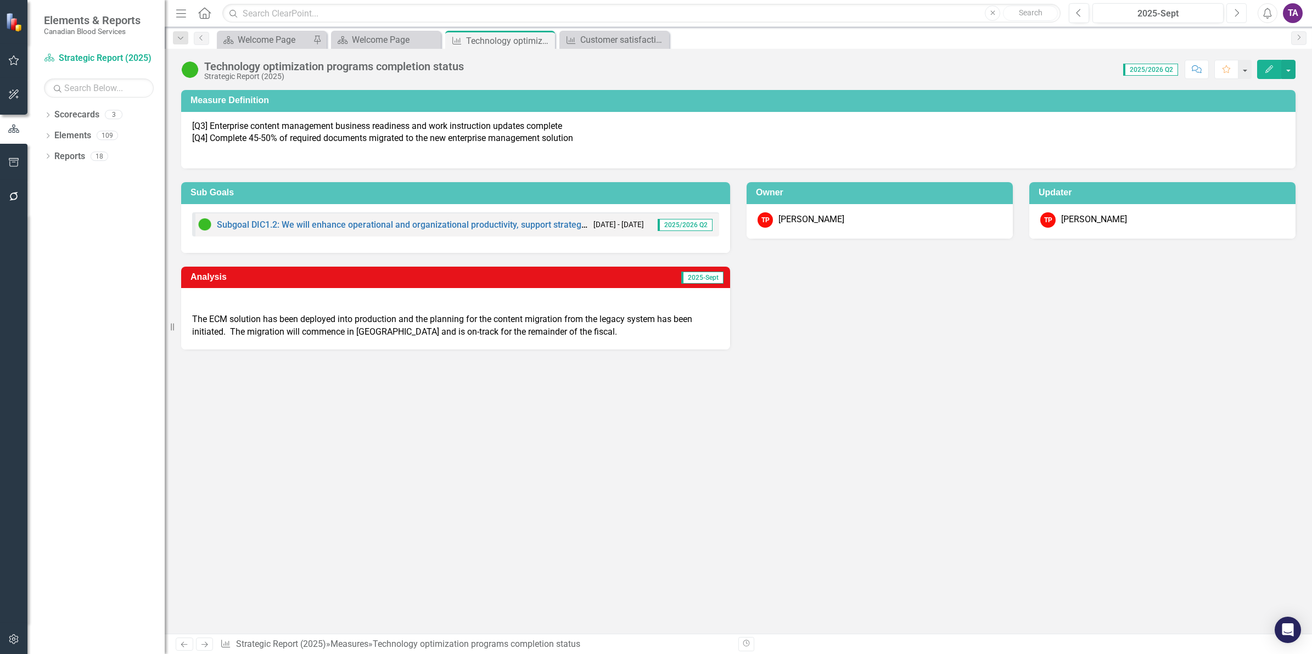
click at [1231, 15] on button "Next" at bounding box center [1236, 13] width 20 height 20
click at [1077, 16] on icon "Previous" at bounding box center [1079, 13] width 6 height 10
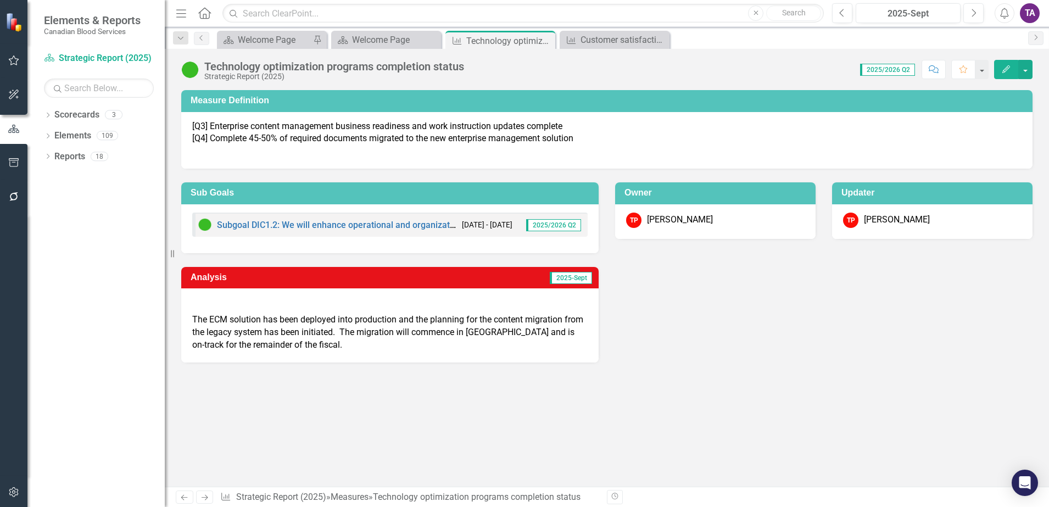
click at [878, 65] on span "2025/2026 Q2" at bounding box center [887, 70] width 55 height 12
click at [200, 40] on icon "Previous" at bounding box center [201, 38] width 9 height 7
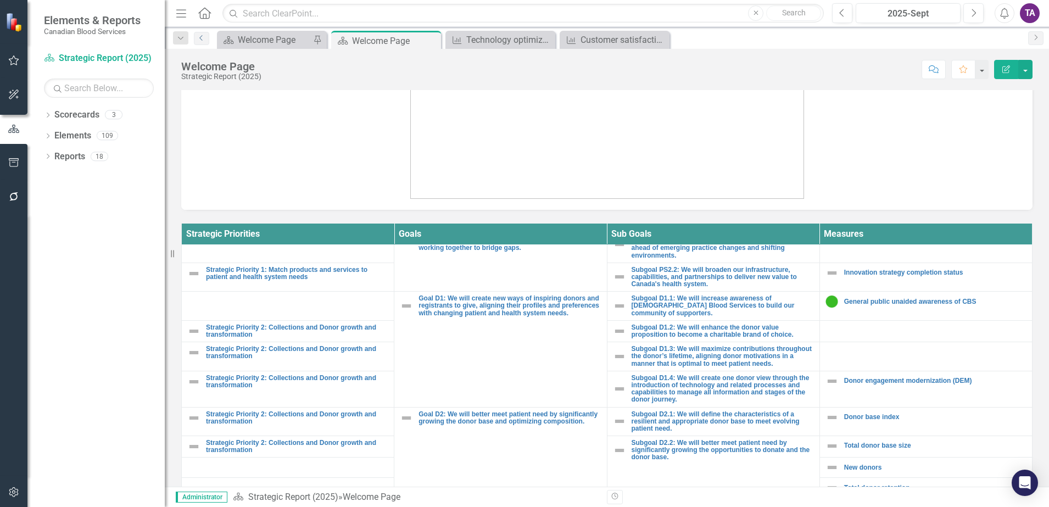
scroll to position [343, 0]
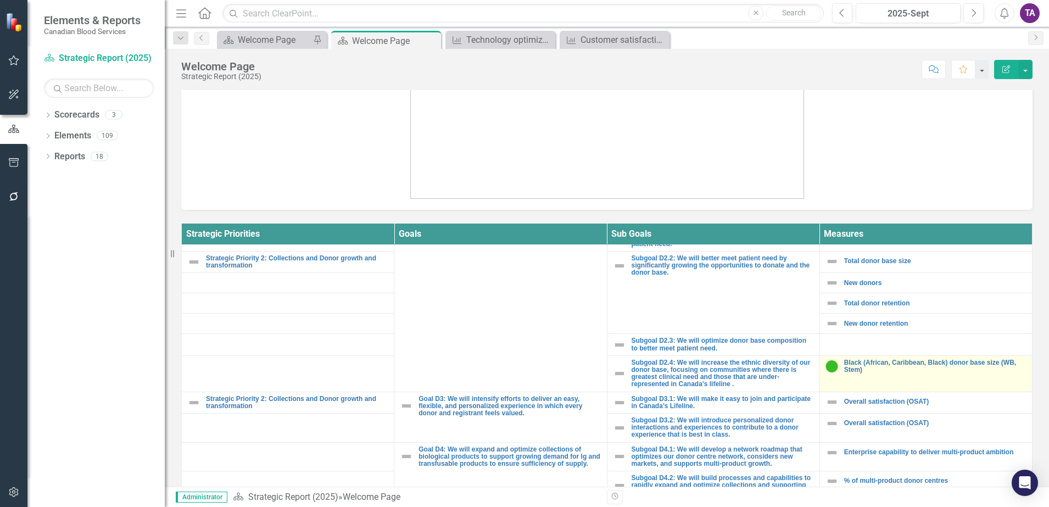
click at [914, 357] on td "Black (African, [GEOGRAPHIC_DATA], Black) donor base size (WB, Stem) Link Map V…" at bounding box center [925, 373] width 212 height 36
click at [819, 376] on td "Black (African, [GEOGRAPHIC_DATA], Black) donor base size (WB, Stem) Link Map V…" at bounding box center [925, 373] width 212 height 36
click at [819, 377] on td "Black (African, [GEOGRAPHIC_DATA], Black) donor base size (WB, Stem) Link Map V…" at bounding box center [925, 373] width 212 height 36
click at [844, 369] on link "Black (African, Caribbean, Black) donor base size (WB, Stem)" at bounding box center [935, 366] width 182 height 14
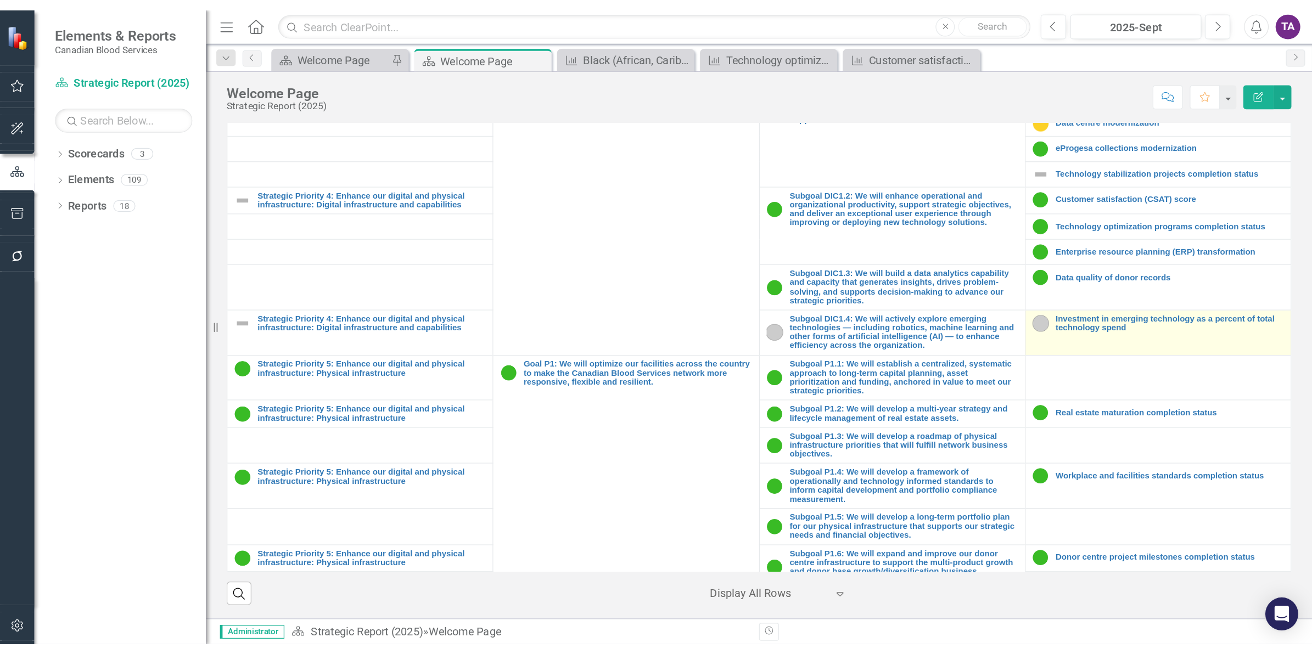
scroll to position [853, 0]
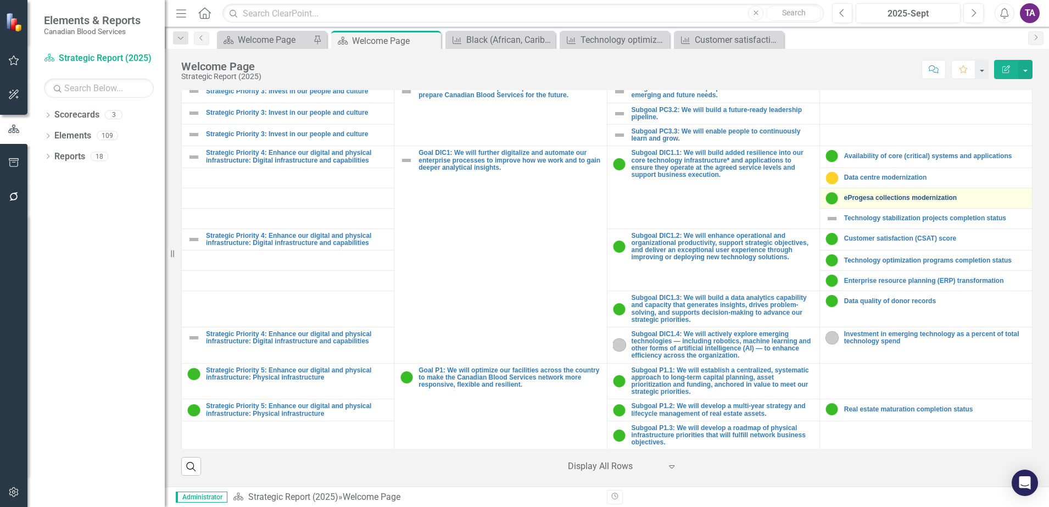
click at [844, 194] on link "eProgesa collections modernization" at bounding box center [935, 197] width 182 height 7
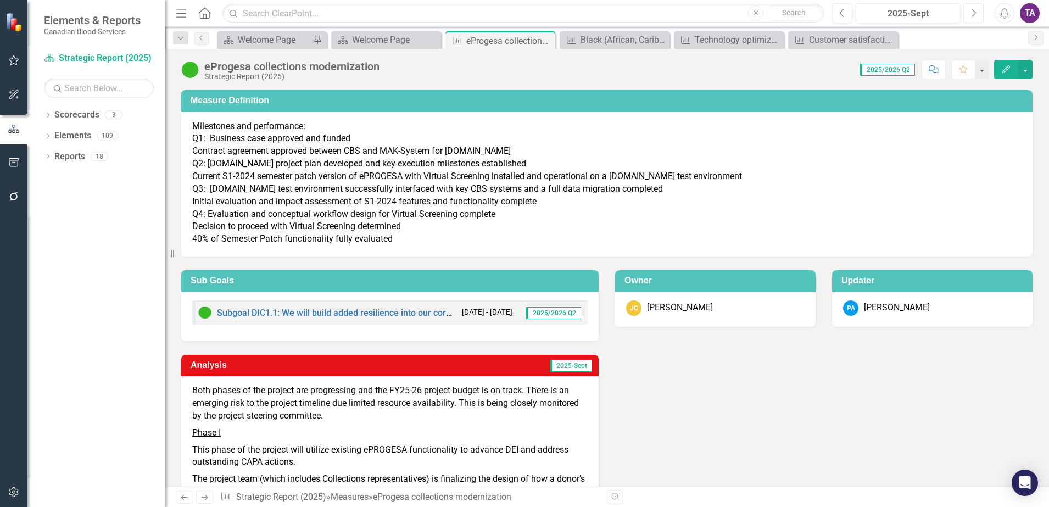
click at [969, 13] on button "Next" at bounding box center [973, 13] width 20 height 20
click at [841, 12] on icon "Previous" at bounding box center [842, 13] width 6 height 10
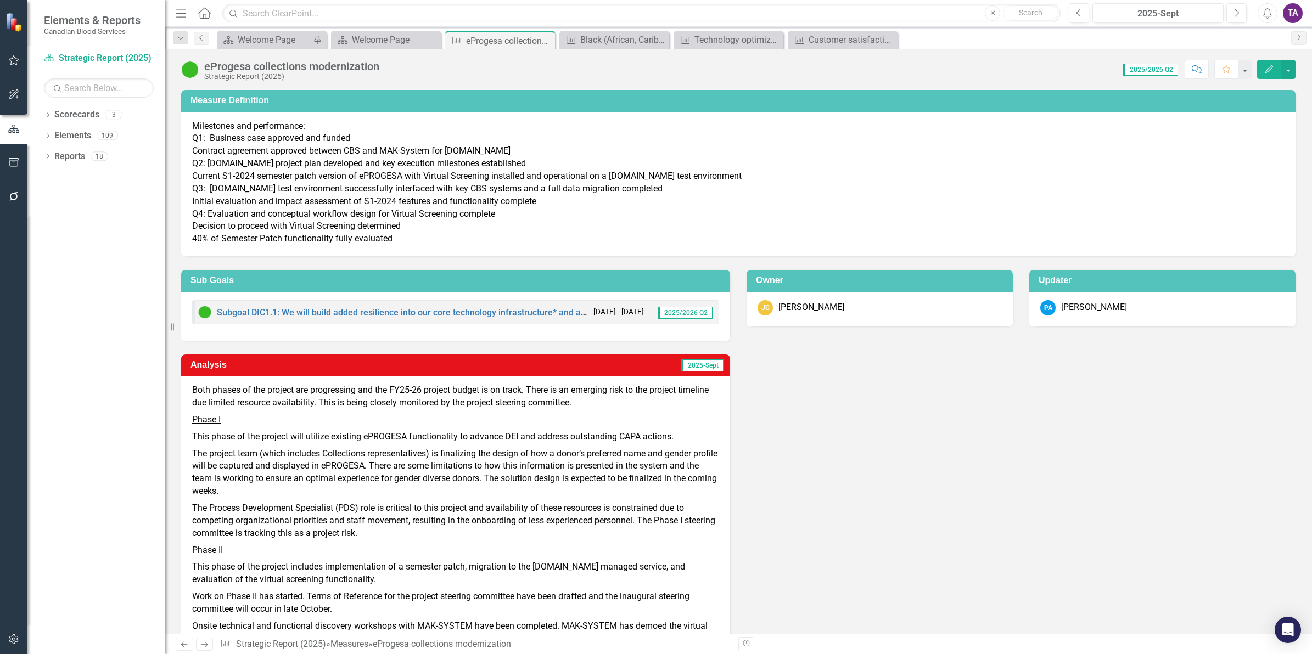
click at [203, 35] on icon "Previous" at bounding box center [201, 38] width 9 height 7
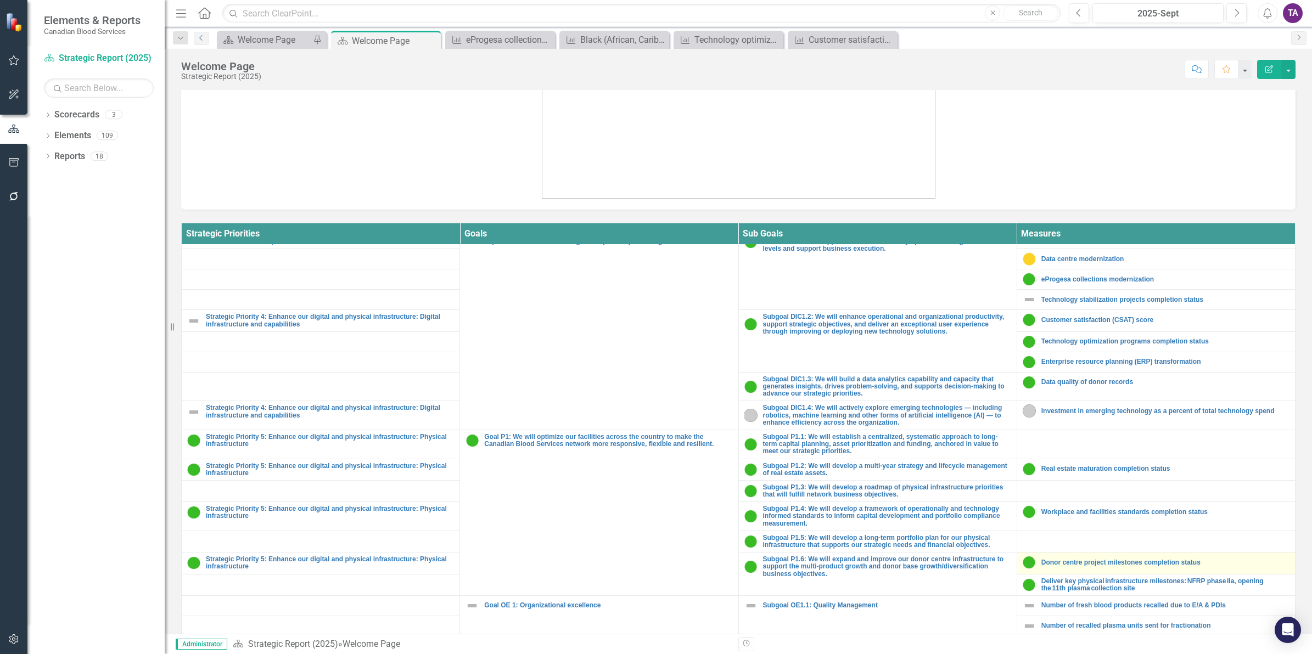
scroll to position [757, 0]
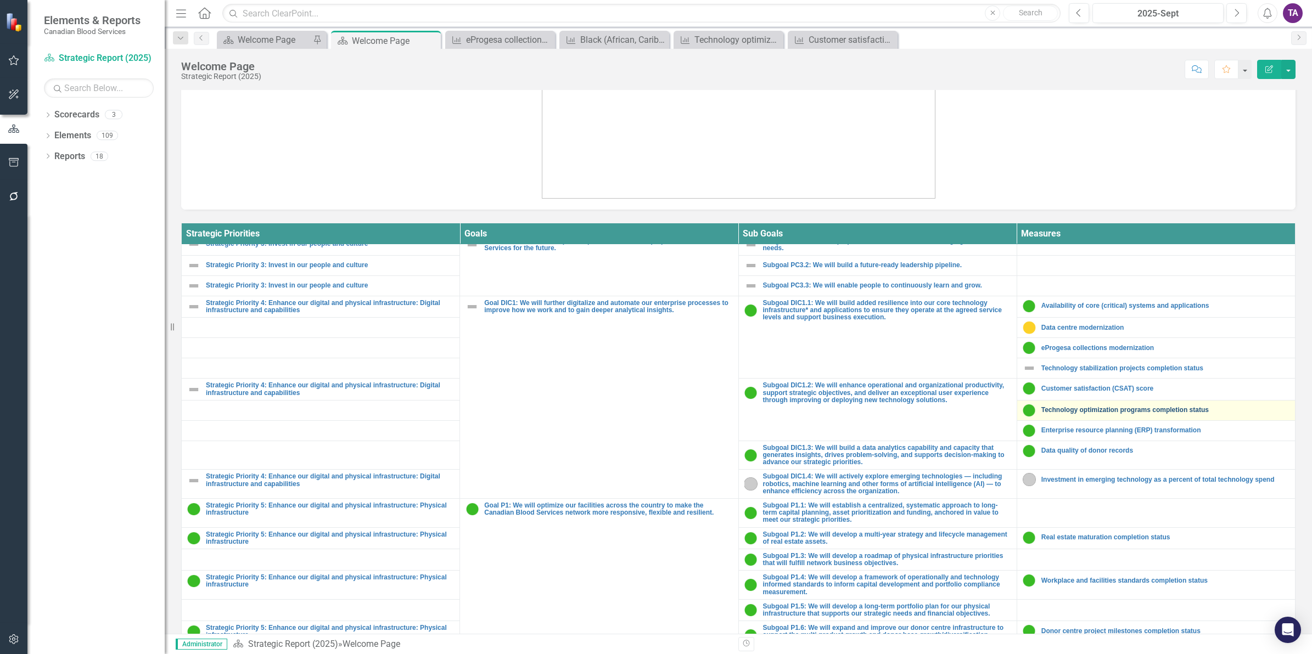
click at [1077, 414] on link "Technology optimization programs completion status" at bounding box center [1165, 410] width 248 height 7
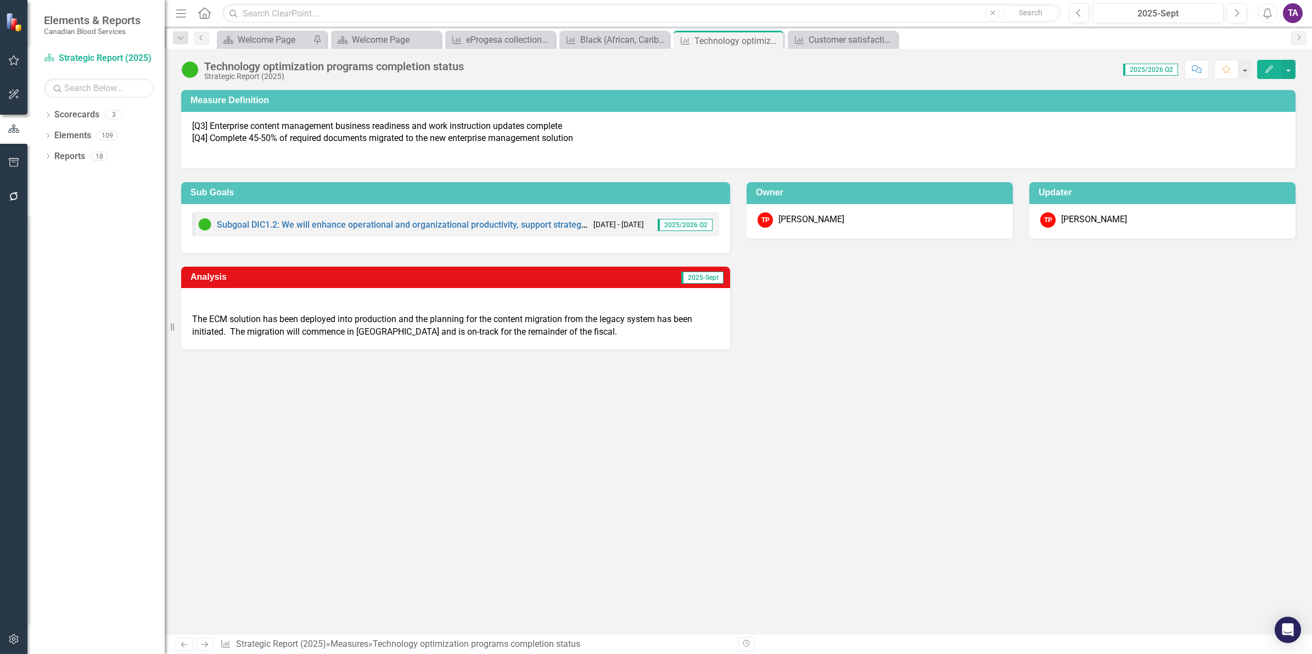
click at [293, 327] on p "The ECM solution has been deployed into production and the planning for the con…" at bounding box center [455, 324] width 527 height 27
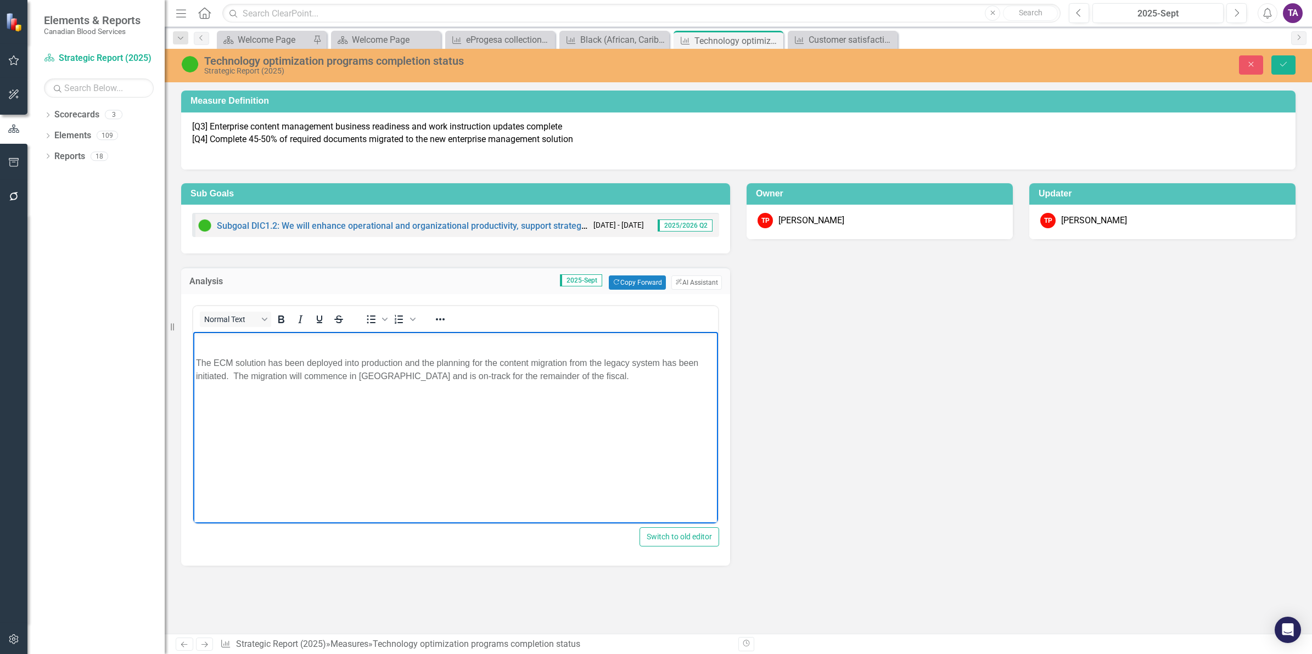
click at [212, 360] on p "The ECM solution has been deployed into production and the planning for the con…" at bounding box center [455, 370] width 519 height 26
click at [1279, 63] on icon "Save" at bounding box center [1284, 64] width 10 height 8
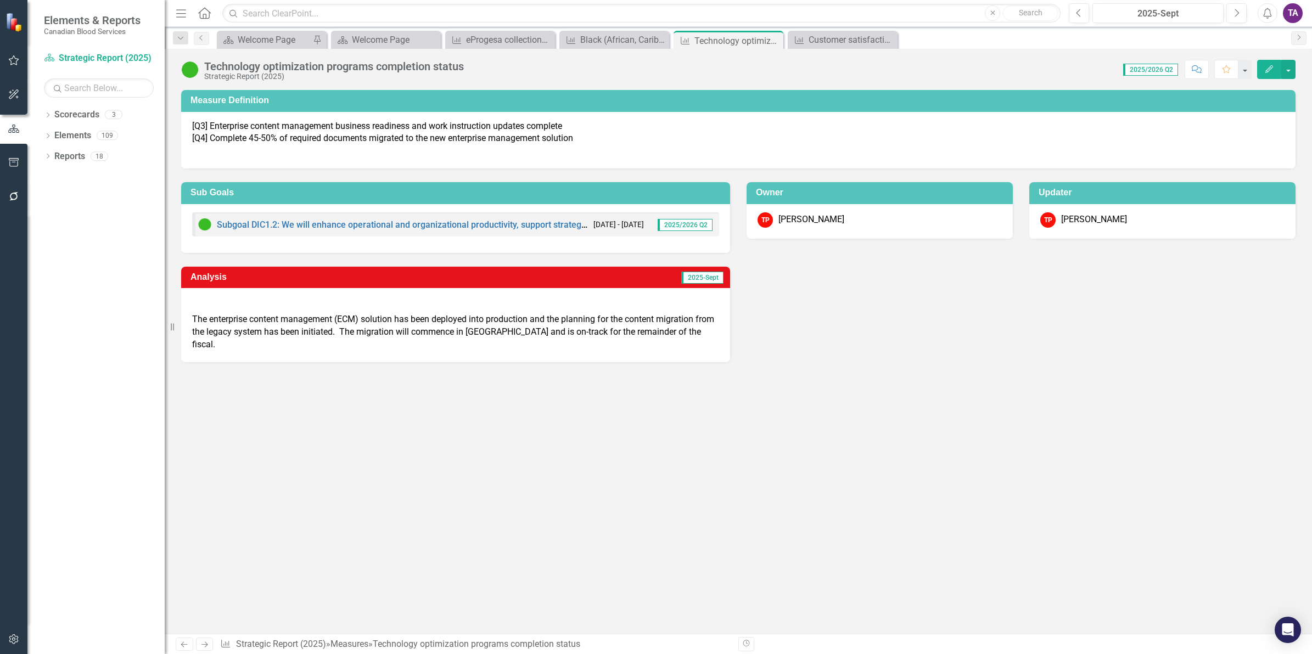
click at [207, 14] on icon "Home" at bounding box center [204, 13] width 14 height 12
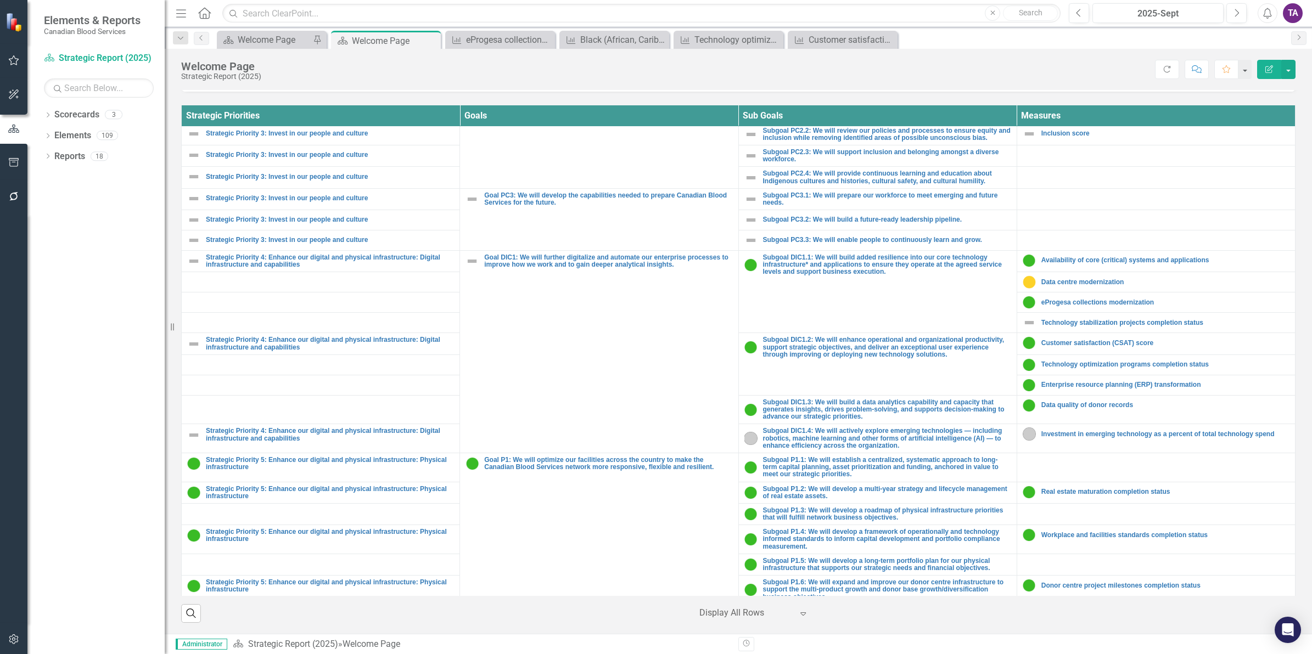
scroll to position [686, 0]
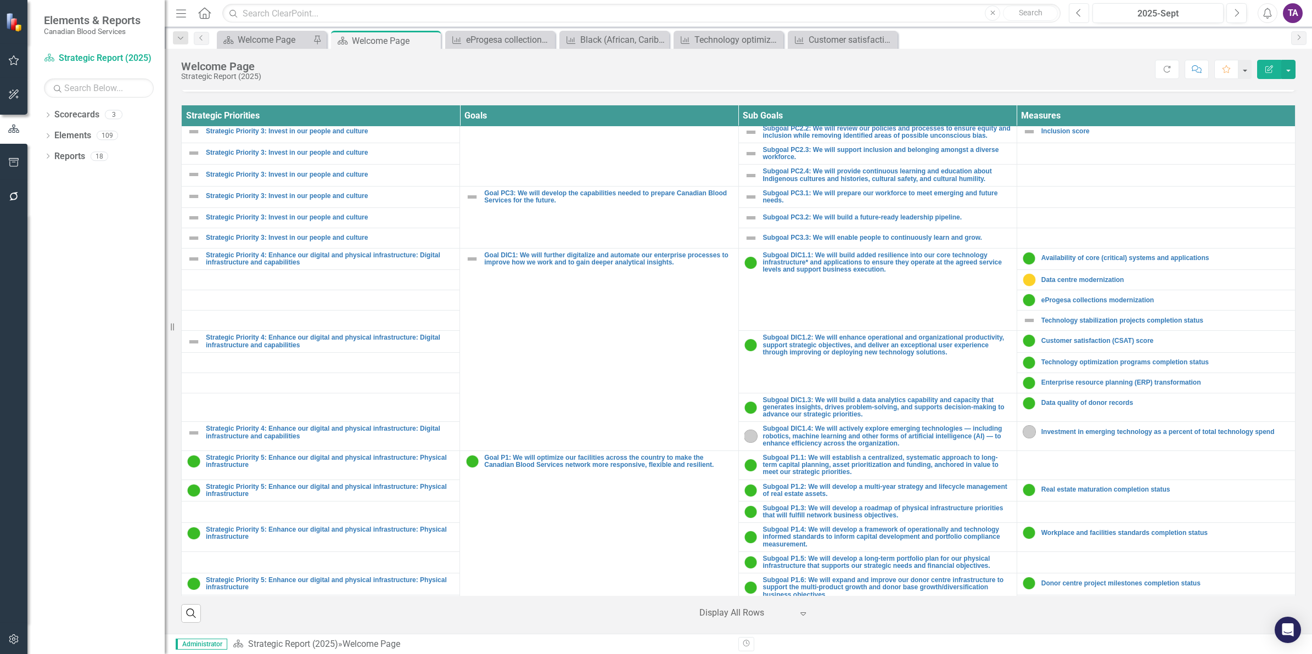
click at [1079, 12] on icon "Previous" at bounding box center [1079, 13] width 6 height 10
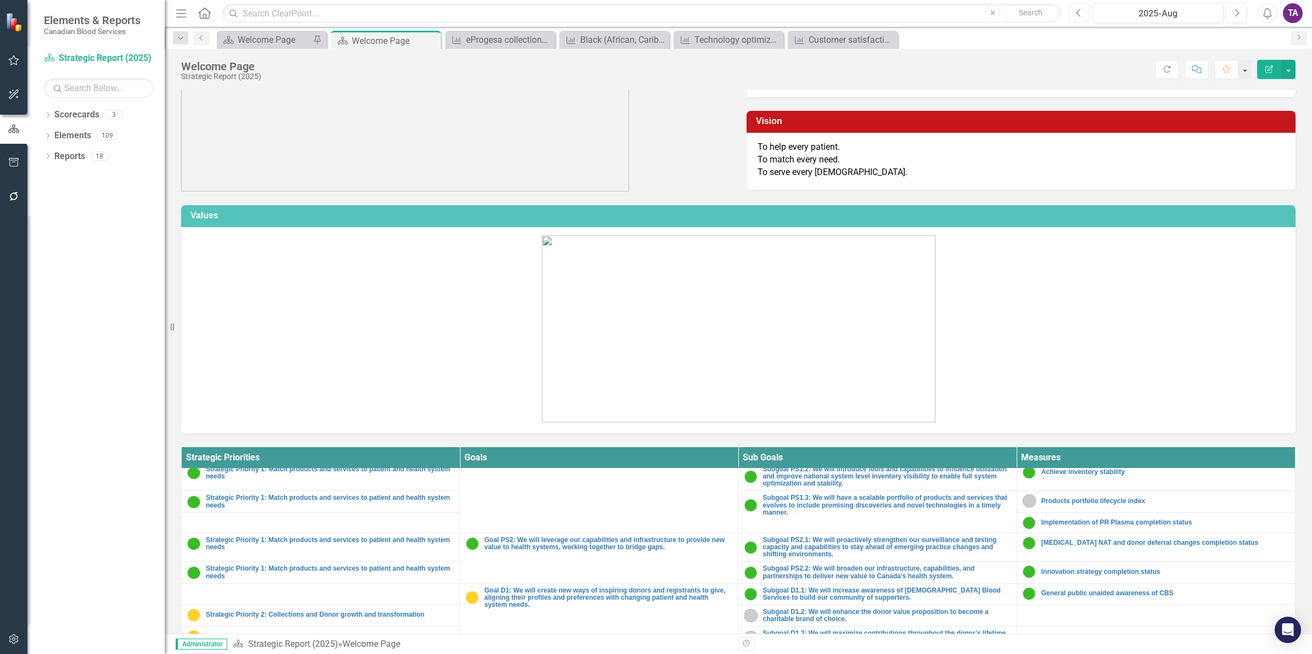
scroll to position [50, 0]
click at [1236, 12] on icon "Next" at bounding box center [1237, 13] width 6 height 10
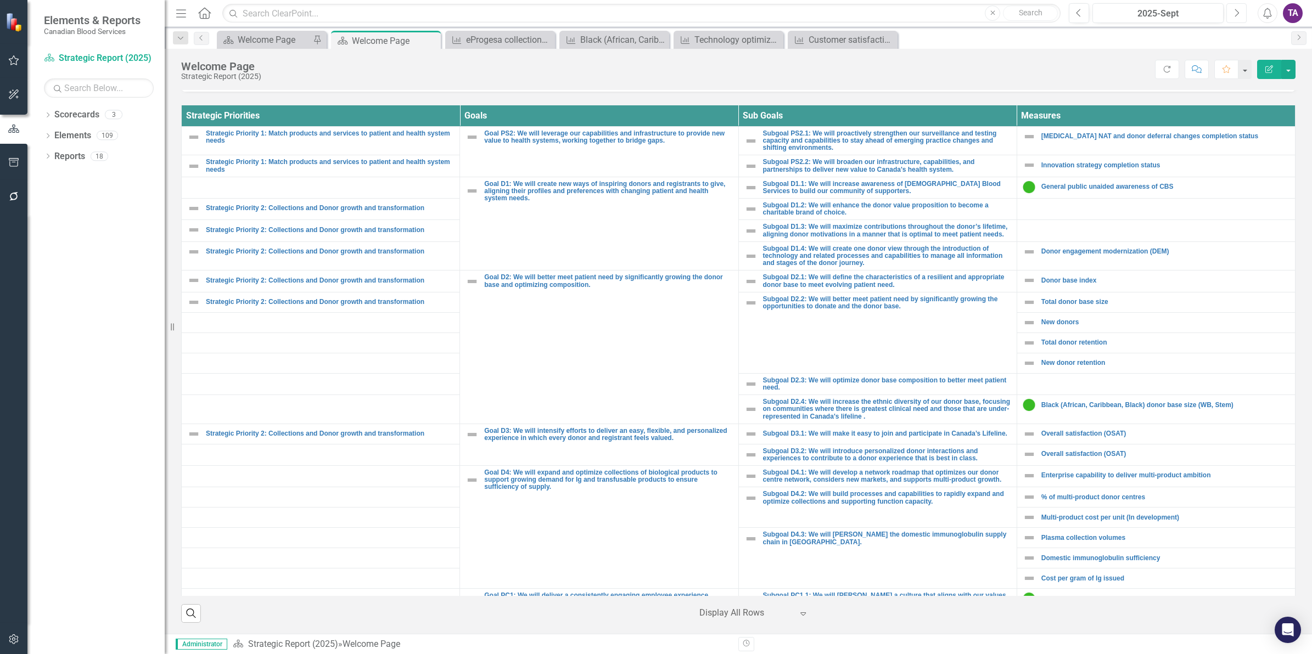
scroll to position [206, 0]
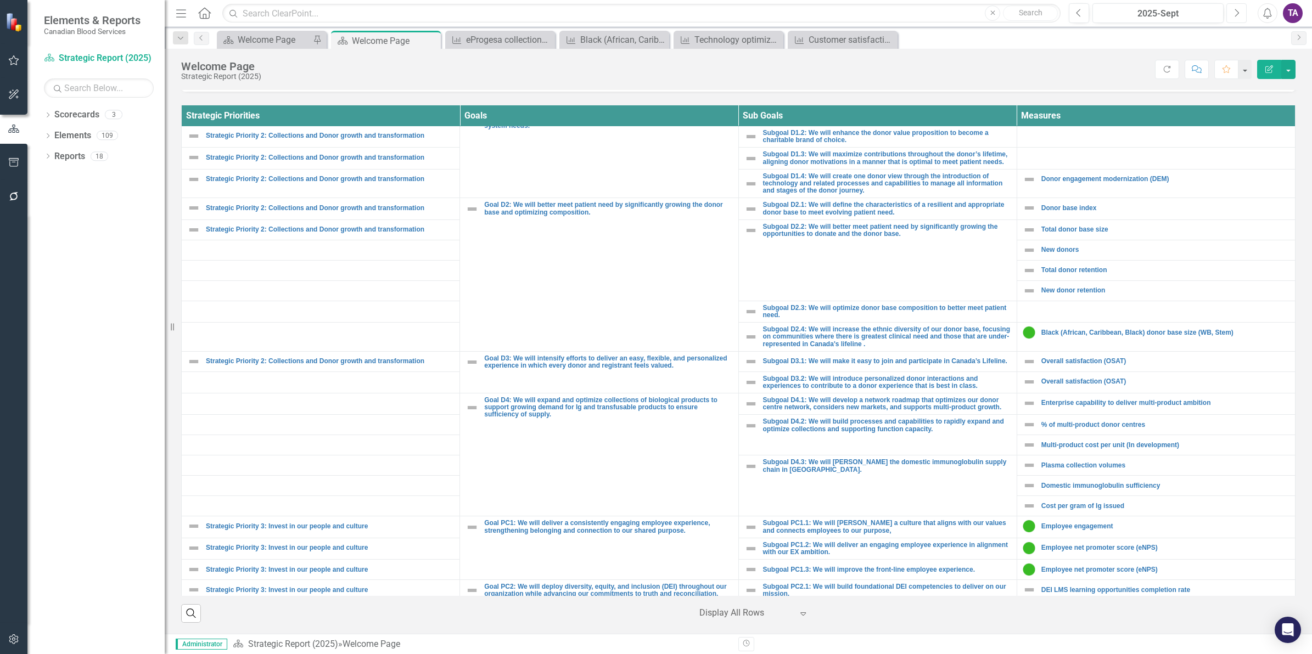
click at [1232, 12] on button "Next" at bounding box center [1236, 13] width 20 height 20
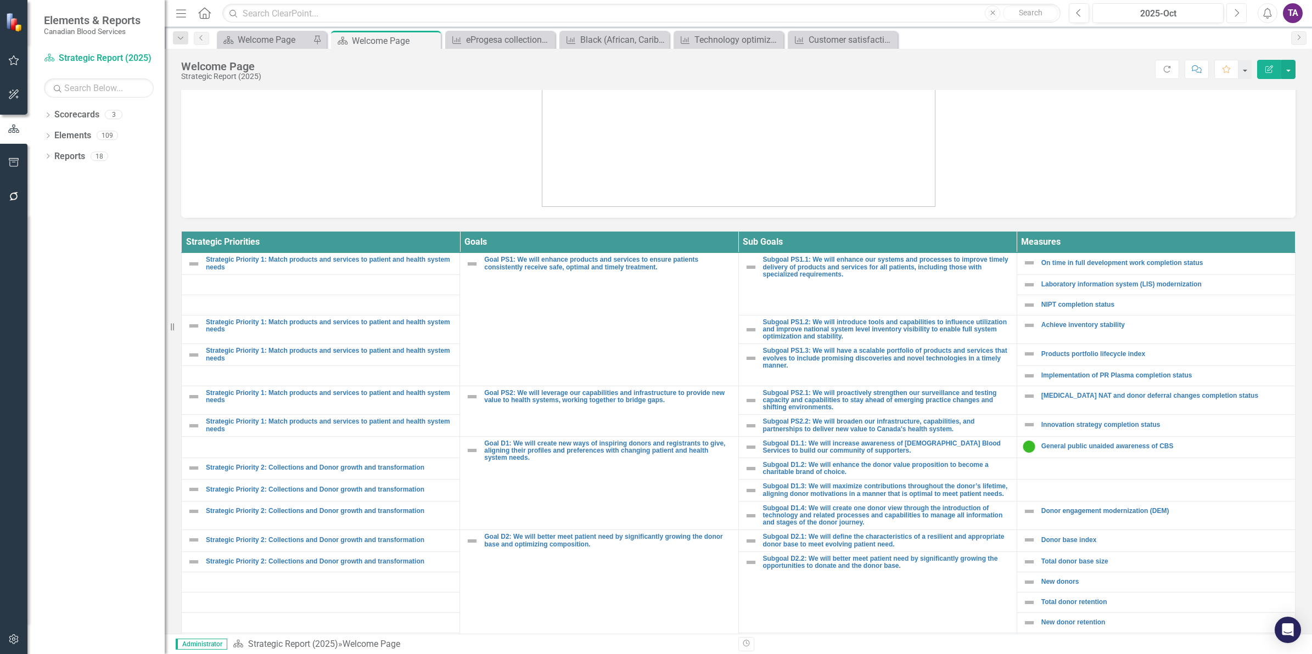
scroll to position [274, 0]
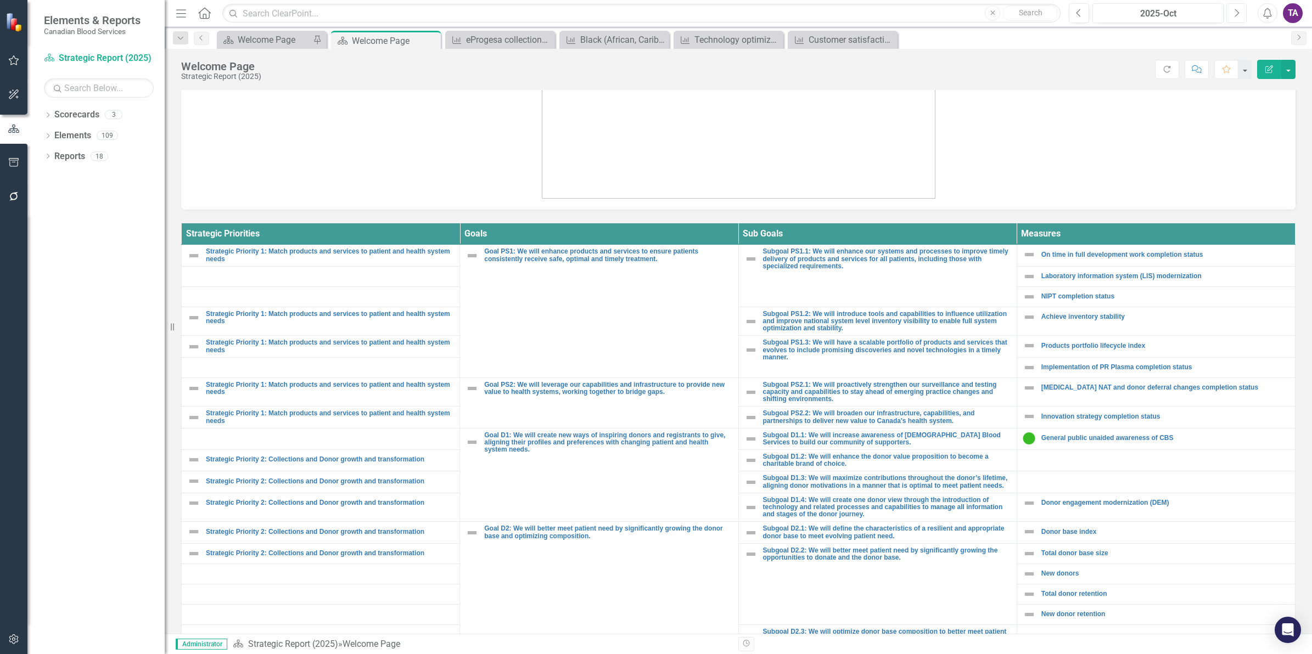
click at [1228, 12] on button "Next" at bounding box center [1236, 13] width 20 height 20
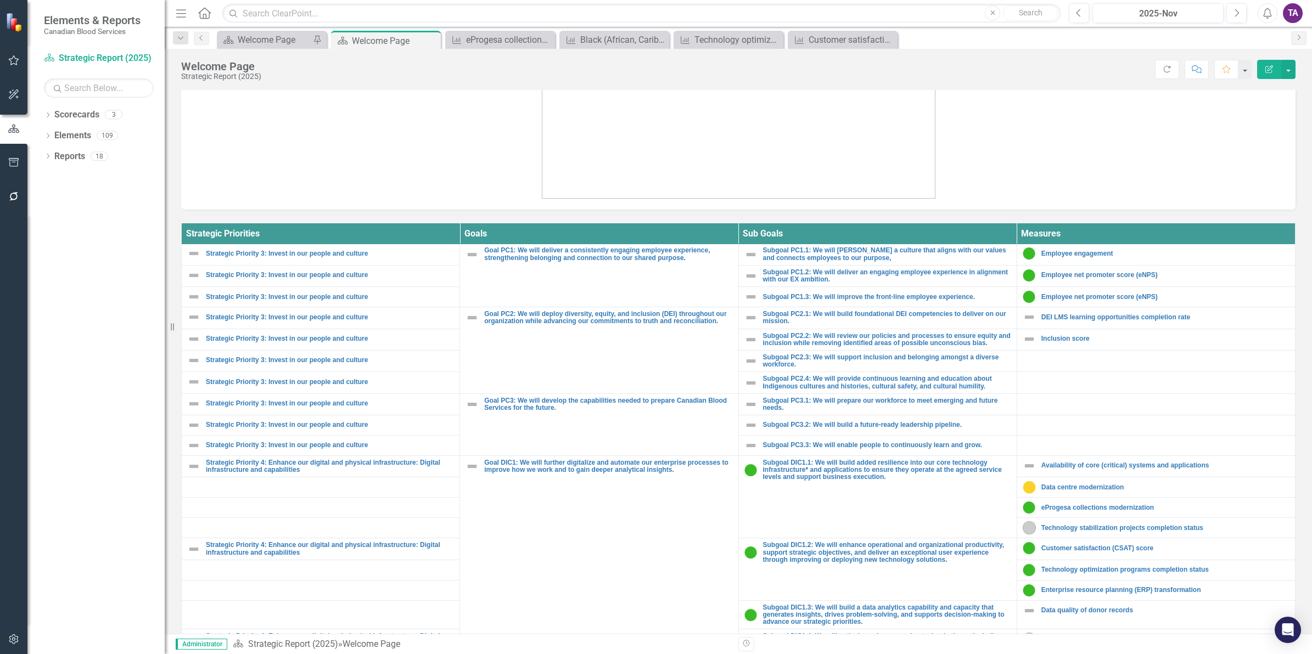
scroll to position [686, 0]
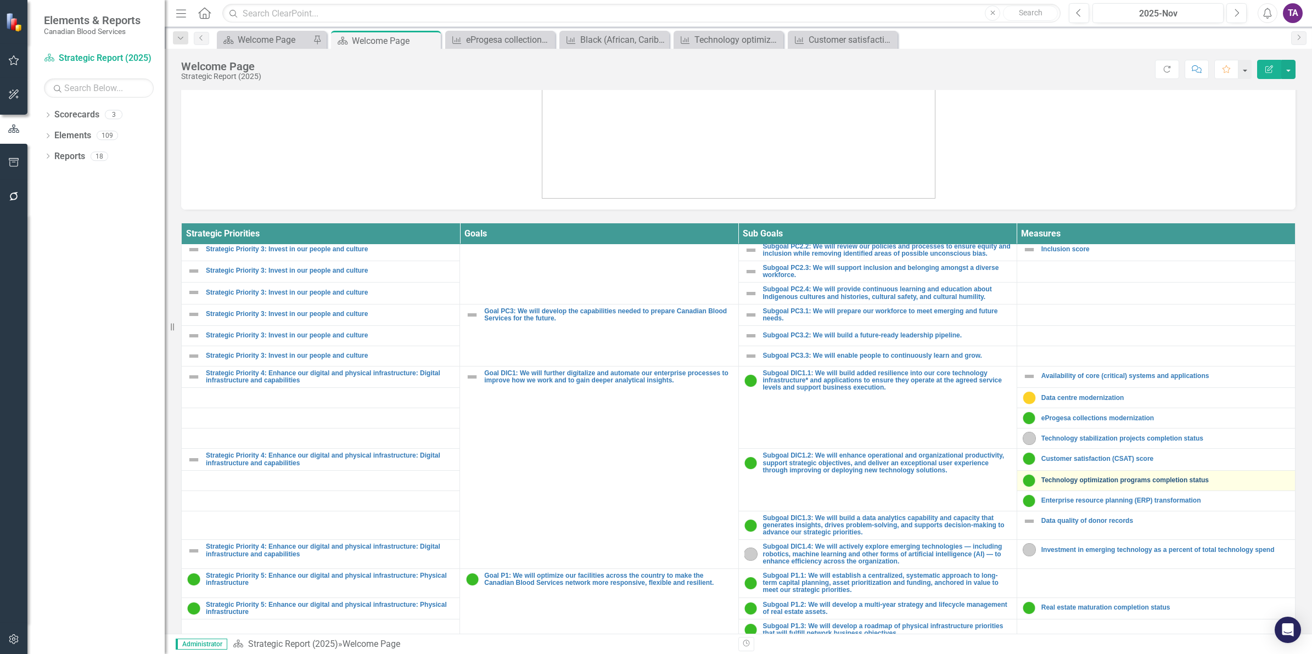
click at [1078, 484] on link "Technology optimization programs completion status" at bounding box center [1165, 480] width 248 height 7
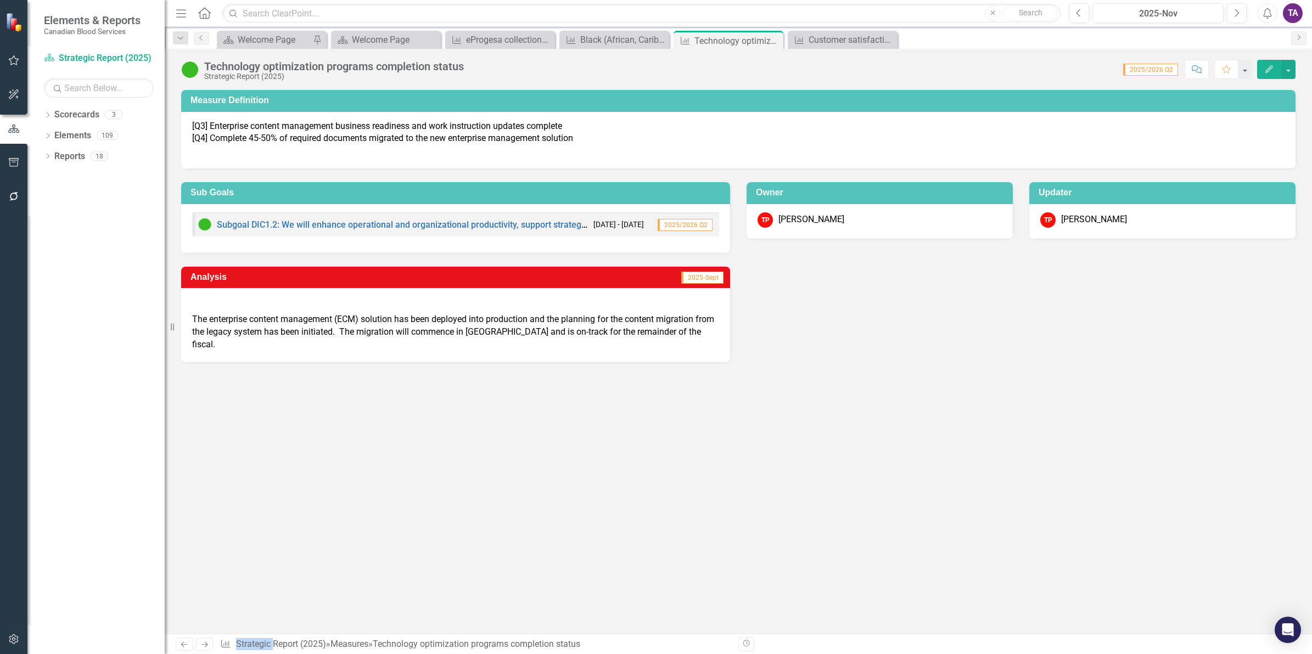
click at [388, 121] on p "[Q3] Enterprise content management business readiness and work instruction upda…" at bounding box center [738, 139] width 1092 height 38
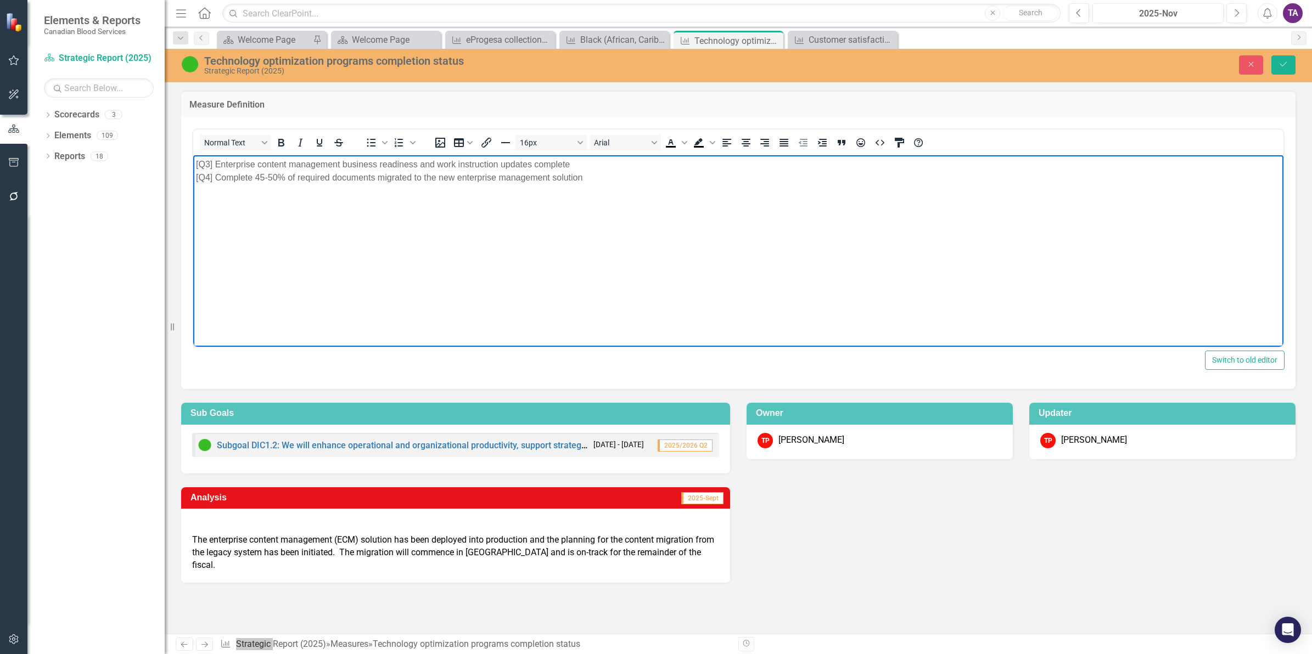
click at [619, 180] on p "[Q3] Enterprise content management business readiness and work instruction upda…" at bounding box center [738, 178] width 1085 height 40
click at [226, 196] on p "[Q3] Enterprise content management business readiness and work instruction upda…" at bounding box center [738, 178] width 1085 height 40
click at [251, 201] on body "[Q3] Enterprise content management business readiness and work instruction upda…" at bounding box center [738, 237] width 1090 height 165
click at [244, 191] on p "[Q3] Enterprise content management business readiness and work instruction upda…" at bounding box center [738, 178] width 1085 height 40
click at [1285, 66] on icon "Save" at bounding box center [1284, 64] width 10 height 8
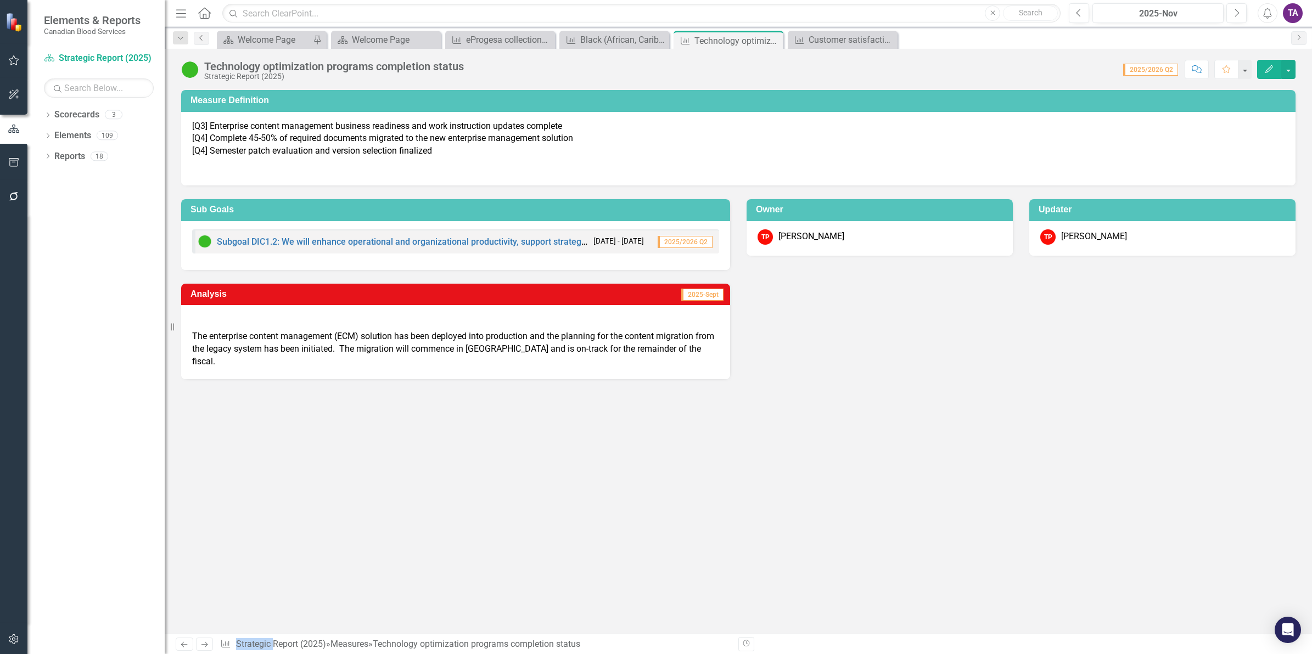
click at [205, 38] on icon "Previous" at bounding box center [201, 38] width 9 height 7
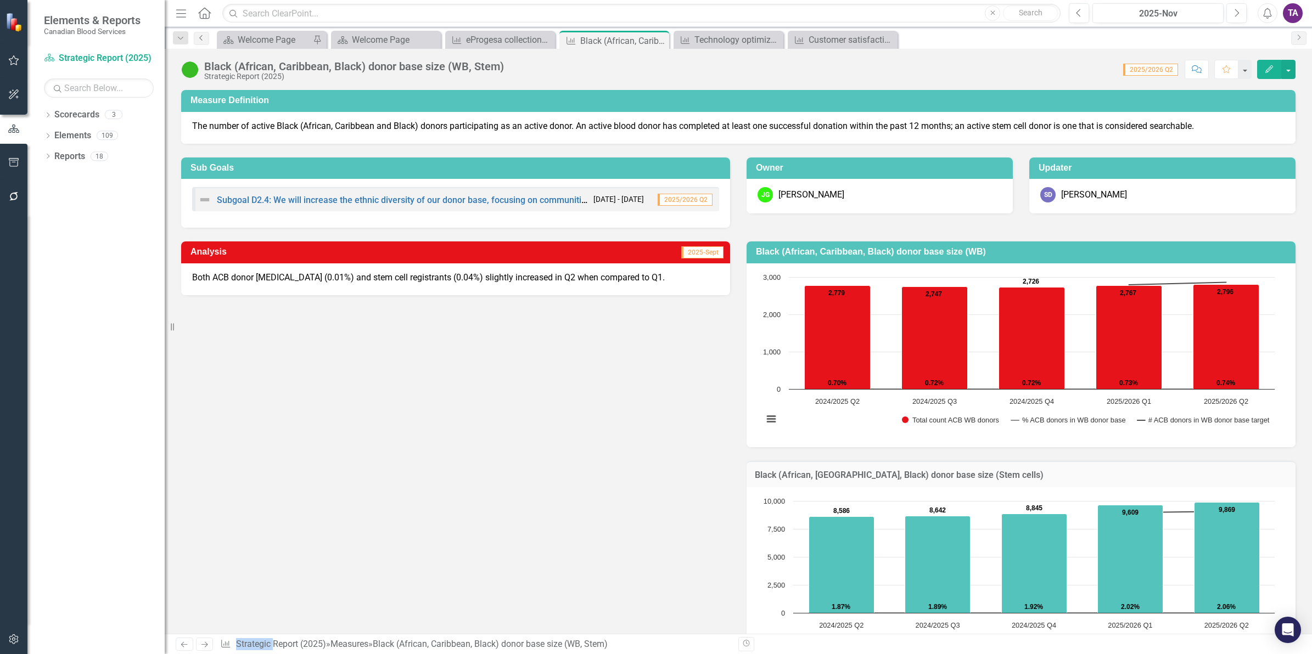
click at [198, 40] on icon "Previous" at bounding box center [201, 38] width 9 height 7
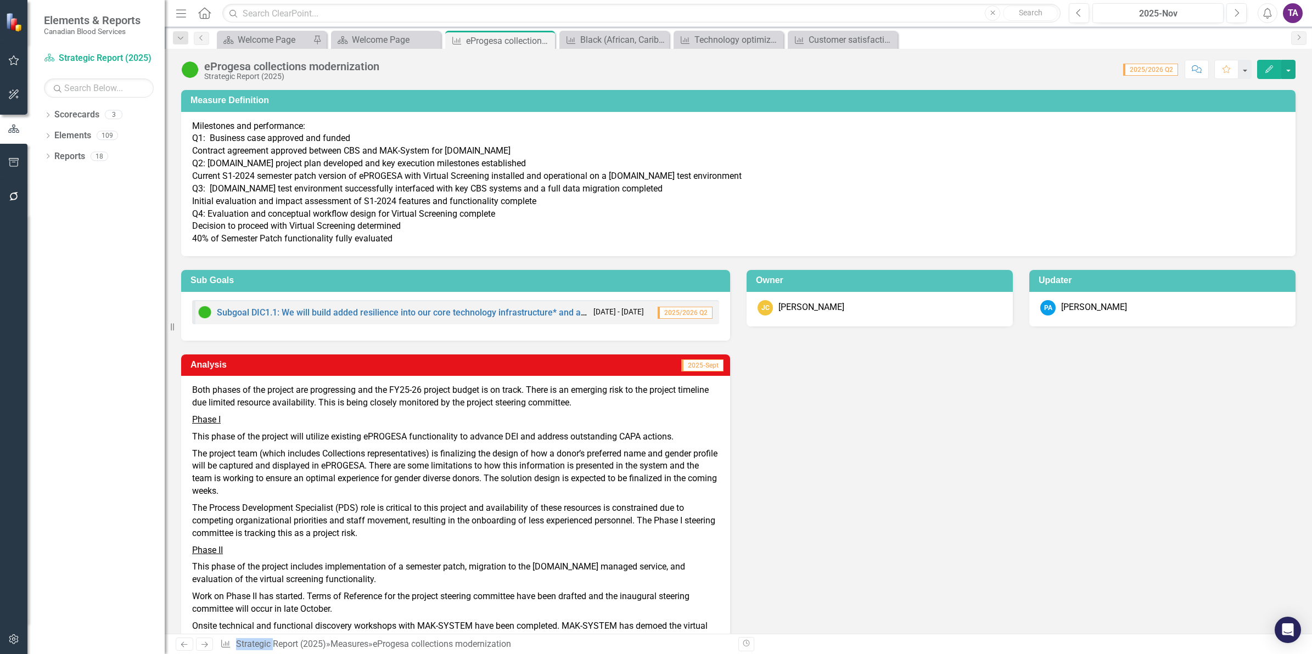
click at [206, 15] on icon "Home" at bounding box center [204, 13] width 14 height 12
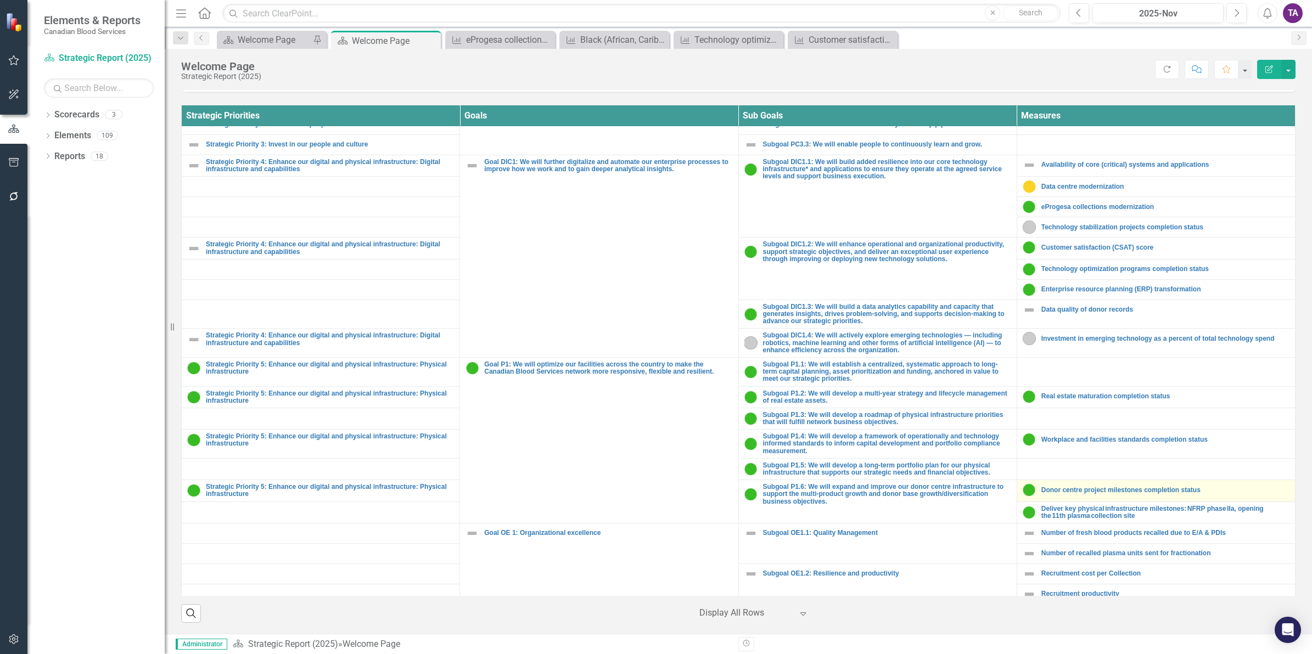
scroll to position [757, 0]
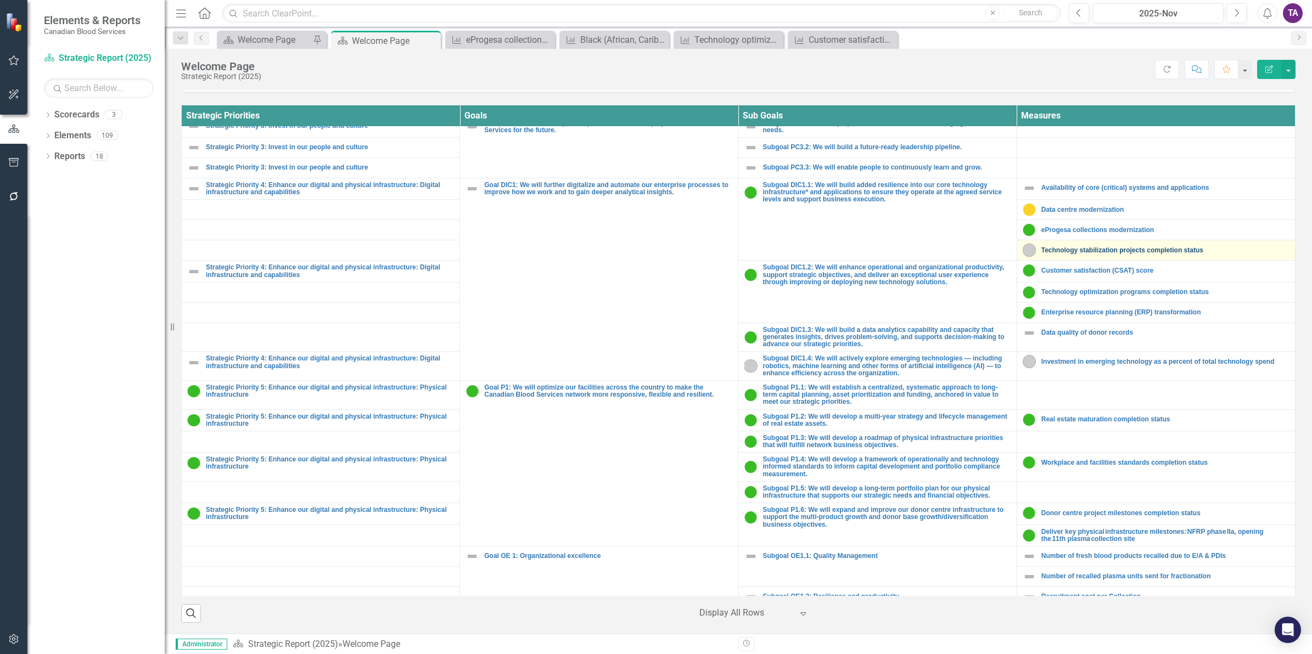
click at [1079, 254] on link "Technology stabilization projects completion status" at bounding box center [1165, 250] width 248 height 7
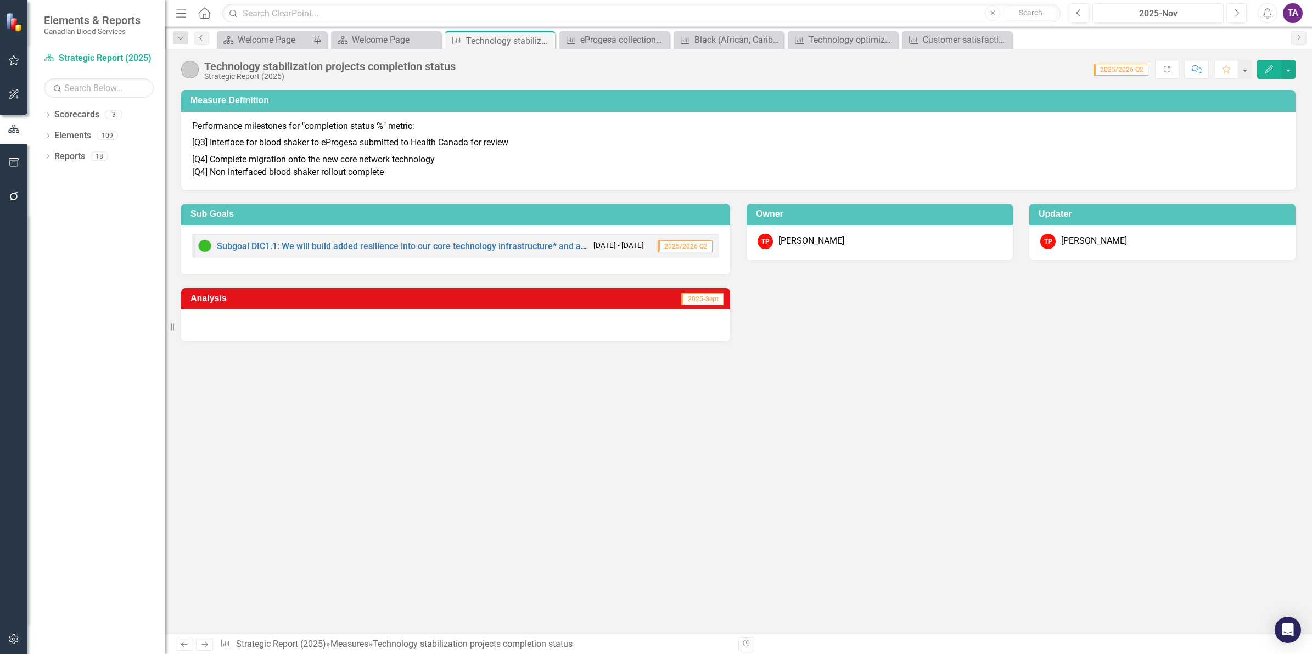
click at [203, 38] on icon "Previous" at bounding box center [201, 38] width 9 height 7
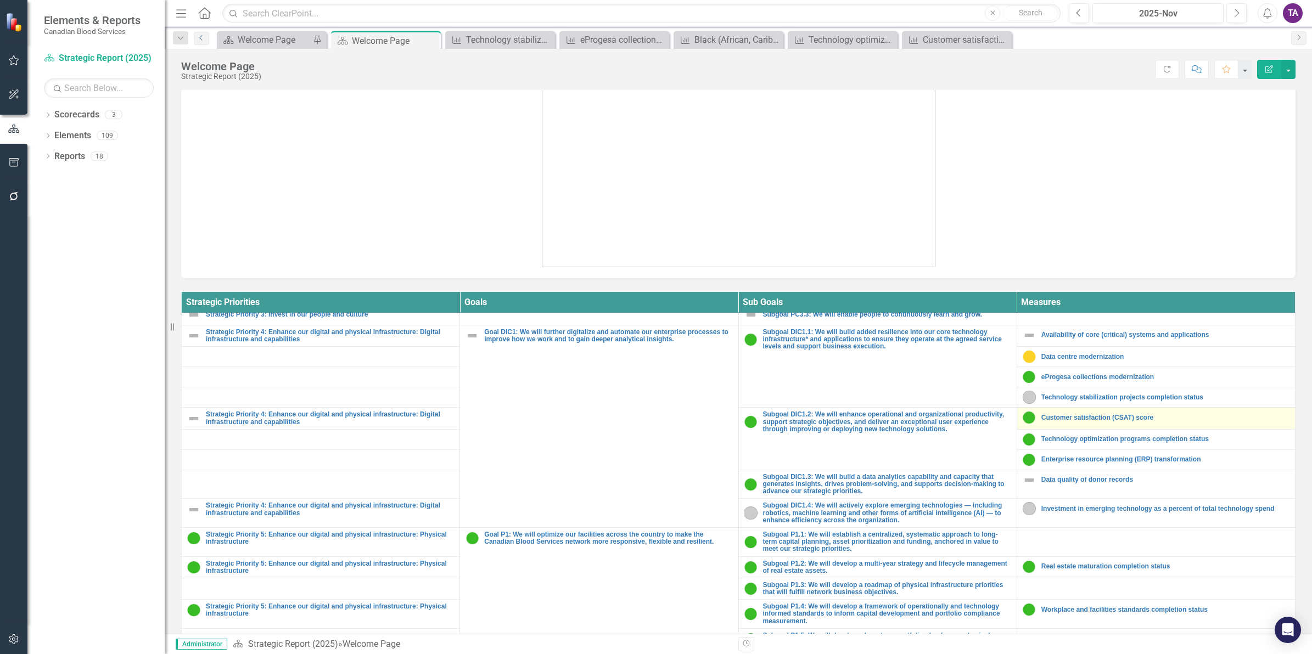
scroll to position [823, 0]
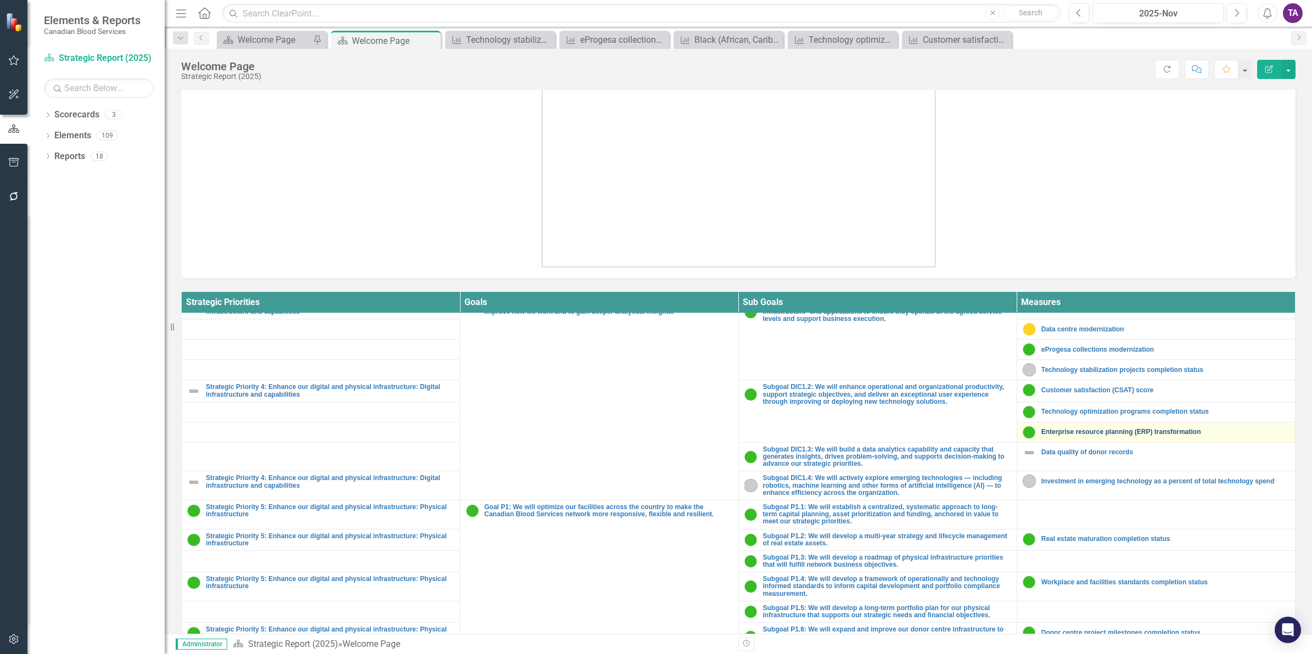
click at [1068, 436] on link "Enterprise resource planning (ERP) transformation" at bounding box center [1165, 432] width 248 height 7
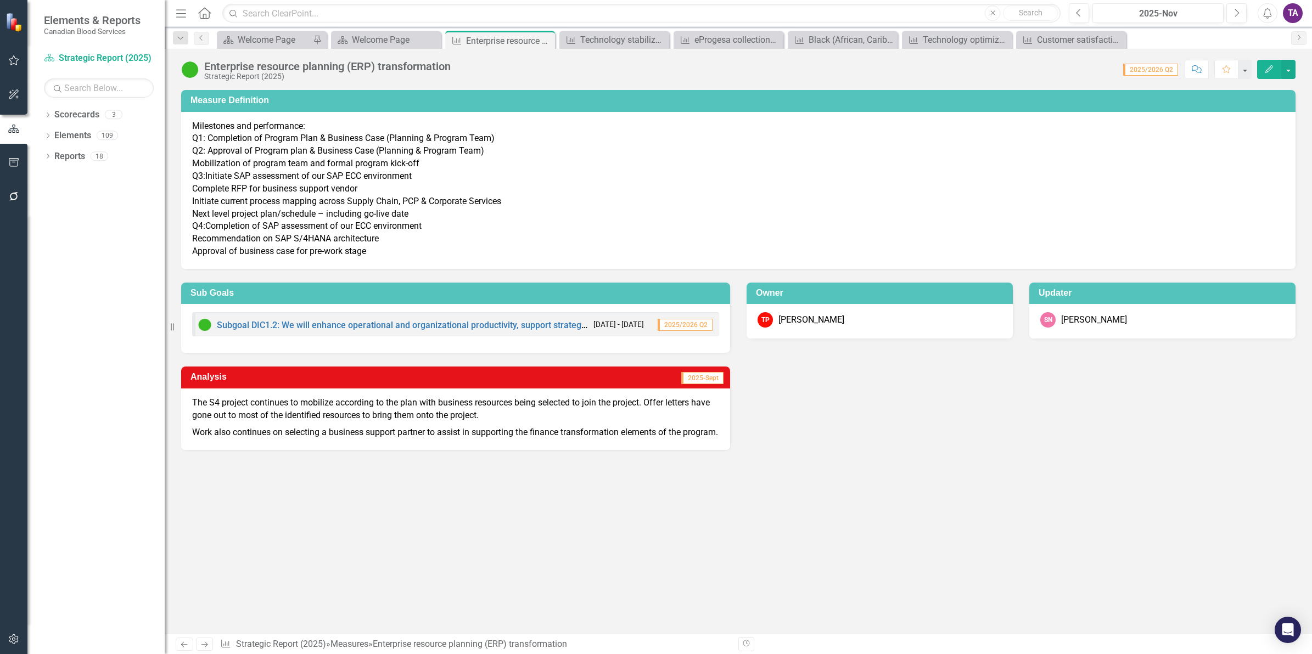
click at [1065, 319] on div "[PERSON_NAME]" at bounding box center [1094, 320] width 66 height 13
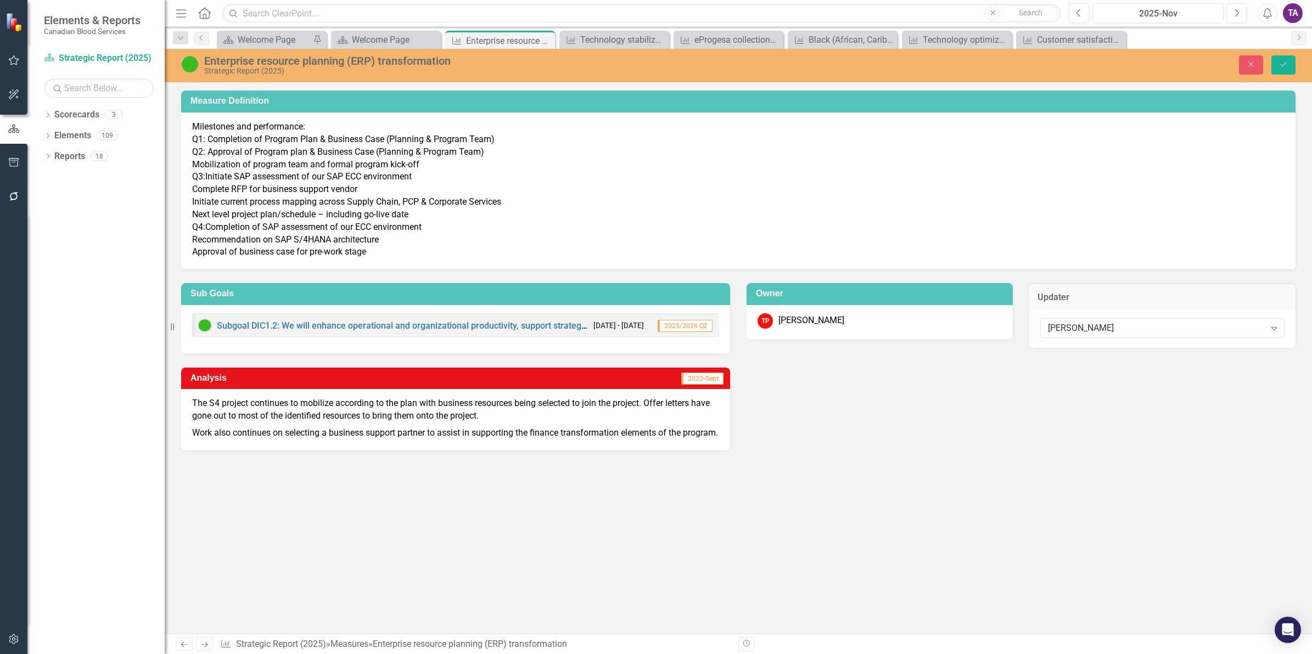
click at [1068, 421] on div "Analysis 2025-Sept The S4 project continues to mobilize according to the plan w…" at bounding box center [738, 402] width 1131 height 97
click at [1027, 483] on div "Measure Definition Milestones and performance: Q1: Completion of Program Plan &…" at bounding box center [738, 362] width 1147 height 543
click at [1246, 61] on icon "Close" at bounding box center [1251, 64] width 10 height 8
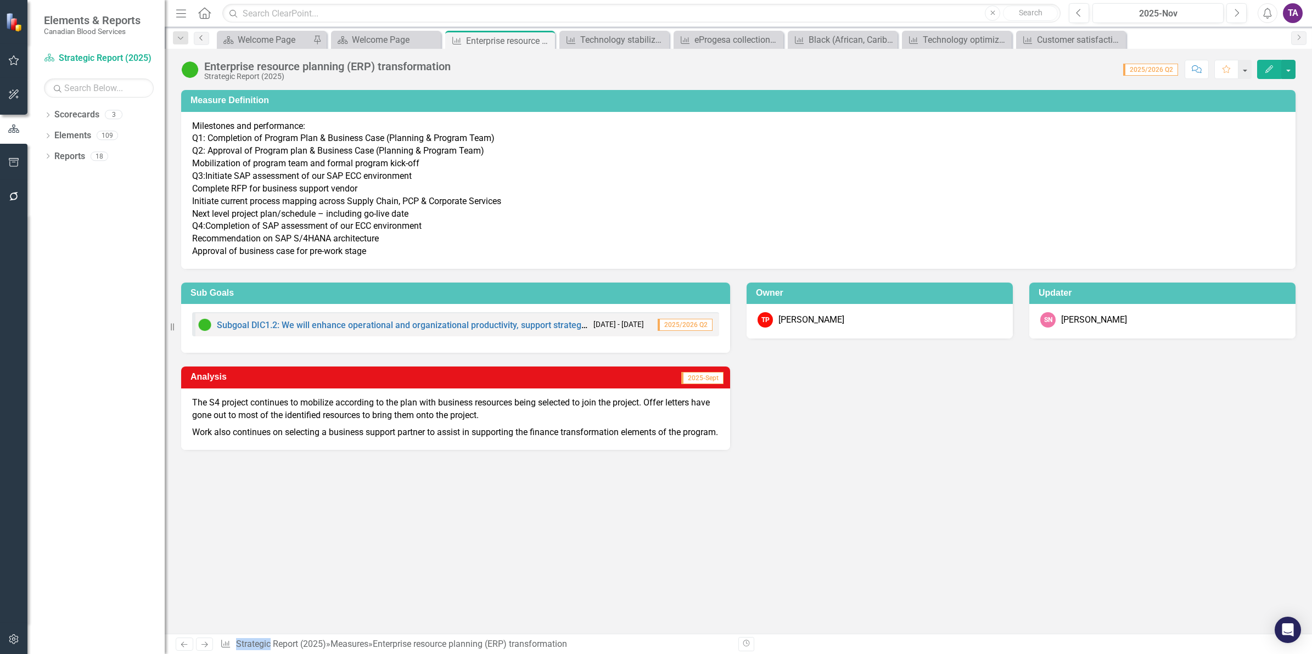
click at [198, 40] on icon "Previous" at bounding box center [201, 38] width 9 height 7
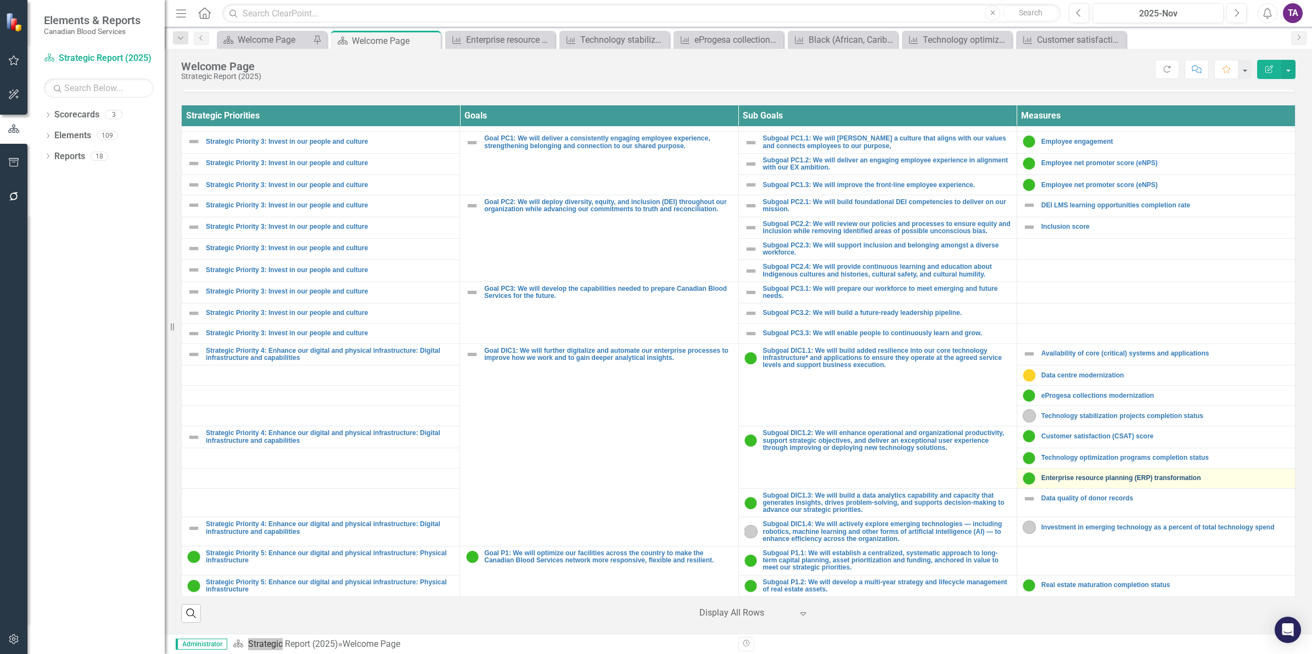
scroll to position [619, 0]
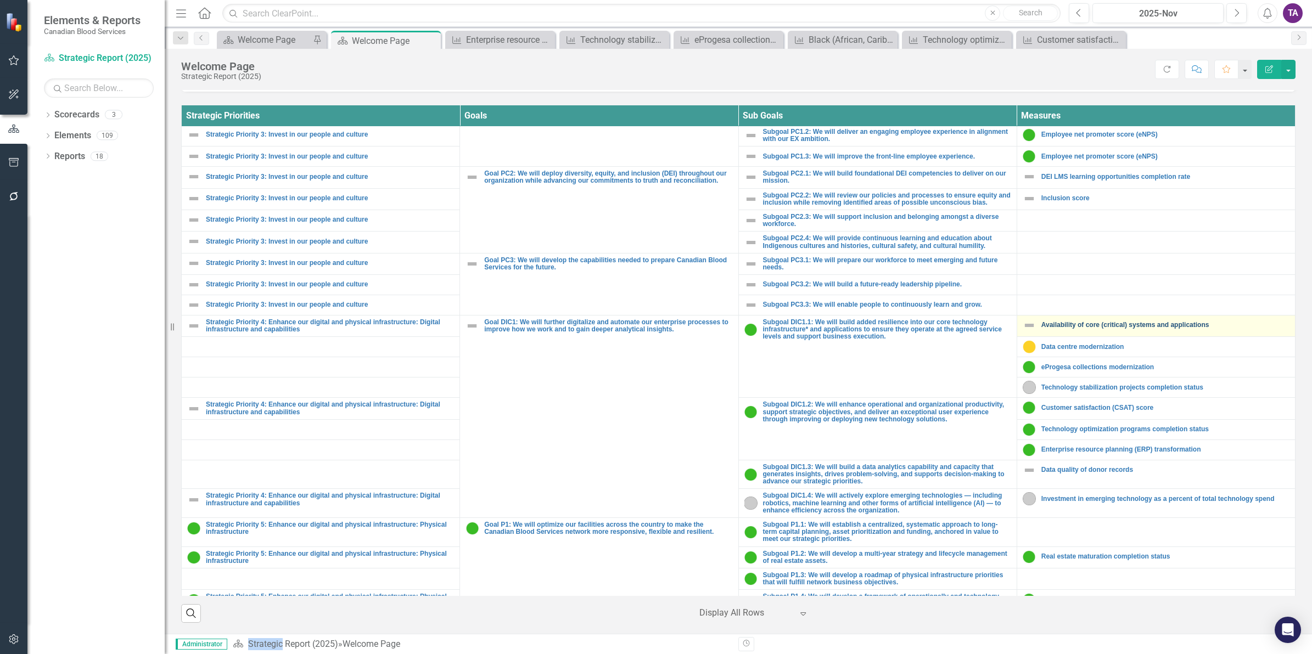
click at [1097, 329] on link "Availability of core (critical) systems and applications" at bounding box center [1165, 325] width 248 height 7
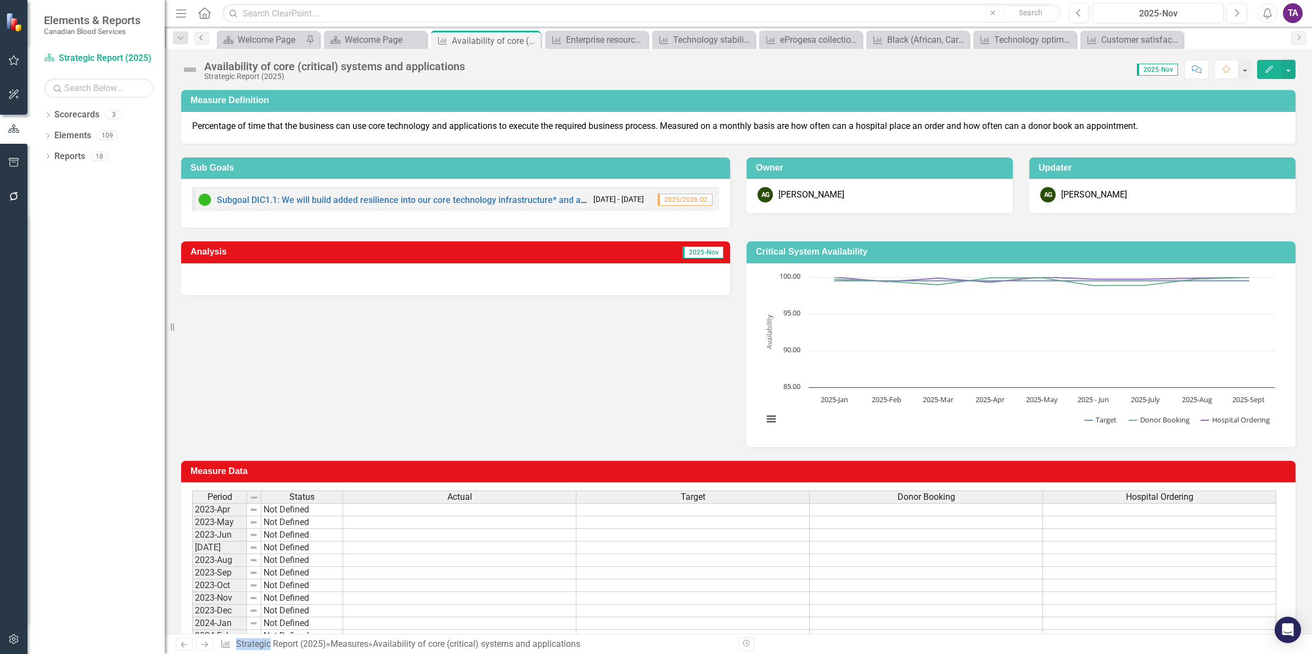
click at [201, 40] on icon "Previous" at bounding box center [201, 38] width 9 height 7
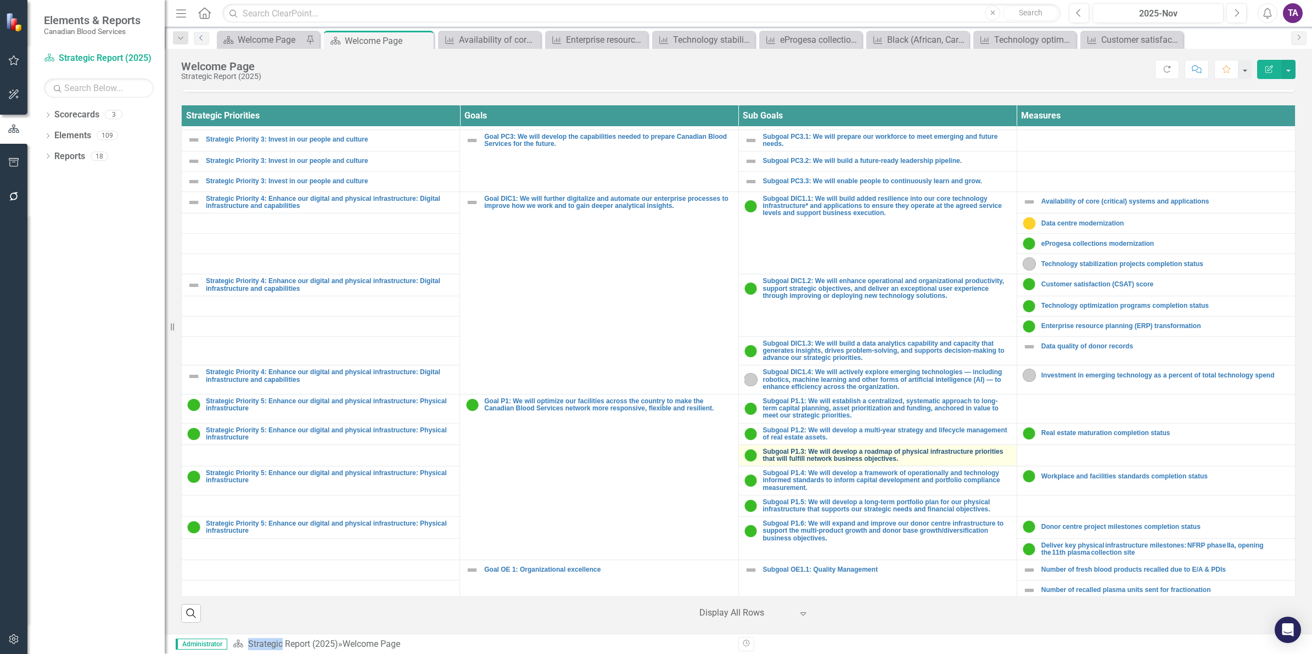
scroll to position [688, 0]
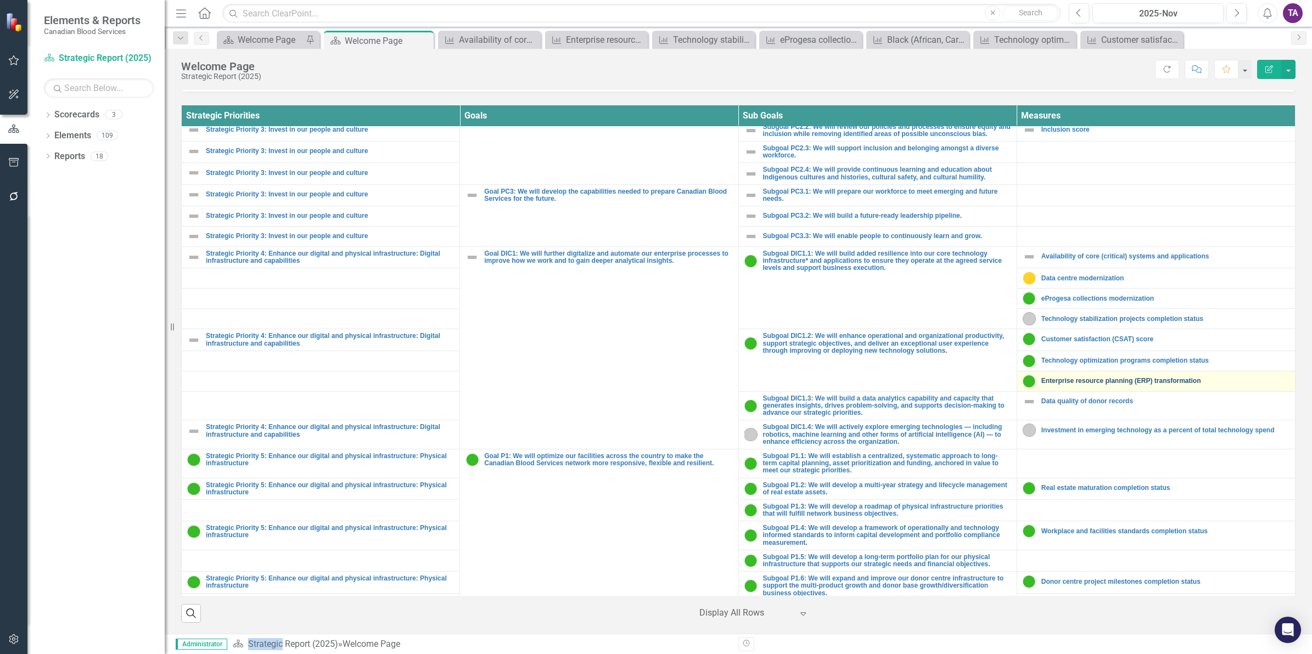
click at [1091, 385] on link "Enterprise resource planning (ERP) transformation" at bounding box center [1165, 381] width 248 height 7
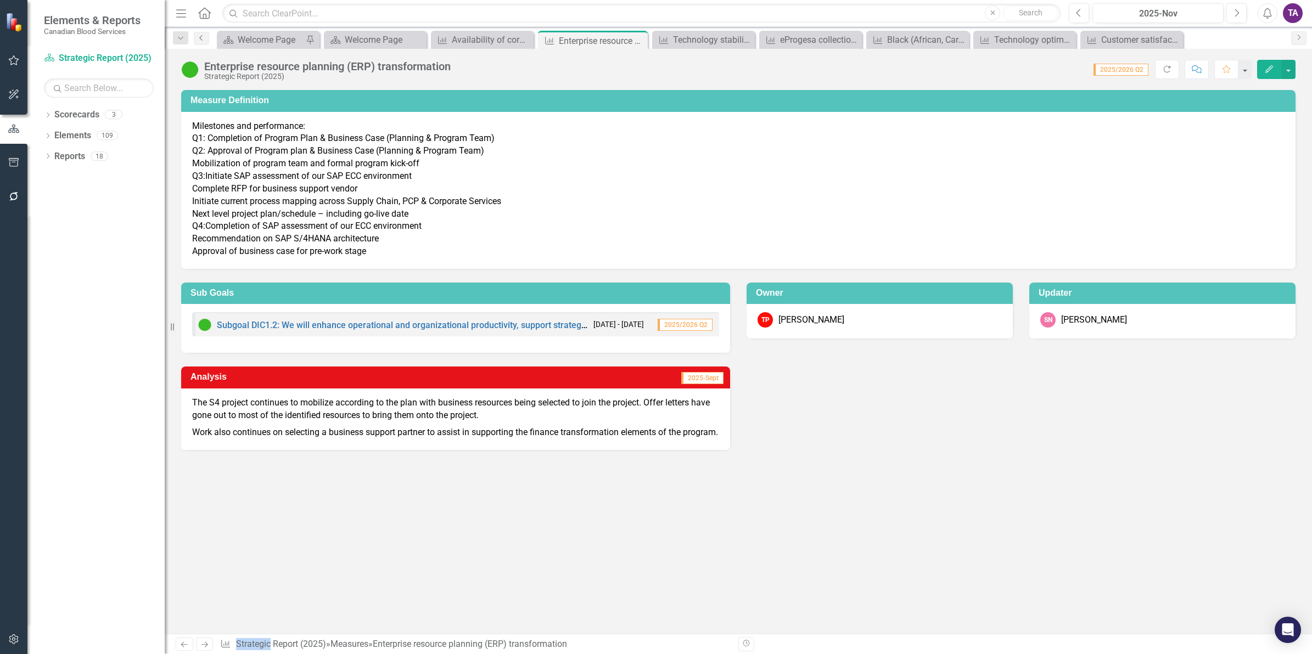
click at [205, 42] on link "Previous" at bounding box center [201, 38] width 15 height 13
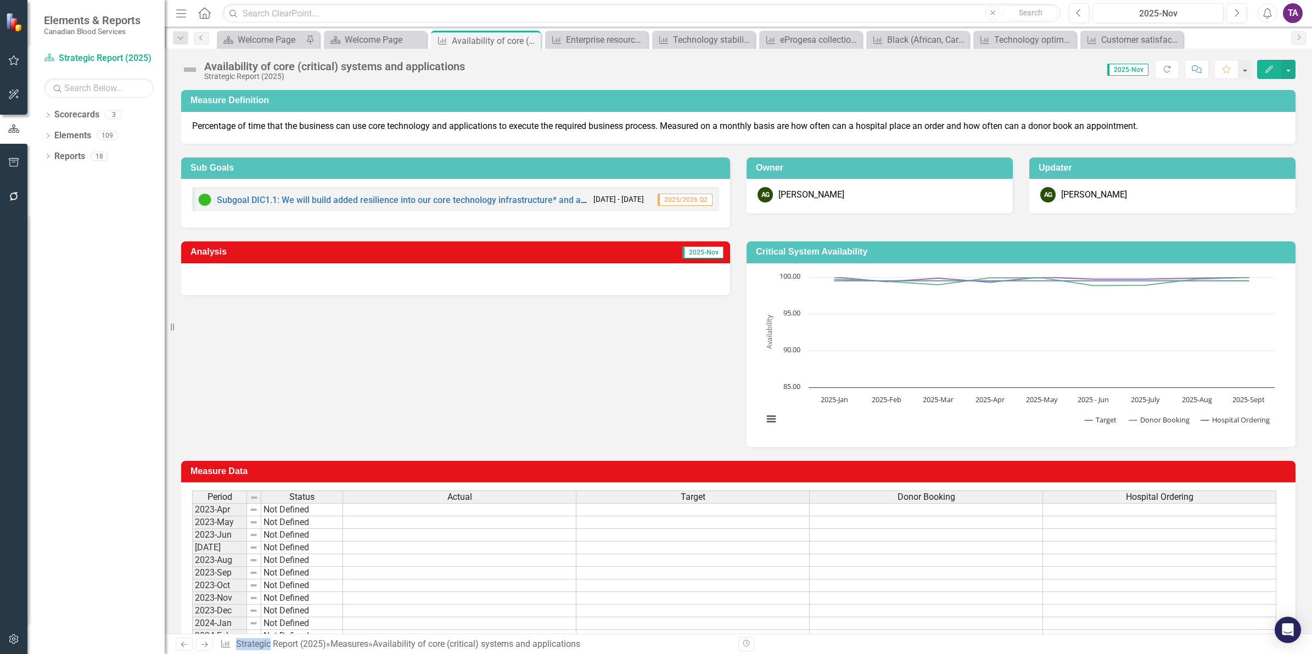
click at [204, 15] on icon "Home" at bounding box center [204, 13] width 14 height 12
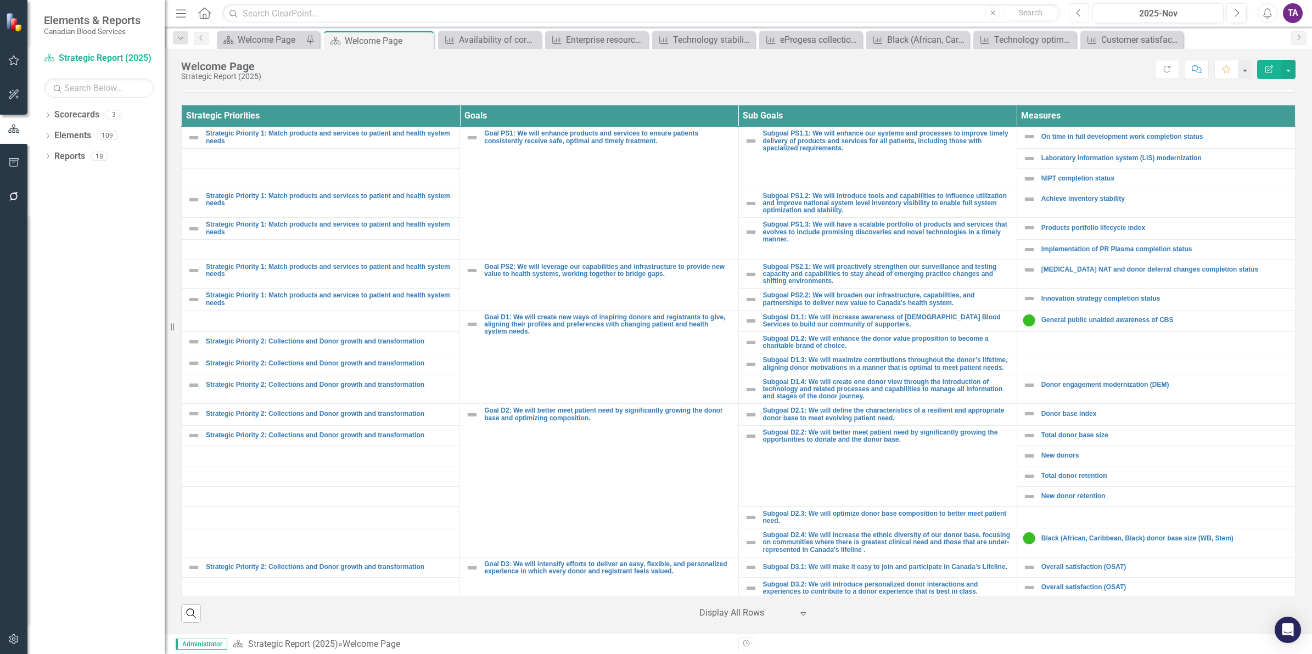
click at [1078, 5] on button "Previous" at bounding box center [1079, 13] width 20 height 20
click at [1078, 14] on icon "Previous" at bounding box center [1079, 13] width 6 height 10
